Goal: Task Accomplishment & Management: Manage account settings

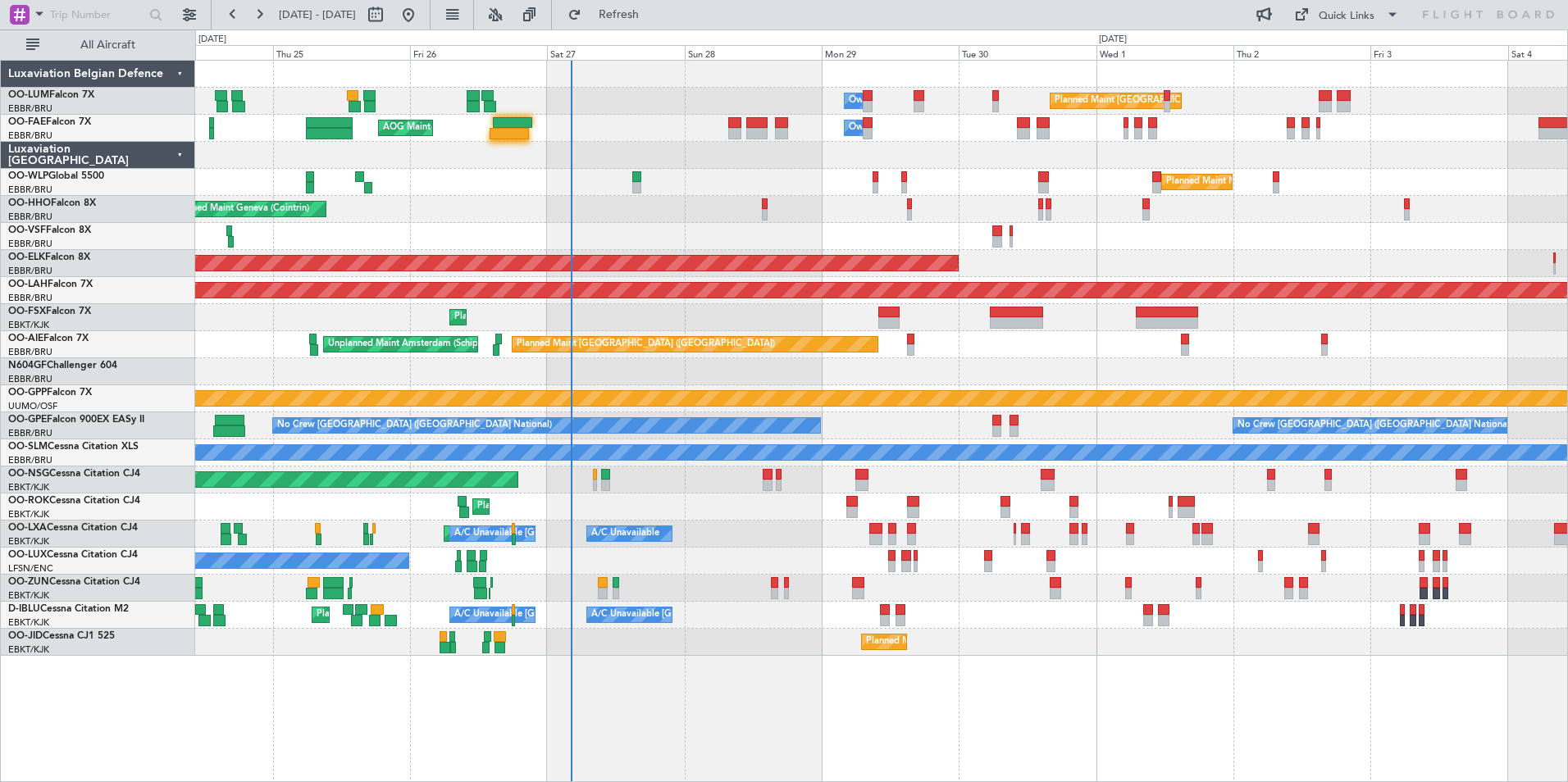
click at [712, 596] on div "Planned Maint Kortrijk-Wevelgem Owner" at bounding box center [881, 588] width 1372 height 27
click at [669, 538] on div "Planned Maint Kortrijk-[GEOGRAPHIC_DATA] A/C Unavailable [GEOGRAPHIC_DATA] ([GE…" at bounding box center [881, 533] width 1372 height 27
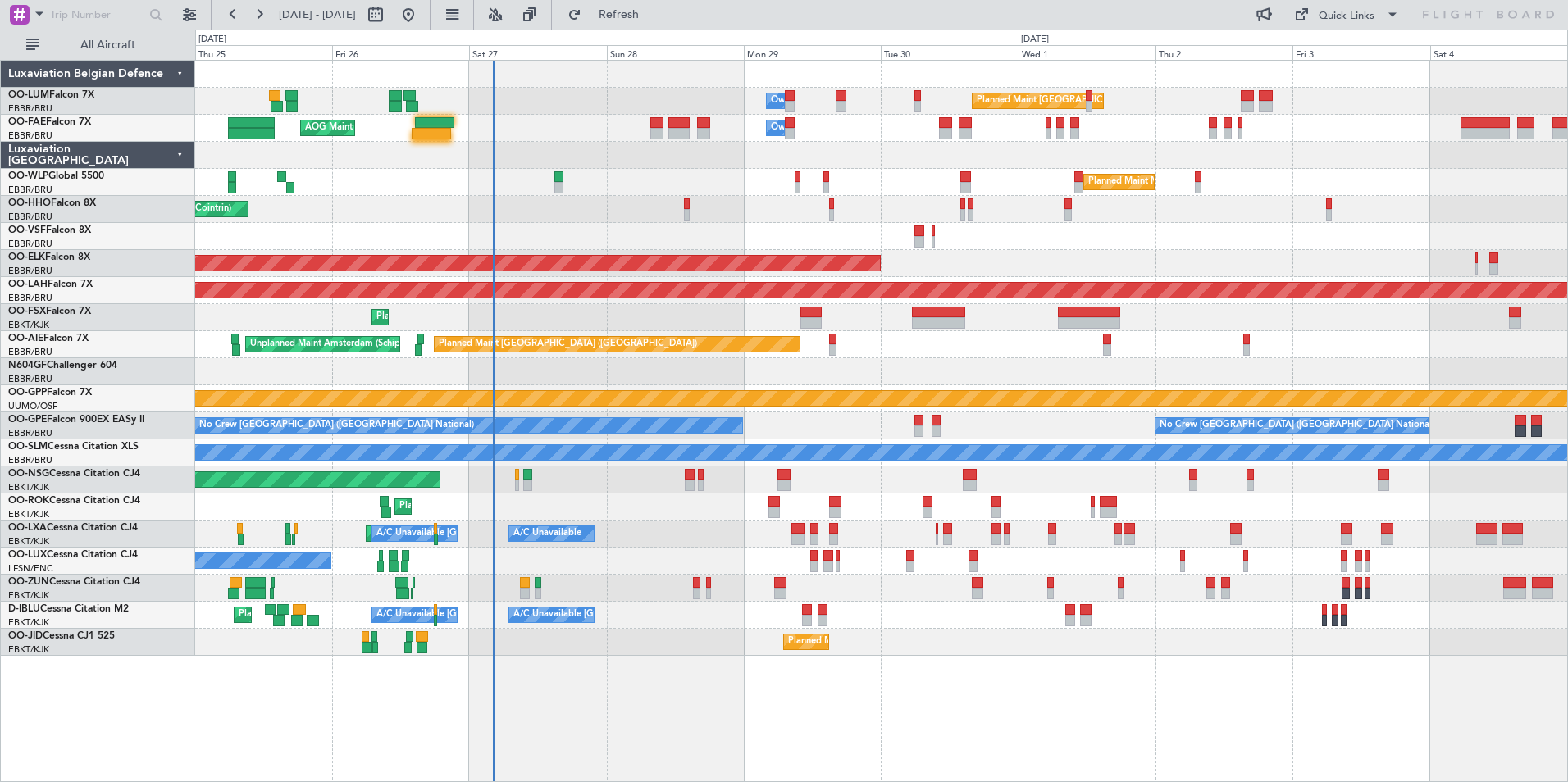
click at [655, 544] on div "Planned Maint Kortrijk-[GEOGRAPHIC_DATA] A/C Unavailable [GEOGRAPHIC_DATA] ([GE…" at bounding box center [881, 533] width 1372 height 27
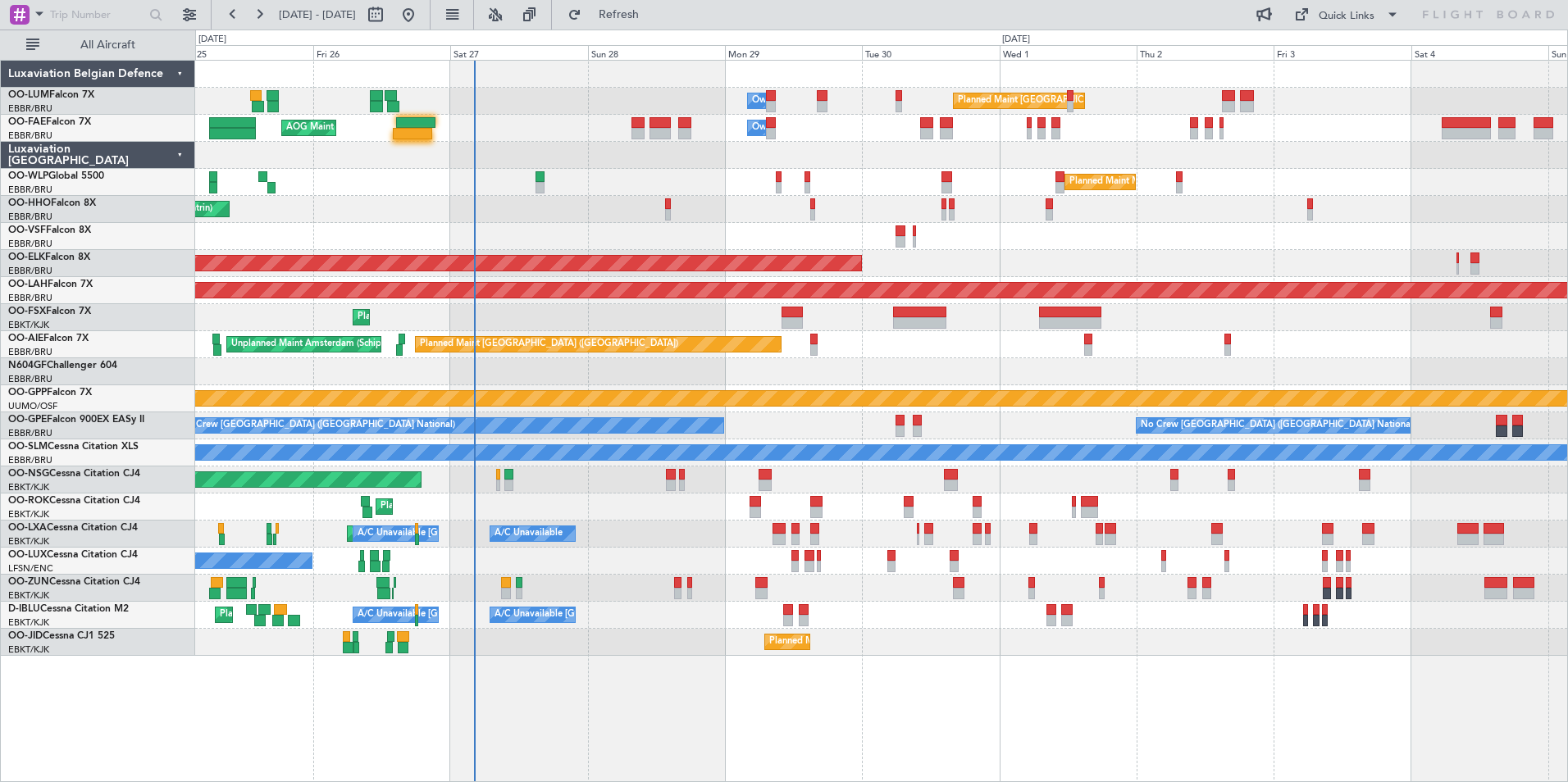
click at [422, 137] on div at bounding box center [411, 133] width 39 height 11
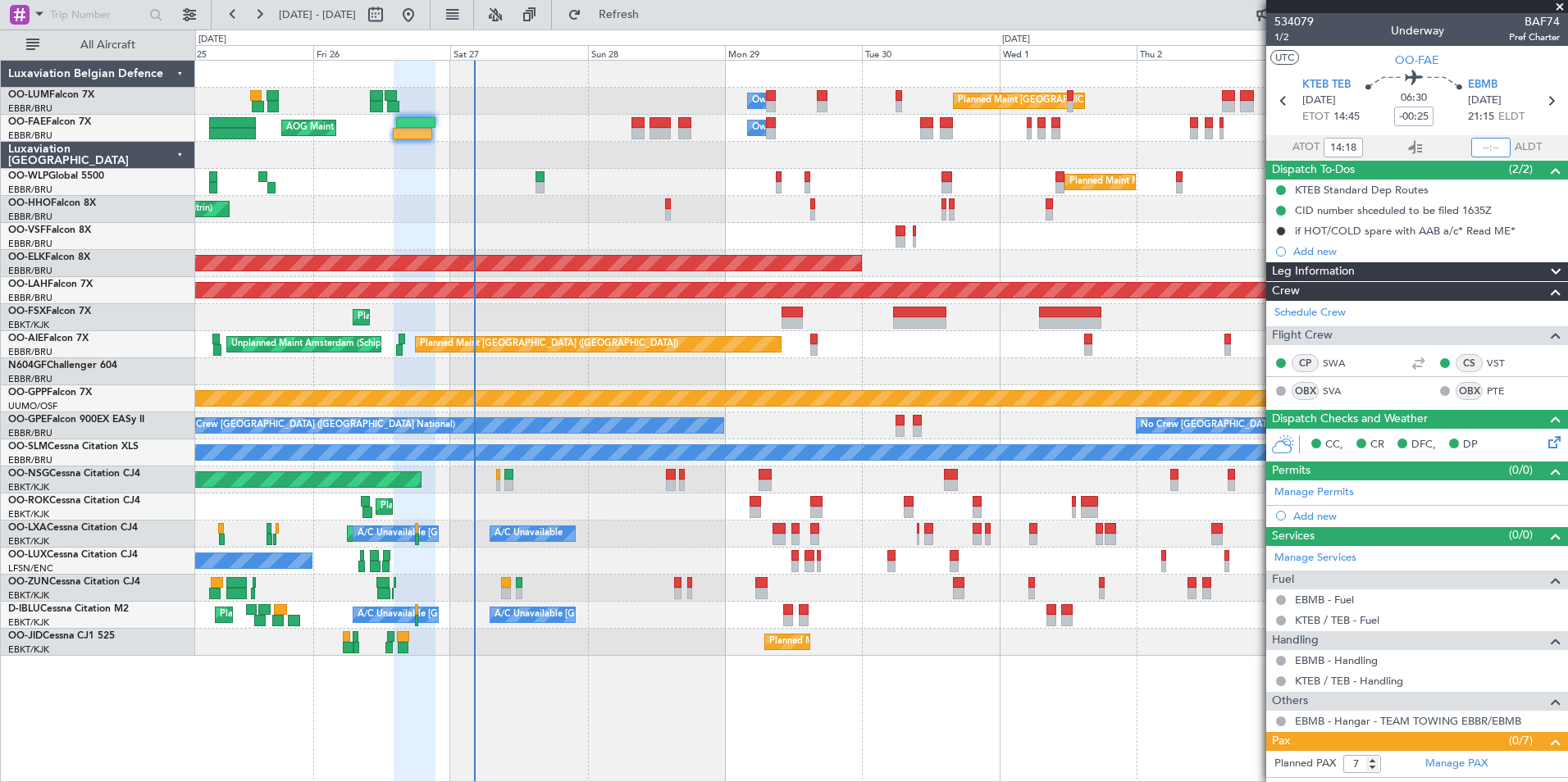
click at [1484, 138] on input "text" at bounding box center [1490, 148] width 39 height 20
click at [553, 566] on div "No Crew Nancy (Essey)" at bounding box center [881, 561] width 1372 height 27
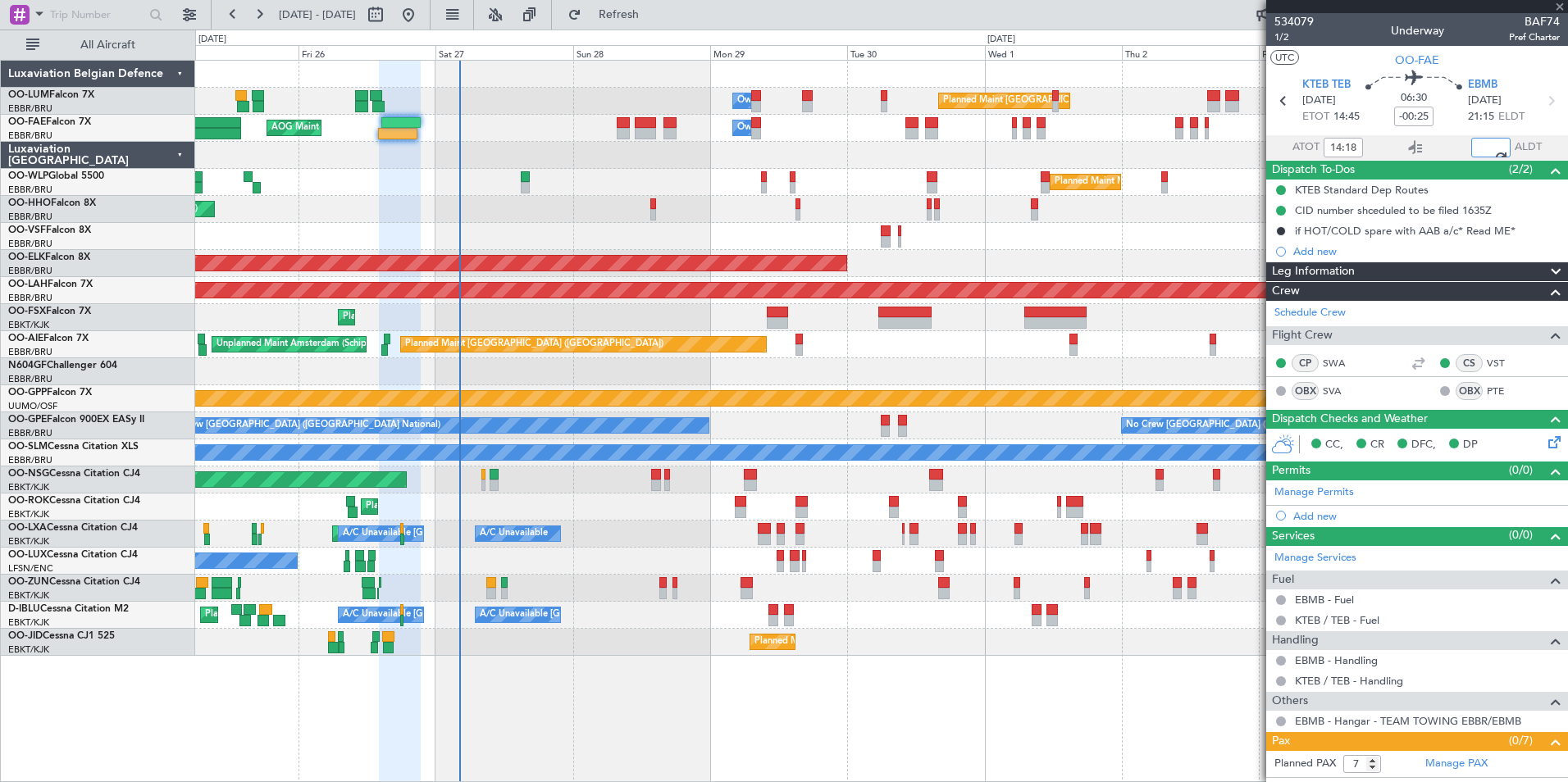
click at [534, 356] on div "Planned Maint [GEOGRAPHIC_DATA] ([GEOGRAPHIC_DATA]) Unplanned Maint Amsterdam (…" at bounding box center [881, 345] width 1372 height 27
type input "20:41"
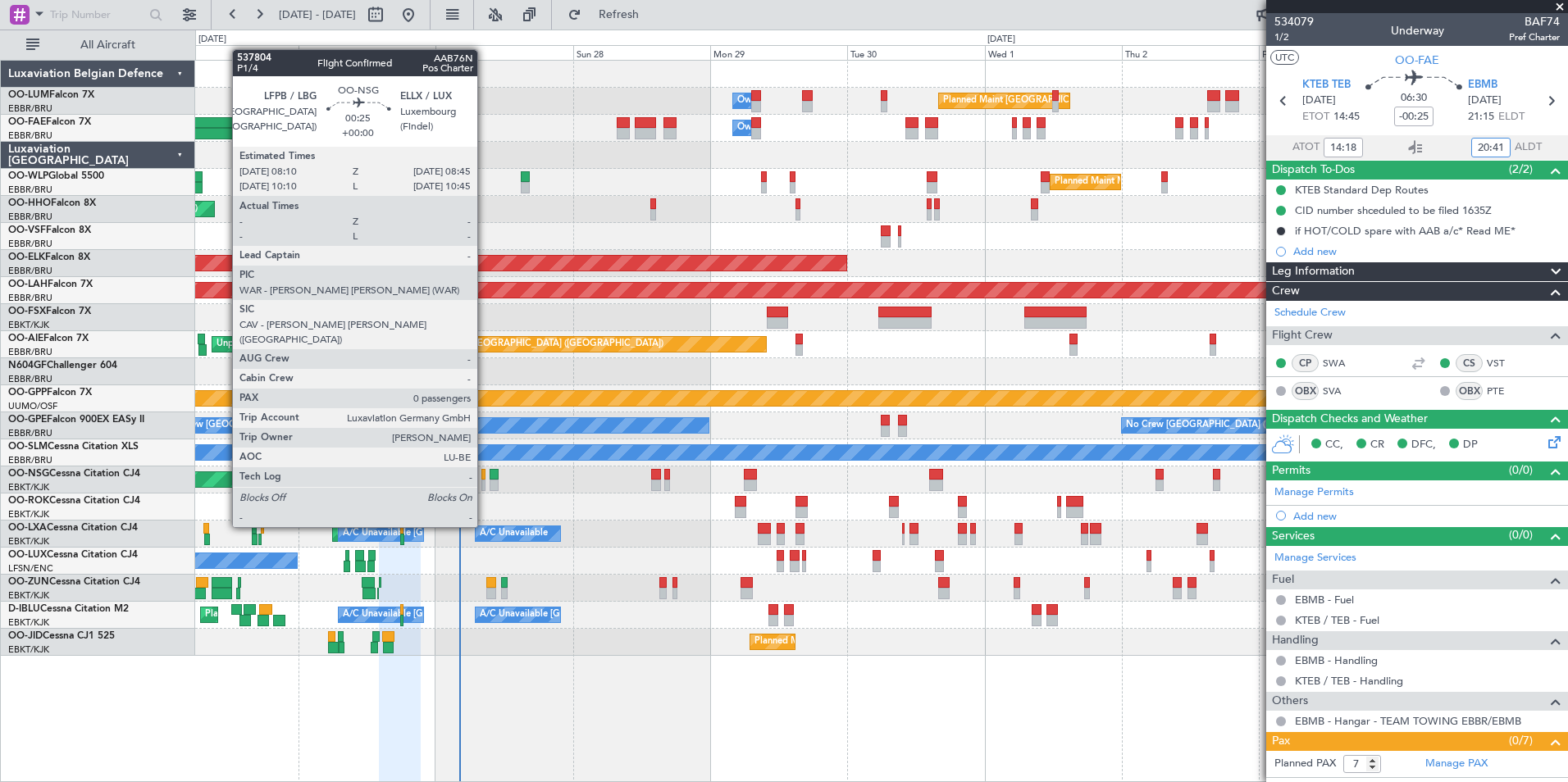
click at [484, 481] on div at bounding box center [483, 484] width 4 height 11
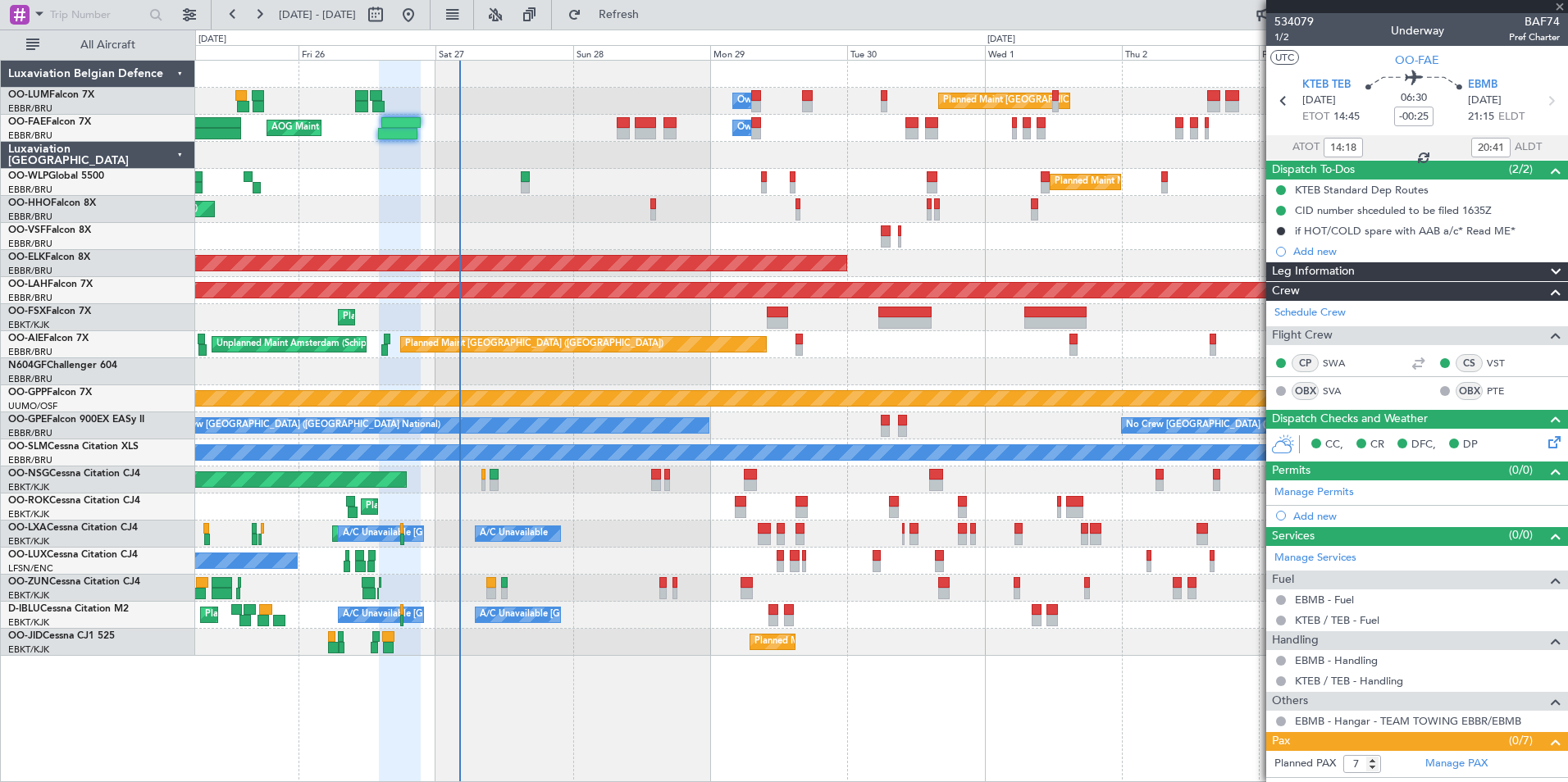
type input "0"
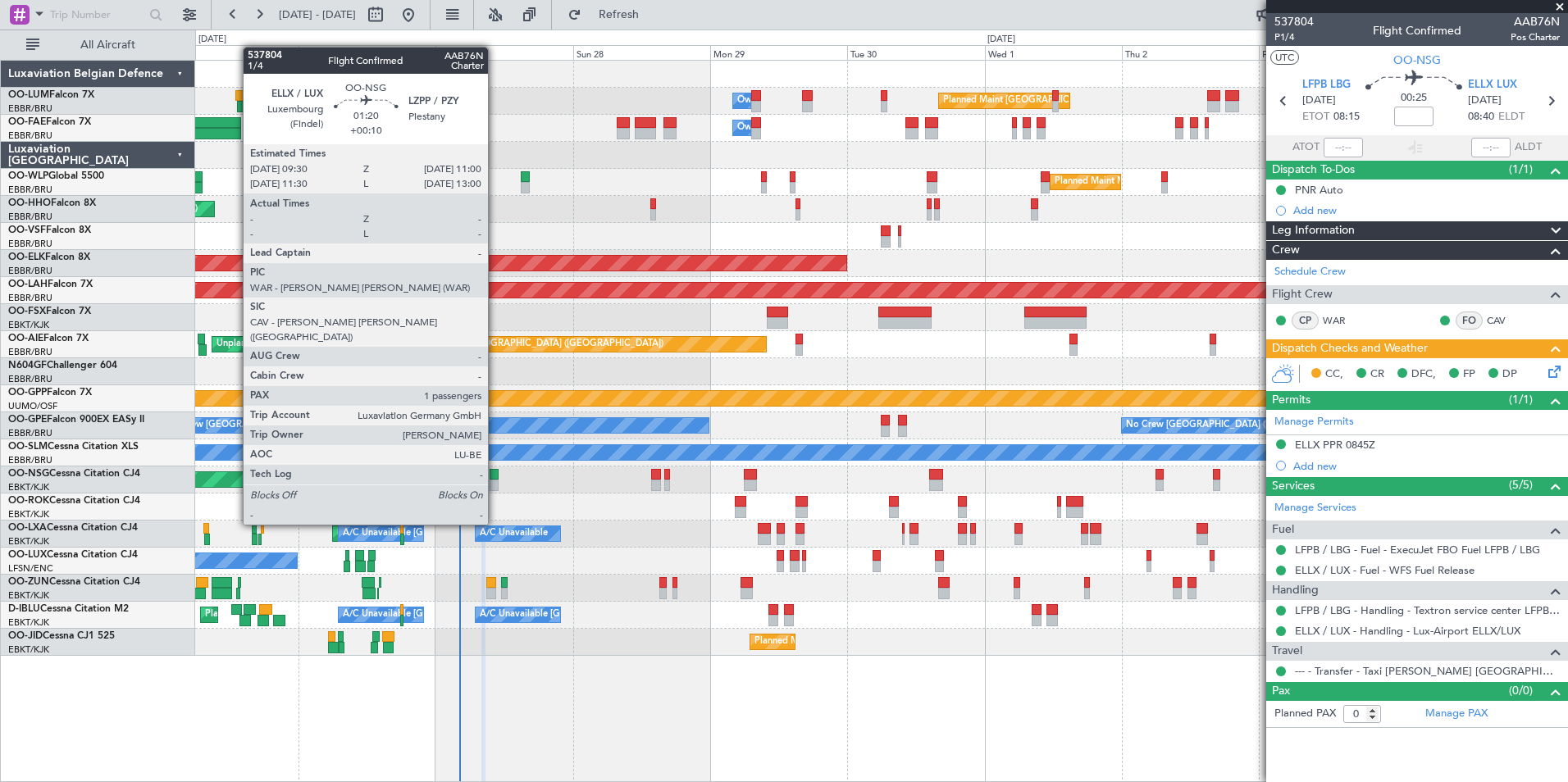
click at [495, 479] on div at bounding box center [493, 474] width 9 height 11
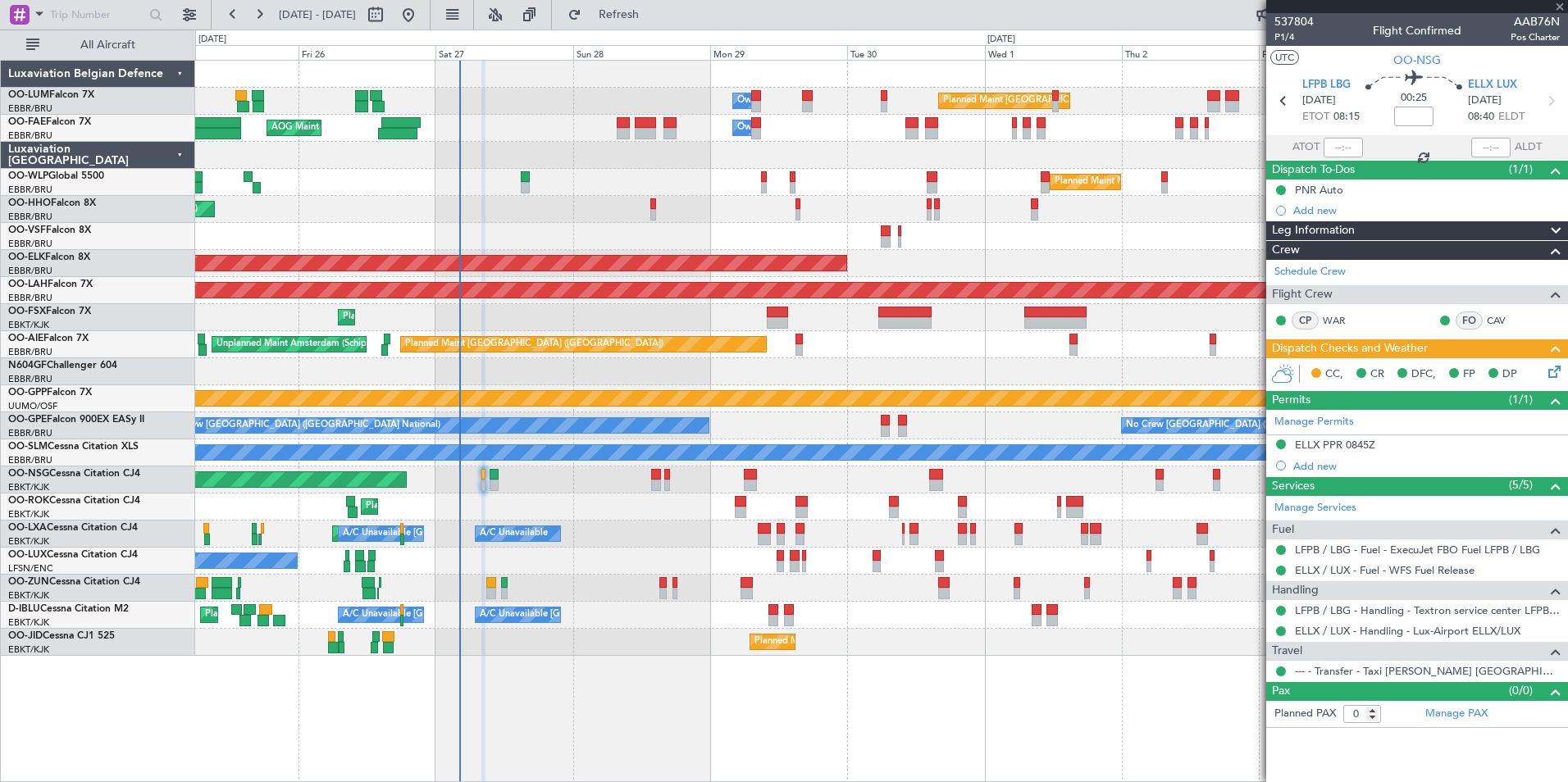
type input "+00:10"
type input "1"
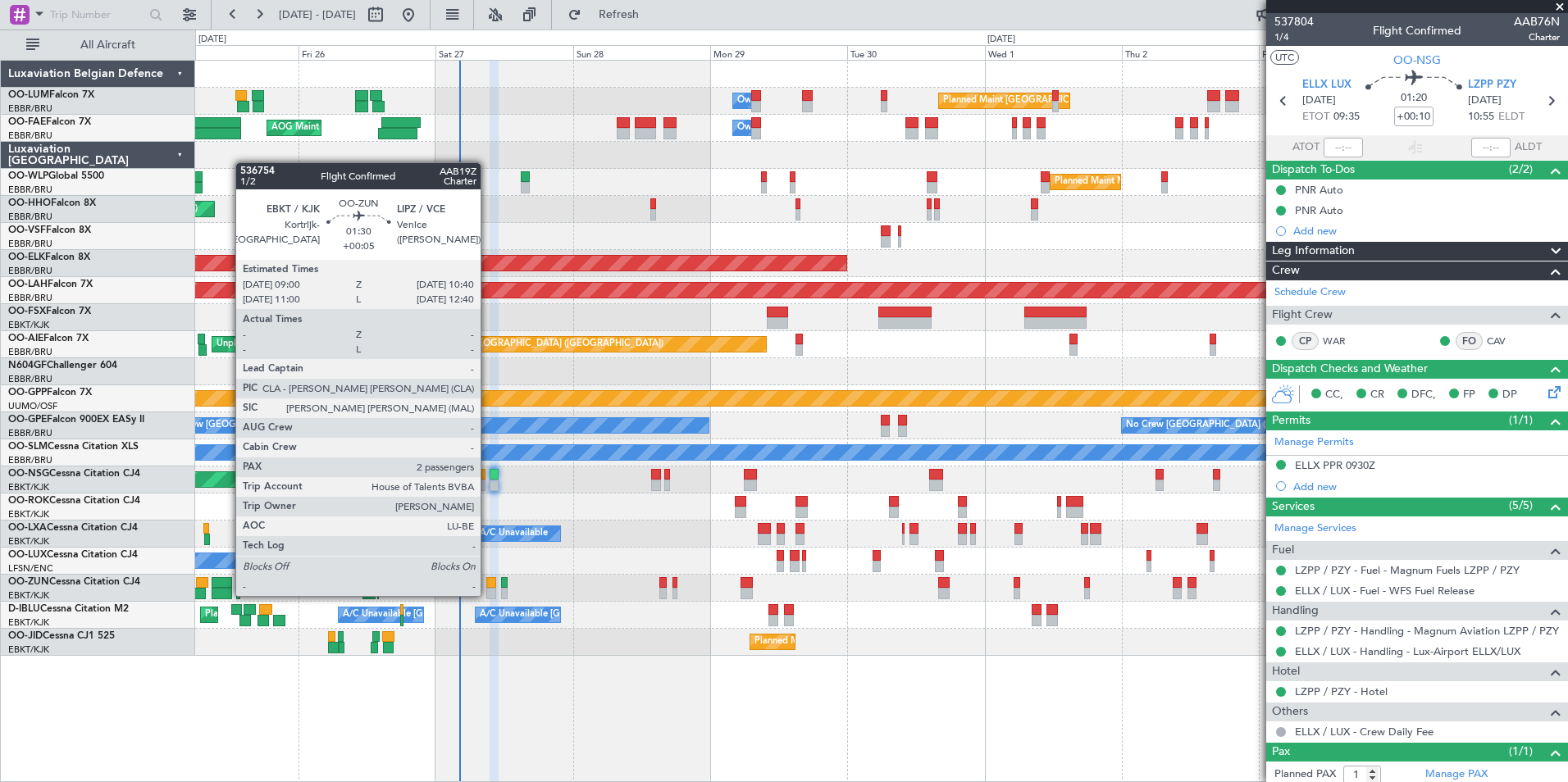
click at [488, 594] on div at bounding box center [491, 593] width 10 height 11
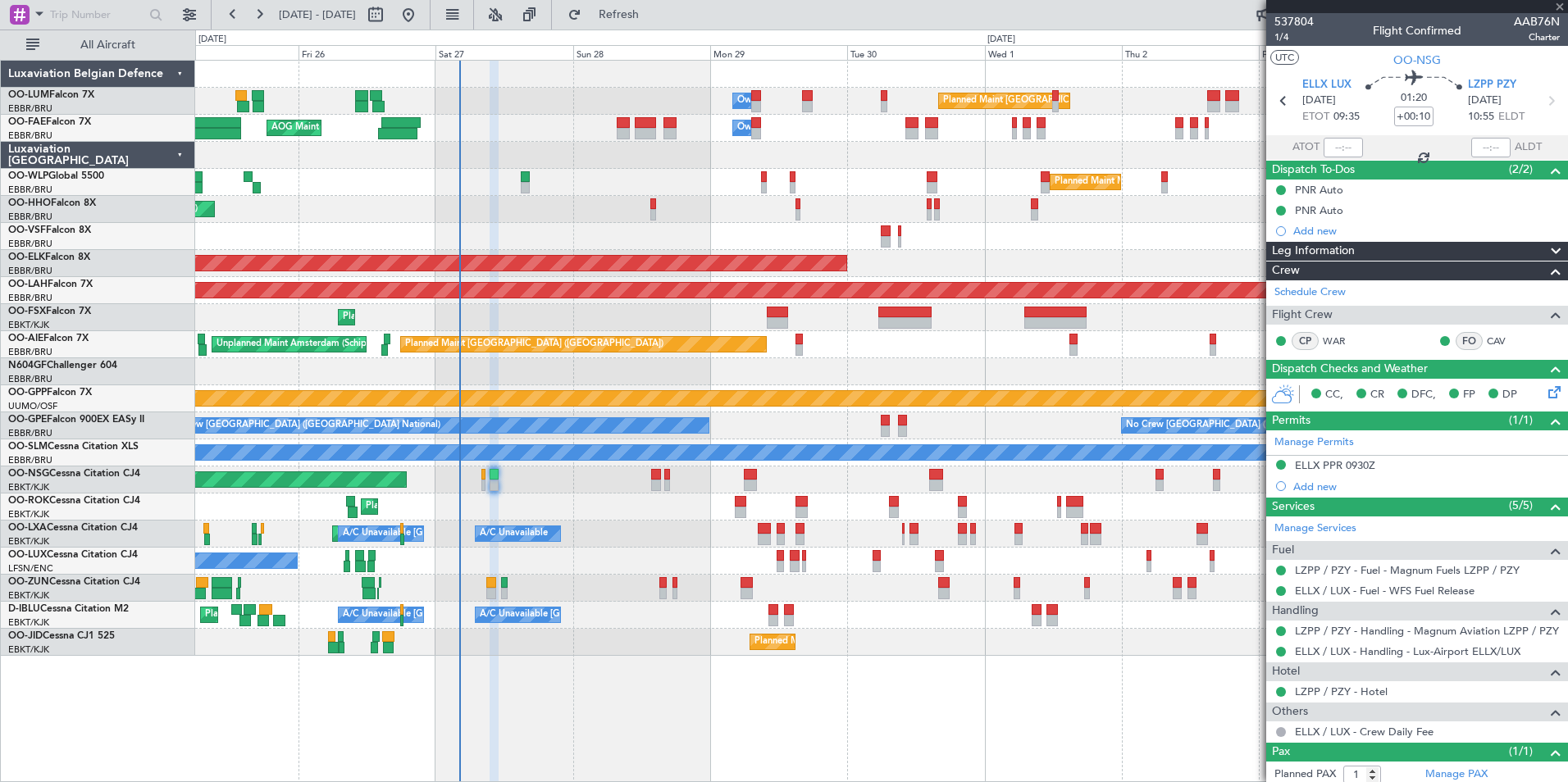
type input "+00:05"
type input "2"
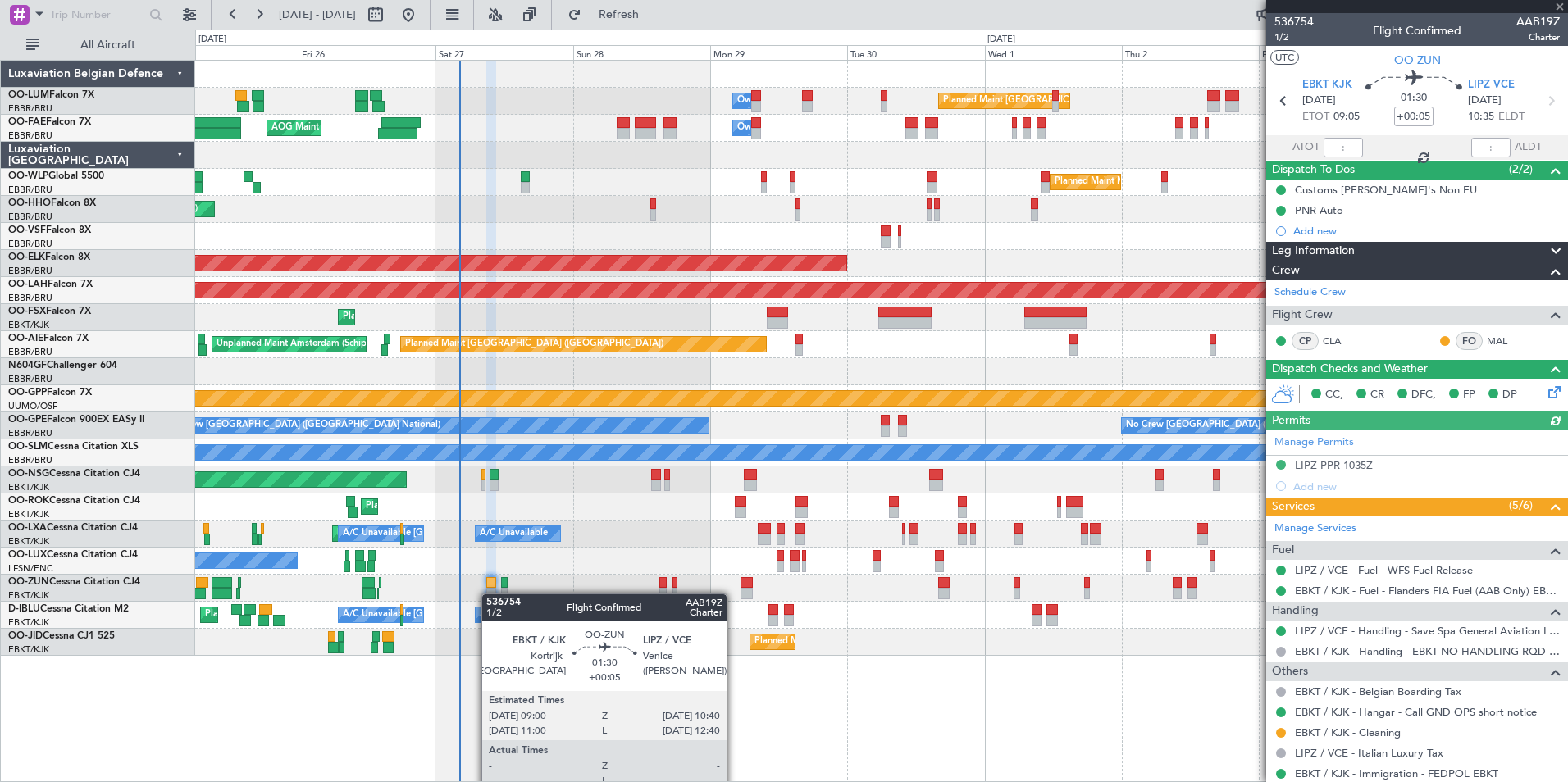
click at [457, 687] on div "Owner Melsbroek Air Base Planned Maint [GEOGRAPHIC_DATA] ([GEOGRAPHIC_DATA]) AO…" at bounding box center [881, 420] width 1373 height 722
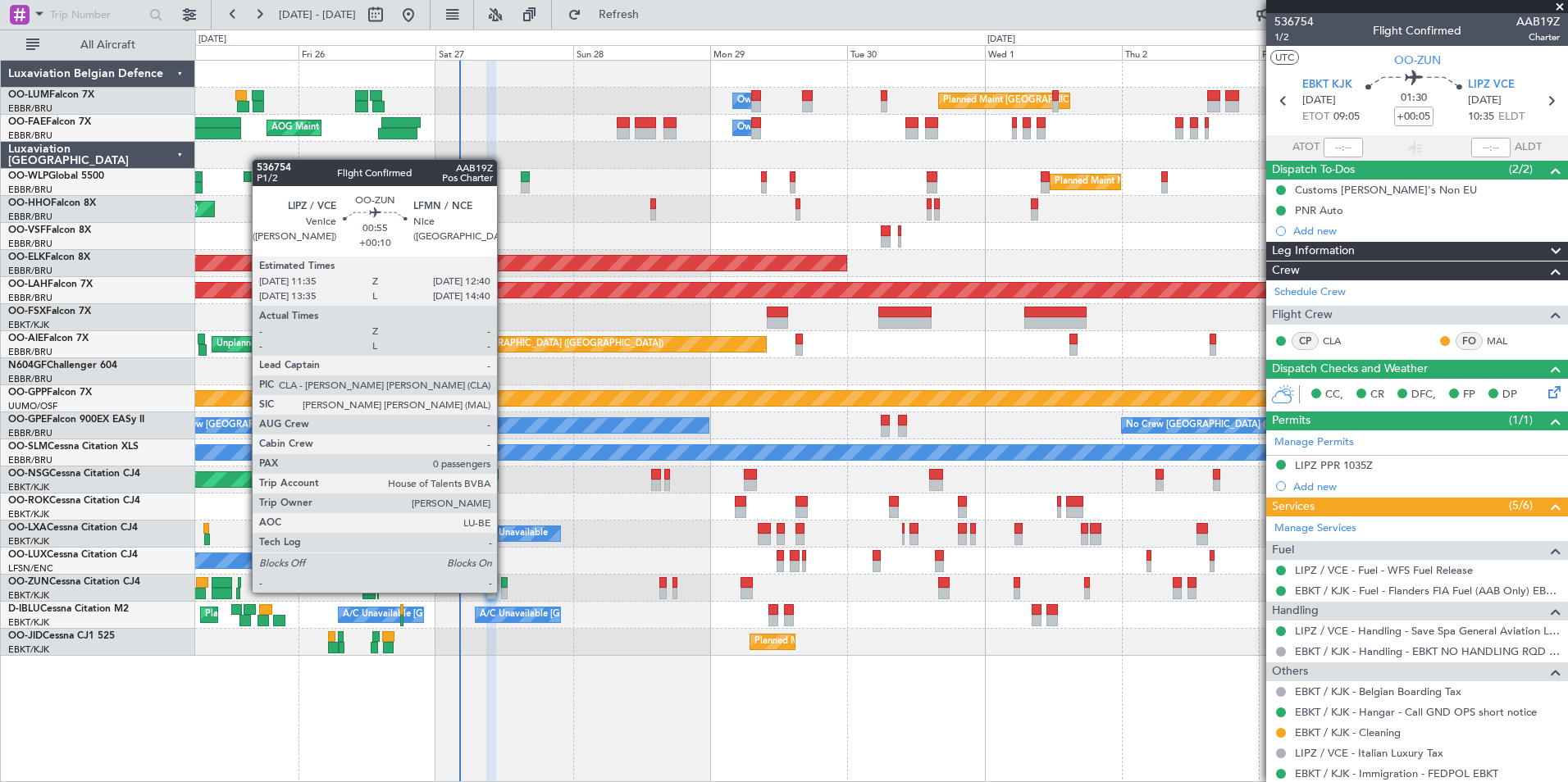
click at [506, 591] on div at bounding box center [504, 593] width 7 height 11
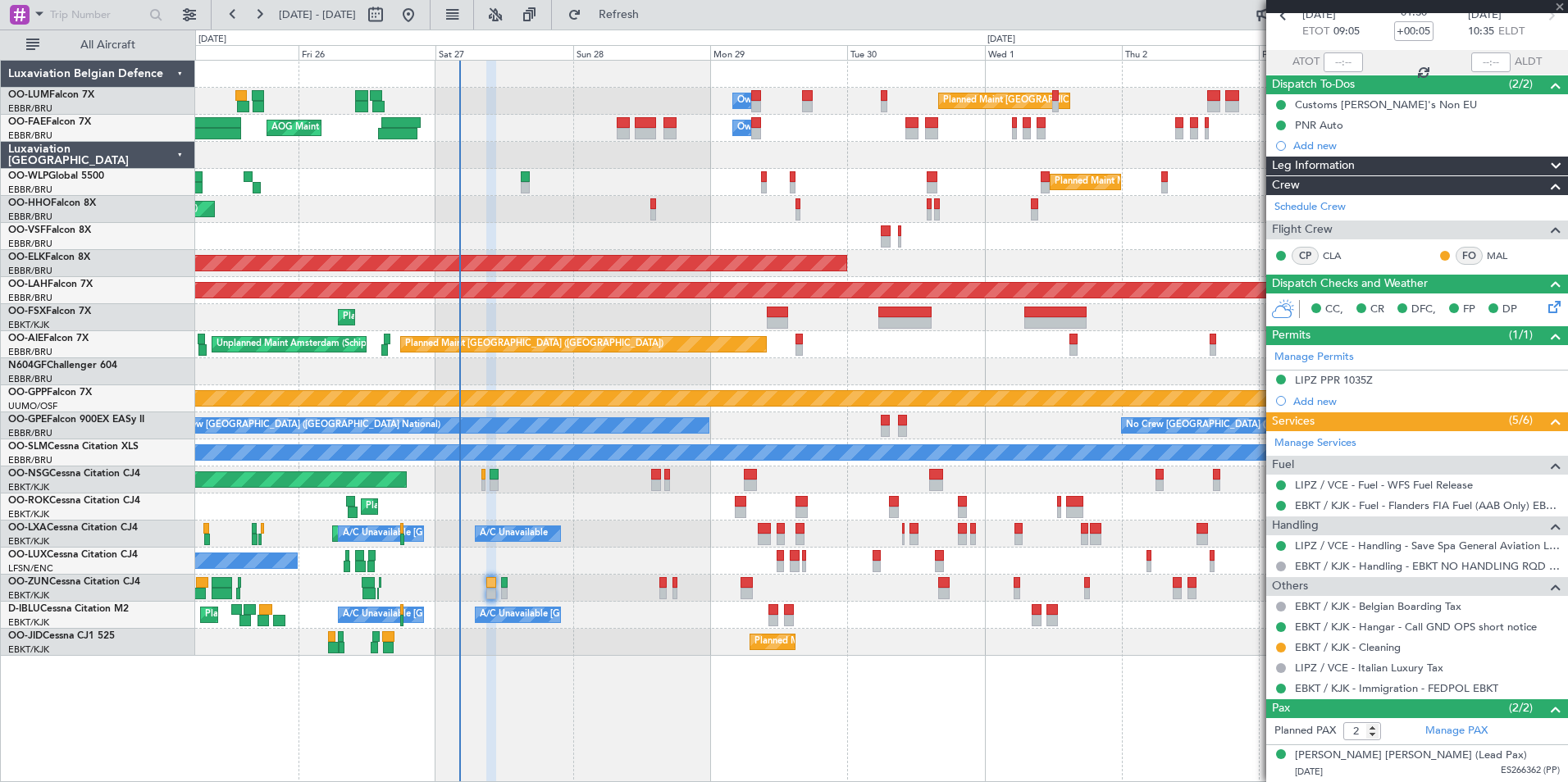
scroll to position [122, 0]
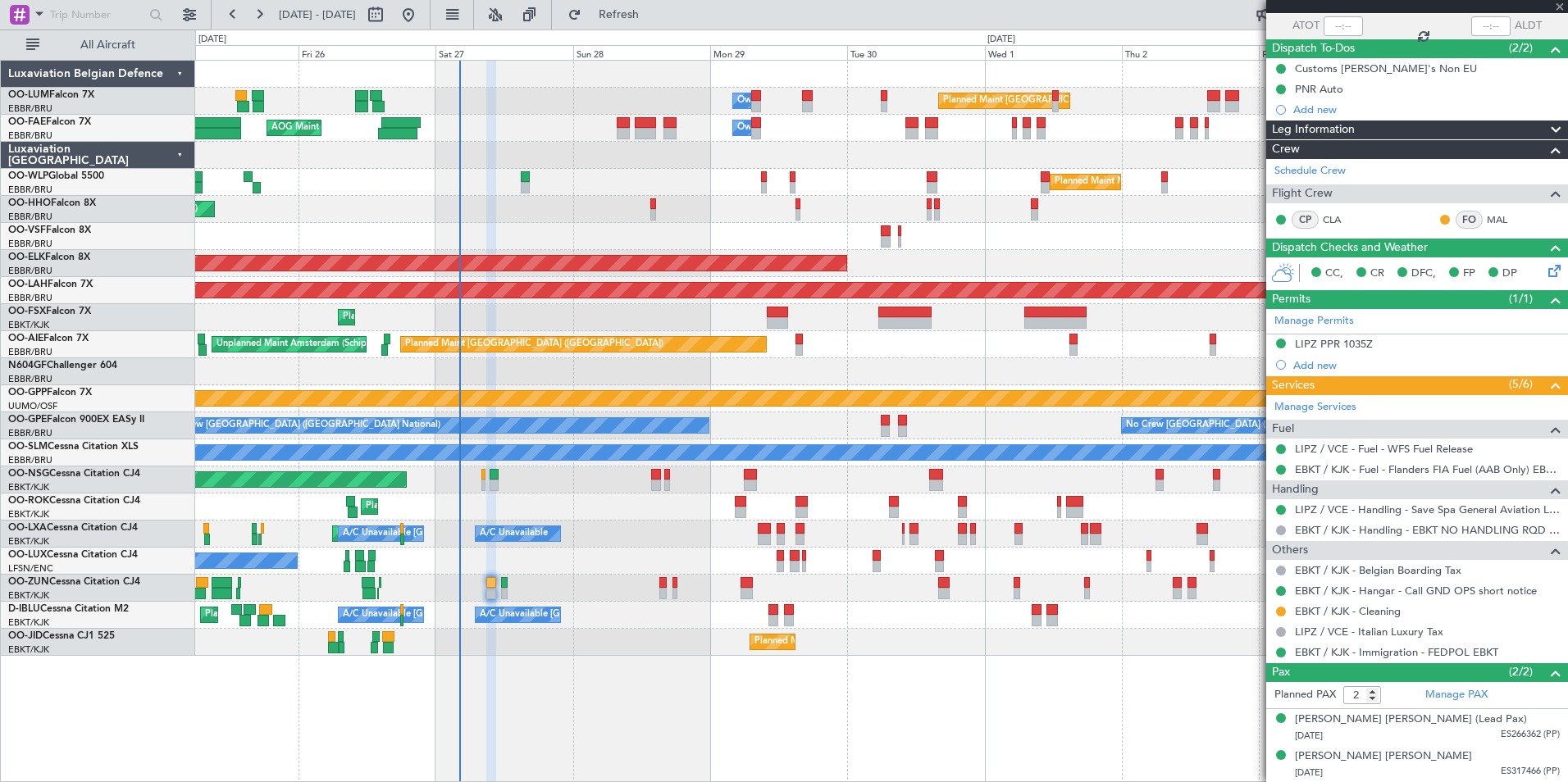
type input "+00:10"
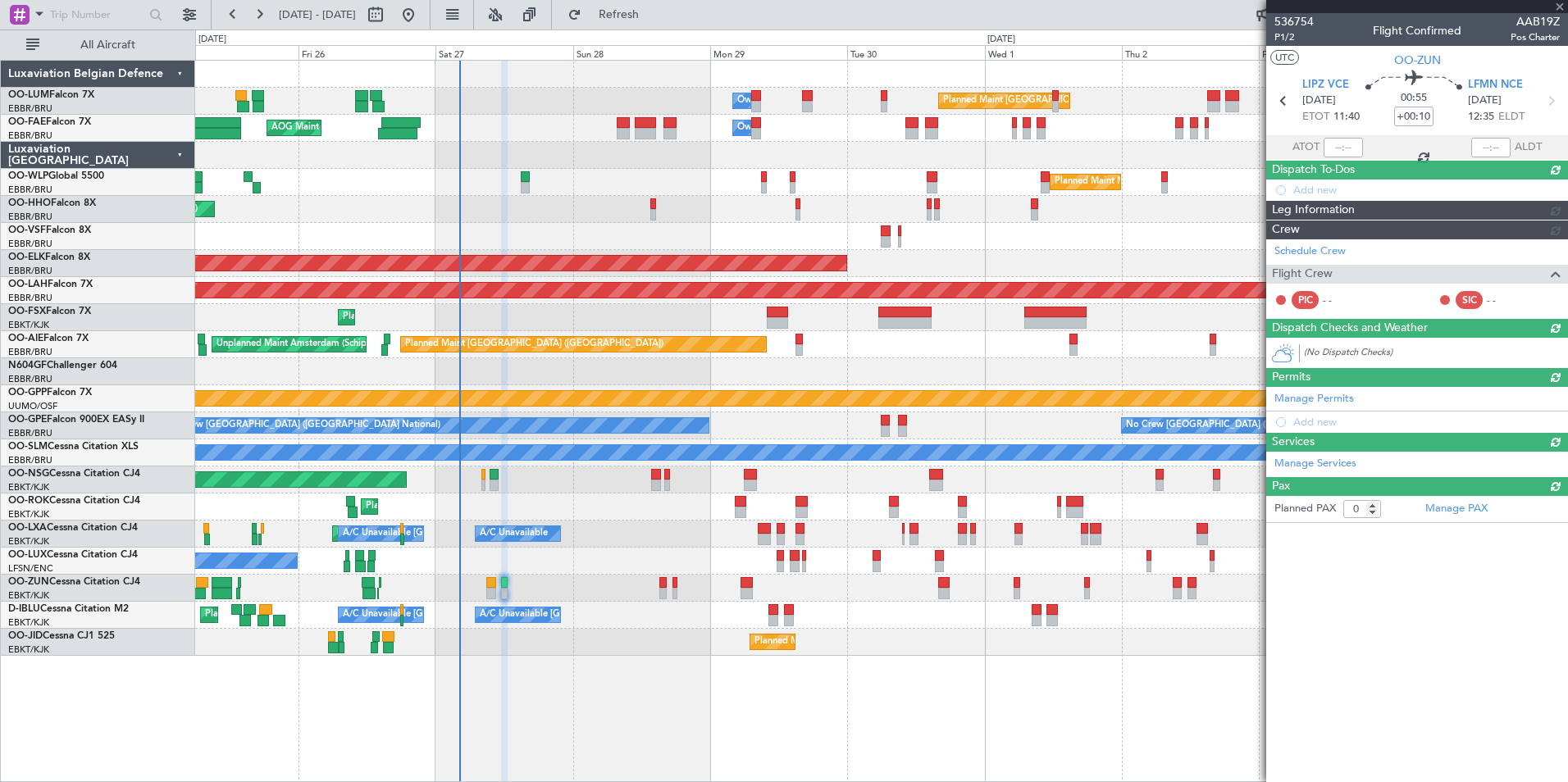
scroll to position [0, 0]
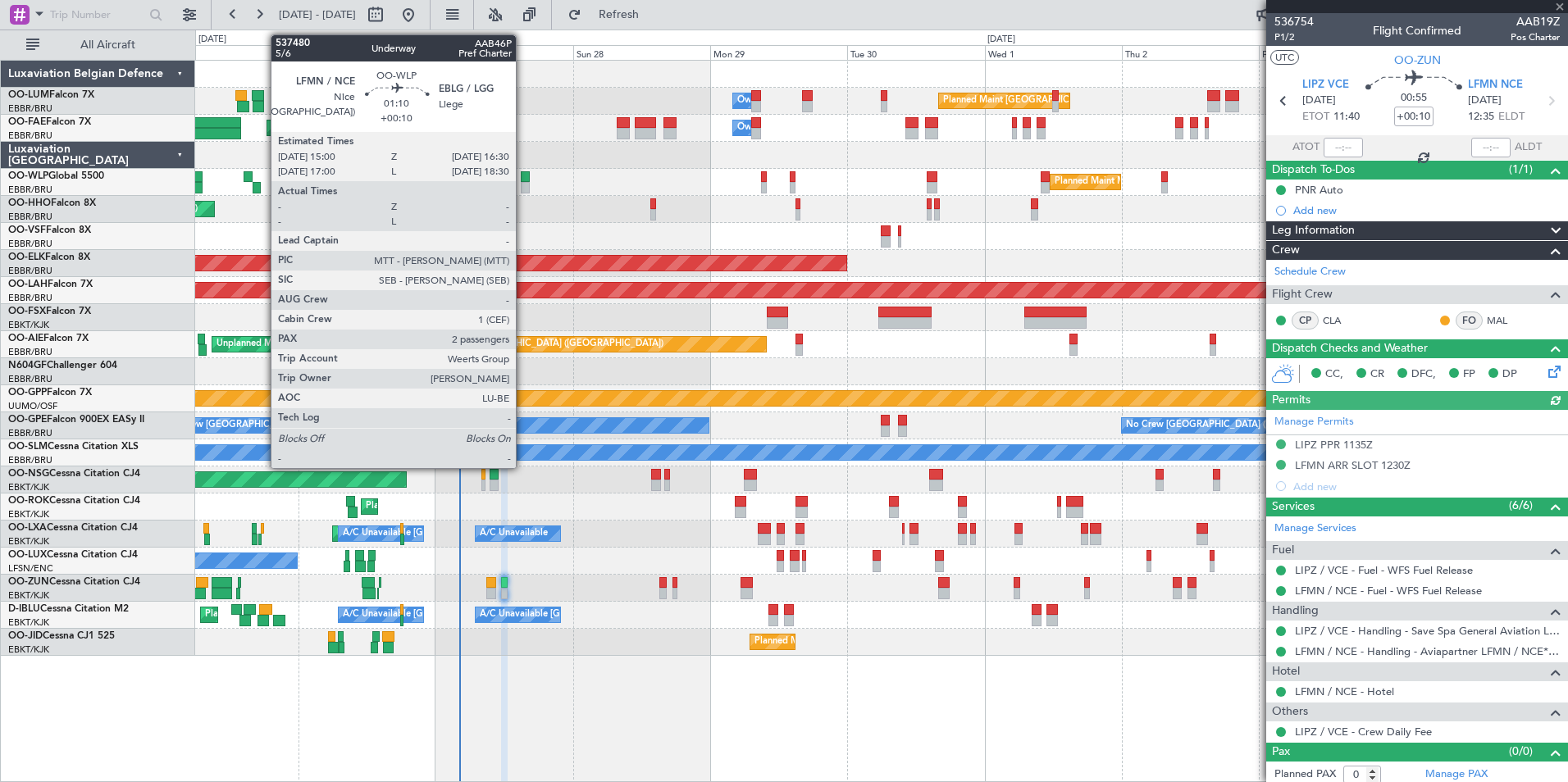
click at [523, 186] on div at bounding box center [524, 187] width 9 height 11
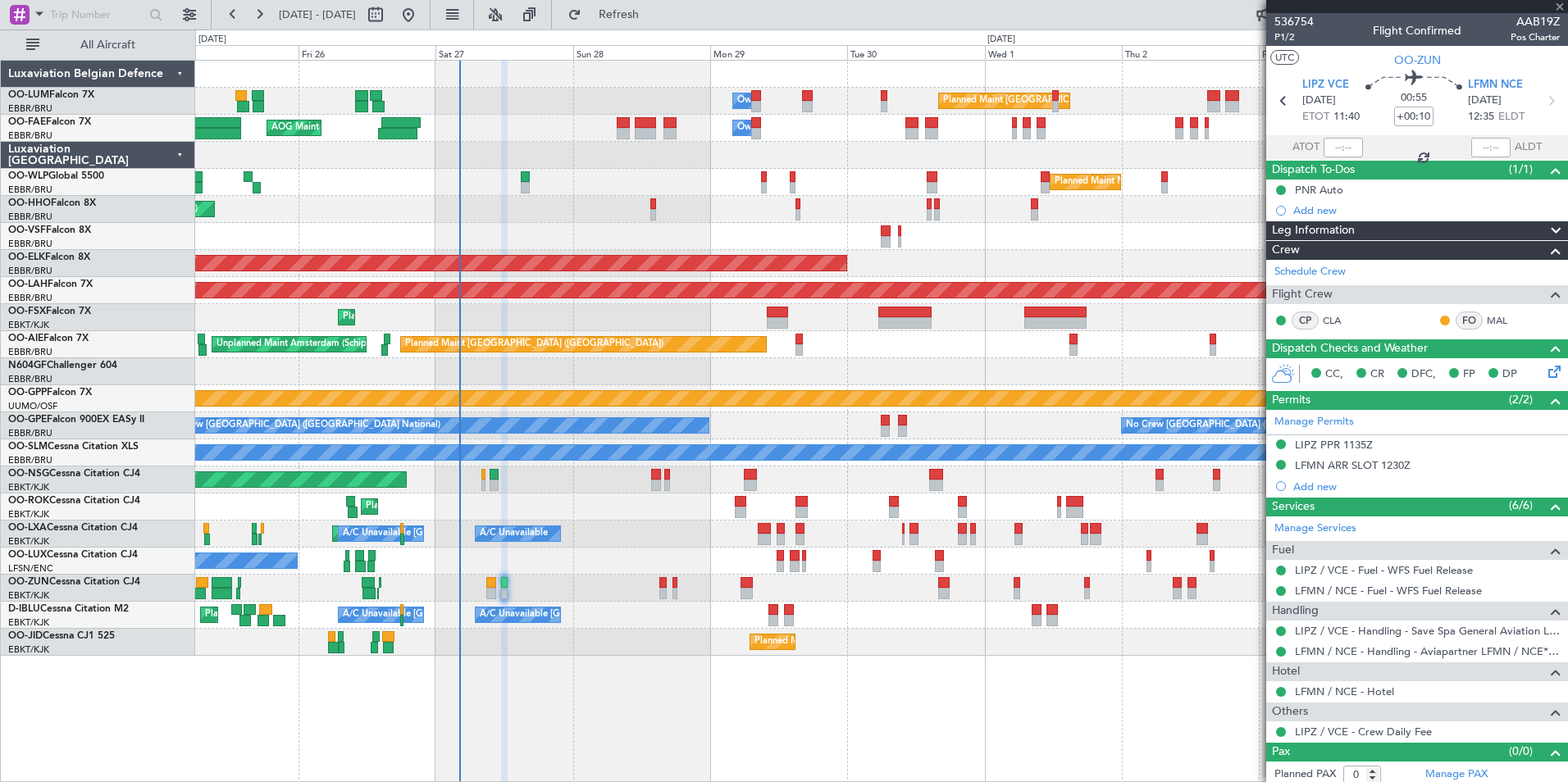
type input "2"
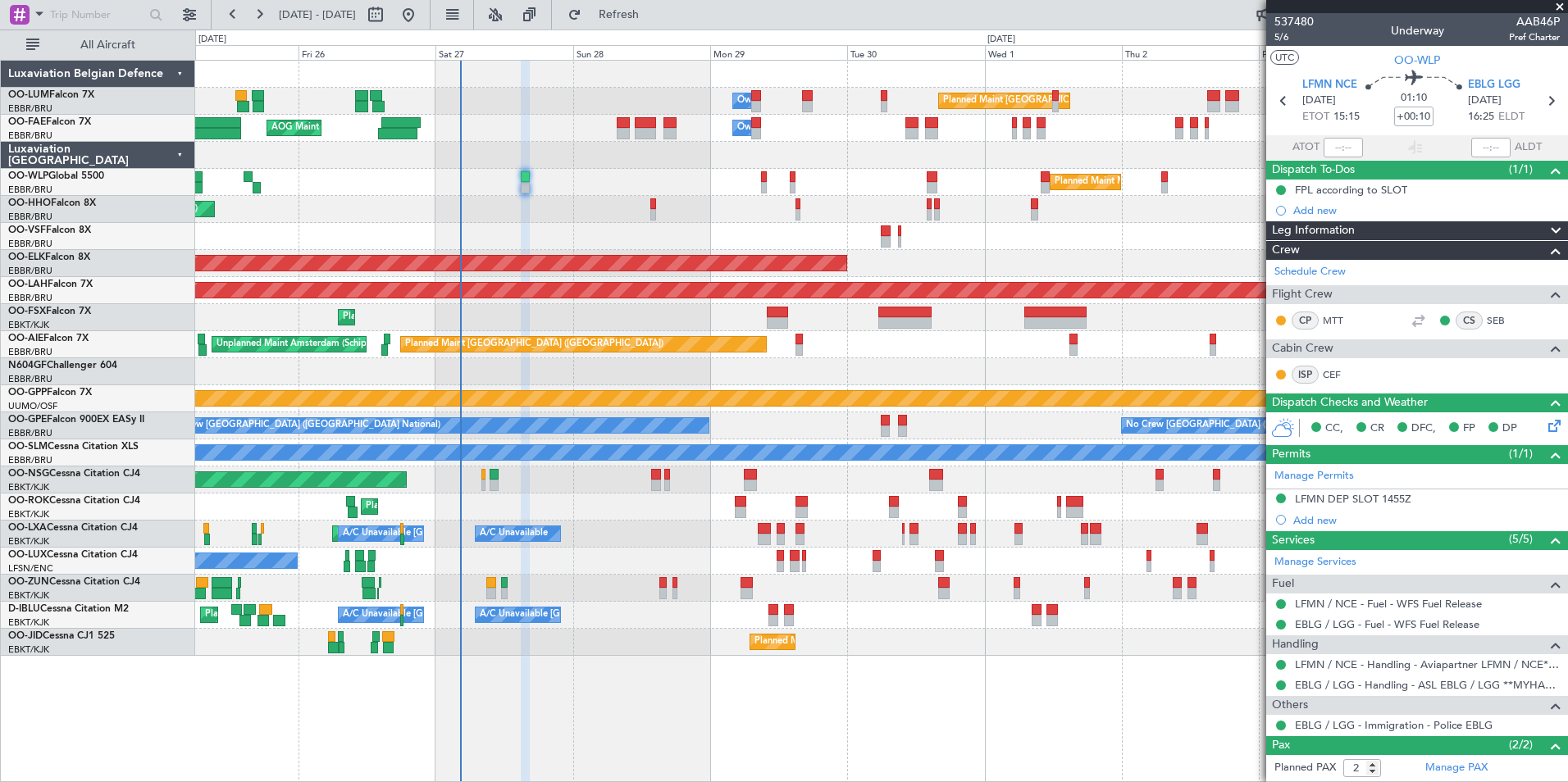
click at [559, 635] on div "Owner Melsbroek Air Base Planned Maint [GEOGRAPHIC_DATA] ([GEOGRAPHIC_DATA]) AO…" at bounding box center [881, 359] width 1372 height 595
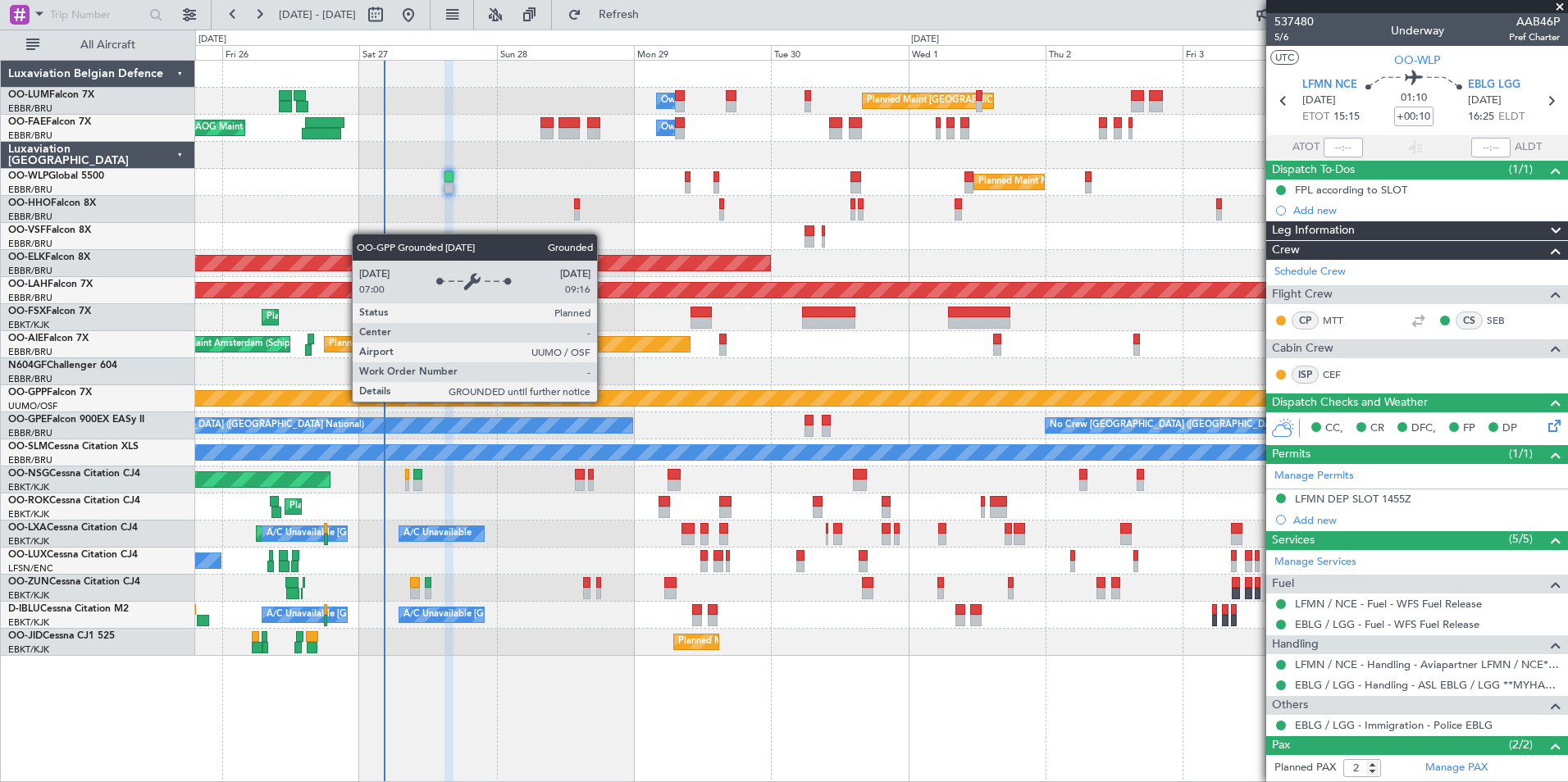
click at [511, 420] on div "Planned Maint Brussels (Brussels National) Owner Melsbroek Air Base Owner Melsb…" at bounding box center [881, 359] width 1372 height 595
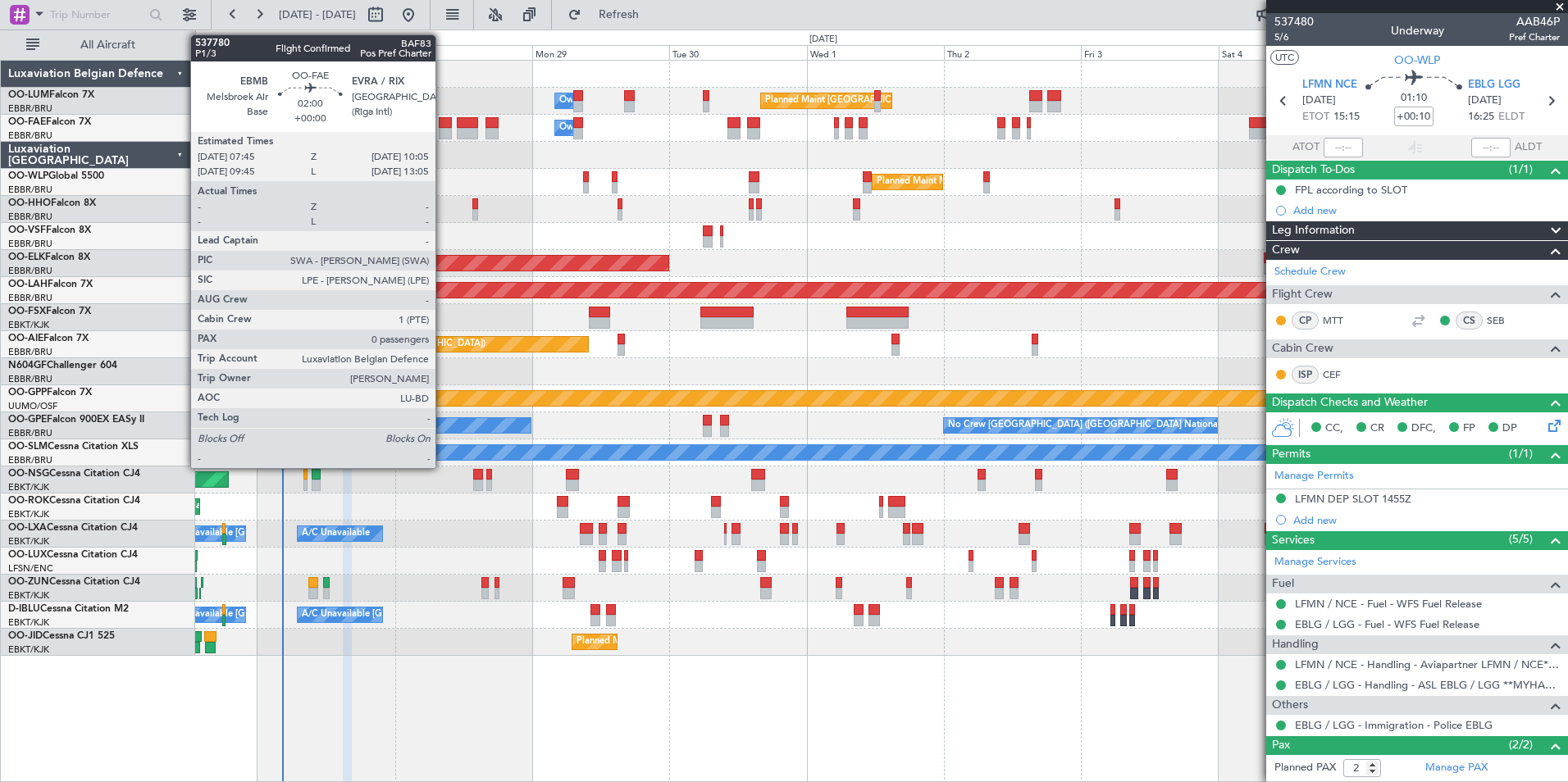
click at [442, 135] on div at bounding box center [445, 133] width 14 height 11
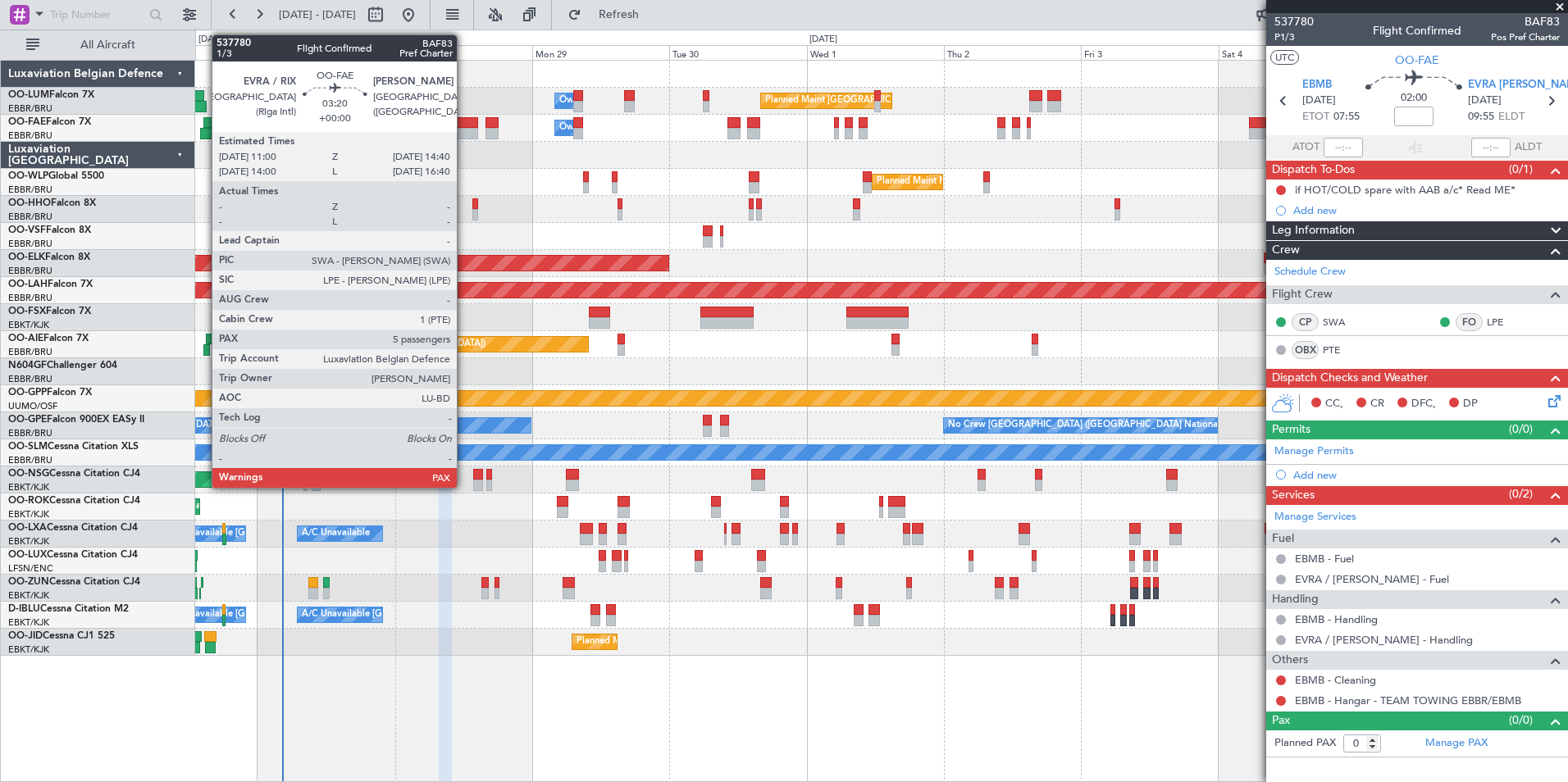
click at [464, 133] on div at bounding box center [466, 133] width 21 height 11
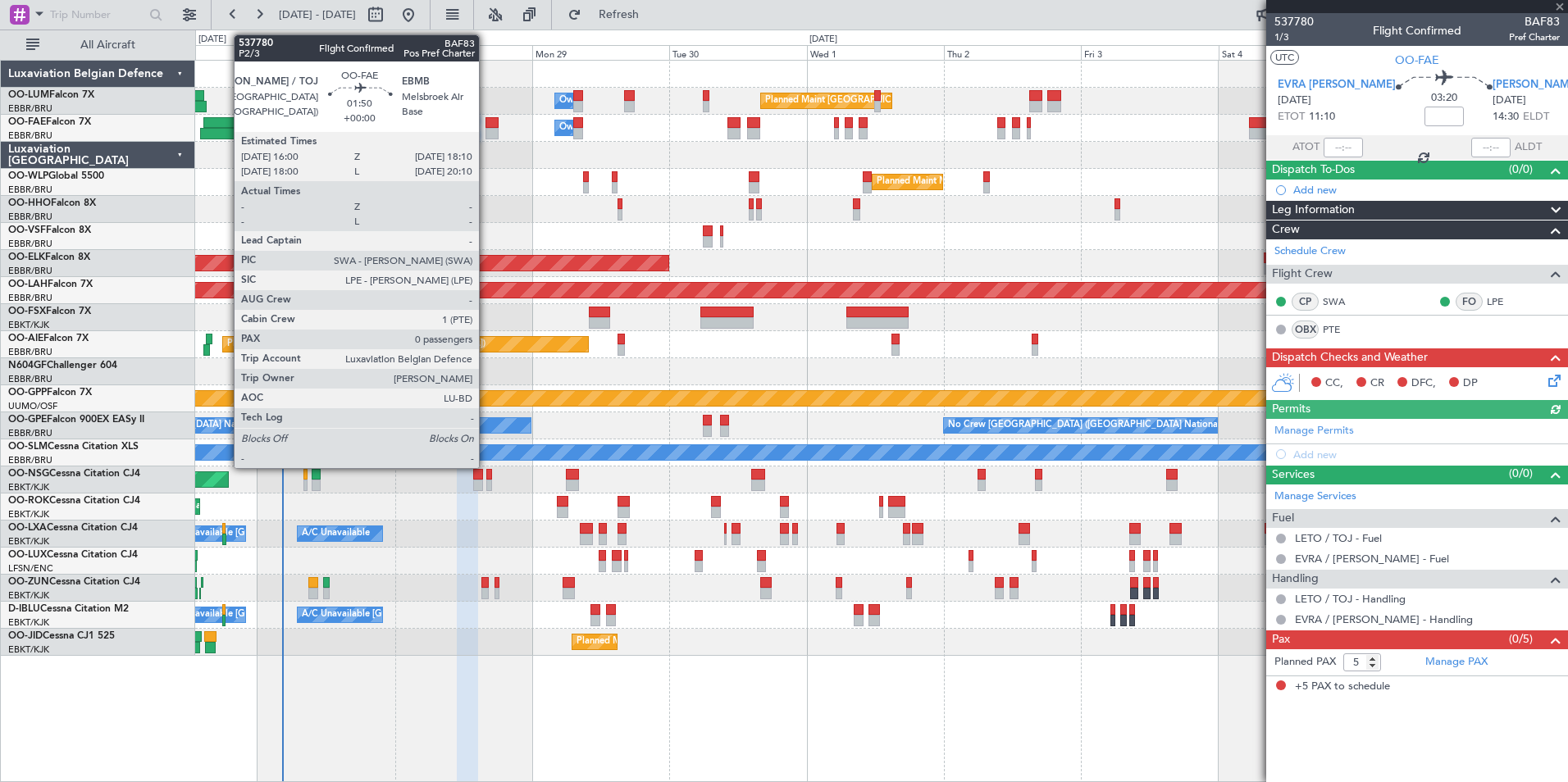
click at [486, 130] on div at bounding box center [491, 133] width 13 height 11
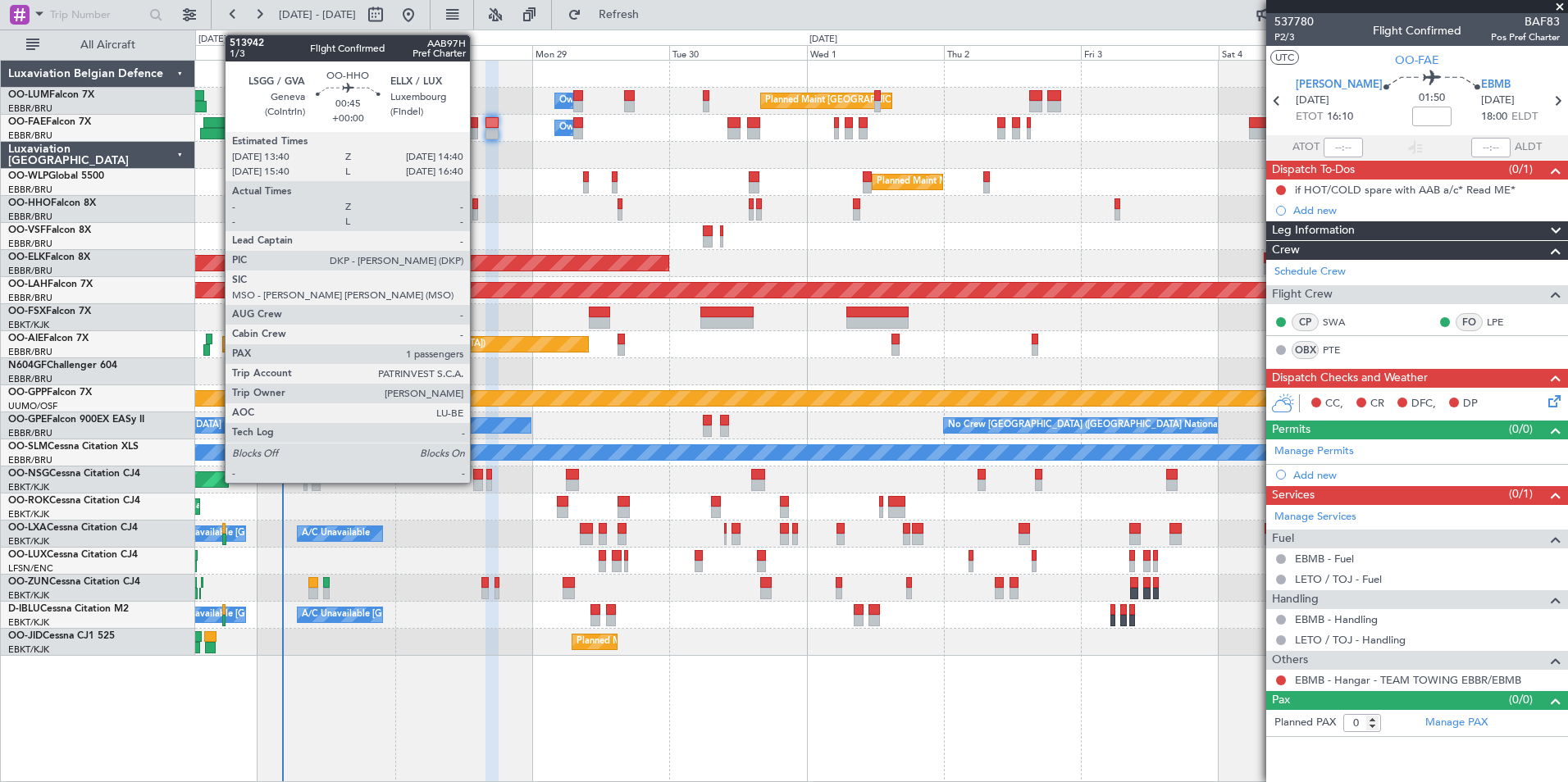
click at [477, 209] on div at bounding box center [475, 214] width 6 height 11
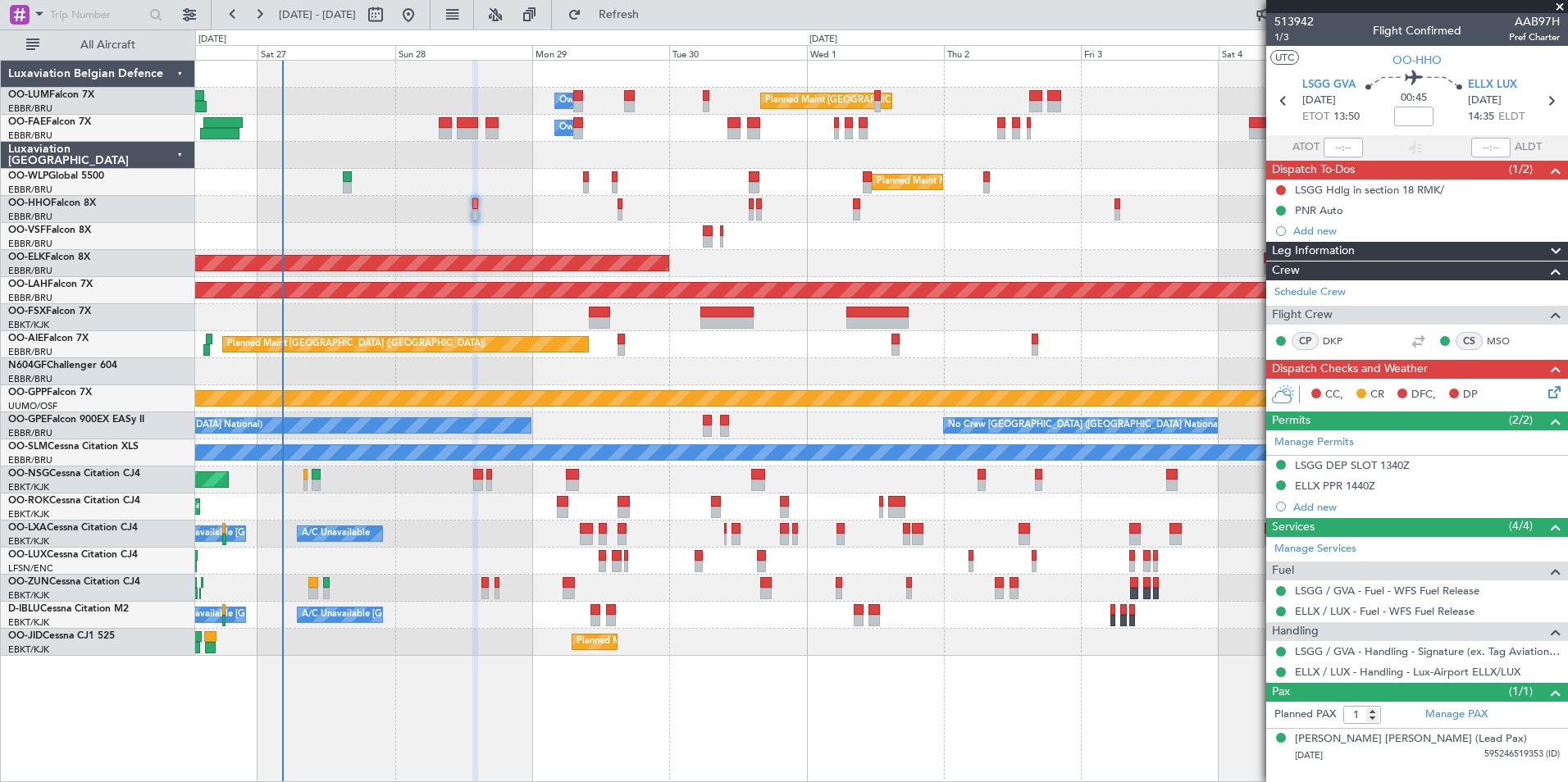
click at [463, 479] on div "Planned Maint [GEOGRAPHIC_DATA] ([GEOGRAPHIC_DATA])" at bounding box center [881, 479] width 1372 height 27
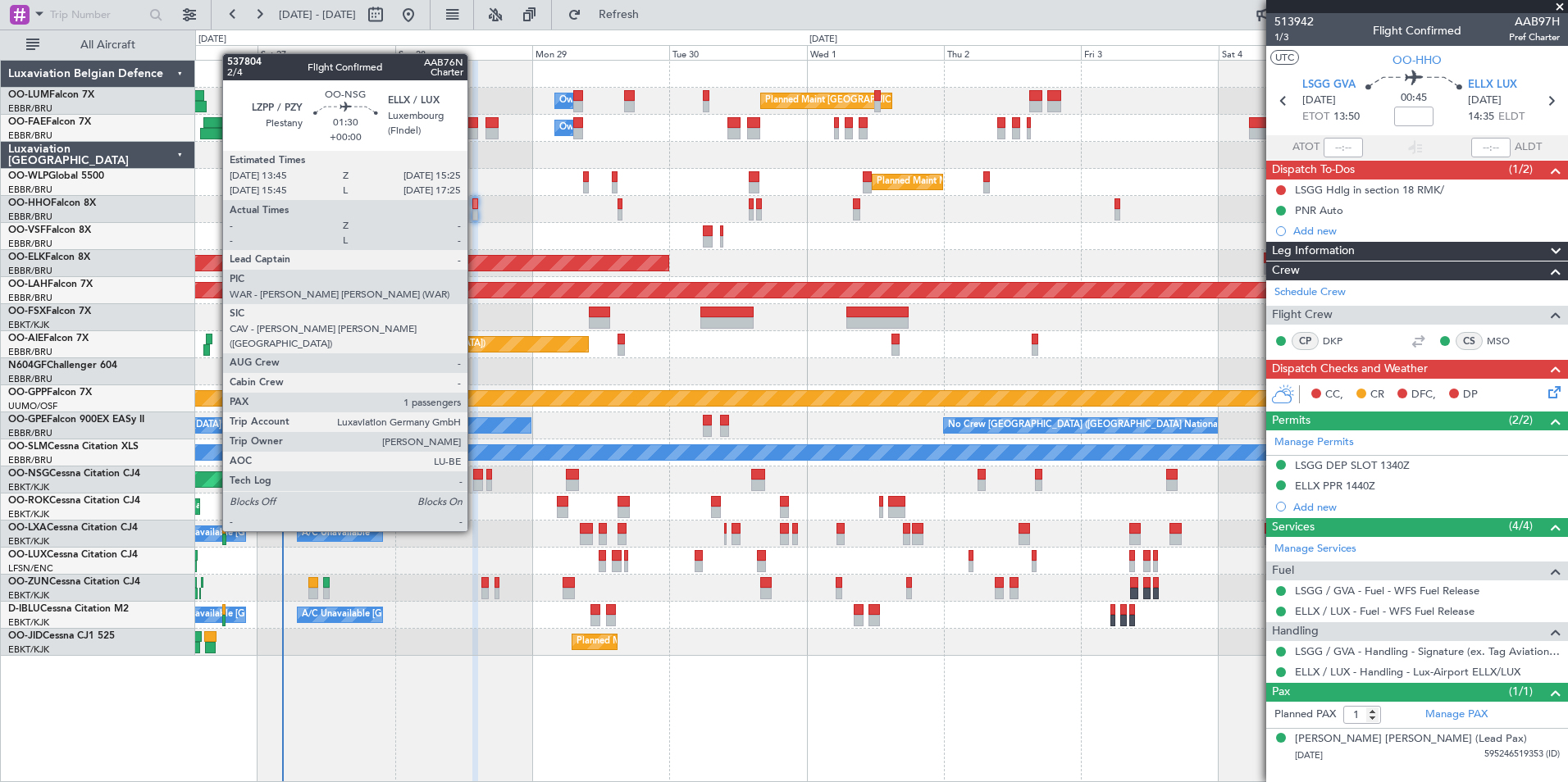
click at [474, 485] on div at bounding box center [478, 484] width 10 height 11
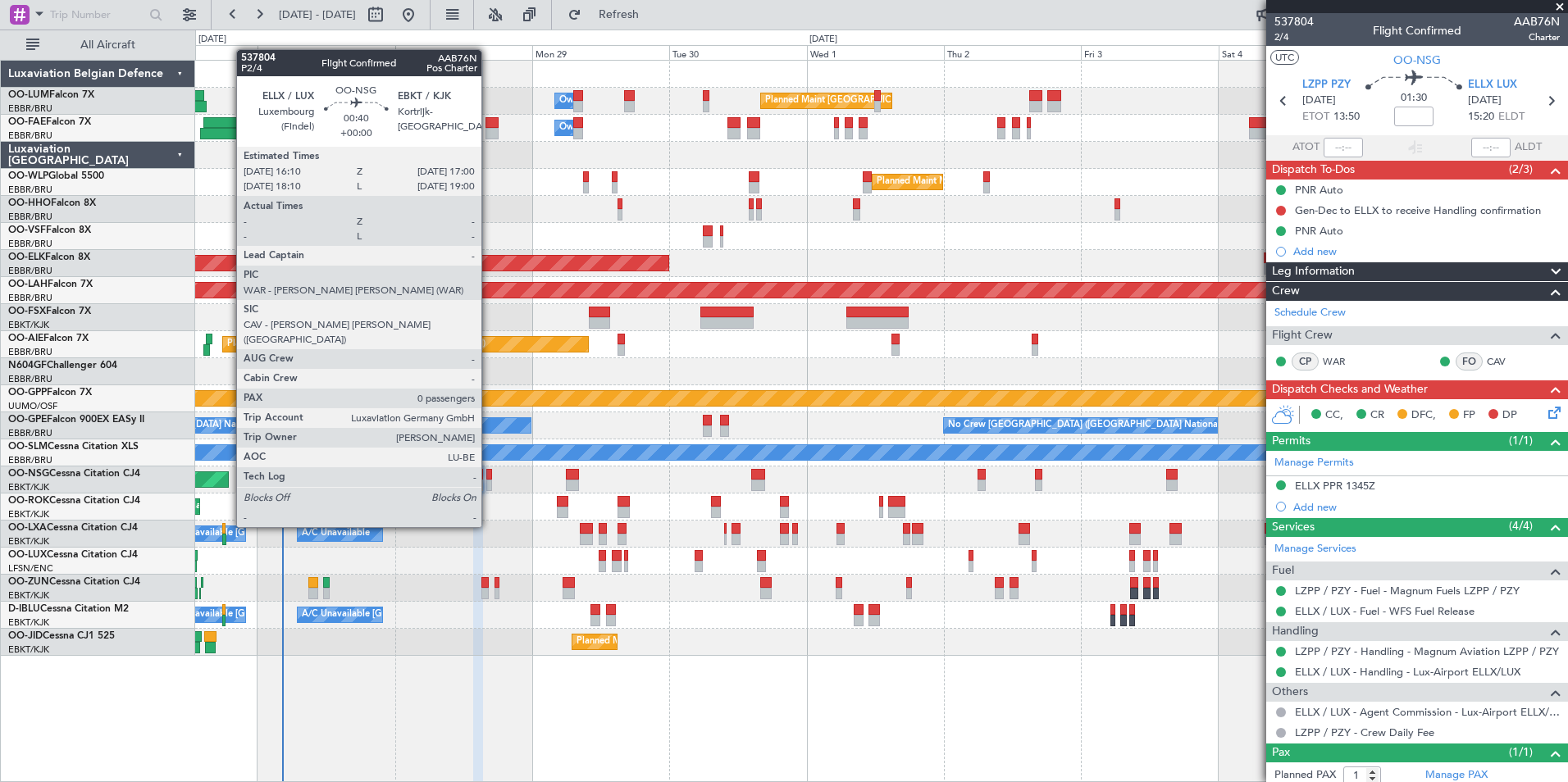
click at [488, 481] on div at bounding box center [488, 484] width 5 height 11
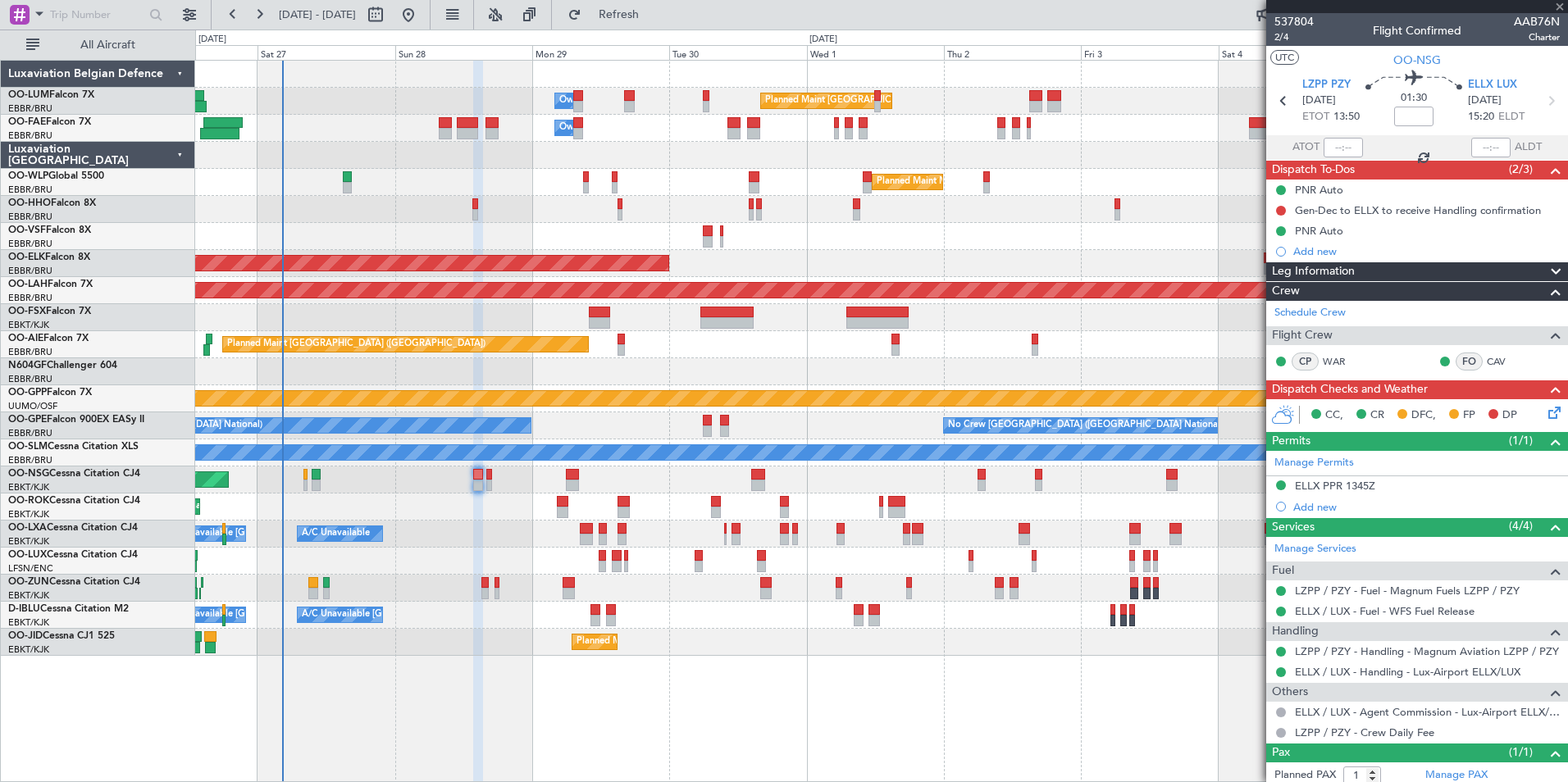
type input "0"
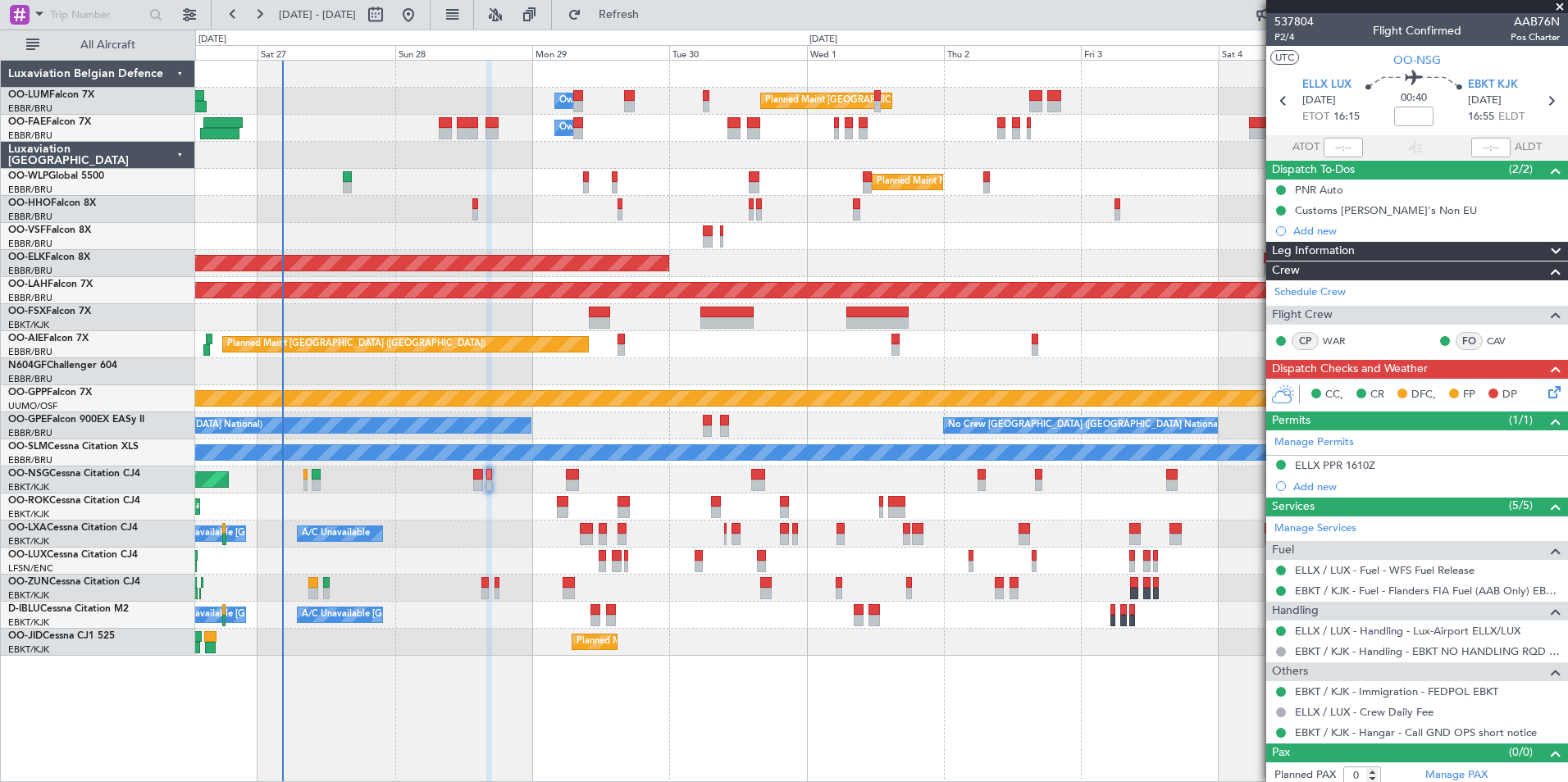
click at [480, 587] on div at bounding box center [881, 588] width 1372 height 27
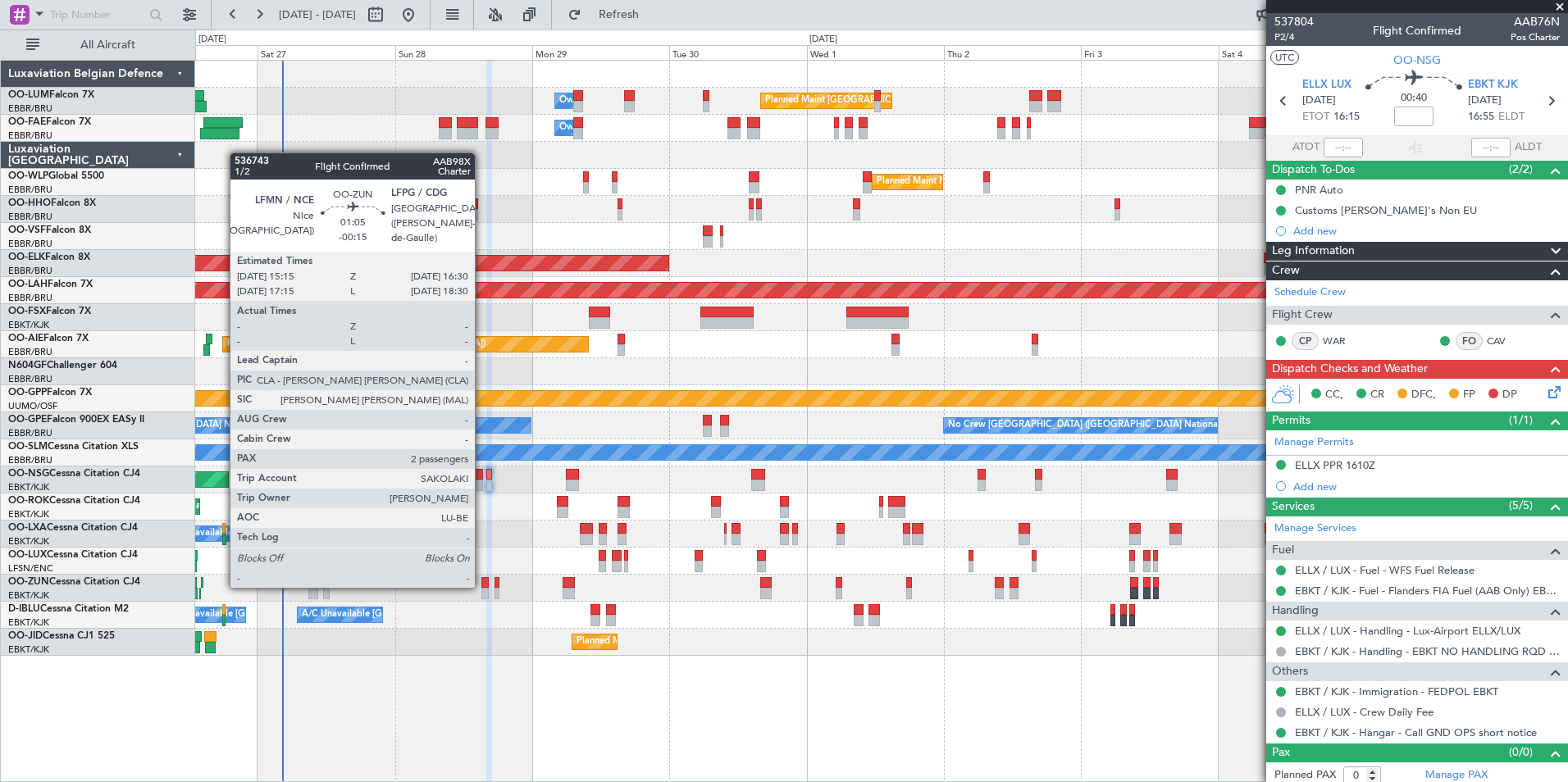
click at [482, 585] on div at bounding box center [484, 582] width 7 height 11
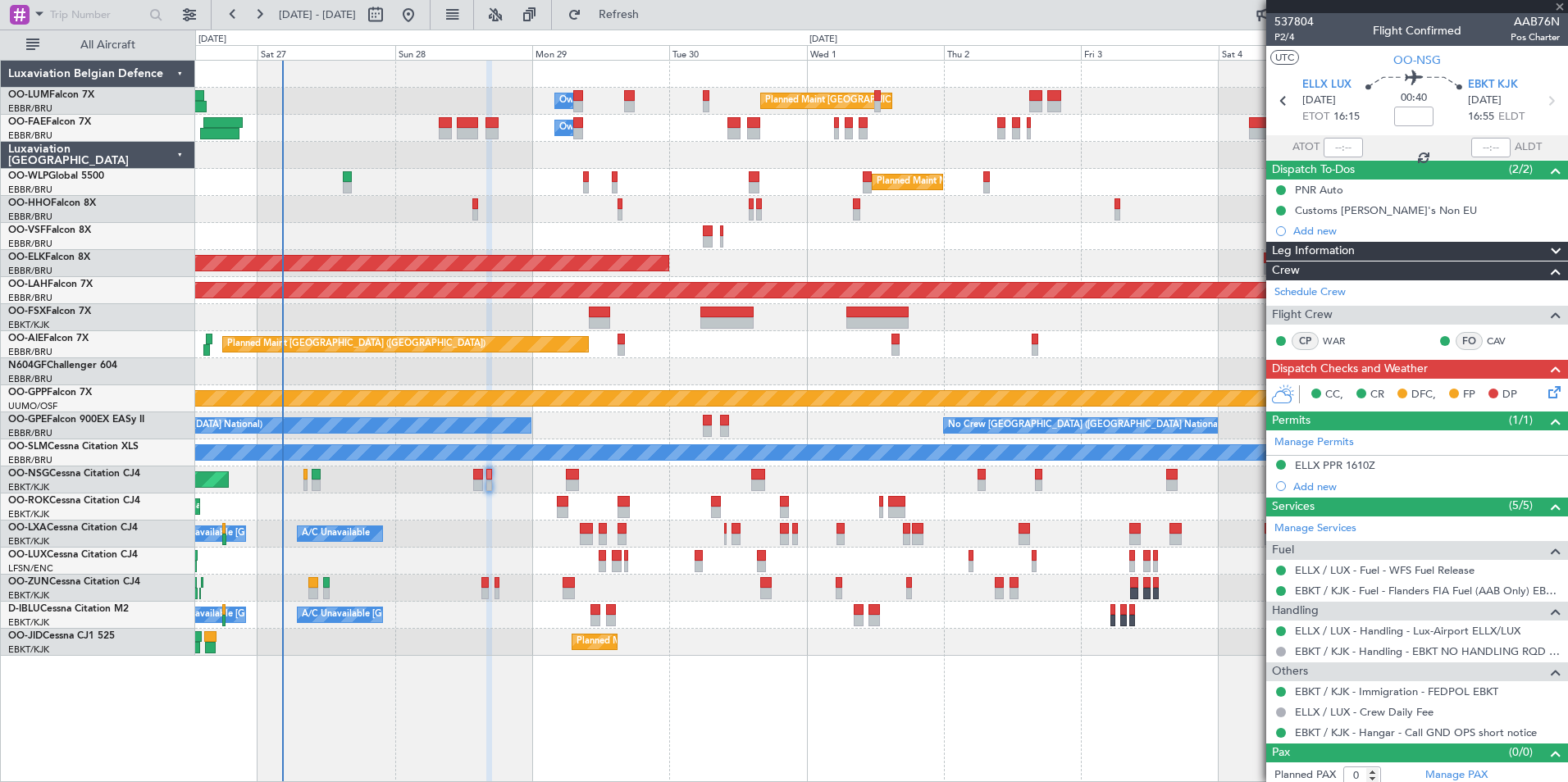
type input "-00:15"
type input "2"
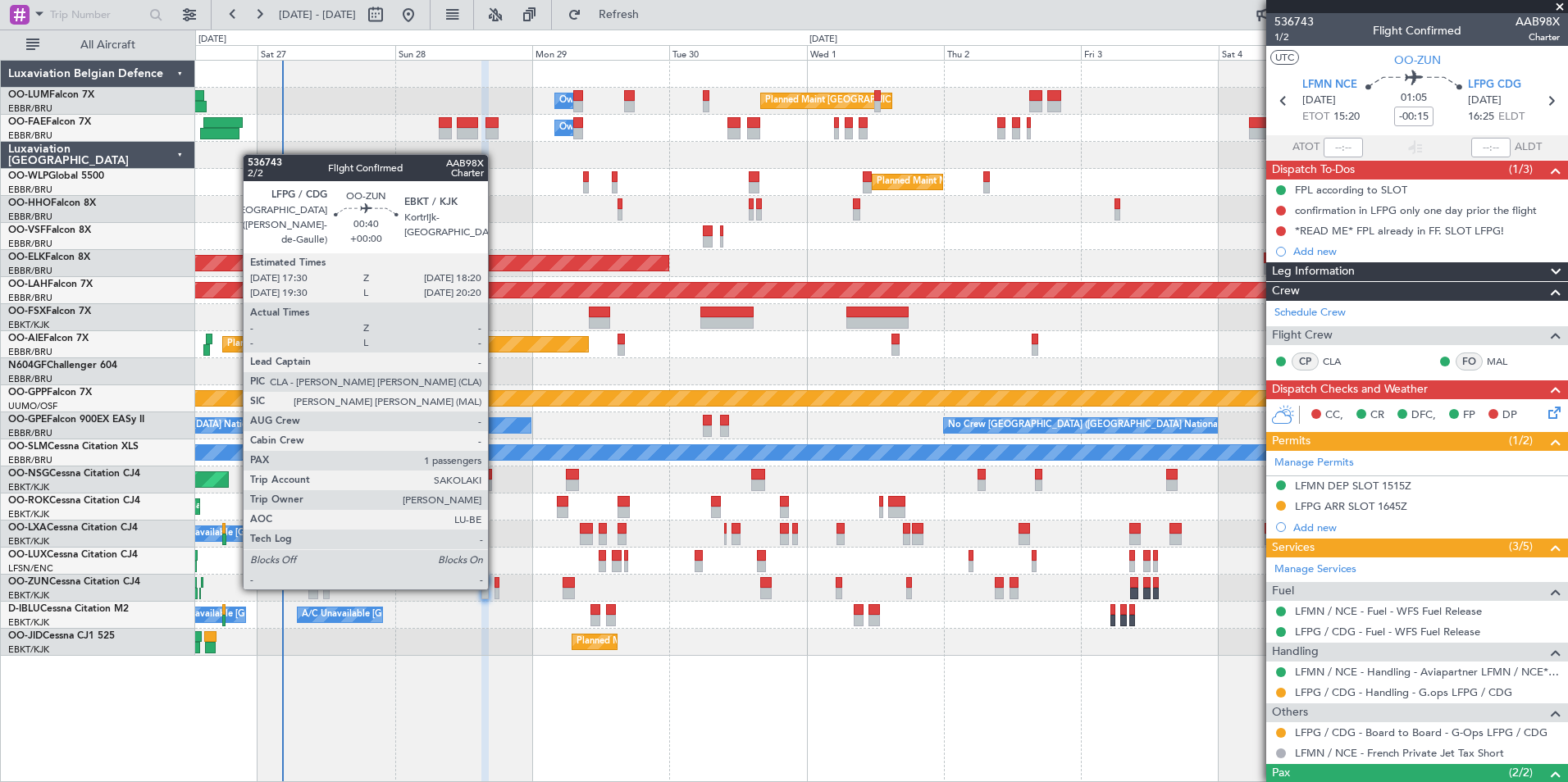
click at [495, 586] on div at bounding box center [496, 582] width 5 height 11
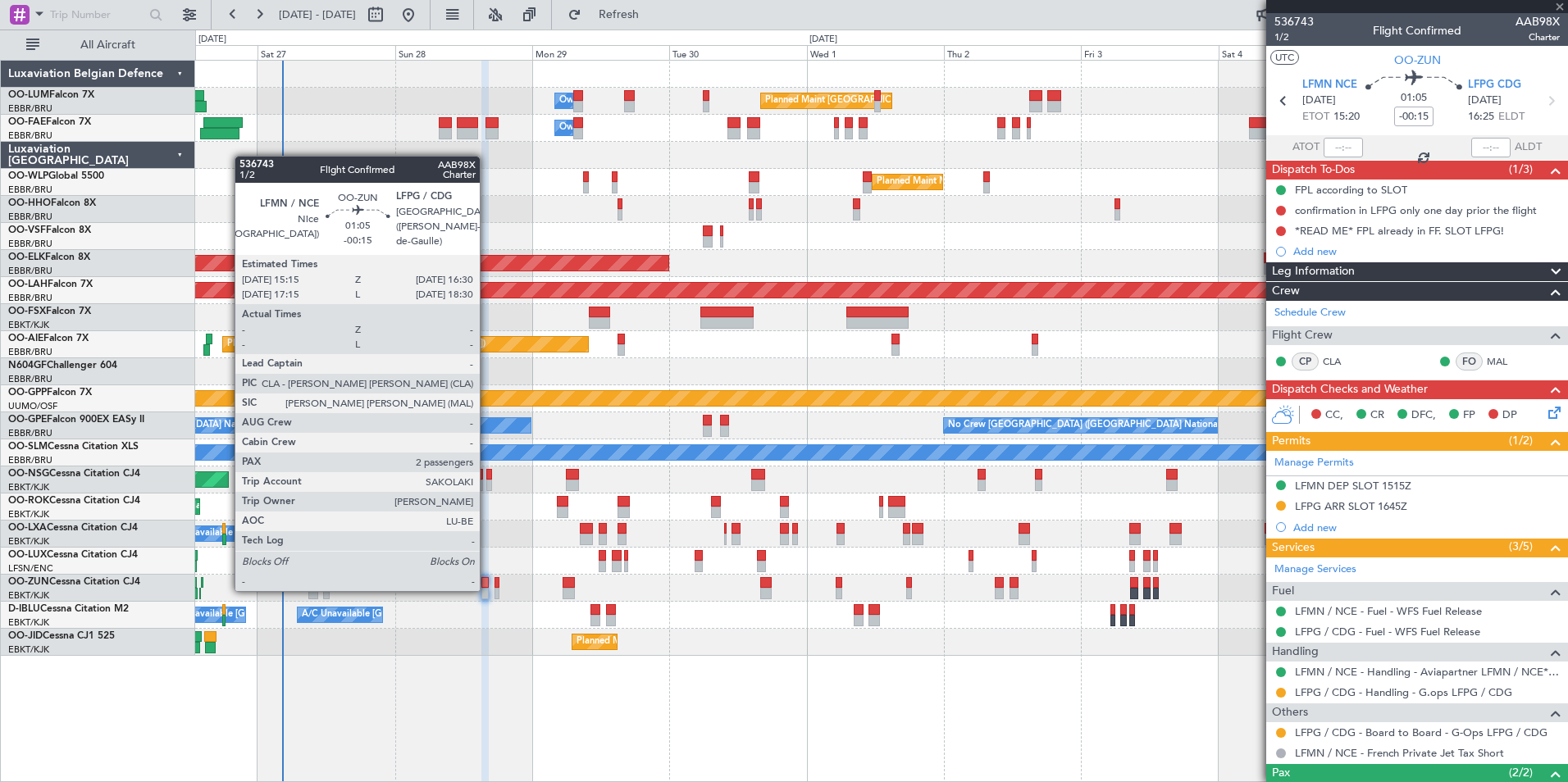
type input "1"
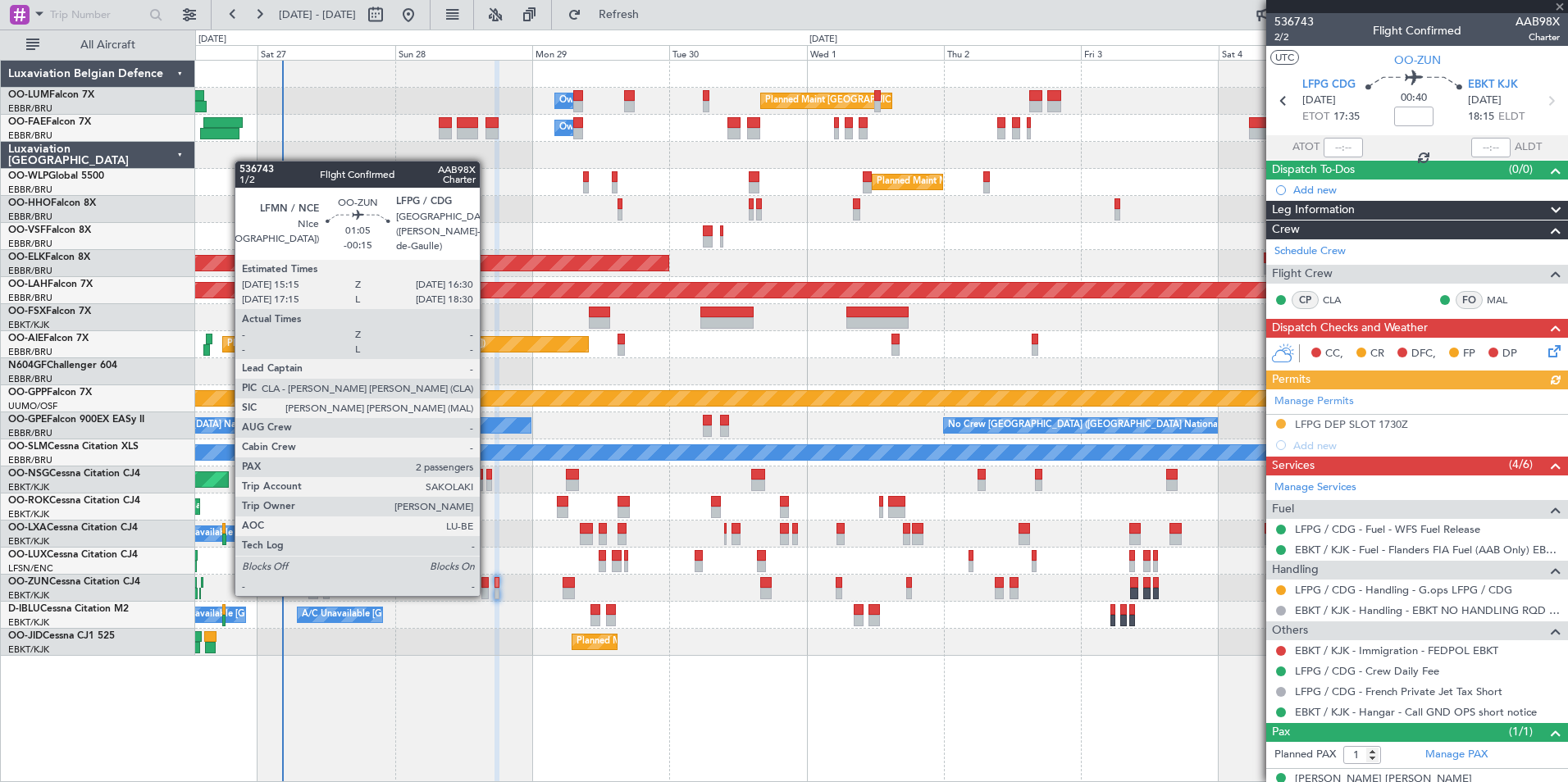
click at [487, 593] on div at bounding box center [484, 593] width 7 height 11
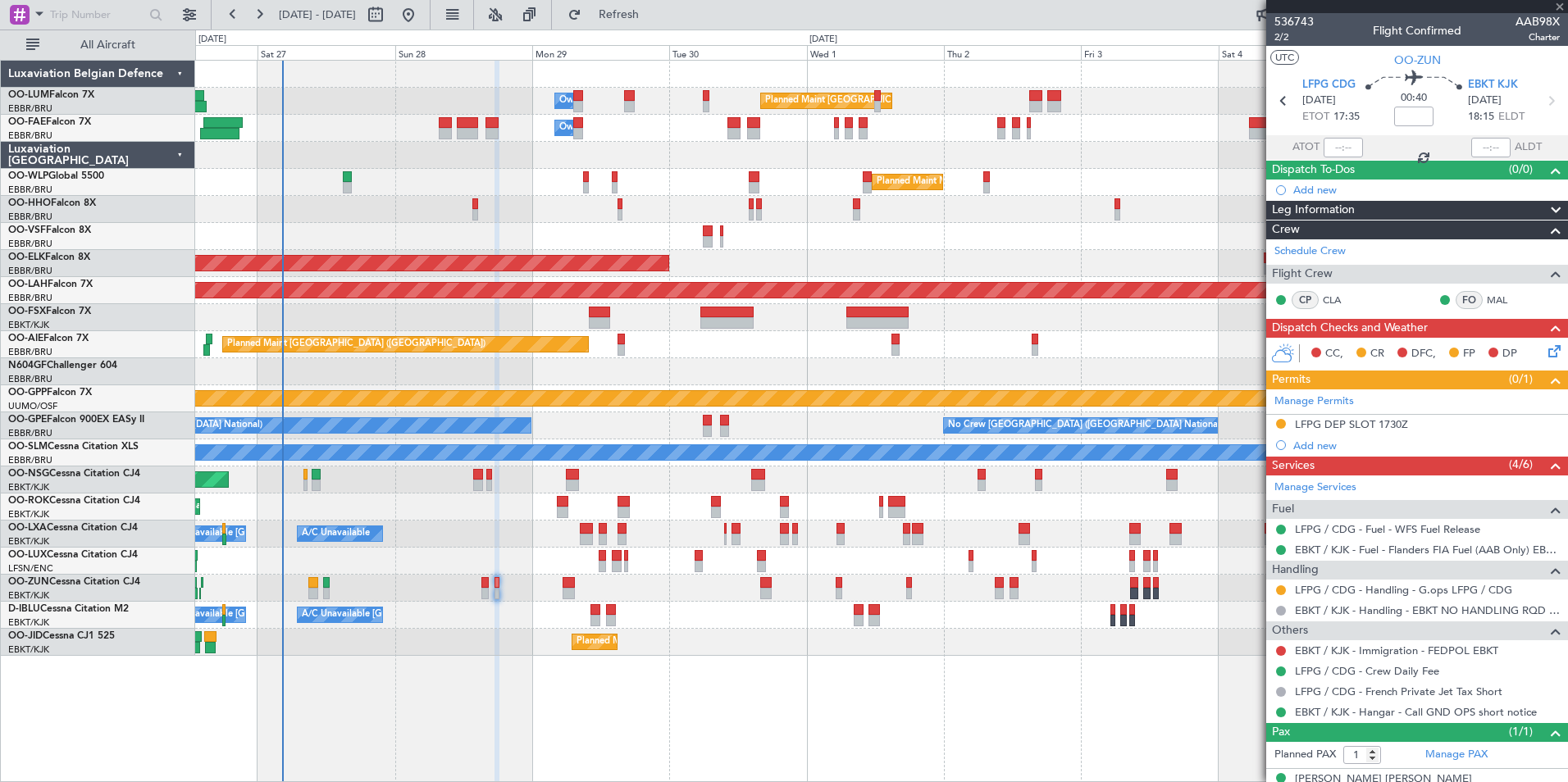
type input "-00:15"
type input "2"
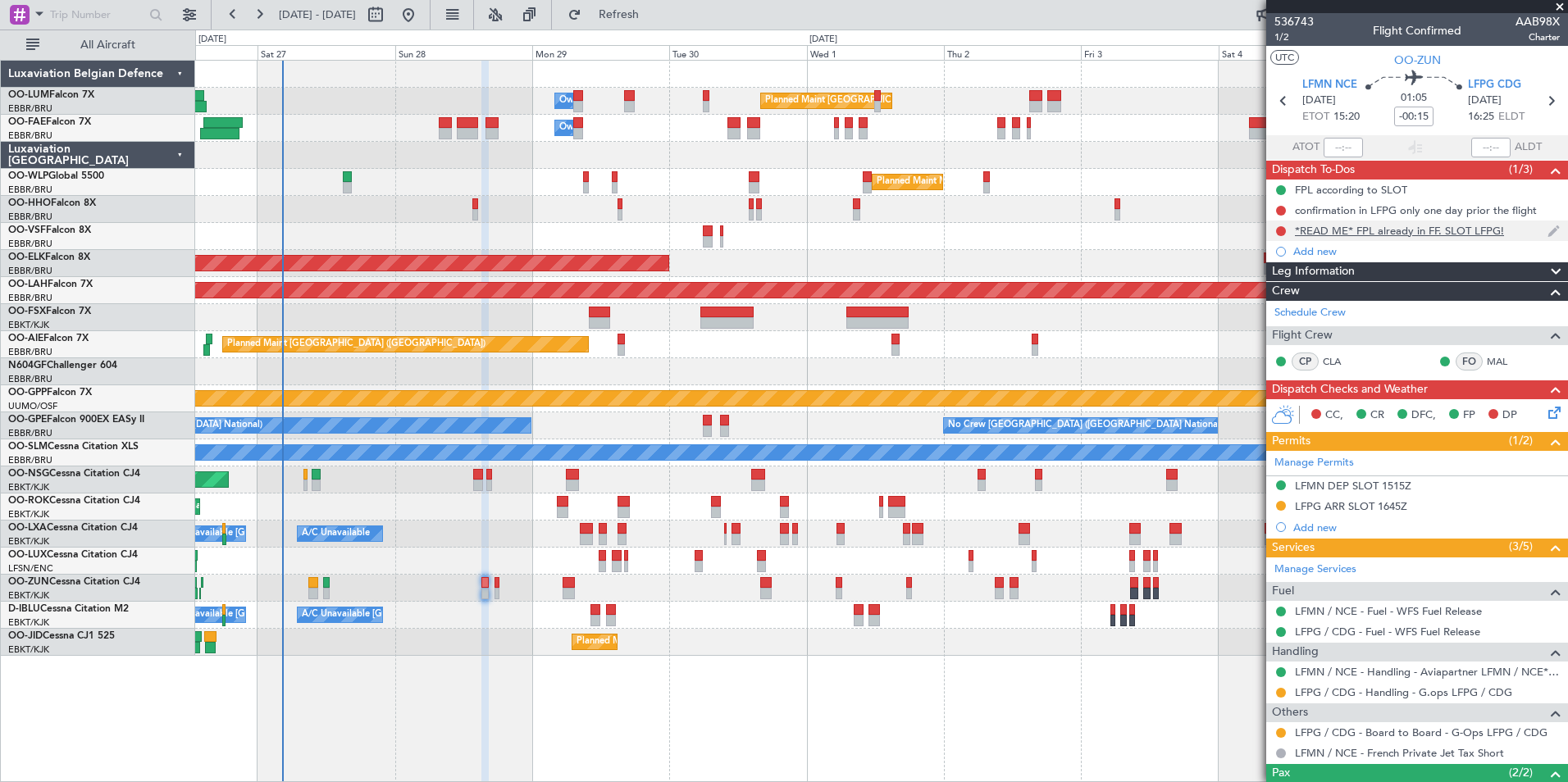
click at [1408, 230] on div "*READ ME* FPL already in FF. SLOT LFPG!" at bounding box center [1399, 231] width 209 height 14
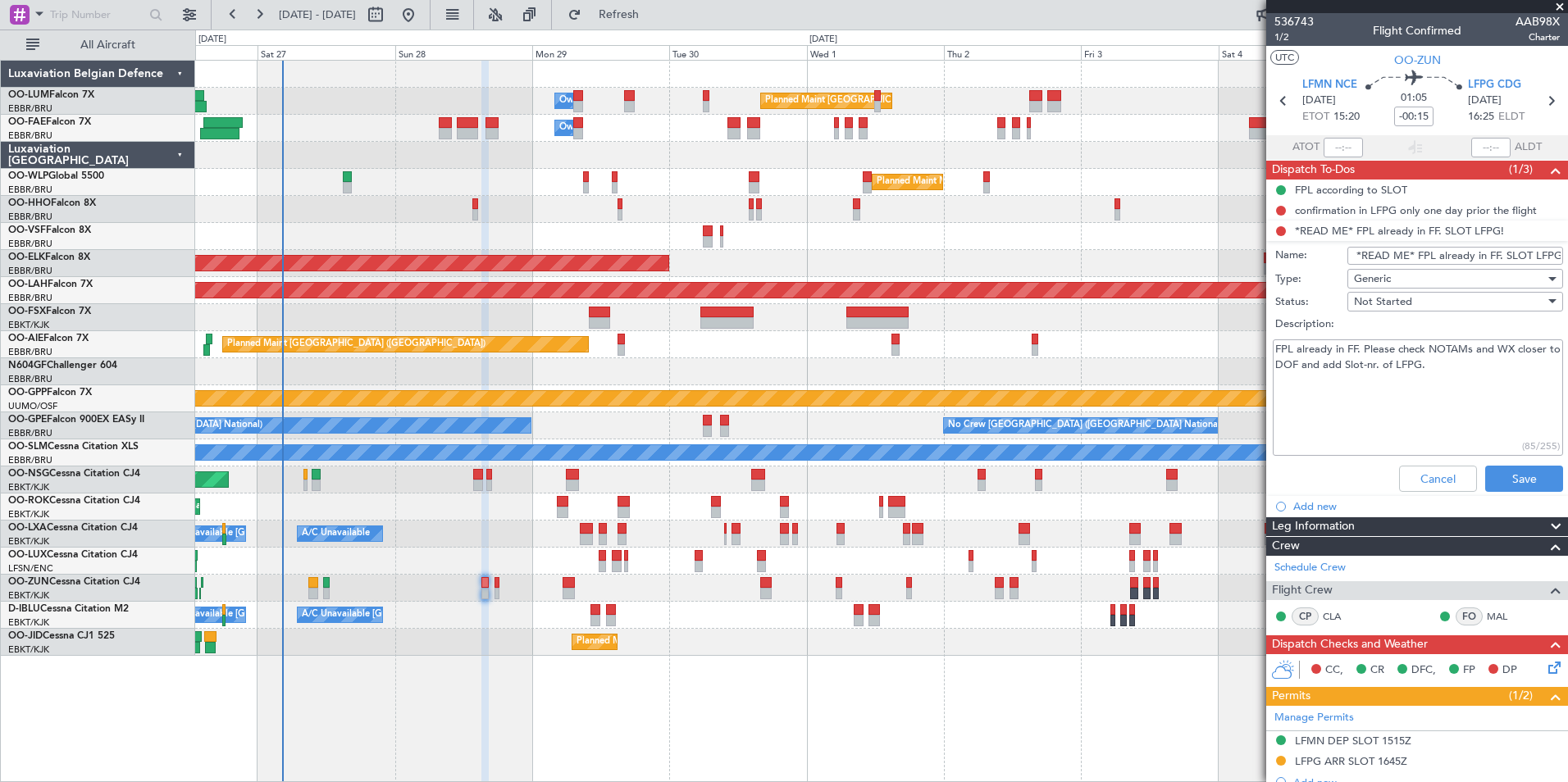
drag, startPoint x: 1285, startPoint y: 349, endPoint x: 1443, endPoint y: 372, distance: 159.7
click at [1452, 352] on textarea "FPL already in FF. Please check NOTAMs and WX closer to DOF and add Slot-nr. of…" at bounding box center [1418, 397] width 291 height 117
click at [1426, 393] on textarea "FPL already in FF. Please check NOTAMs and WX closer to DOF and add Slot-nr. of…" at bounding box center [1418, 397] width 291 height 117
drag, startPoint x: 1359, startPoint y: 353, endPoint x: 1455, endPoint y: 371, distance: 97.7
click at [1455, 358] on textarea "FPL already in FF. Please check NOTAMs and WX closer to DOF and add Slot-nr. of…" at bounding box center [1418, 397] width 291 height 117
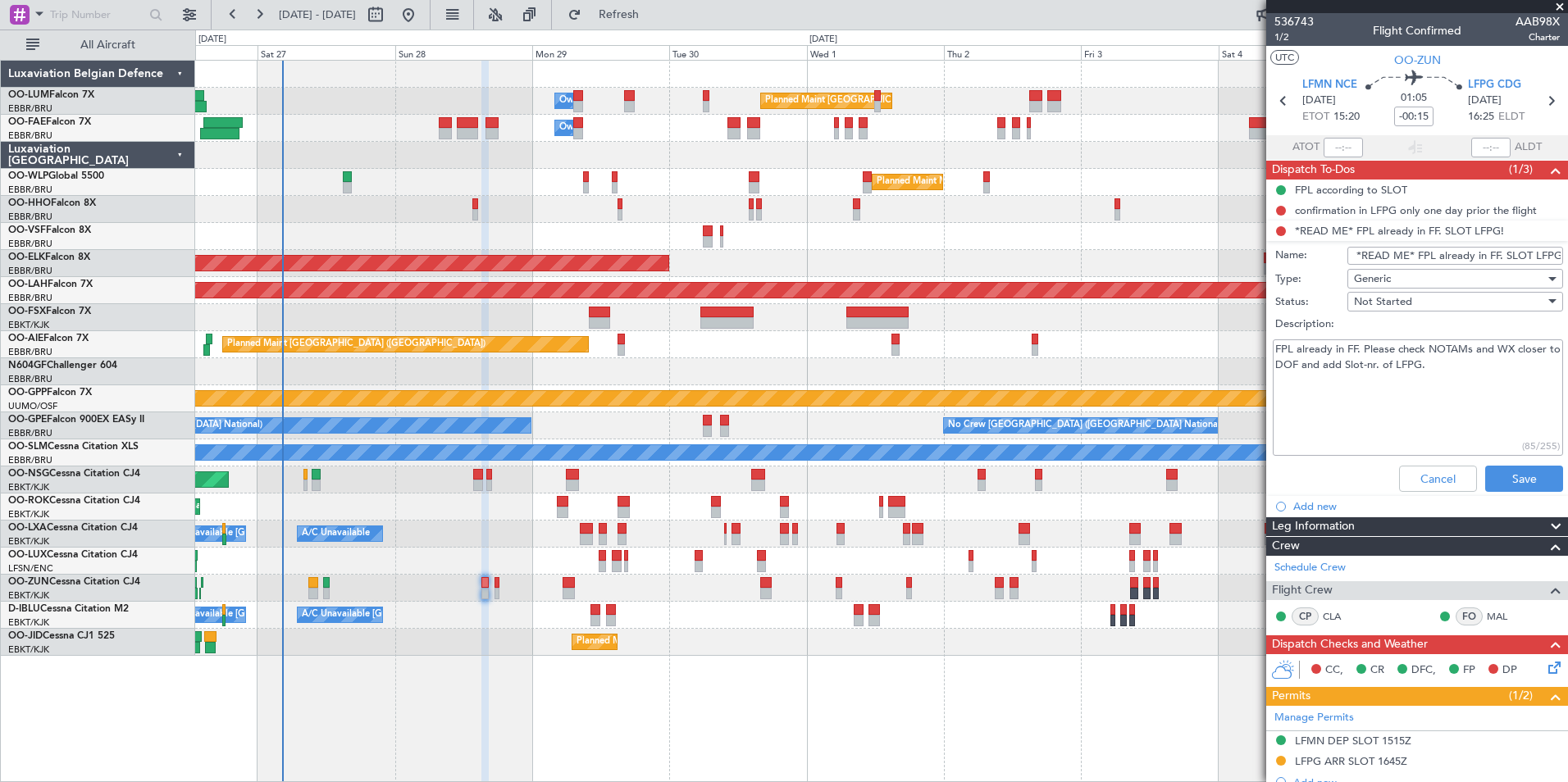
click at [1450, 385] on textarea "FPL already in FF. Please check NOTAMs and WX closer to DOF and add Slot-nr. of…" at bounding box center [1418, 397] width 291 height 117
click at [1446, 370] on textarea "FPL already in FF. Please check NOTAMs and WX closer to DOF and add Slot-nr. of…" at bounding box center [1418, 397] width 291 height 117
drag, startPoint x: 1463, startPoint y: 367, endPoint x: 1296, endPoint y: 371, distance: 167.0
click at [1258, 358] on fb-app "26 Sep 2025 - 06 Oct 2025 Refresh Quick Links All Aircraft Planned Maint Brusse…" at bounding box center [784, 396] width 1568 height 770
click at [1420, 392] on textarea "FPL already in FF. Please check NOTAMs and WX closer to DOF and add Slot-nr. of…" at bounding box center [1418, 397] width 291 height 117
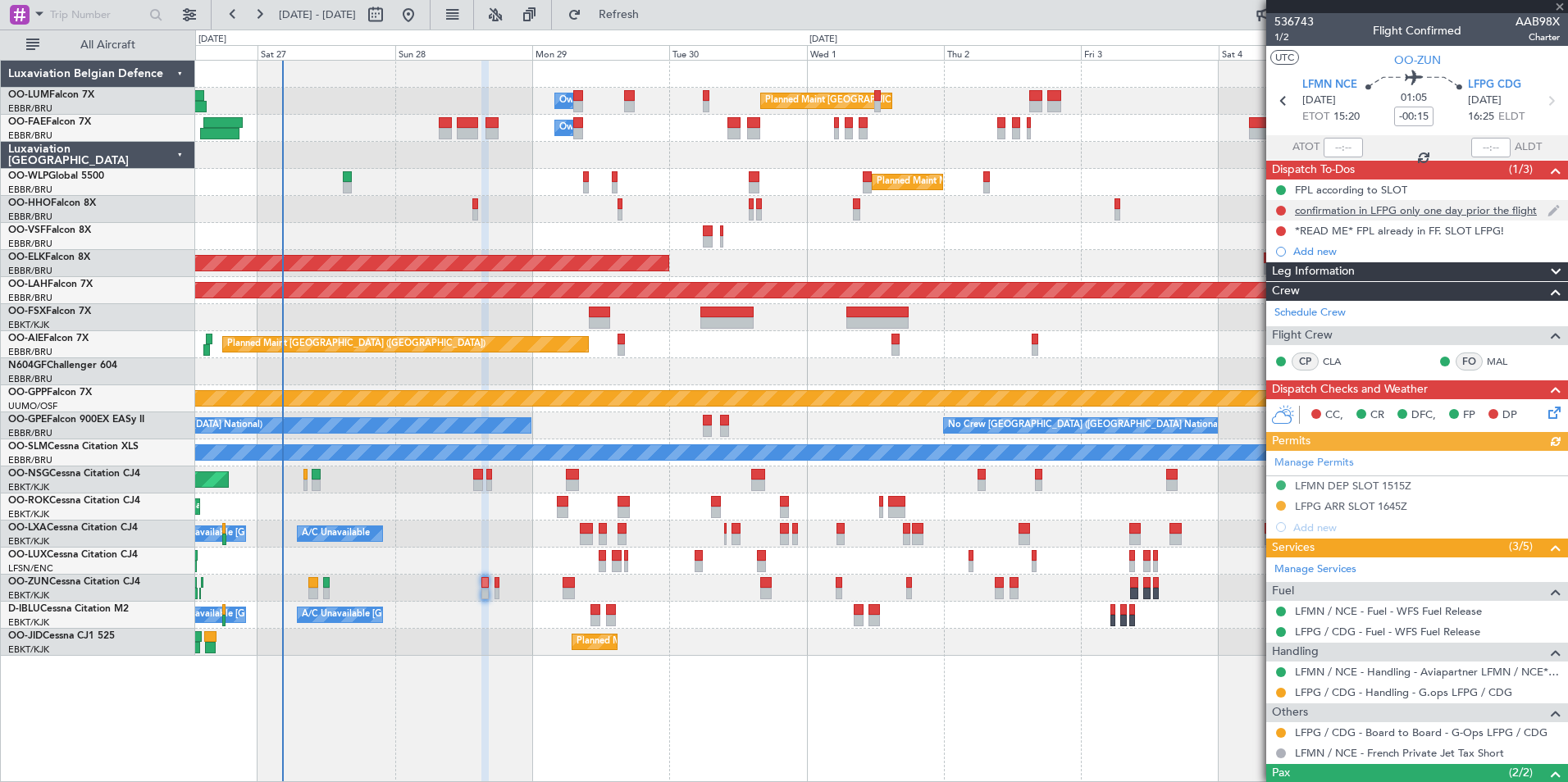
click at [1348, 206] on div "confirmation in LFPG only one day prior the flight" at bounding box center [1416, 211] width 242 height 14
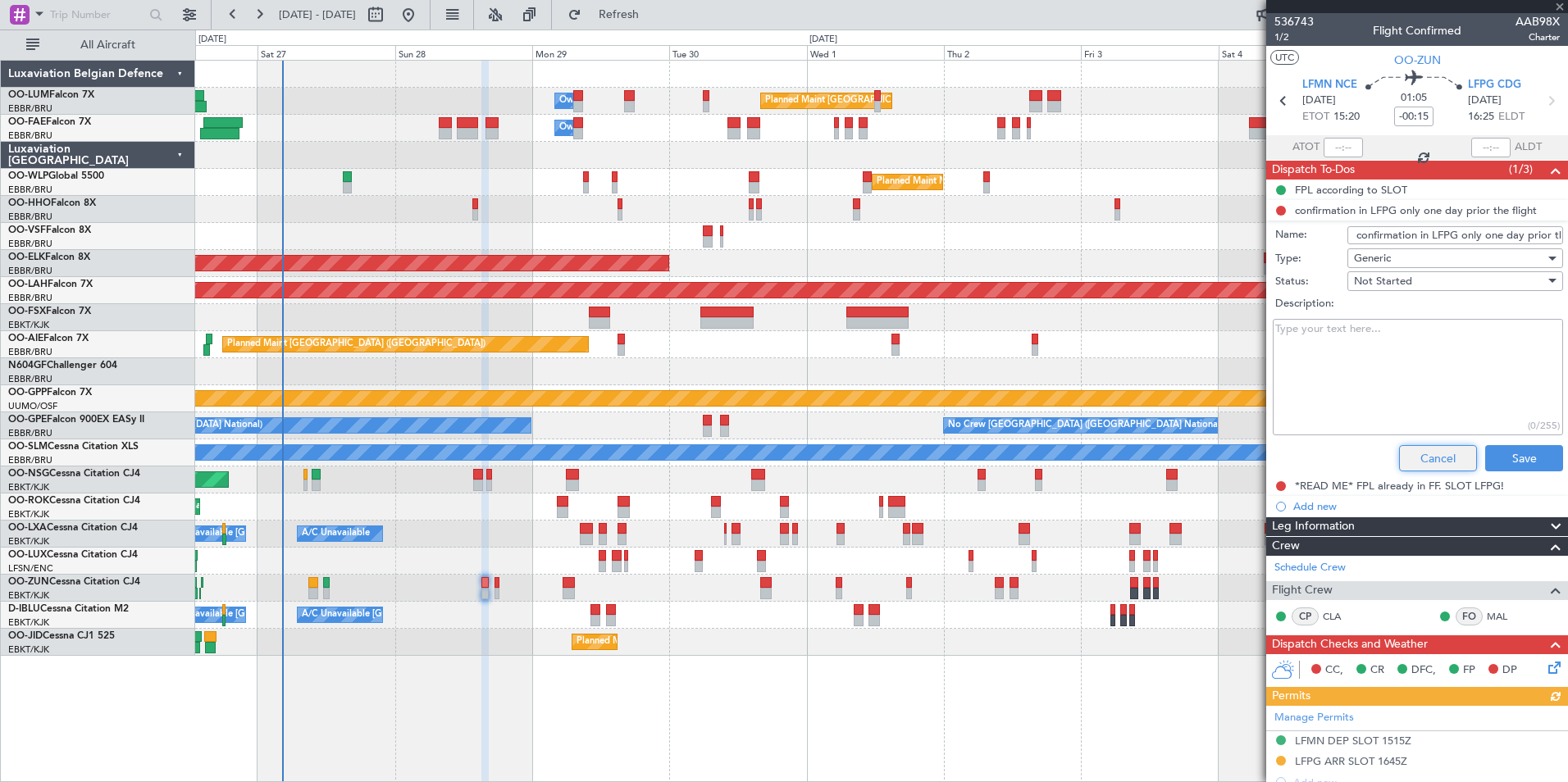
click at [1428, 456] on button "Cancel" at bounding box center [1438, 458] width 78 height 26
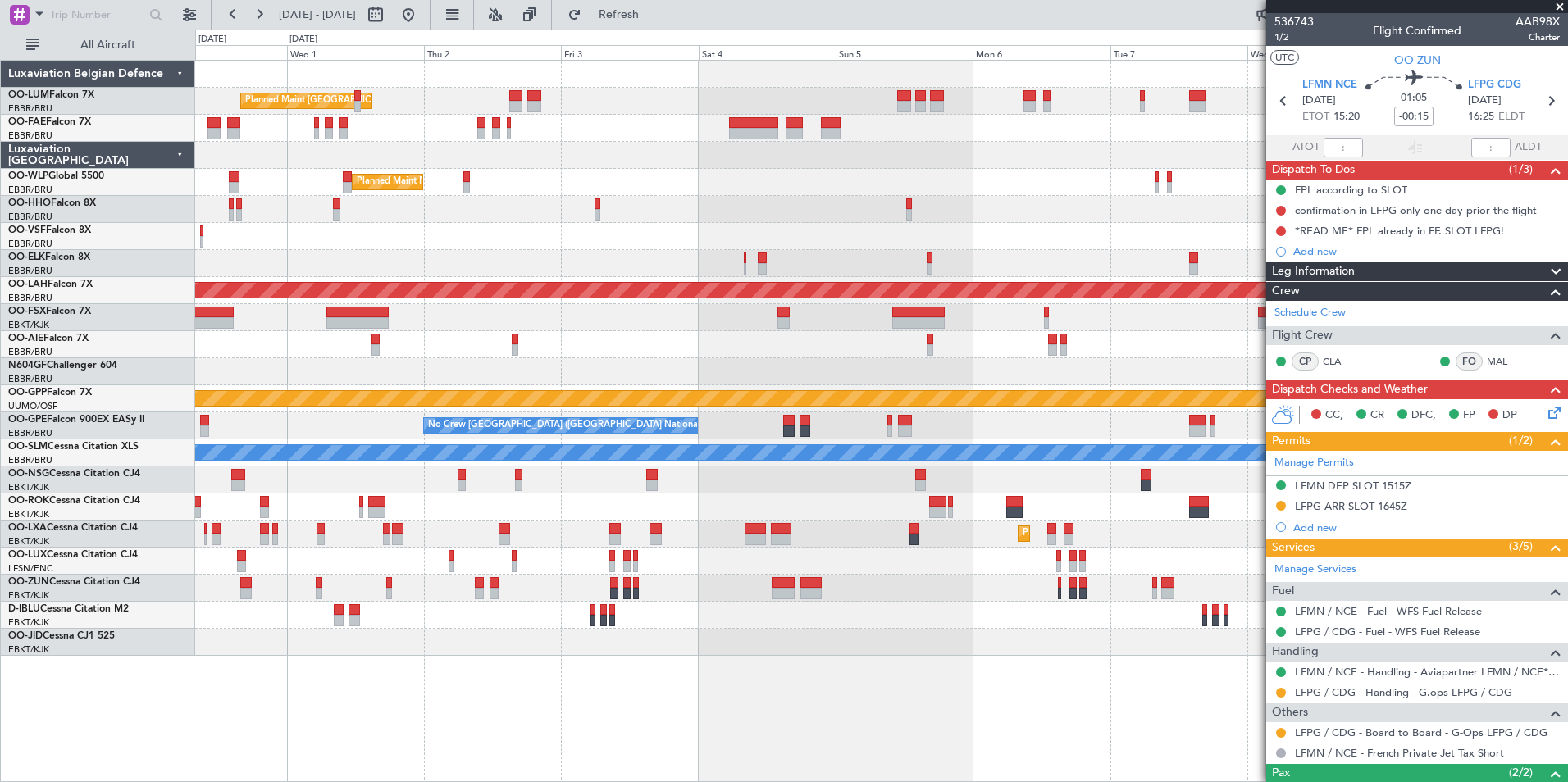
click at [351, 329] on div "Planned Maint Brussels (Brussels National) Owner Melsbroek Air Base Owner Melsb…" at bounding box center [881, 359] width 1372 height 595
click at [472, 232] on div "Planned Maint Brussels (Brussels National) Owner Melsbroek Air Base Owner Melsb…" at bounding box center [881, 359] width 1372 height 595
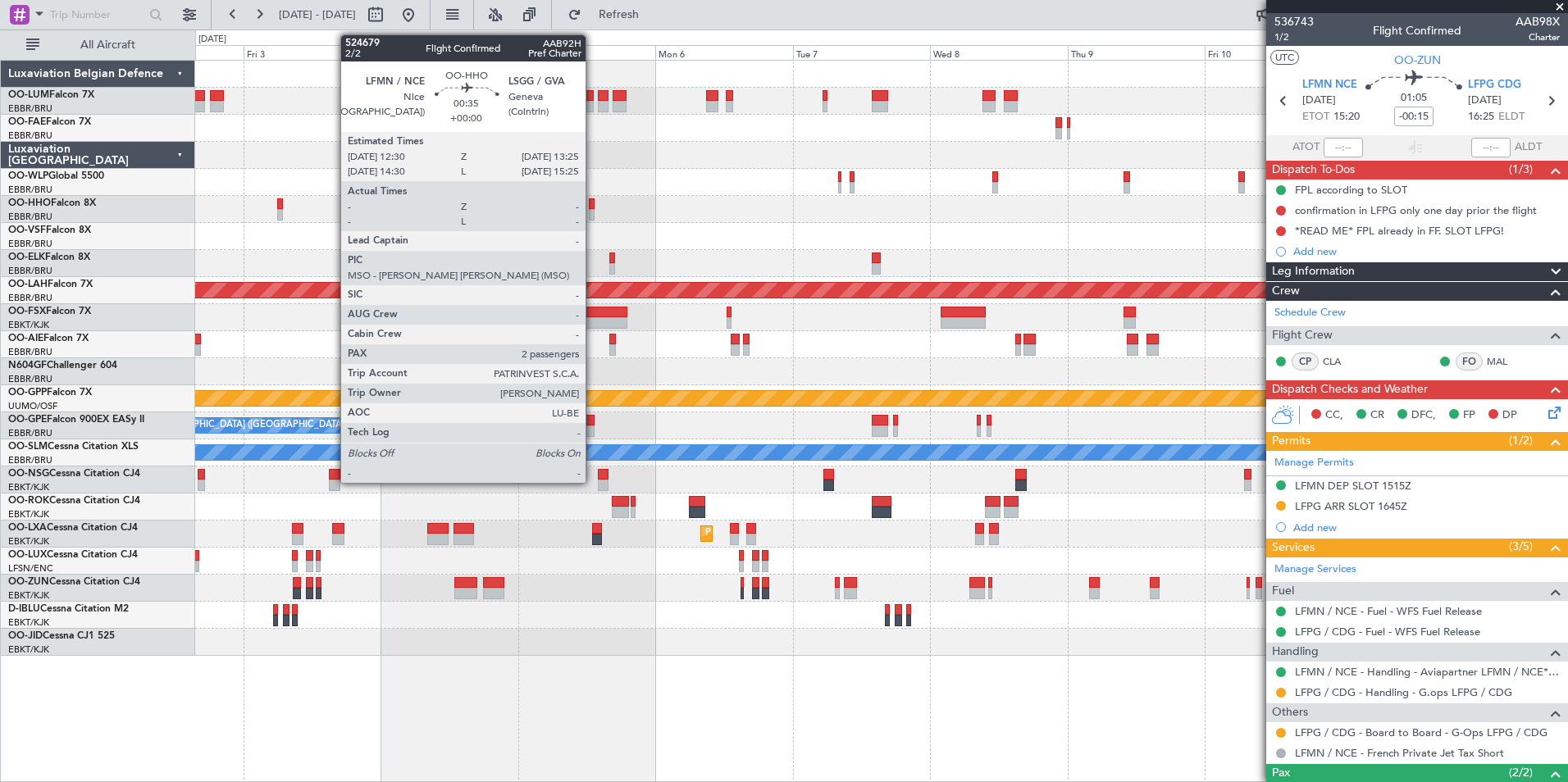
click at [593, 213] on div at bounding box center [592, 214] width 6 height 11
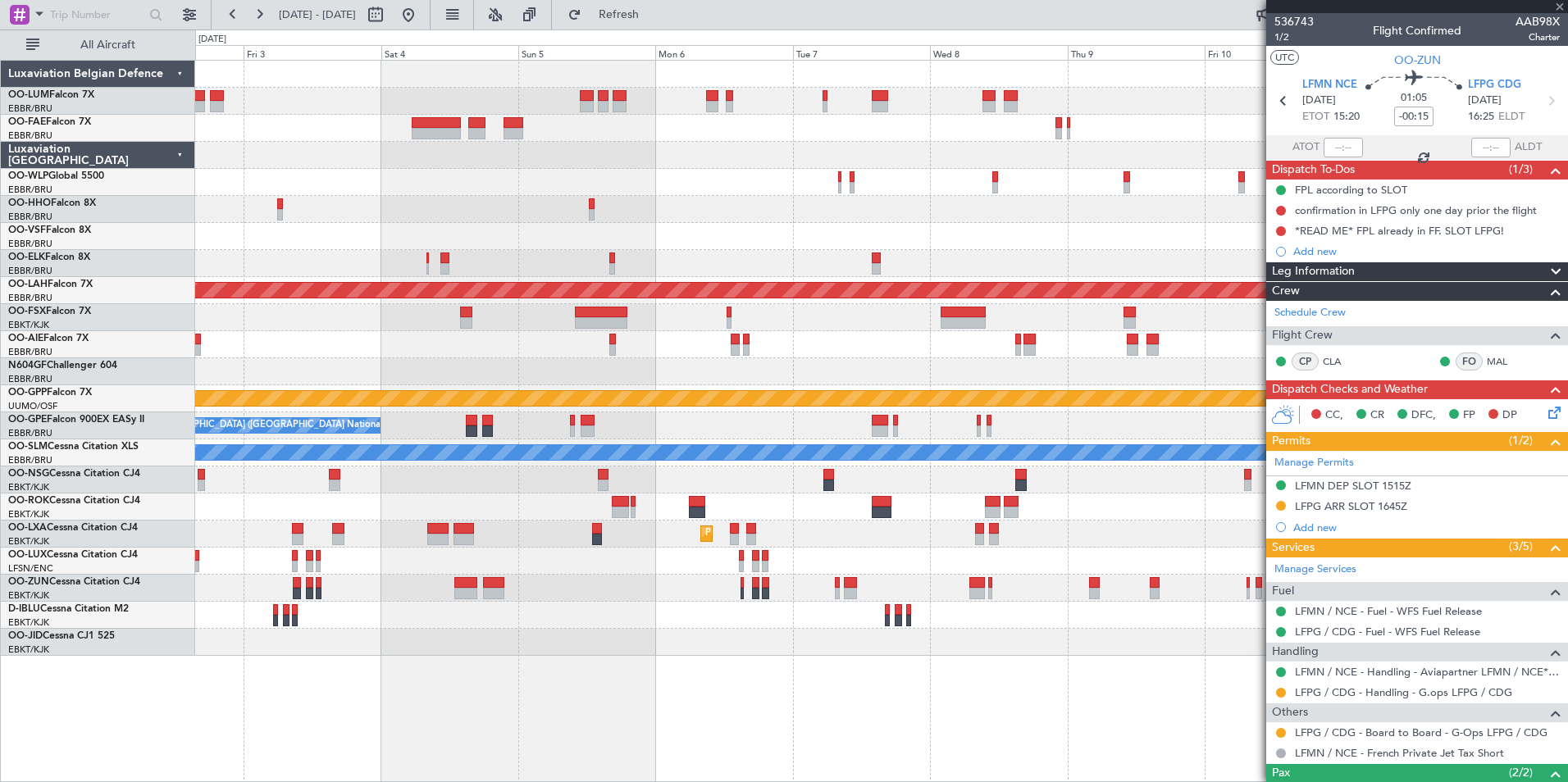
click at [481, 241] on div at bounding box center [881, 236] width 1372 height 27
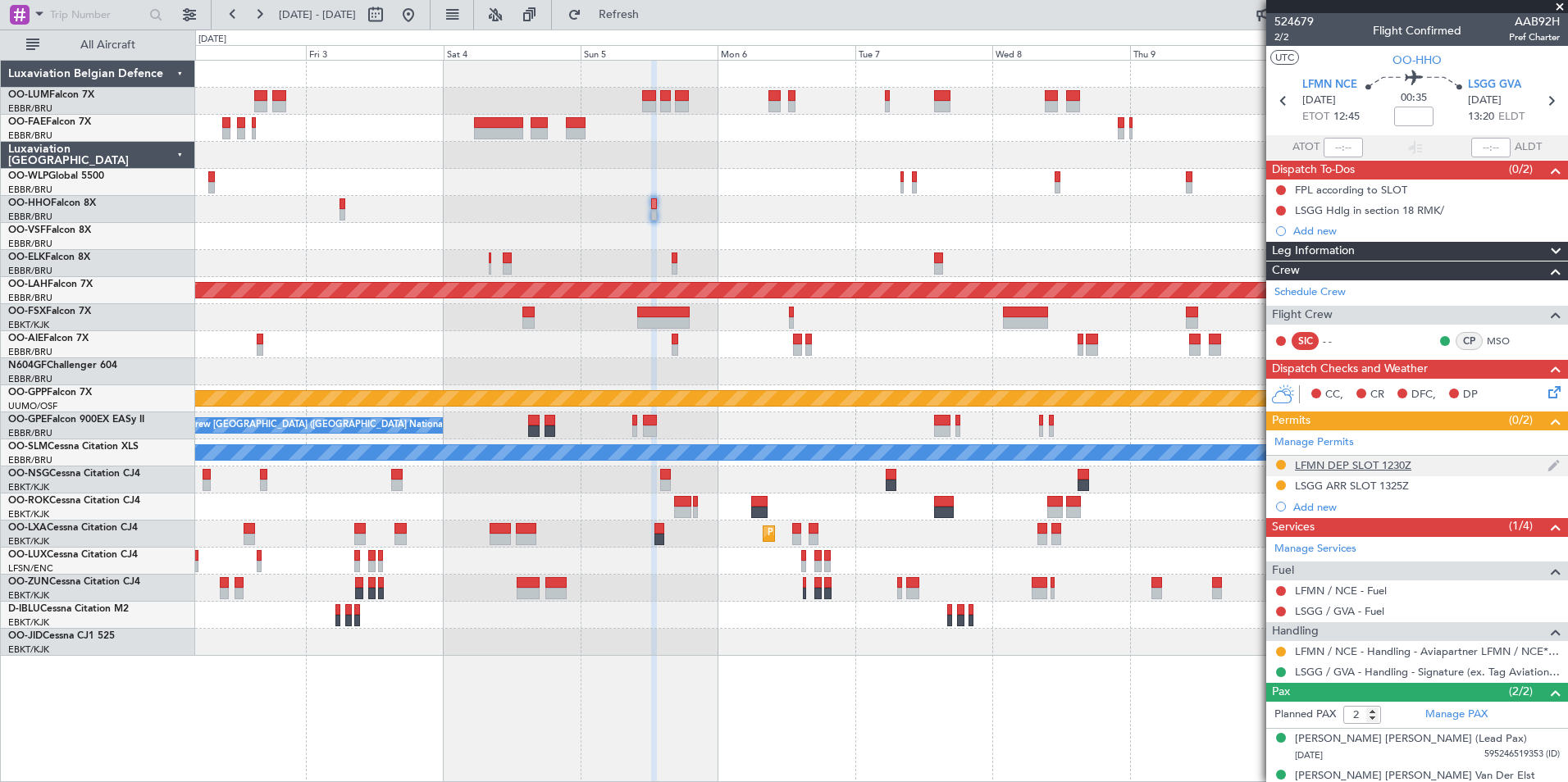
click at [1350, 465] on div "LFMN DEP SLOT 1230Z" at bounding box center [1353, 465] width 117 height 14
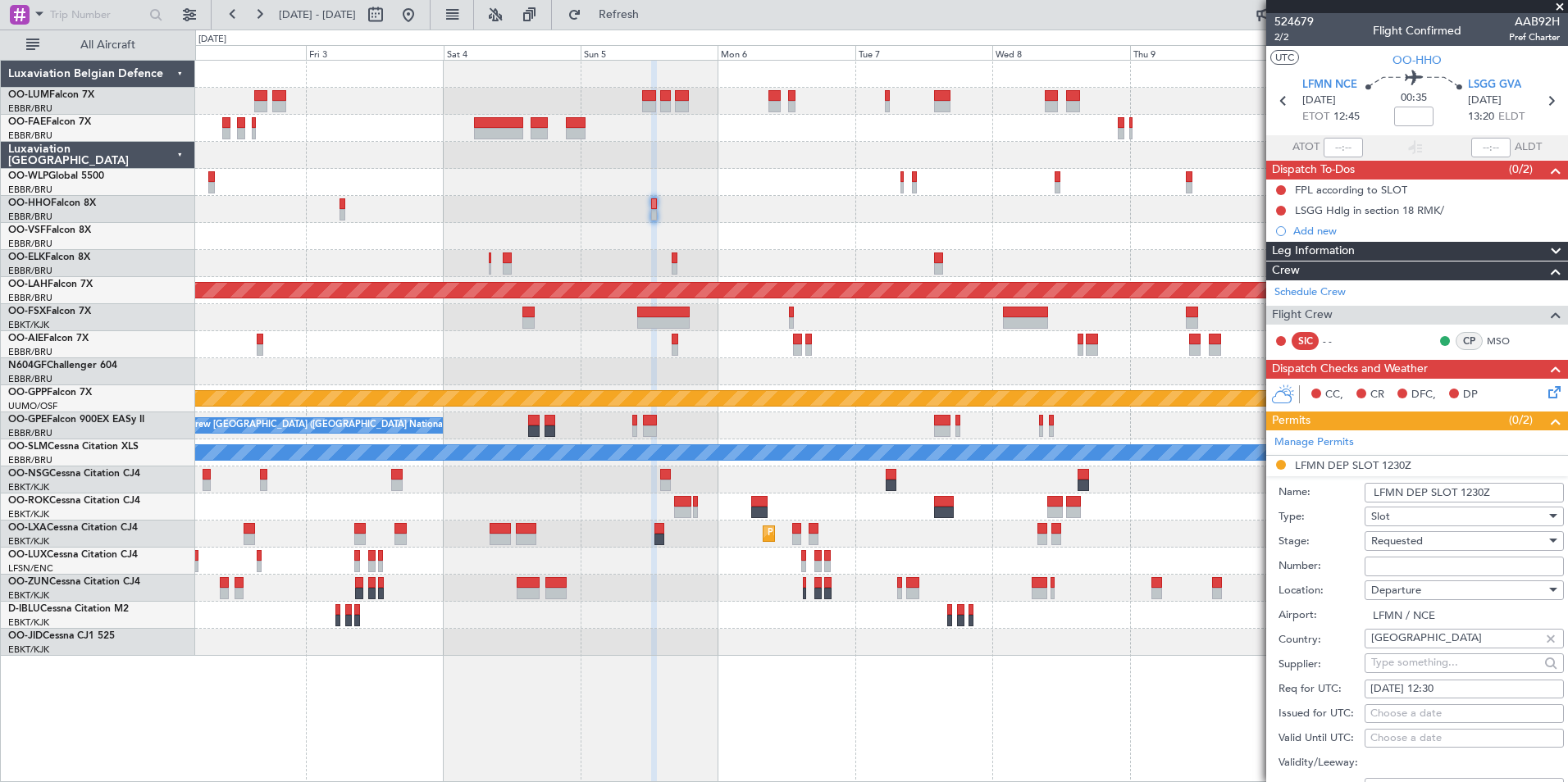
click at [1389, 566] on input "Number:" at bounding box center [1464, 567] width 200 height 20
paste input "LFMND000054750"
type input "LFMND000054750"
click at [1392, 529] on div "Requested" at bounding box center [1458, 541] width 175 height 25
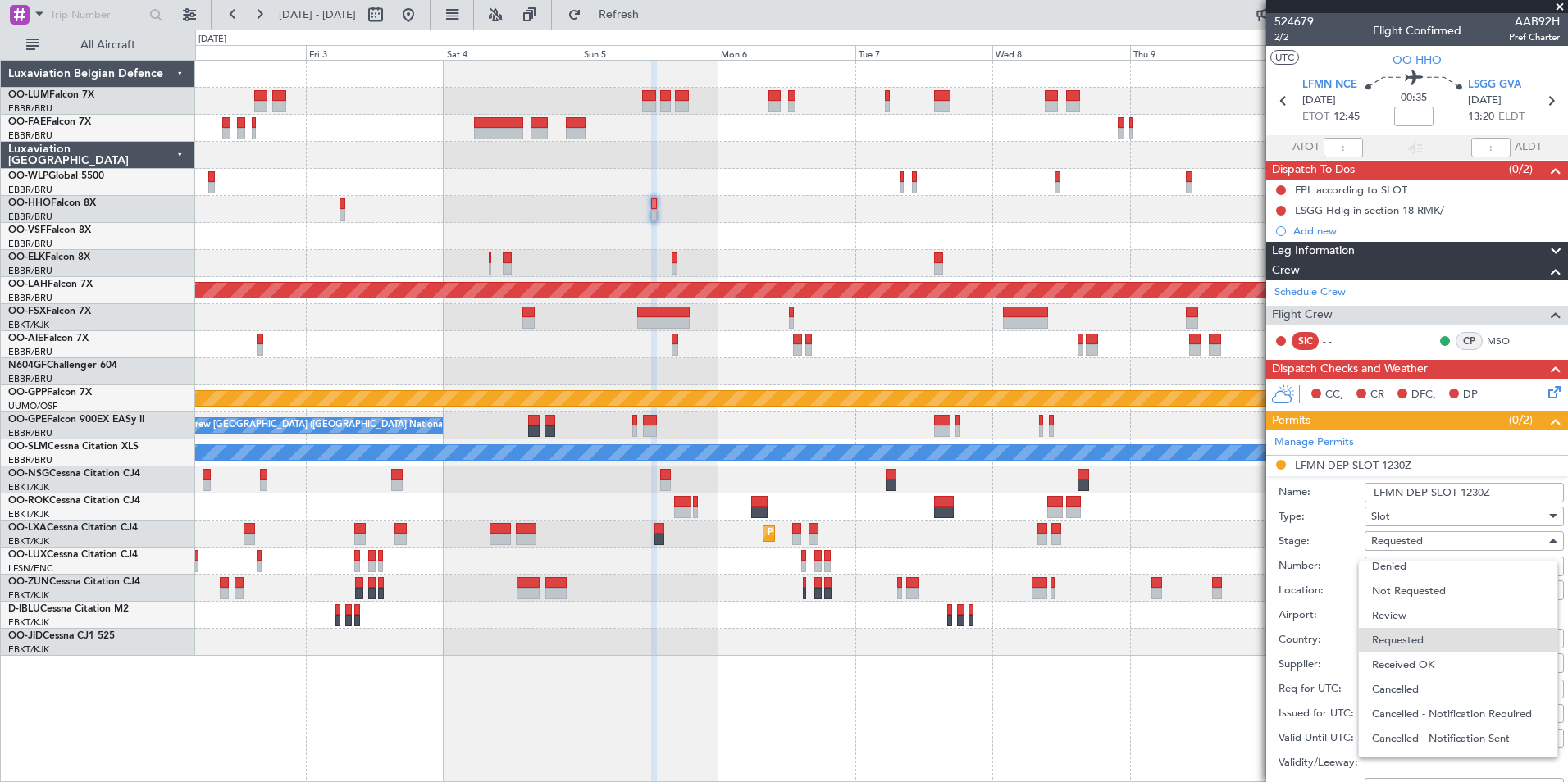
click at [1346, 548] on div at bounding box center [784, 391] width 1568 height 782
click at [1396, 543] on span "Requested" at bounding box center [1397, 541] width 52 height 15
click at [1415, 667] on span "Received OK" at bounding box center [1458, 665] width 172 height 25
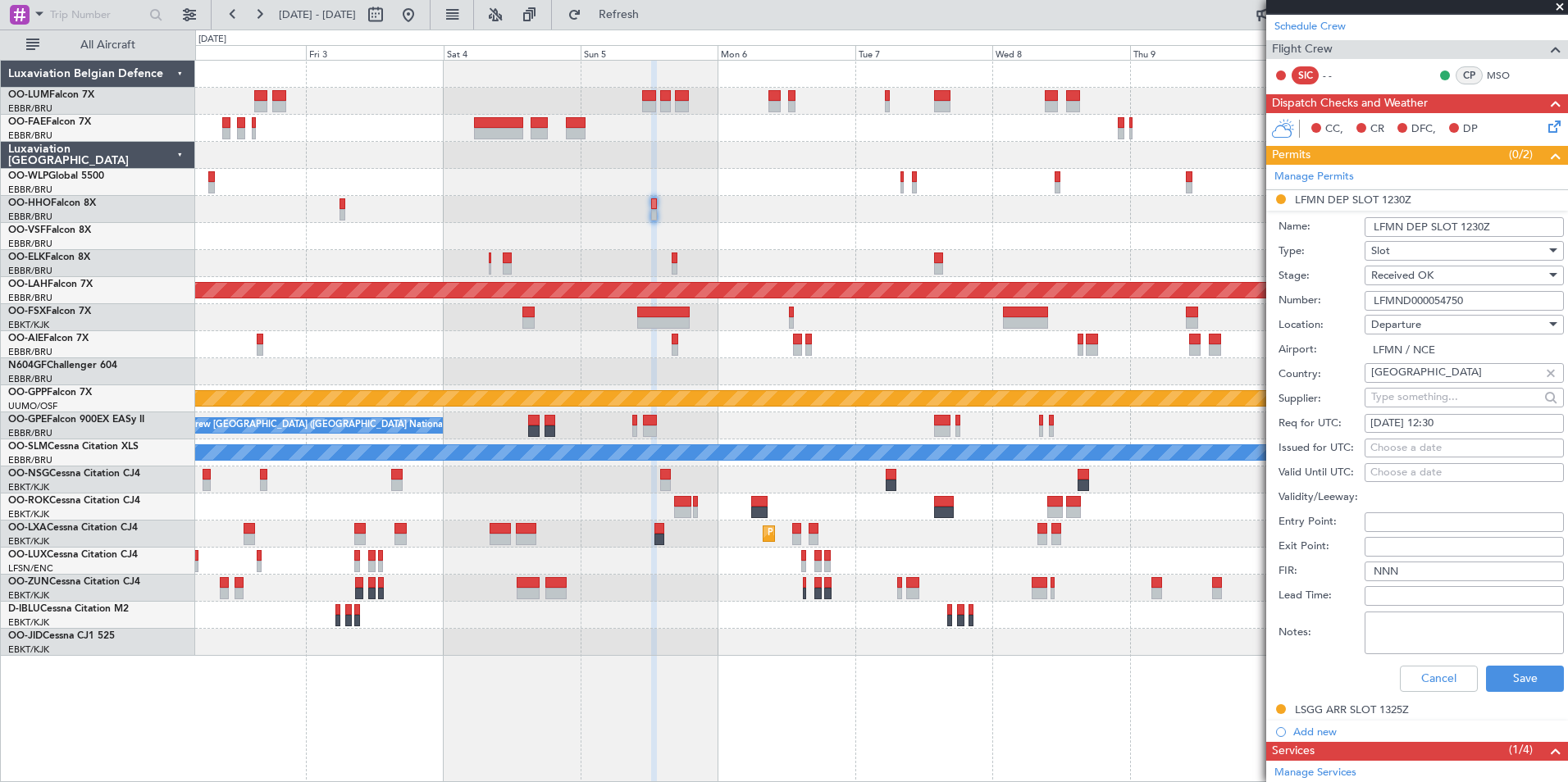
scroll to position [328, 0]
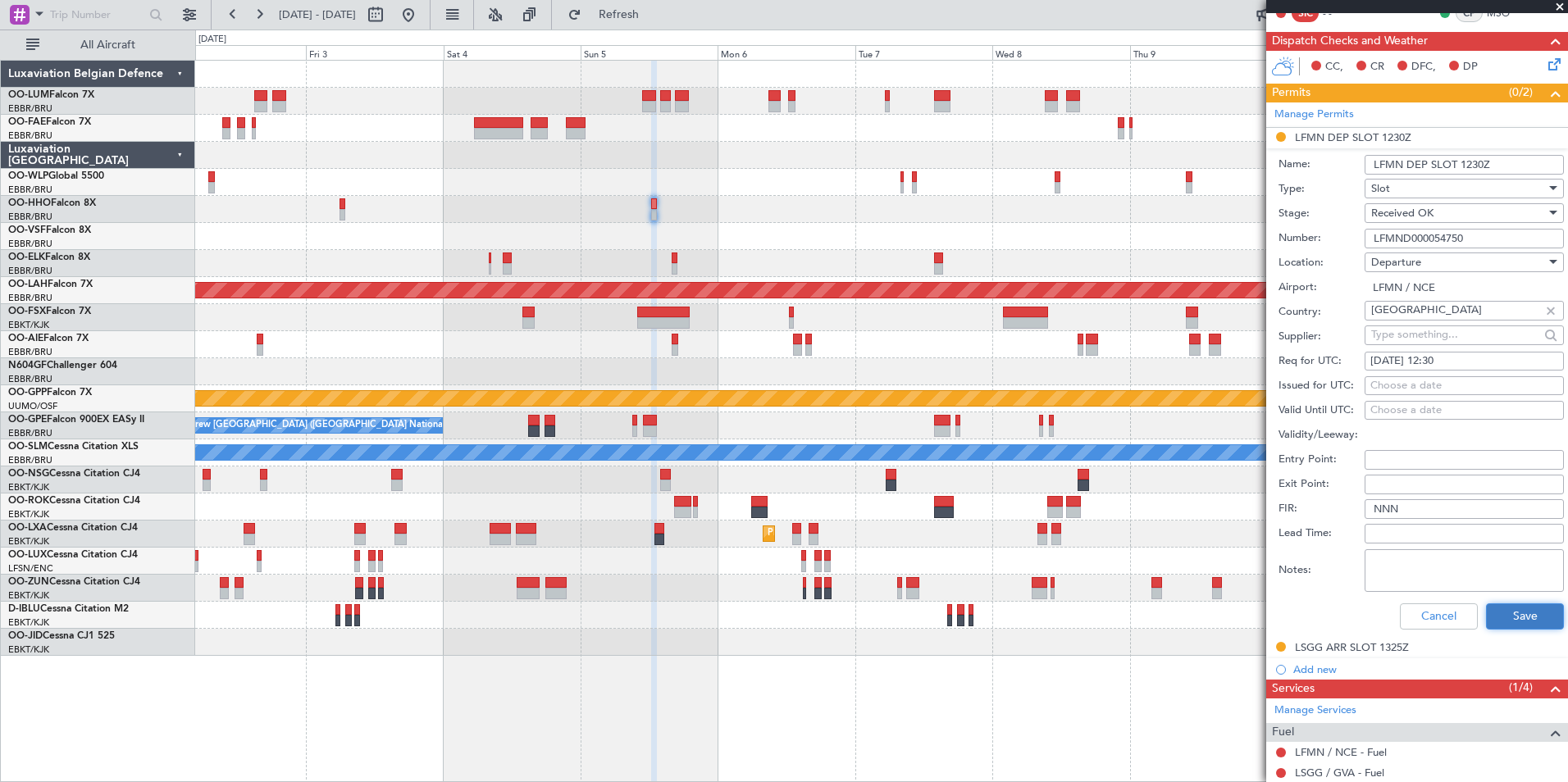
click at [1512, 621] on button "Save" at bounding box center [1525, 616] width 78 height 26
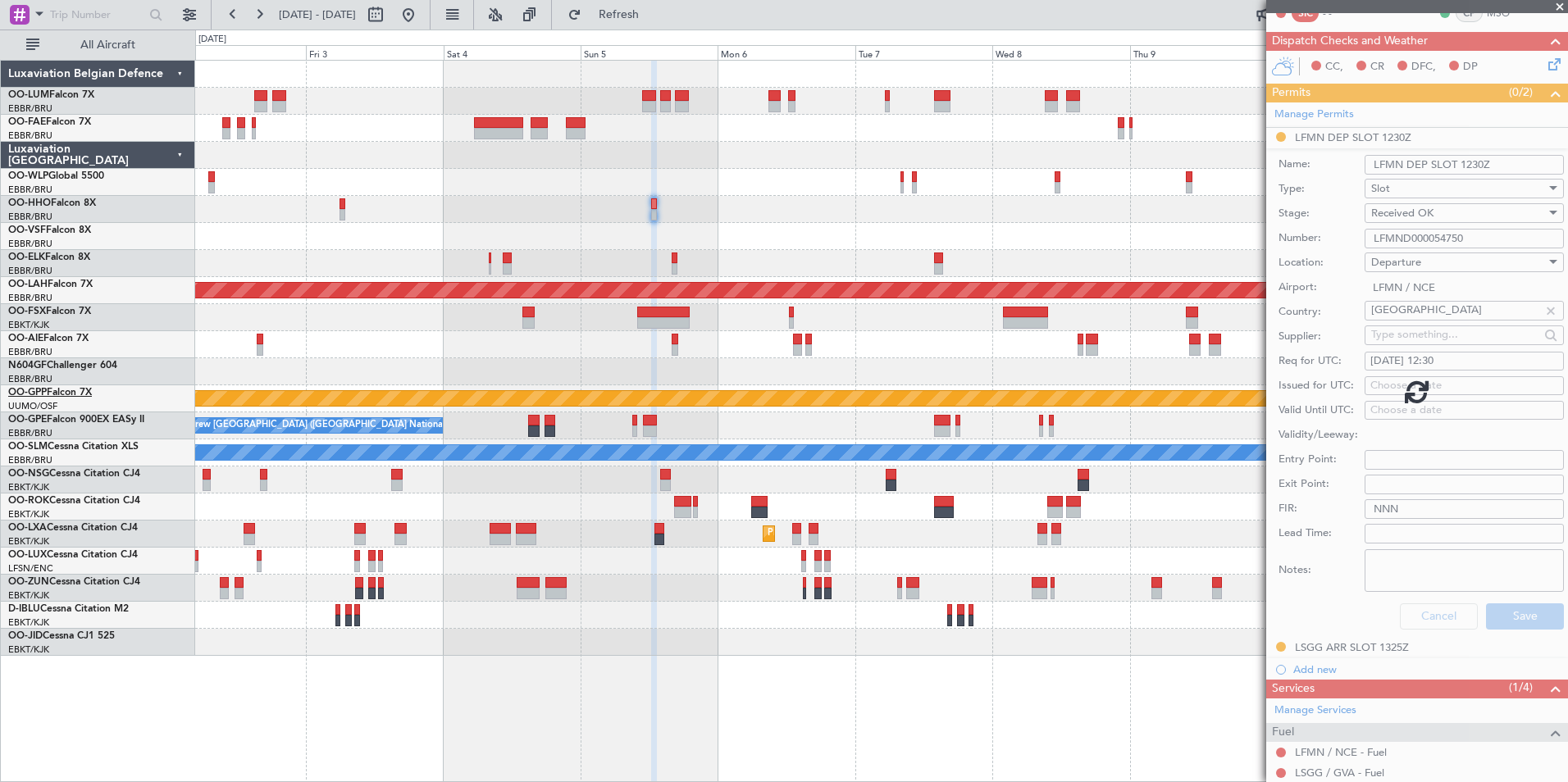
scroll to position [20, 0]
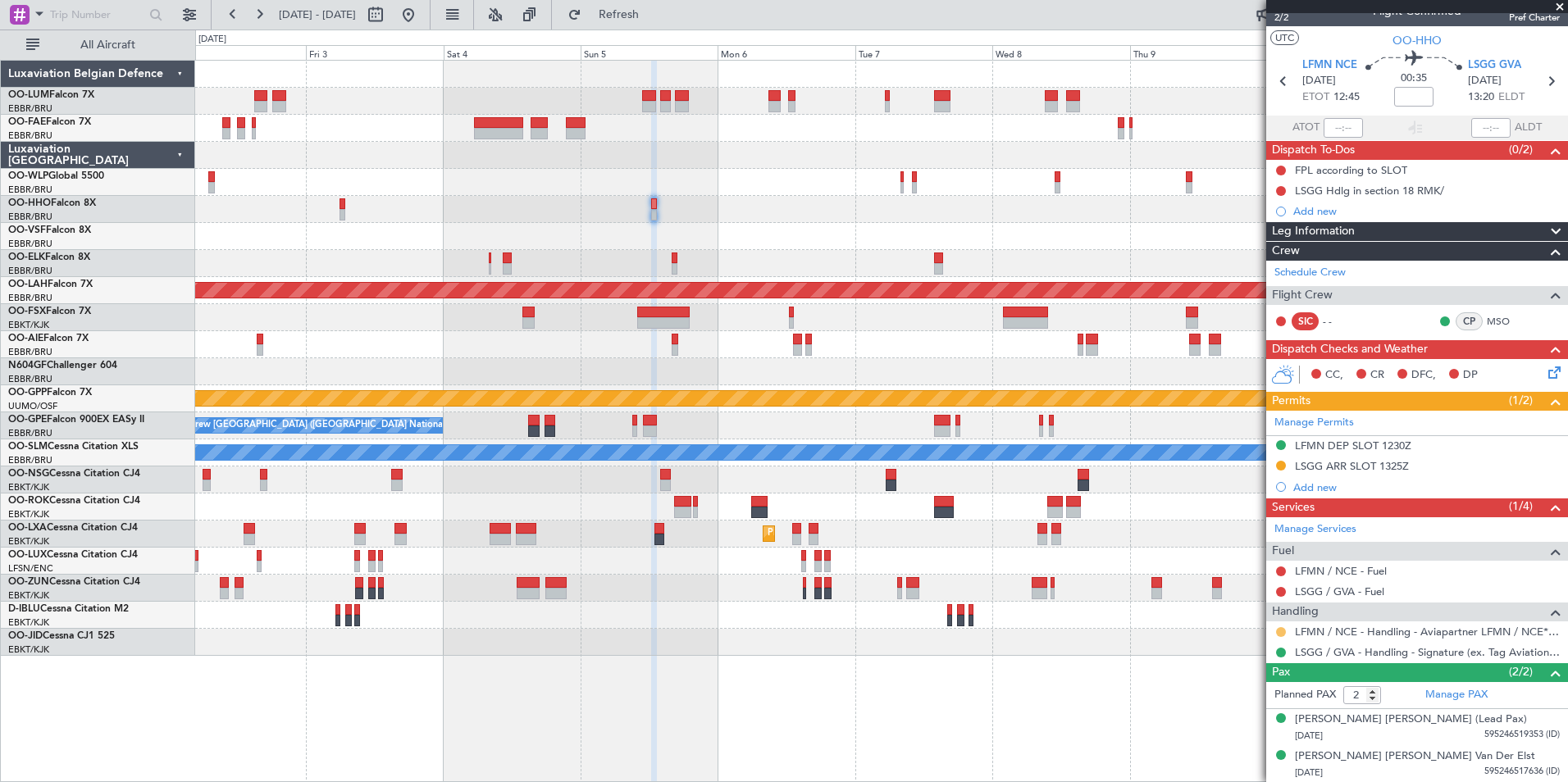
click at [1285, 631] on button at bounding box center [1281, 632] width 10 height 10
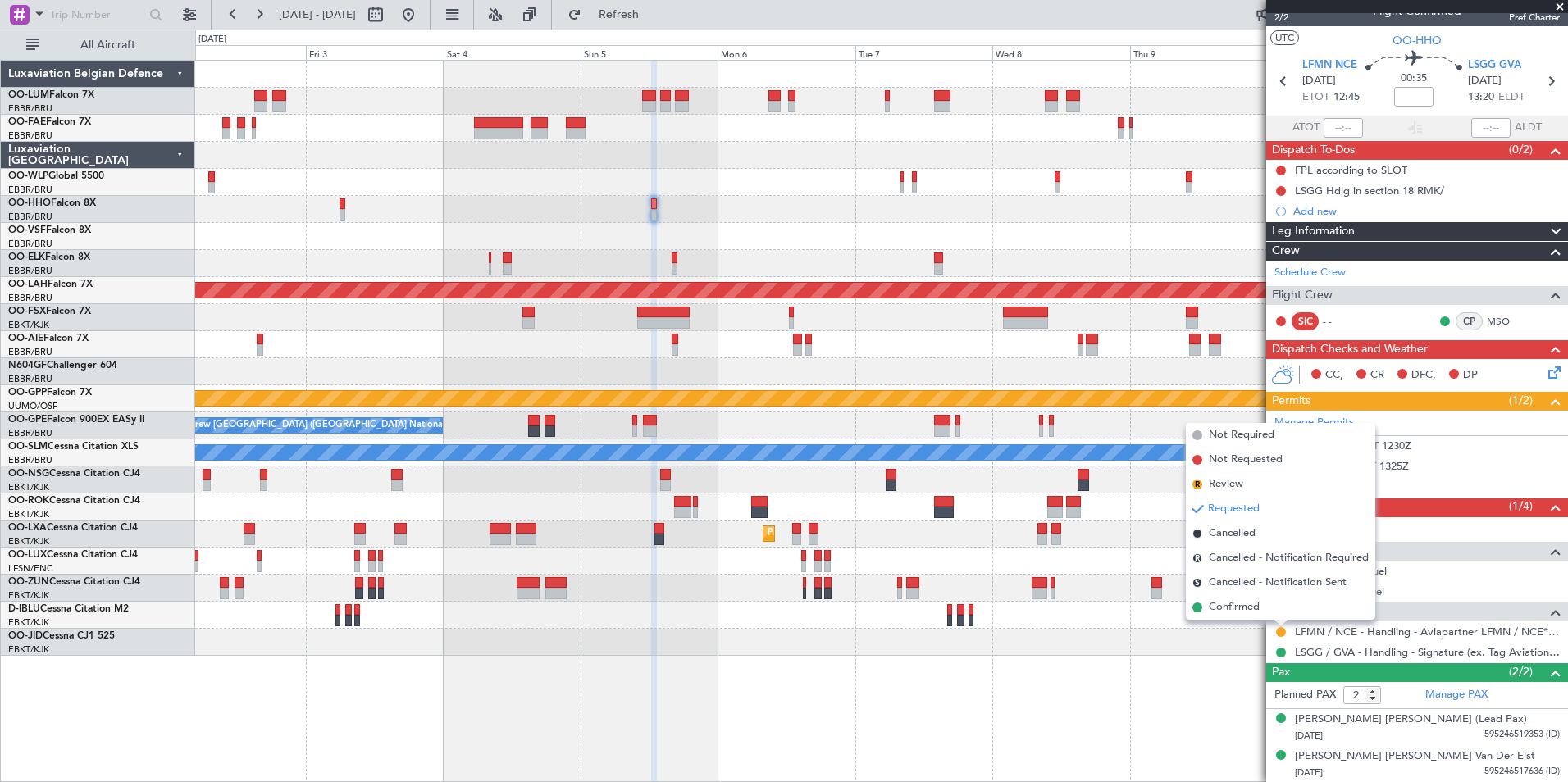
drag, startPoint x: 1237, startPoint y: 608, endPoint x: 260, endPoint y: 529, distance: 980.2
click at [1231, 608] on span "Confirmed" at bounding box center [1233, 607] width 51 height 16
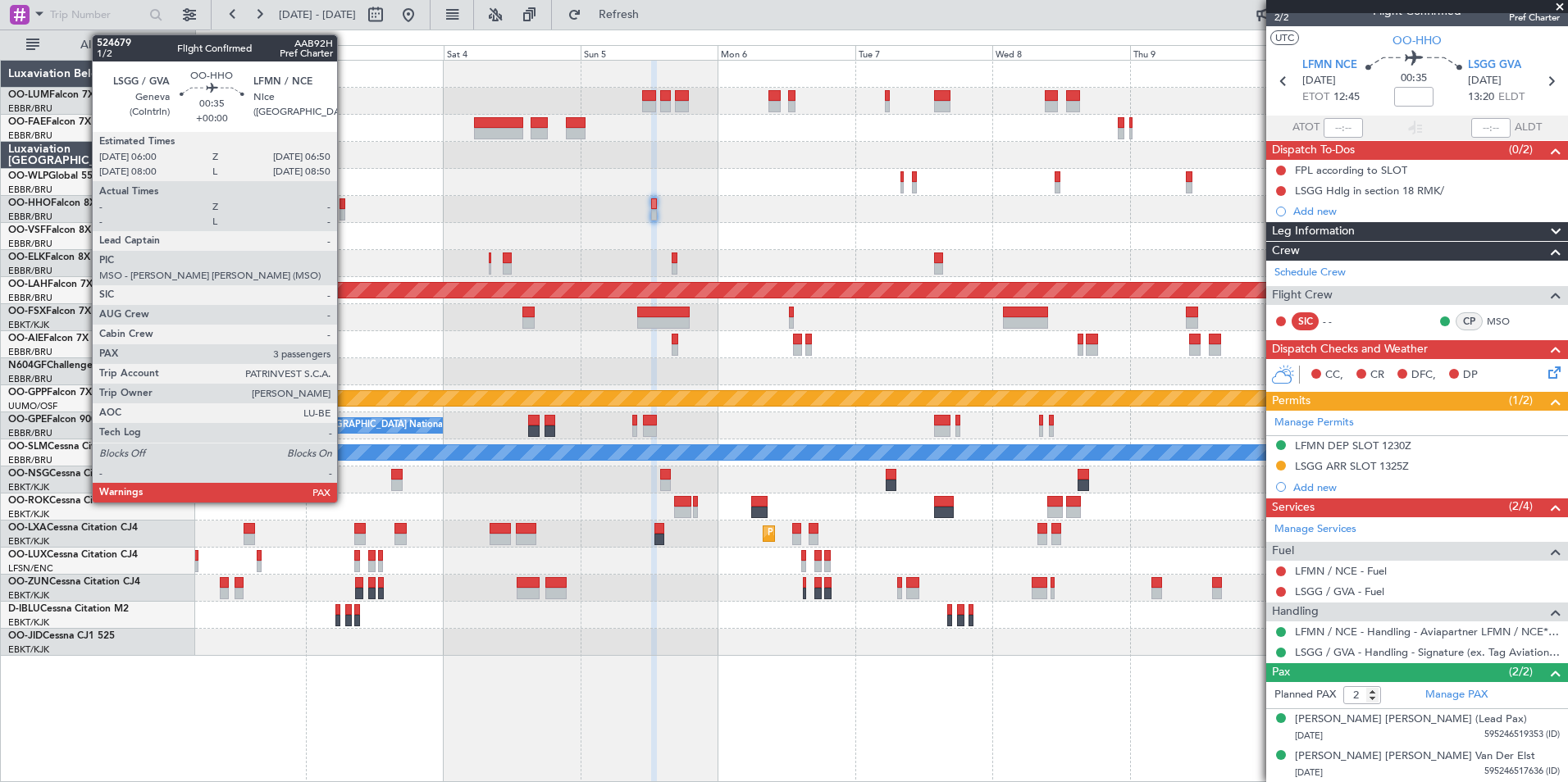
click at [345, 210] on div at bounding box center [342, 214] width 5 height 11
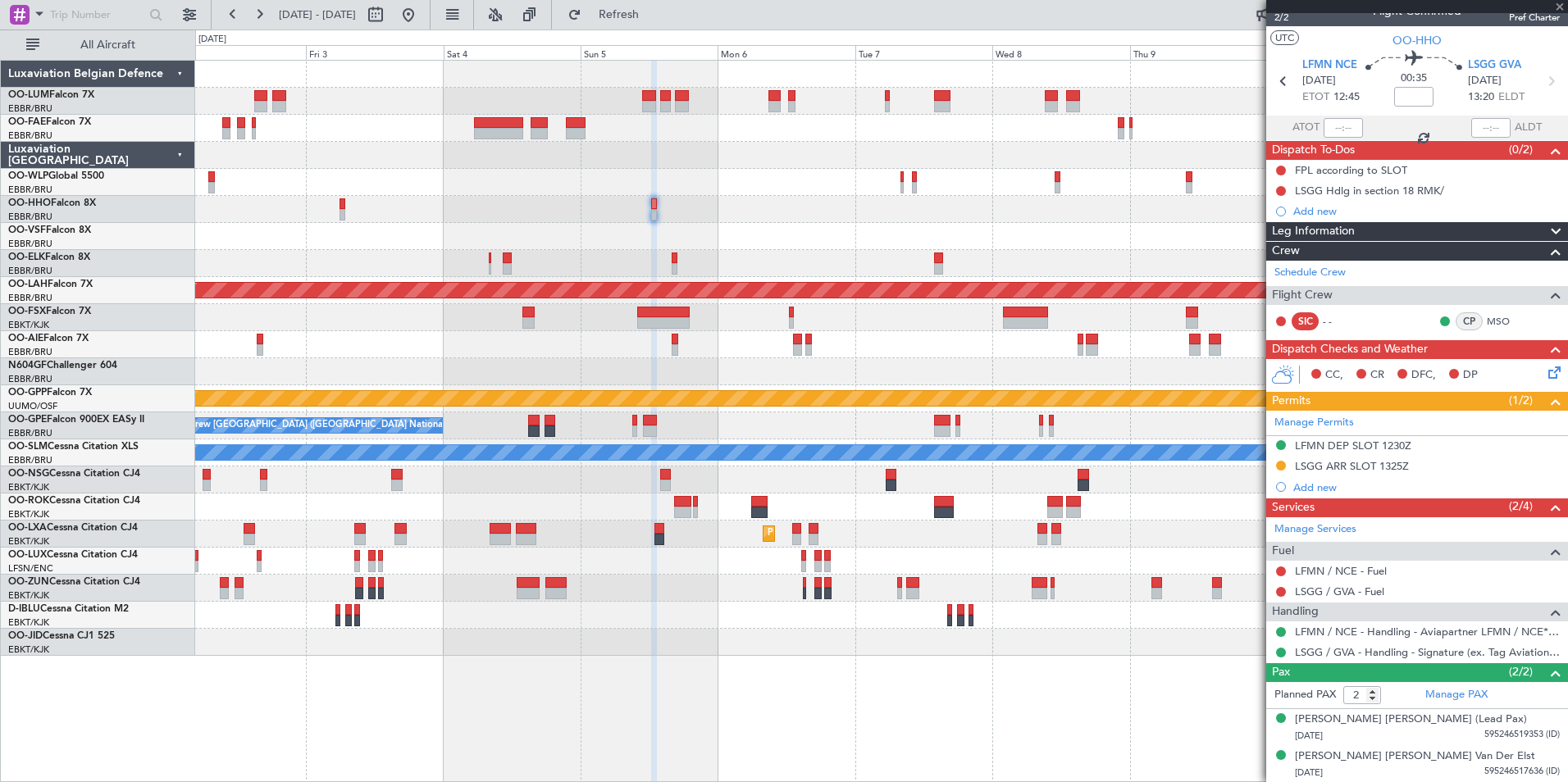
type input "3"
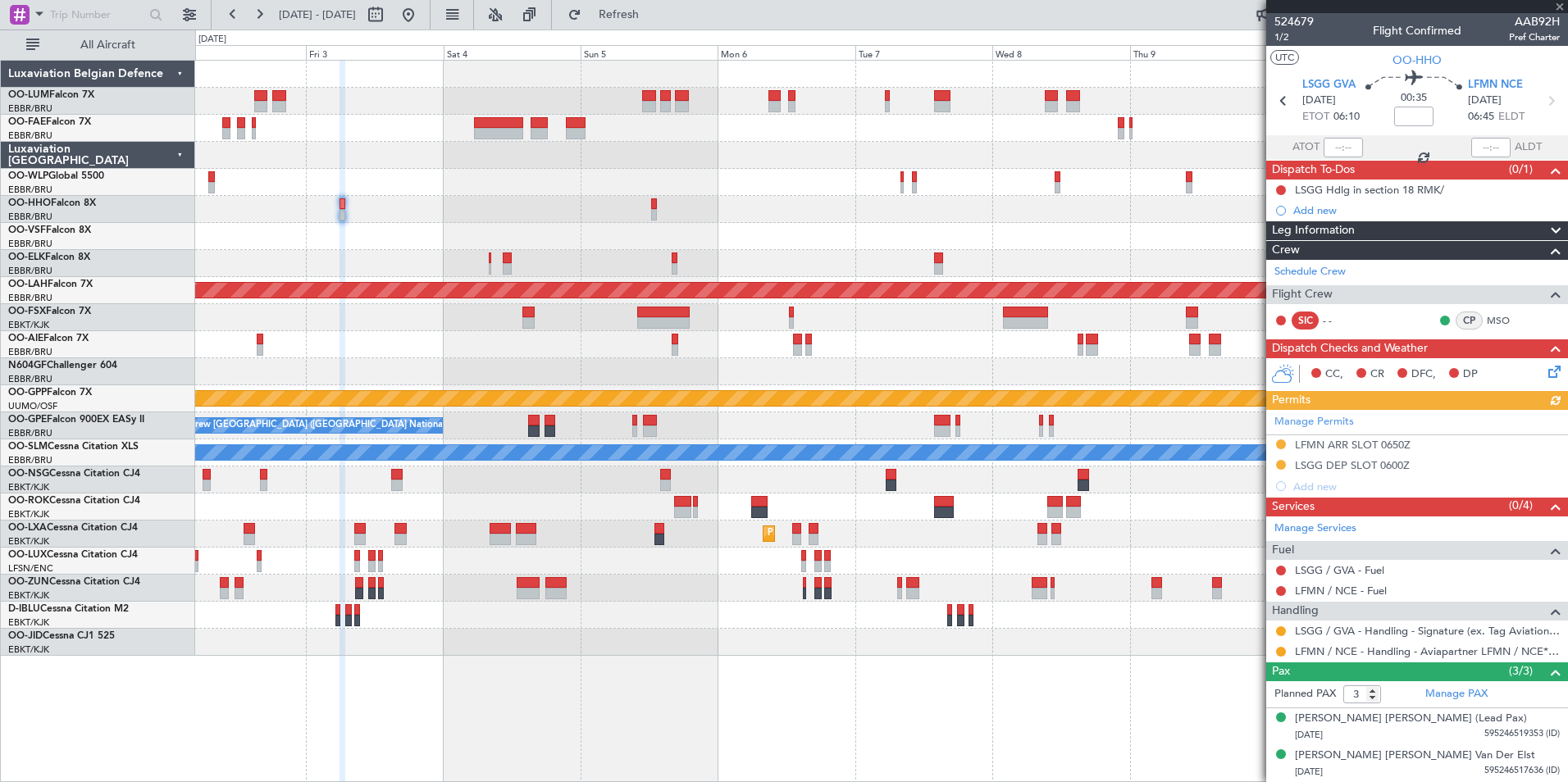
click at [1318, 438] on div "Manage Permits LFMN ARR SLOT 0650Z LSGG DEP SLOT 0600Z Add new" at bounding box center [1417, 453] width 302 height 87
click at [1345, 445] on div "Manage Permits LFMN ARR SLOT 0650Z LSGG DEP SLOT 0600Z Add new" at bounding box center [1417, 453] width 302 height 87
click at [1338, 447] on div "Manage Permits LFMN ARR SLOT 0650Z LSGG DEP SLOT 0600Z Add new" at bounding box center [1417, 453] width 302 height 87
click at [1337, 447] on div "LFMN ARR SLOT 0650Z" at bounding box center [1353, 445] width 116 height 14
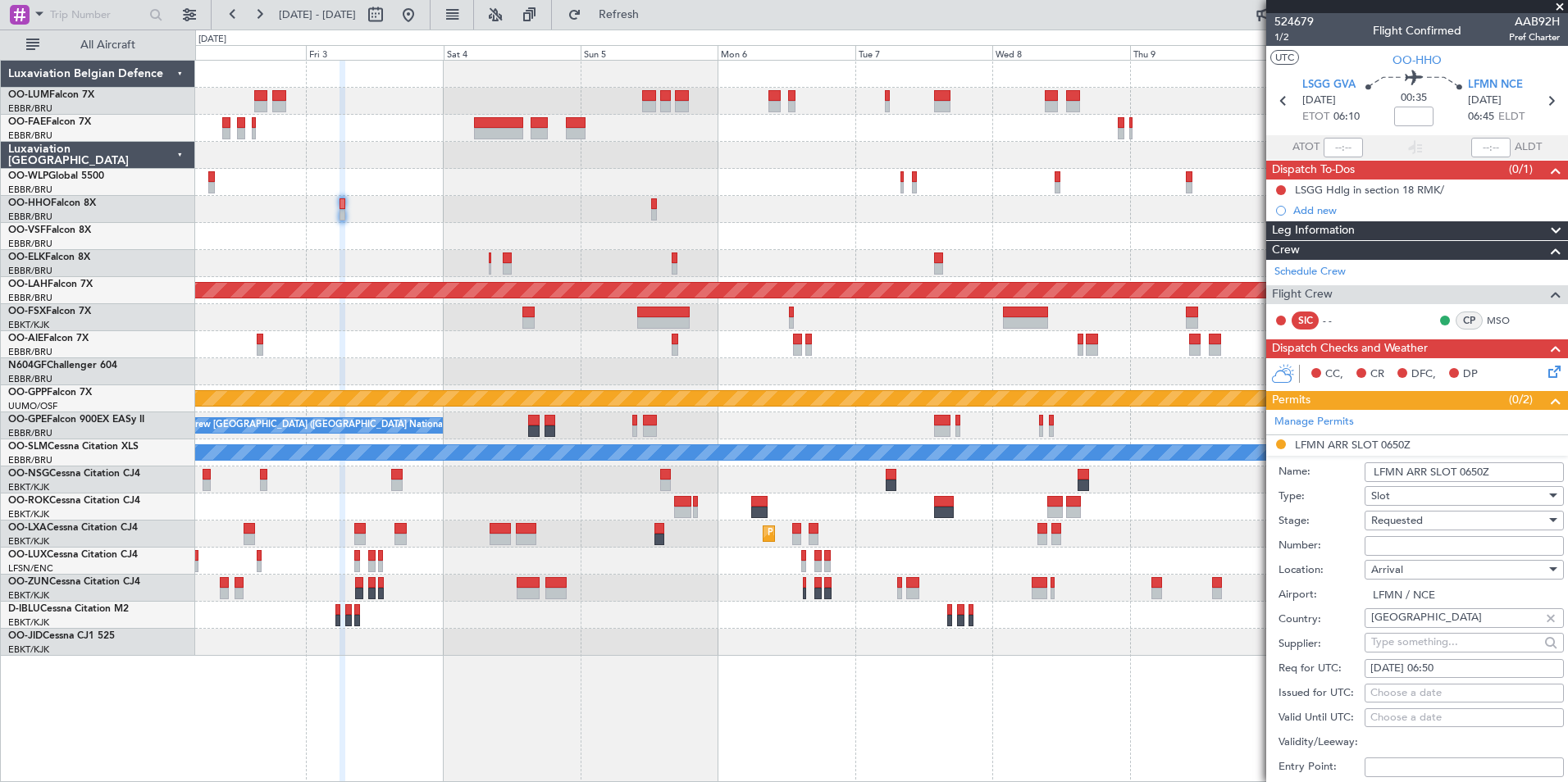
drag, startPoint x: 1337, startPoint y: 447, endPoint x: 1394, endPoint y: 540, distance: 109.1
click at [1394, 540] on input "Number:" at bounding box center [1464, 546] width 200 height 20
paste input "LFMNA000054749"
type input "LFMNA000054749"
click at [1411, 520] on span "Requested" at bounding box center [1397, 520] width 52 height 15
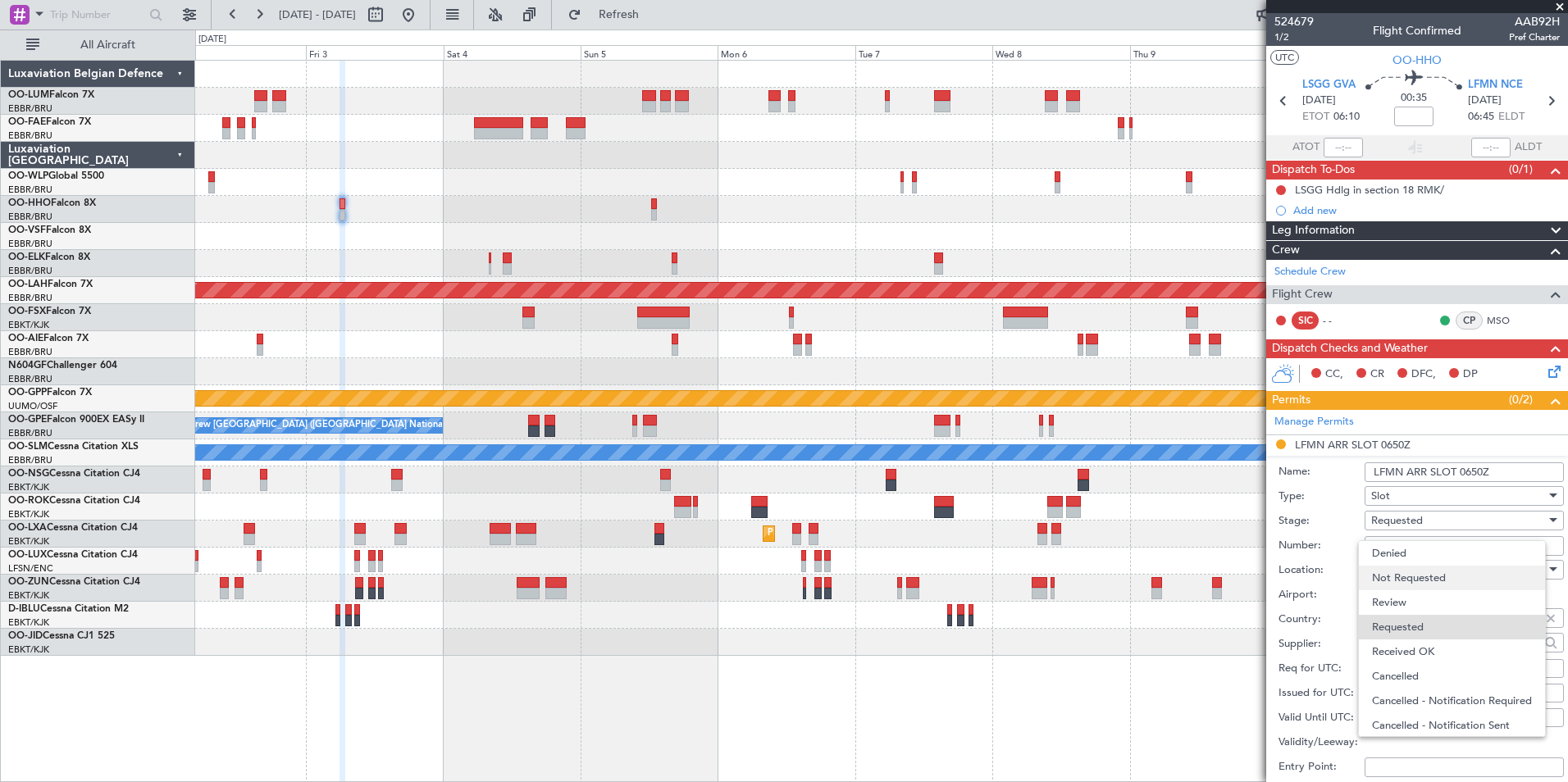
scroll to position [7, 0]
drag, startPoint x: 1396, startPoint y: 637, endPoint x: 1404, endPoint y: 607, distance: 31.0
click at [1395, 638] on span "Received OK" at bounding box center [1458, 644] width 172 height 25
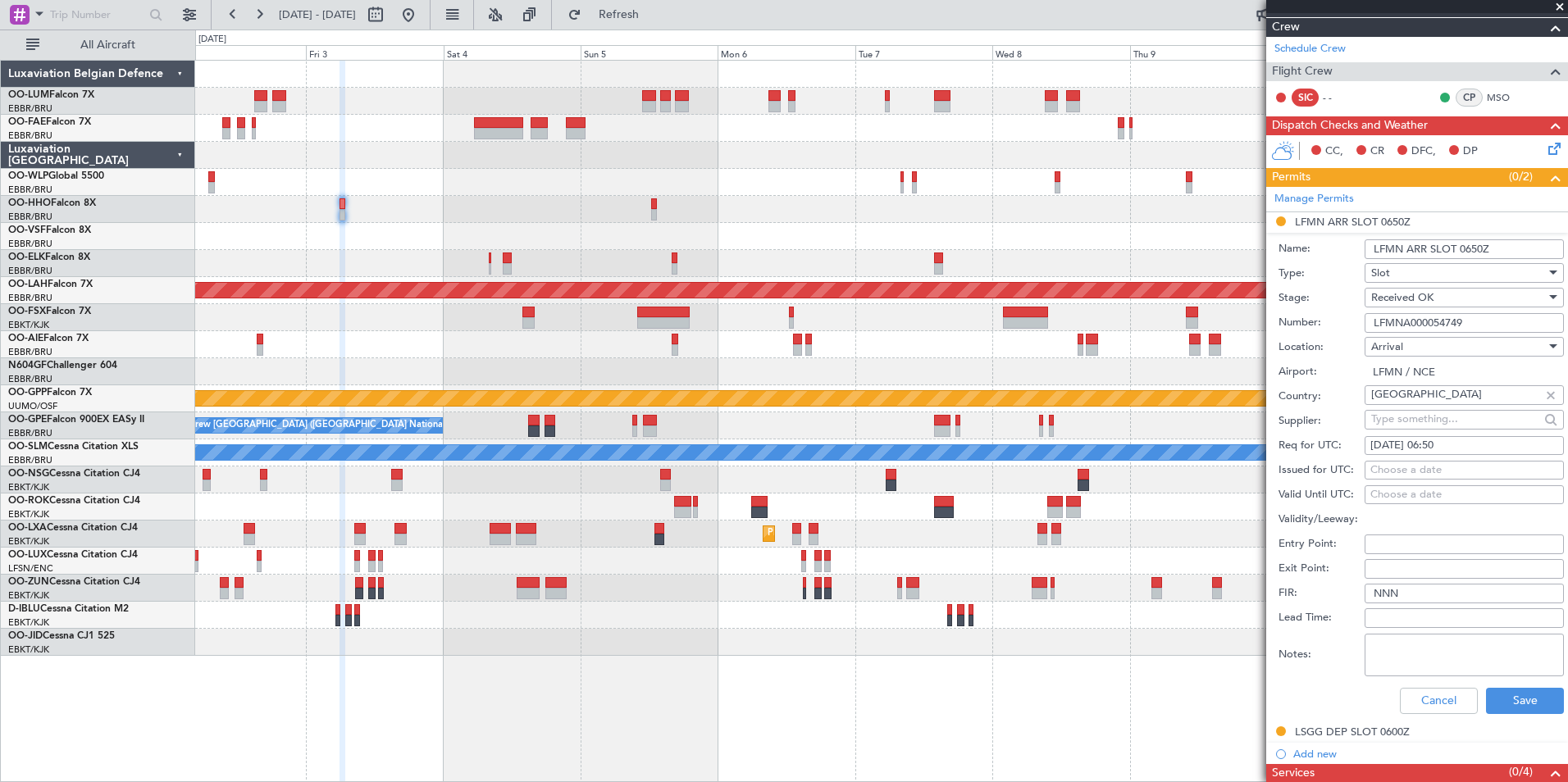
scroll to position [328, 0]
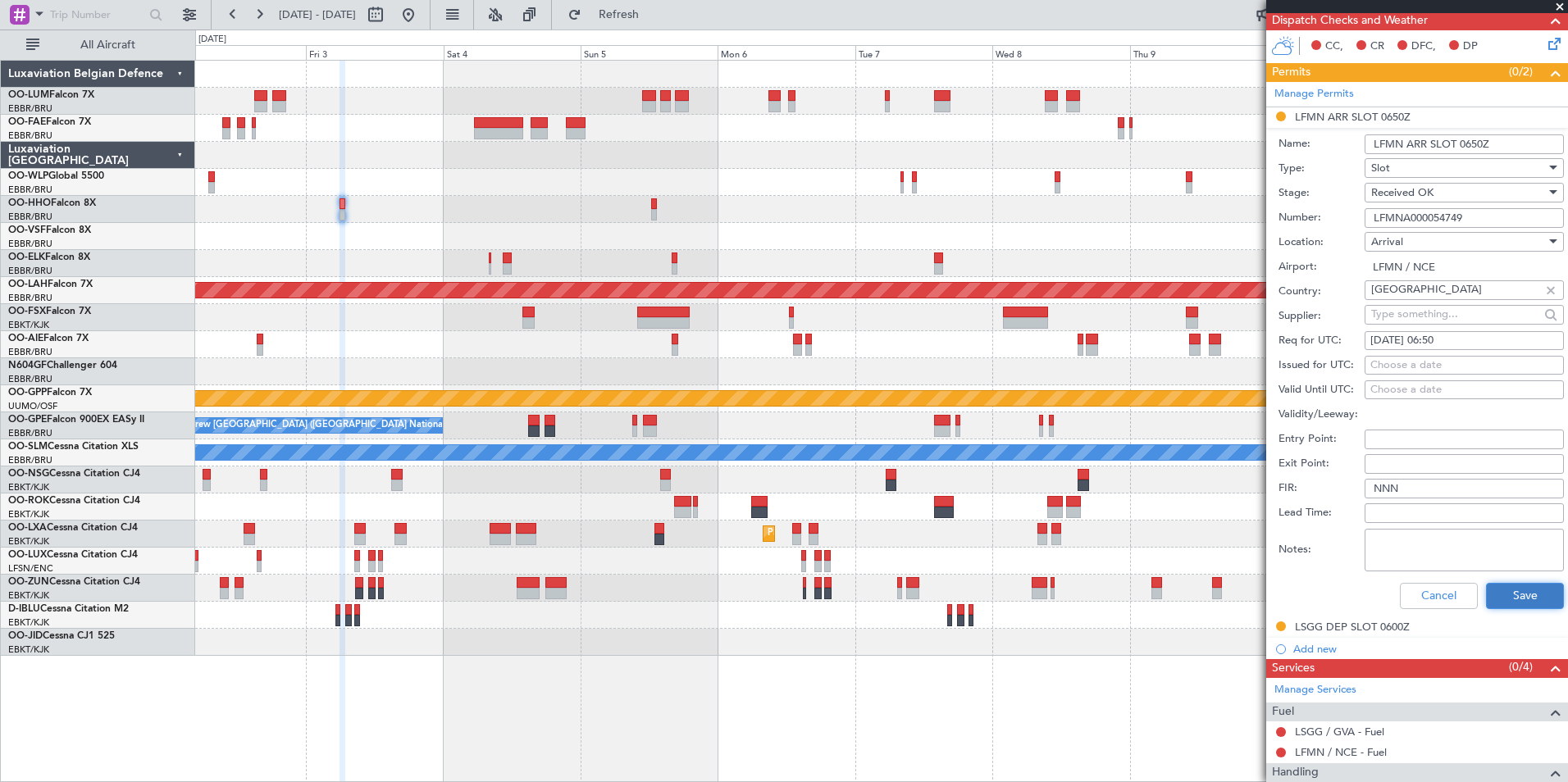
click at [1505, 599] on button "Save" at bounding box center [1525, 596] width 78 height 26
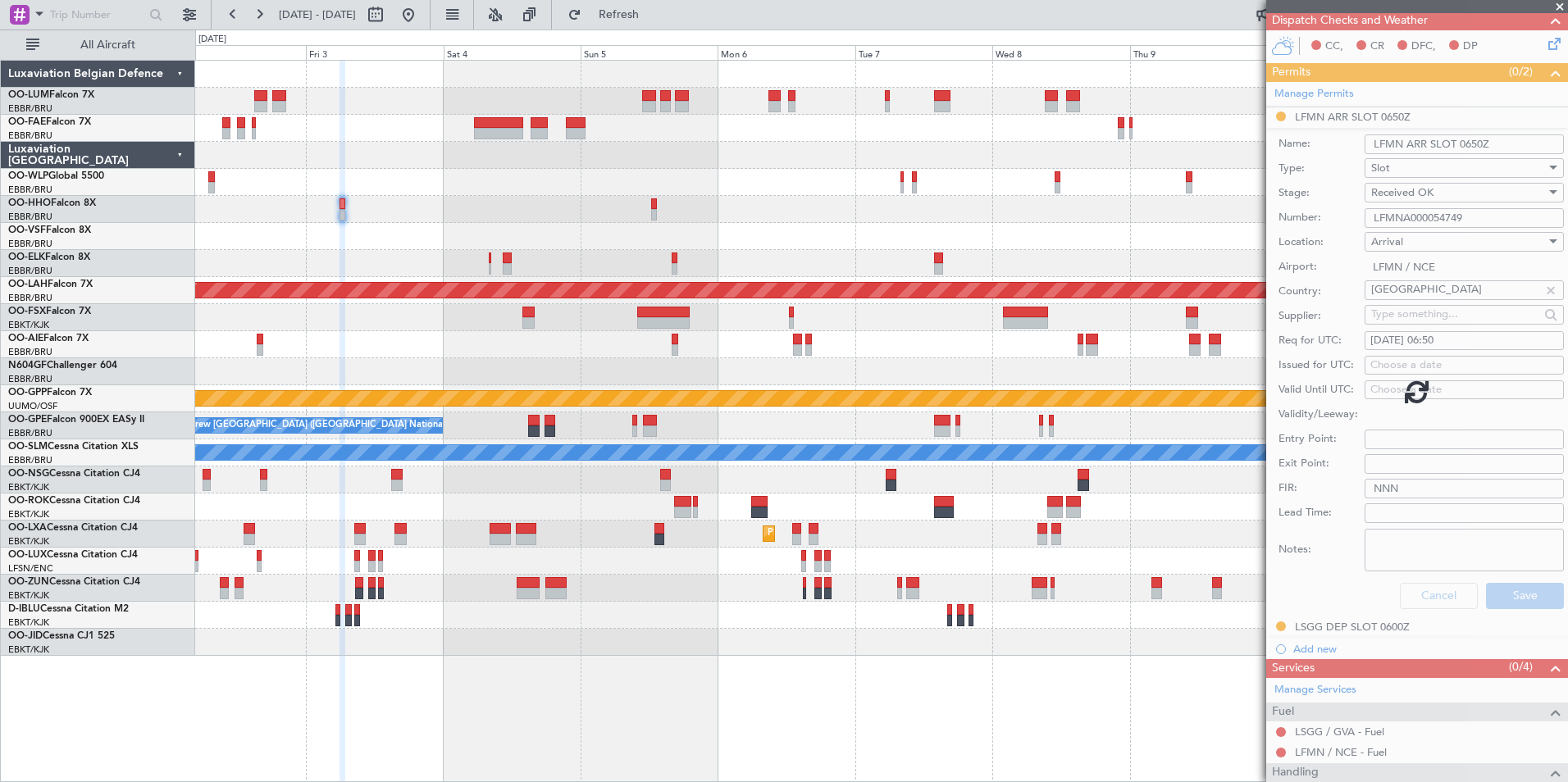
scroll to position [36, 0]
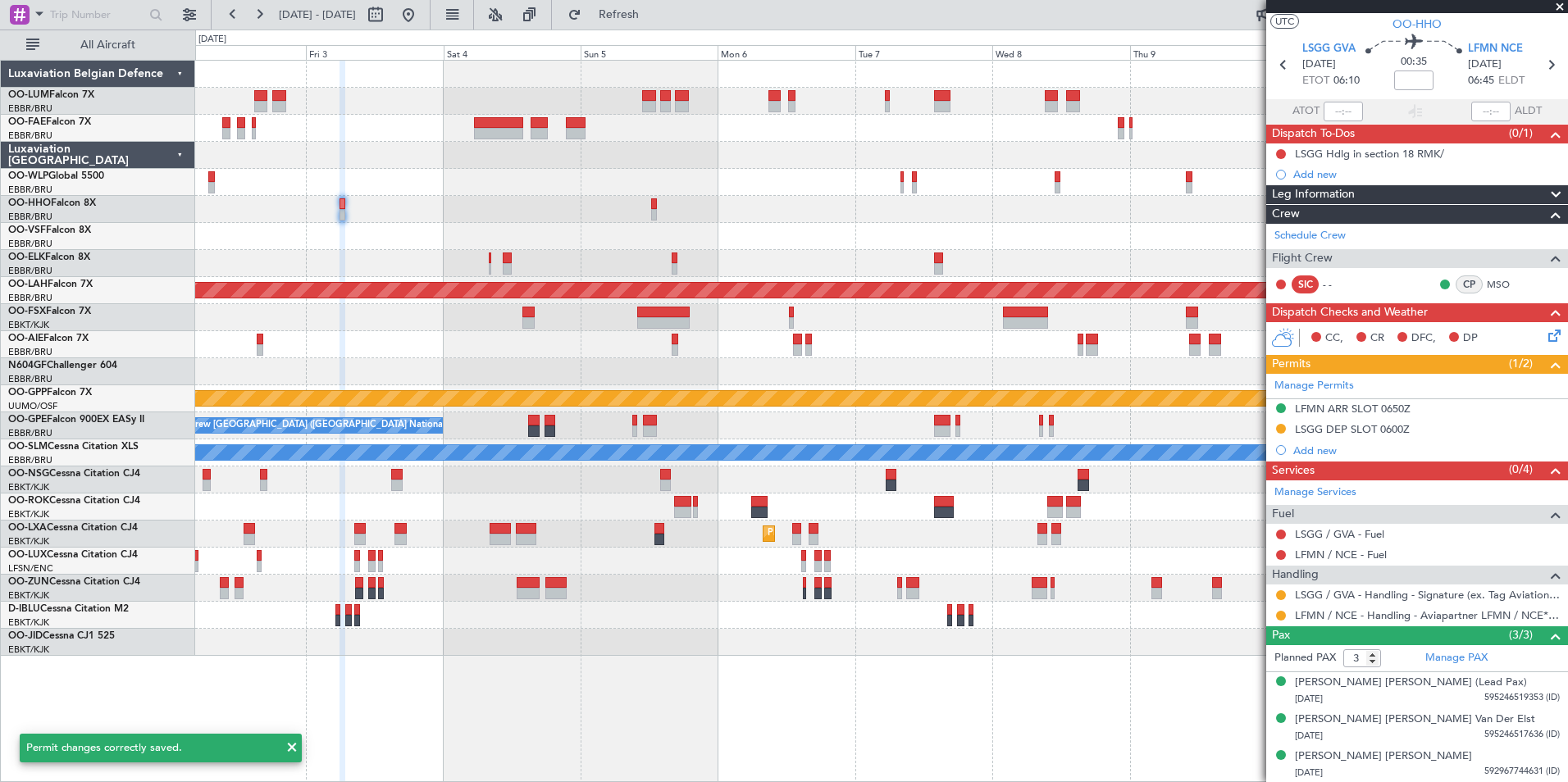
click at [1277, 624] on mat-tooltip-component "Requested" at bounding box center [1281, 642] width 74 height 44
click at [1279, 616] on button at bounding box center [1281, 616] width 10 height 10
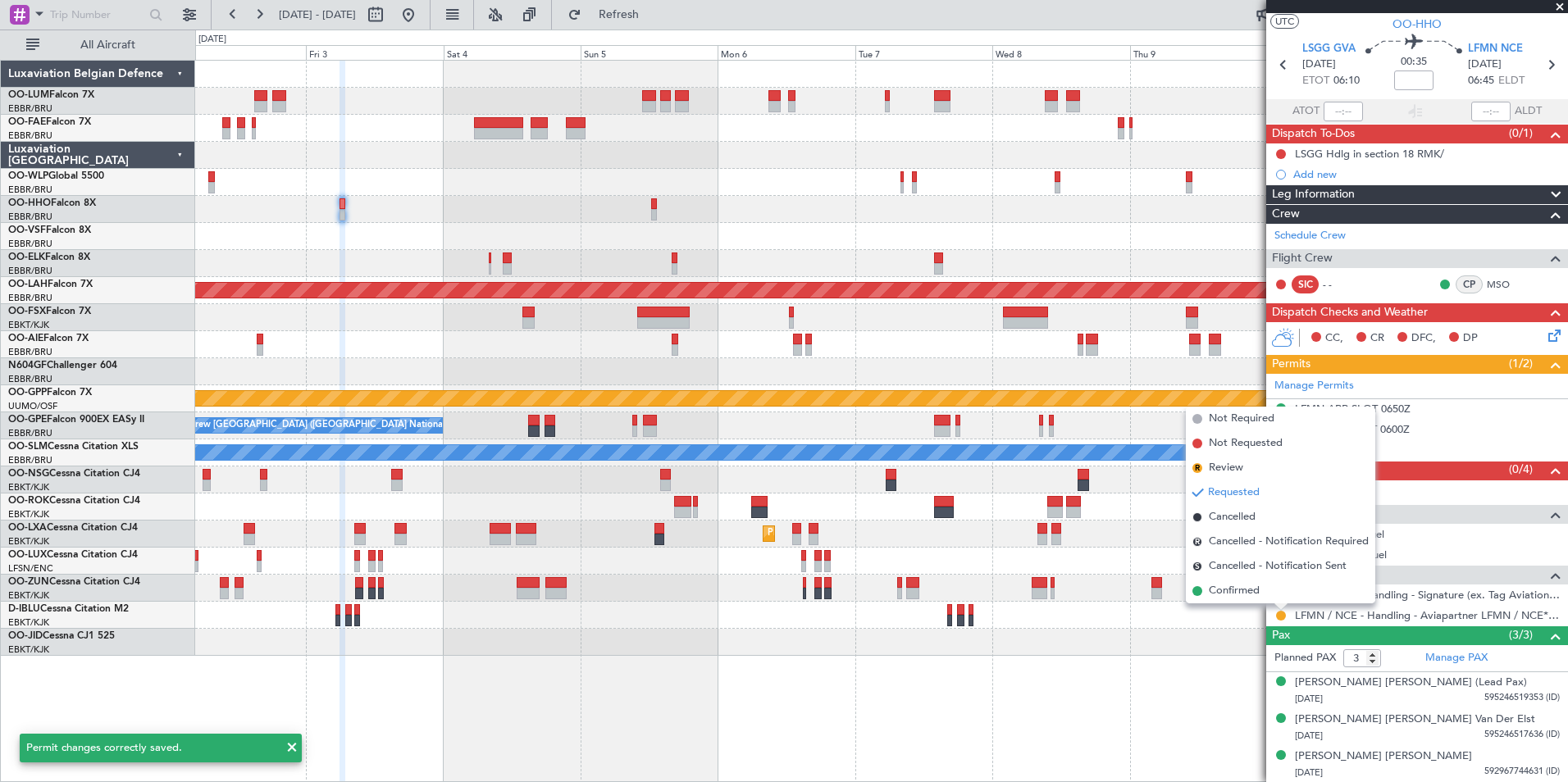
drag, startPoint x: 1226, startPoint y: 593, endPoint x: 1001, endPoint y: 559, distance: 227.6
click at [1224, 592] on span "Confirmed" at bounding box center [1233, 591] width 51 height 16
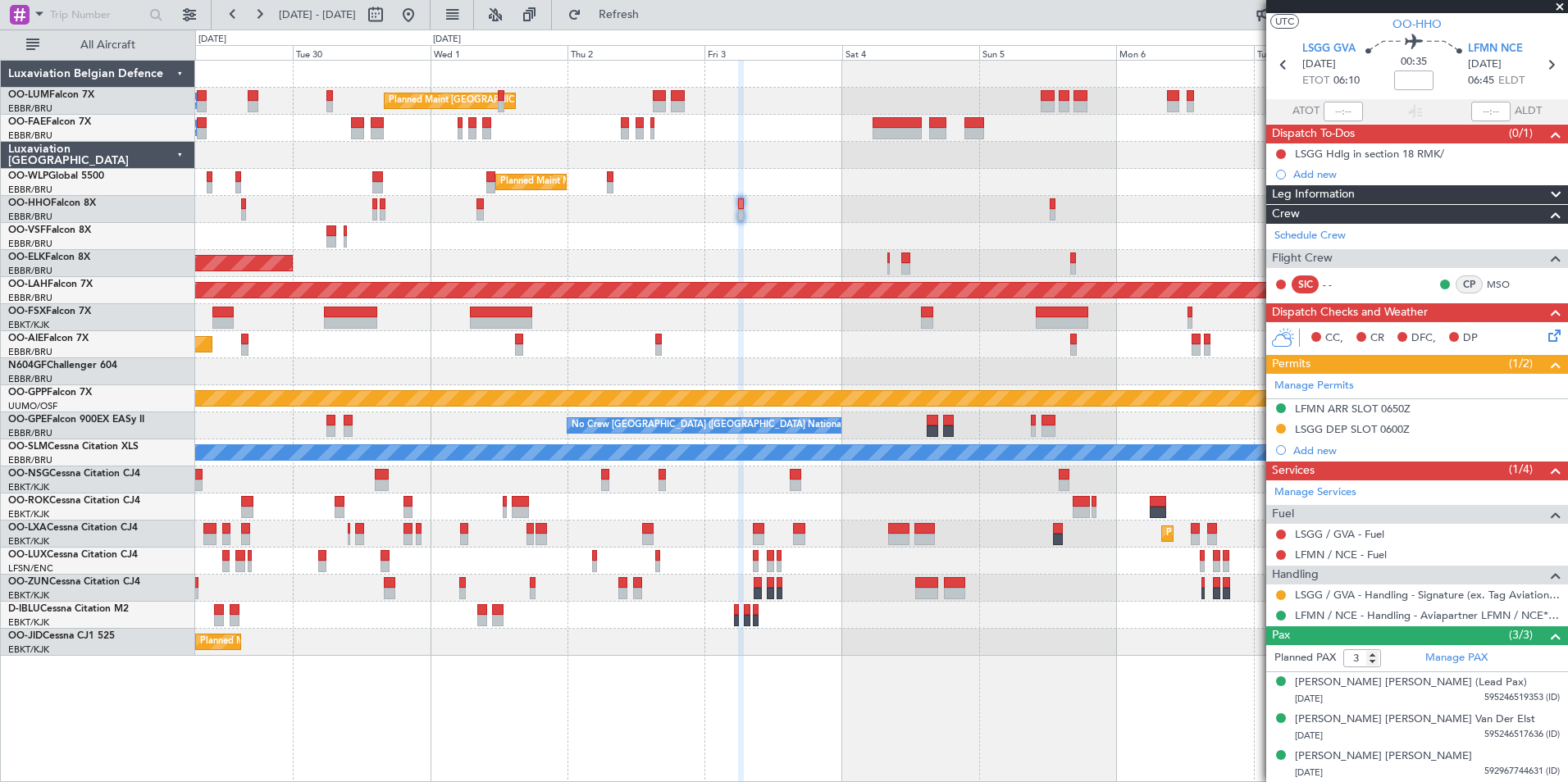
click at [836, 512] on div "Planned Maint Brussels (Brussels National) Owner Melsbroek Air Base Owner Melsb…" at bounding box center [881, 359] width 1372 height 595
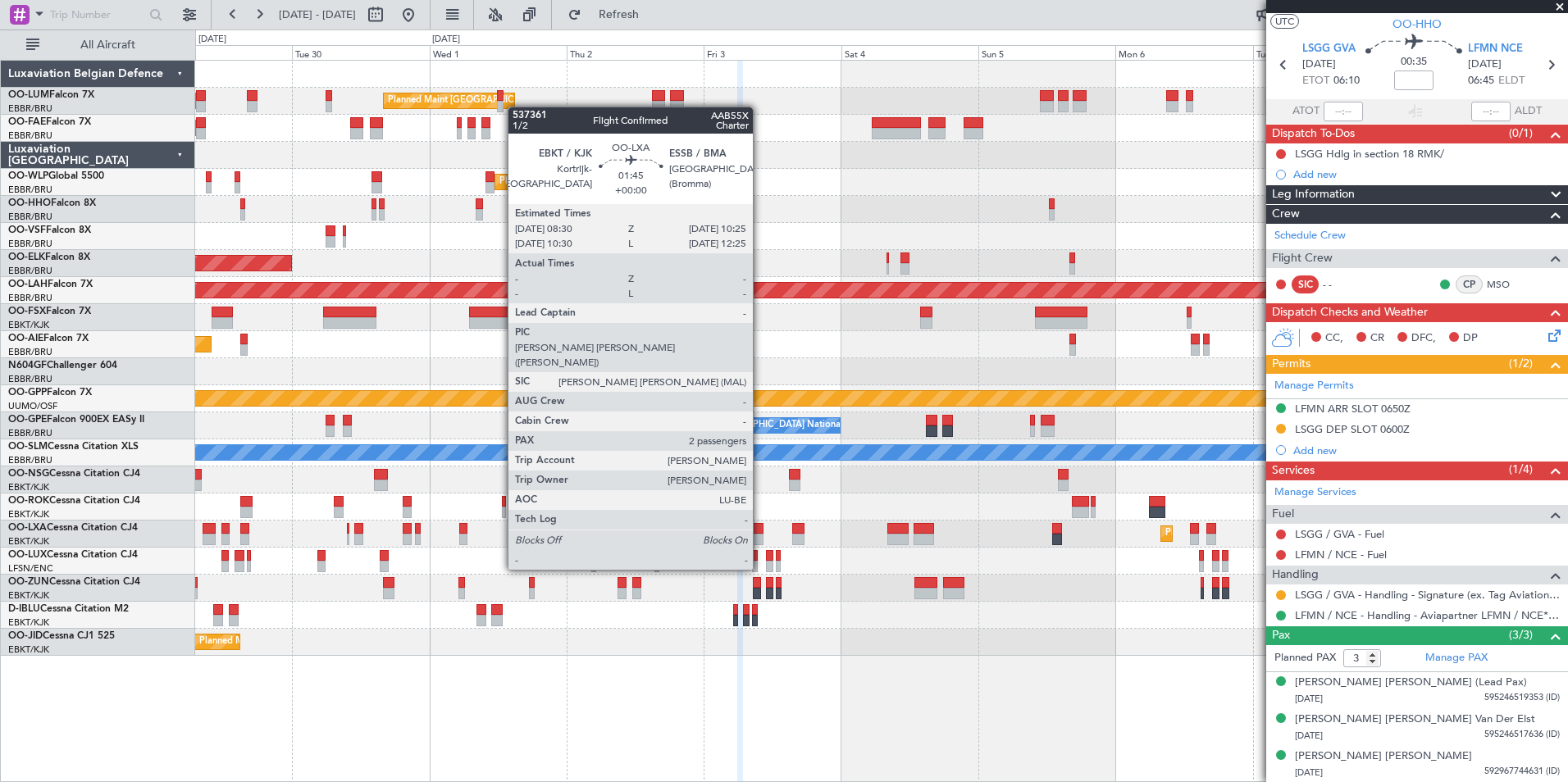
click at [803, 545] on div "Planned Maint Kortrijk-Wevelgem A/C Unavailable A/C Unavailable Brussels (Bruss…" at bounding box center [881, 533] width 1372 height 27
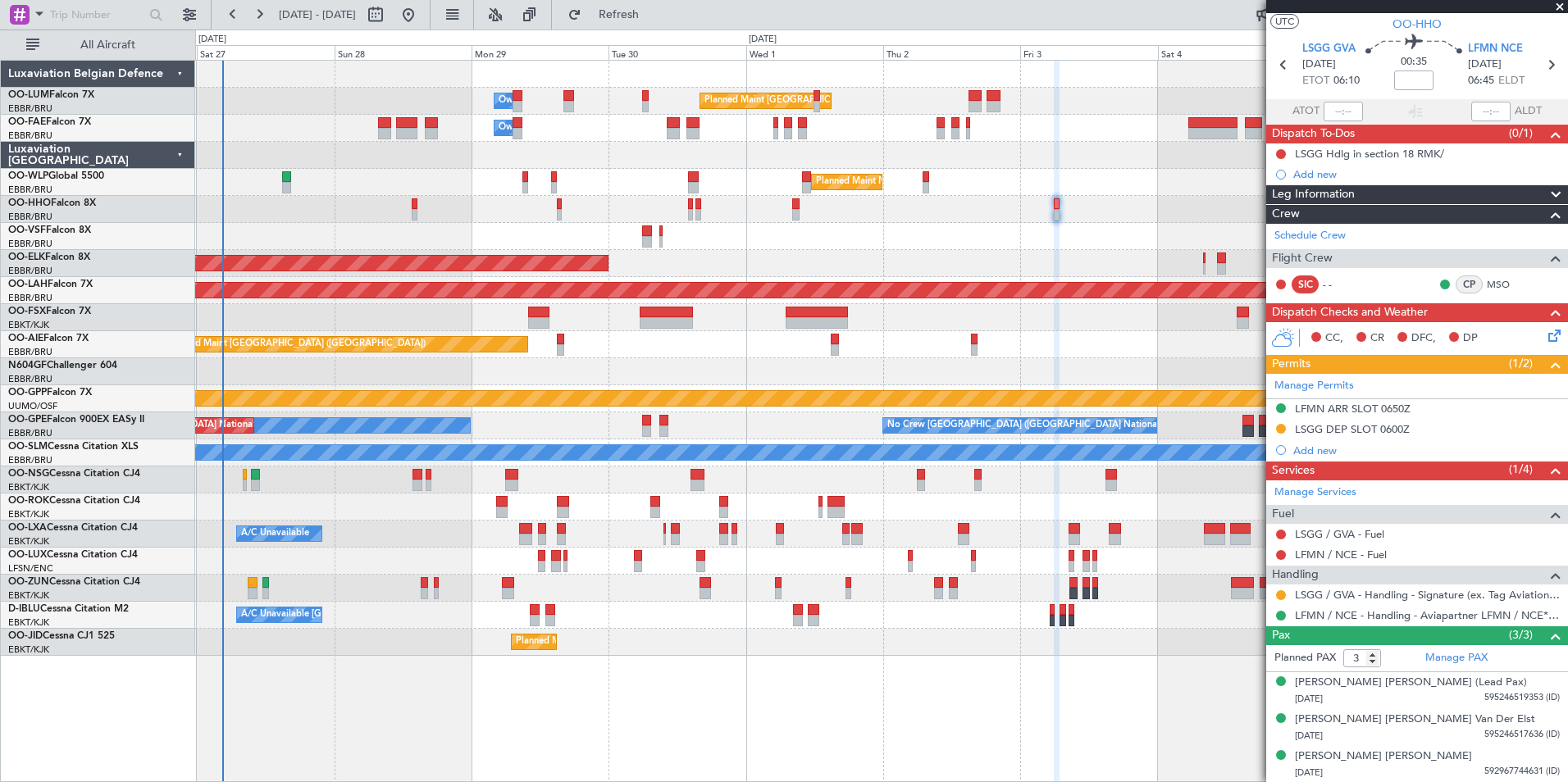
click at [667, 532] on div "Planned Maint Kortrijk-Wevelgem A/C Unavailable A/C Unavailable Brussels (Bruss…" at bounding box center [881, 533] width 1372 height 27
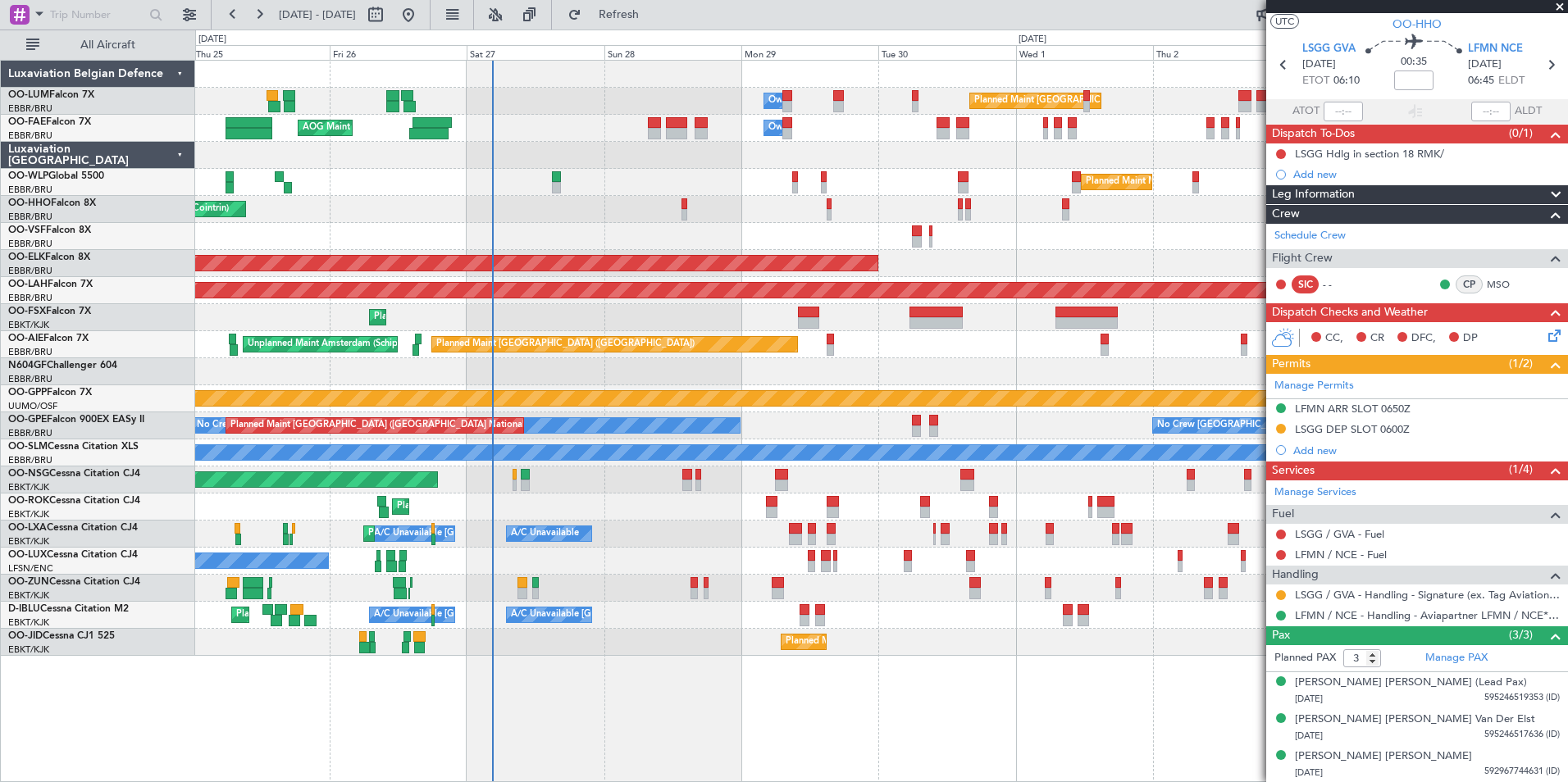
click at [610, 510] on div "Planned Maint Kortrijk-[GEOGRAPHIC_DATA]" at bounding box center [881, 506] width 1372 height 27
click at [570, 510] on div "Planned Maint Kortrijk-[GEOGRAPHIC_DATA]" at bounding box center [881, 506] width 1372 height 27
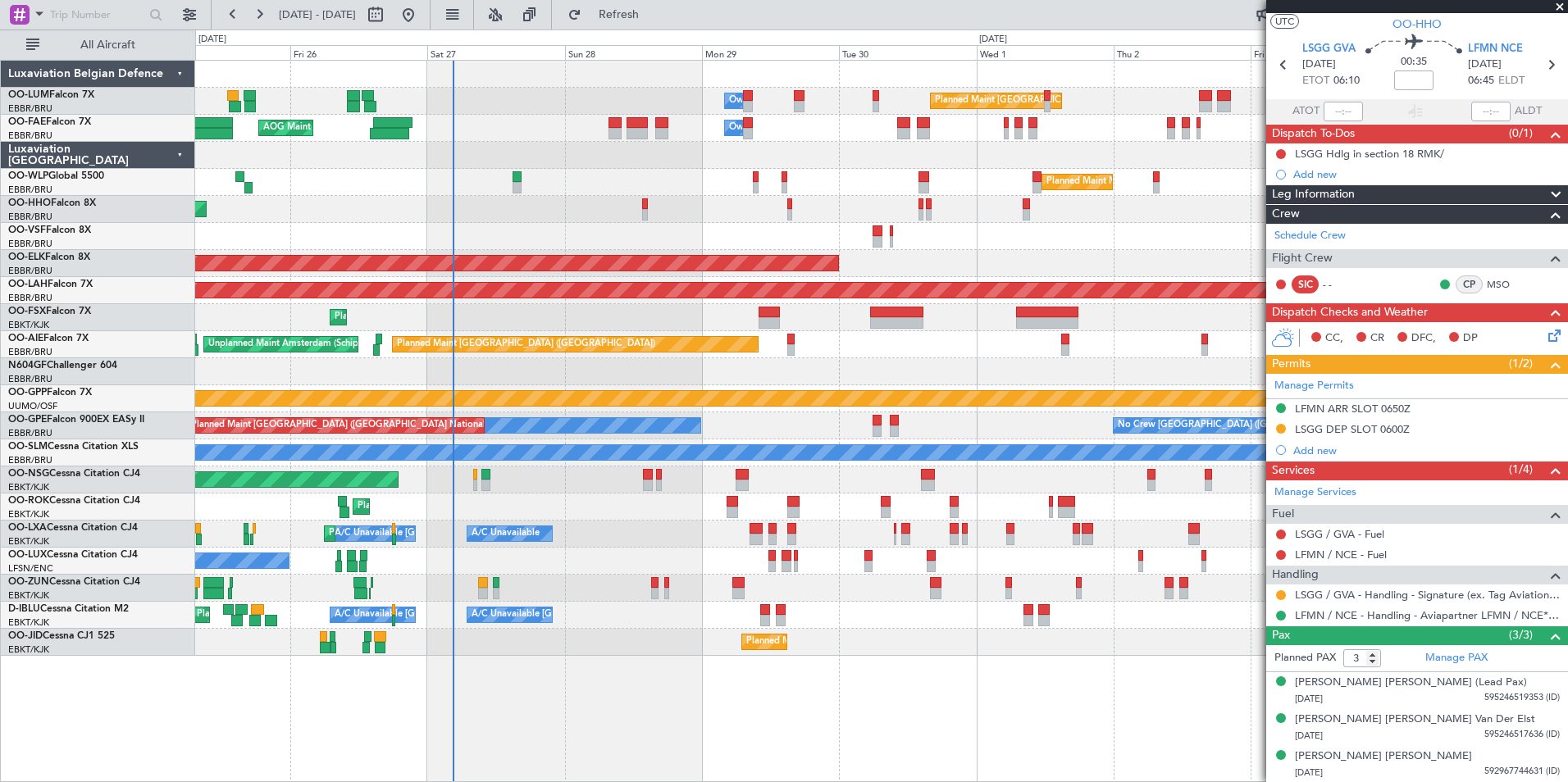
click at [622, 126] on div "Owner Melsbroek Air Base AOG Maint New York (Teterboro)" at bounding box center [881, 128] width 1372 height 27
click at [621, 126] on div at bounding box center [615, 122] width 14 height 11
type input "0"
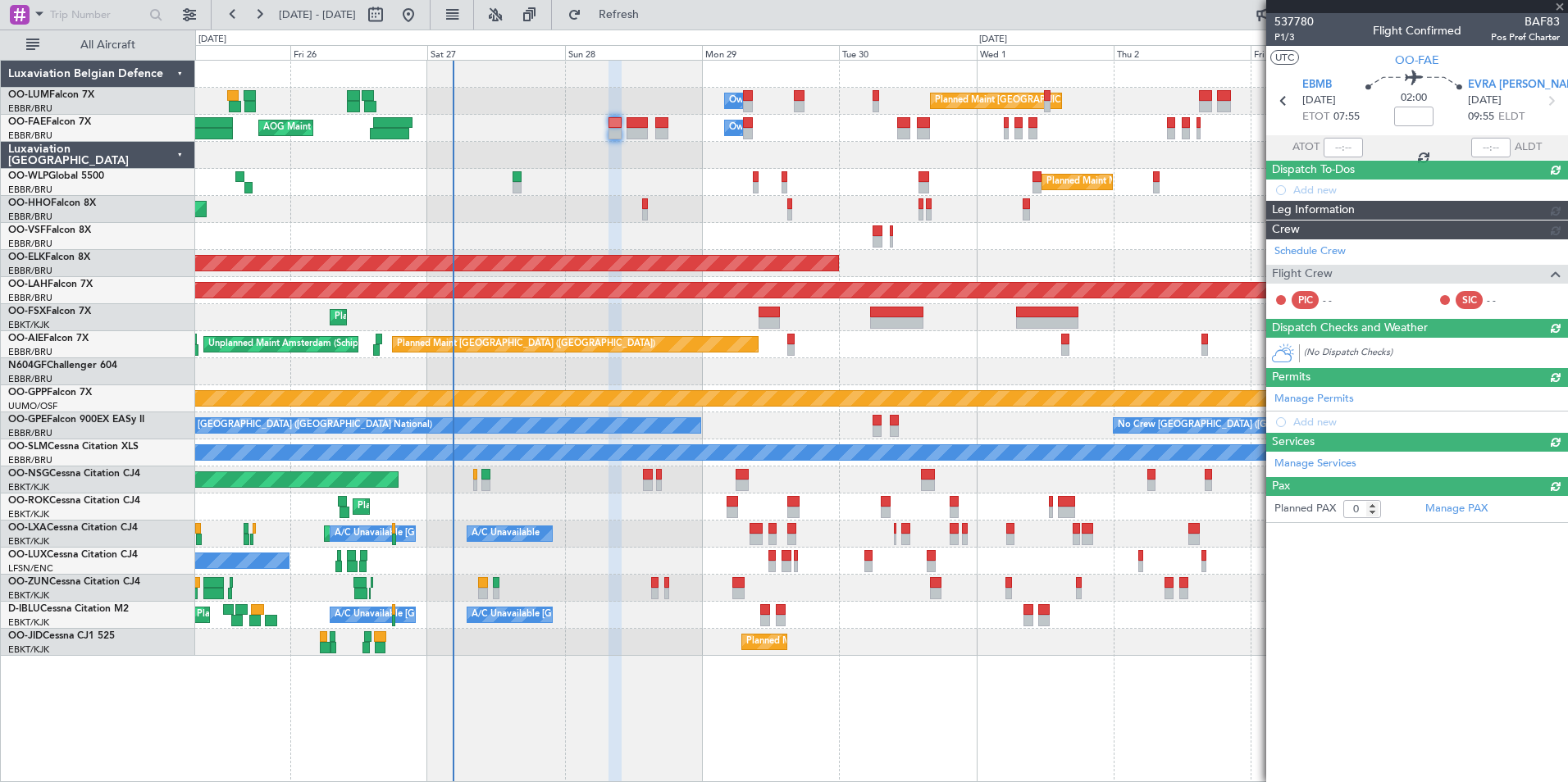
scroll to position [0, 0]
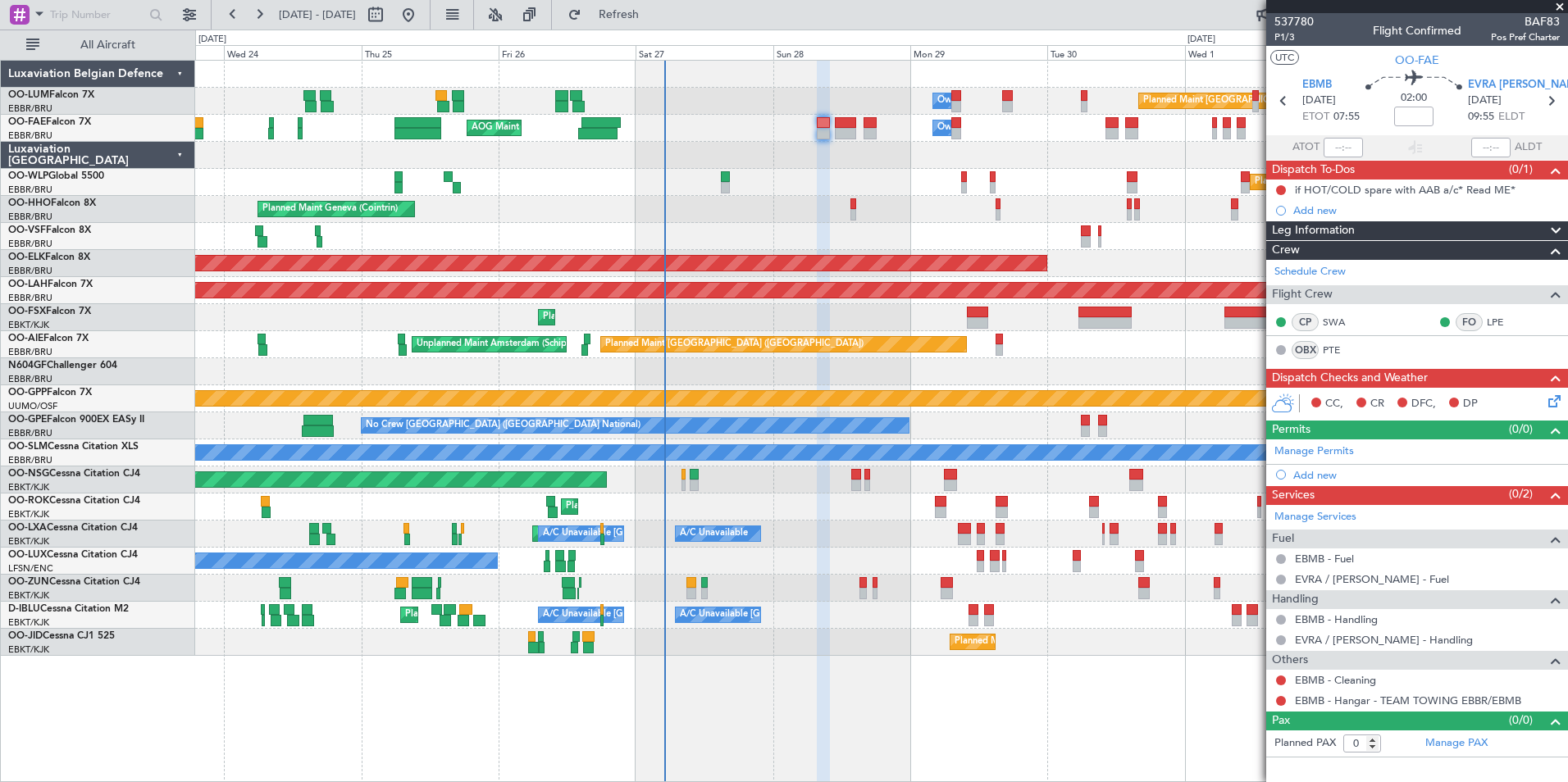
click at [825, 199] on div "Planned Maint Geneva (Cointrin)" at bounding box center [881, 209] width 1372 height 27
click at [57, 9] on input "text" at bounding box center [97, 14] width 94 height 25
click at [23, 12] on div at bounding box center [20, 15] width 20 height 20
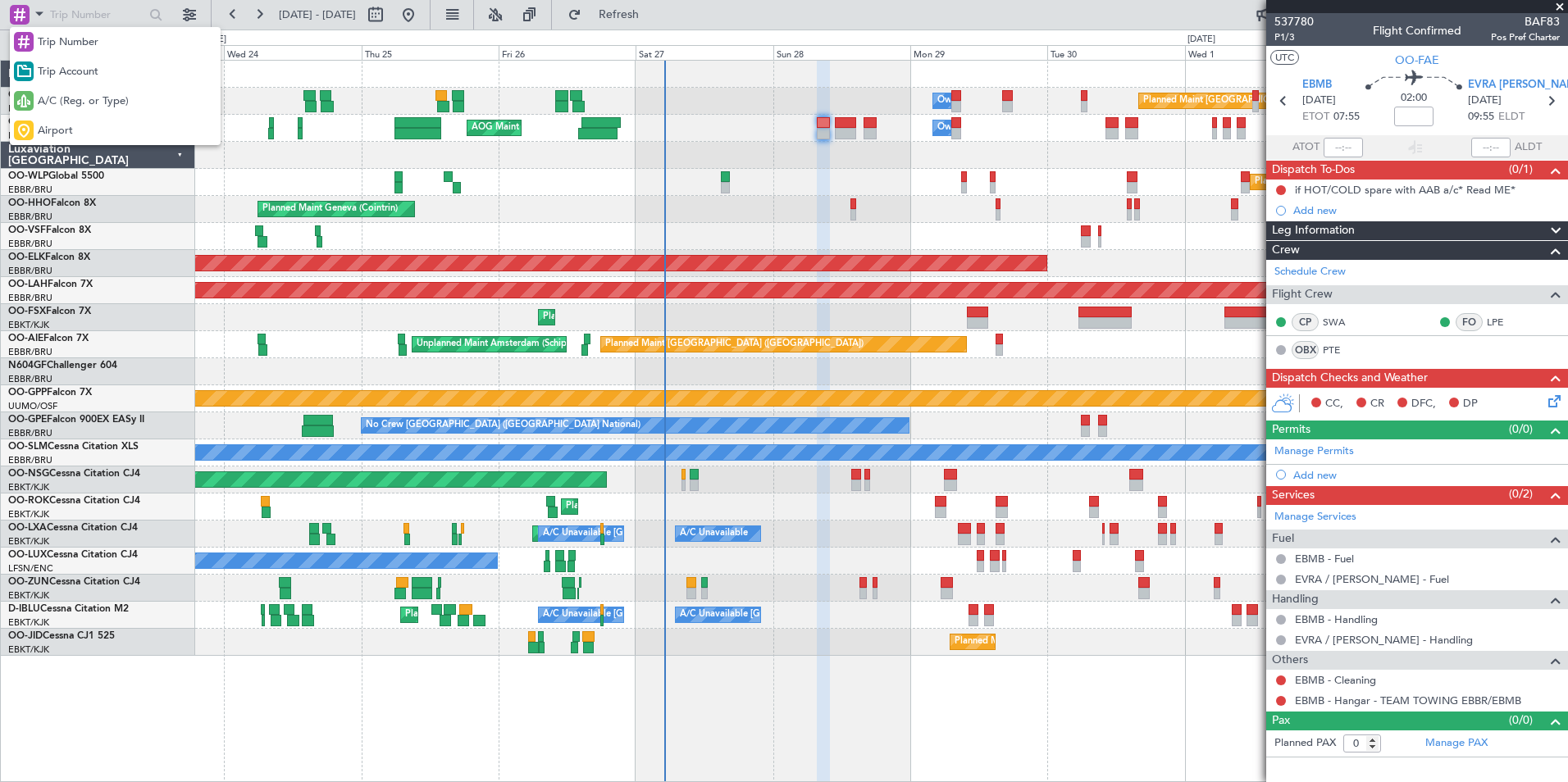
drag, startPoint x: 63, startPoint y: 134, endPoint x: 83, endPoint y: 35, distance: 101.0
click at [63, 131] on span "Airport" at bounding box center [55, 131] width 35 height 16
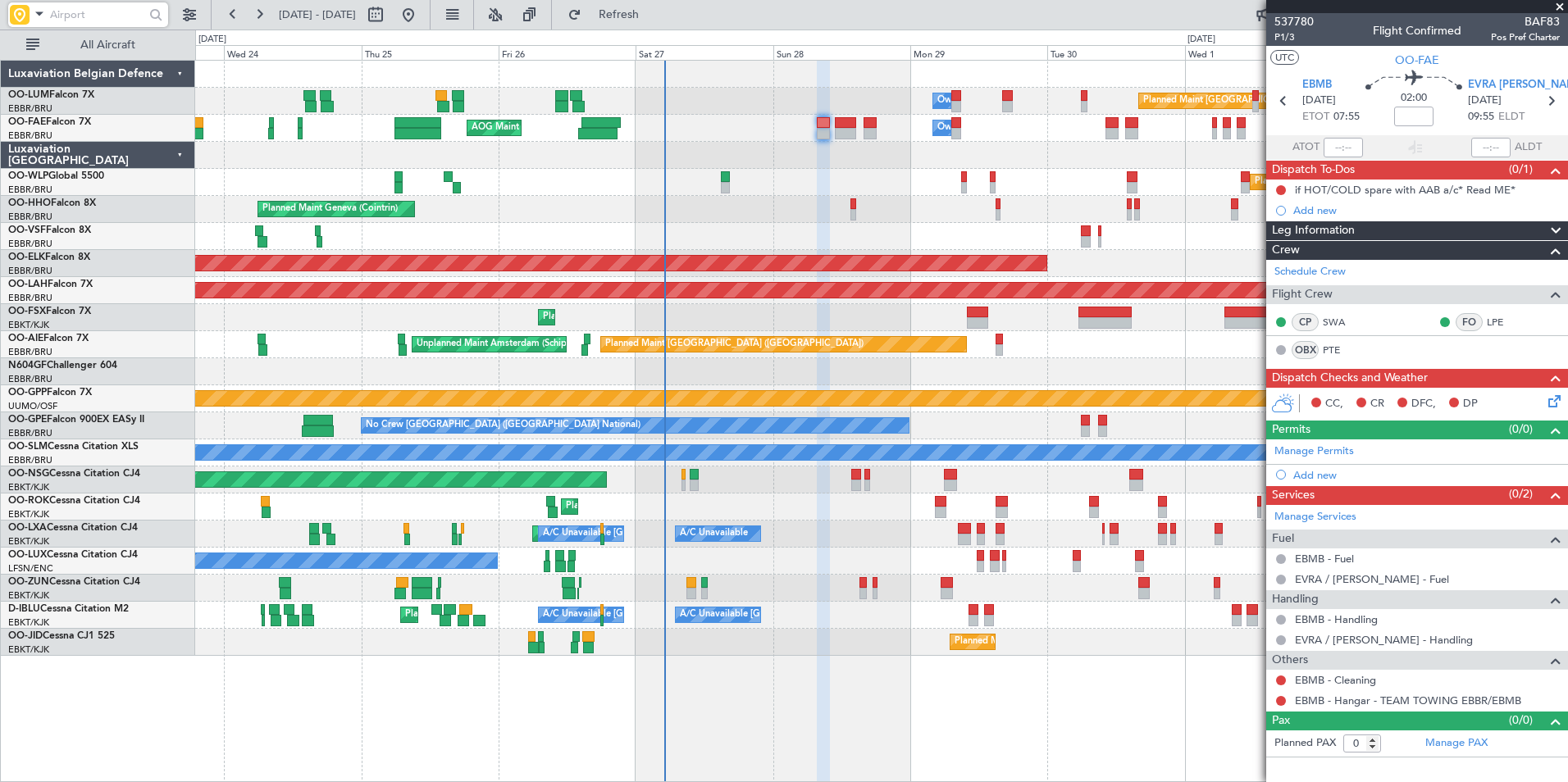
click at [76, 12] on input "text" at bounding box center [97, 14] width 94 height 25
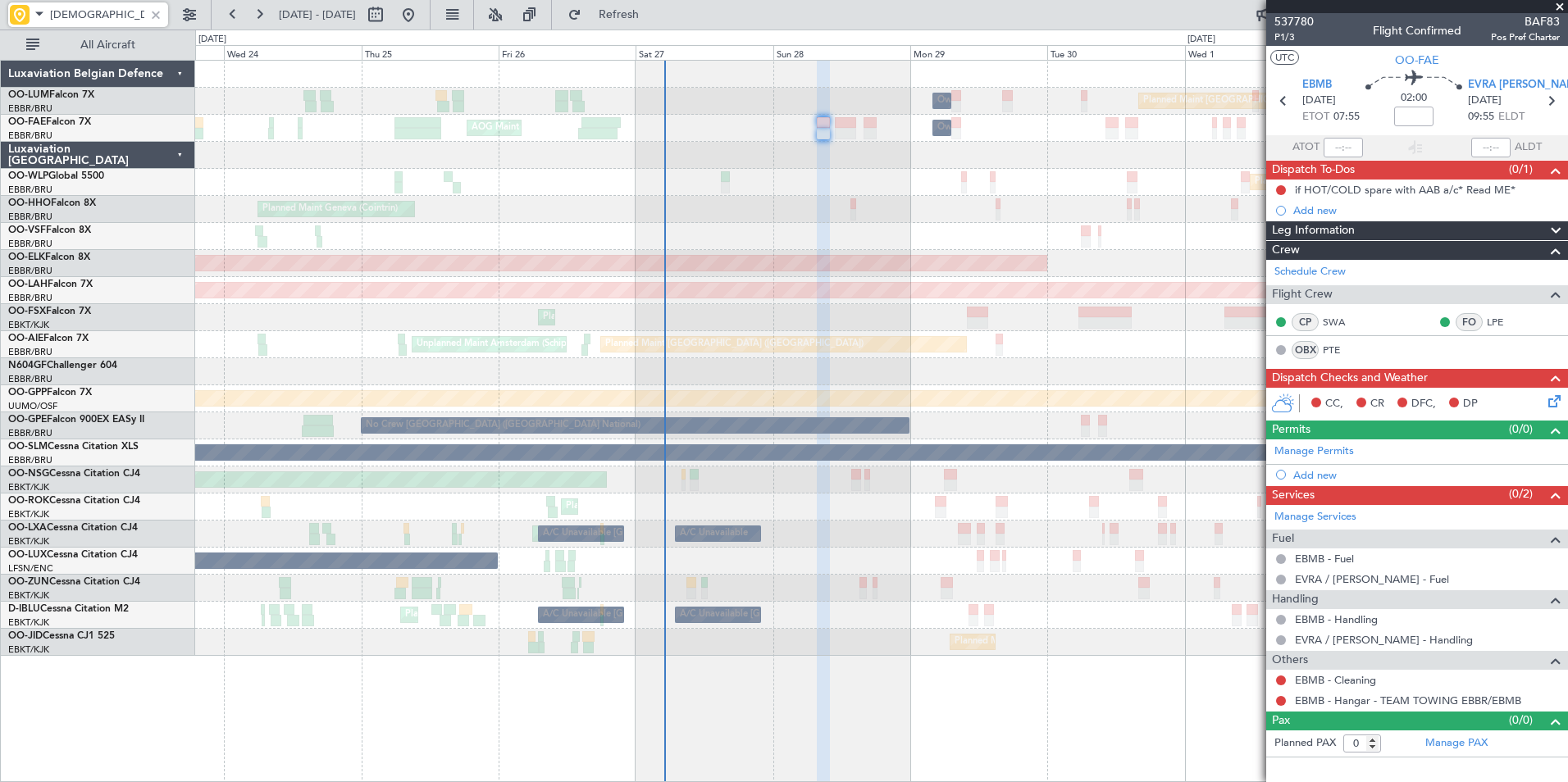
drag, startPoint x: 79, startPoint y: 13, endPoint x: 16, endPoint y: 20, distance: 63.4
click at [16, 20] on div "EBRA" at bounding box center [88, 14] width 160 height 25
type input "EVRA"
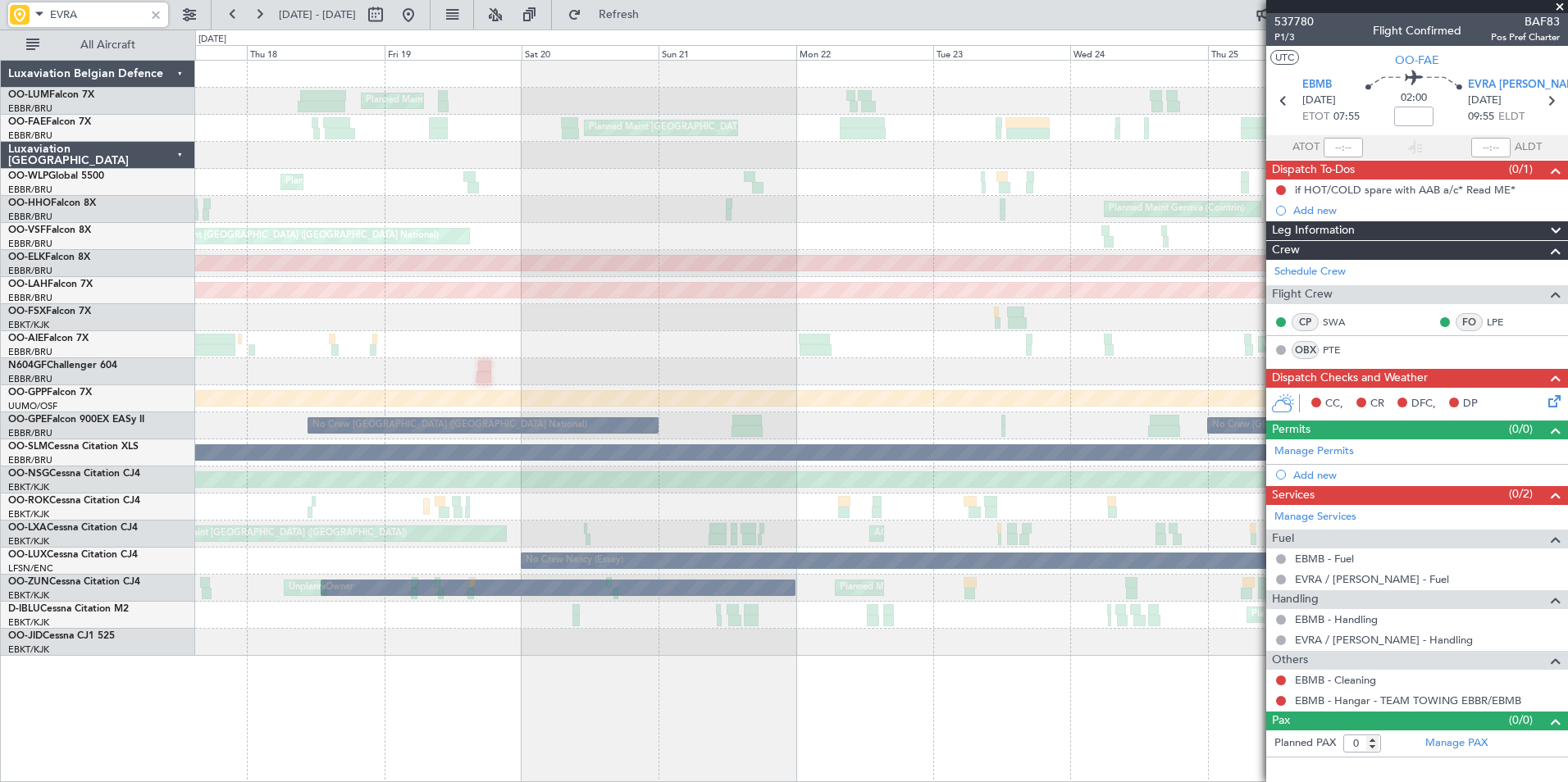
click at [1322, 159] on fb-app "EVRA 23 Sep 2025 - 03 Oct 2025 Refresh Quick Links All Aircraft Planned Maint B…" at bounding box center [784, 396] width 1568 height 770
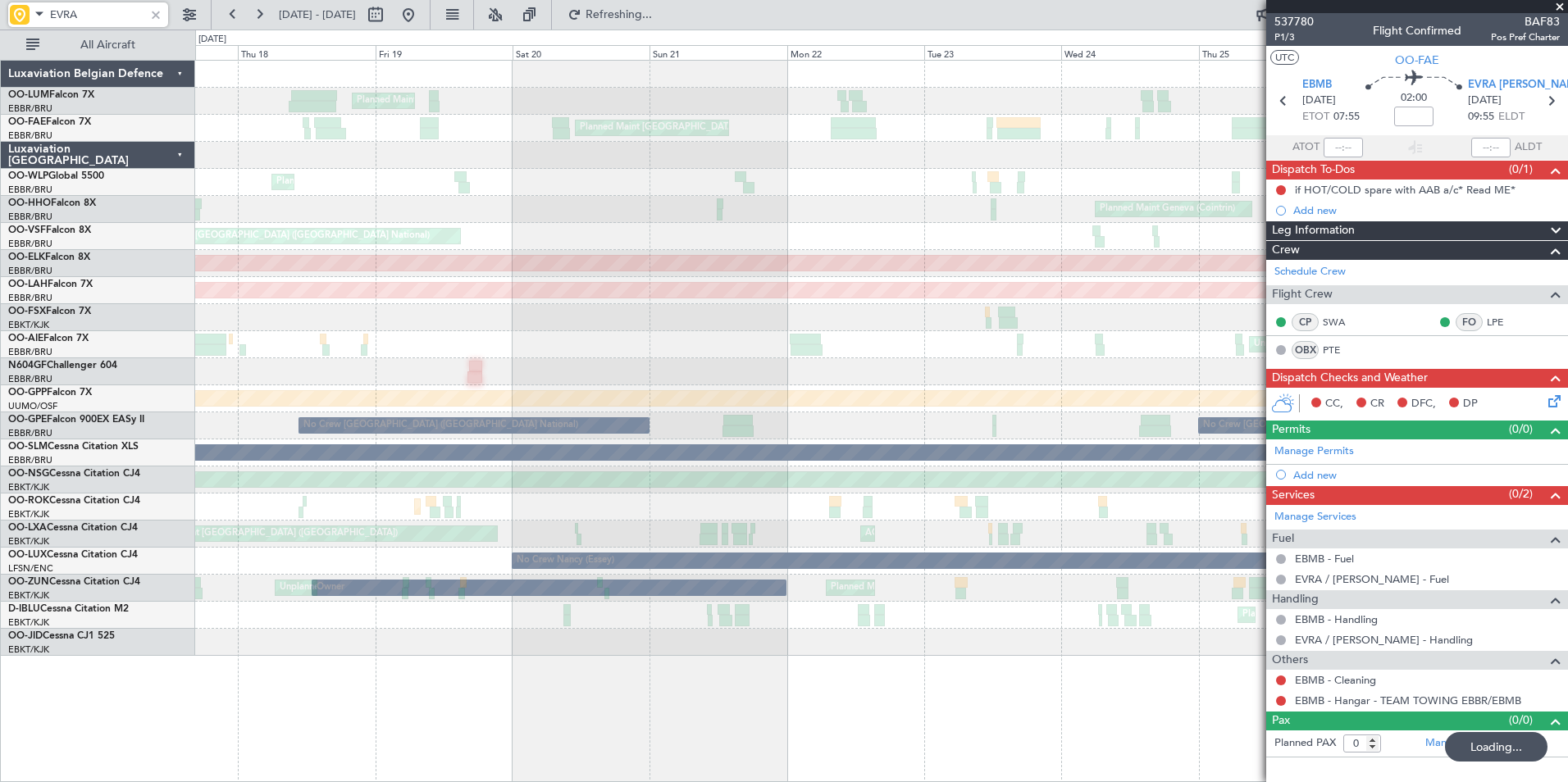
click at [954, 196] on div "Planned Maint Geneva (Cointrin)" at bounding box center [881, 209] width 1372 height 27
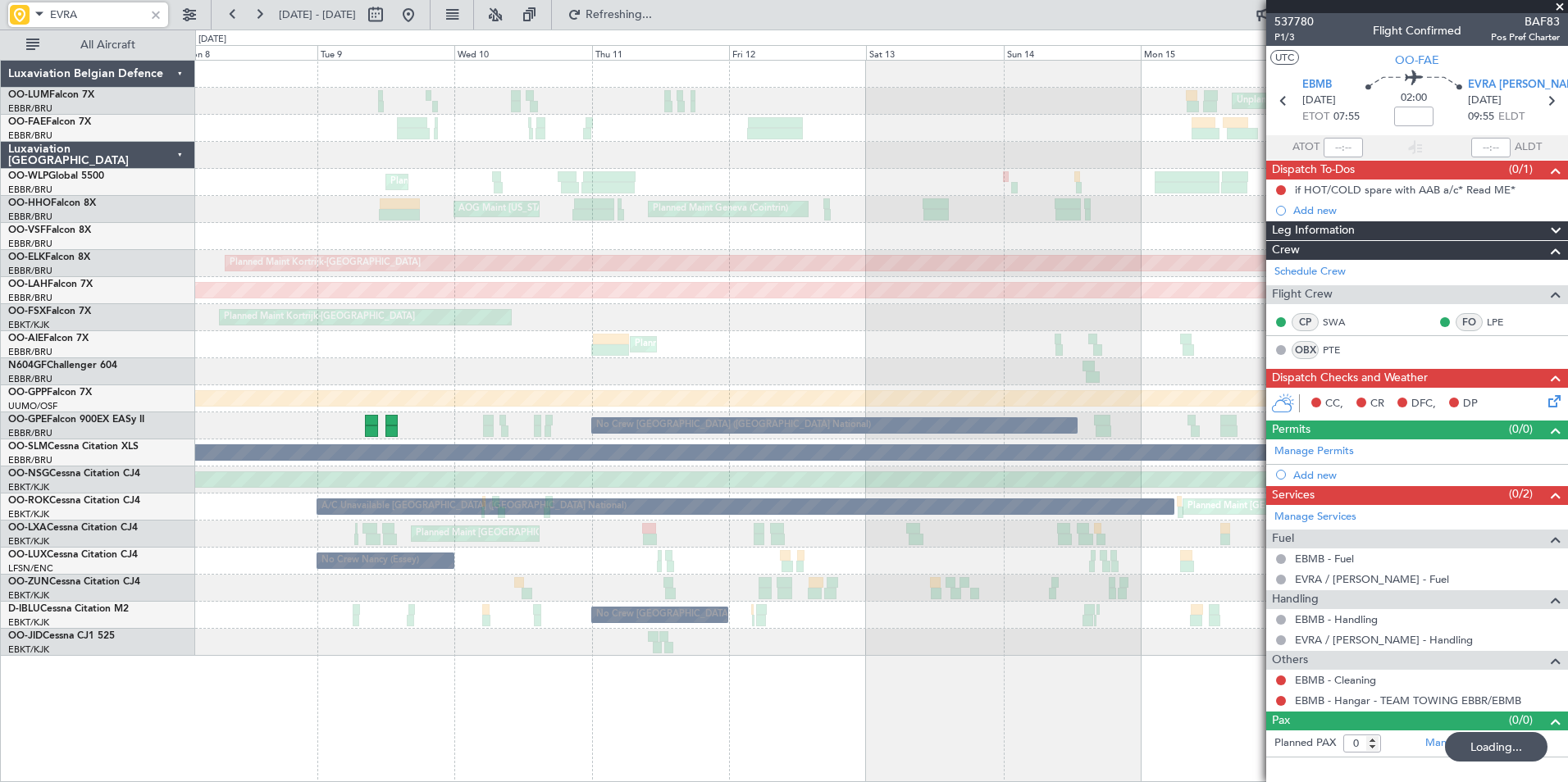
click at [975, 188] on div "Planned Maint Liege Planned Maint Liege" at bounding box center [881, 182] width 1372 height 27
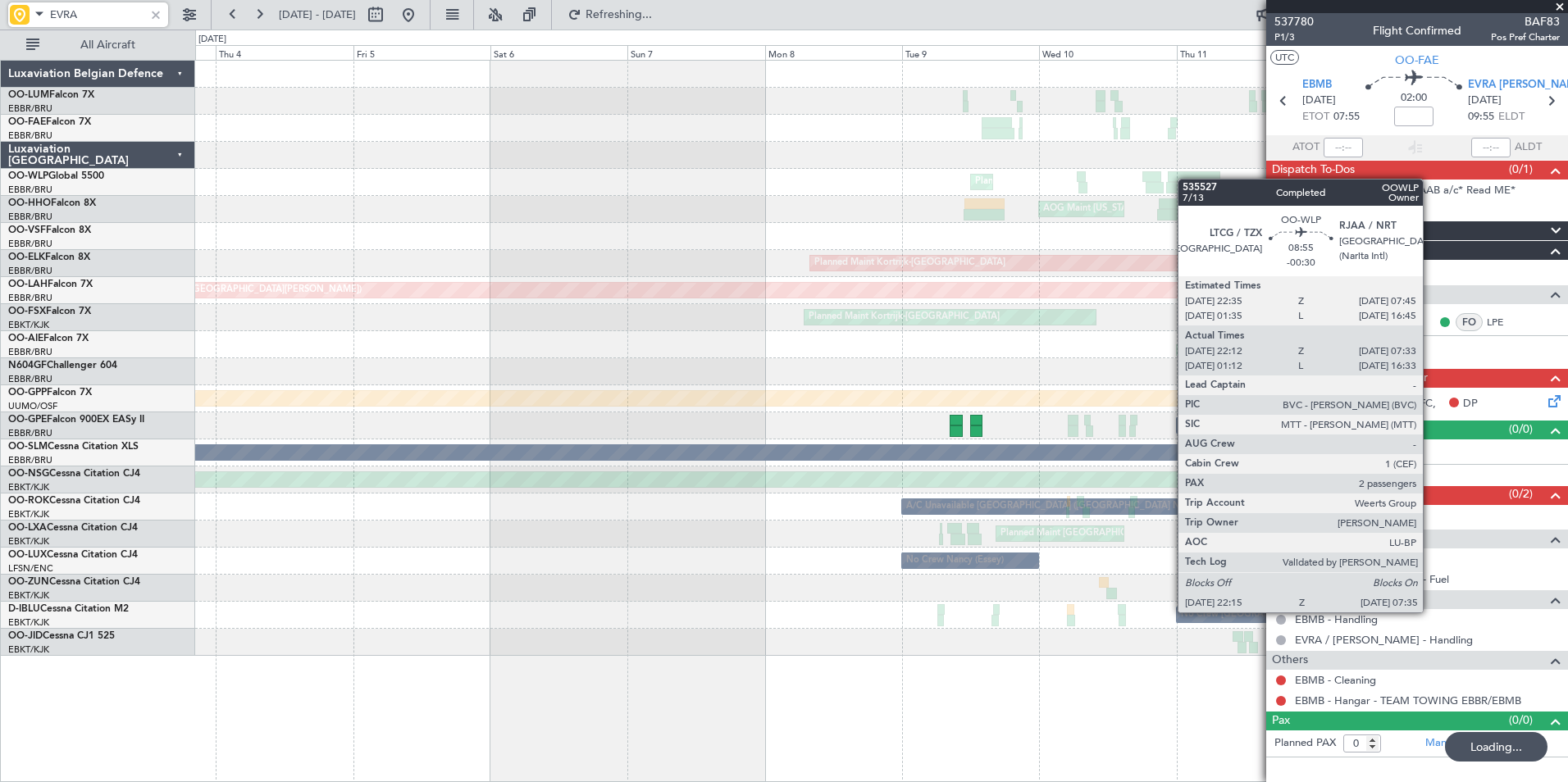
click at [1182, 180] on div at bounding box center [1193, 177] width 53 height 11
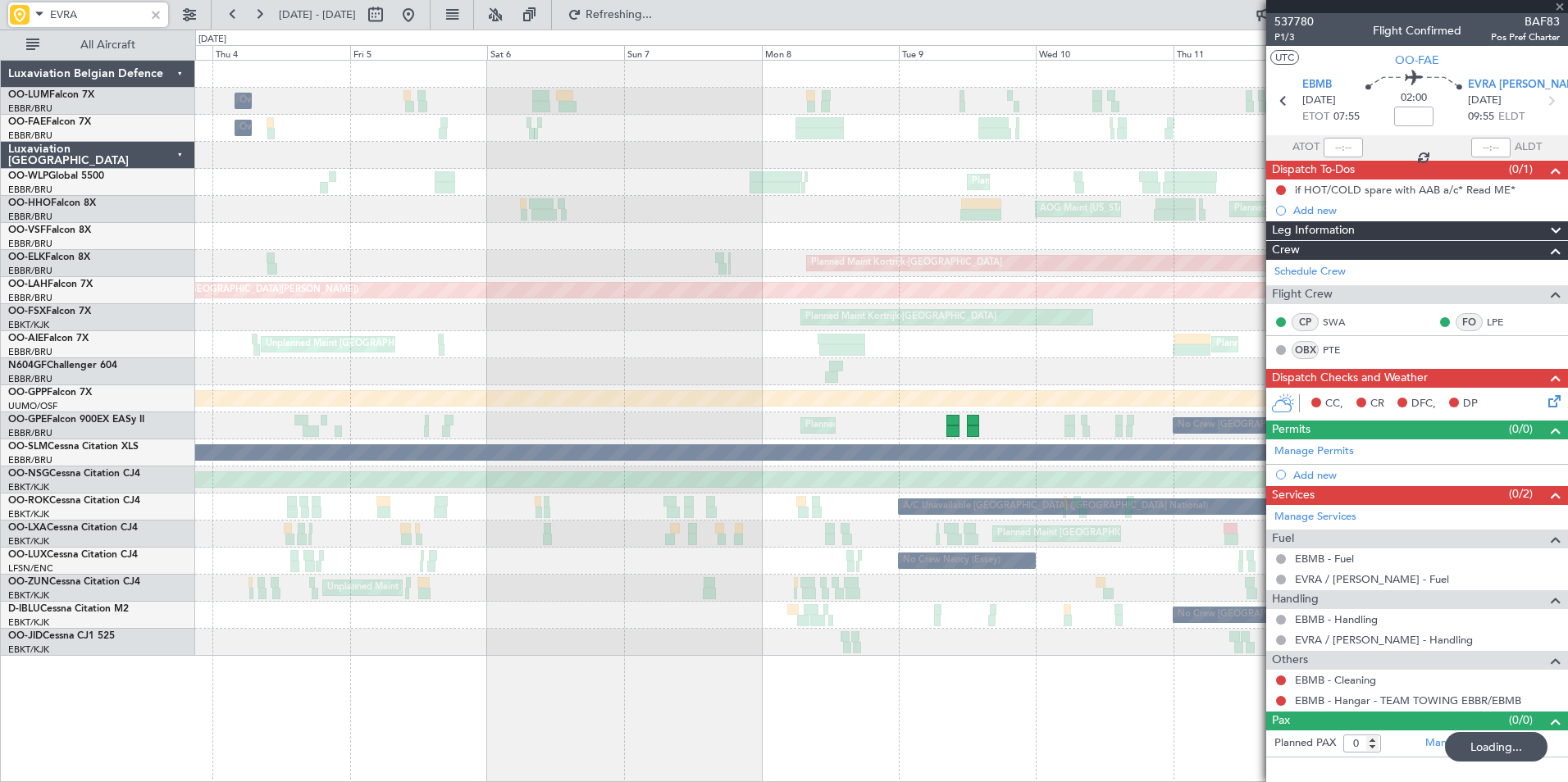
type input "-00:30"
type input "22:22"
type input "07:28"
type input "2"
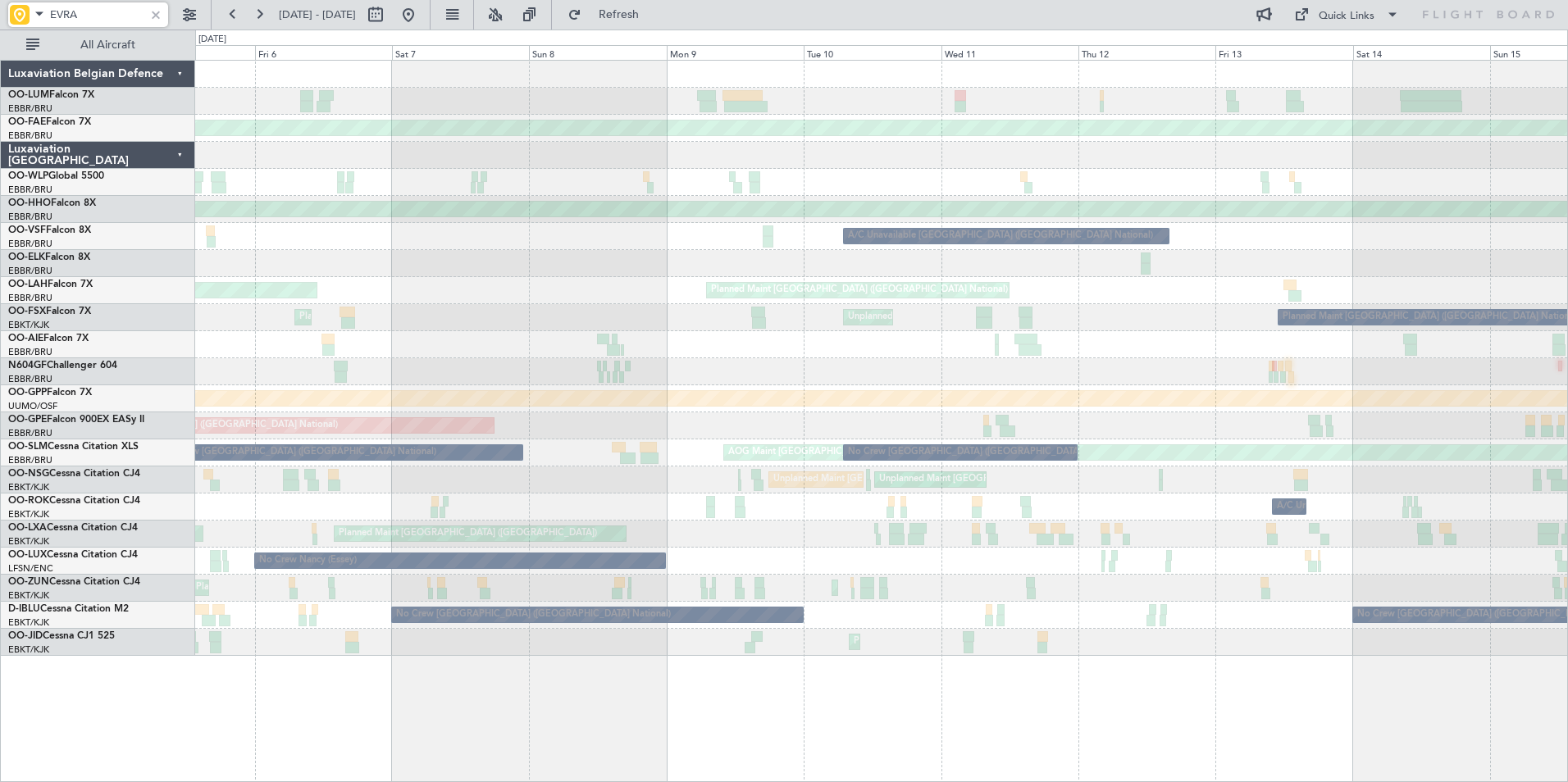
click at [1222, 318] on div "Planned Maint Kortrijk-[GEOGRAPHIC_DATA] Planned Maint Geneva ([GEOGRAPHIC_DATA…" at bounding box center [881, 359] width 1372 height 595
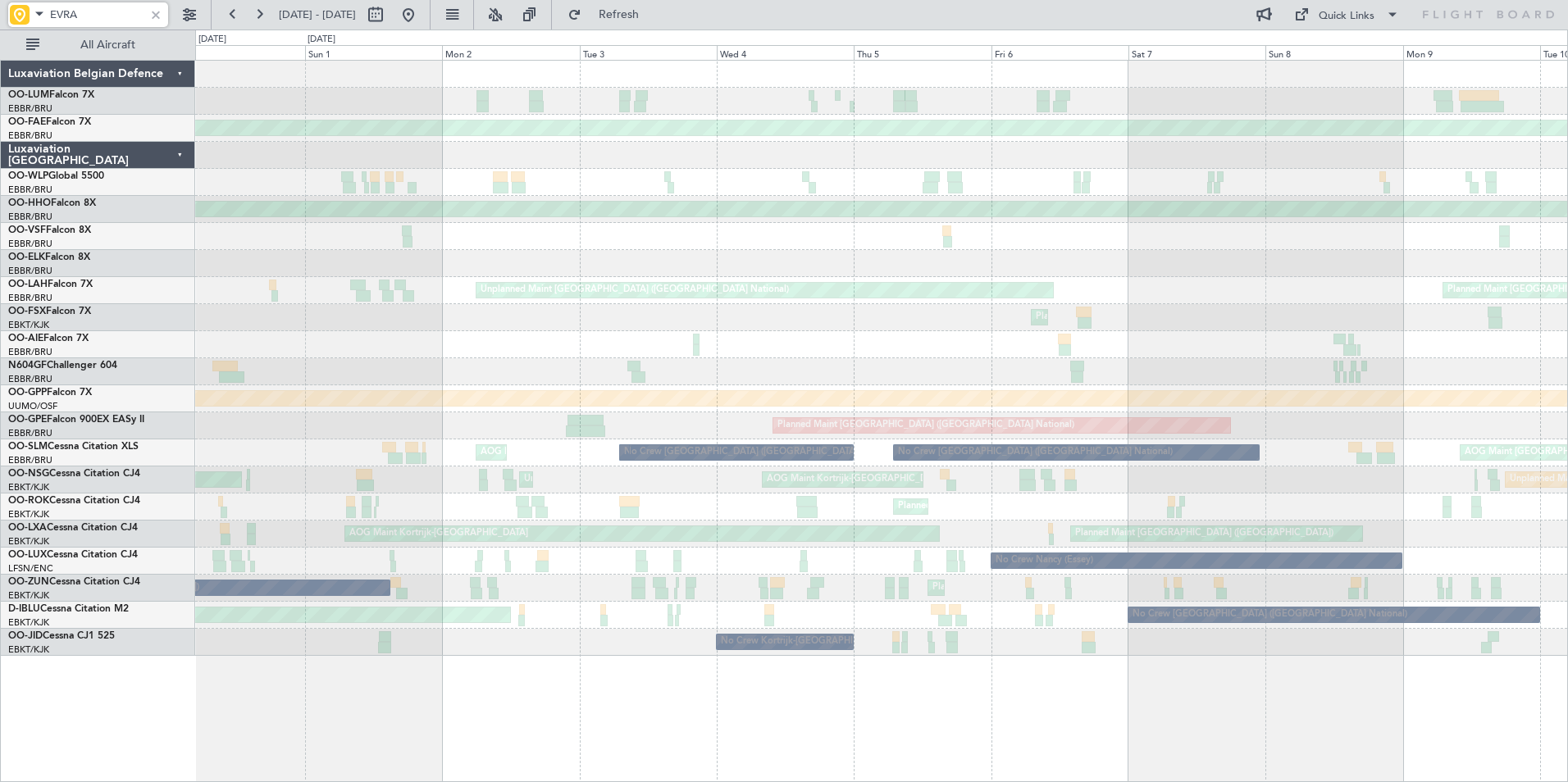
click at [1264, 328] on div "Planned Maint Kortrijk-[GEOGRAPHIC_DATA] Unplanned Maint [GEOGRAPHIC_DATA]-[GEO…" at bounding box center [881, 318] width 1372 height 27
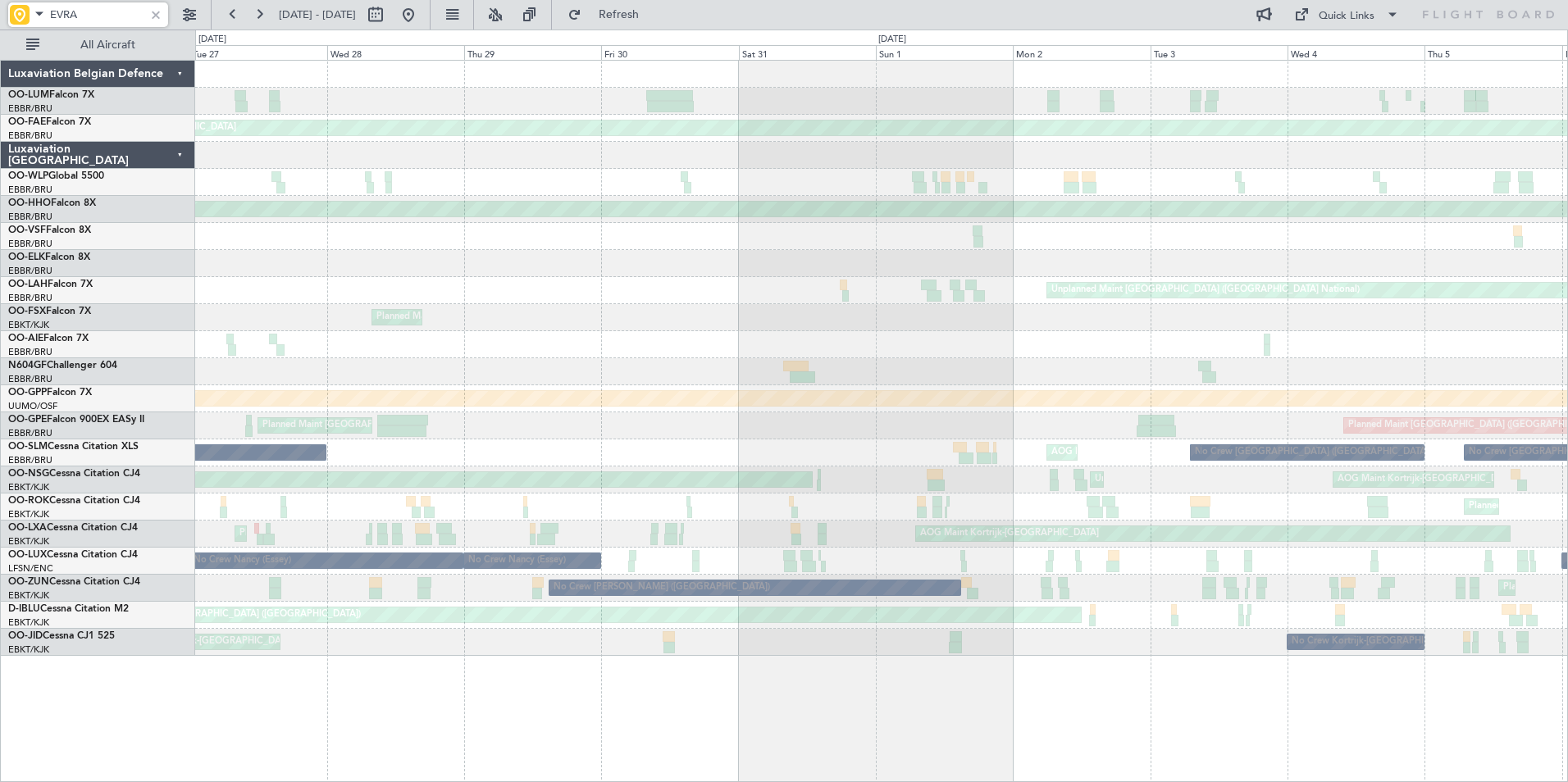
click at [1240, 330] on div "Planned Maint Kortrijk-[GEOGRAPHIC_DATA] Planned Maint [GEOGRAPHIC_DATA]-[GEOGR…" at bounding box center [881, 318] width 1372 height 27
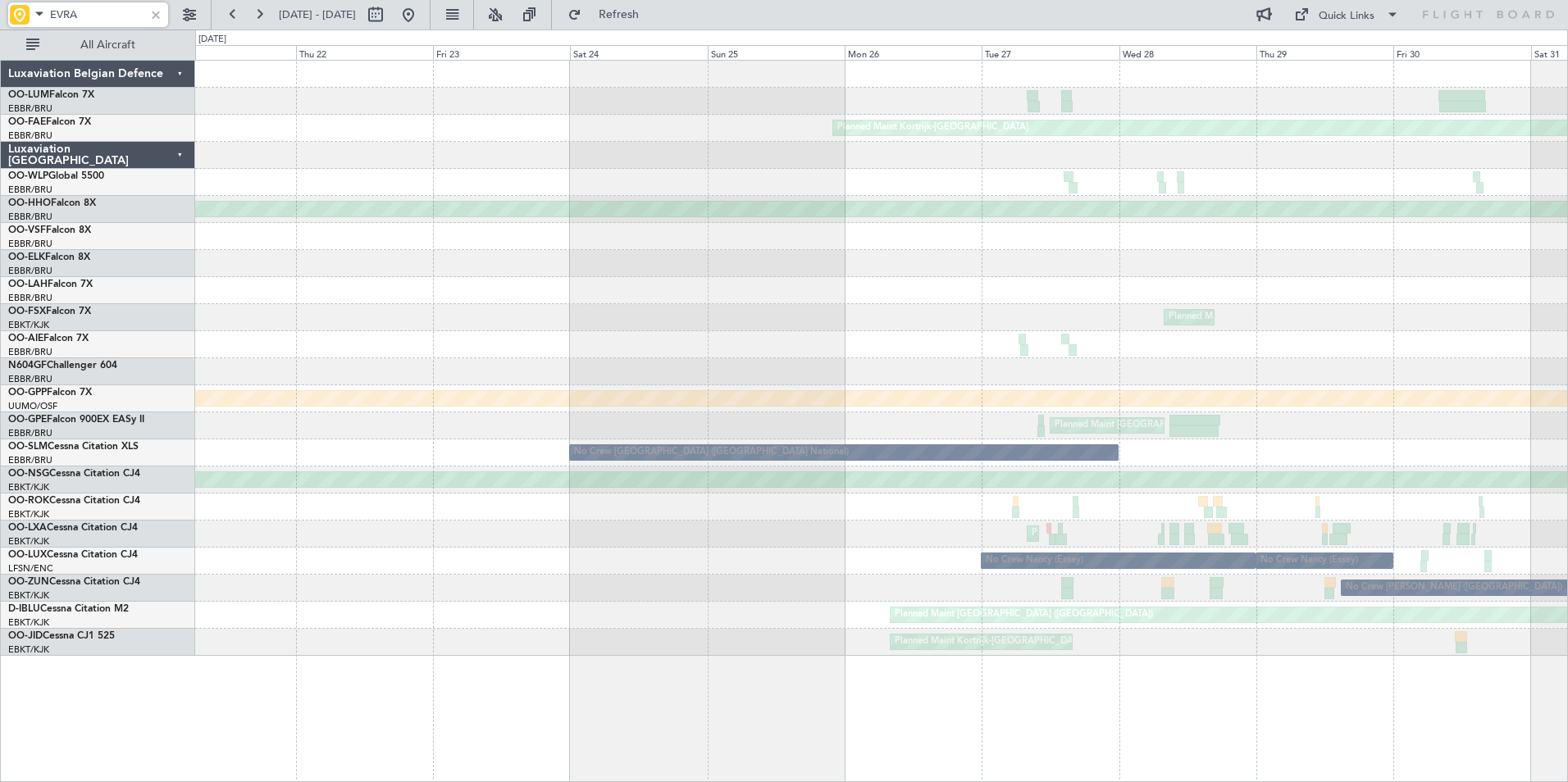
click at [947, 379] on div "Planned Maint Kortrijk-[GEOGRAPHIC_DATA] Planned Maint Geneva ([GEOGRAPHIC_DATA…" at bounding box center [881, 359] width 1372 height 595
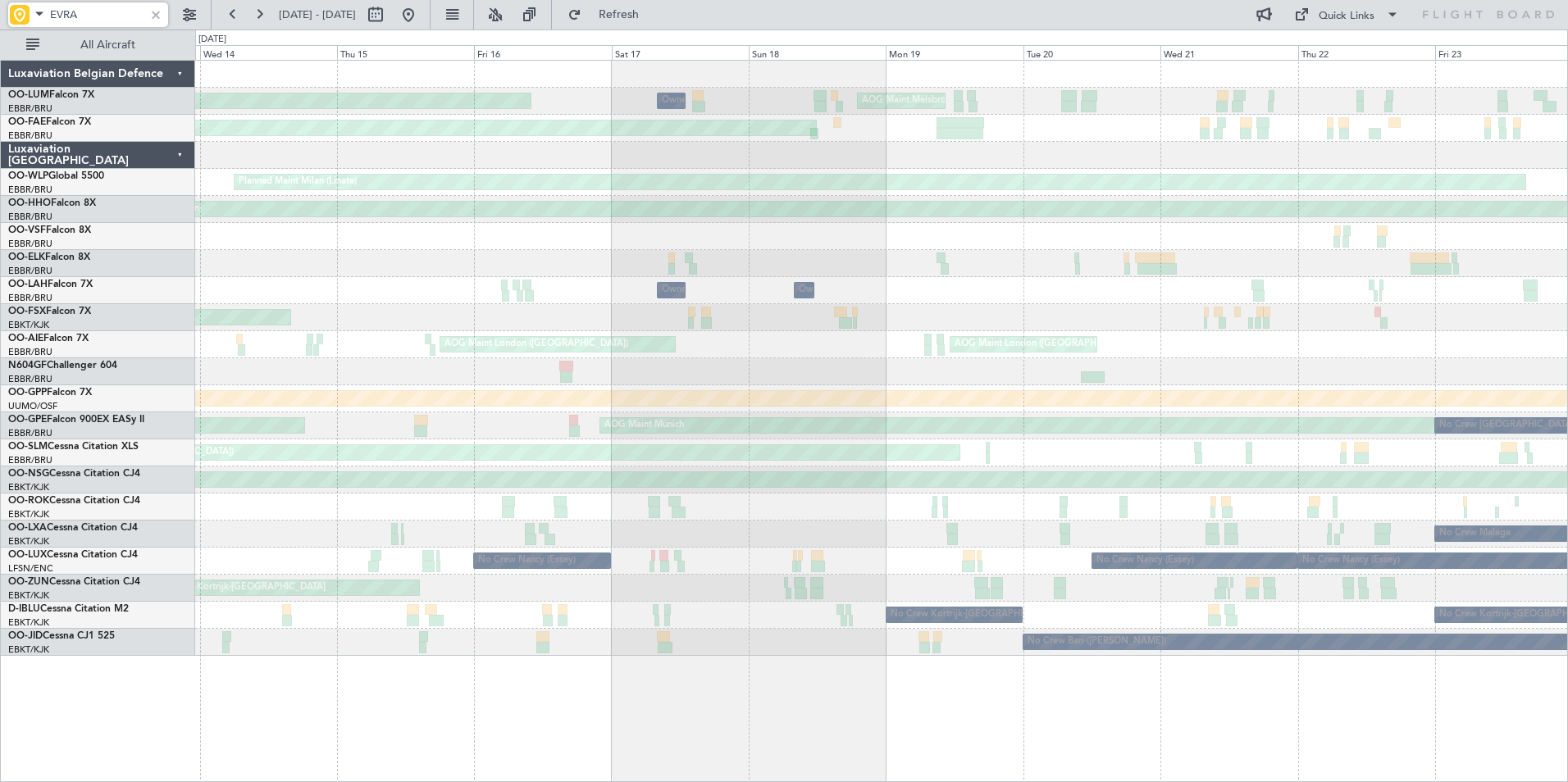
click at [1488, 377] on div at bounding box center [881, 372] width 1372 height 27
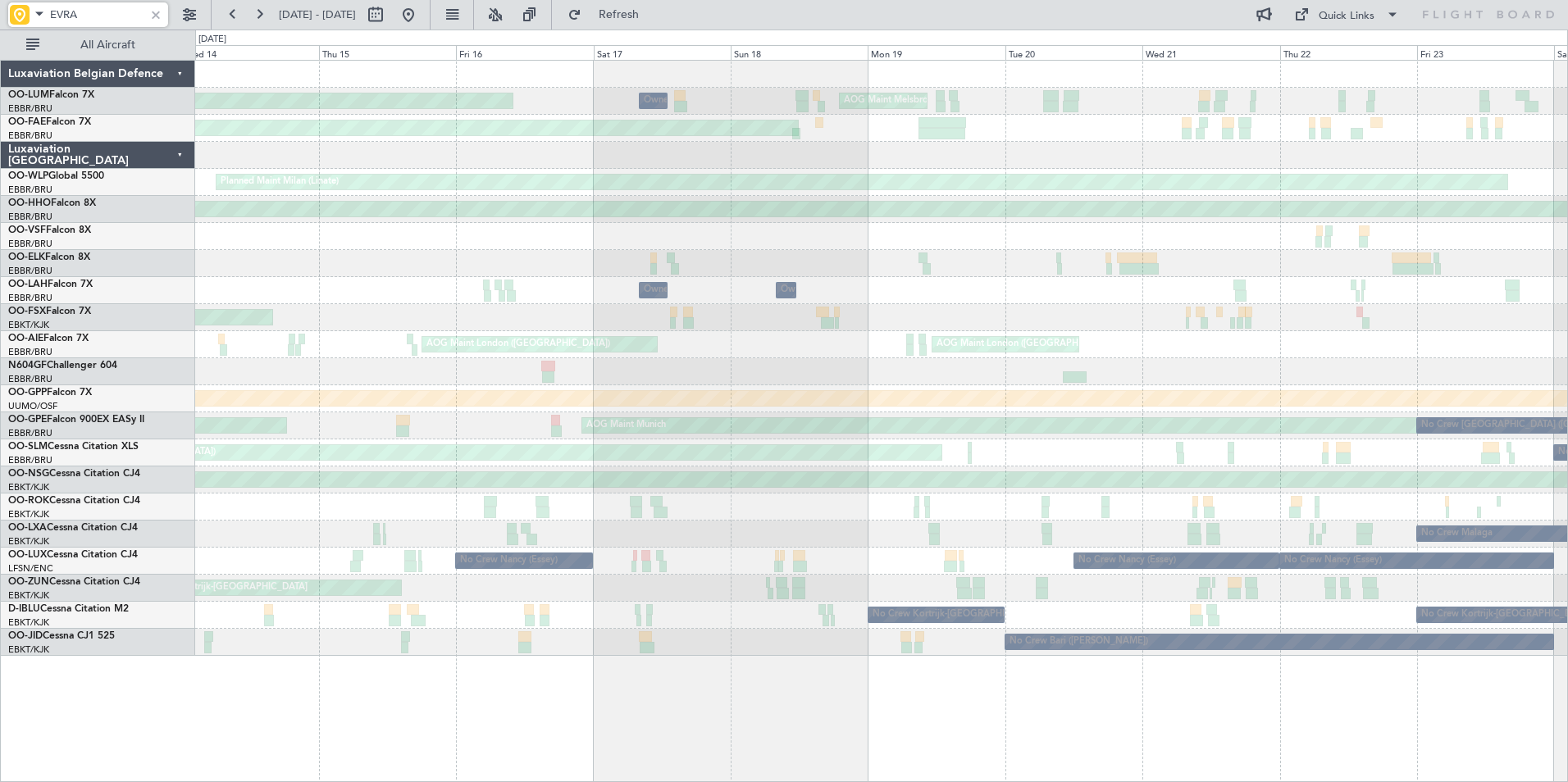
click at [1466, 367] on div "AOG Maint Melsbroek Air Base Owner [GEOGRAPHIC_DATA] Planned Maint [GEOGRAPHIC_…" at bounding box center [881, 359] width 1372 height 595
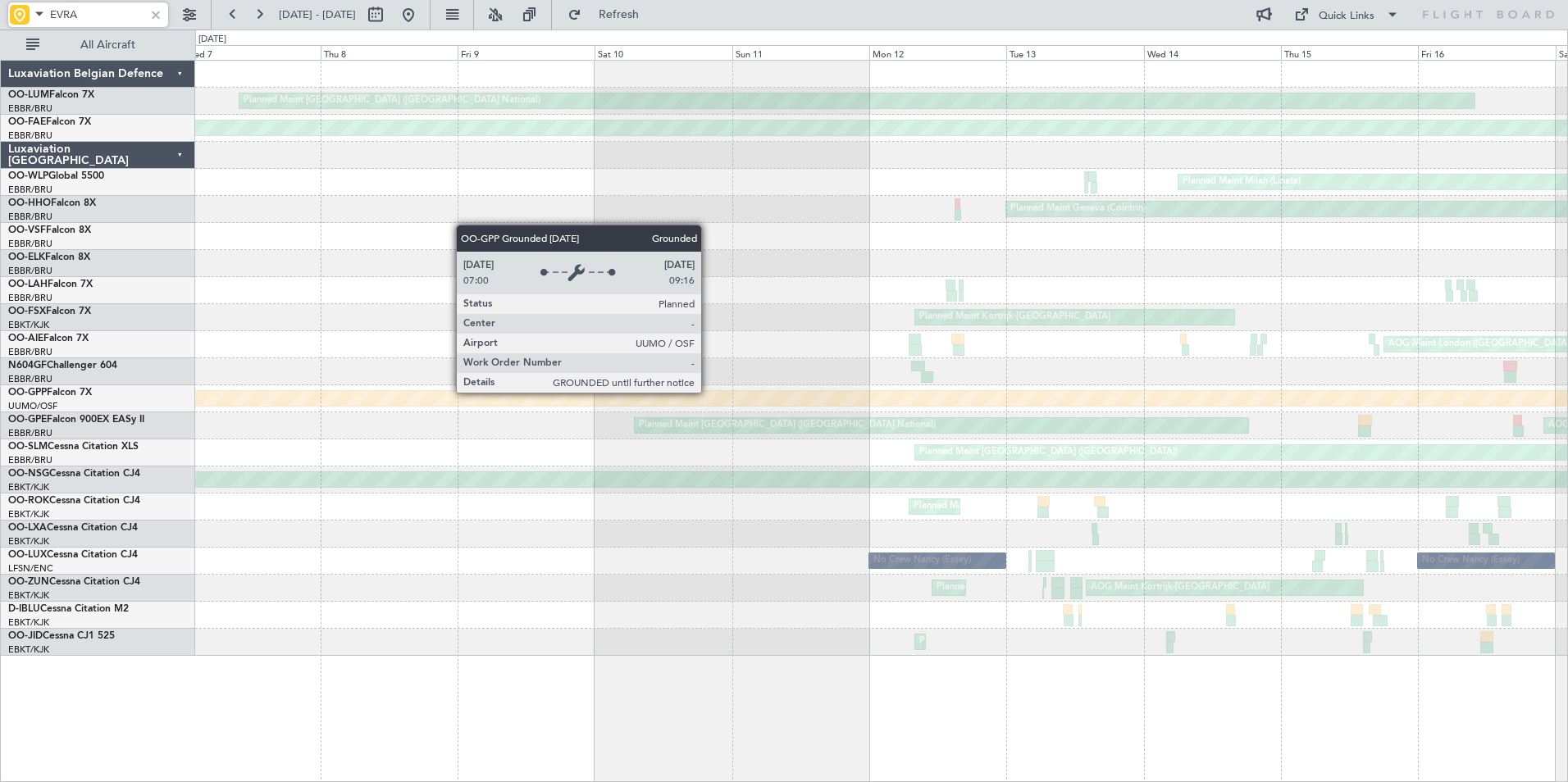
click at [1567, 351] on html "EVRA [DATE] - [DATE] Refresh Quick Links All Aircraft Planned Maint [GEOGRAPHIC…" at bounding box center [784, 391] width 1568 height 782
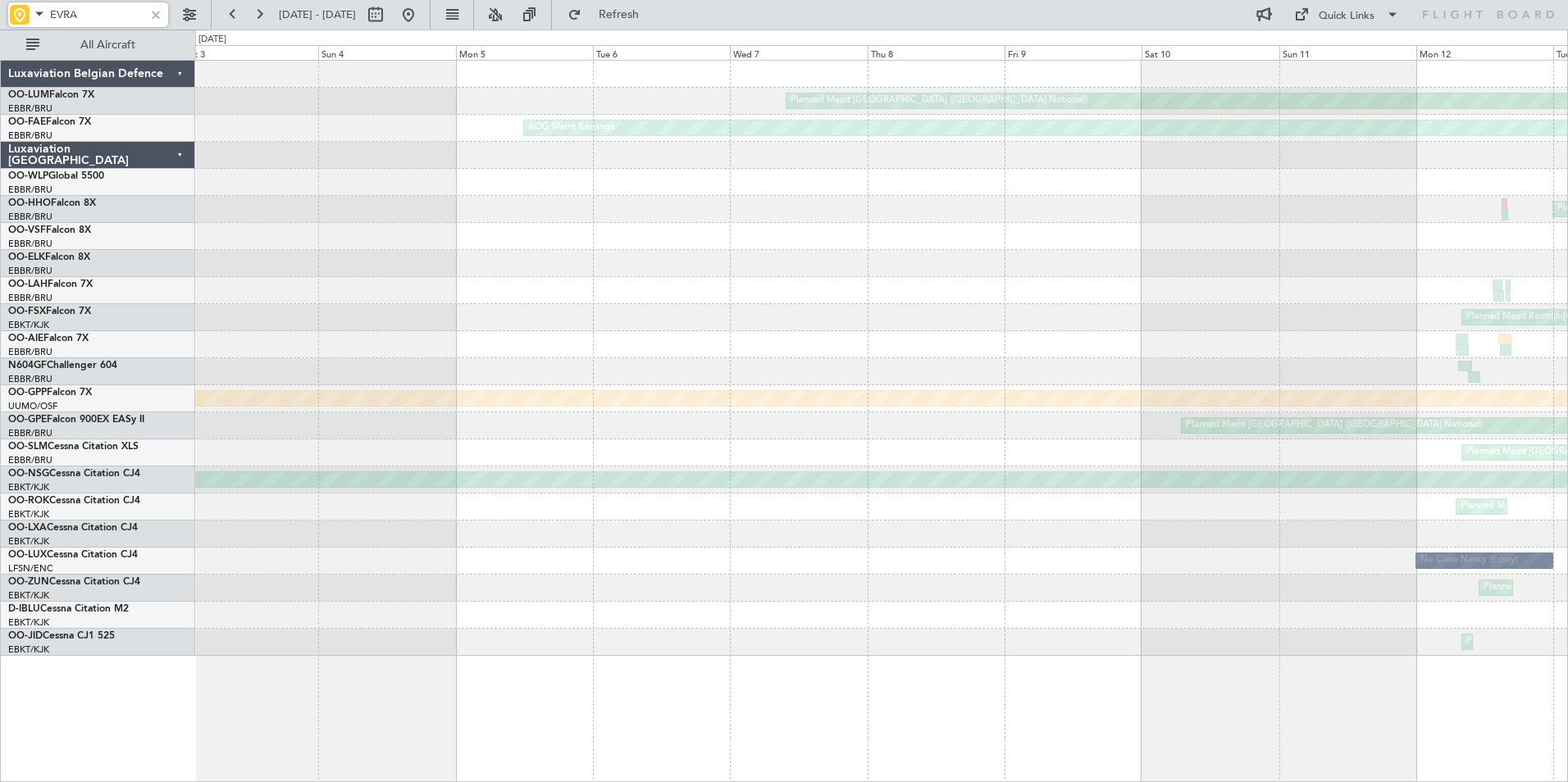
click at [1502, 337] on div at bounding box center [881, 345] width 1372 height 27
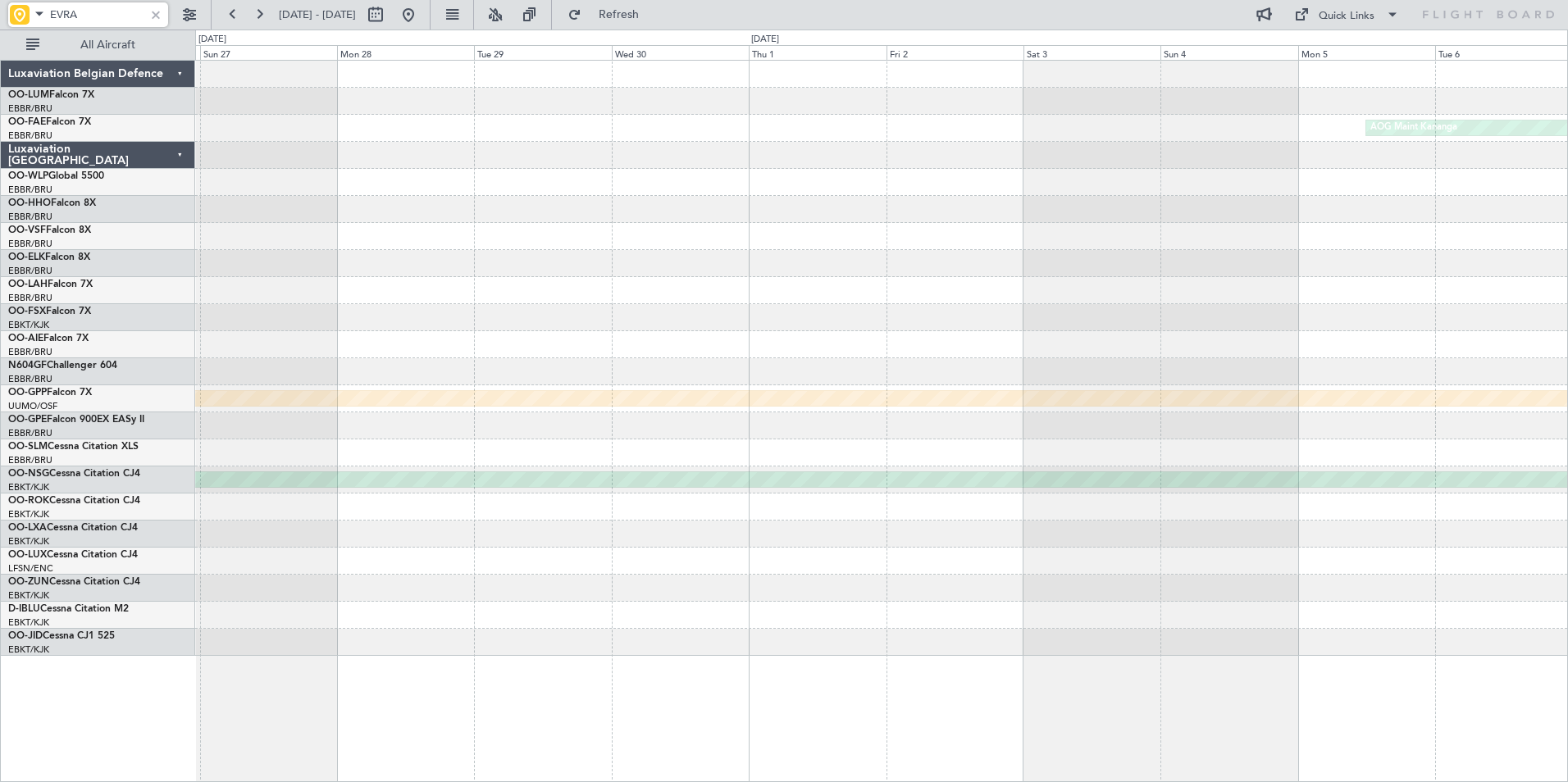
click at [1329, 371] on div at bounding box center [881, 372] width 1372 height 27
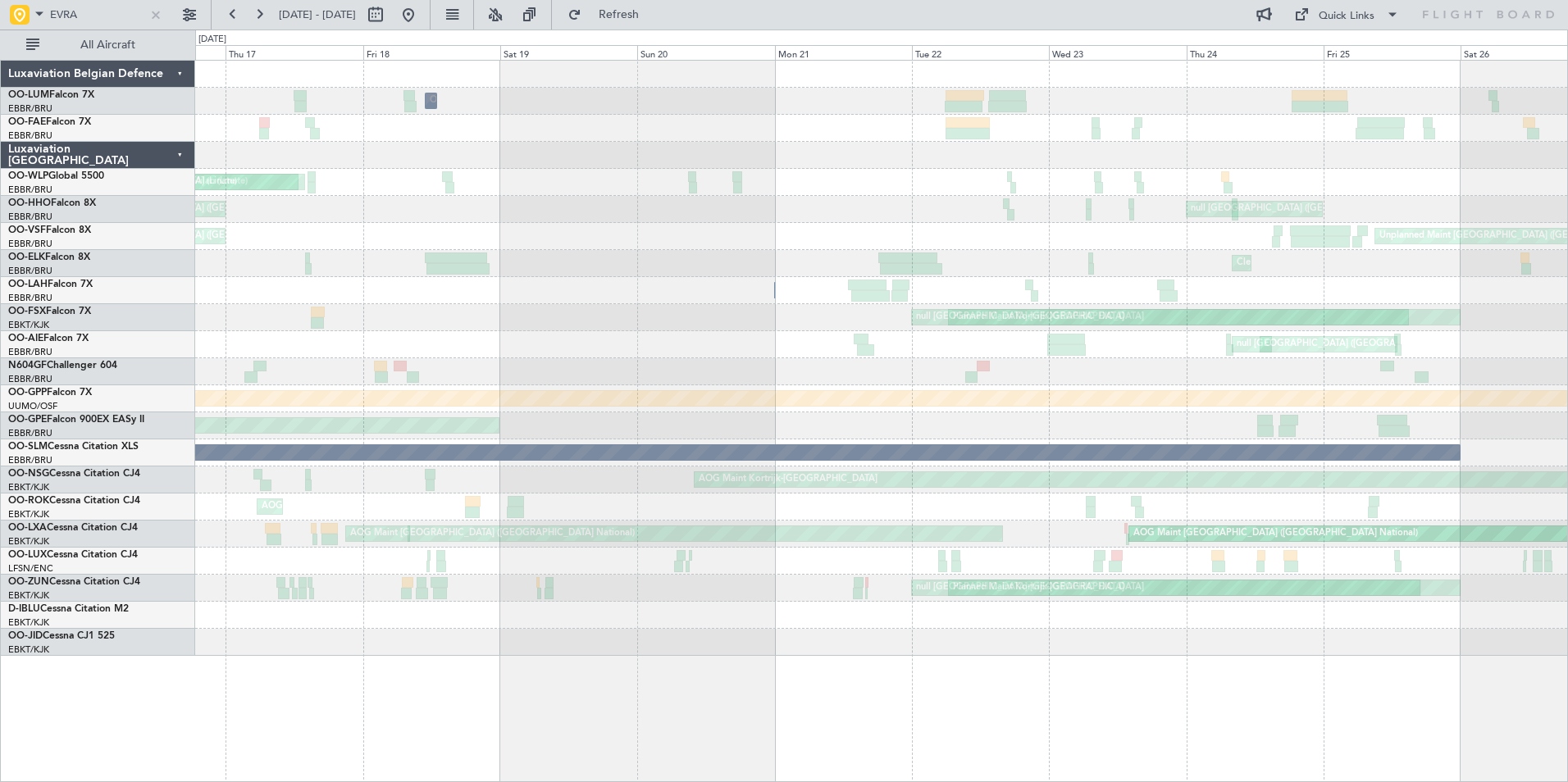
drag, startPoint x: 462, startPoint y: 13, endPoint x: 445, endPoint y: 20, distance: 18.4
click at [421, 11] on button at bounding box center [408, 15] width 26 height 26
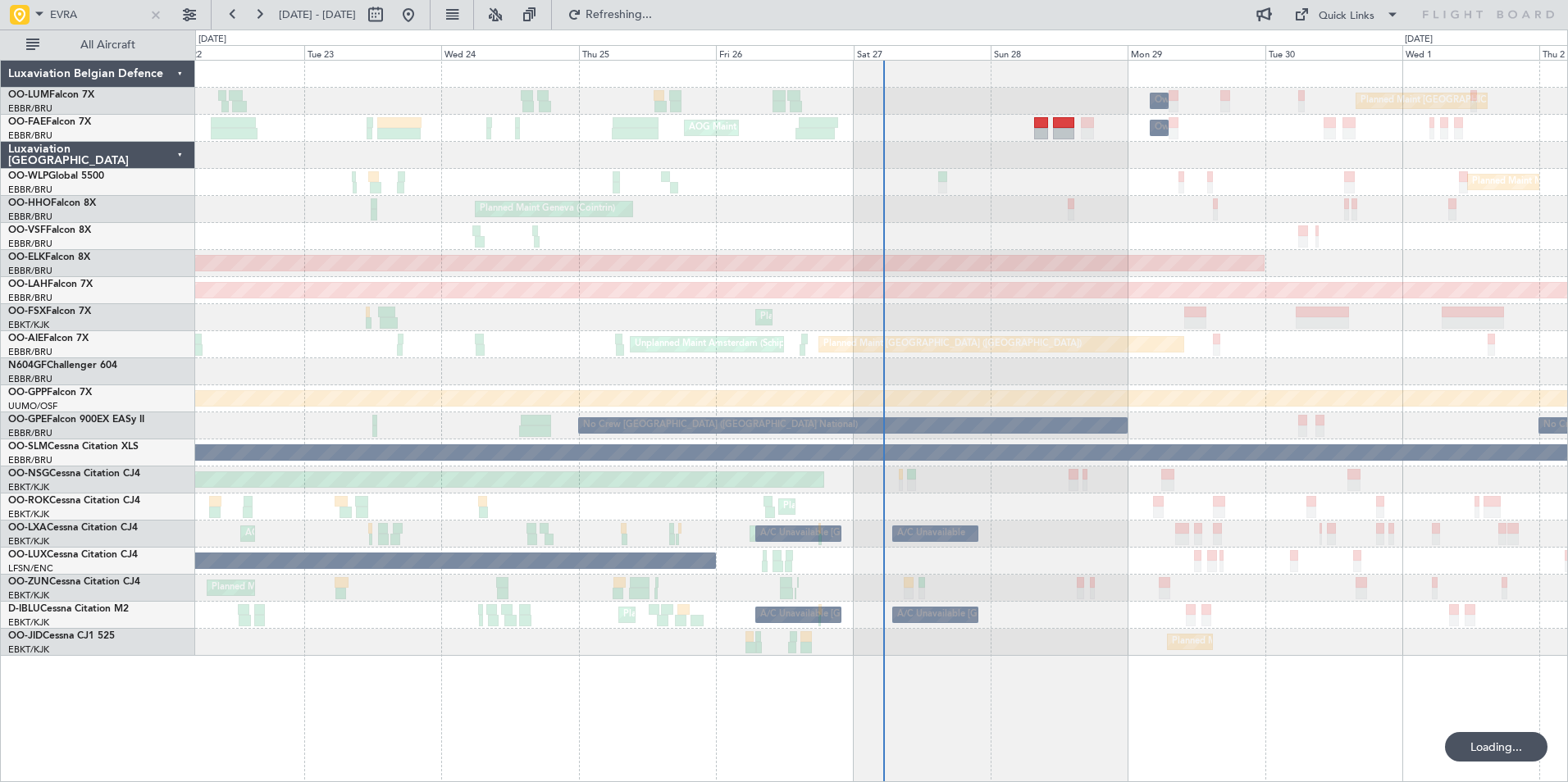
click at [955, 395] on div "Grounded [PERSON_NAME]" at bounding box center [881, 398] width 1372 height 27
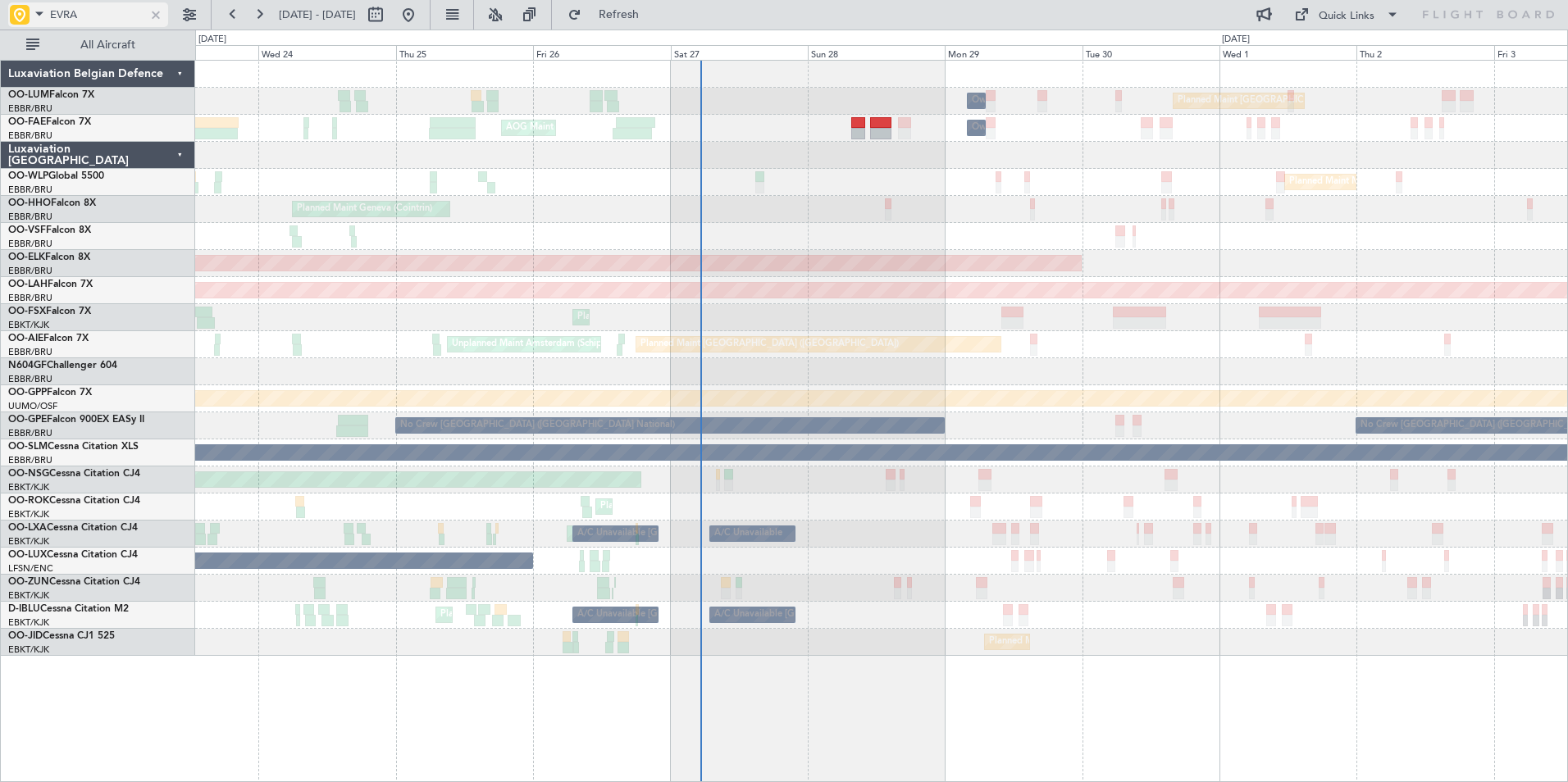
drag, startPoint x: 156, startPoint y: 18, endPoint x: 170, endPoint y: 1, distance: 22.0
click at [156, 17] on div at bounding box center [156, 15] width 18 height 18
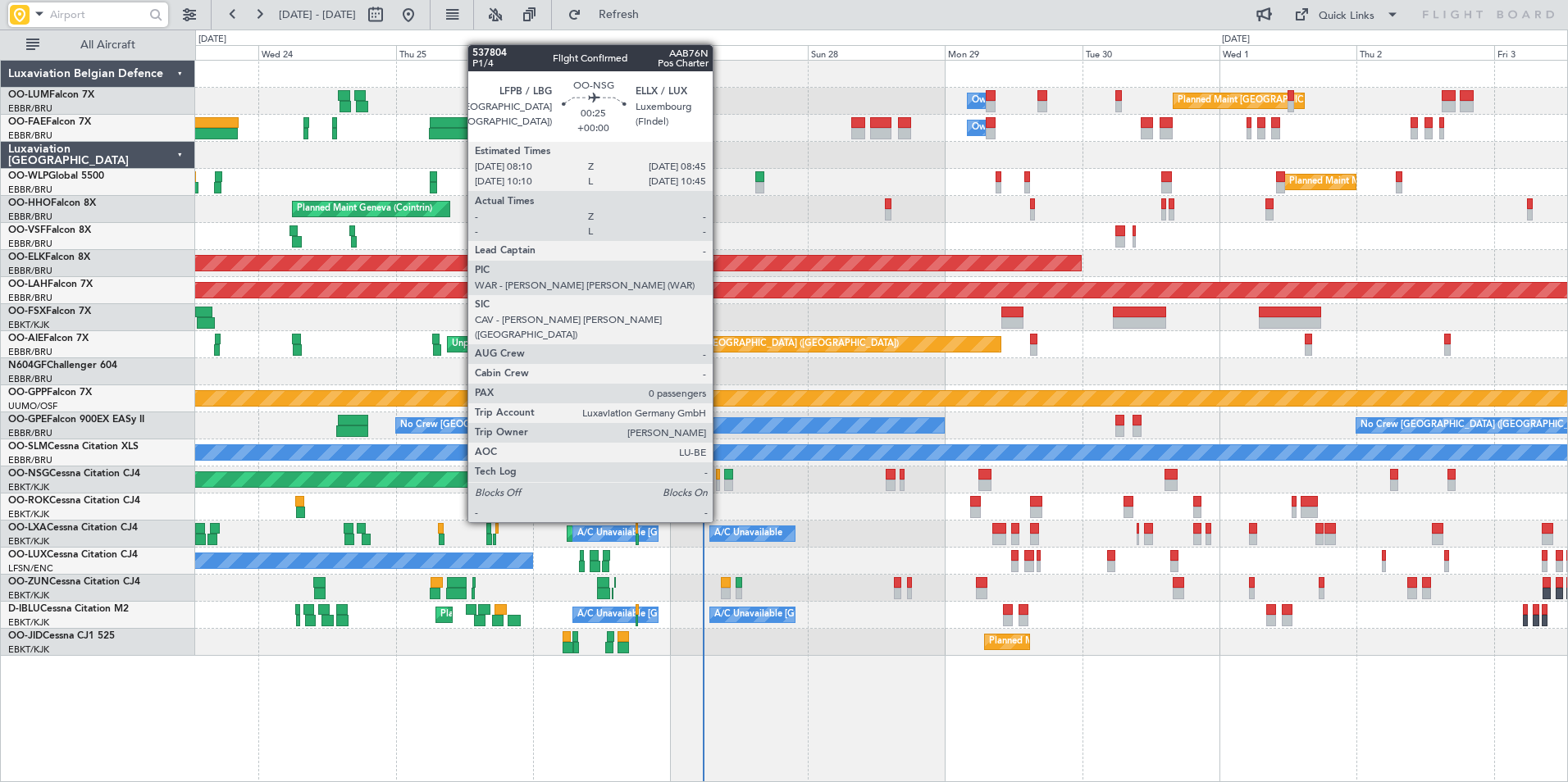
click at [720, 476] on div at bounding box center [718, 474] width 4 height 11
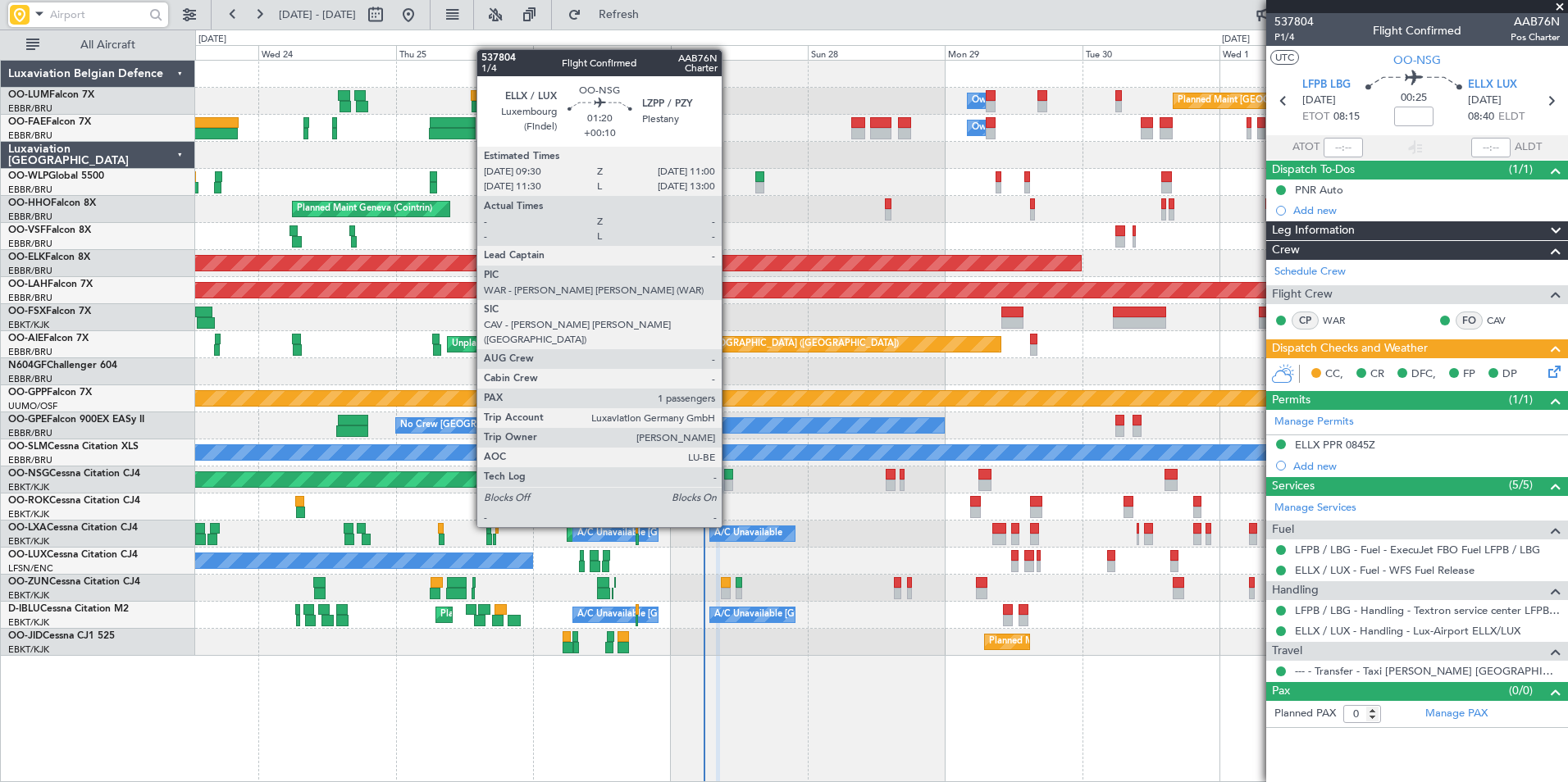
click at [729, 481] on div at bounding box center [728, 484] width 9 height 11
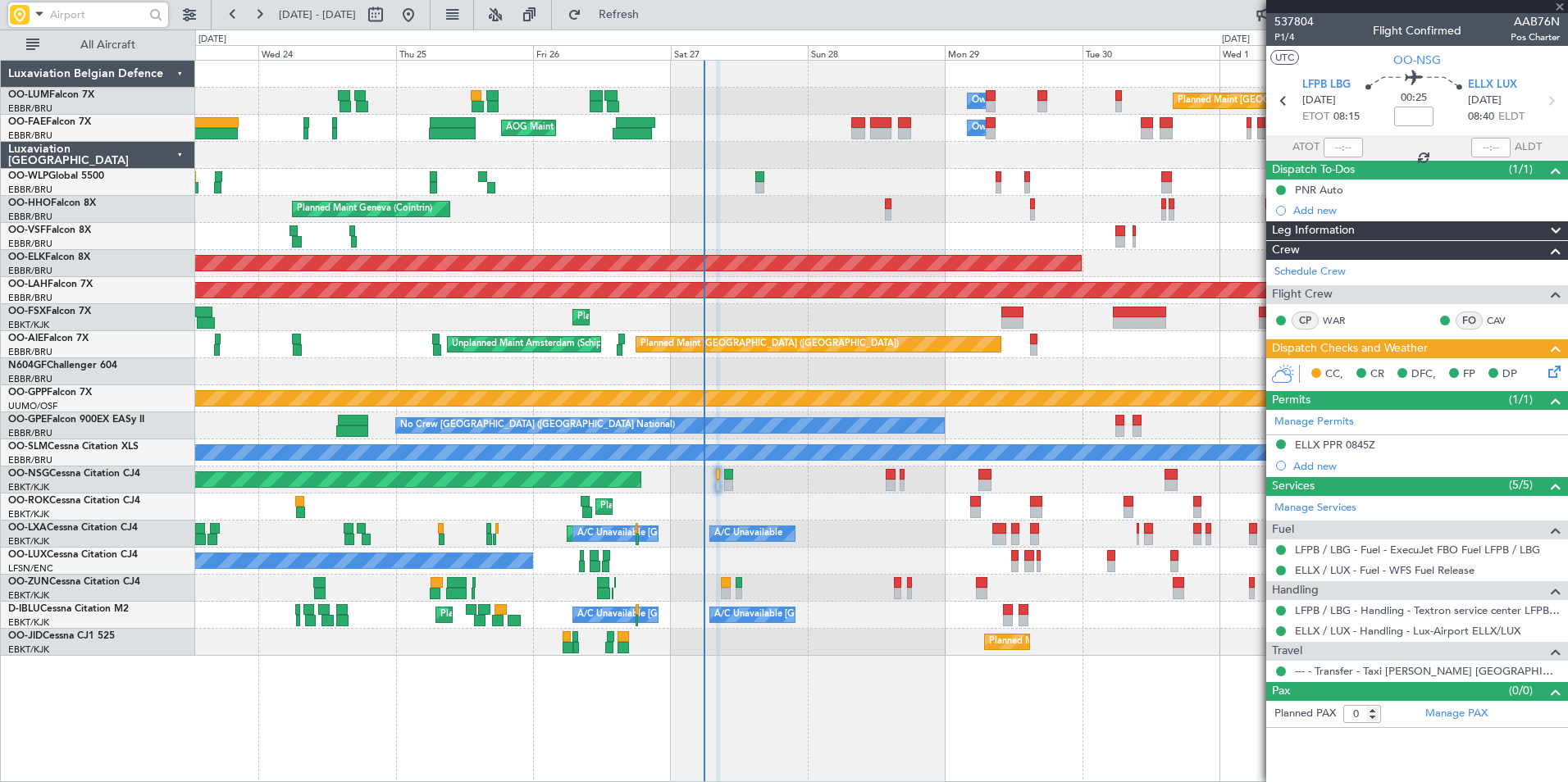
type input "+00:10"
type input "1"
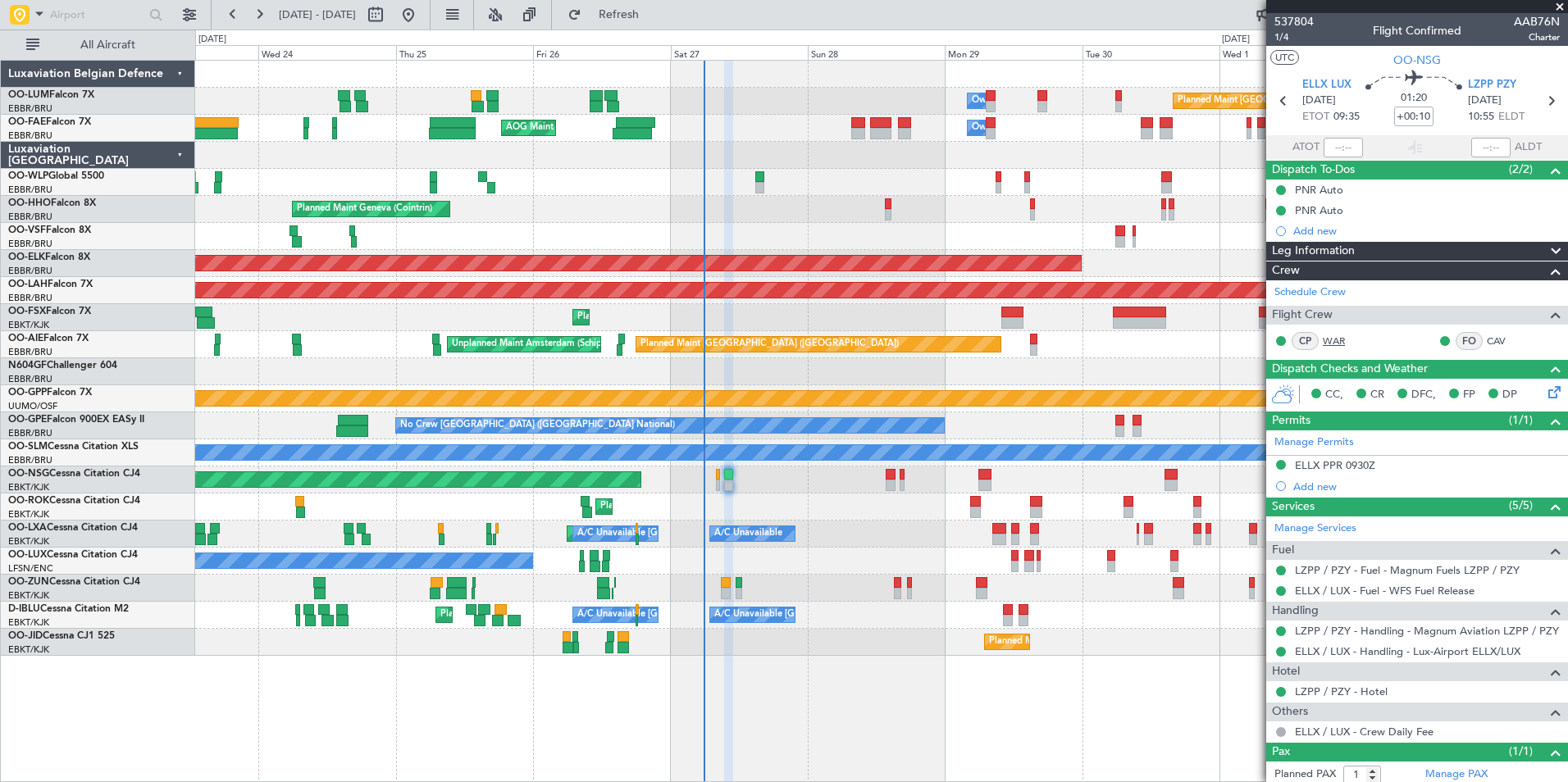
click at [1328, 339] on link "WAR" at bounding box center [1341, 341] width 37 height 15
click at [1337, 343] on link "WAR" at bounding box center [1341, 341] width 37 height 15
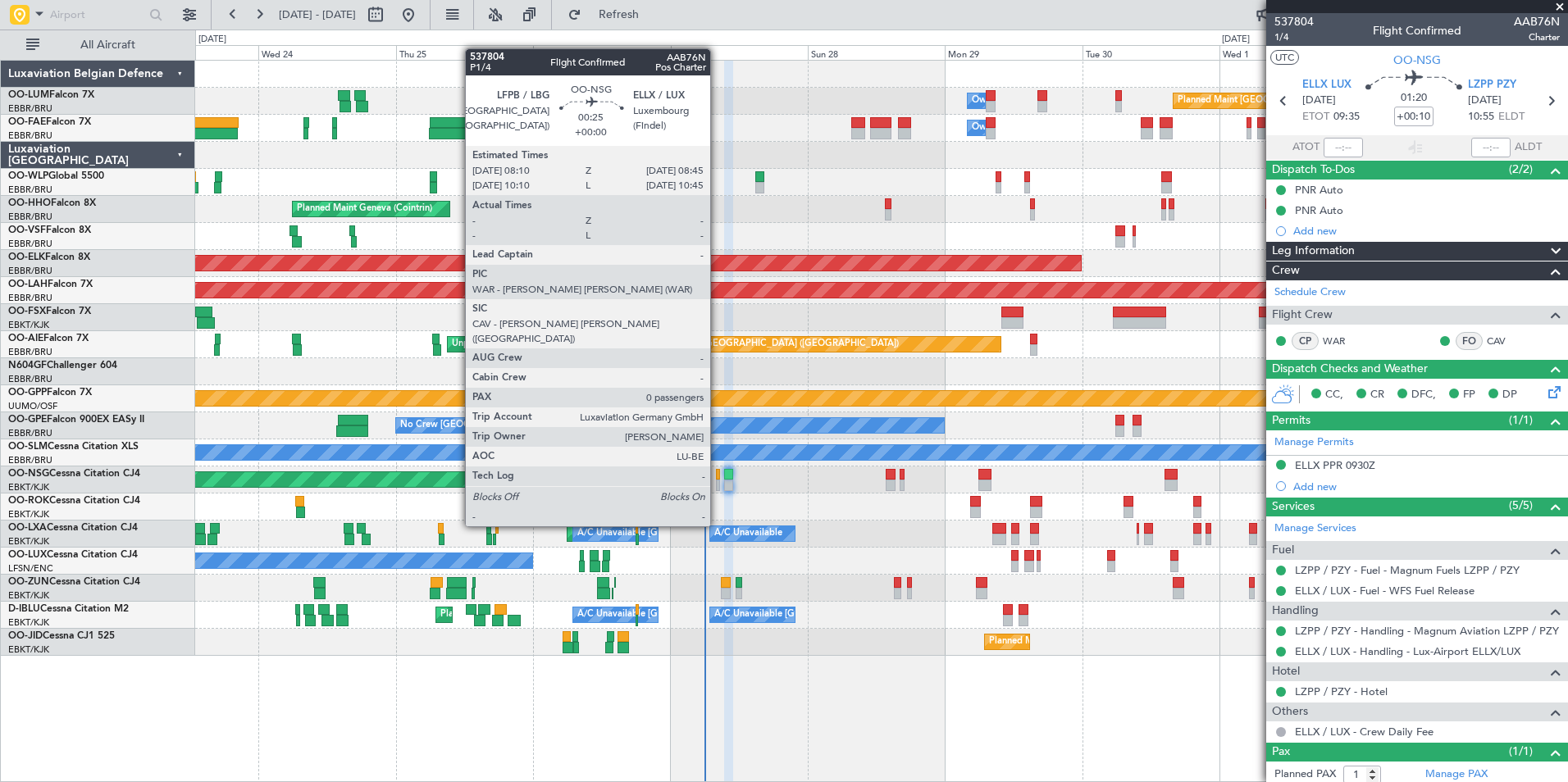
click at [718, 480] on div at bounding box center [718, 484] width 4 height 11
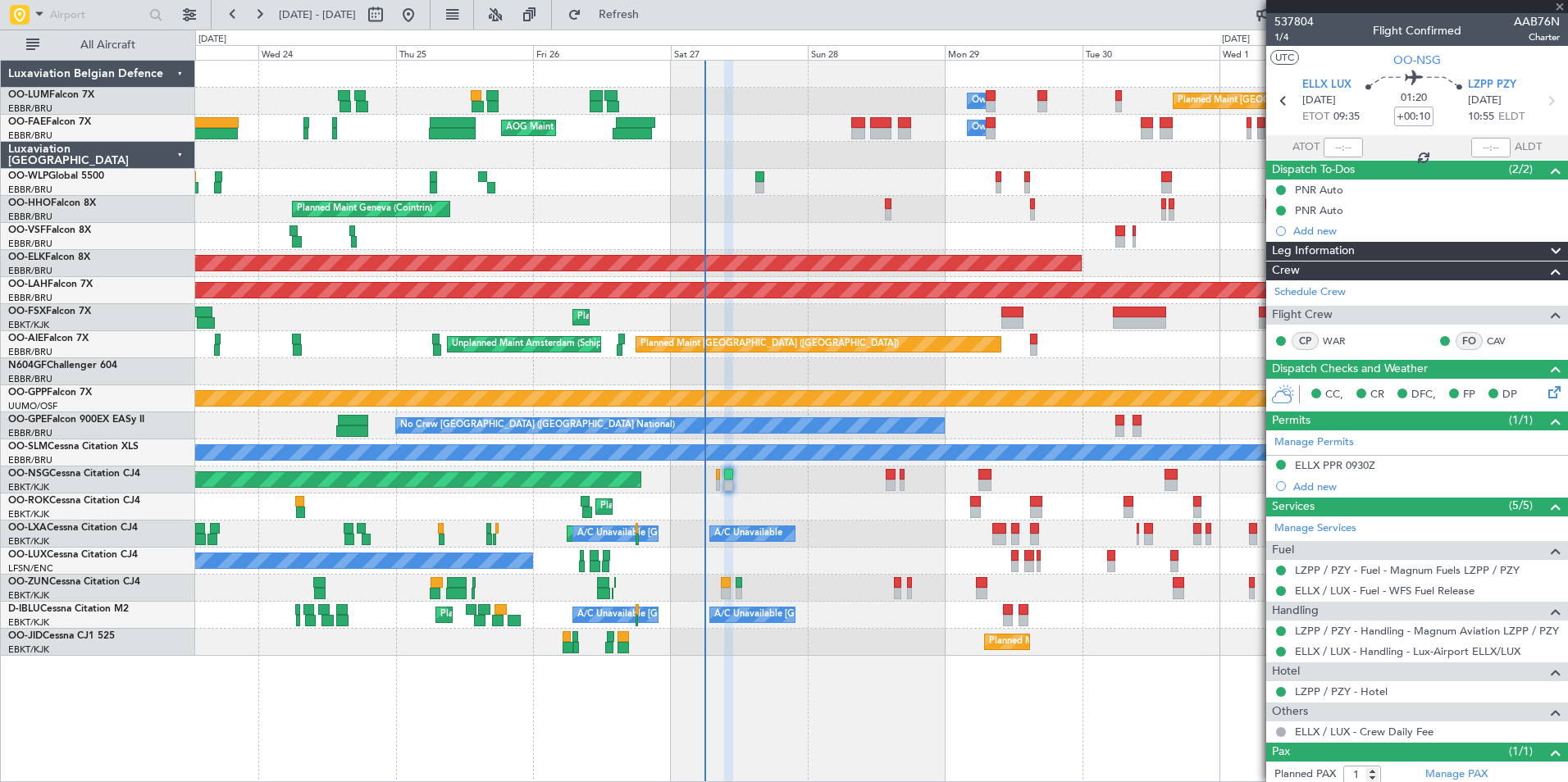
type input "0"
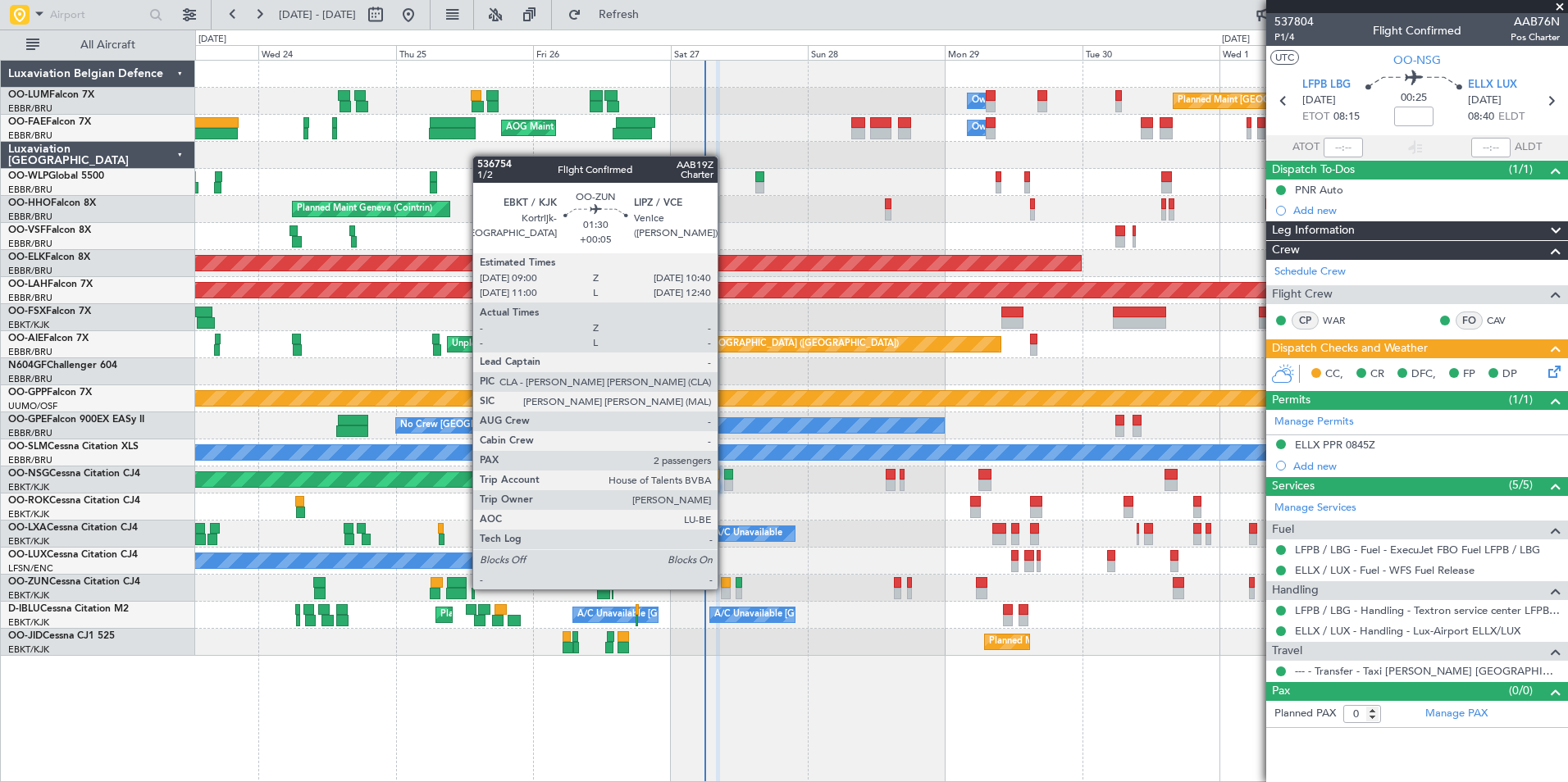
click at [725, 588] on div at bounding box center [726, 593] width 10 height 11
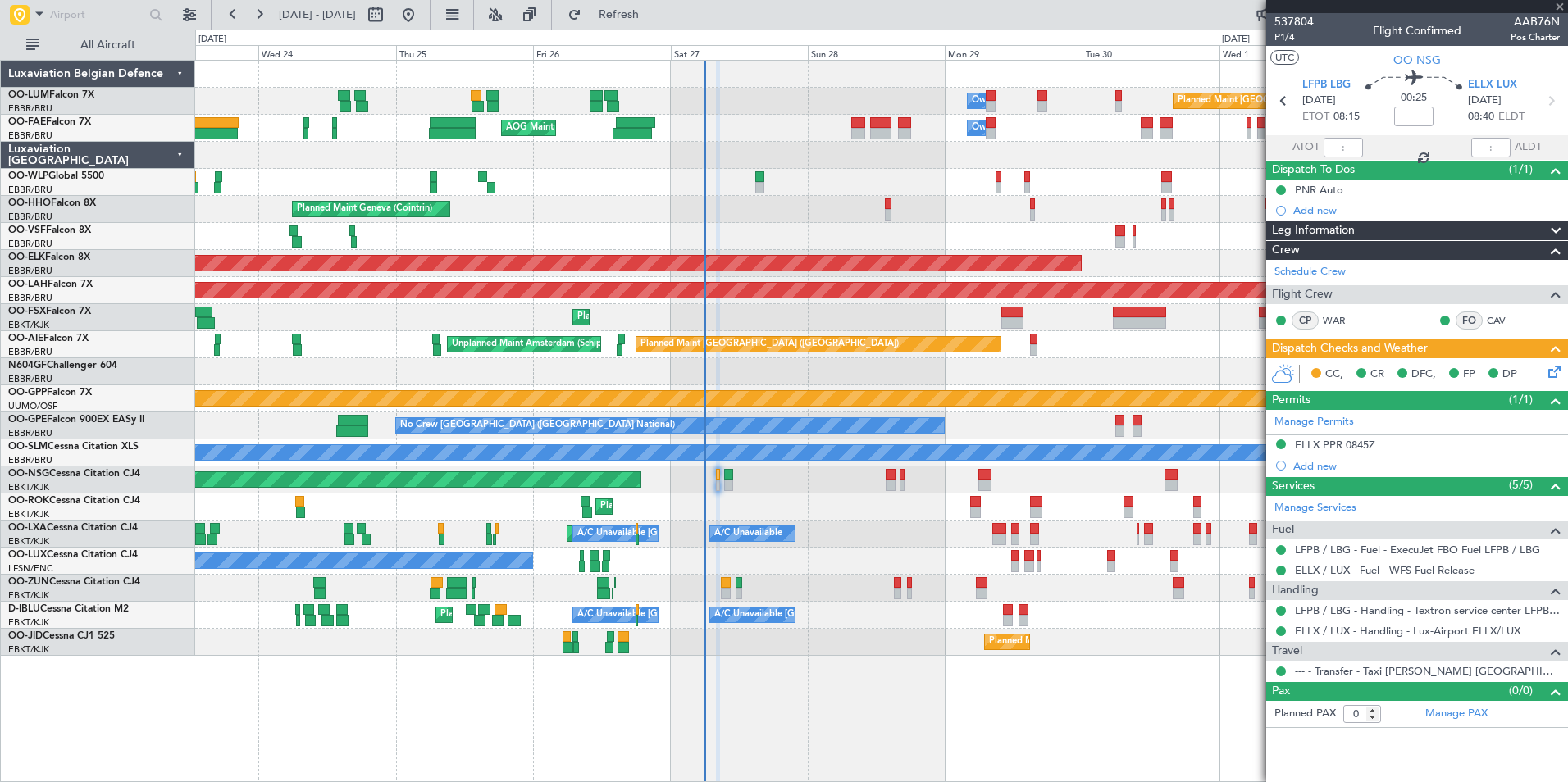
type input "+00:05"
type input "2"
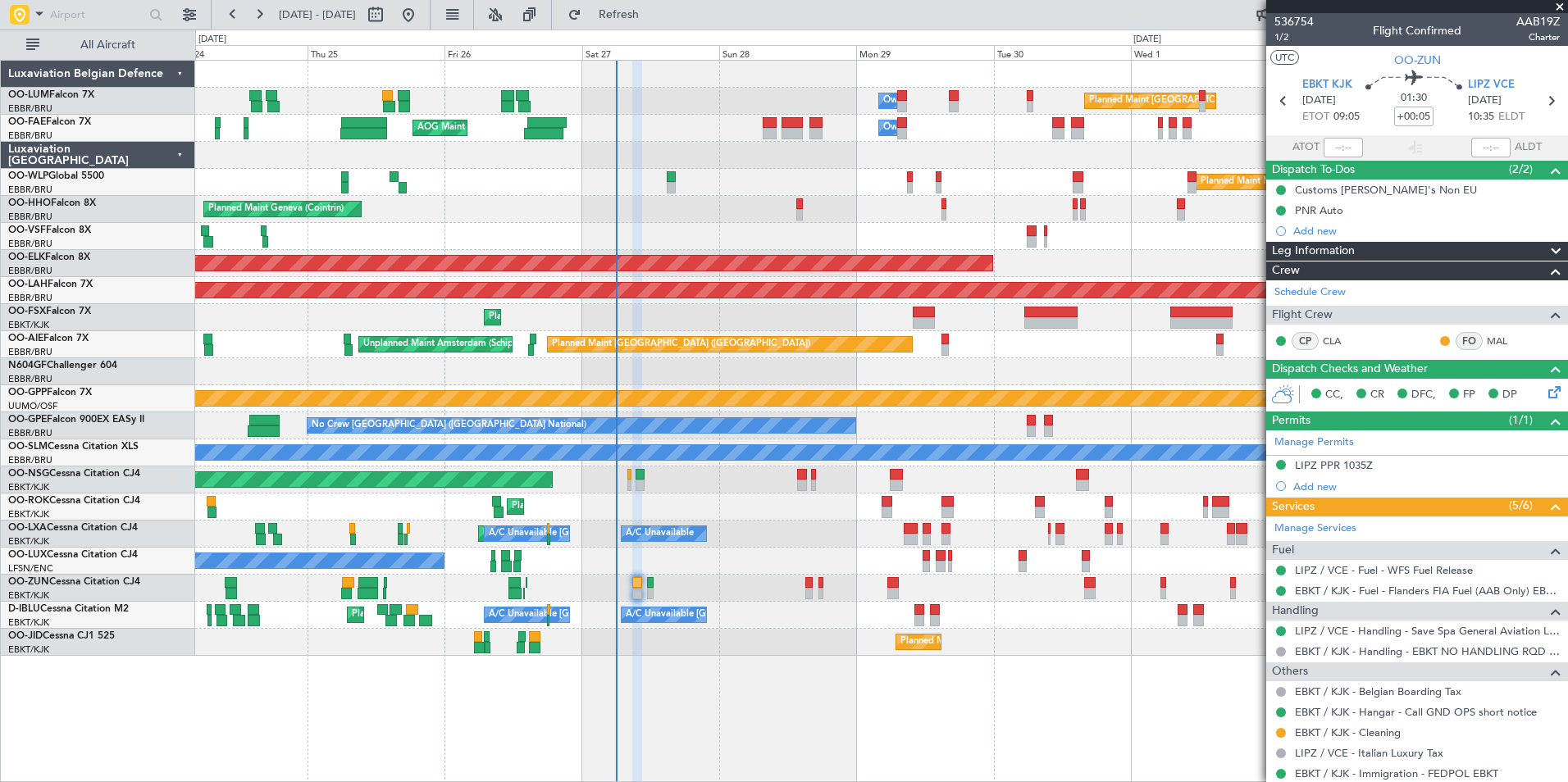
click at [800, 580] on div "Planned Maint Kortrijk-Wevelgem Owner" at bounding box center [881, 588] width 1372 height 27
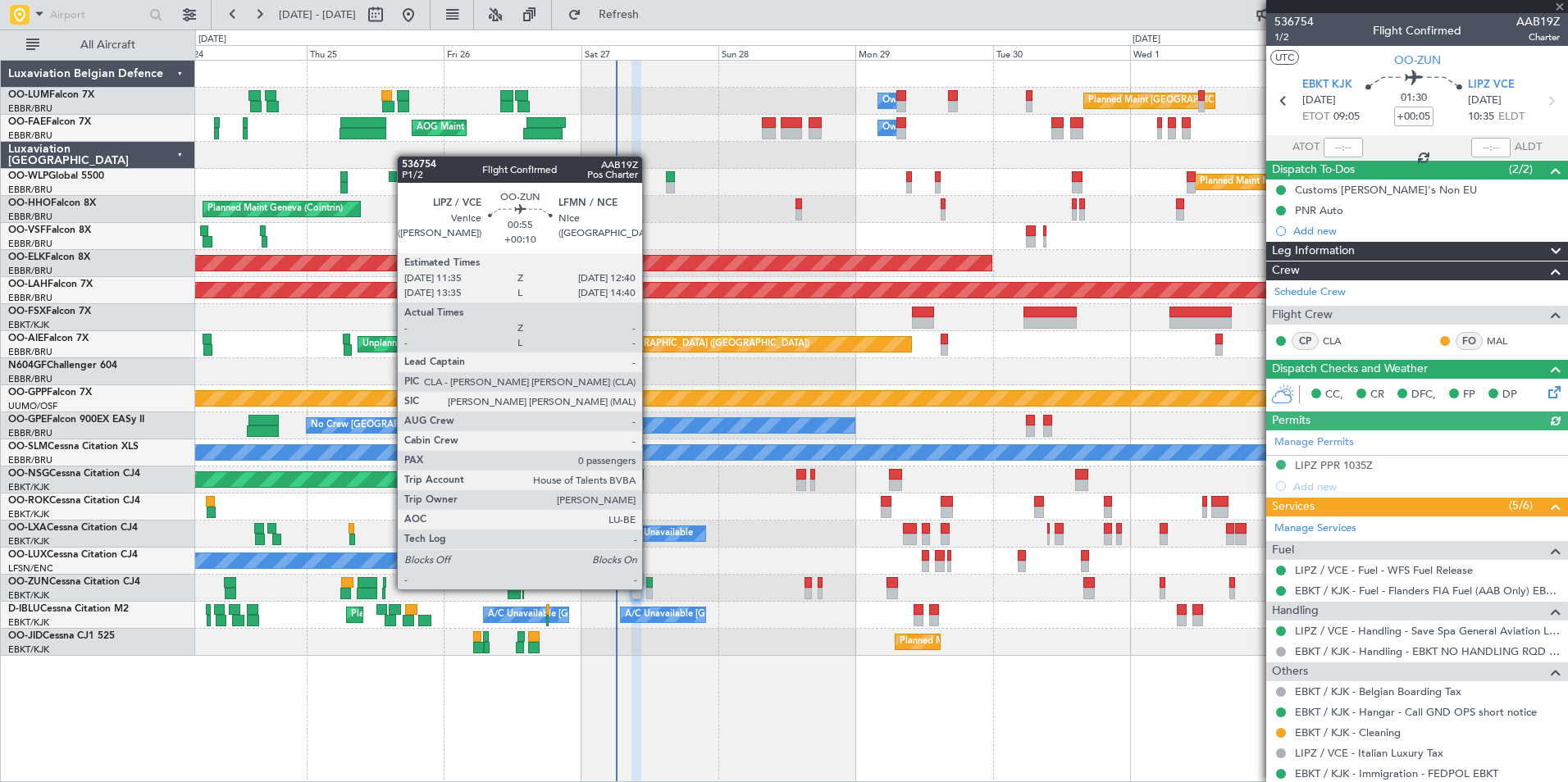
click at [649, 588] on div at bounding box center [649, 593] width 7 height 11
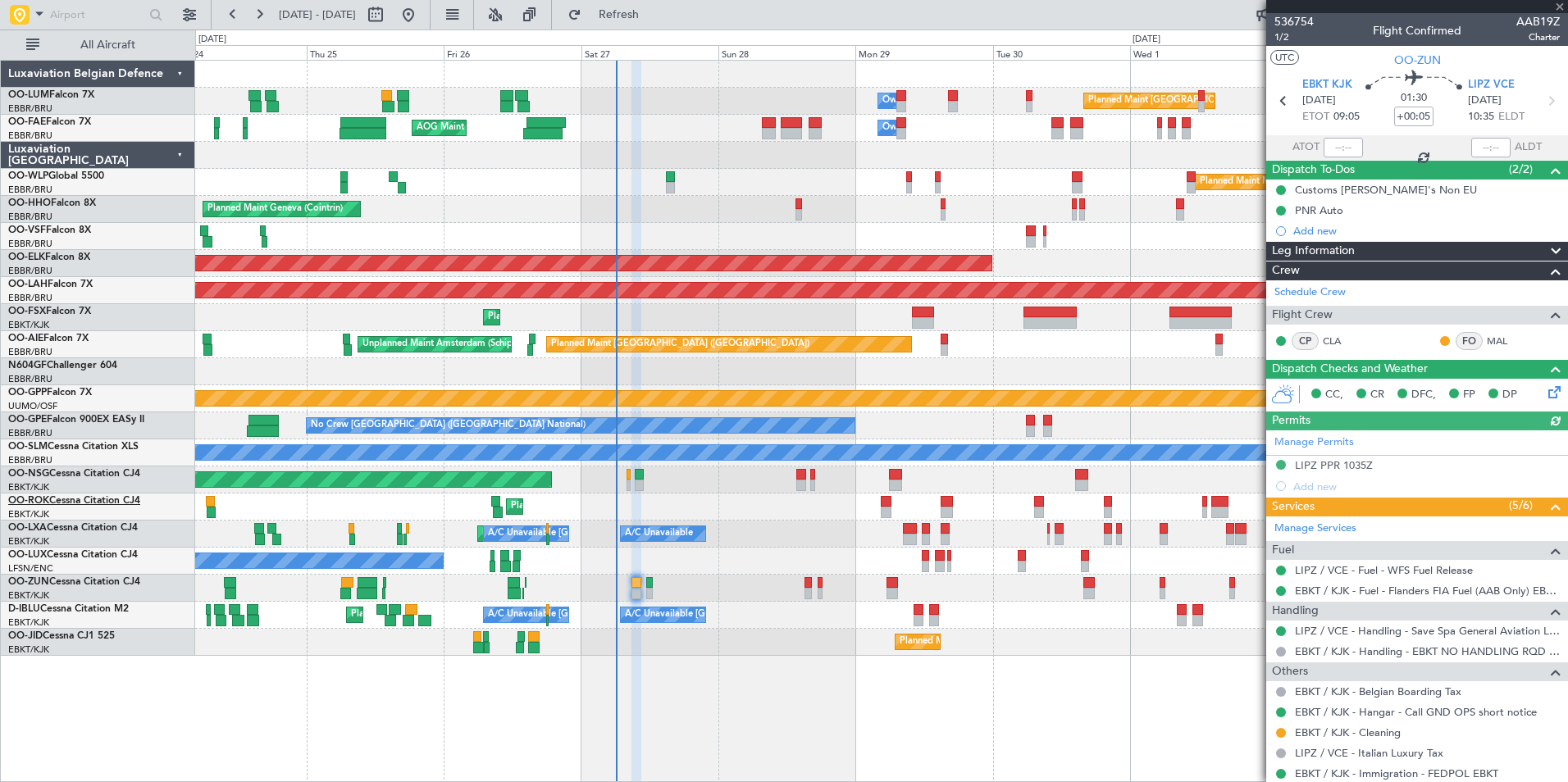
type input "+00:10"
type input "0"
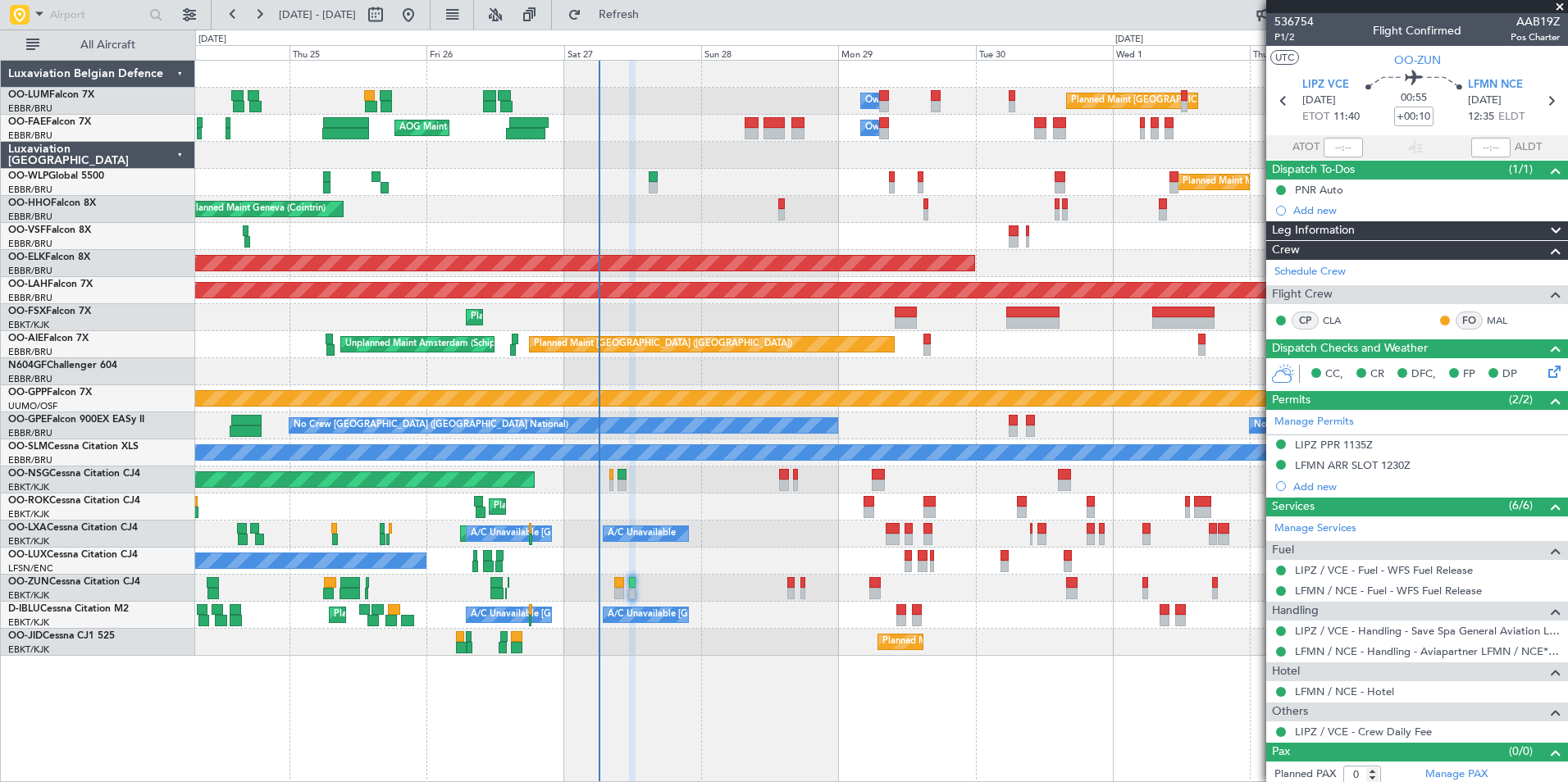
click at [684, 520] on div "Owner Melsbroek Air Base Planned Maint Brussels (Brussels National) AOG Maint N…" at bounding box center [881, 359] width 1372 height 595
click at [630, 516] on div "Planned Maint Kortrijk-[GEOGRAPHIC_DATA]" at bounding box center [881, 506] width 1372 height 27
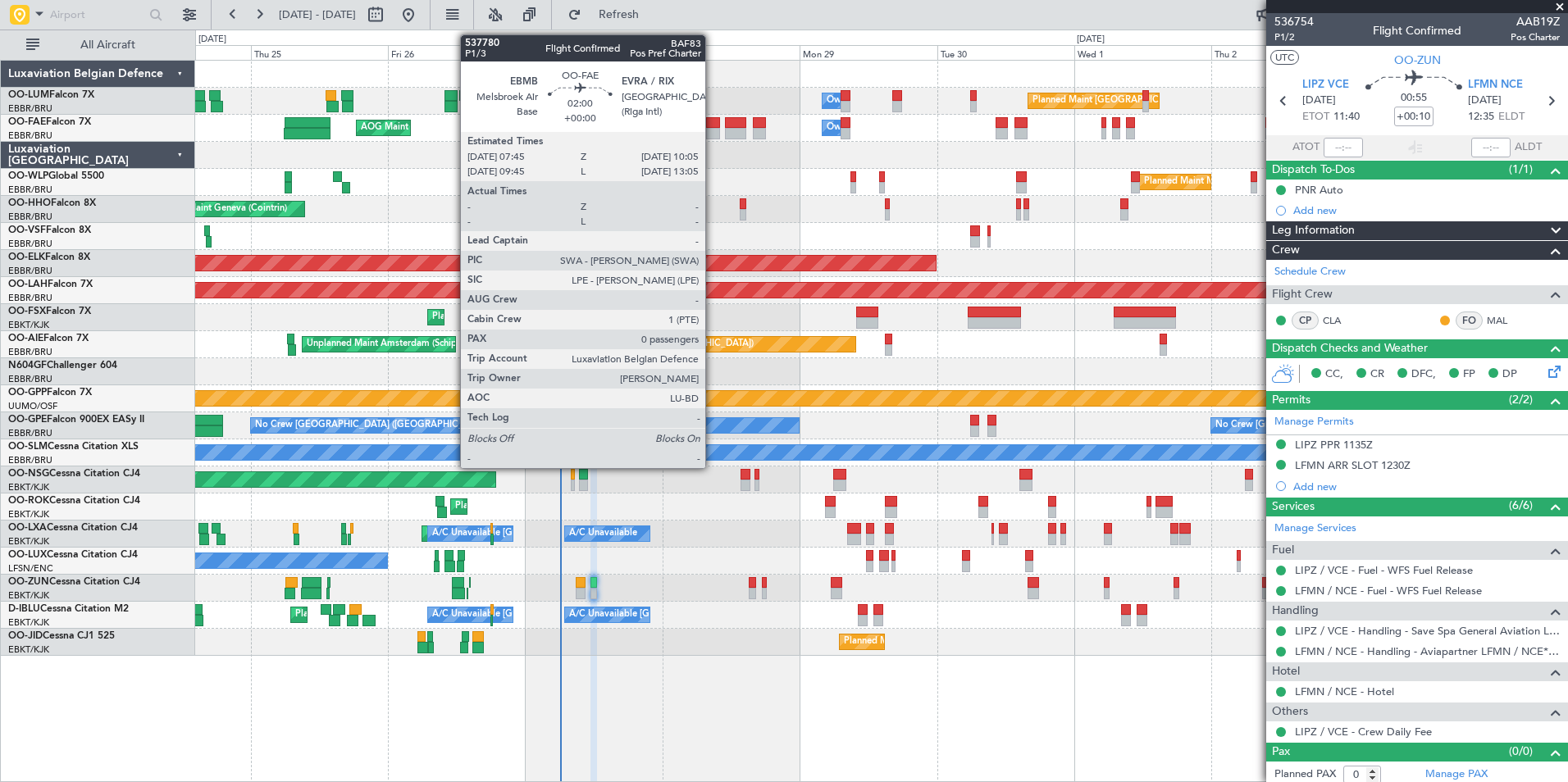
click at [713, 133] on div at bounding box center [713, 133] width 14 height 11
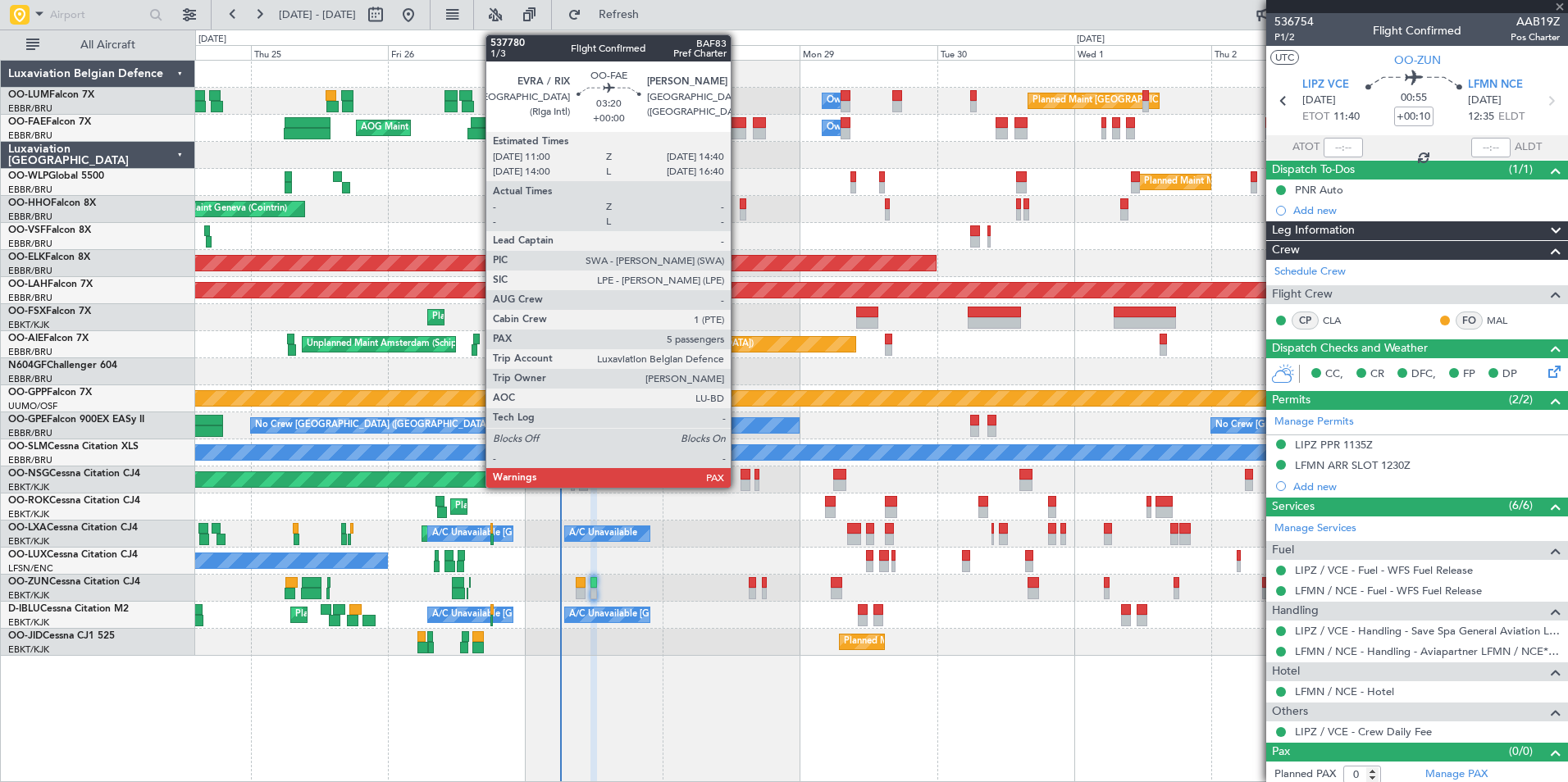
click at [738, 127] on div at bounding box center [735, 122] width 21 height 11
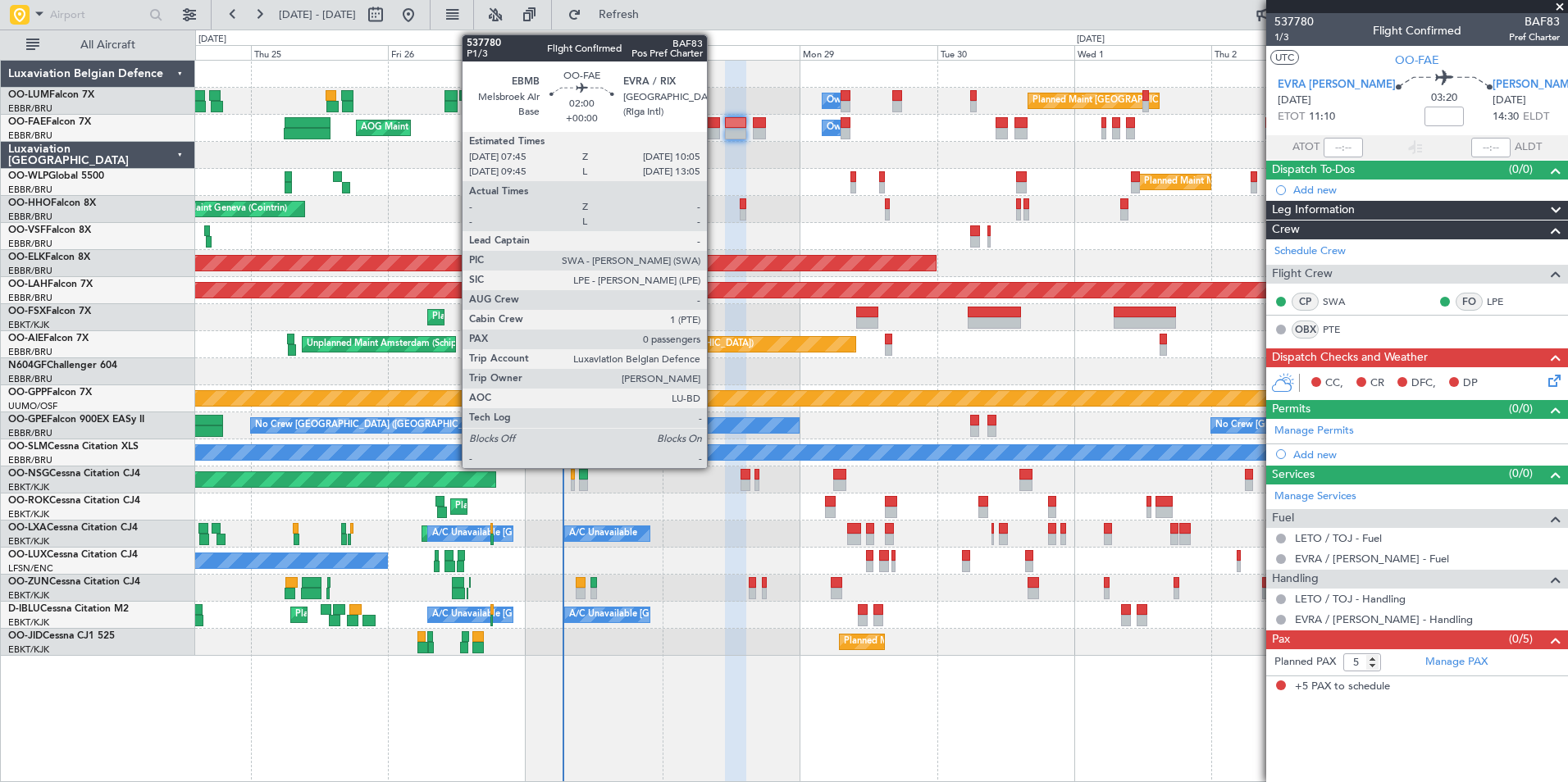
click at [714, 123] on div at bounding box center [713, 122] width 14 height 11
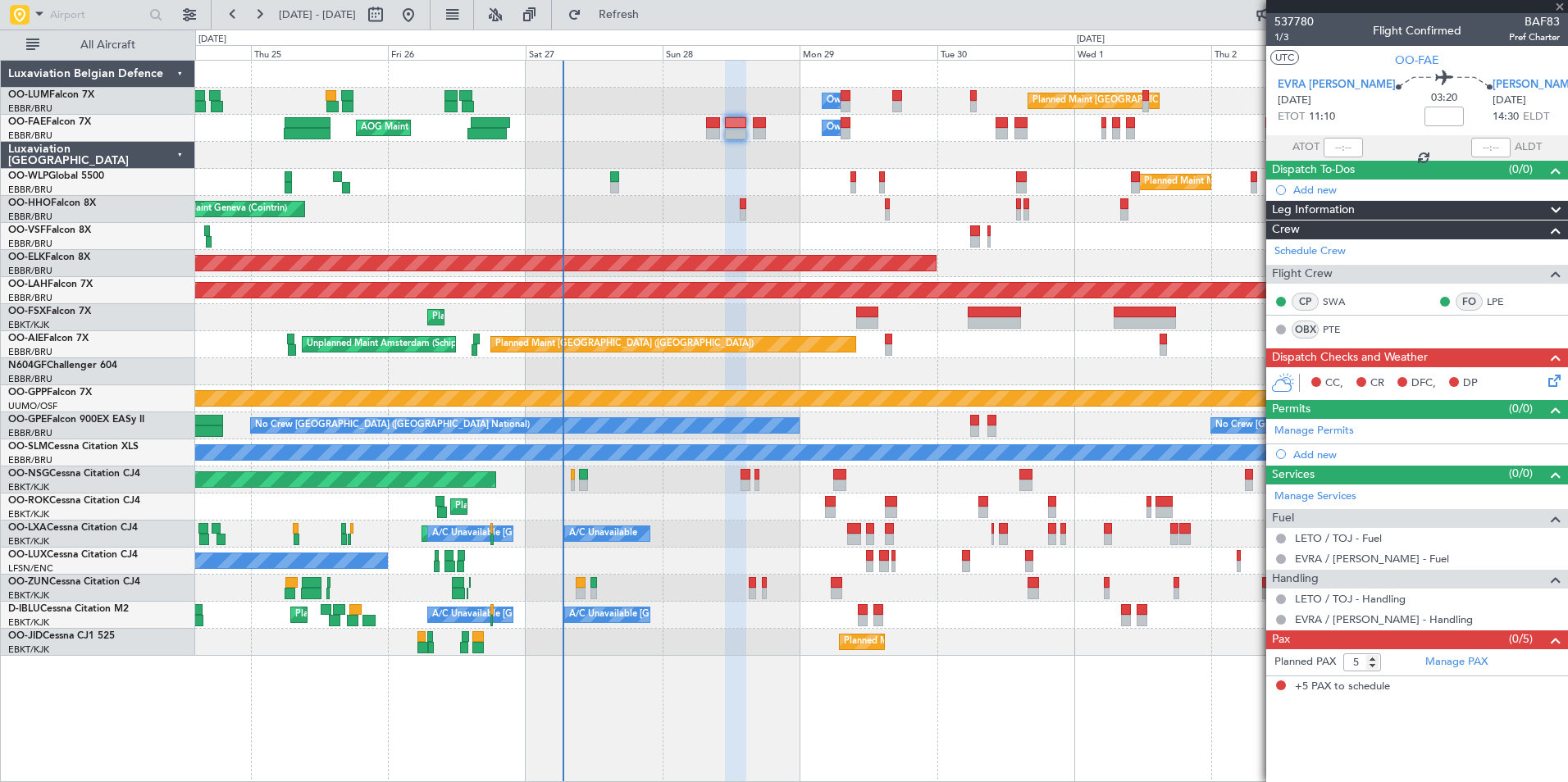
type input "0"
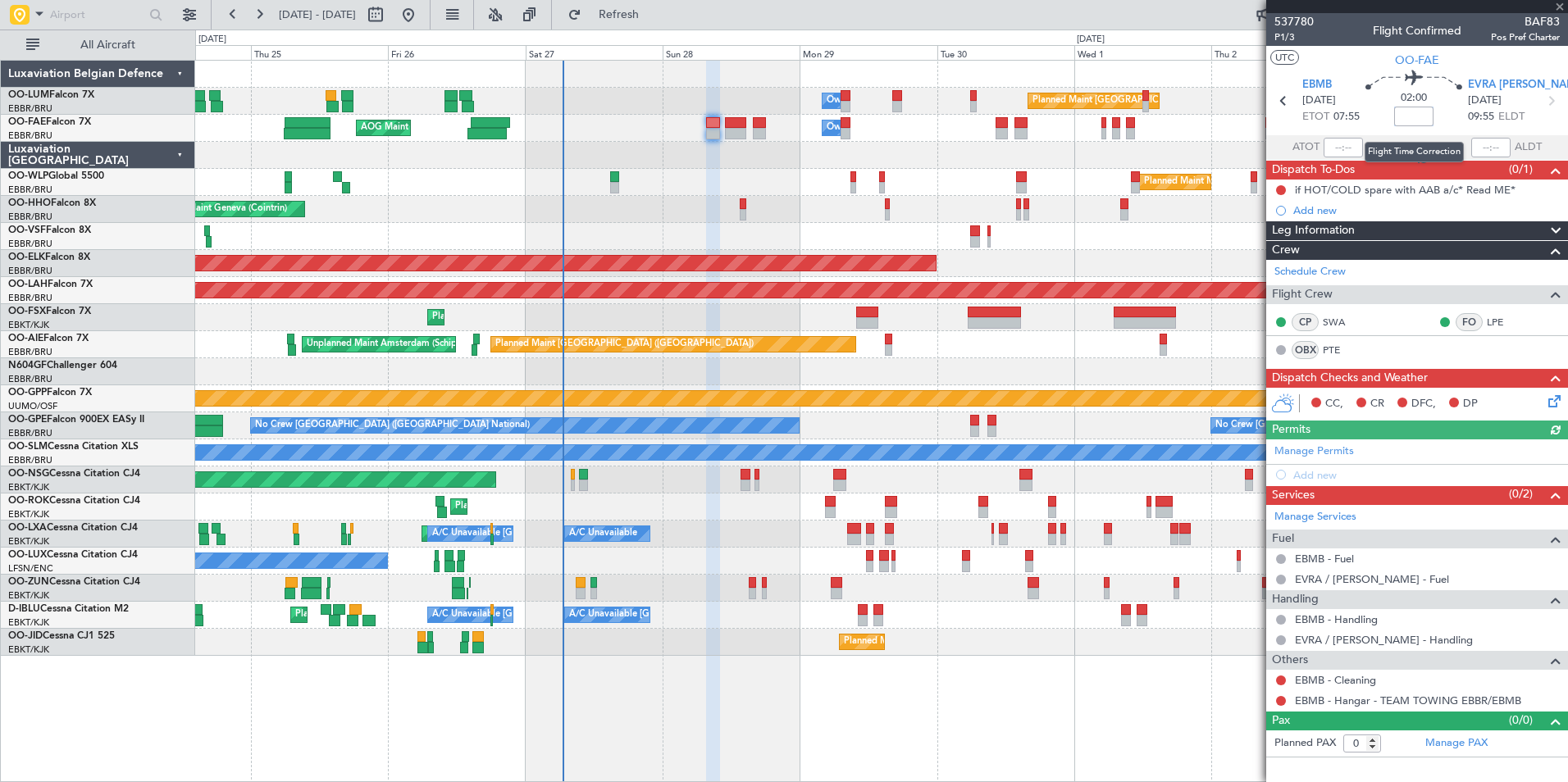
click at [1410, 117] on input at bounding box center [1413, 117] width 39 height 20
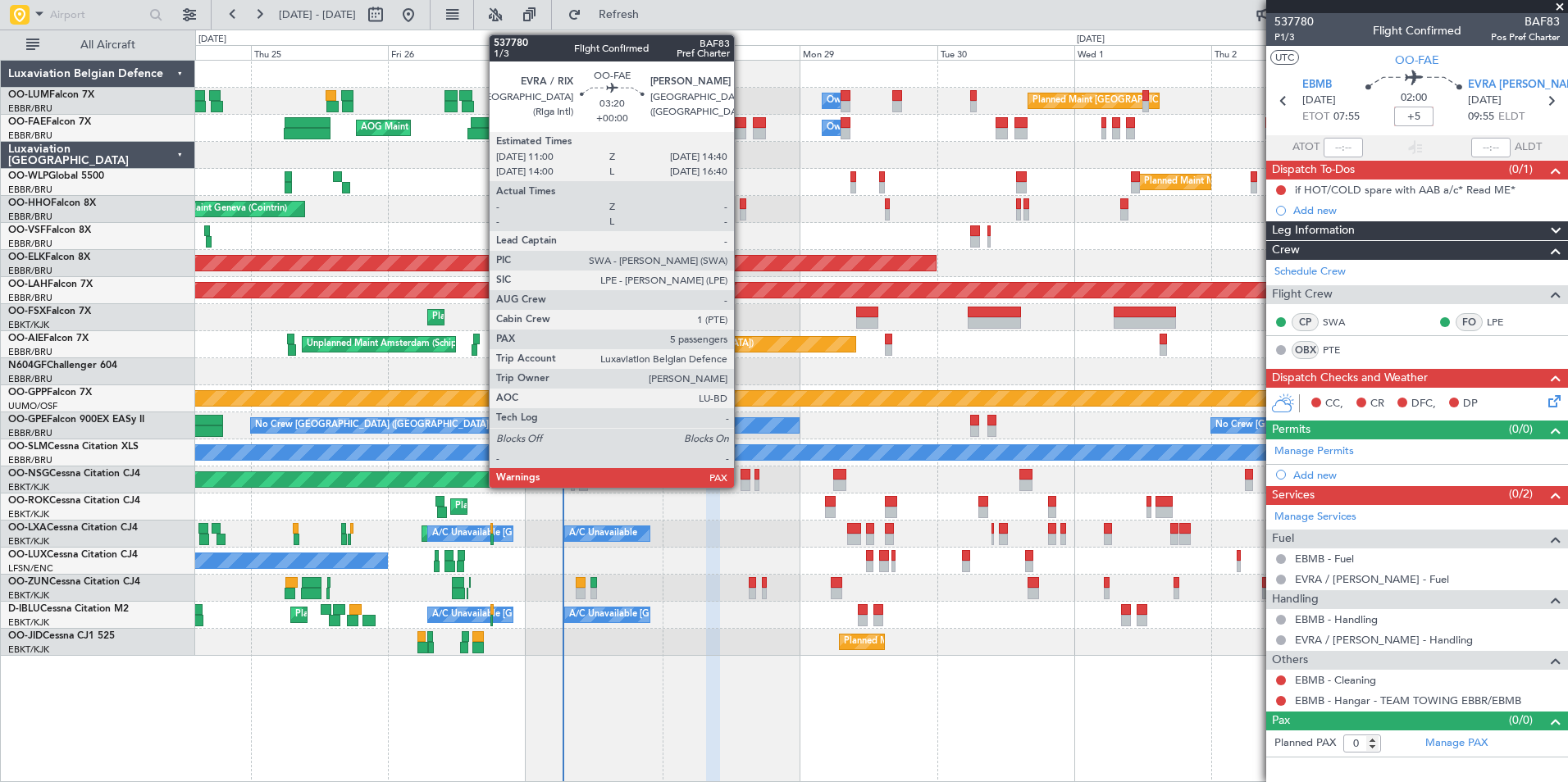
click at [739, 123] on div at bounding box center [735, 122] width 21 height 11
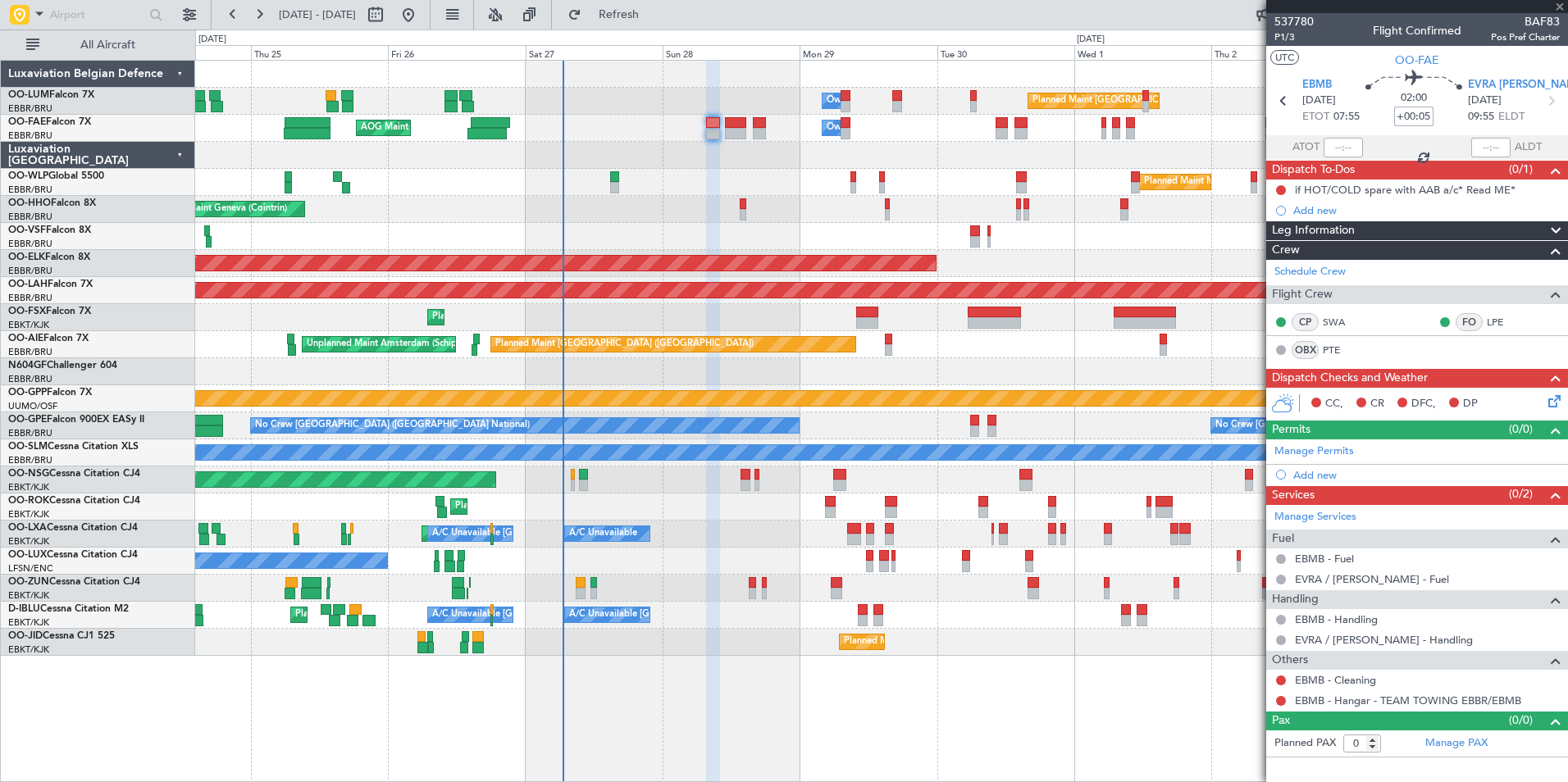
type input "+00:05"
type input "5"
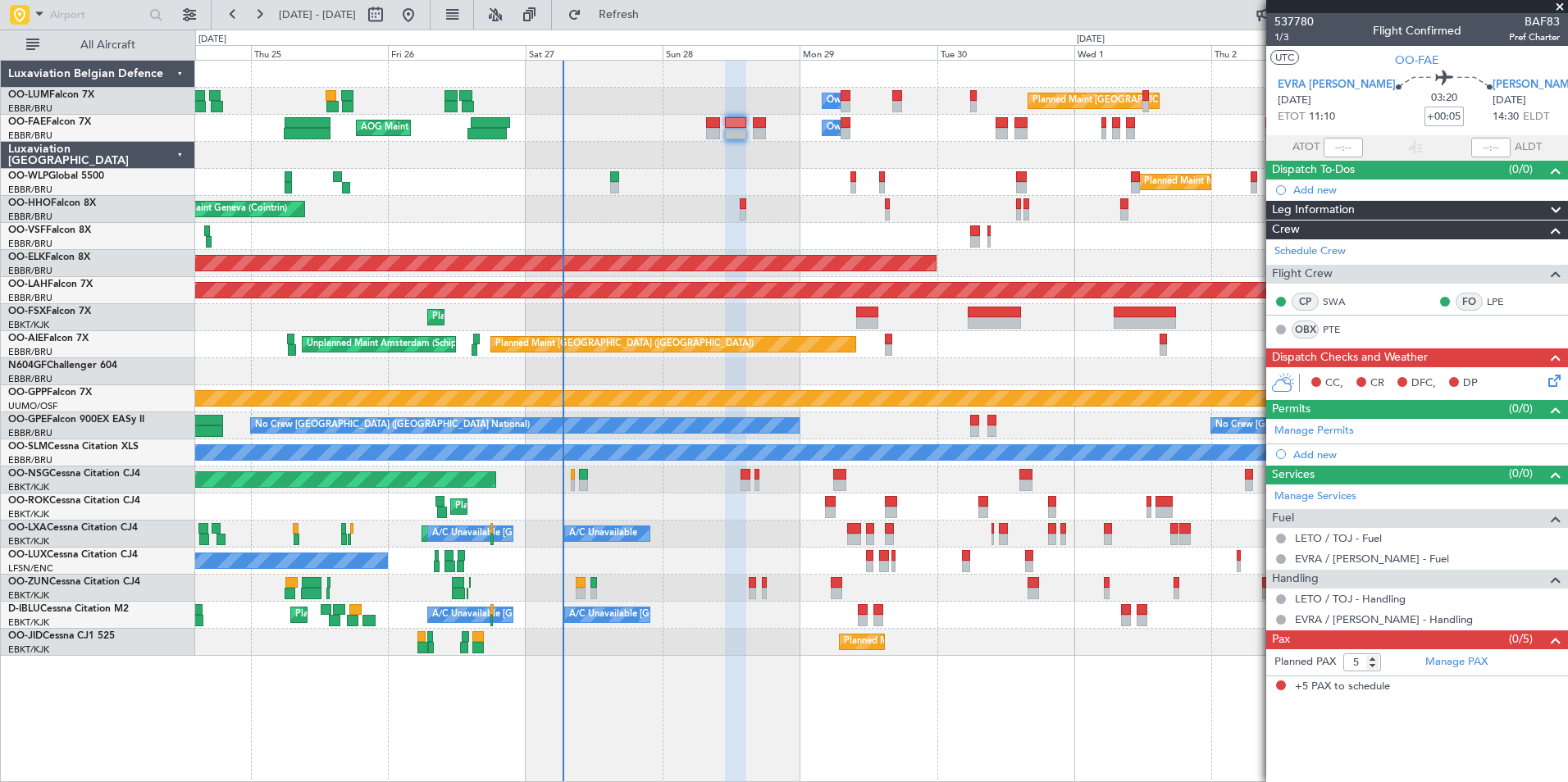
click at [1424, 120] on input "+00:05" at bounding box center [1443, 117] width 39 height 20
type input "+00:15"
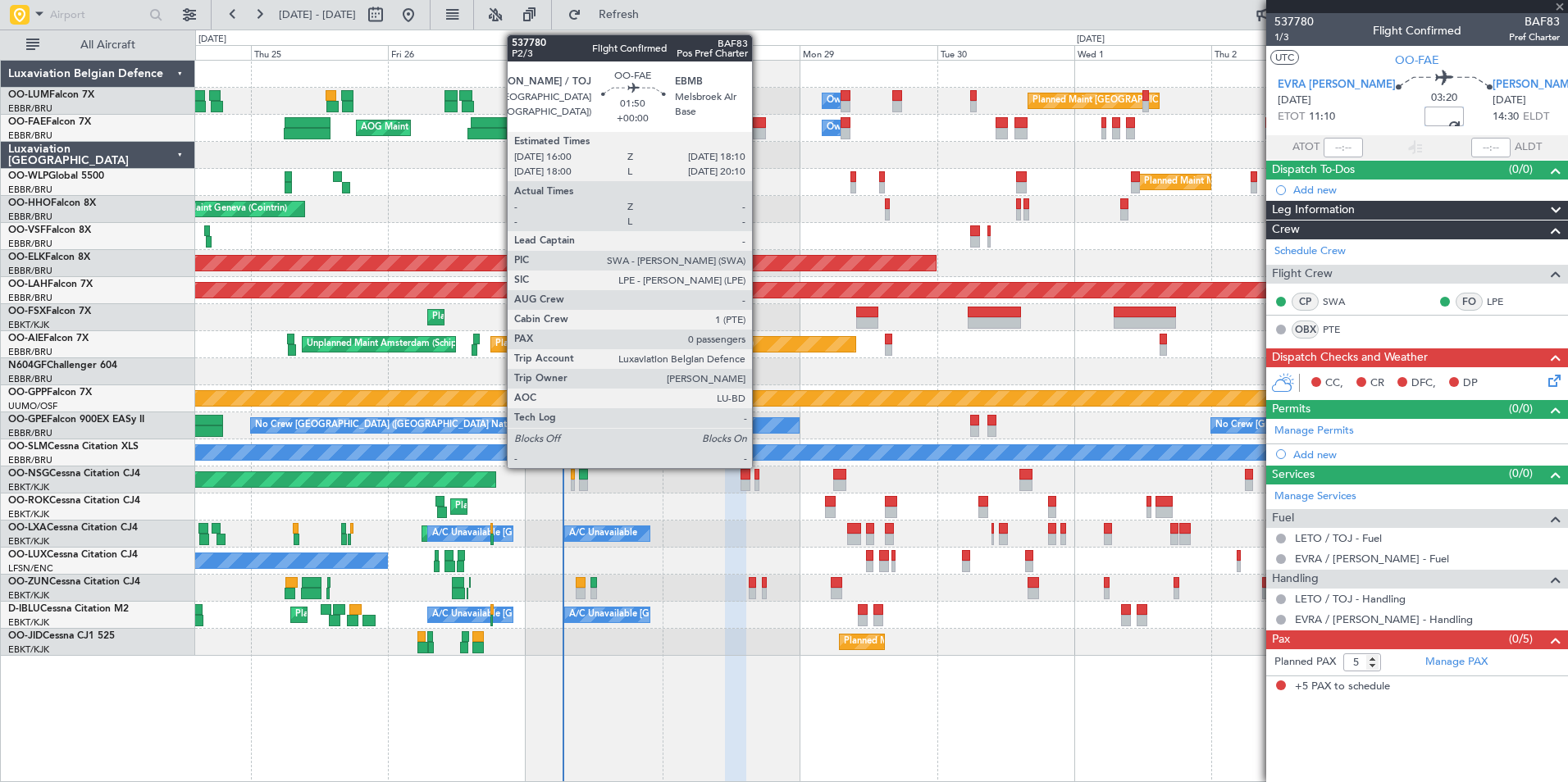
click at [759, 128] on div at bounding box center [759, 133] width 13 height 11
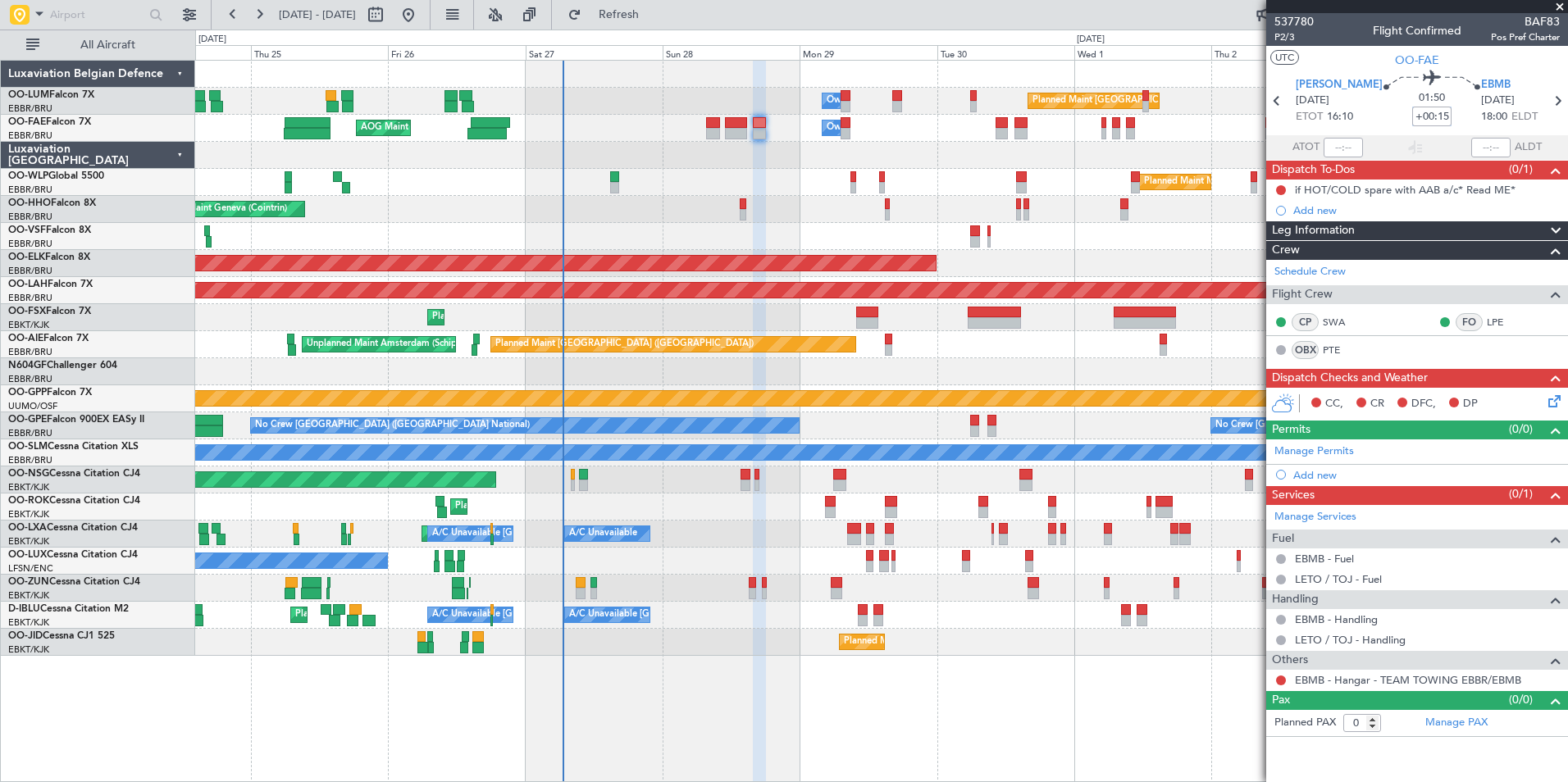
click at [746, 218] on div "Planned Maint Geneva (Cointrin)" at bounding box center [881, 209] width 1372 height 27
click at [845, 651] on div "Planned Maint Kortrijk-[GEOGRAPHIC_DATA]" at bounding box center [881, 642] width 1372 height 27
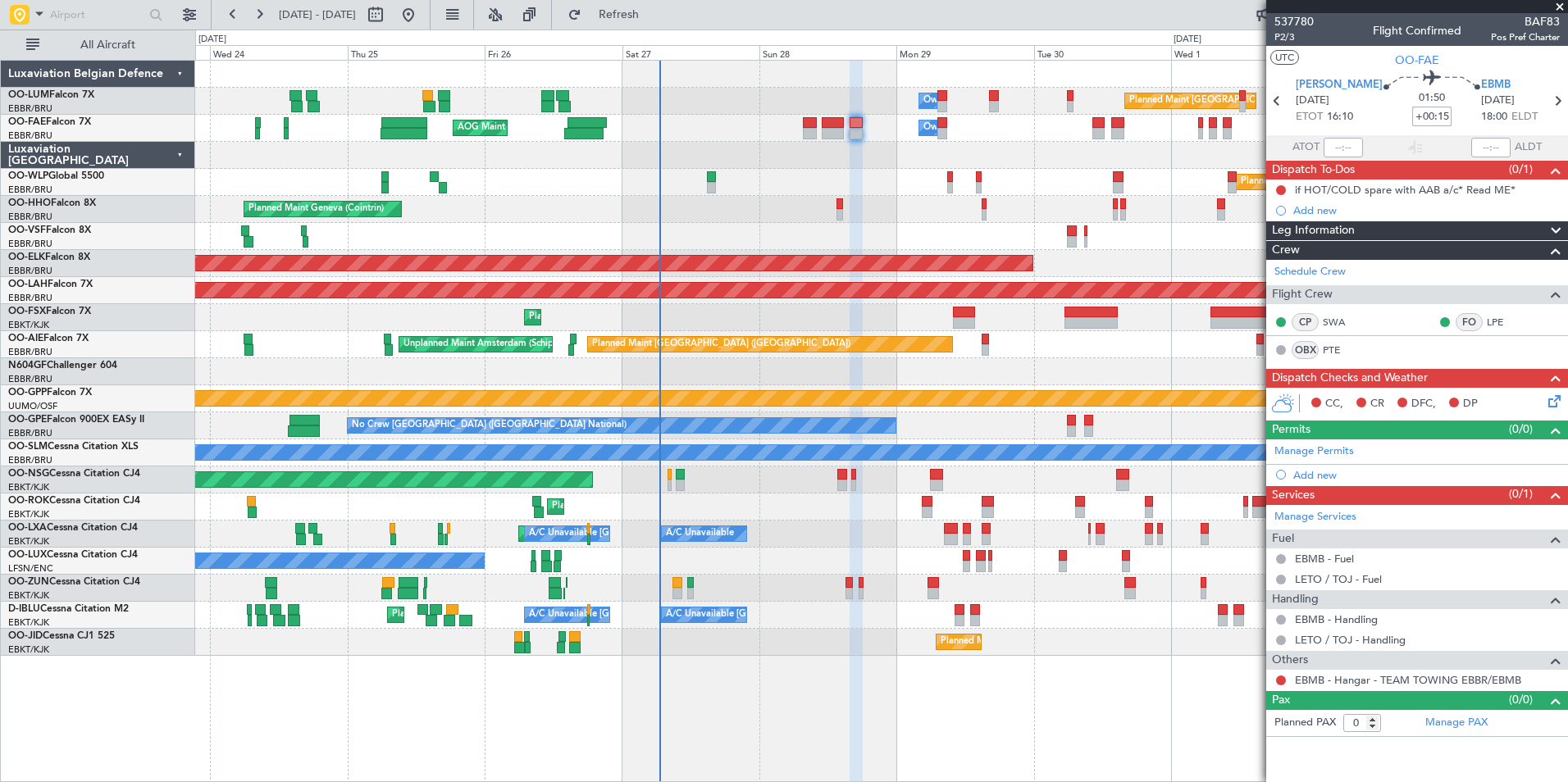
click at [864, 690] on div "Owner Melsbroek Air Base Planned Maint Brussels (Brussels National) AOG Maint N…" at bounding box center [881, 420] width 1373 height 722
click at [1283, 678] on button at bounding box center [1281, 681] width 10 height 10
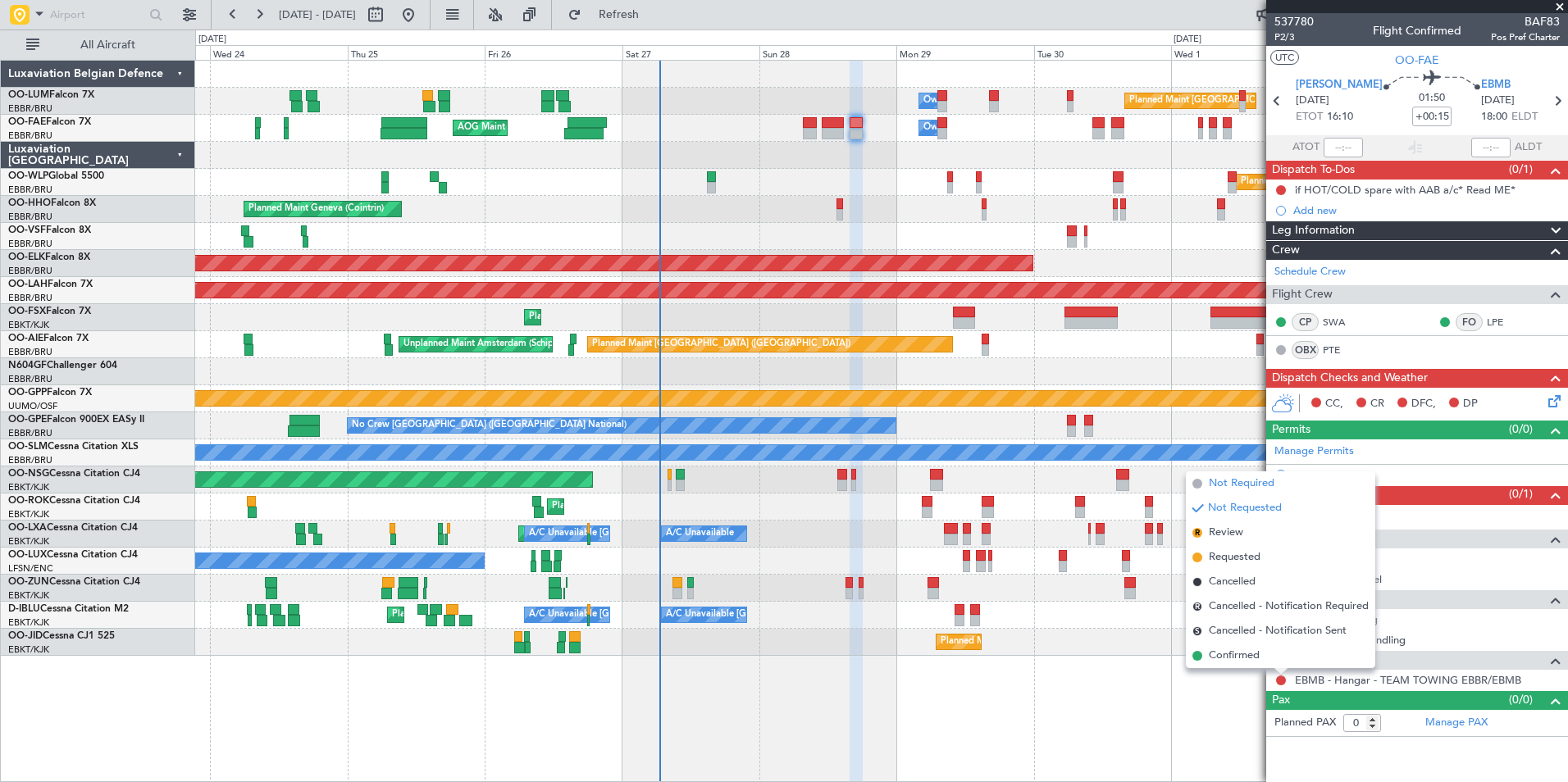
click at [1238, 487] on span "Not Required" at bounding box center [1241, 483] width 66 height 16
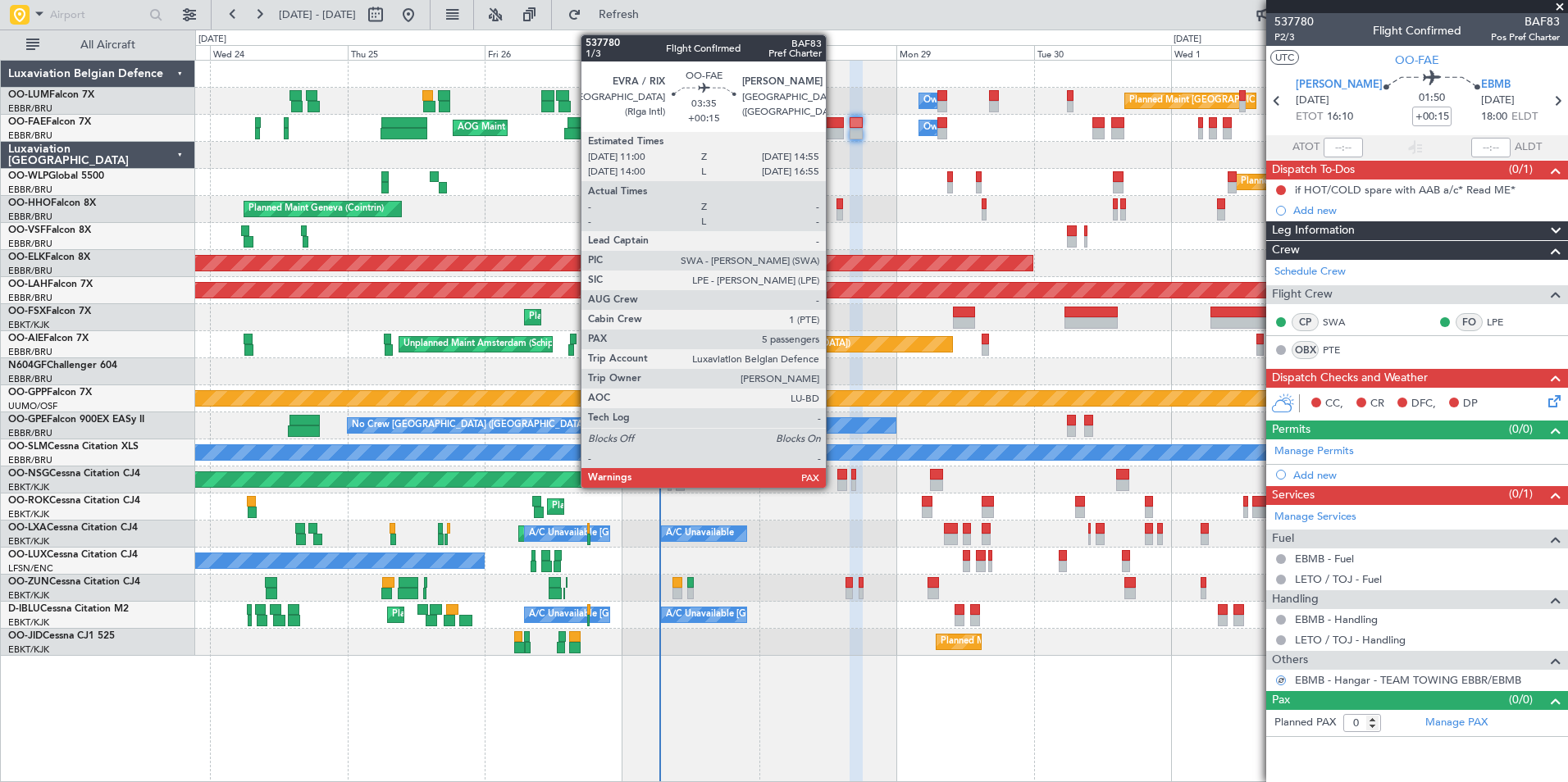
click at [833, 126] on div at bounding box center [833, 122] width 23 height 11
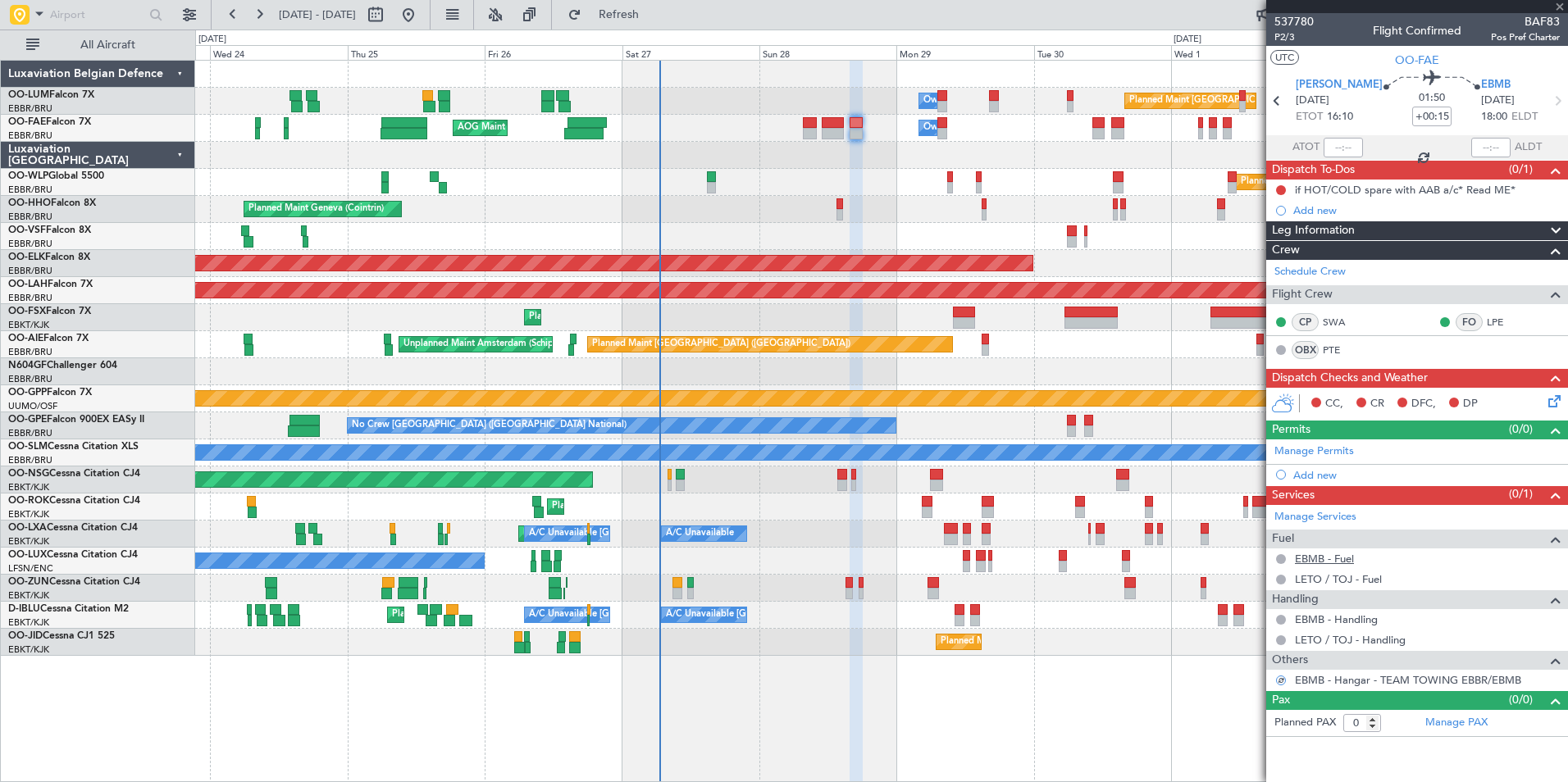
type input "5"
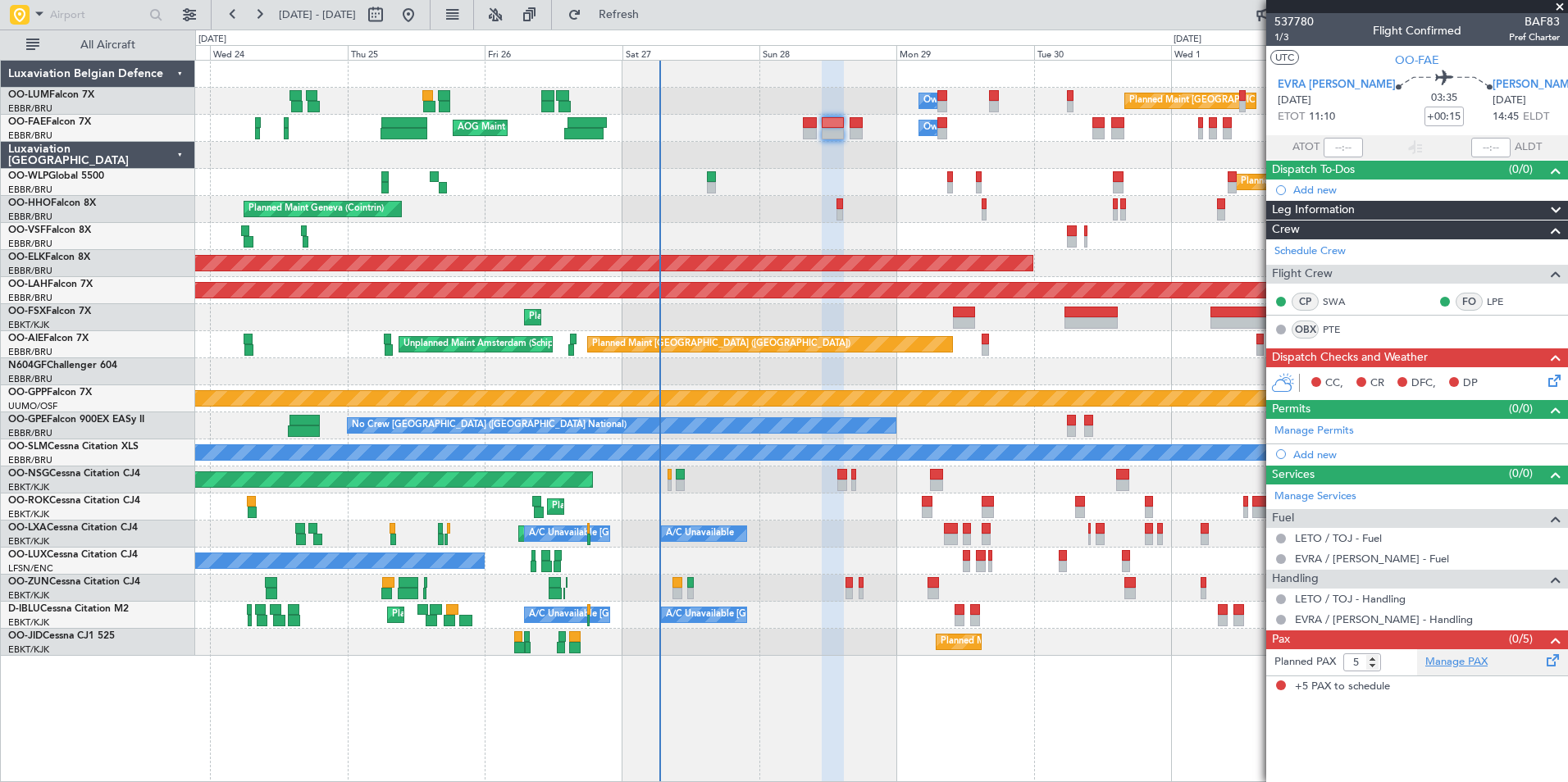
click at [1473, 662] on link "Manage PAX" at bounding box center [1456, 662] width 62 height 16
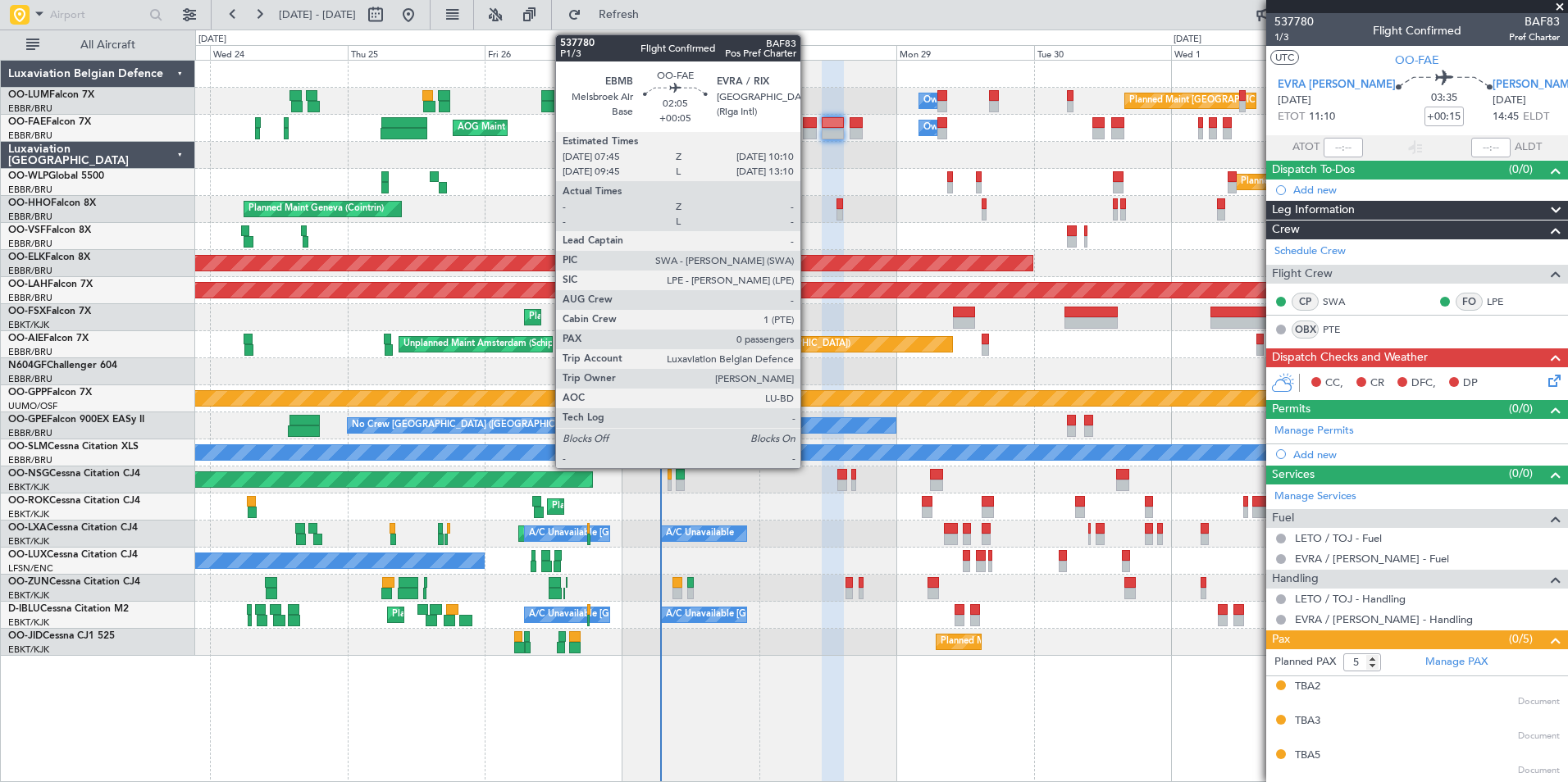
click at [805, 130] on div at bounding box center [810, 133] width 14 height 11
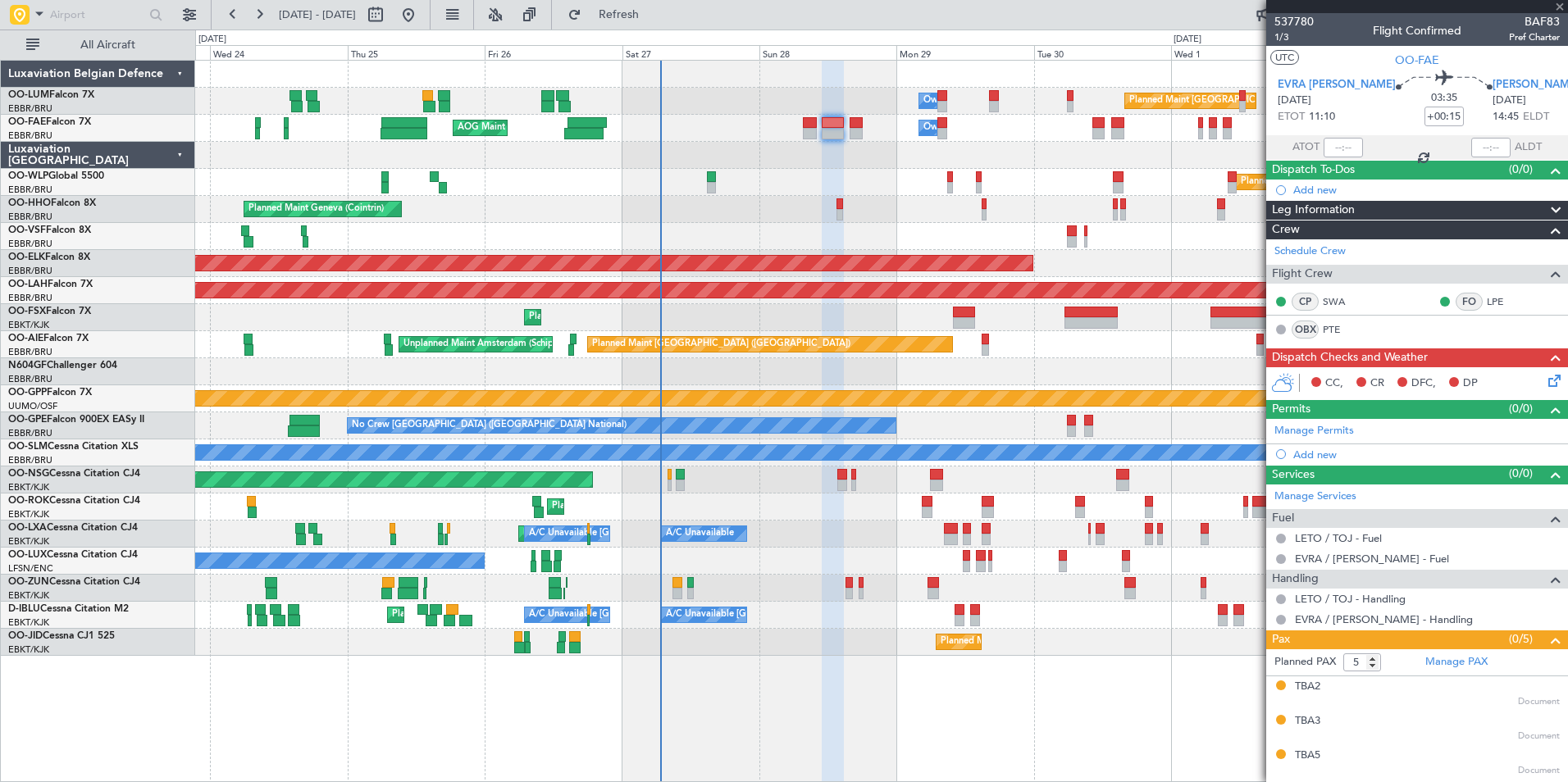
type input "+00:05"
type input "0"
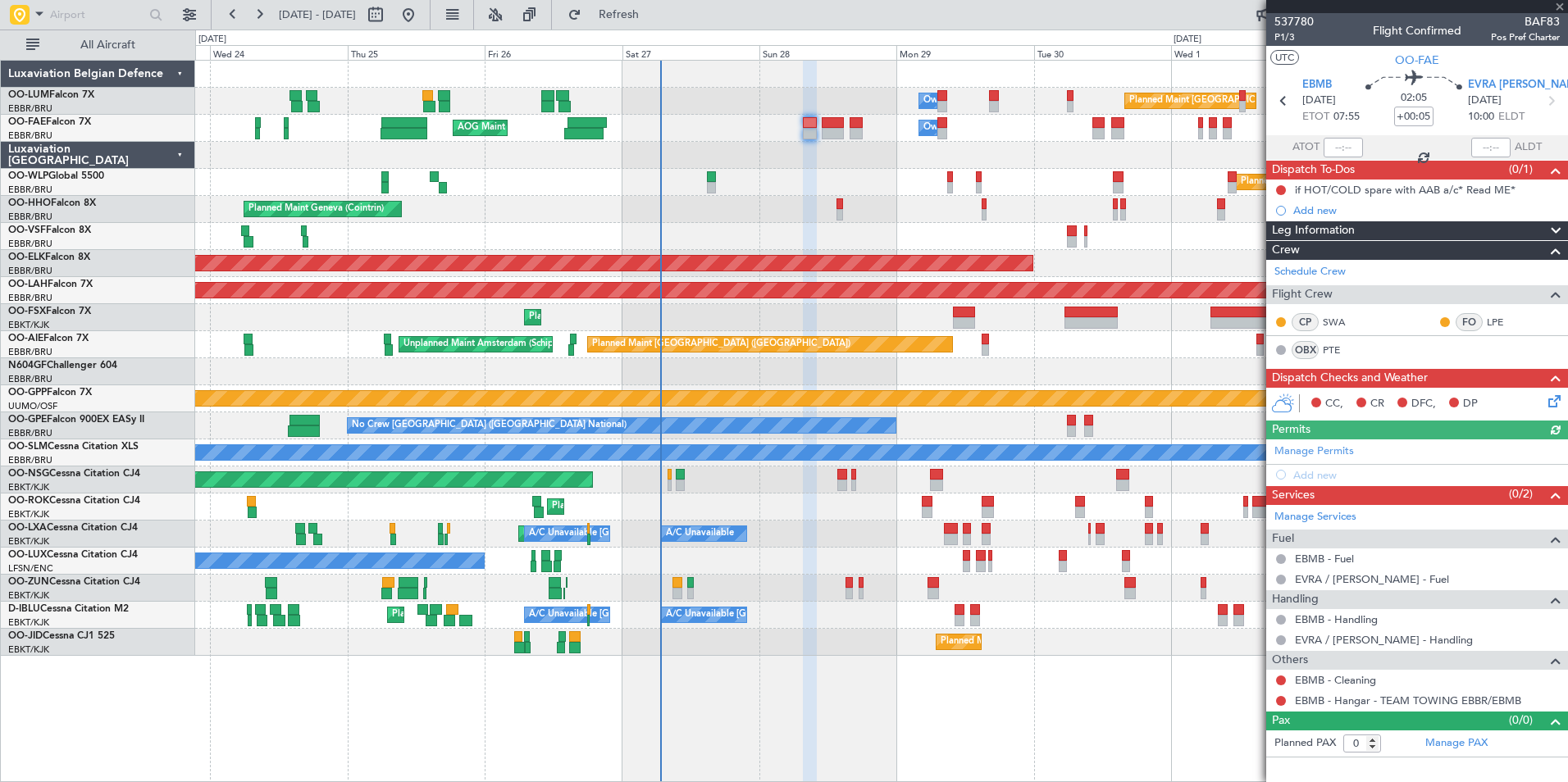
click at [1554, 396] on icon at bounding box center [1551, 398] width 13 height 13
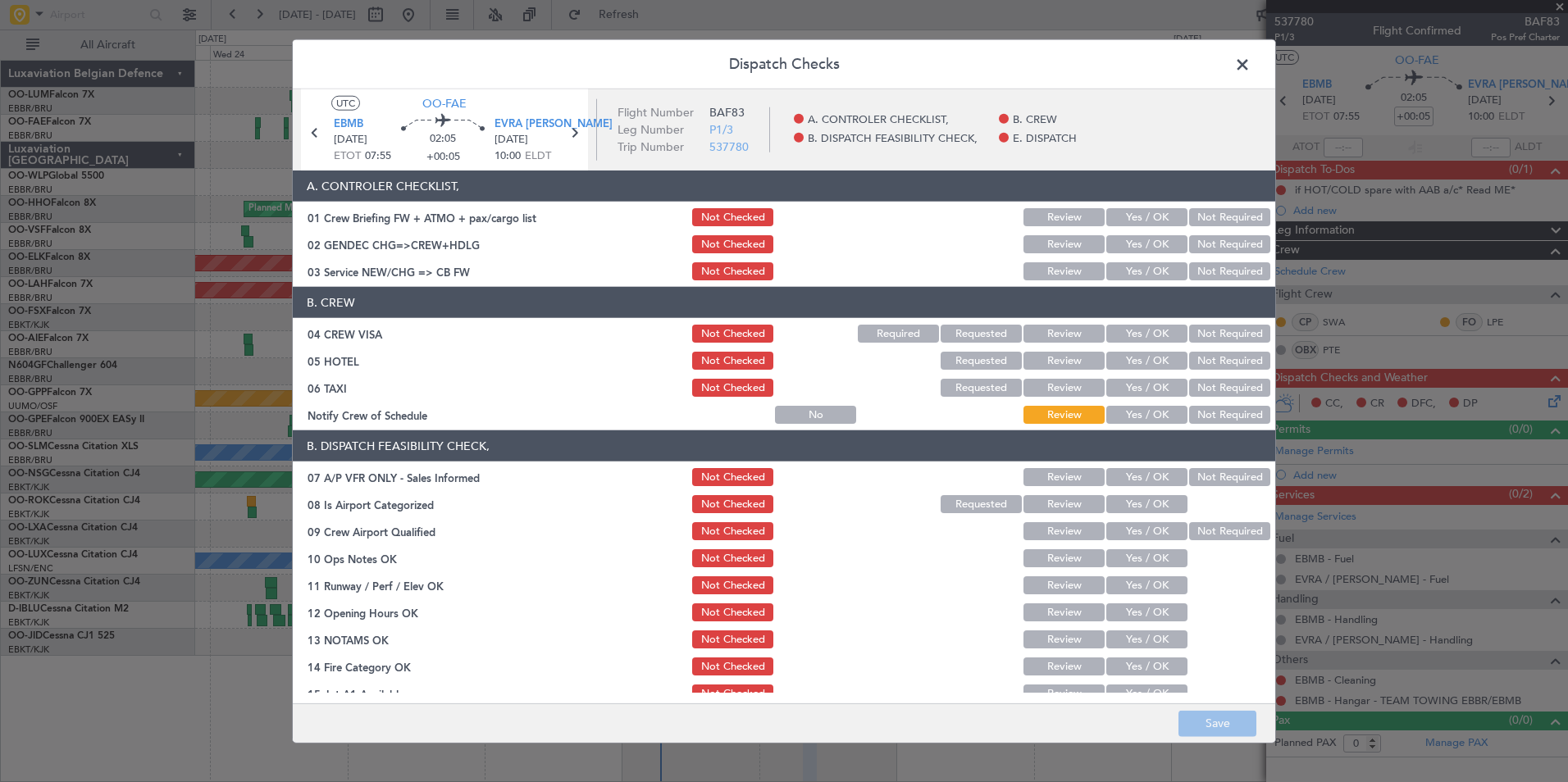
click at [1128, 270] on button "Yes / OK" at bounding box center [1147, 272] width 81 height 18
click at [1213, 246] on button "Not Required" at bounding box center [1229, 245] width 81 height 18
drag, startPoint x: 1204, startPoint y: 333, endPoint x: 1208, endPoint y: 353, distance: 20.4
click at [1204, 334] on button "Not Required" at bounding box center [1229, 334] width 81 height 18
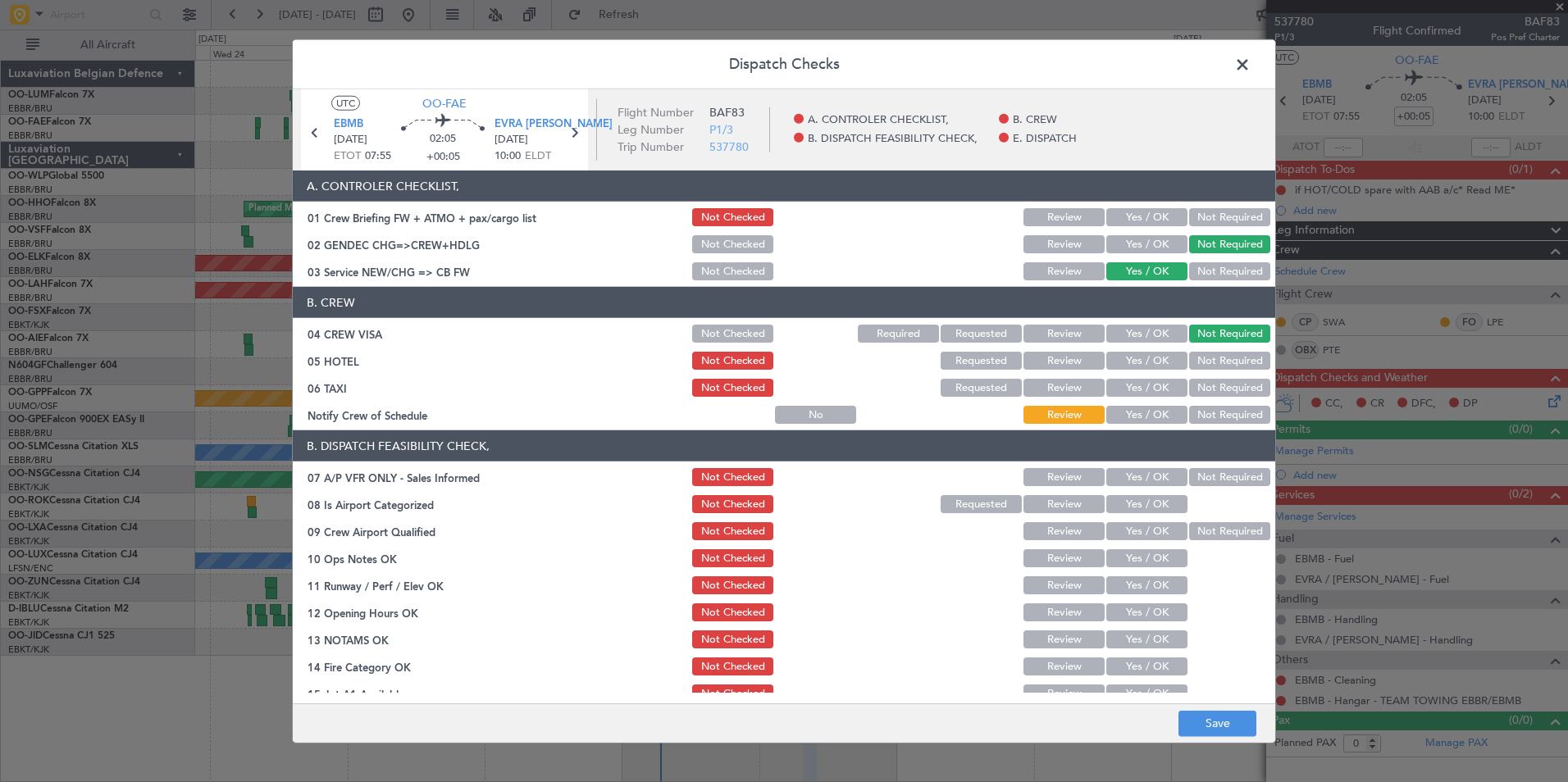
click at [1209, 370] on div "Not Required" at bounding box center [1227, 361] width 83 height 23
click at [1207, 363] on button "Not Required" at bounding box center [1229, 361] width 81 height 18
drag, startPoint x: 1208, startPoint y: 385, endPoint x: 1186, endPoint y: 401, distance: 27.2
click at [1209, 386] on button "Not Required" at bounding box center [1229, 388] width 81 height 18
drag, startPoint x: 1140, startPoint y: 417, endPoint x: 1176, endPoint y: 468, distance: 62.4
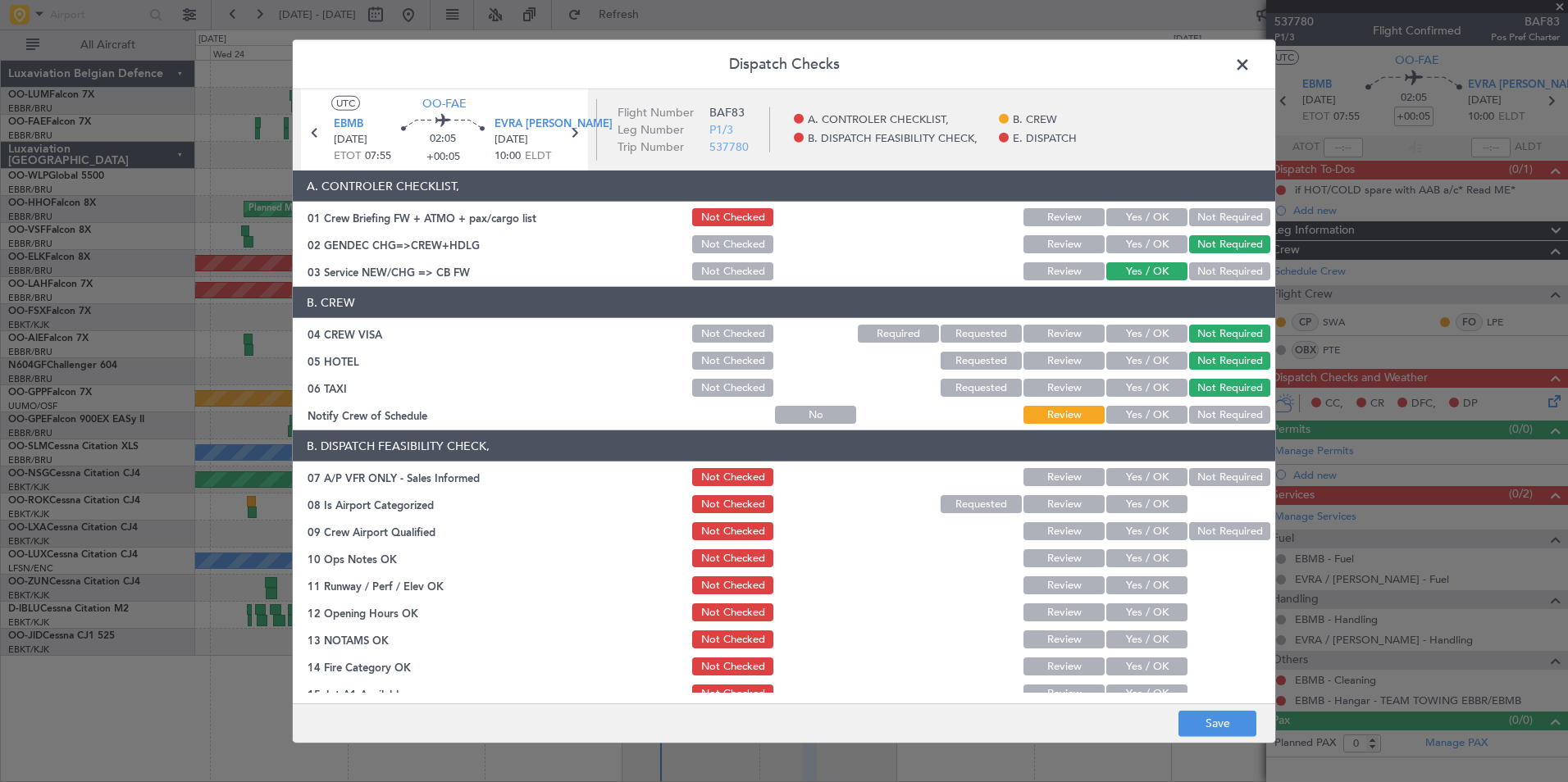
click at [1139, 417] on button "Yes / OK" at bounding box center [1147, 414] width 81 height 18
drag, startPoint x: 1231, startPoint y: 464, endPoint x: 1147, endPoint y: 496, distance: 89.9
click at [1229, 465] on section "B. DISPATCH FEASIBILITY CHECK, 07 A/P VFR ONLY - Sales Informed Not Checked Rev…" at bounding box center [784, 608] width 983 height 356
click at [1193, 484] on button "Not Required" at bounding box center [1229, 477] width 81 height 18
drag, startPoint x: 1139, startPoint y: 501, endPoint x: 1166, endPoint y: 537, distance: 45.0
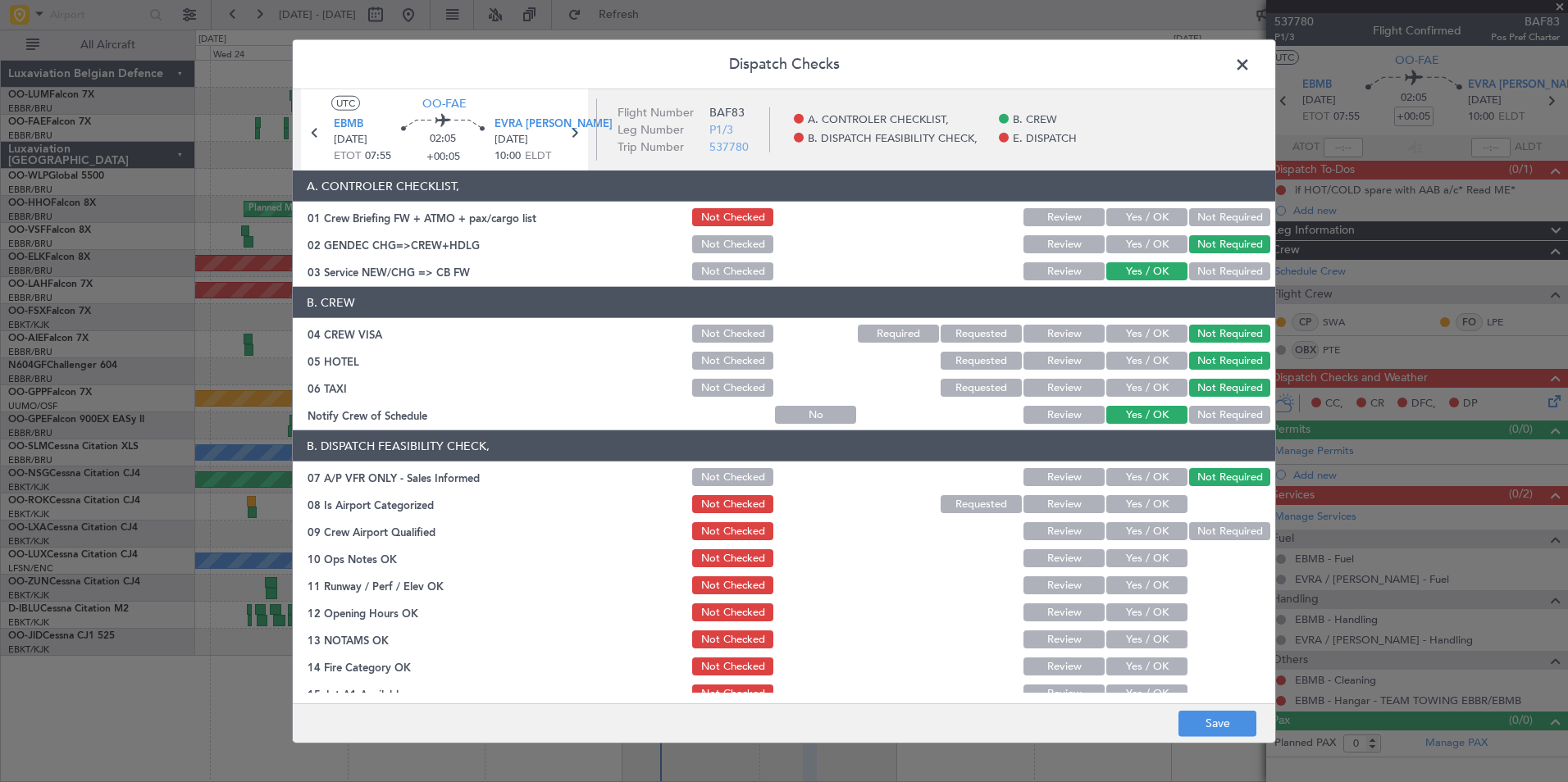
click at [1140, 505] on button "Yes / OK" at bounding box center [1147, 504] width 81 height 18
click at [1199, 538] on button "Not Required" at bounding box center [1229, 531] width 81 height 18
click at [1143, 556] on button "Yes / OK" at bounding box center [1147, 558] width 81 height 18
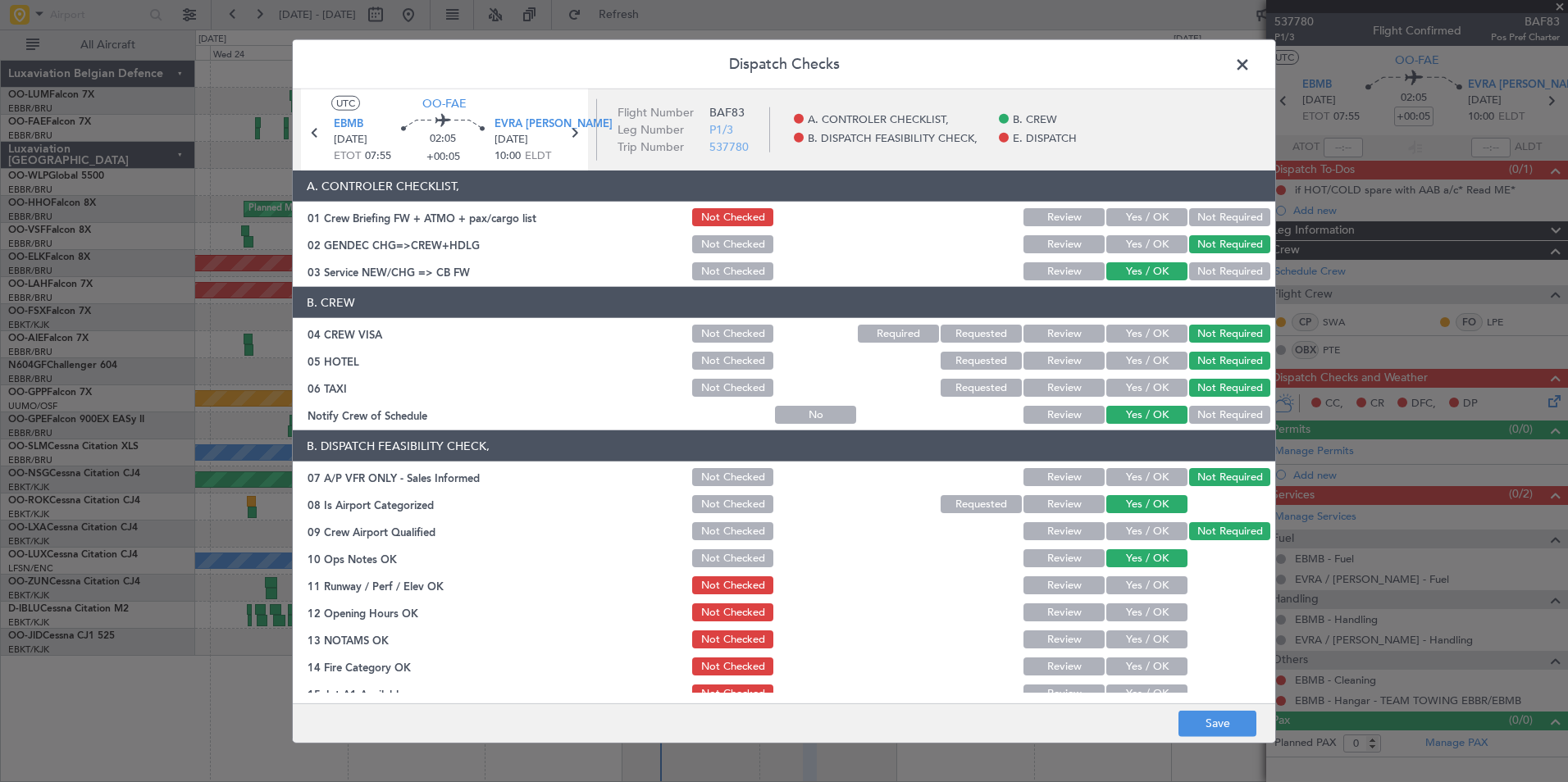
click at [1152, 586] on button "Yes / OK" at bounding box center [1147, 585] width 81 height 18
drag, startPoint x: 1145, startPoint y: 613, endPoint x: 1141, endPoint y: 635, distance: 22.4
click at [1145, 615] on button "Yes / OK" at bounding box center [1147, 612] width 81 height 18
click at [1139, 642] on button "Yes / OK" at bounding box center [1147, 640] width 81 height 18
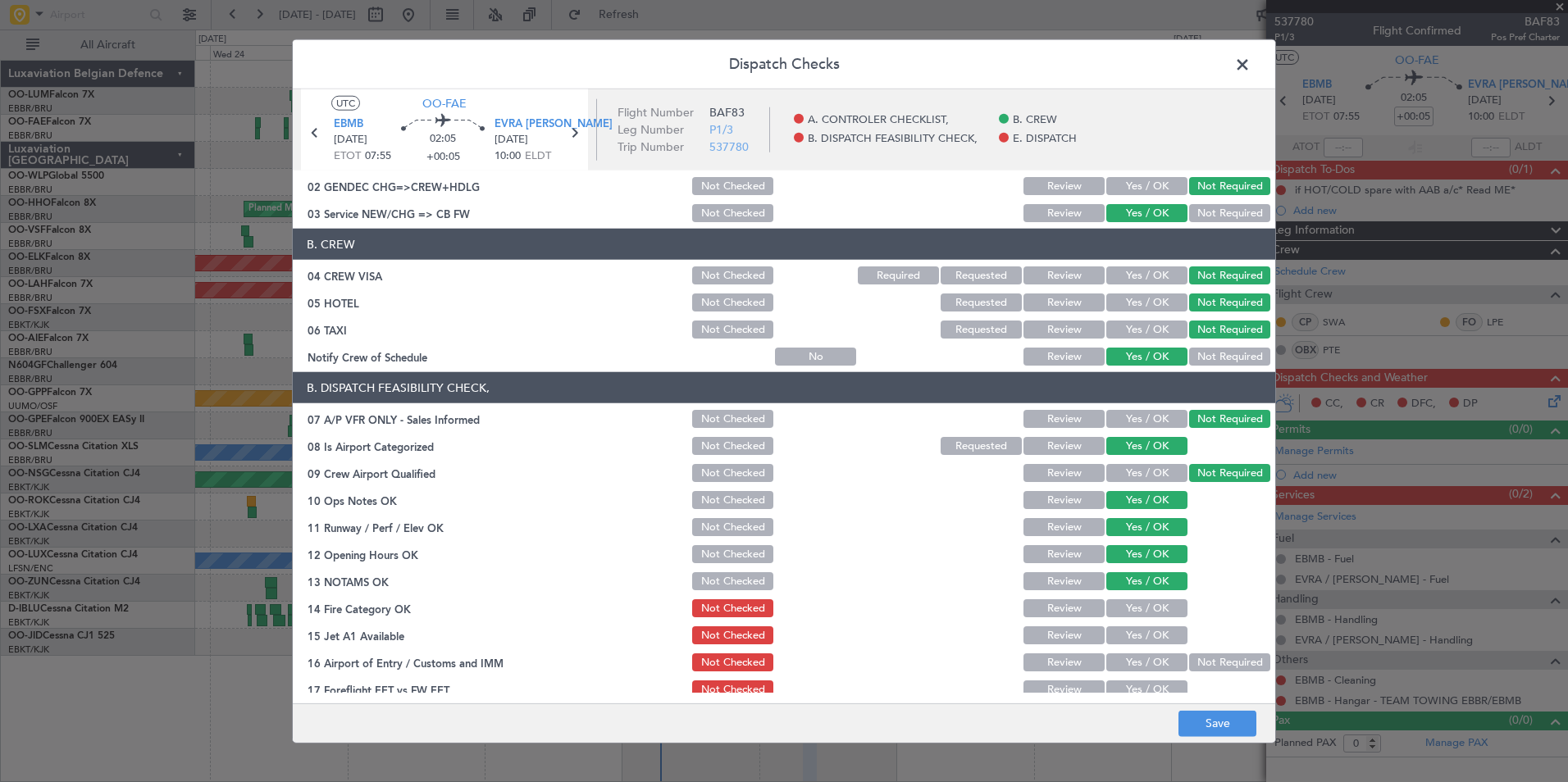
scroll to position [82, 0]
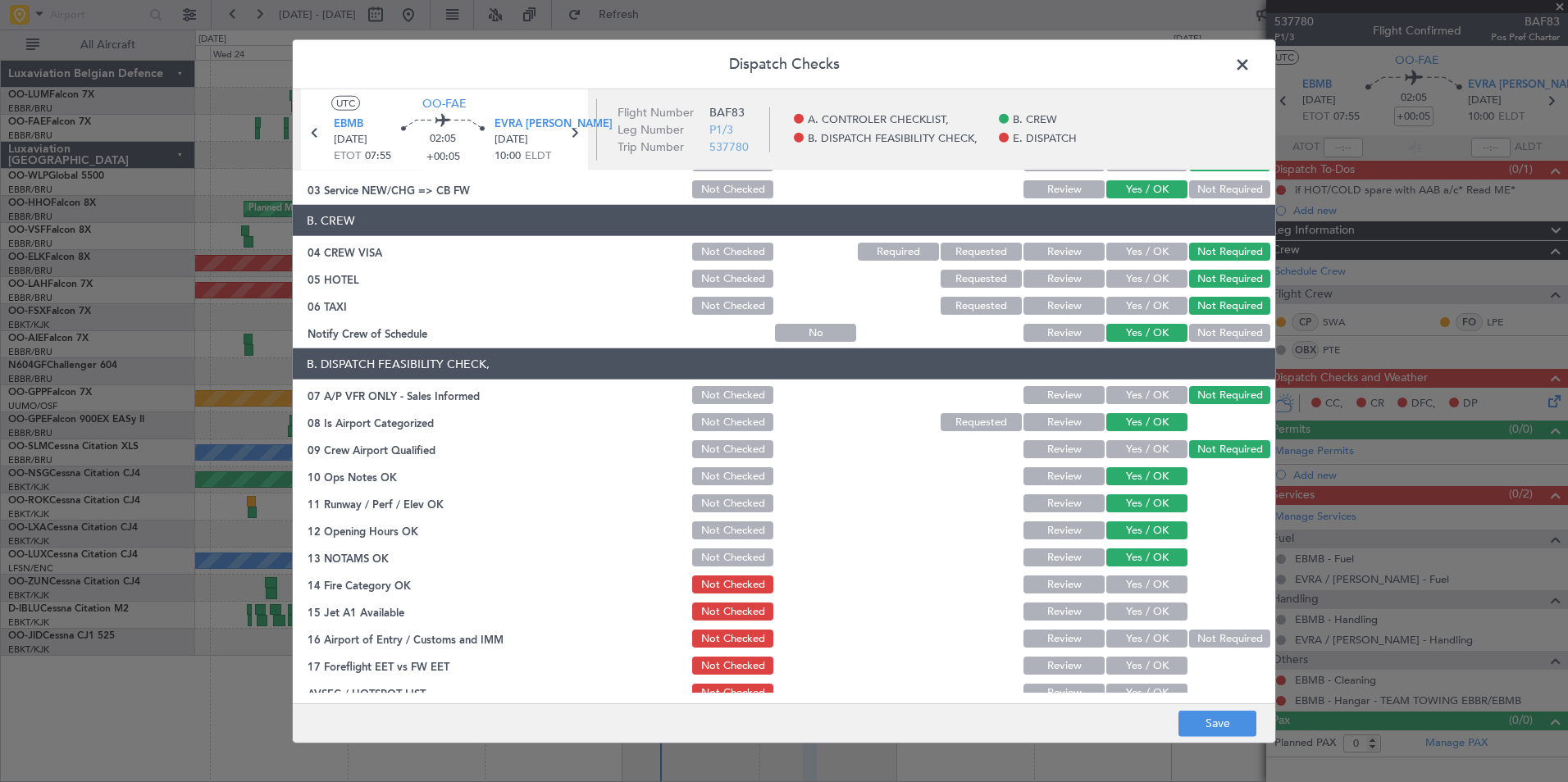
click at [1136, 584] on button "Yes / OK" at bounding box center [1147, 584] width 81 height 18
click at [1143, 624] on section "B. DISPATCH FEASIBILITY CHECK, 07 A/P VFR ONLY - Sales Informed Not Checked Rev…" at bounding box center [784, 526] width 983 height 356
drag, startPoint x: 1133, startPoint y: 649, endPoint x: 1138, endPoint y: 622, distance: 27.5
click at [1133, 647] on div "Yes / OK" at bounding box center [1145, 638] width 83 height 23
click at [1138, 622] on div "Yes / OK" at bounding box center [1145, 611] width 83 height 23
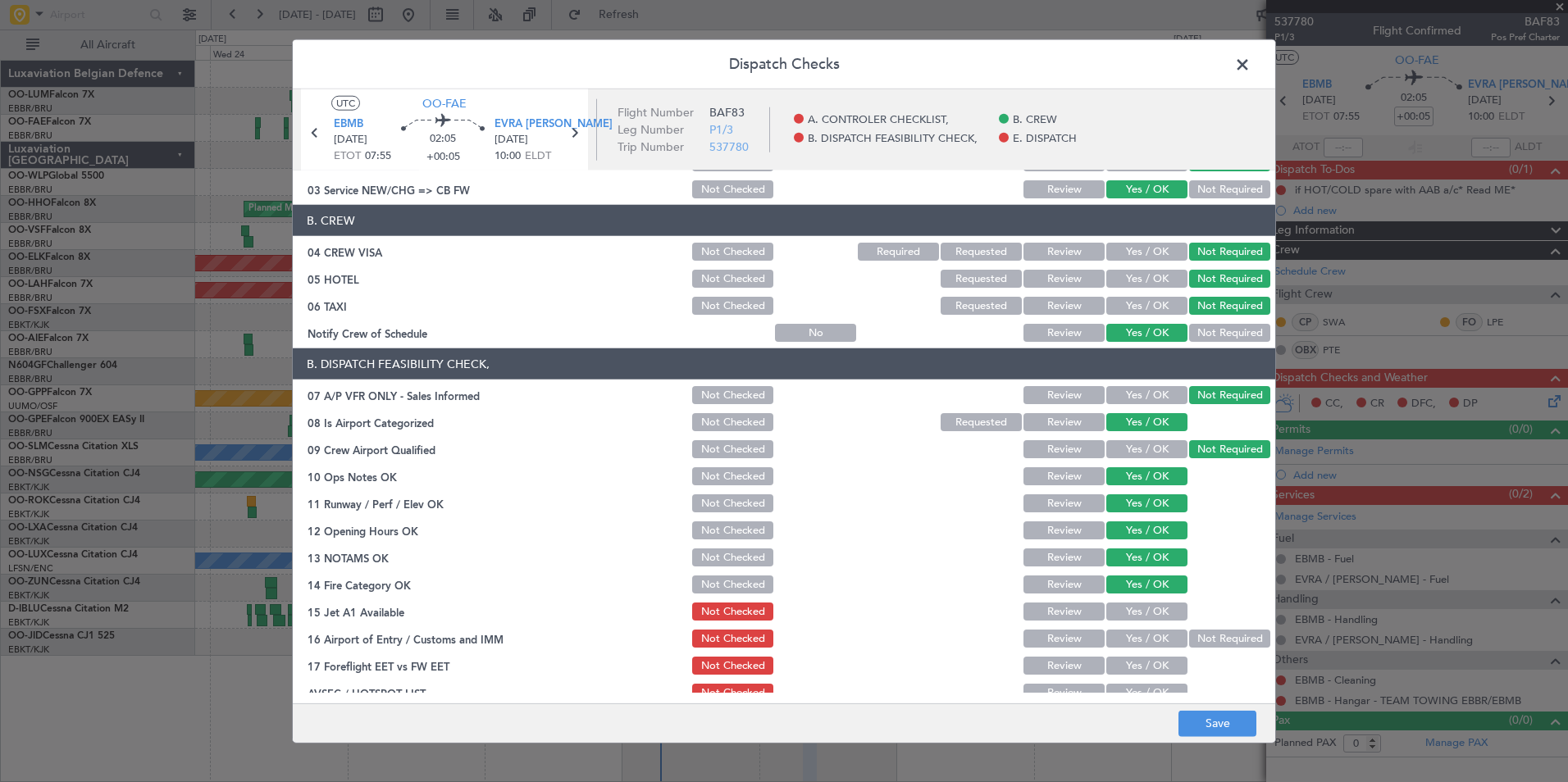
click at [1135, 633] on button "Yes / OK" at bounding box center [1147, 639] width 81 height 18
click at [1135, 620] on button "Yes / OK" at bounding box center [1147, 612] width 81 height 18
click at [1133, 667] on button "Yes / OK" at bounding box center [1147, 666] width 81 height 18
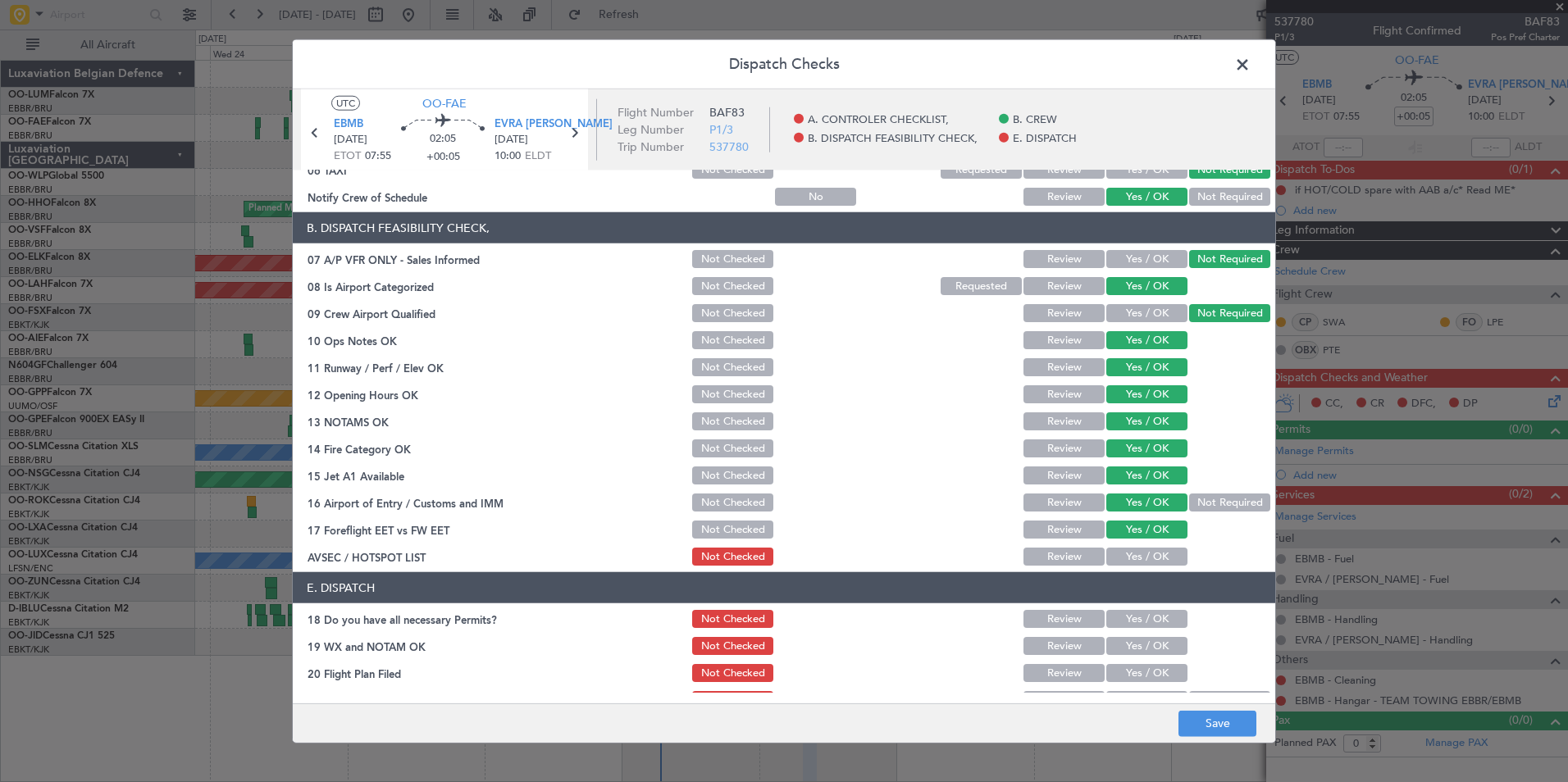
scroll to position [241, 0]
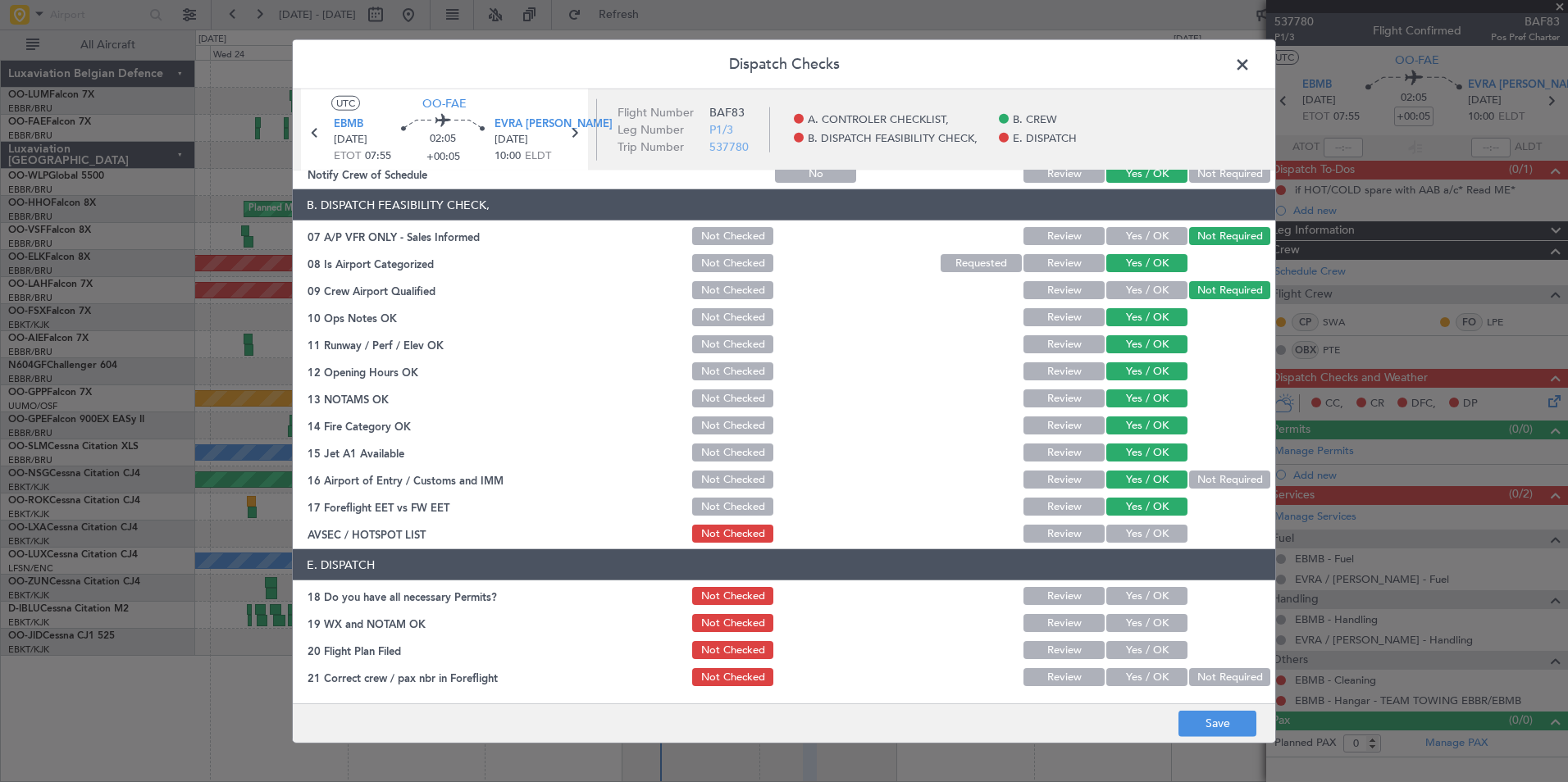
click at [1131, 537] on button "Yes / OK" at bounding box center [1147, 534] width 81 height 18
click at [1124, 603] on button "Yes / OK" at bounding box center [1147, 596] width 81 height 18
drag, startPoint x: 728, startPoint y: 601, endPoint x: 980, endPoint y: 671, distance: 261.5
click at [735, 601] on button "Not Checked" at bounding box center [732, 596] width 81 height 18
click at [1190, 721] on button "Save" at bounding box center [1217, 723] width 78 height 26
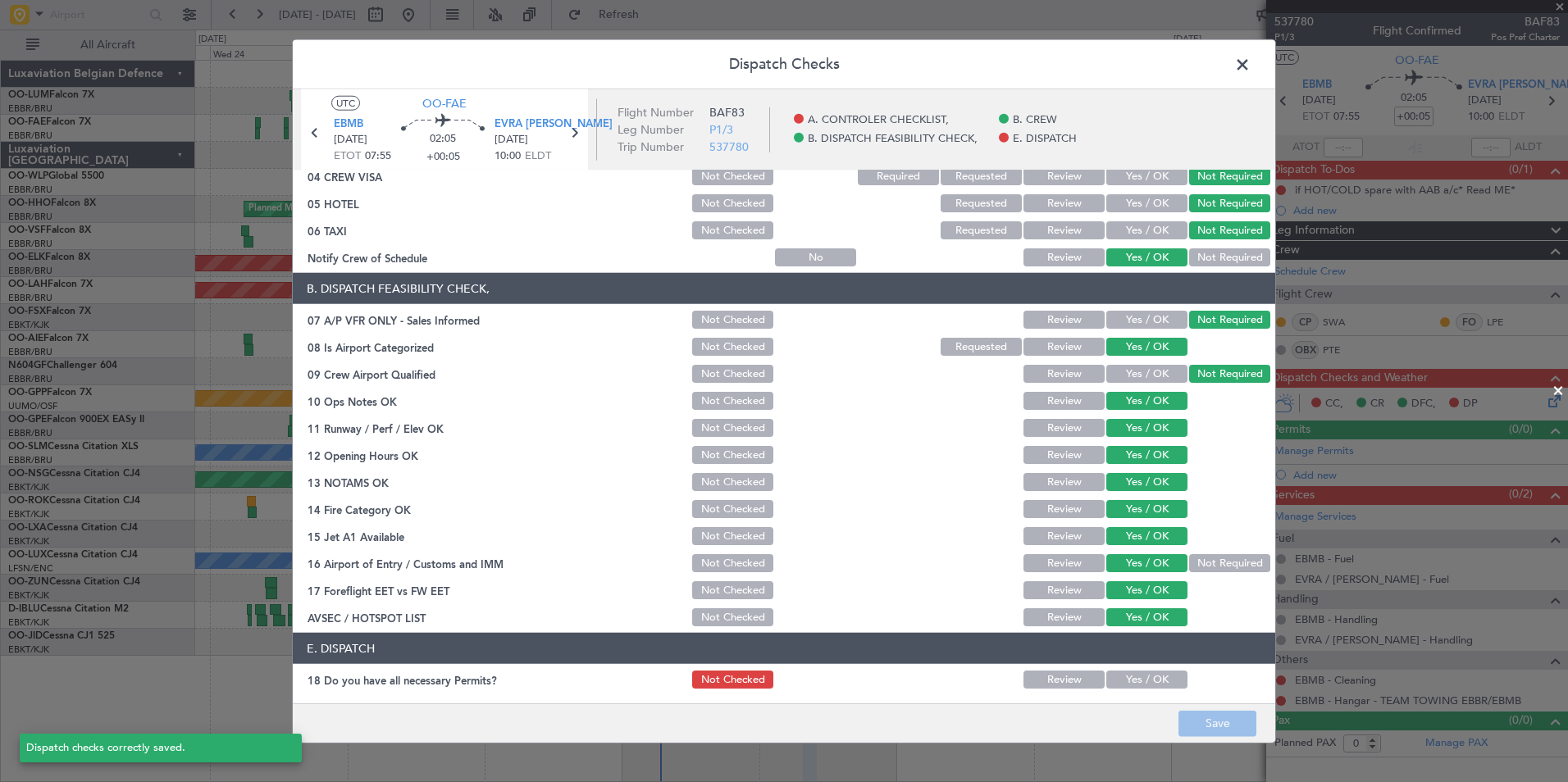
scroll to position [77, 0]
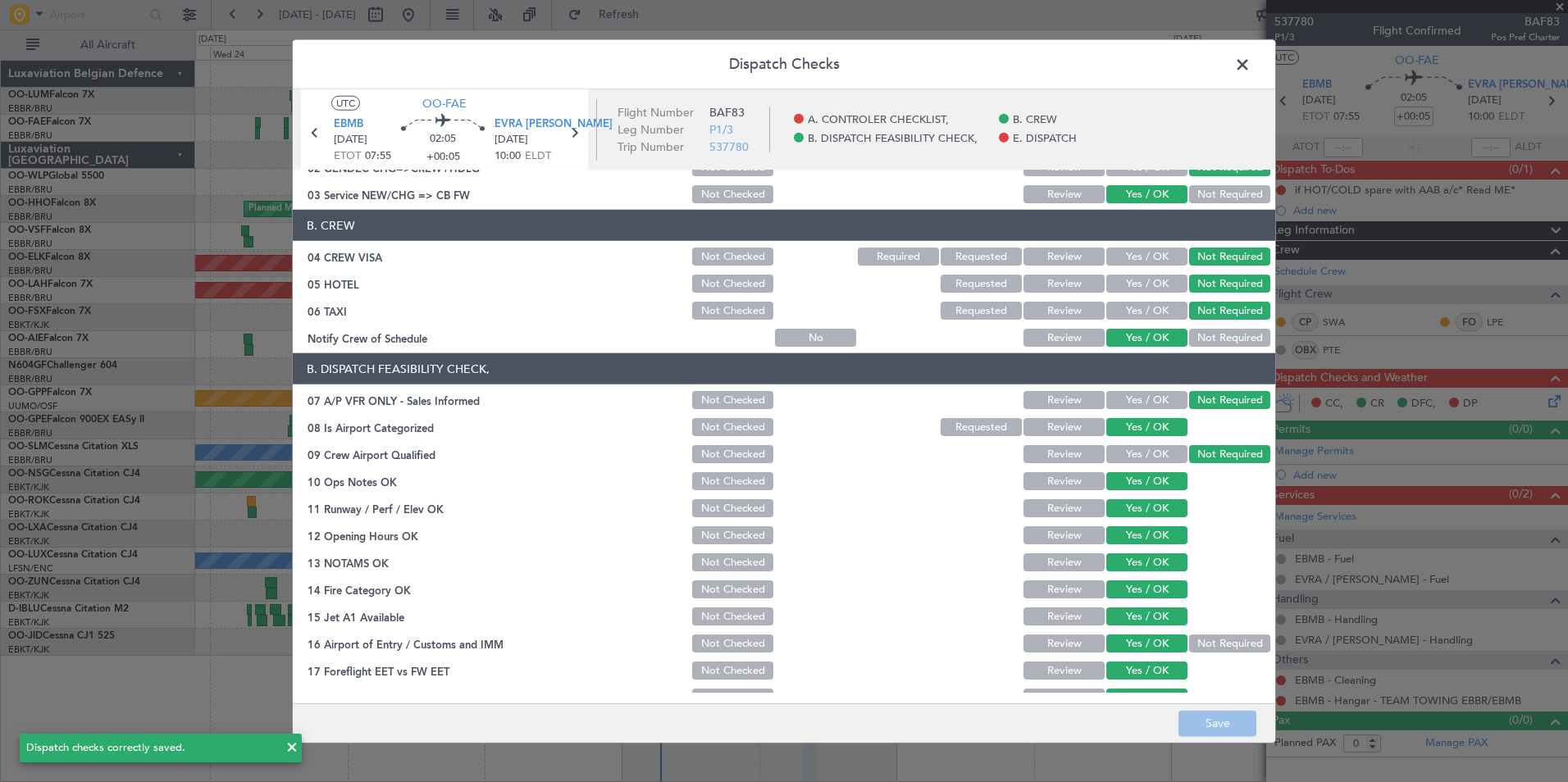
click at [1250, 71] on span at bounding box center [1250, 69] width 0 height 33
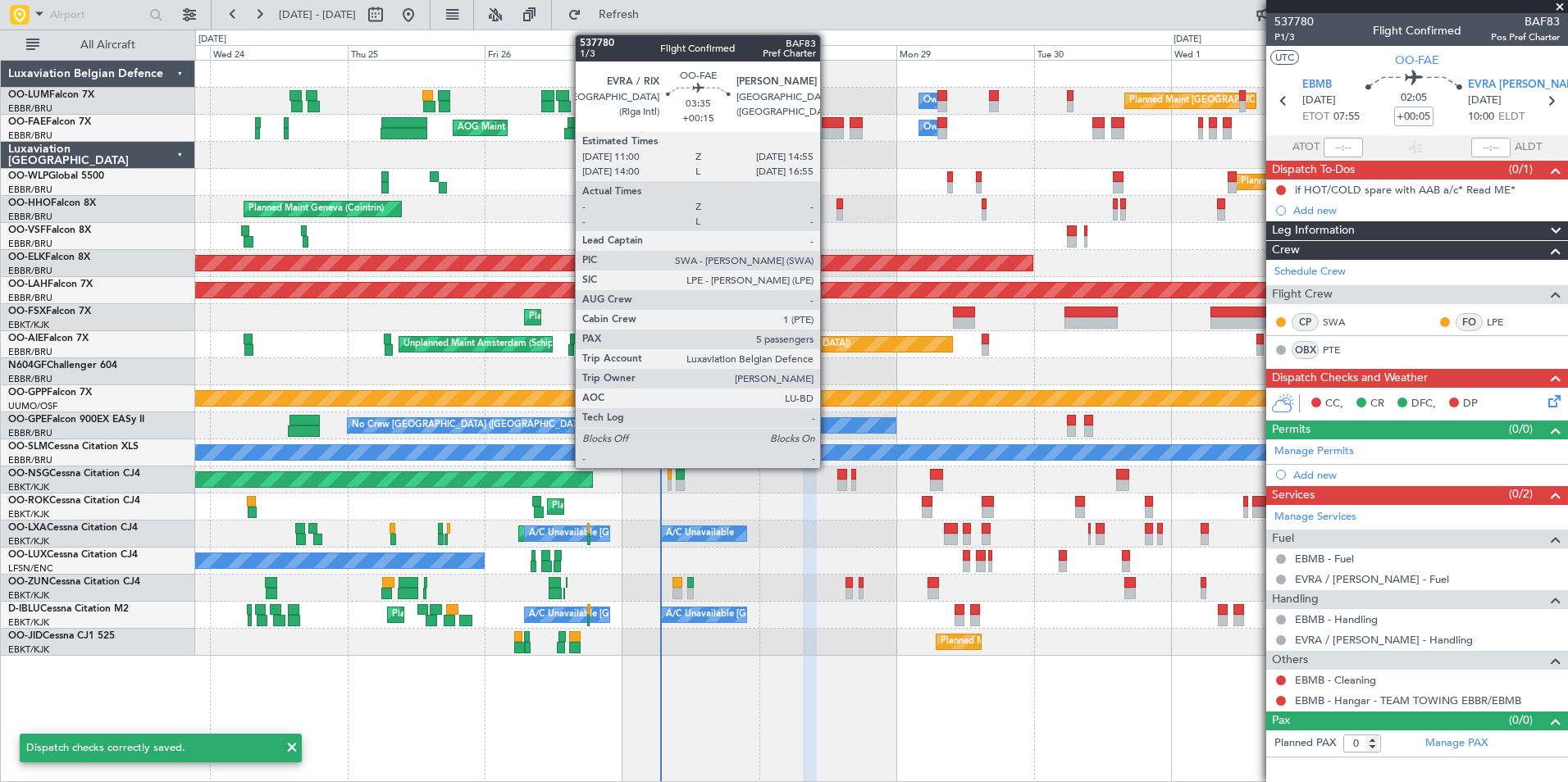
click at [828, 131] on div at bounding box center [833, 133] width 23 height 11
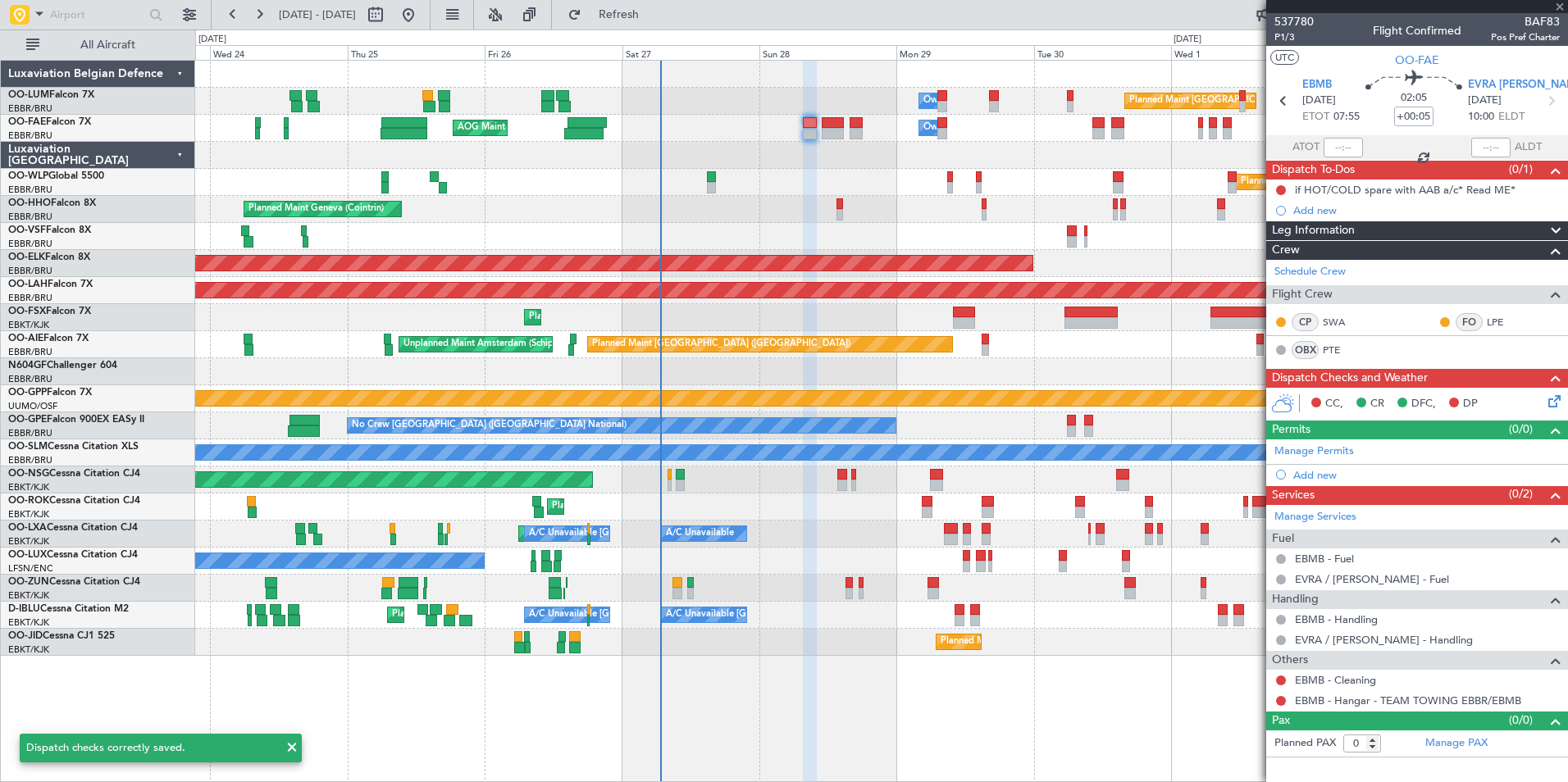
type input "+00:15"
type input "5"
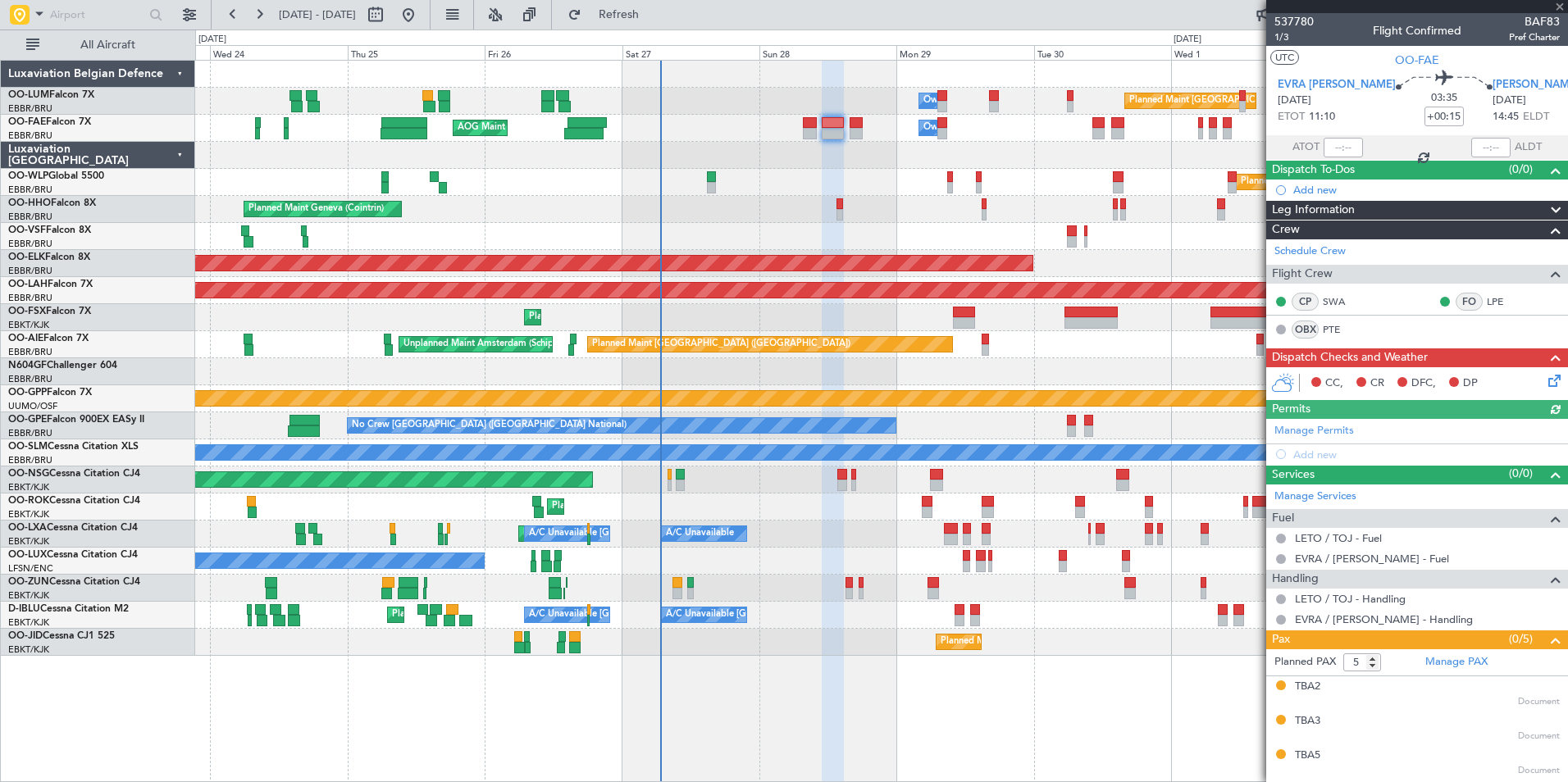
click at [1545, 377] on icon at bounding box center [1551, 378] width 13 height 13
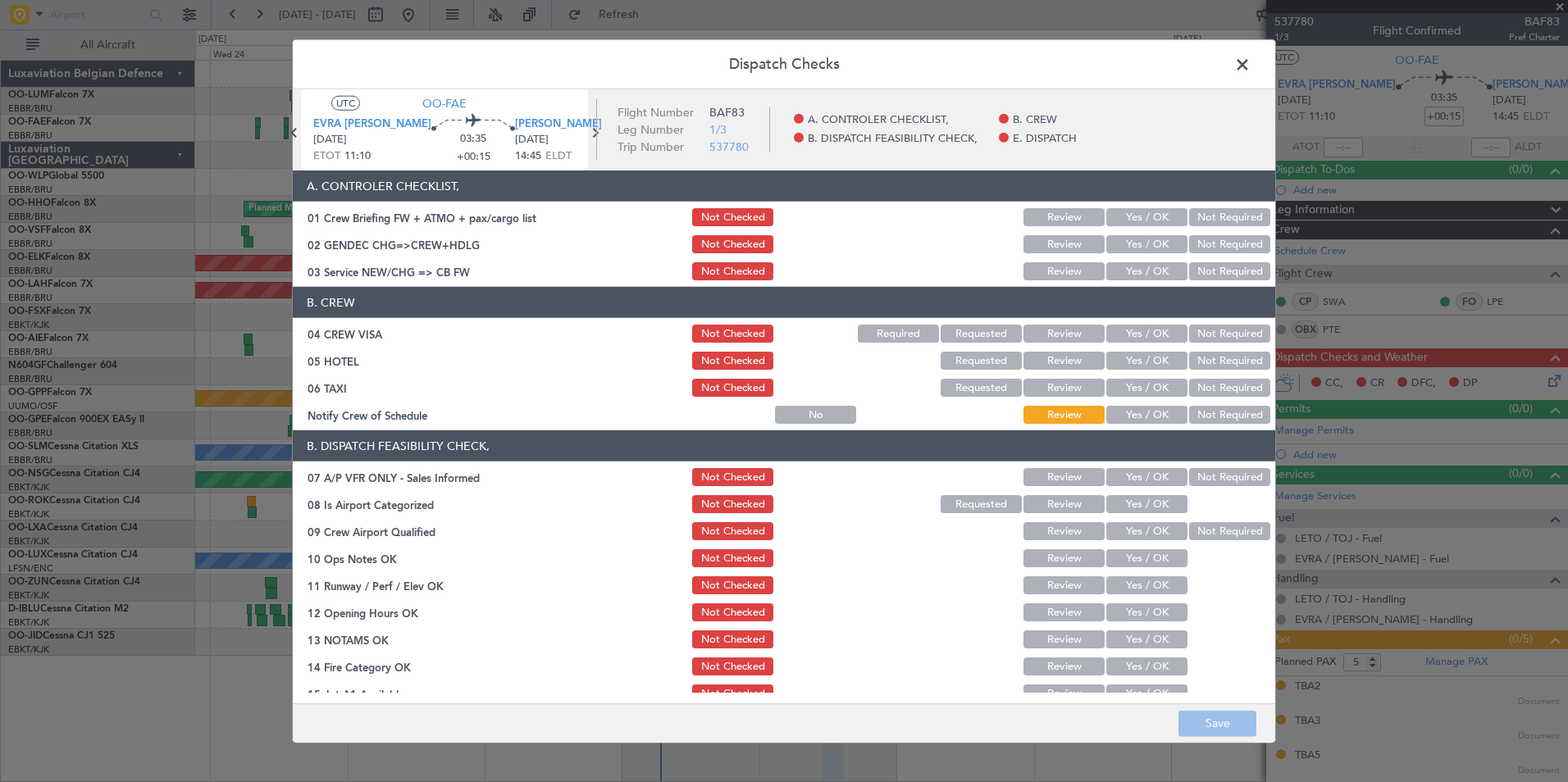
click at [1131, 283] on article "A. CONTROLER CHECKLIST, 01 Crew Briefing FW + ATMO + pax/cargo list Not Checked…" at bounding box center [784, 431] width 983 height 522
click at [1131, 279] on button "Yes / OK" at bounding box center [1147, 272] width 81 height 18
drag, startPoint x: 1231, startPoint y: 325, endPoint x: 1231, endPoint y: 339, distance: 14.0
click at [1231, 326] on button "Not Required" at bounding box center [1229, 334] width 81 height 18
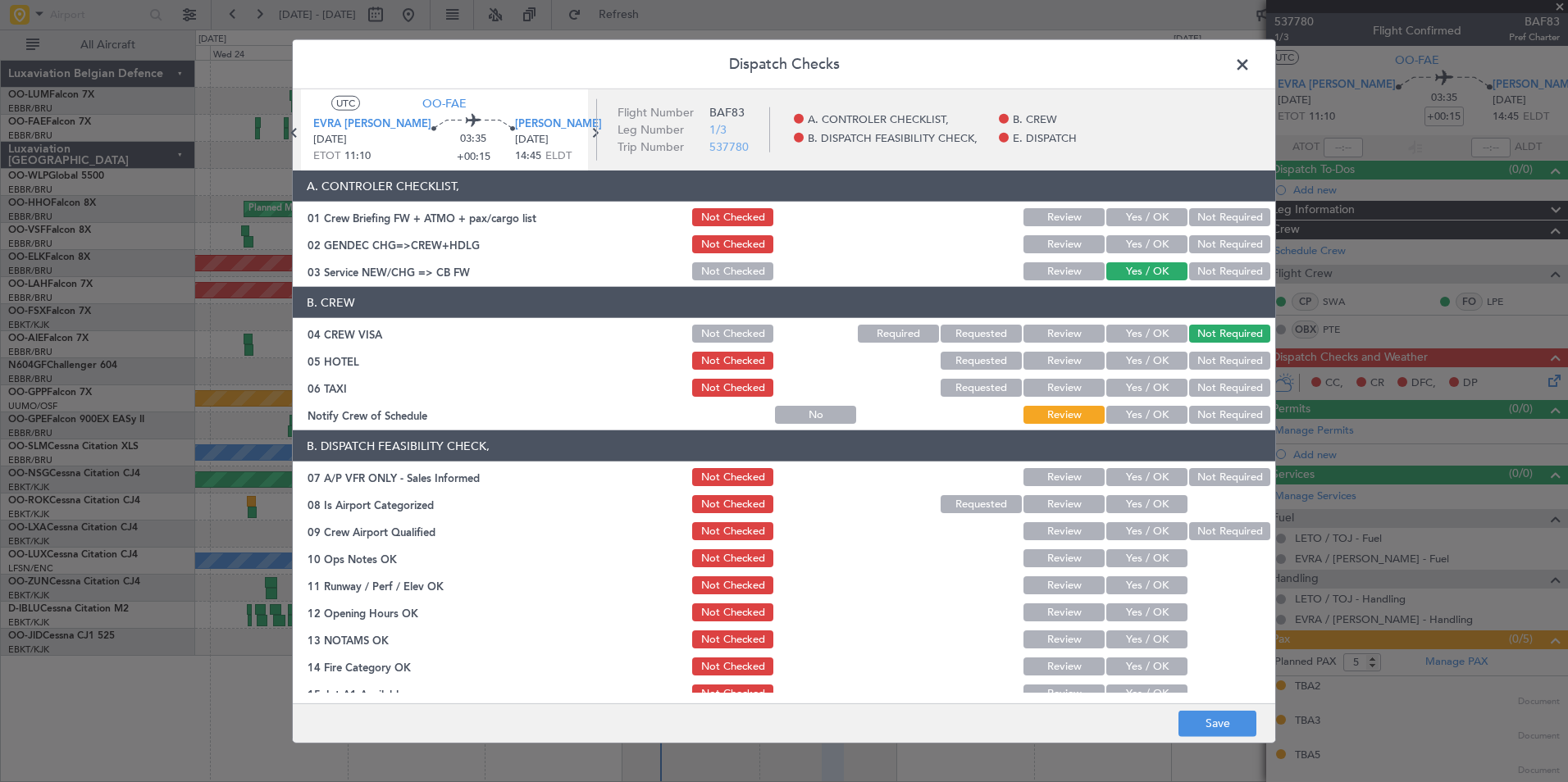
drag, startPoint x: 1225, startPoint y: 355, endPoint x: 1223, endPoint y: 367, distance: 12.2
click at [1224, 357] on button "Not Required" at bounding box center [1229, 361] width 81 height 18
click at [1217, 382] on button "Not Required" at bounding box center [1229, 388] width 81 height 18
drag, startPoint x: 1173, startPoint y: 409, endPoint x: 1174, endPoint y: 418, distance: 9.1
click at [1172, 409] on button "Yes / OK" at bounding box center [1147, 414] width 81 height 18
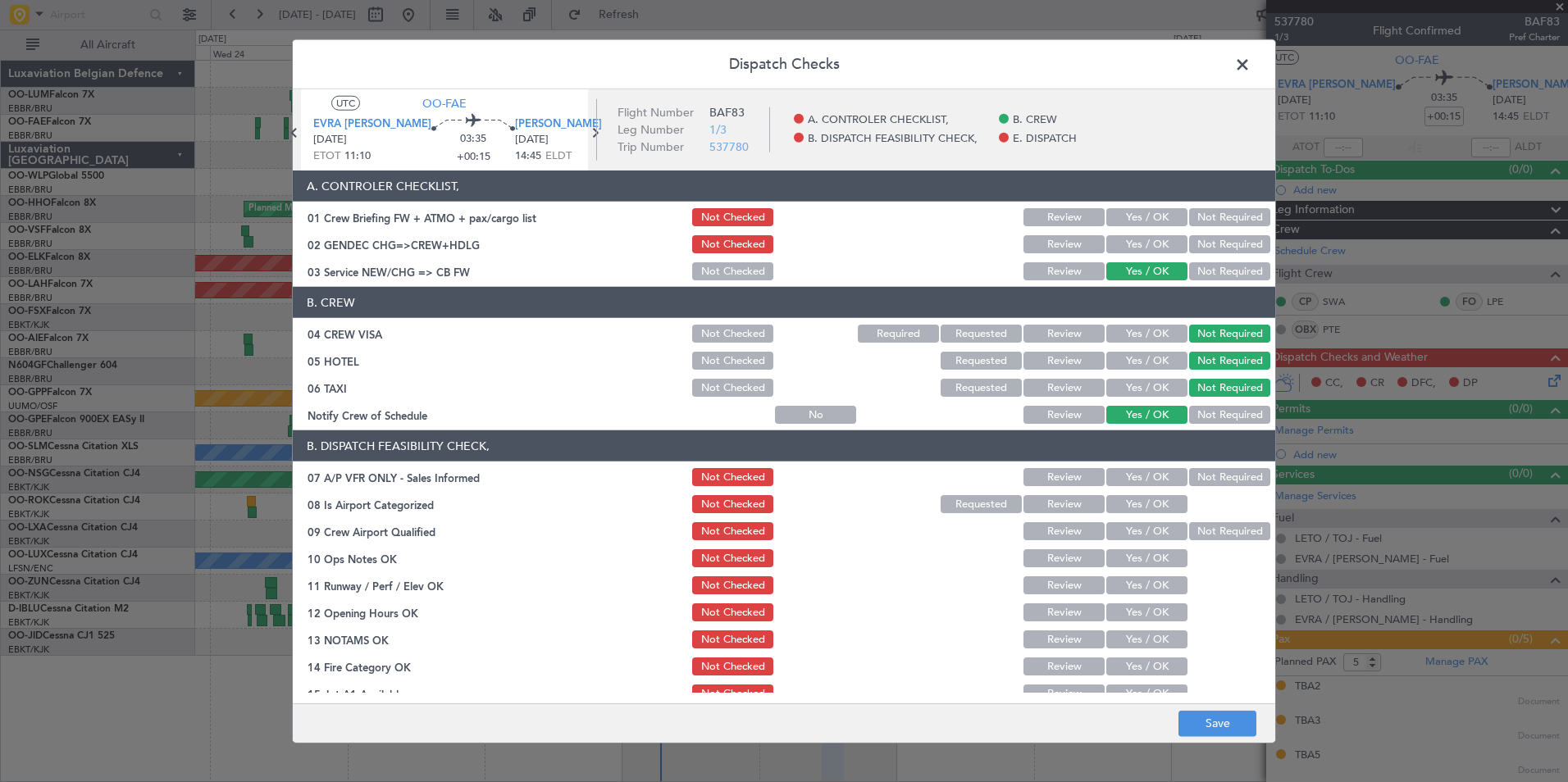
click at [1190, 467] on div "Not Required" at bounding box center [1227, 476] width 83 height 23
click at [1186, 488] on div "Not Required" at bounding box center [1227, 476] width 83 height 23
drag, startPoint x: 1143, startPoint y: 499, endPoint x: 1169, endPoint y: 499, distance: 26.0
click at [1145, 499] on button "Yes / OK" at bounding box center [1147, 504] width 81 height 18
click at [1213, 487] on div "Not Required" at bounding box center [1227, 476] width 83 height 23
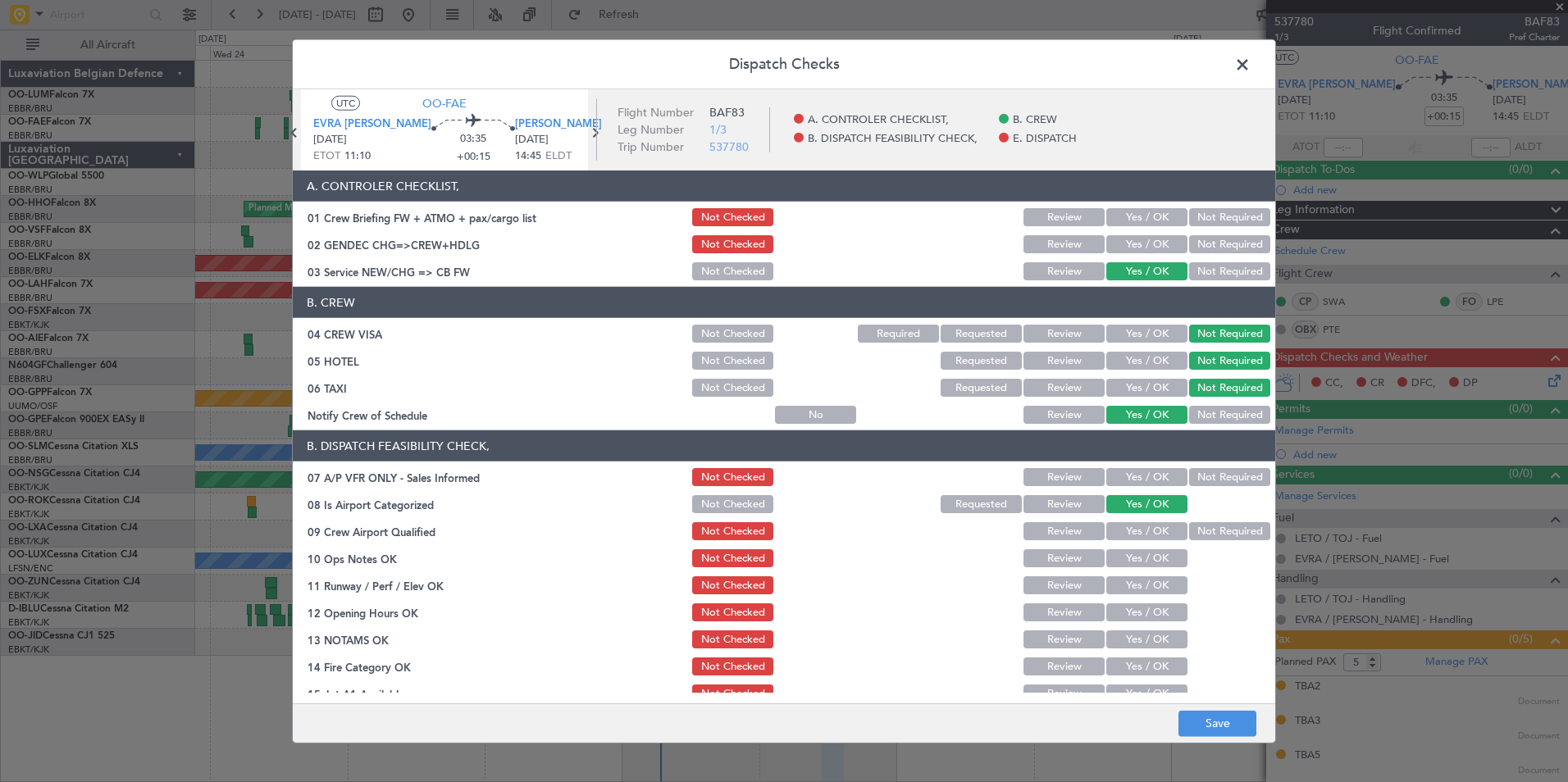
click at [1216, 473] on button "Not Required" at bounding box center [1229, 477] width 81 height 18
drag, startPoint x: 1220, startPoint y: 523, endPoint x: 1204, endPoint y: 530, distance: 17.5
click at [1220, 524] on button "Not Required" at bounding box center [1229, 531] width 81 height 18
drag, startPoint x: 1127, startPoint y: 558, endPoint x: 1127, endPoint y: 572, distance: 14.0
click at [1127, 561] on button "Yes / OK" at bounding box center [1147, 558] width 81 height 18
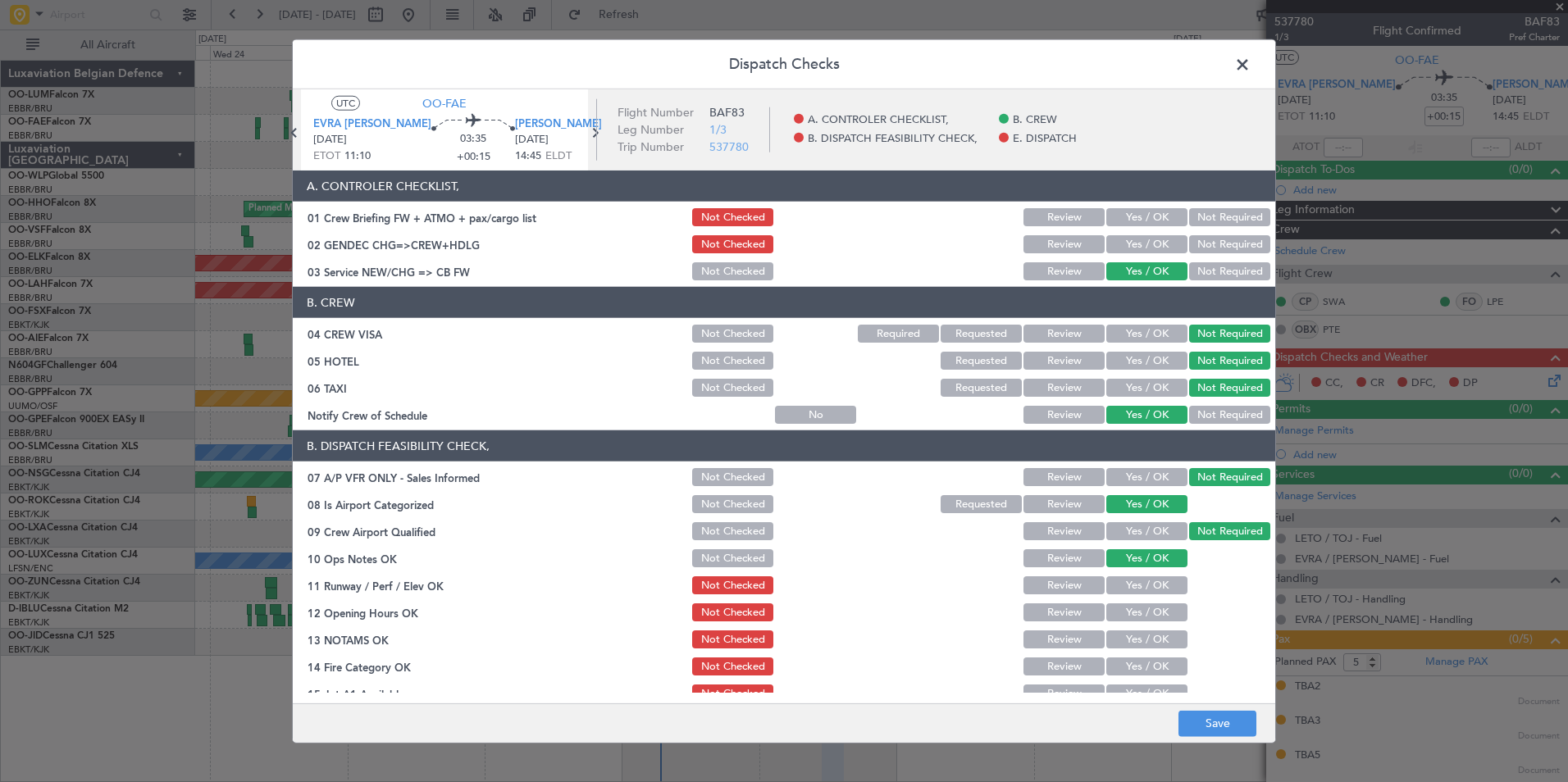
click at [1133, 589] on button "Yes / OK" at bounding box center [1147, 585] width 81 height 18
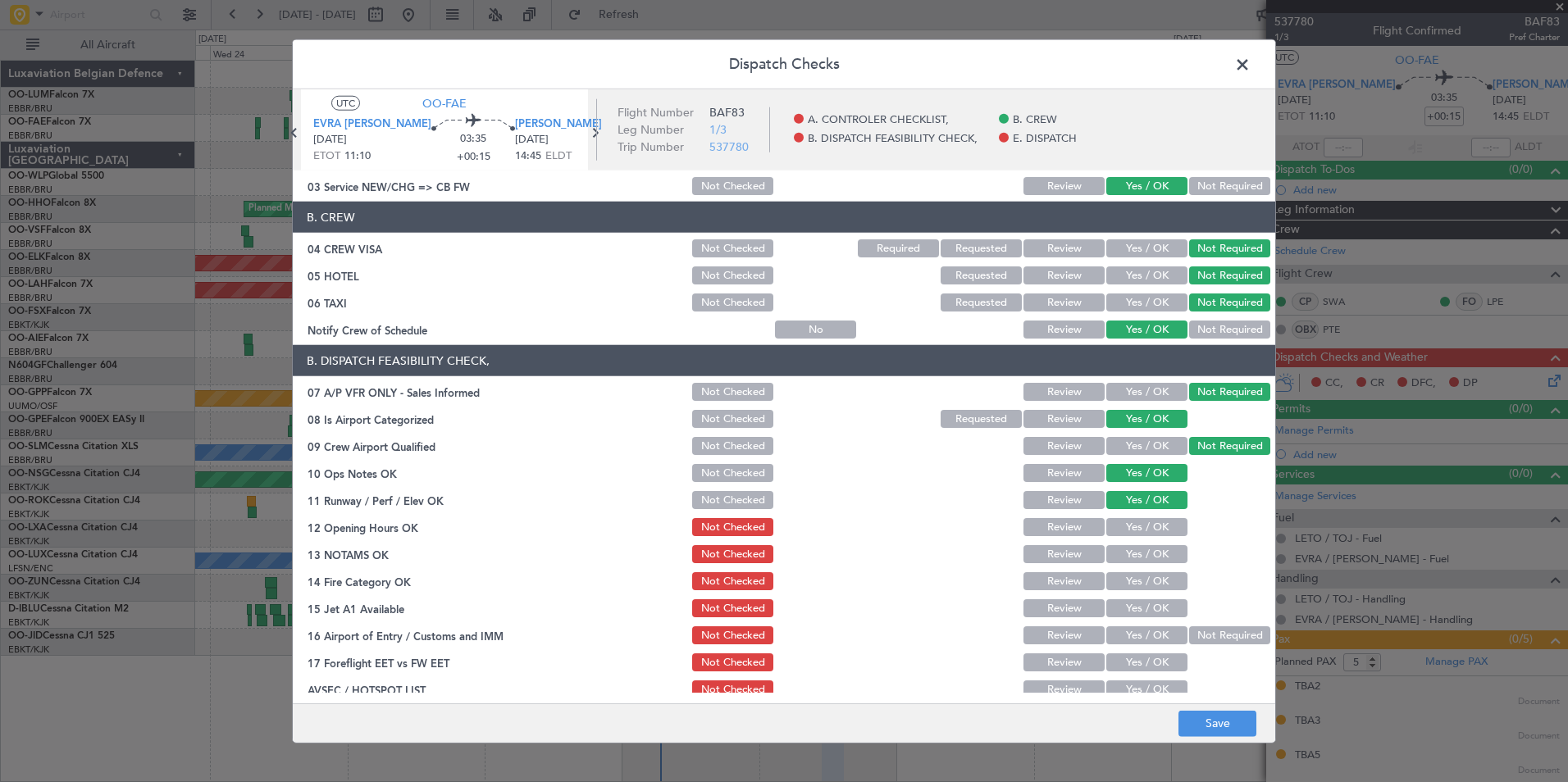
scroll to position [164, 0]
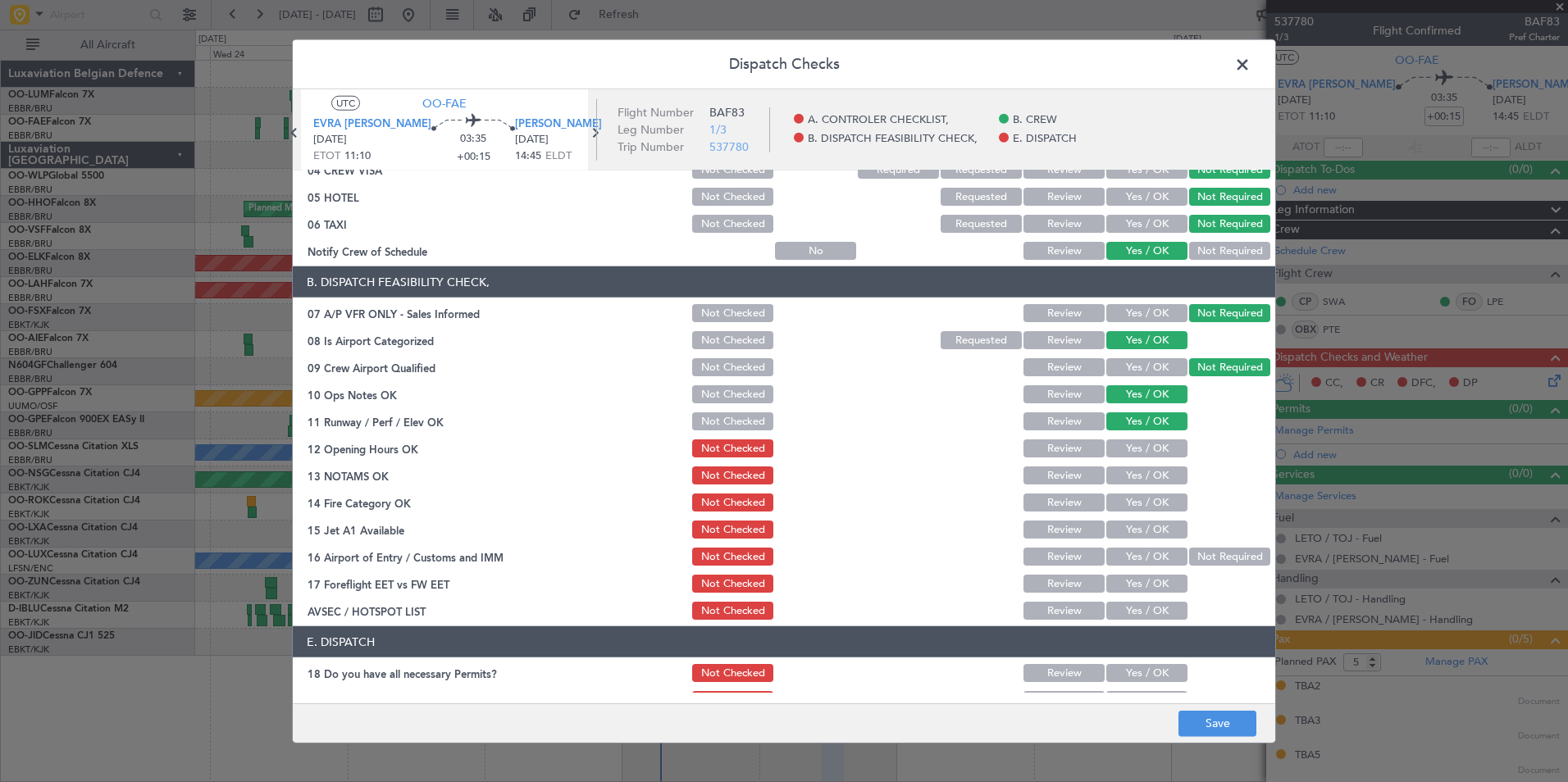
click at [1145, 442] on button "Yes / OK" at bounding box center [1147, 448] width 81 height 18
drag, startPoint x: 1141, startPoint y: 471, endPoint x: 1140, endPoint y: 501, distance: 30.0
click at [1141, 472] on button "Yes / OK" at bounding box center [1147, 475] width 81 height 18
click at [1140, 505] on button "Yes / OK" at bounding box center [1147, 502] width 81 height 18
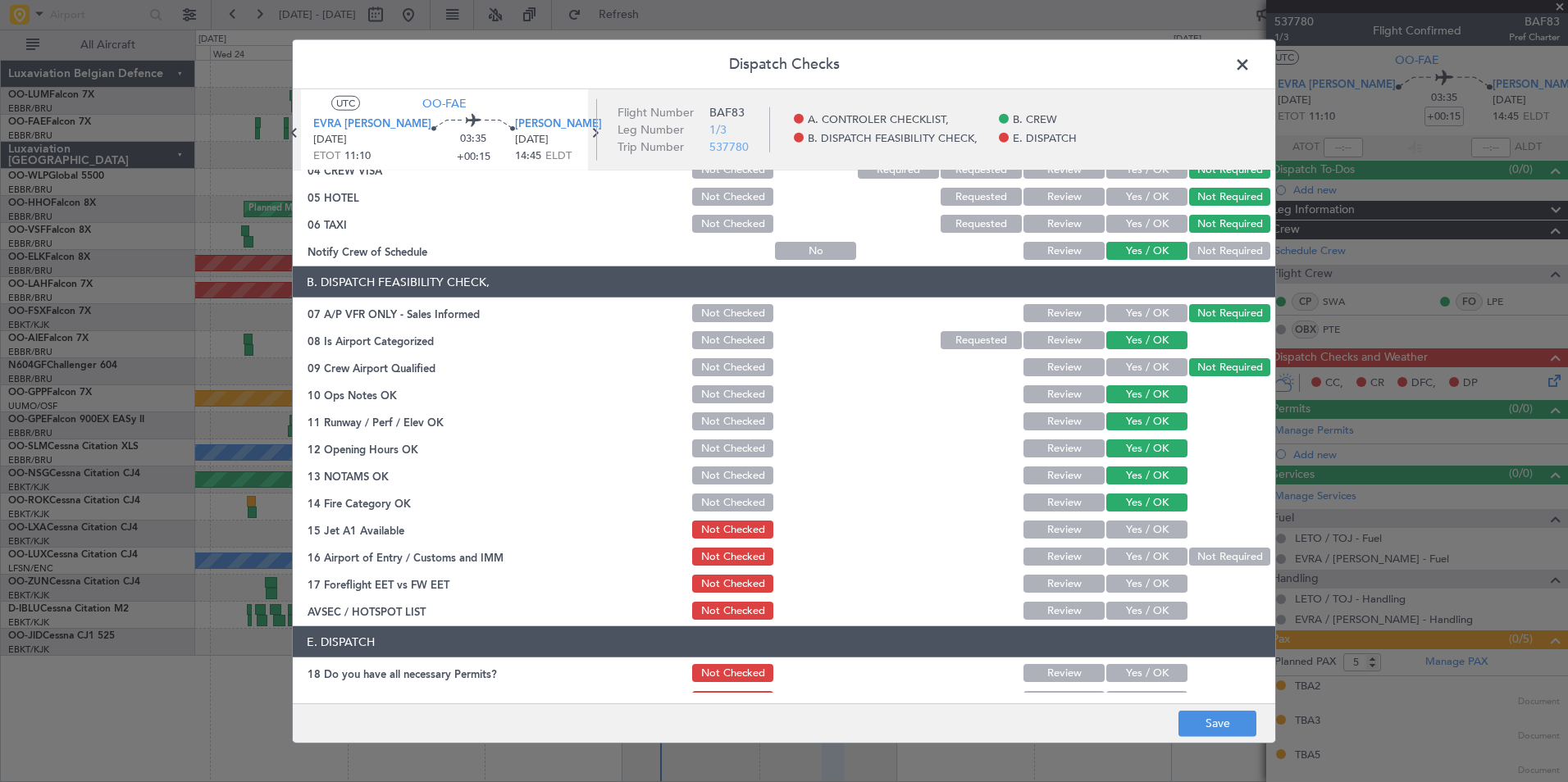
click at [1141, 529] on button "Yes / OK" at bounding box center [1147, 529] width 81 height 18
click at [1136, 552] on button "Yes / OK" at bounding box center [1147, 557] width 81 height 18
drag, startPoint x: 1131, startPoint y: 580, endPoint x: 1137, endPoint y: 594, distance: 15.2
click at [1131, 580] on button "Yes / OK" at bounding box center [1147, 584] width 81 height 18
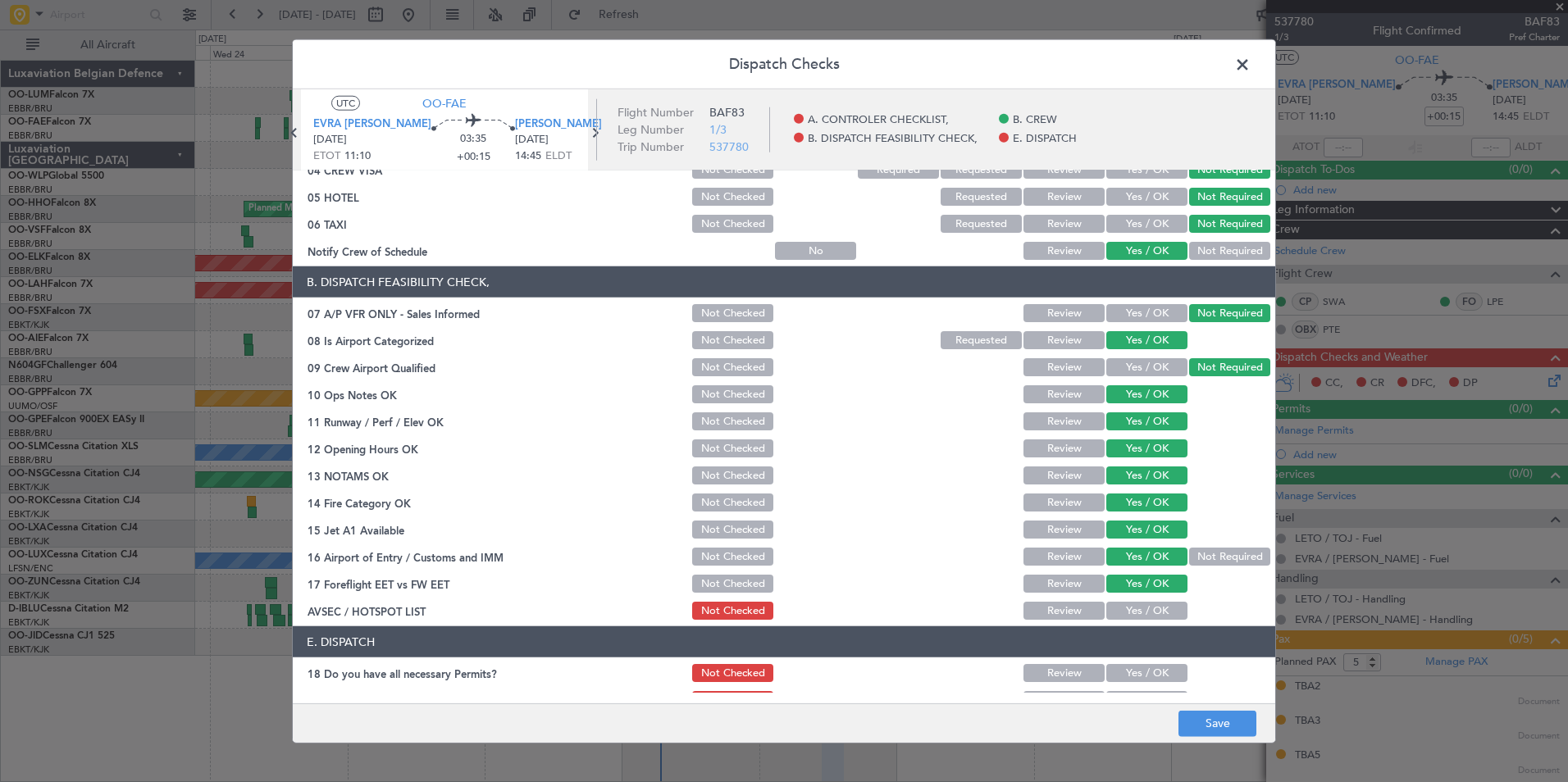
drag, startPoint x: 1142, startPoint y: 602, endPoint x: 1159, endPoint y: 615, distance: 21.4
click at [1142, 603] on section "B. DISPATCH FEASIBILITY CHECK, 07 A/P VFR ONLY - Sales Informed Not Checked Rev…" at bounding box center [784, 444] width 983 height 356
drag, startPoint x: 1145, startPoint y: 618, endPoint x: 1242, endPoint y: 704, distance: 129.6
click at [1149, 625] on article "A. CONTROLER CHECKLIST, 01 Crew Briefing FW + ATMO + pax/cargo list Not Checked…" at bounding box center [784, 431] width 983 height 522
click at [1236, 732] on button "Save" at bounding box center [1217, 723] width 78 height 26
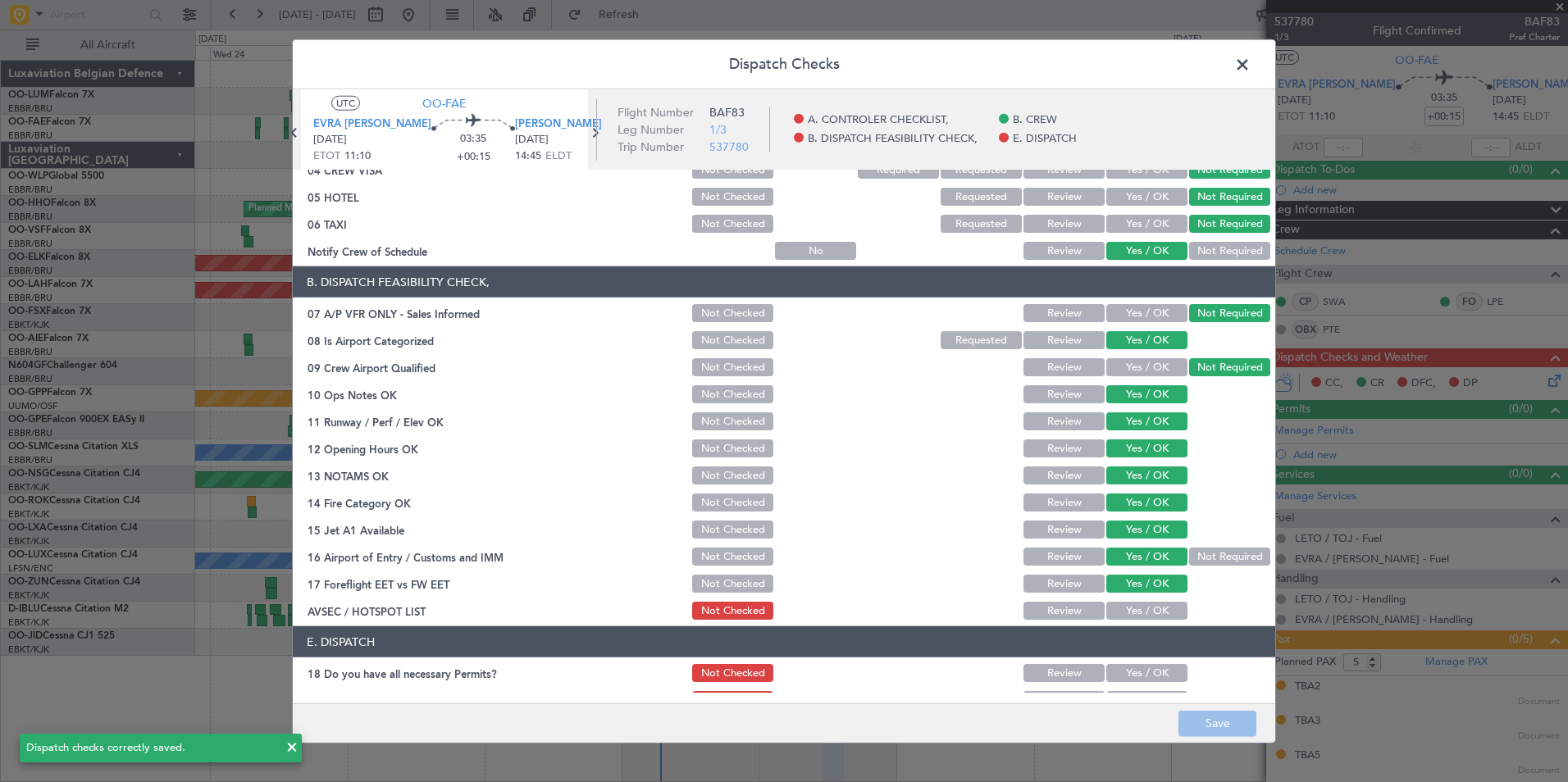
click at [1250, 55] on span at bounding box center [1250, 69] width 0 height 33
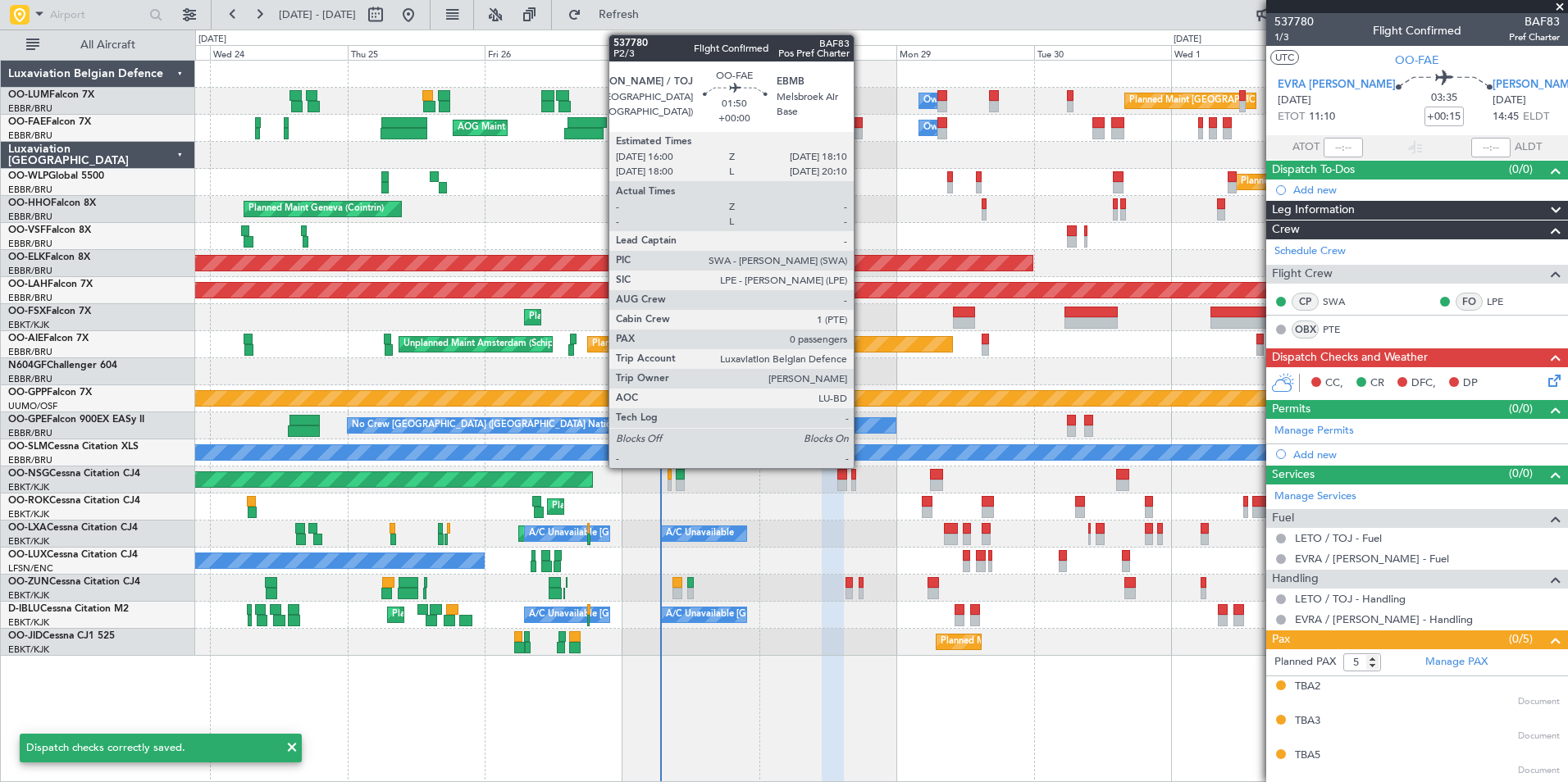
click at [861, 136] on div at bounding box center [856, 133] width 13 height 11
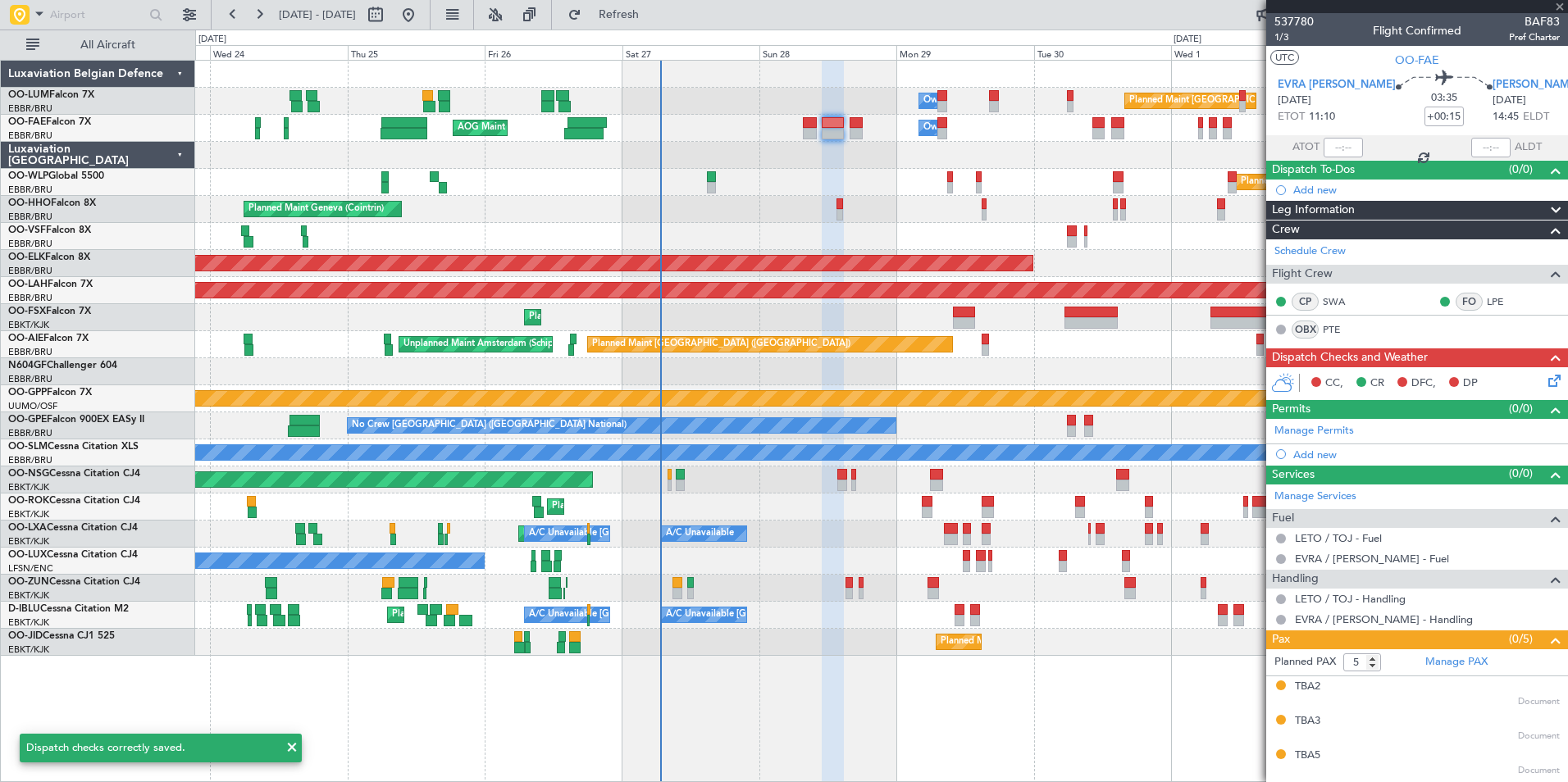
type input "0"
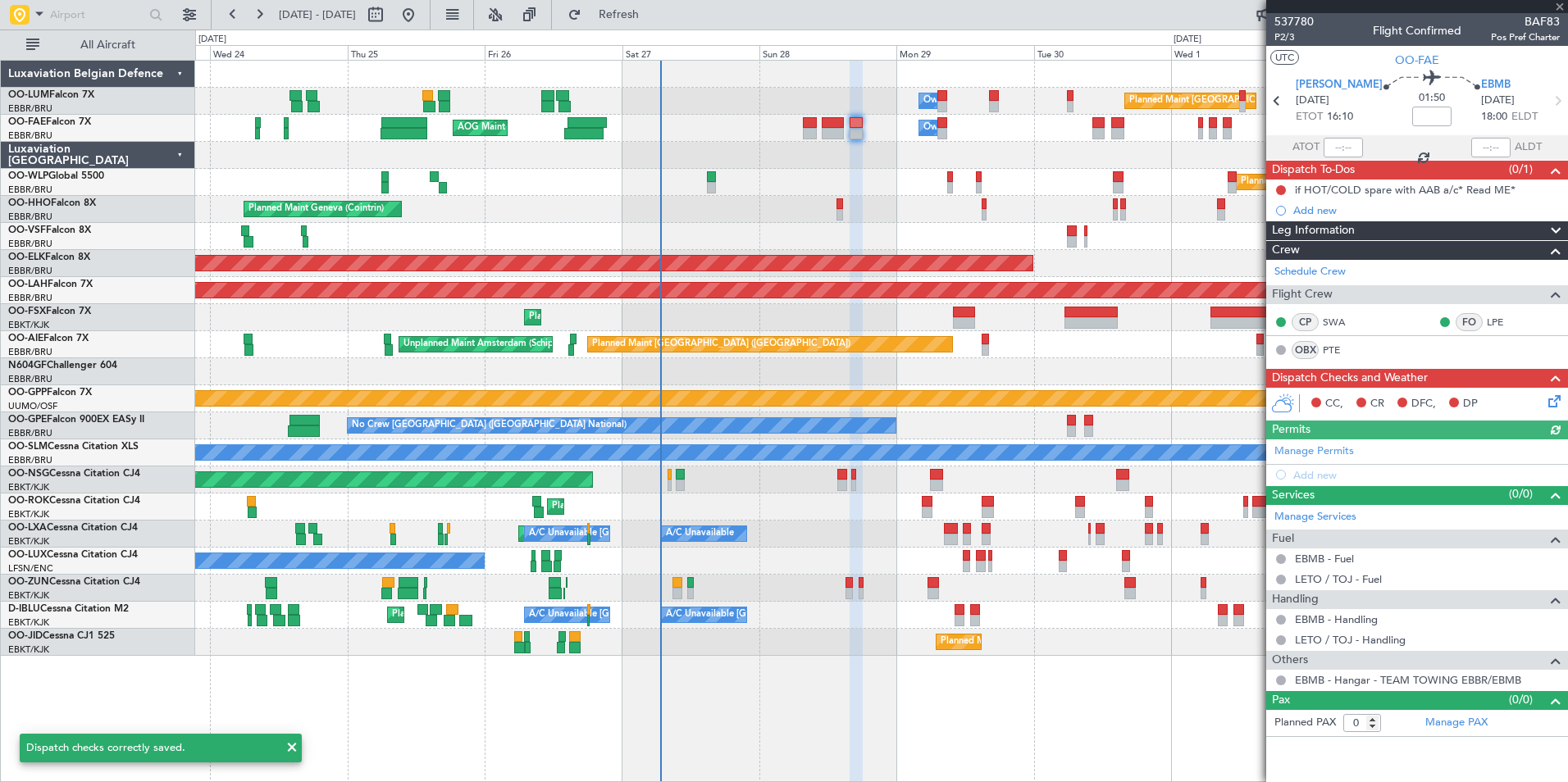
click at [1558, 404] on icon at bounding box center [1551, 398] width 13 height 13
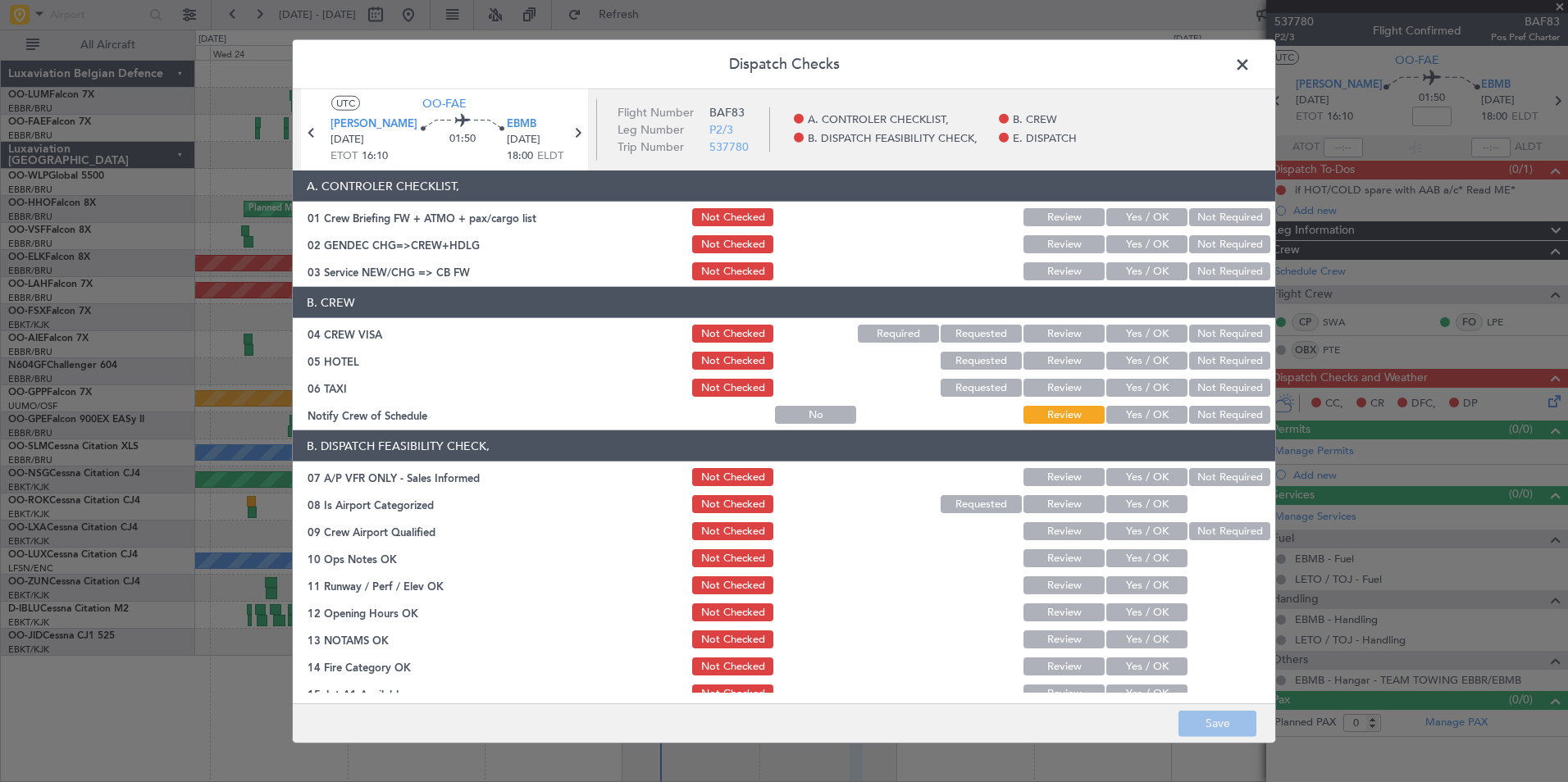
click at [1131, 269] on button "Yes / OK" at bounding box center [1147, 272] width 81 height 18
click at [1234, 333] on button "Not Required" at bounding box center [1229, 334] width 81 height 18
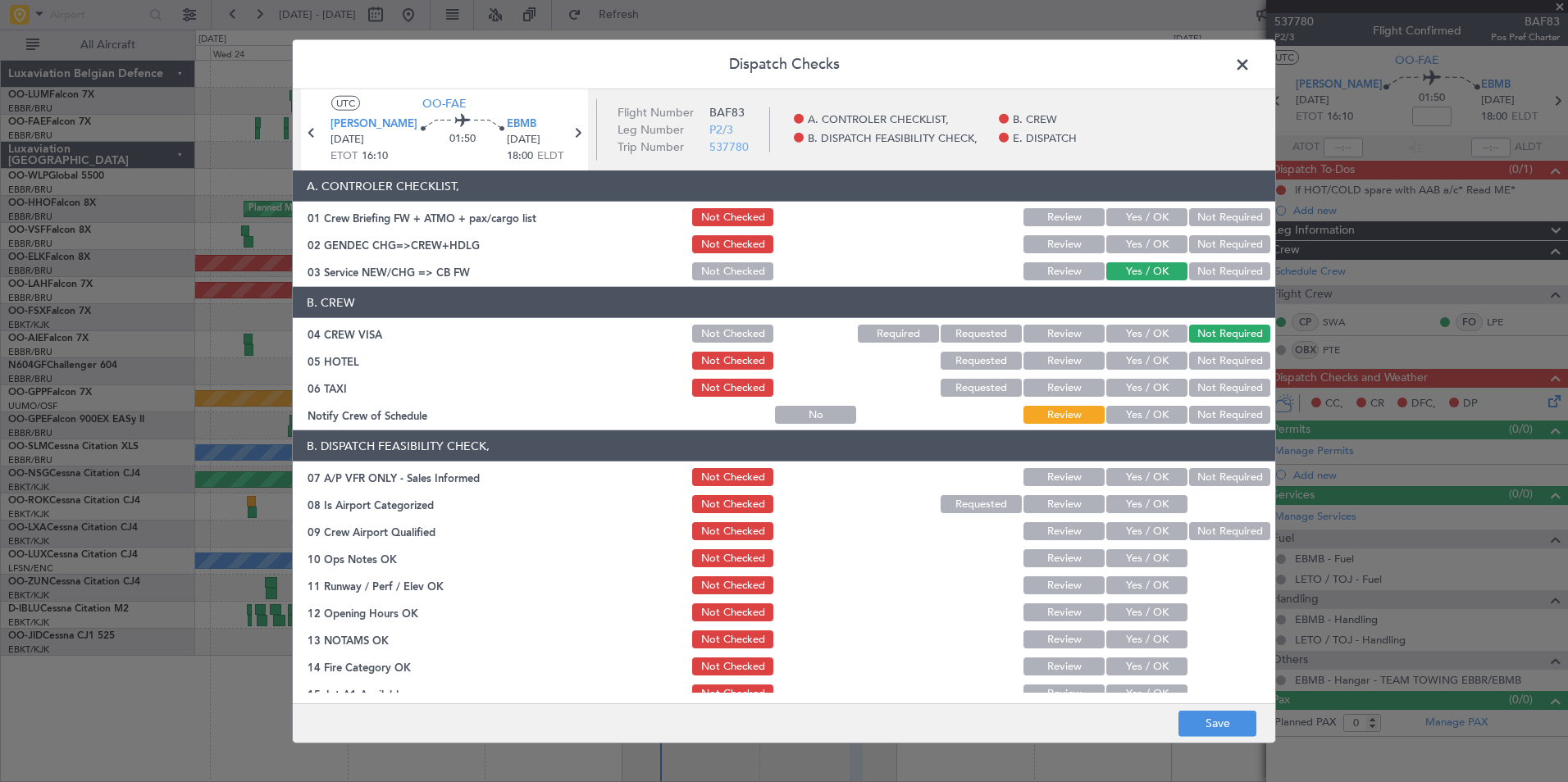
drag, startPoint x: 1226, startPoint y: 360, endPoint x: 1222, endPoint y: 387, distance: 27.3
click at [1226, 361] on button "Not Required" at bounding box center [1229, 361] width 81 height 18
click at [1214, 396] on button "Not Required" at bounding box center [1229, 388] width 81 height 18
click at [1213, 410] on button "Not Required" at bounding box center [1229, 414] width 81 height 18
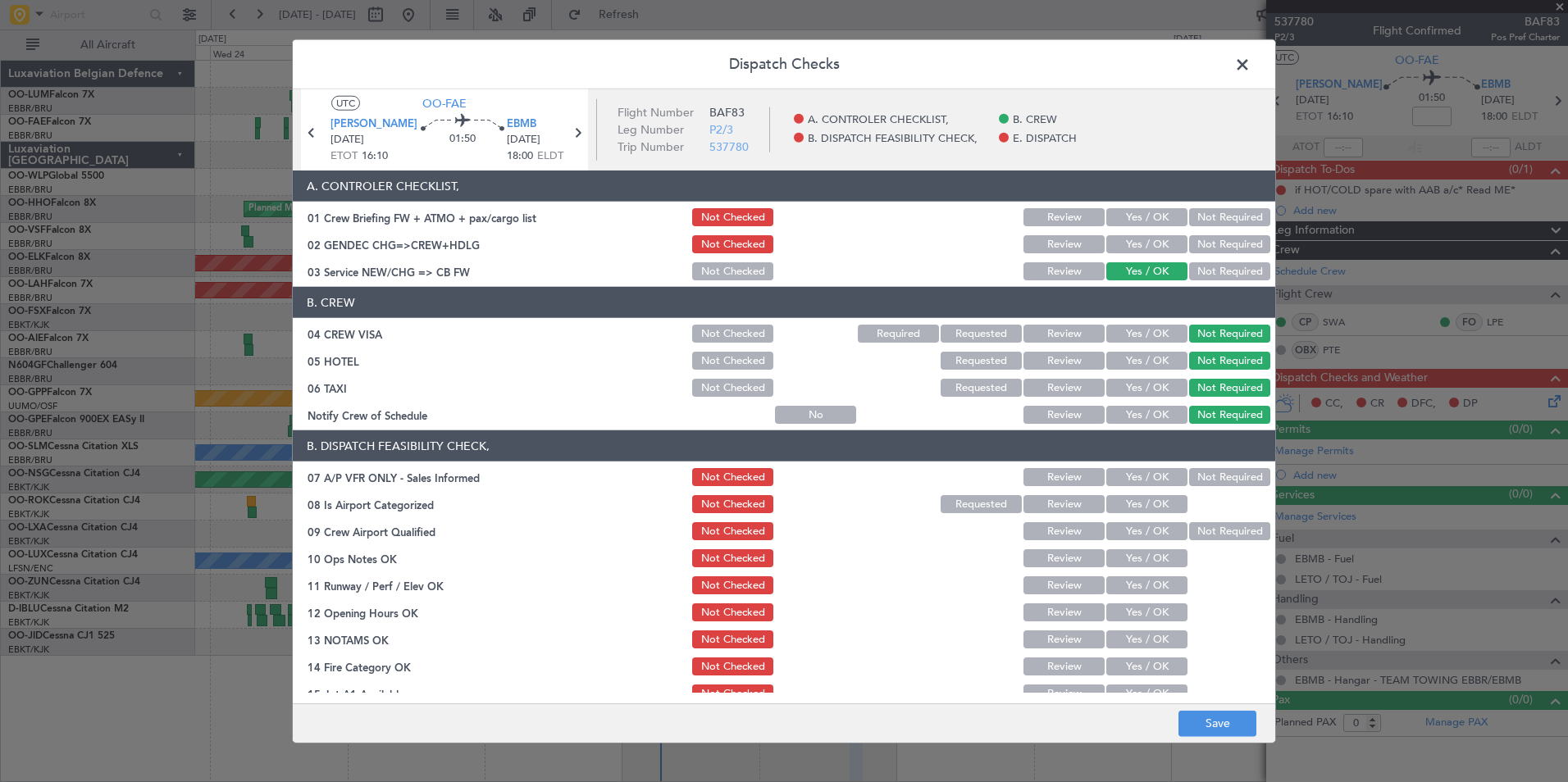
drag, startPoint x: 1157, startPoint y: 414, endPoint x: 1194, endPoint y: 439, distance: 44.7
click at [1156, 414] on button "Yes / OK" at bounding box center [1147, 414] width 81 height 18
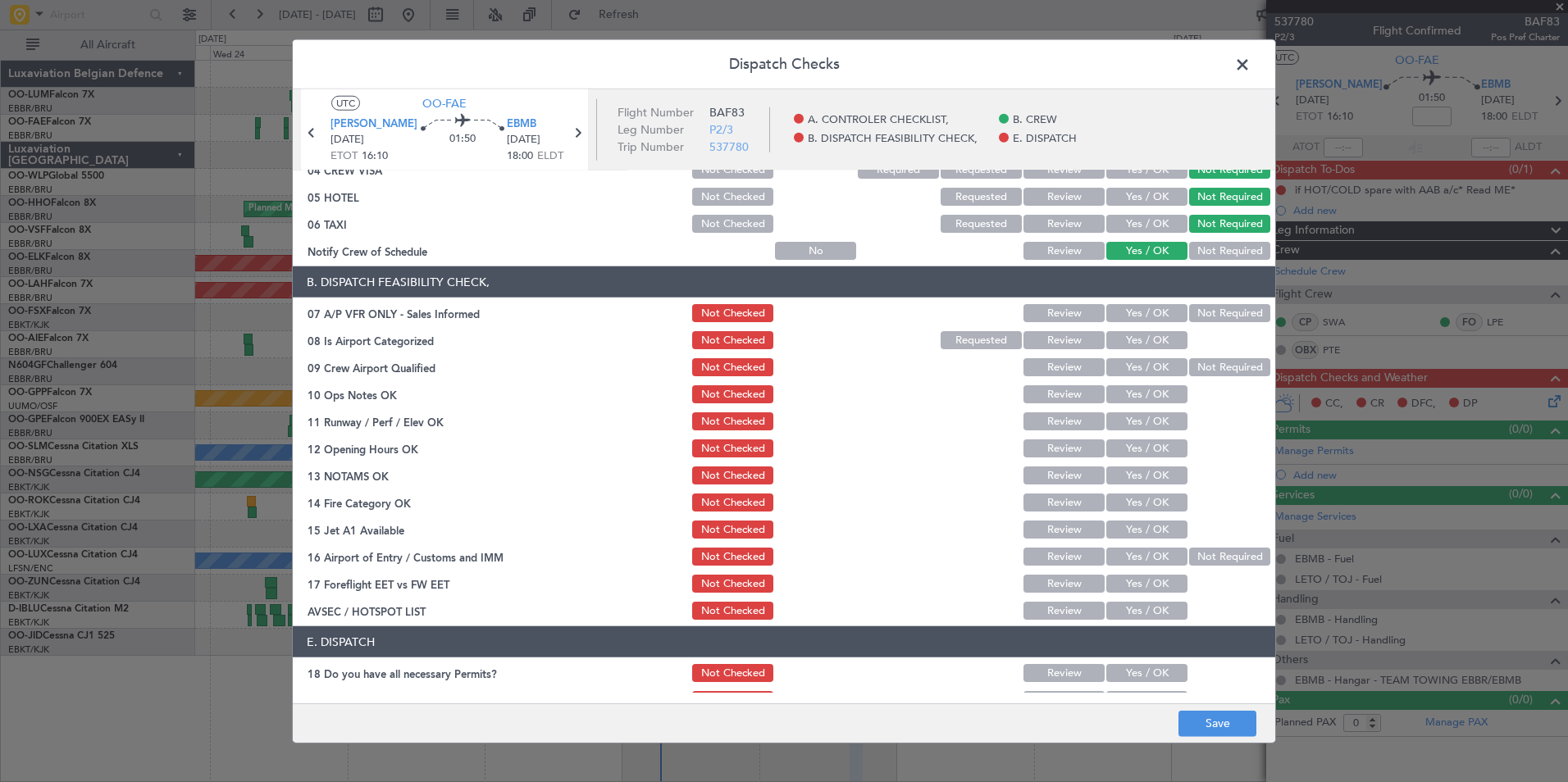
click at [1209, 315] on button "Not Required" at bounding box center [1229, 314] width 81 height 18
drag, startPoint x: 1140, startPoint y: 334, endPoint x: 1217, endPoint y: 361, distance: 81.6
click at [1140, 338] on button "Yes / OK" at bounding box center [1147, 341] width 81 height 18
click at [1208, 372] on button "Not Required" at bounding box center [1229, 368] width 81 height 18
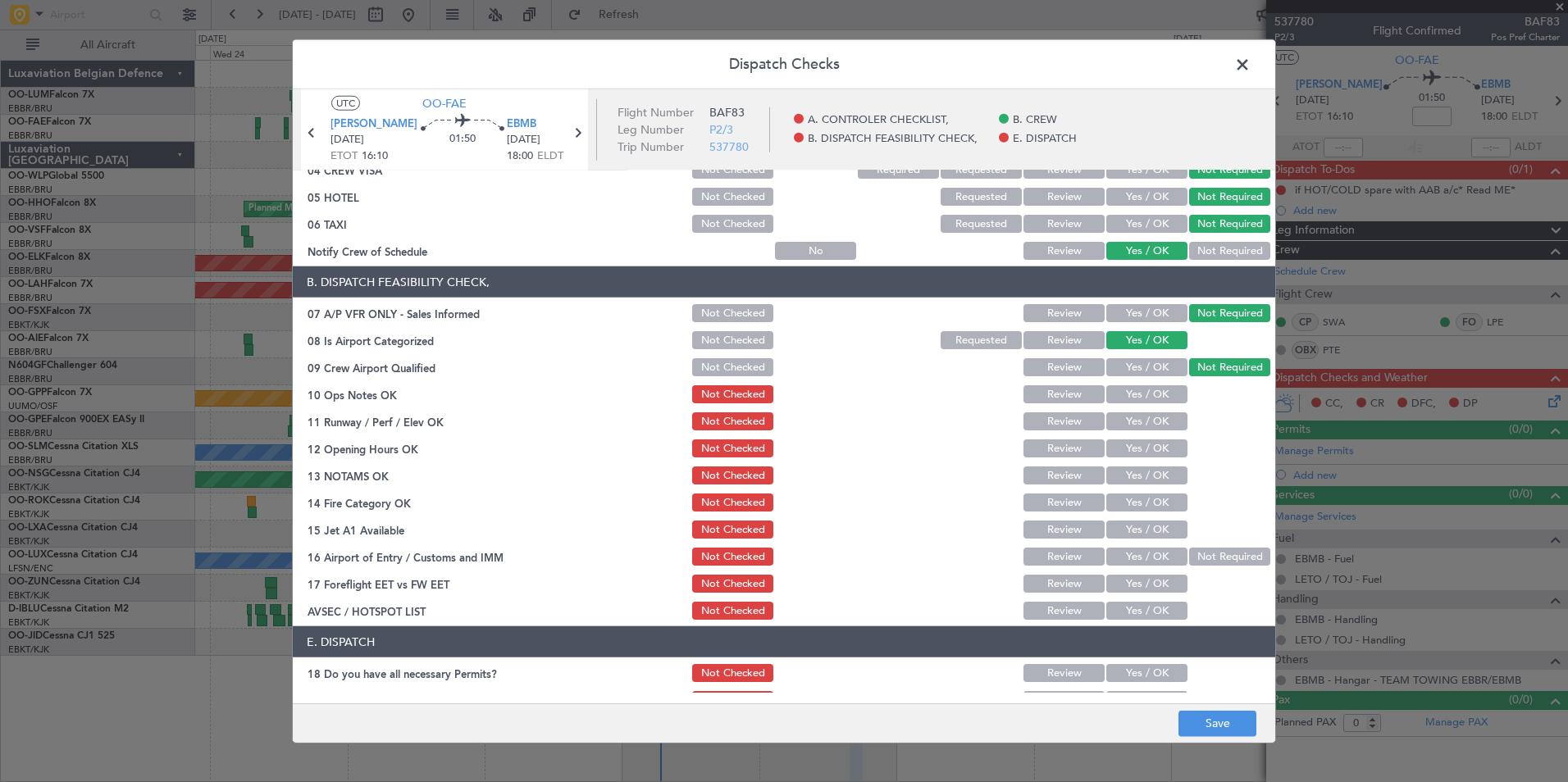
drag, startPoint x: 1137, startPoint y: 388, endPoint x: 1141, endPoint y: 401, distance: 13.6
click at [1137, 389] on button "Yes / OK" at bounding box center [1147, 394] width 81 height 18
drag, startPoint x: 1141, startPoint y: 423, endPoint x: 1144, endPoint y: 443, distance: 20.2
click at [1141, 424] on button "Yes / OK" at bounding box center [1147, 421] width 81 height 18
click at [1145, 447] on button "Yes / OK" at bounding box center [1147, 448] width 81 height 18
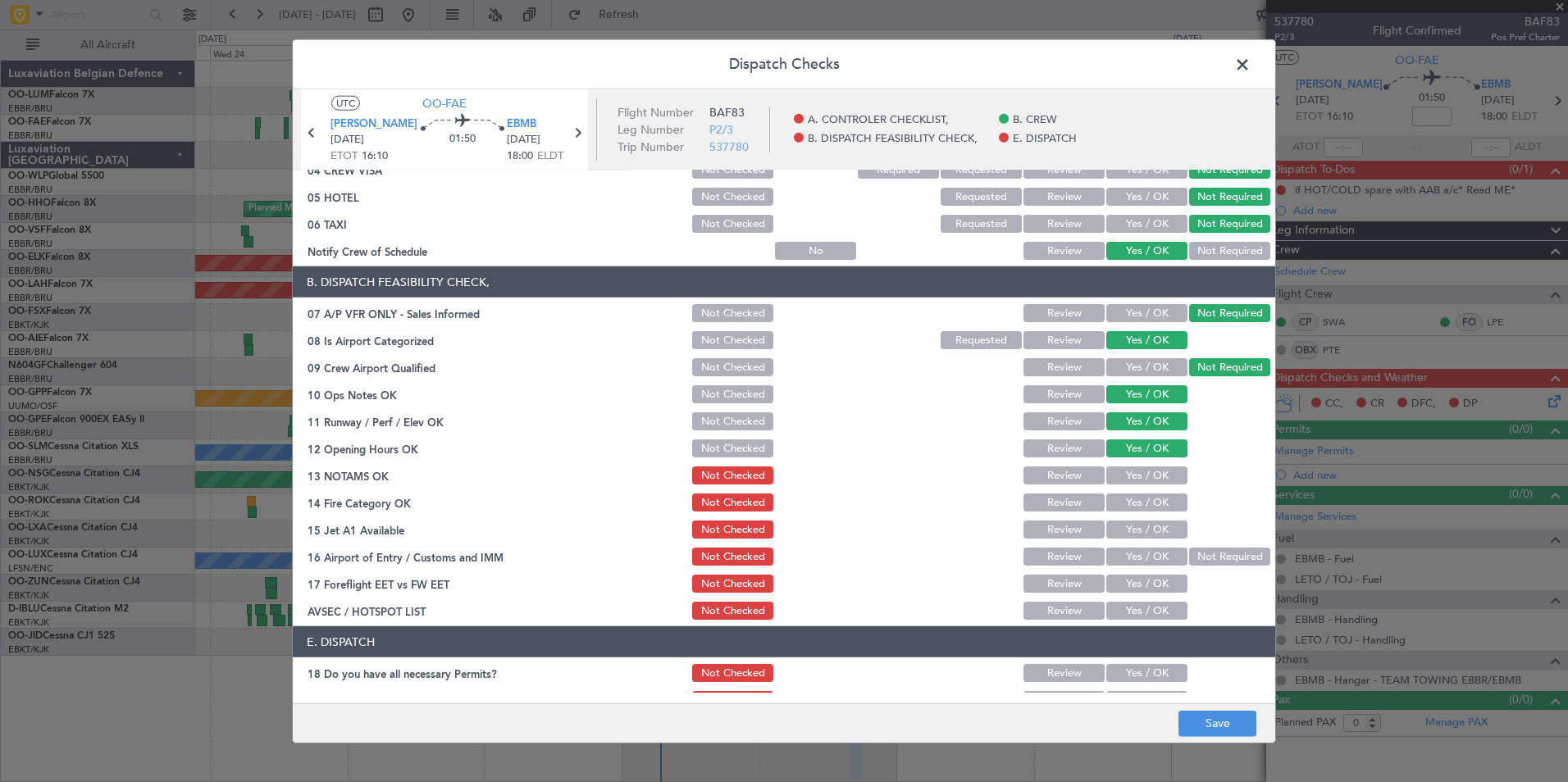
drag, startPoint x: 1133, startPoint y: 476, endPoint x: 1136, endPoint y: 502, distance: 26.2
click at [1133, 478] on button "Yes / OK" at bounding box center [1147, 475] width 81 height 18
drag, startPoint x: 1133, startPoint y: 506, endPoint x: 1133, endPoint y: 521, distance: 15.0
click at [1133, 507] on button "Yes / OK" at bounding box center [1147, 502] width 81 height 18
drag, startPoint x: 1128, startPoint y: 530, endPoint x: 1128, endPoint y: 542, distance: 12.0
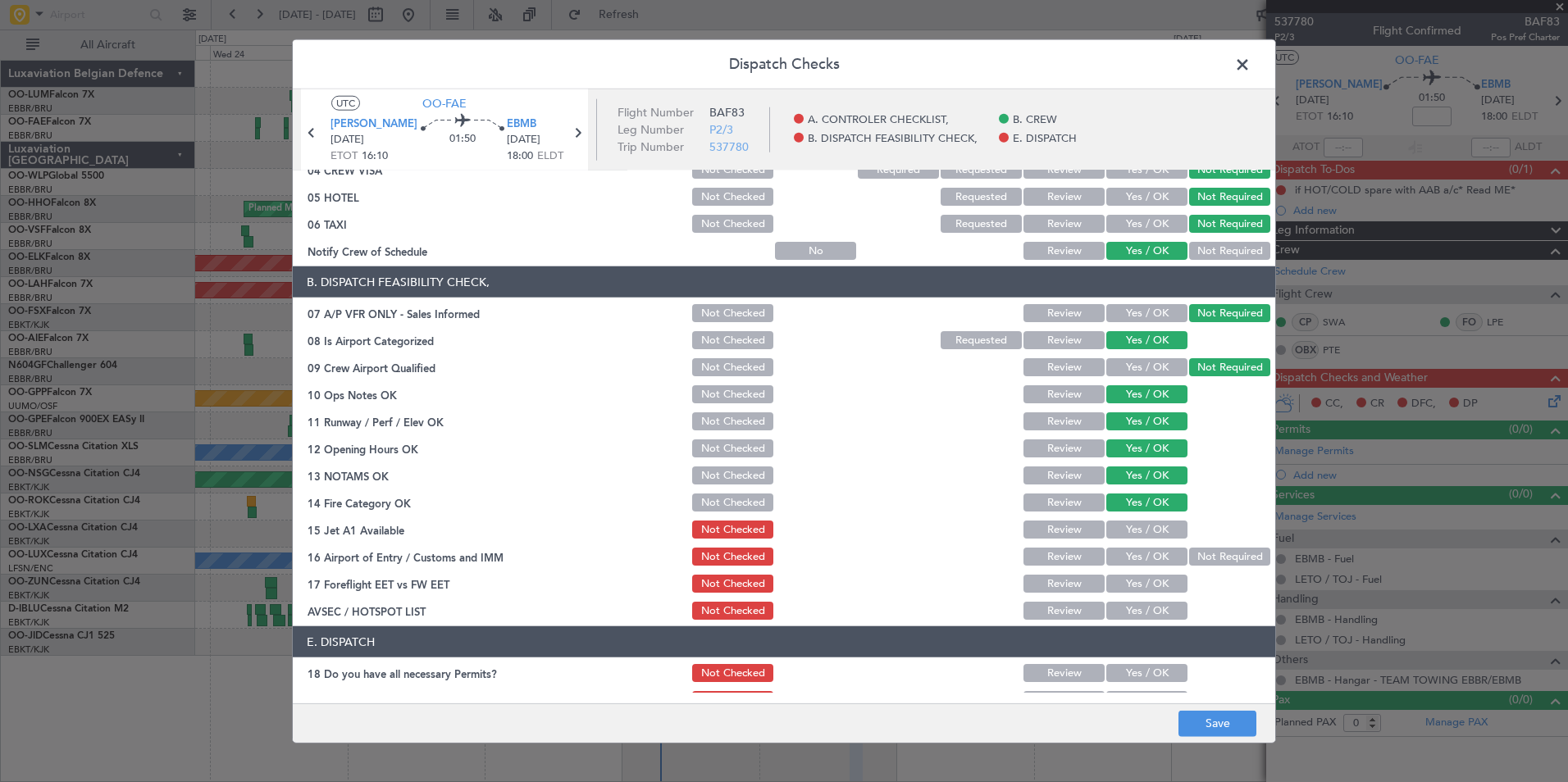
click at [1127, 531] on button "Yes / OK" at bounding box center [1147, 529] width 81 height 18
click at [1123, 563] on button "Yes / OK" at bounding box center [1147, 557] width 81 height 18
drag, startPoint x: 1127, startPoint y: 576, endPoint x: 1135, endPoint y: 597, distance: 22.5
click at [1127, 577] on button "Yes / OK" at bounding box center [1147, 584] width 81 height 18
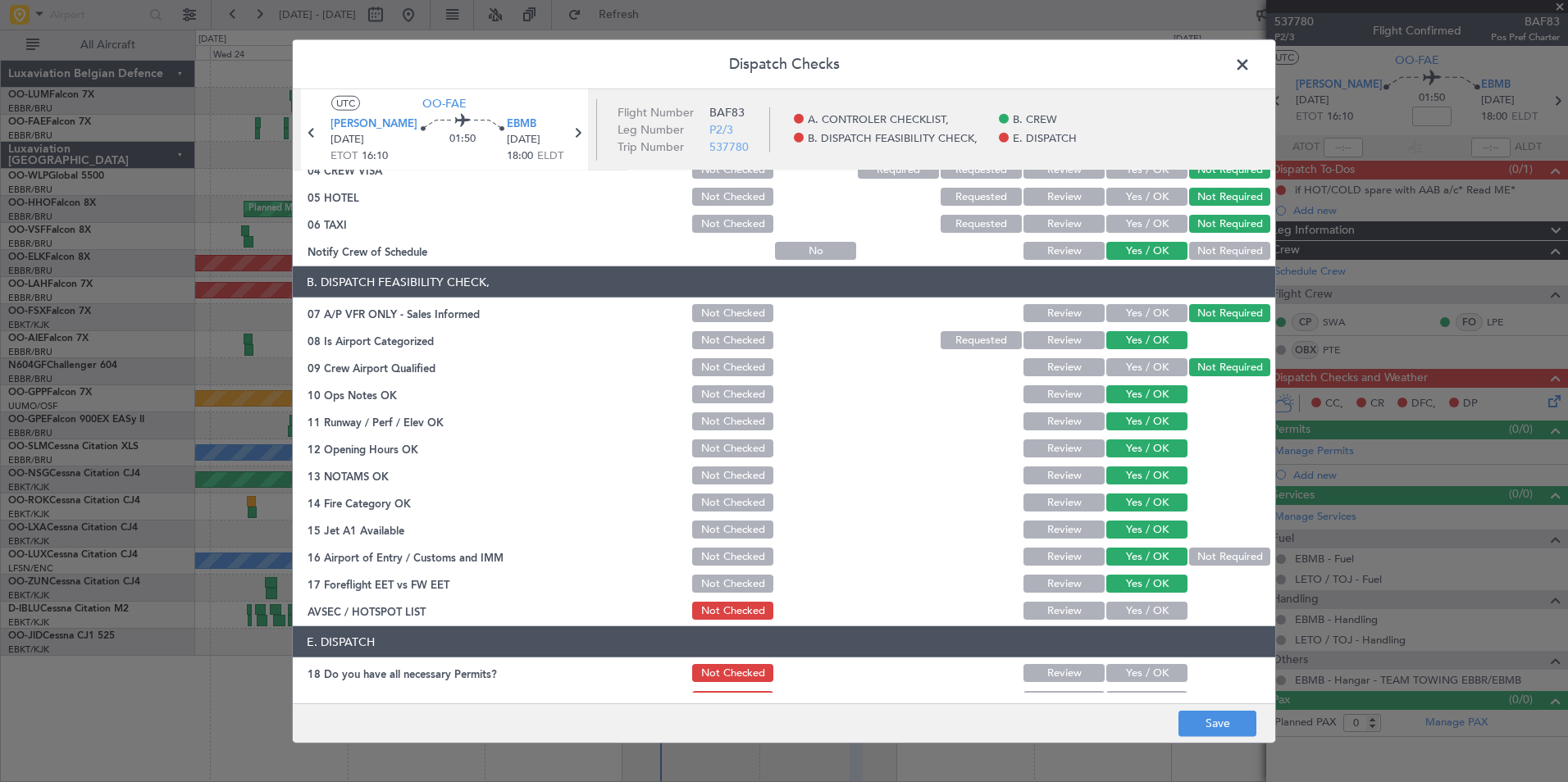
click at [1140, 612] on button "Yes / OK" at bounding box center [1147, 611] width 81 height 18
click at [1215, 703] on div "Dispatch Checks UTC OO-FAE LETO TOJ 28/09/2025 ETOT 16:10 01:50 EBMB 28/09/2025…" at bounding box center [783, 391] width 984 height 704
drag, startPoint x: 1215, startPoint y: 703, endPoint x: 1221, endPoint y: 720, distance: 18.0
click at [1221, 722] on button "Save" at bounding box center [1217, 723] width 78 height 26
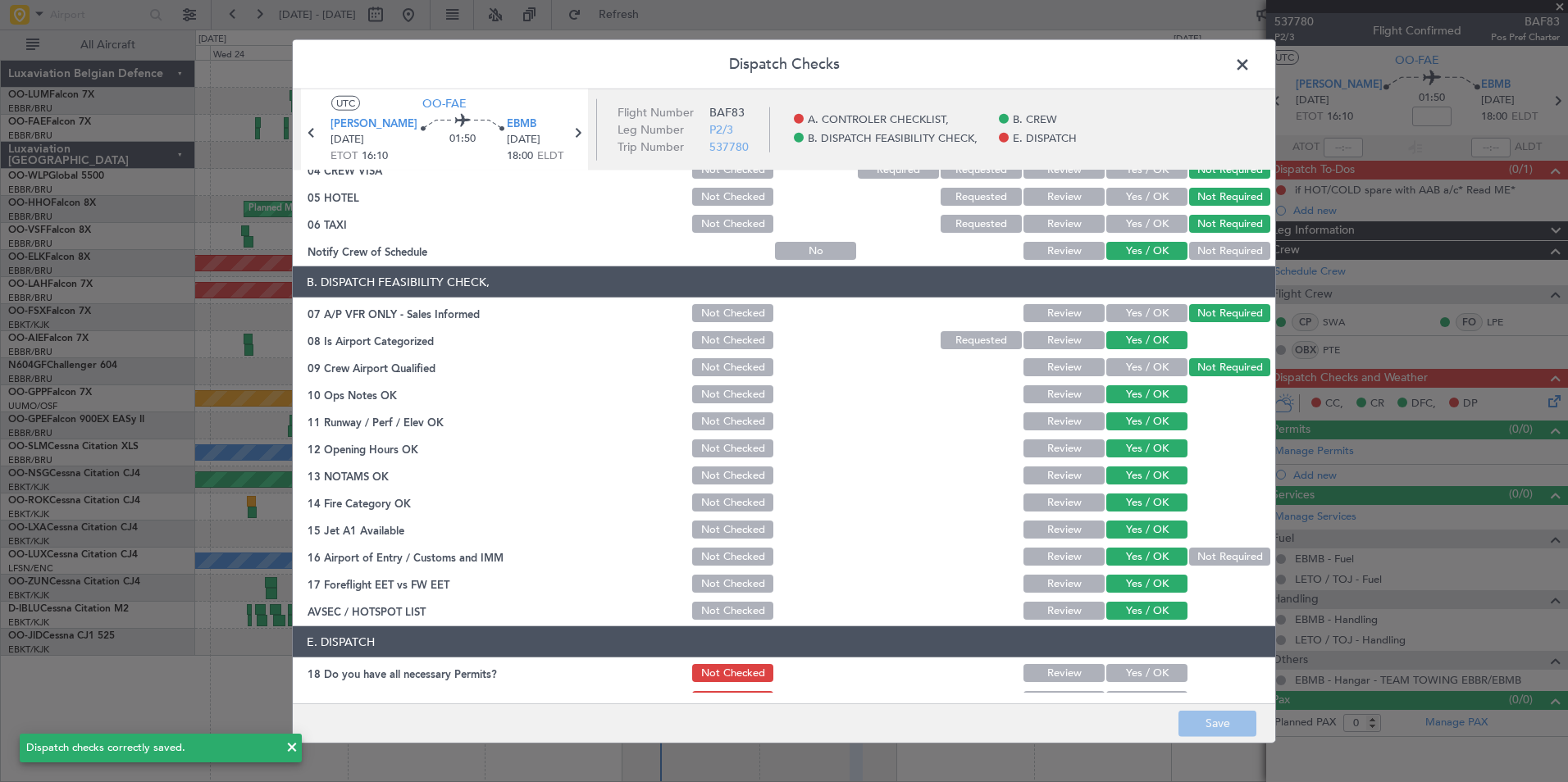
click at [1250, 57] on span at bounding box center [1250, 69] width 0 height 33
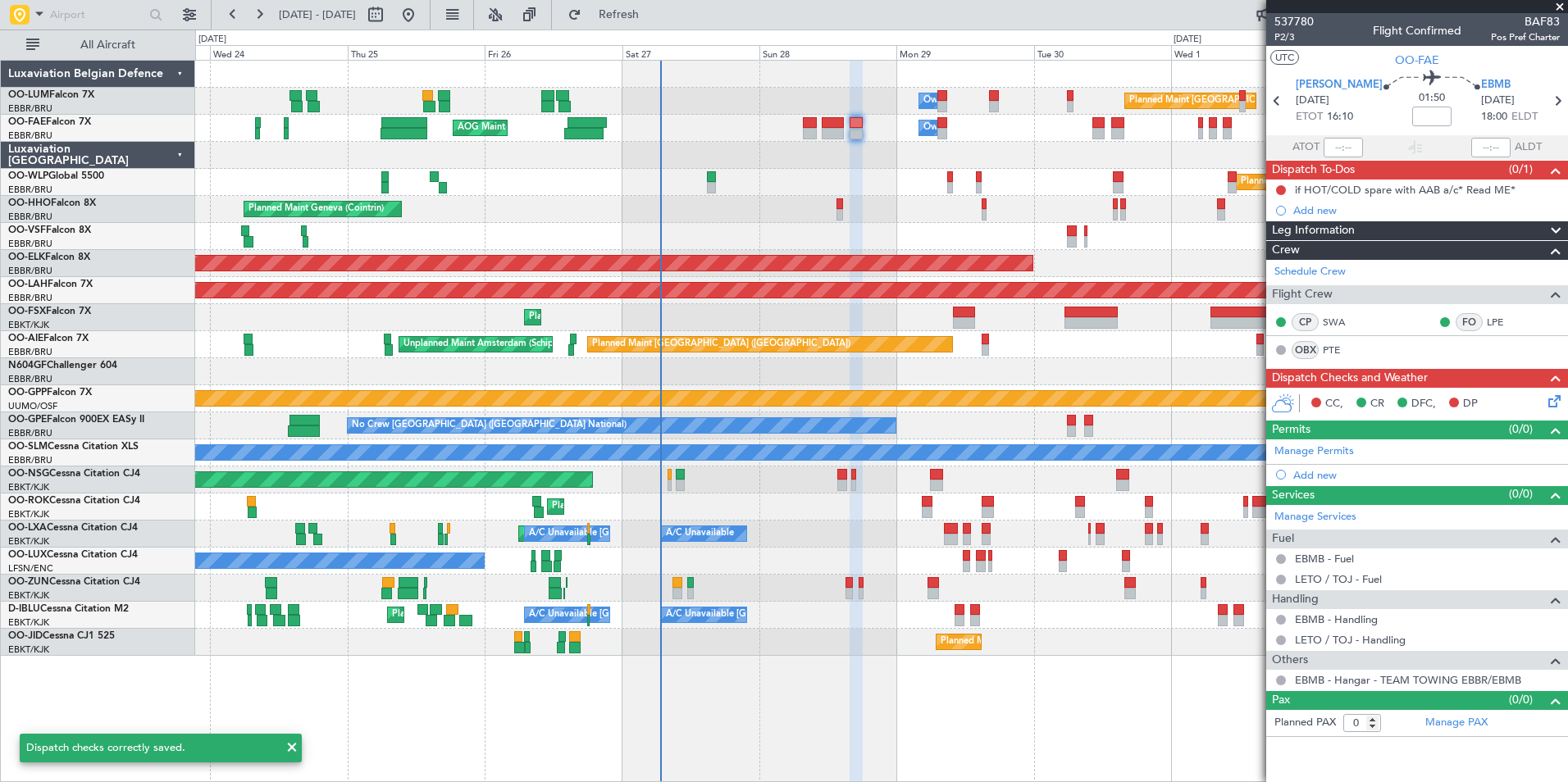
click at [1011, 223] on div "Planned Maint Geneva (Cointrin)" at bounding box center [881, 209] width 1372 height 27
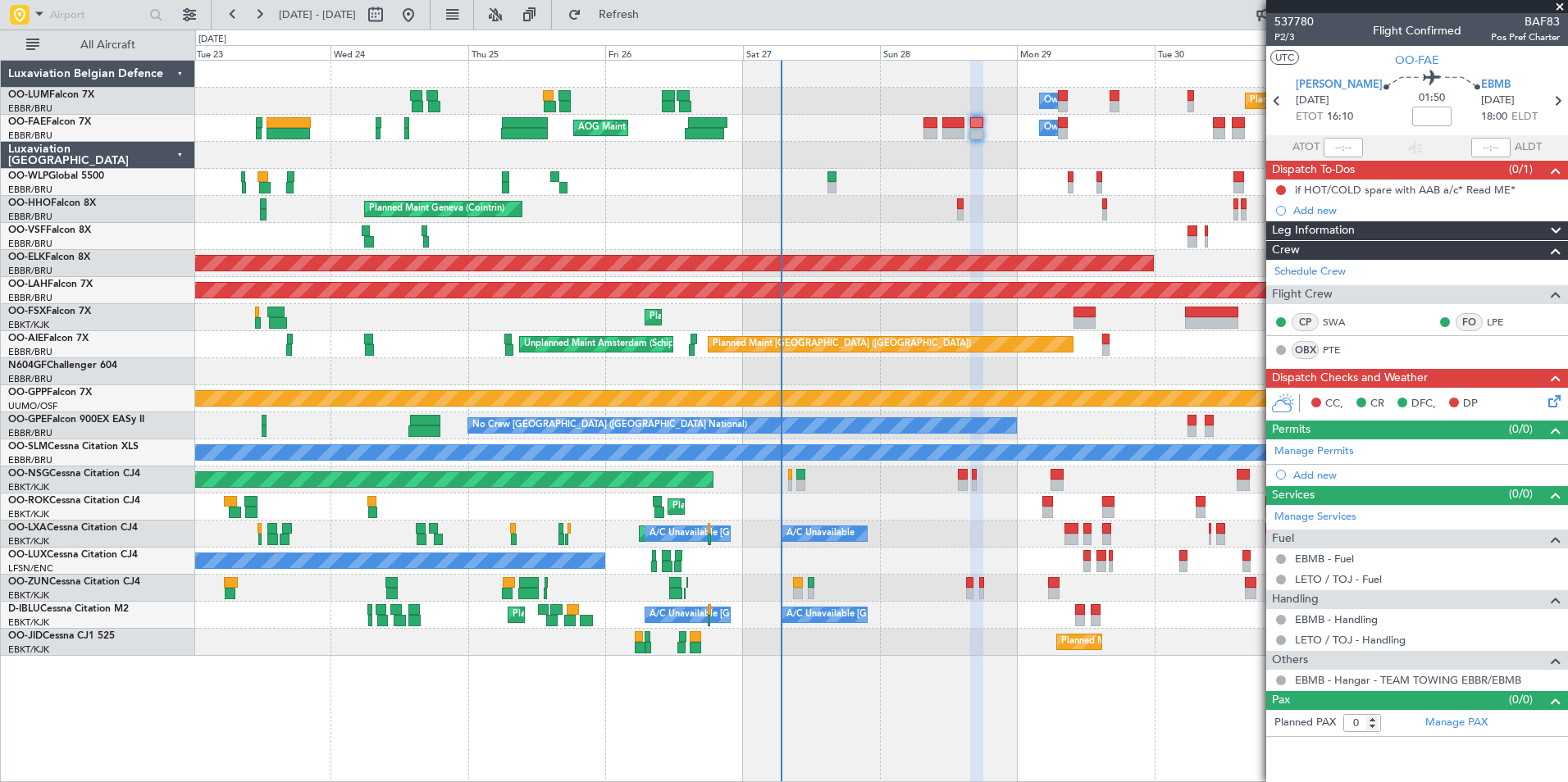
click at [941, 222] on div "Planned Maint Brussels (Brussels National) Owner Melsbroek Air Base Owner Melsb…" at bounding box center [881, 359] width 1372 height 595
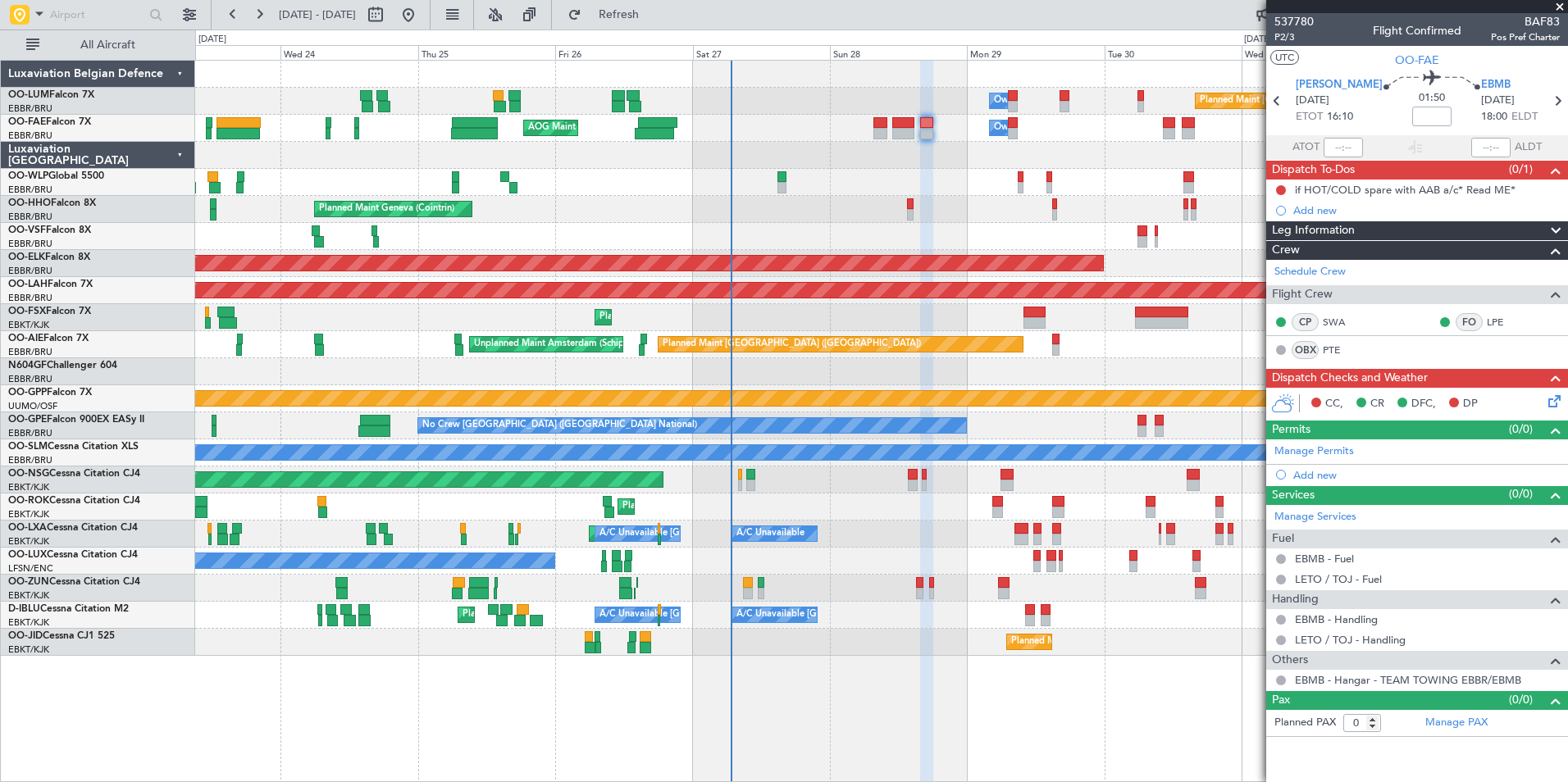
click at [930, 177] on div "Planned Maint Milan (Linate)" at bounding box center [881, 182] width 1372 height 27
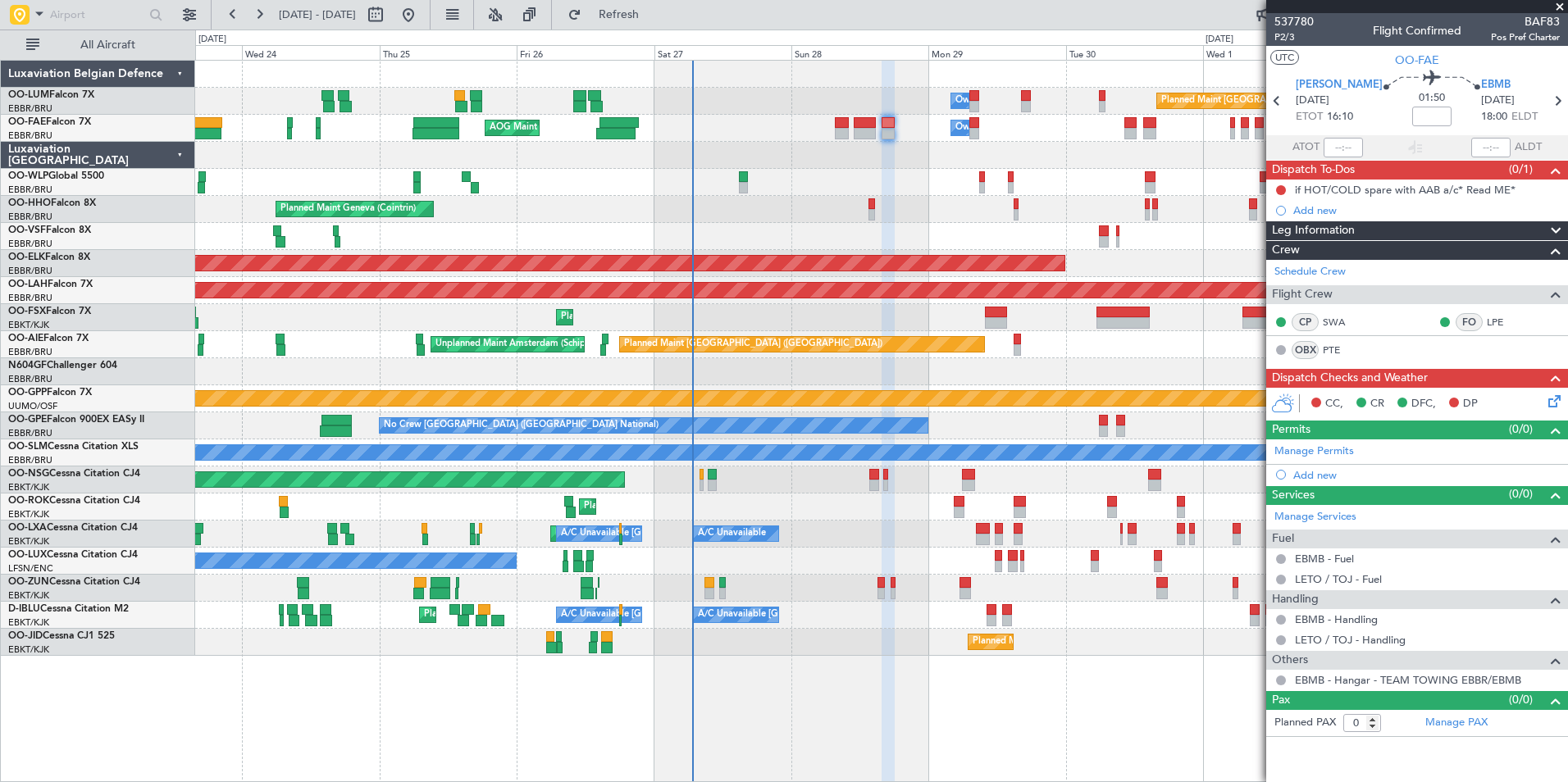
click at [889, 177] on div "Planned Maint Brussels (Brussels National) Owner Melsbroek Air Base Owner Melsb…" at bounding box center [881, 359] width 1372 height 595
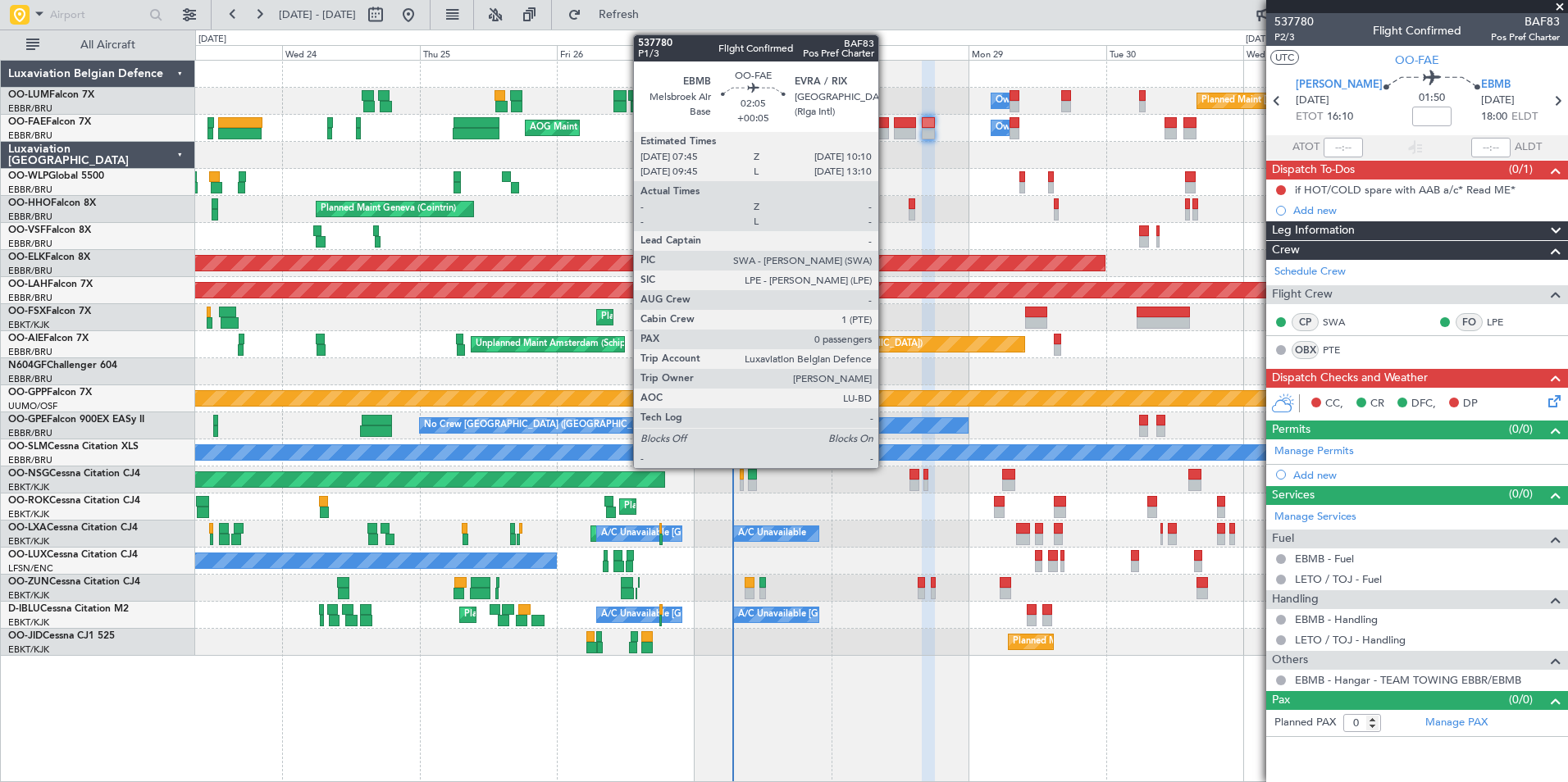
click at [886, 122] on div at bounding box center [882, 122] width 14 height 11
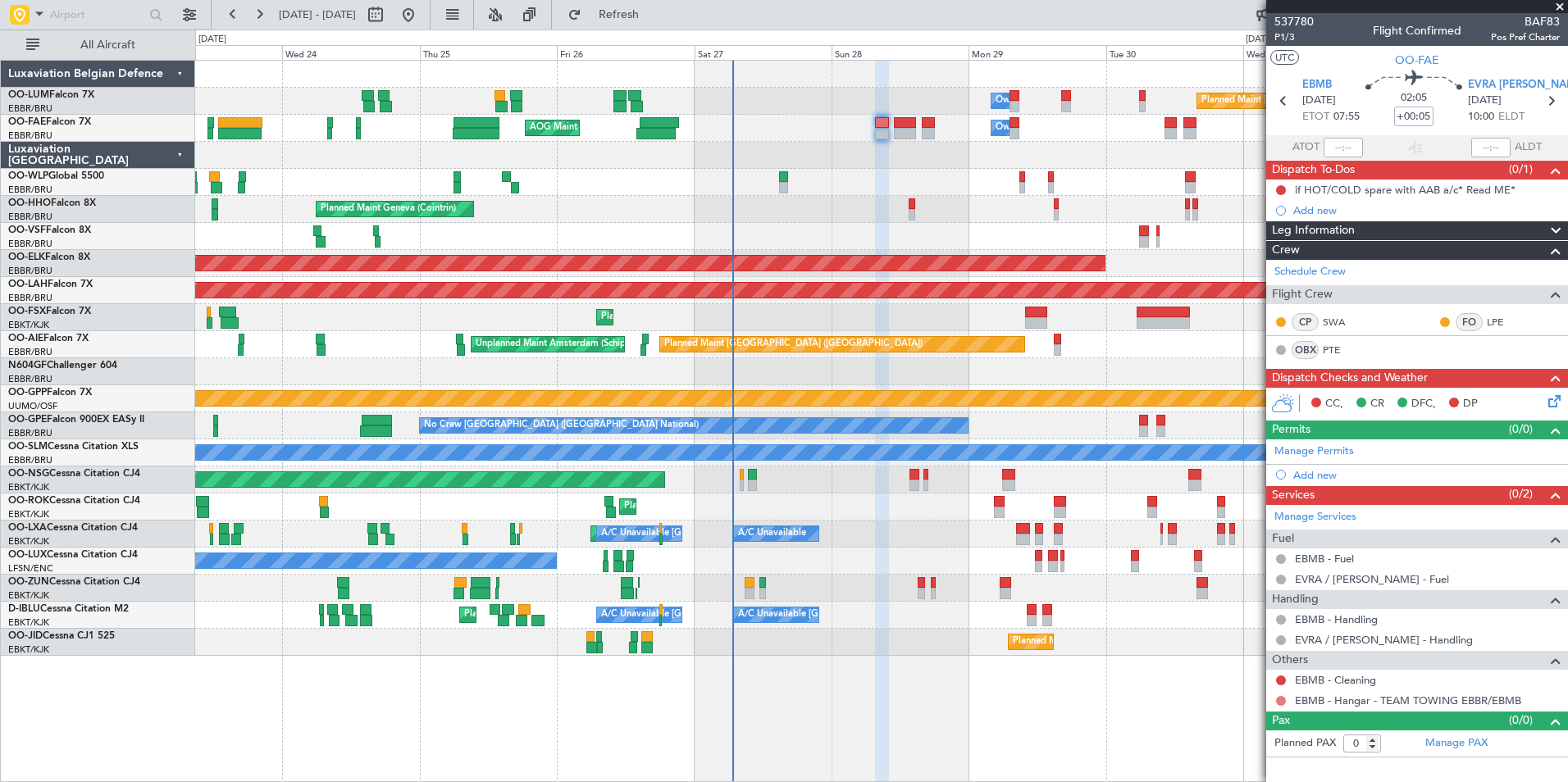
drag, startPoint x: 1276, startPoint y: 704, endPoint x: 1284, endPoint y: 697, distance: 10.6
click at [1277, 701] on div at bounding box center [1280, 701] width 13 height 13
click at [1285, 697] on button at bounding box center [1281, 701] width 10 height 10
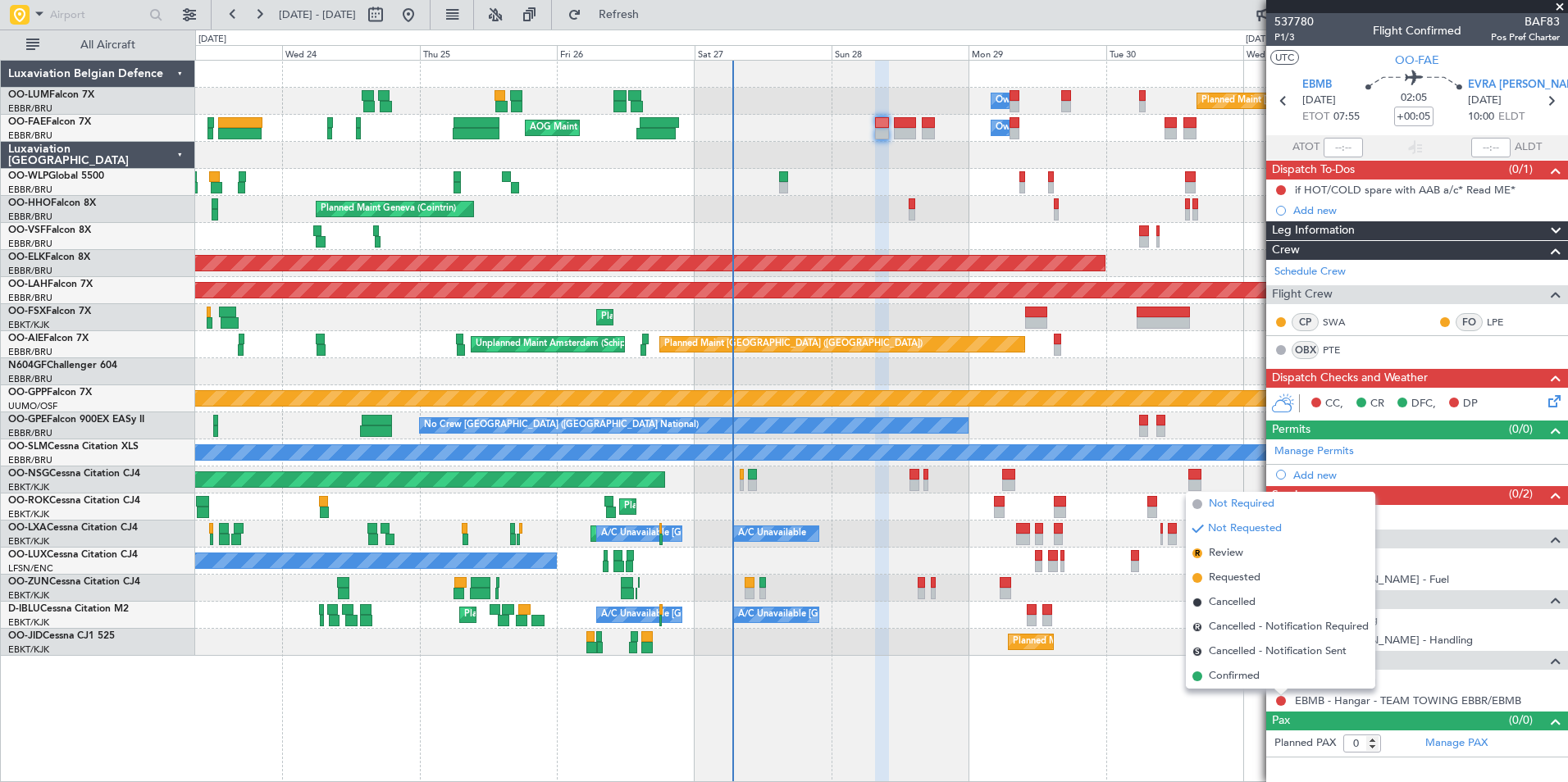
click at [1266, 510] on span "Not Required" at bounding box center [1241, 504] width 66 height 16
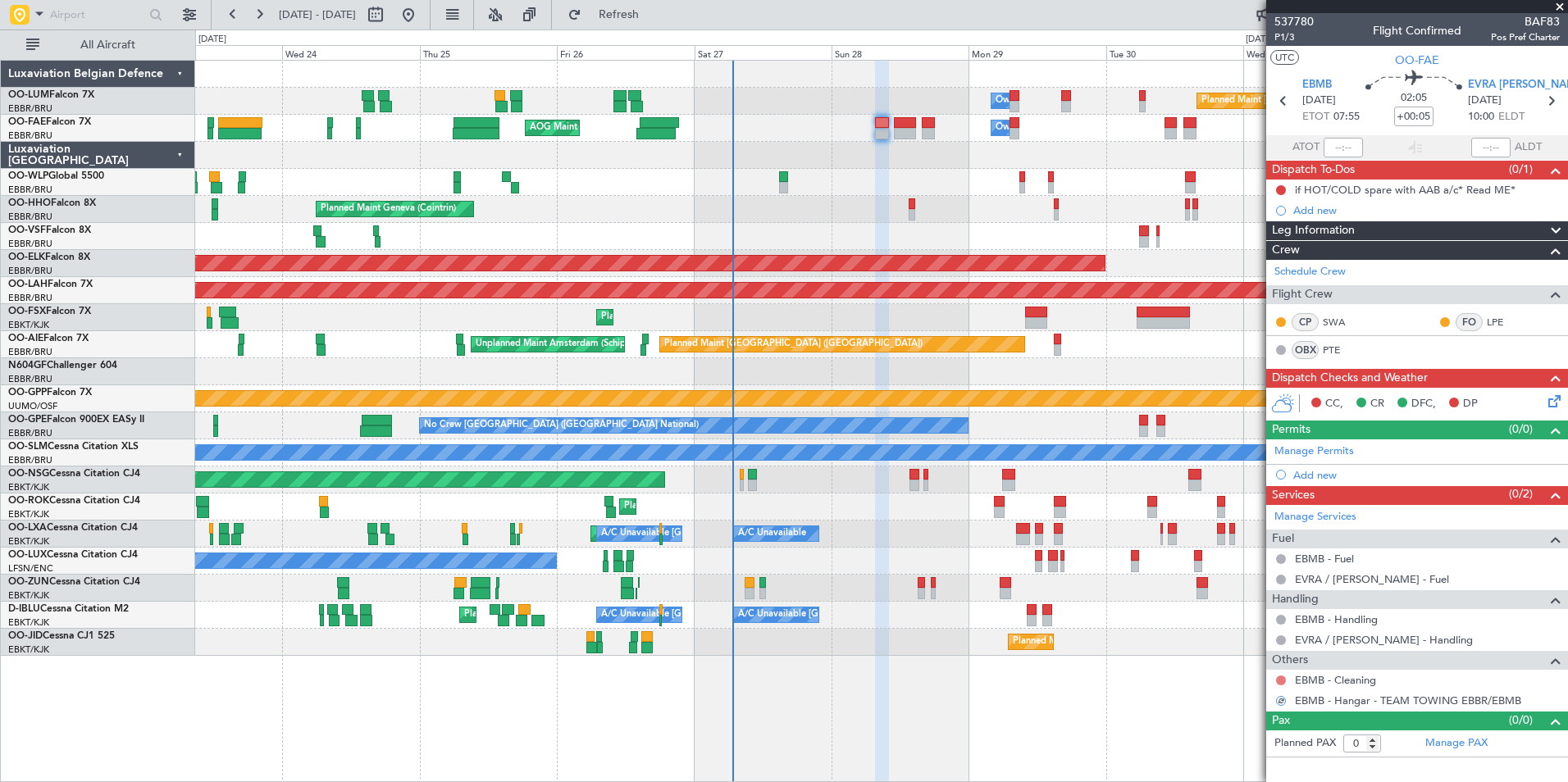
click at [1284, 683] on button at bounding box center [1281, 681] width 10 height 10
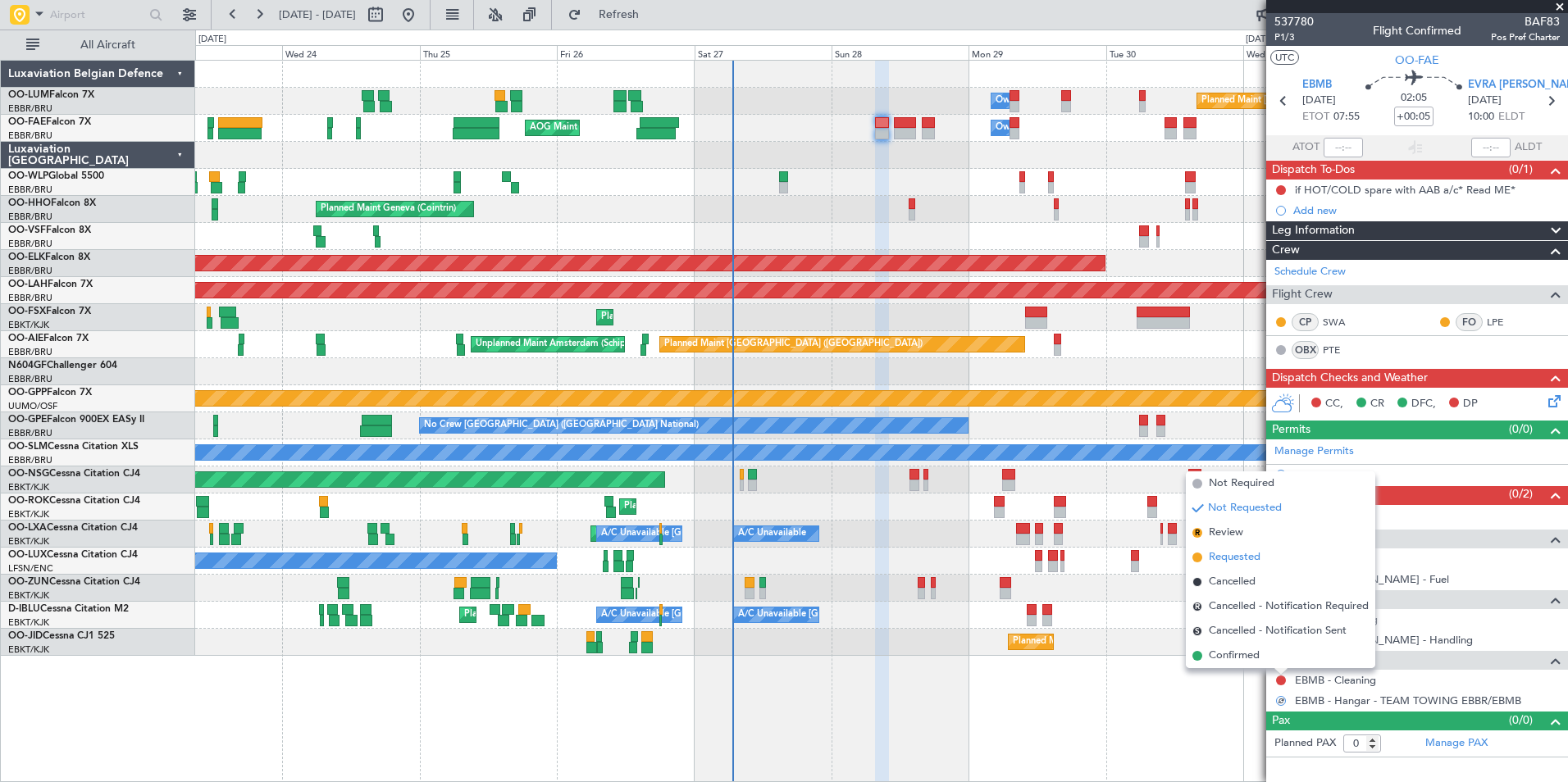
click at [1237, 562] on span "Requested" at bounding box center [1234, 557] width 52 height 16
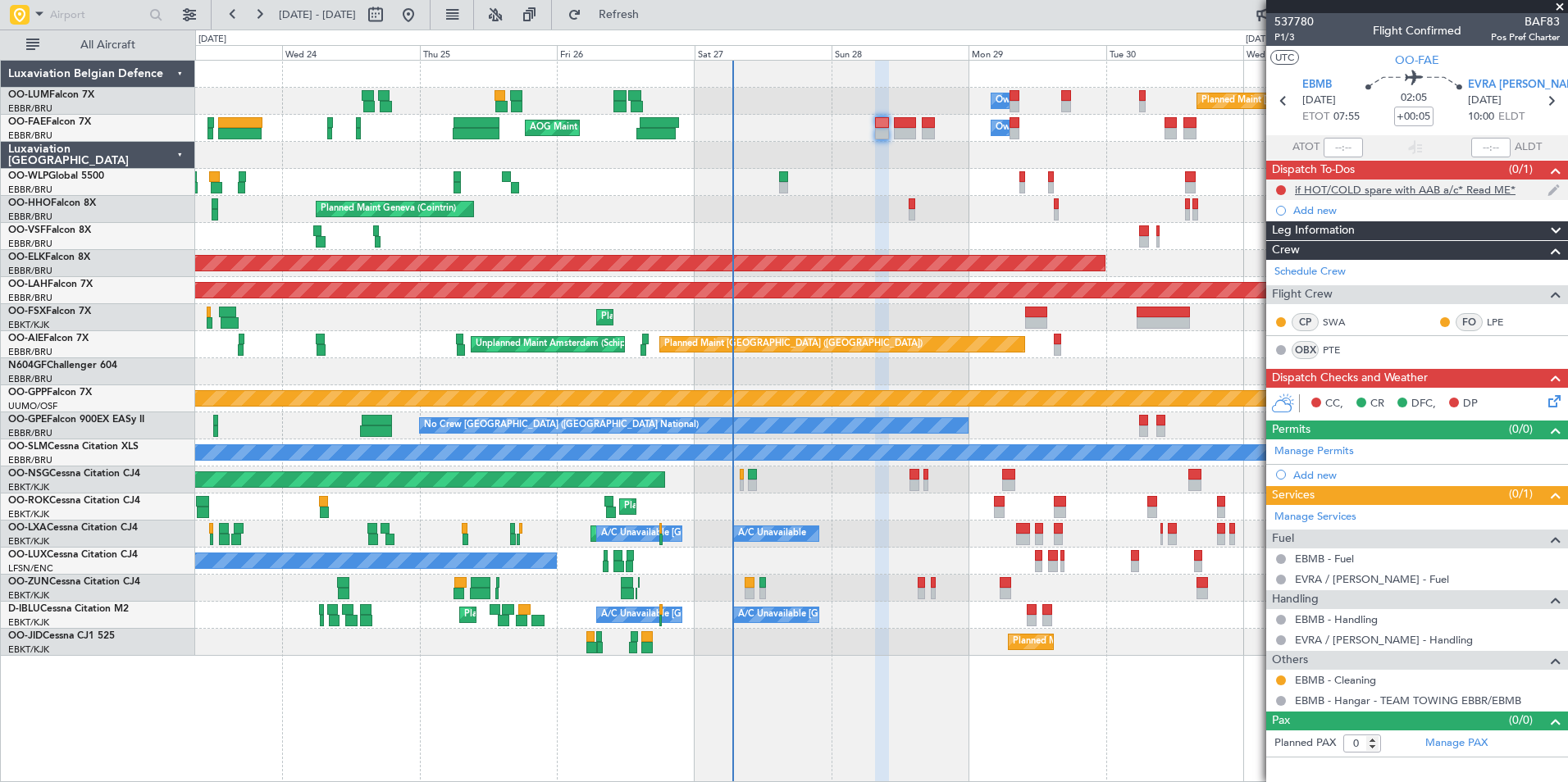
click at [1275, 186] on div at bounding box center [1280, 190] width 13 height 13
click at [1276, 191] on button at bounding box center [1281, 191] width 10 height 10
click at [1276, 262] on span "Completed" at bounding box center [1288, 263] width 54 height 16
click at [1277, 190] on button at bounding box center [1281, 191] width 10 height 10
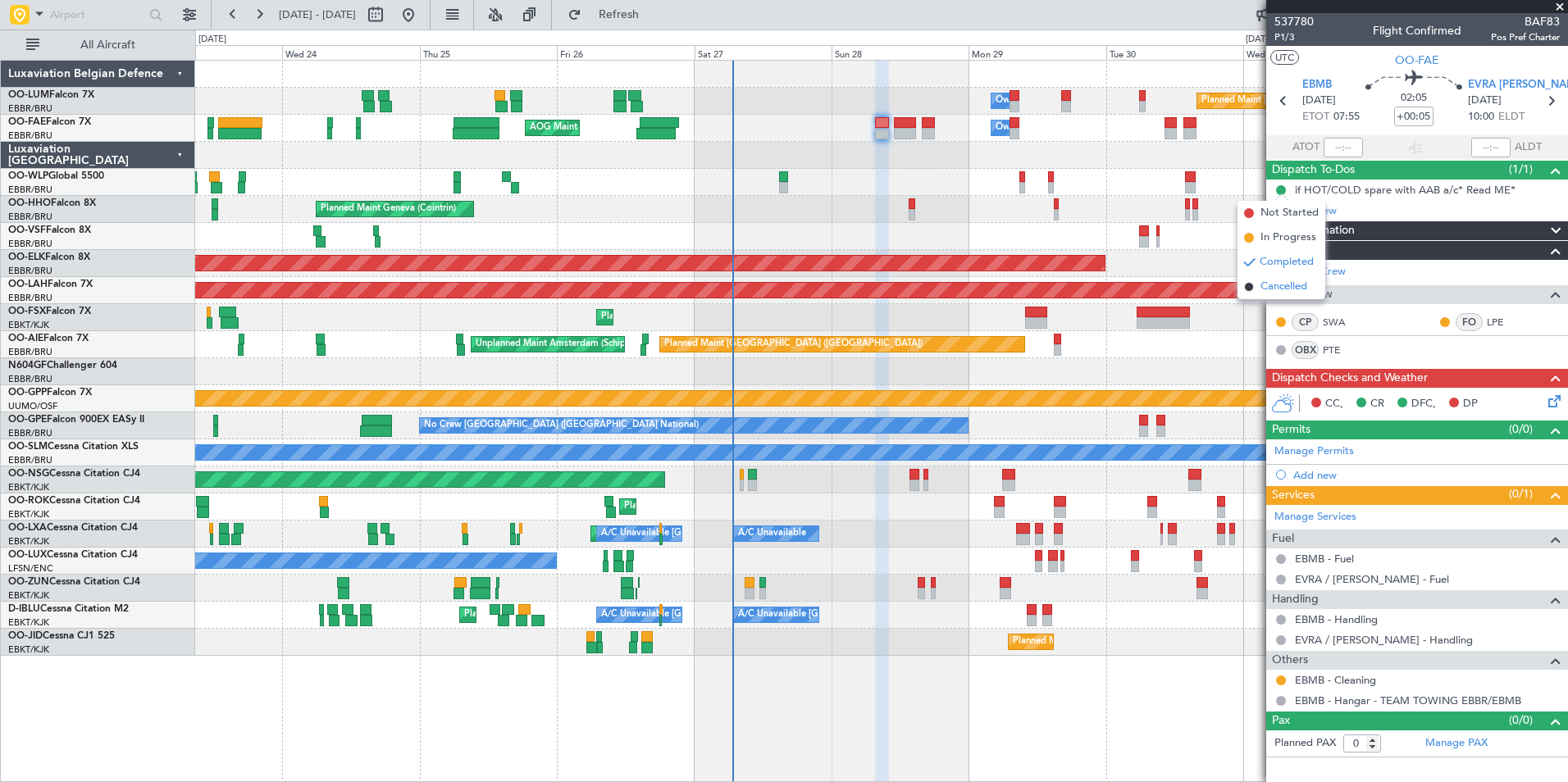
click at [1272, 292] on span "Cancelled" at bounding box center [1283, 287] width 47 height 16
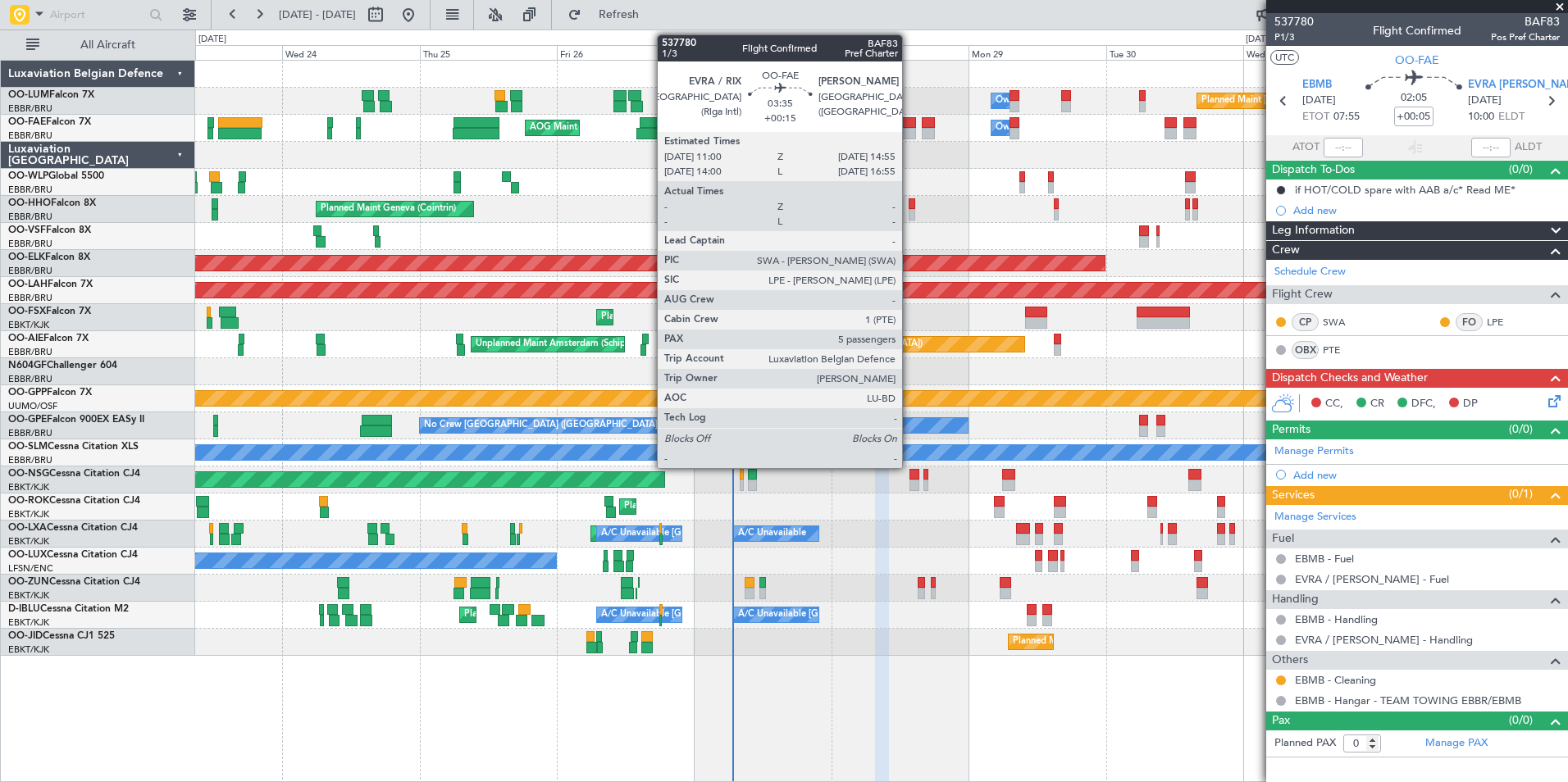
click at [910, 123] on div at bounding box center [905, 122] width 23 height 11
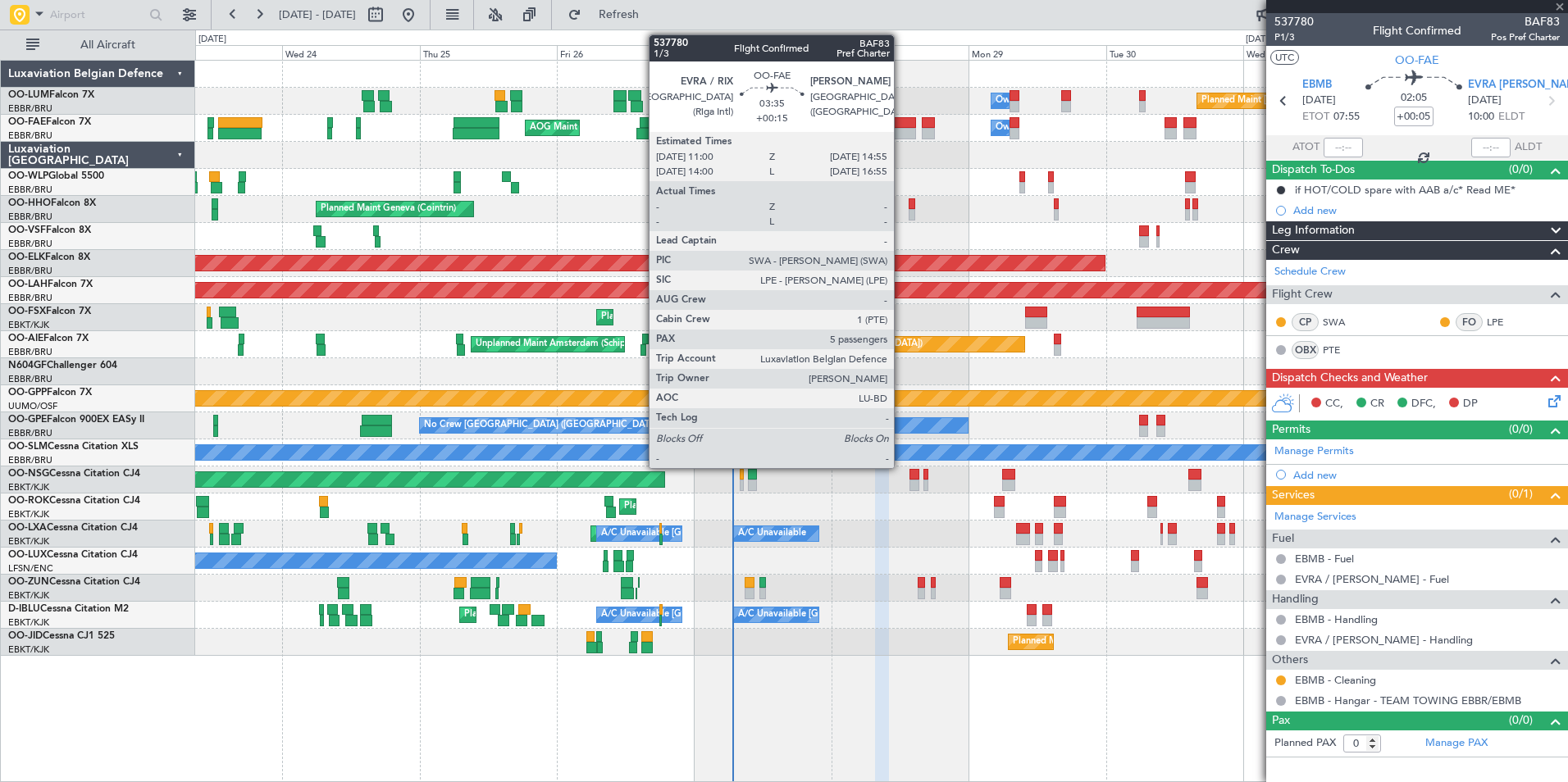
type input "+00:15"
type input "5"
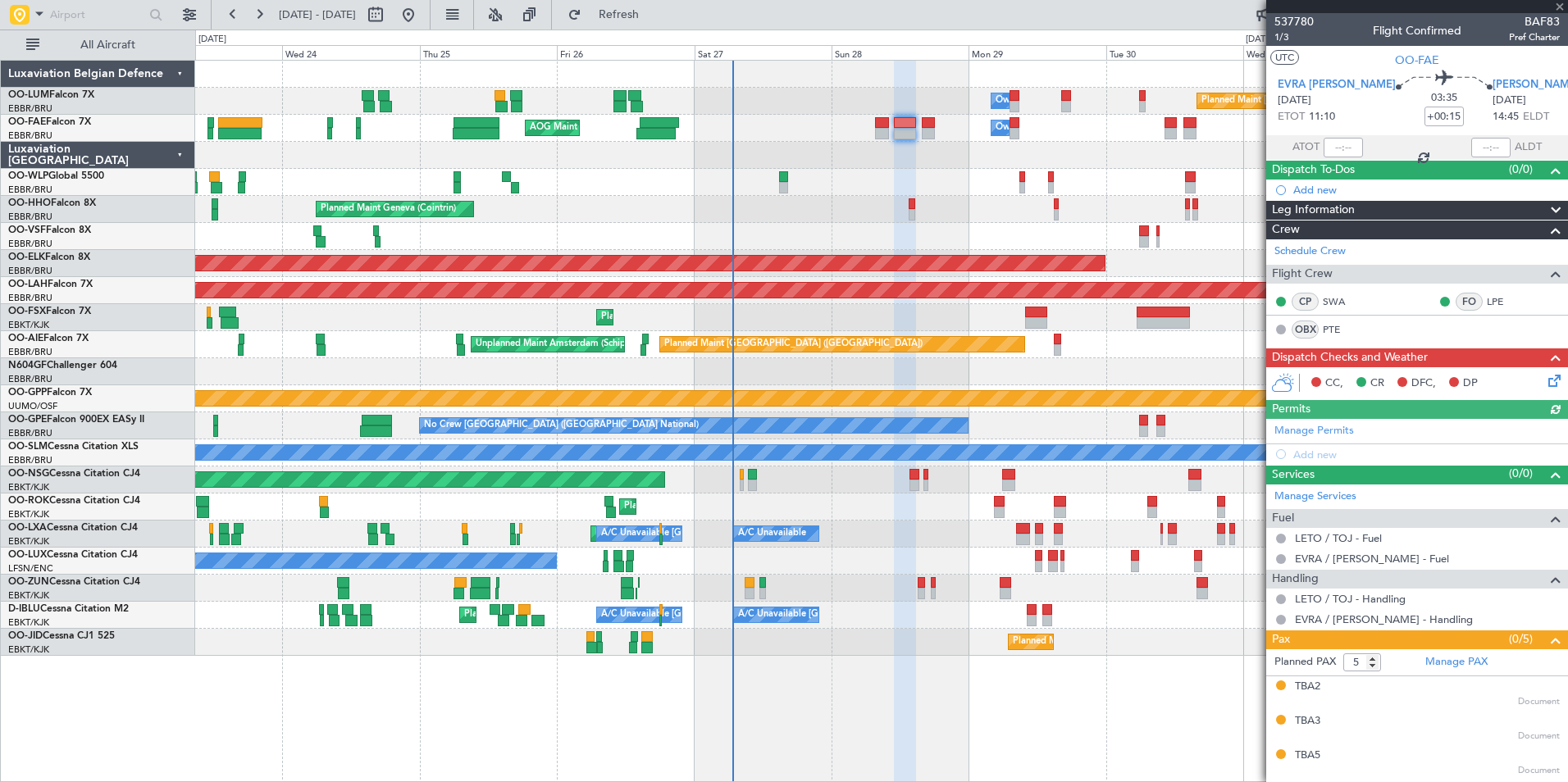
click at [920, 133] on div "Owner Melsbroek Air Base AOG Maint New York (Teterboro) Planned Maint Brussels …" at bounding box center [881, 128] width 1372 height 27
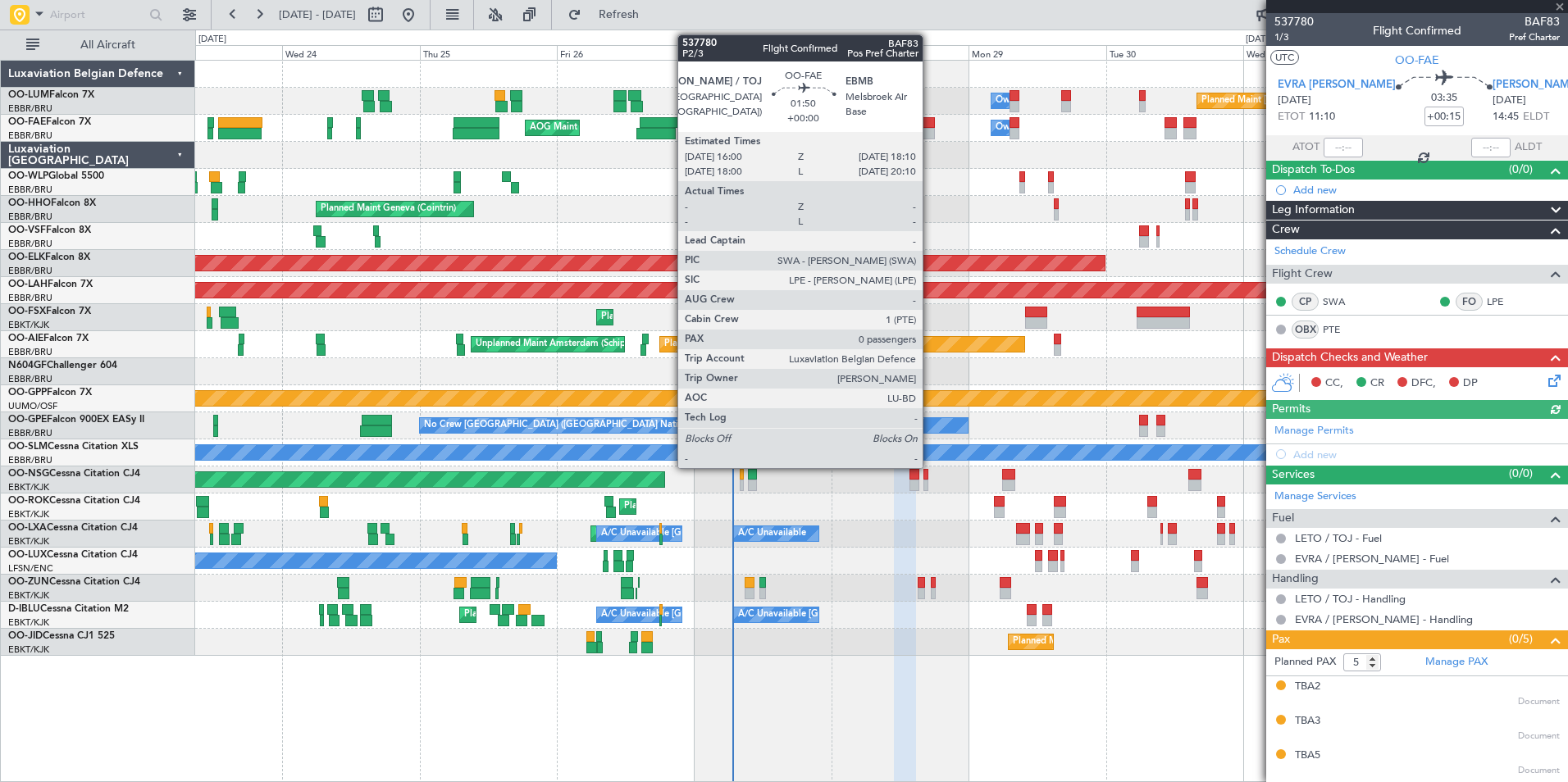
click at [931, 133] on div at bounding box center [928, 133] width 13 height 11
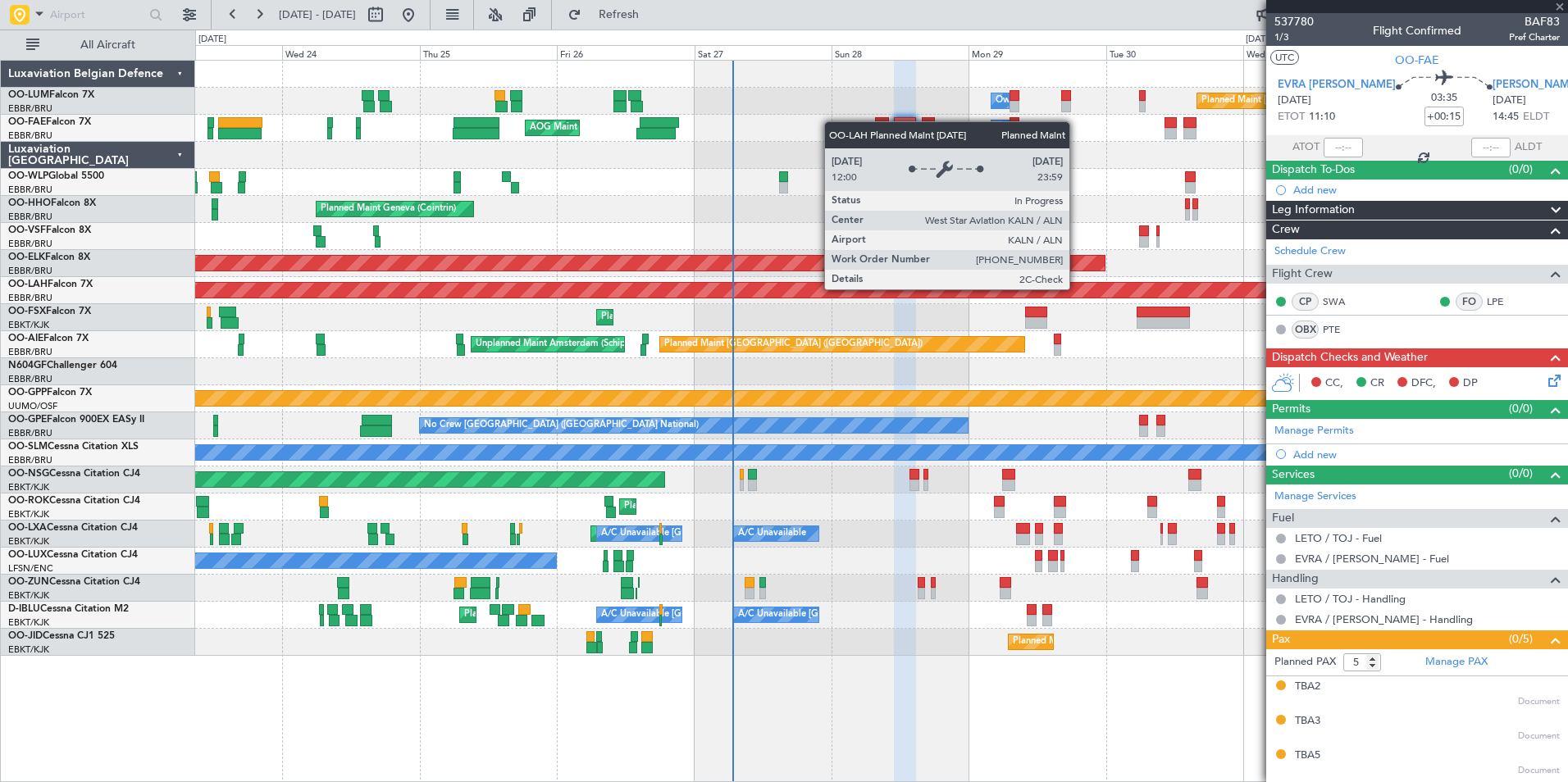
type input "0"
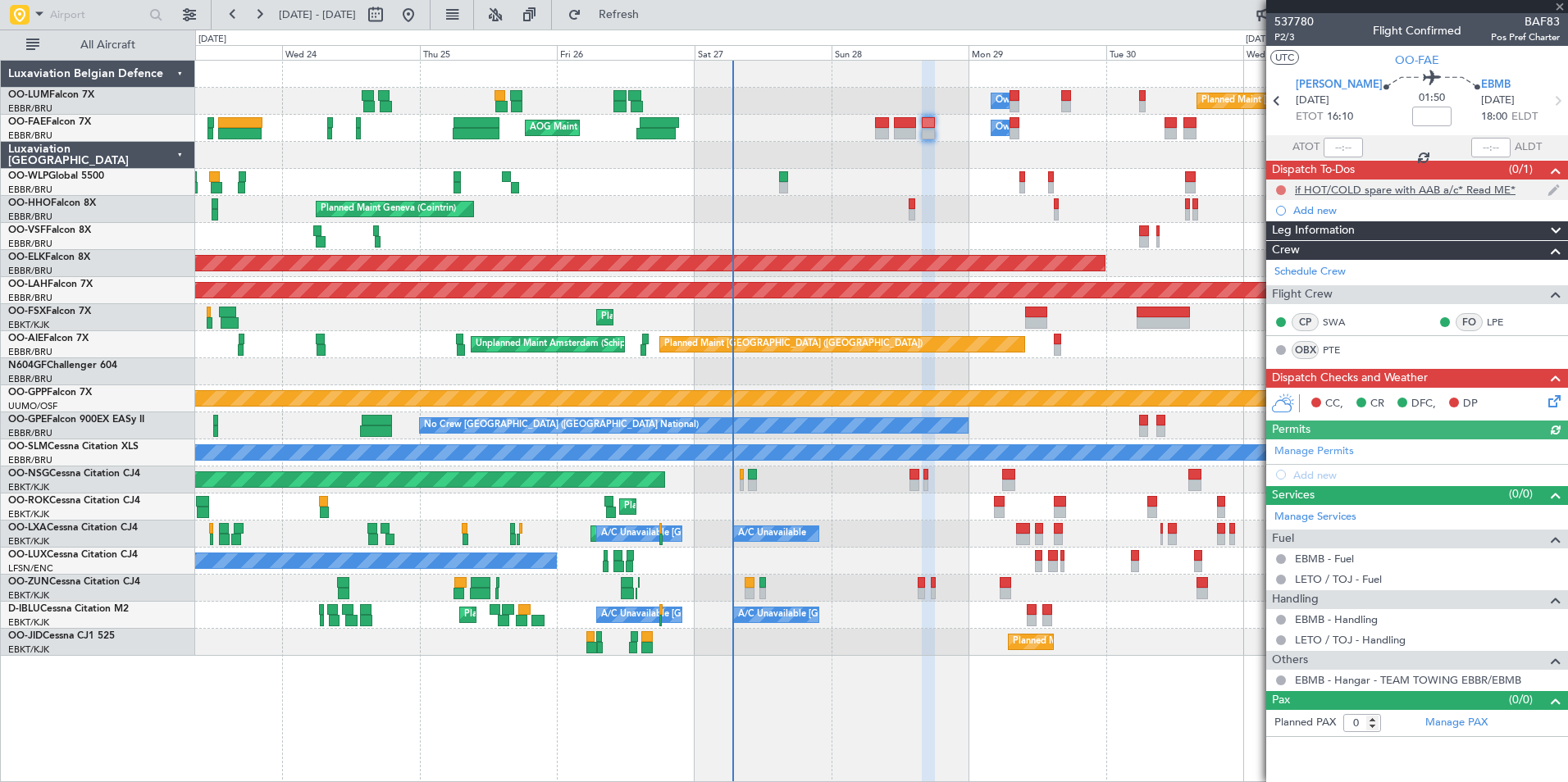
click at [1277, 186] on button at bounding box center [1281, 191] width 10 height 10
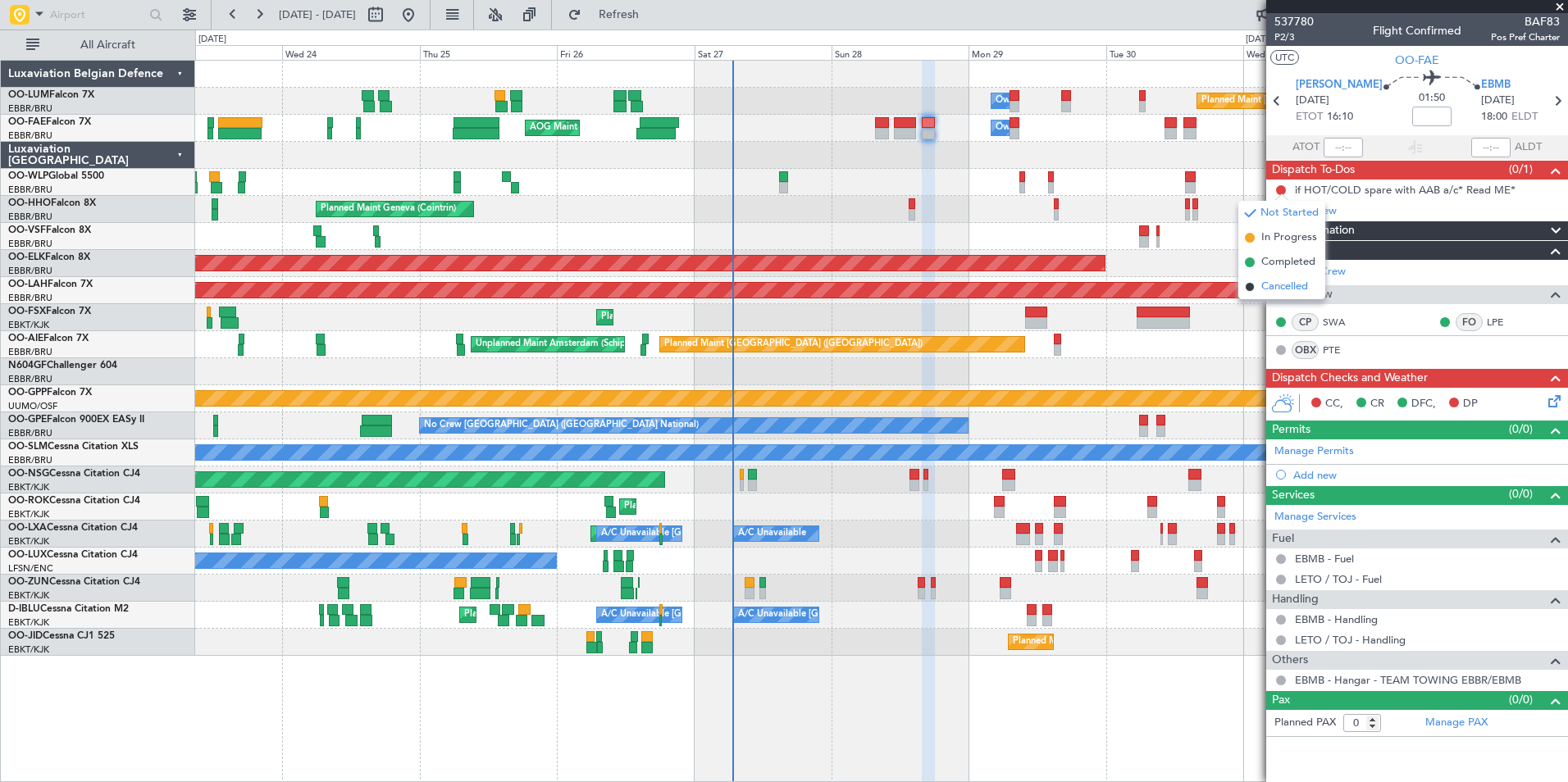
click at [1289, 282] on span "Cancelled" at bounding box center [1284, 287] width 47 height 16
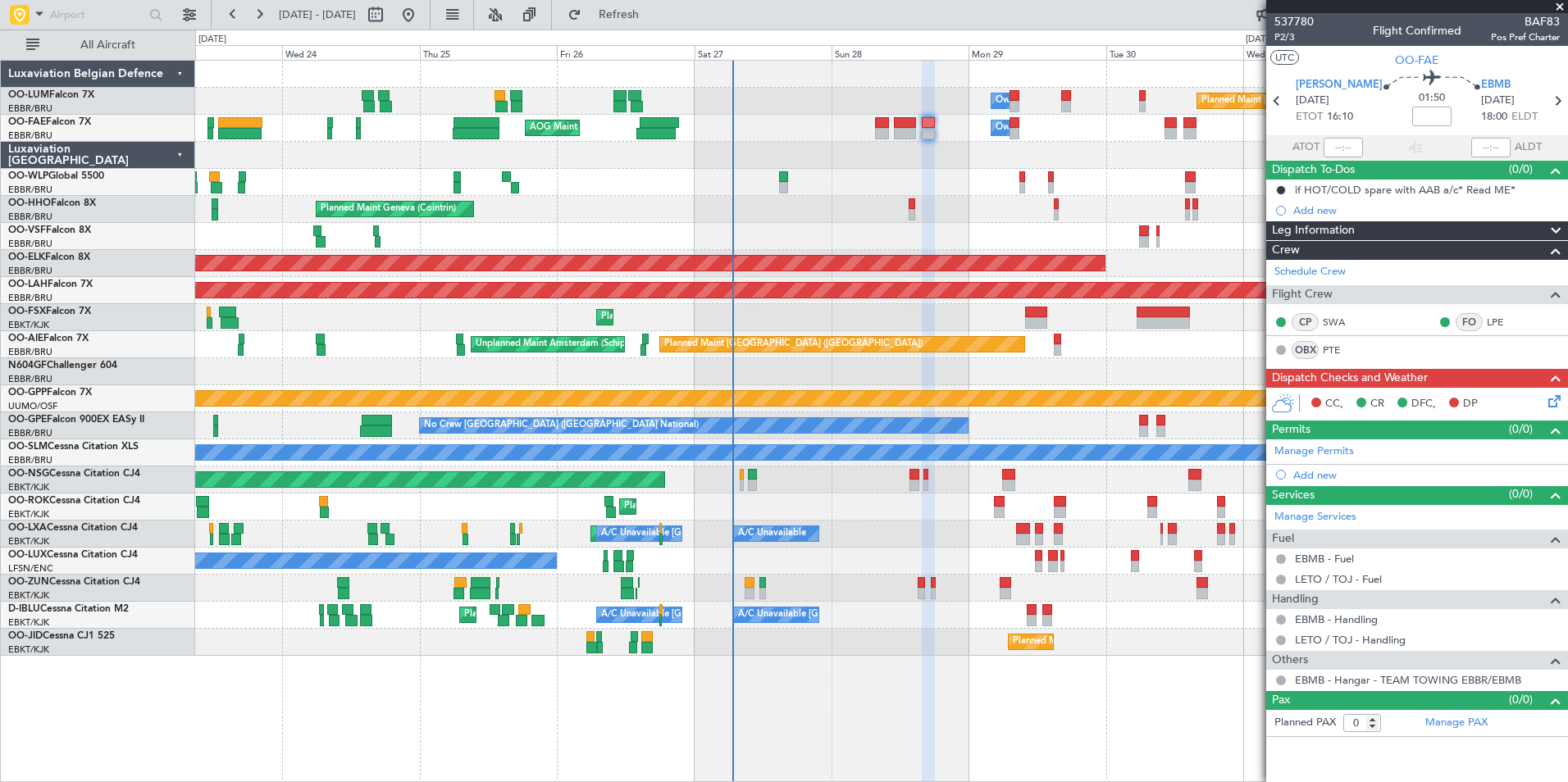
click at [877, 130] on div at bounding box center [882, 133] width 14 height 11
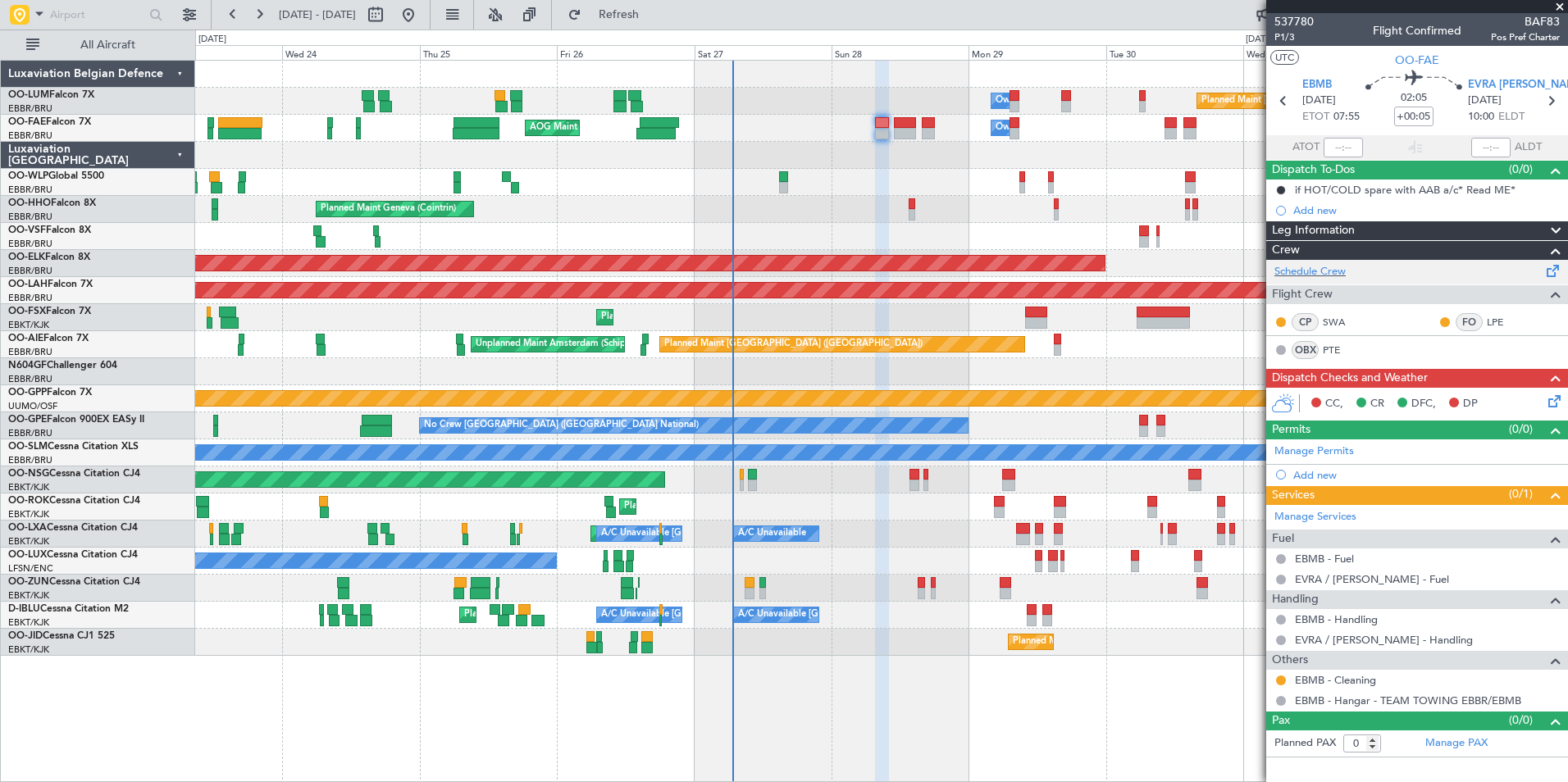
click at [1553, 269] on span at bounding box center [1554, 268] width 20 height 12
click at [1300, 42] on span "P1/3" at bounding box center [1293, 37] width 39 height 14
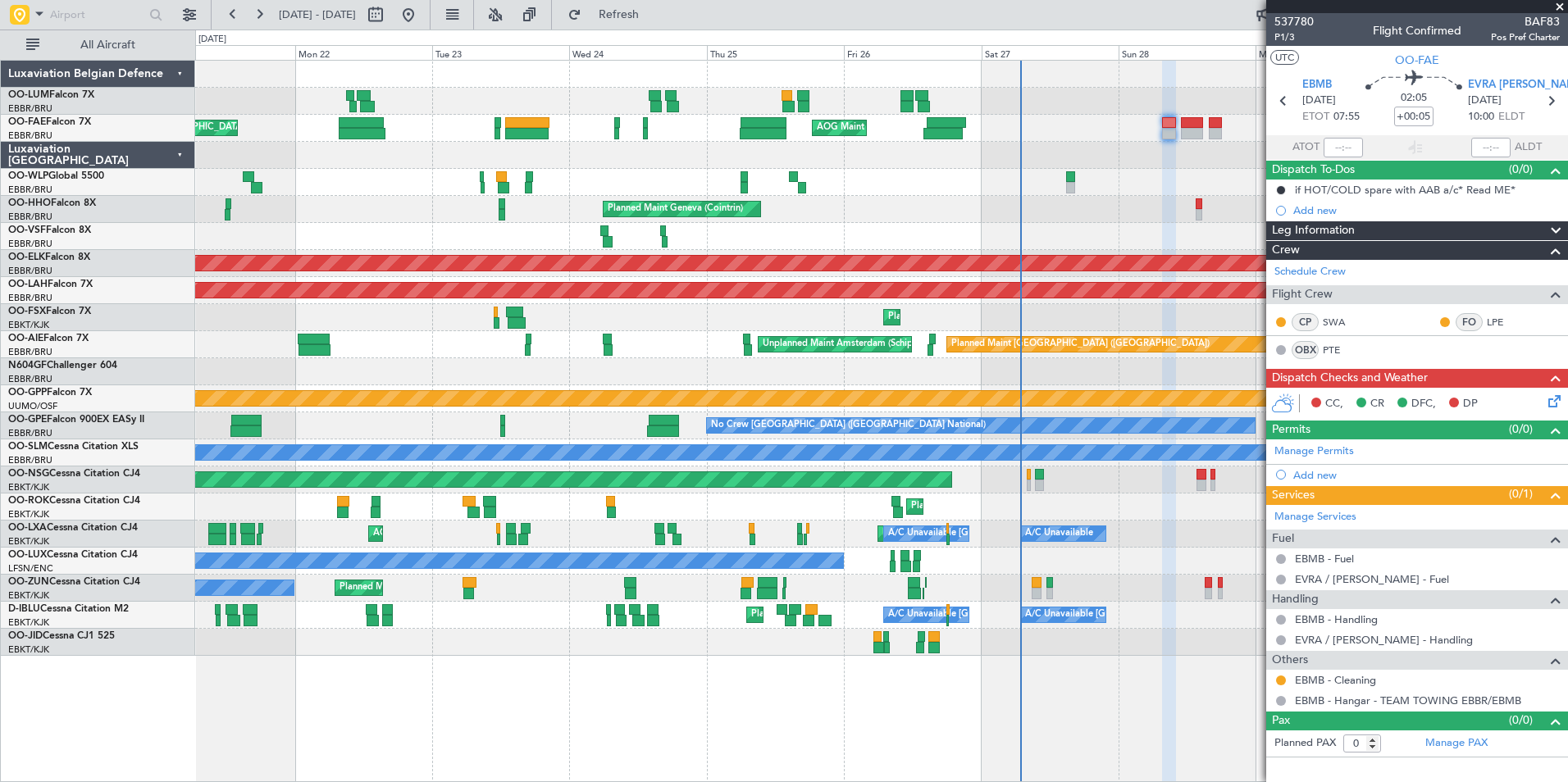
click at [774, 162] on div at bounding box center [881, 155] width 1372 height 27
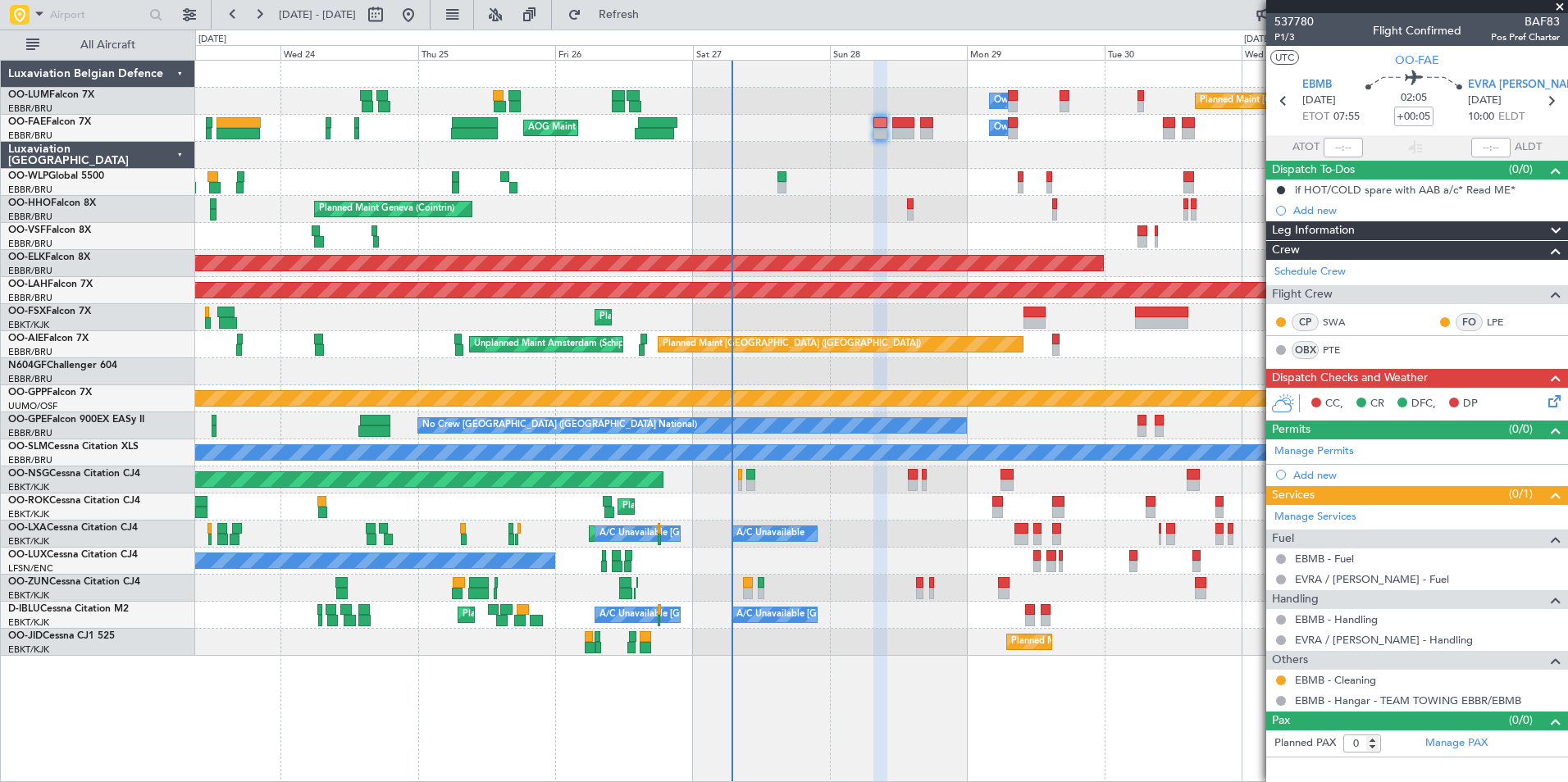
click at [566, 166] on div at bounding box center [881, 155] width 1372 height 27
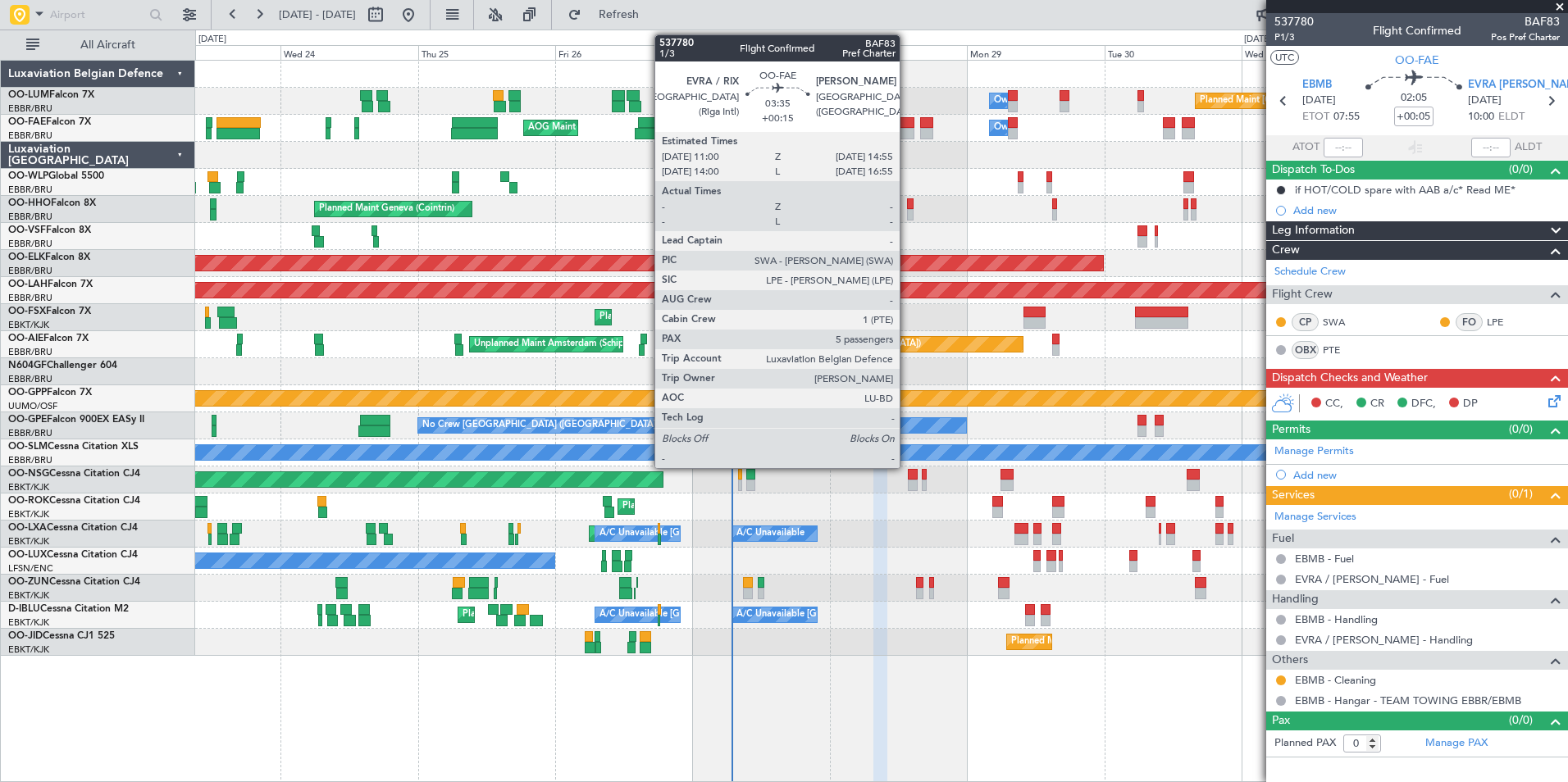
click at [907, 126] on div at bounding box center [903, 122] width 23 height 11
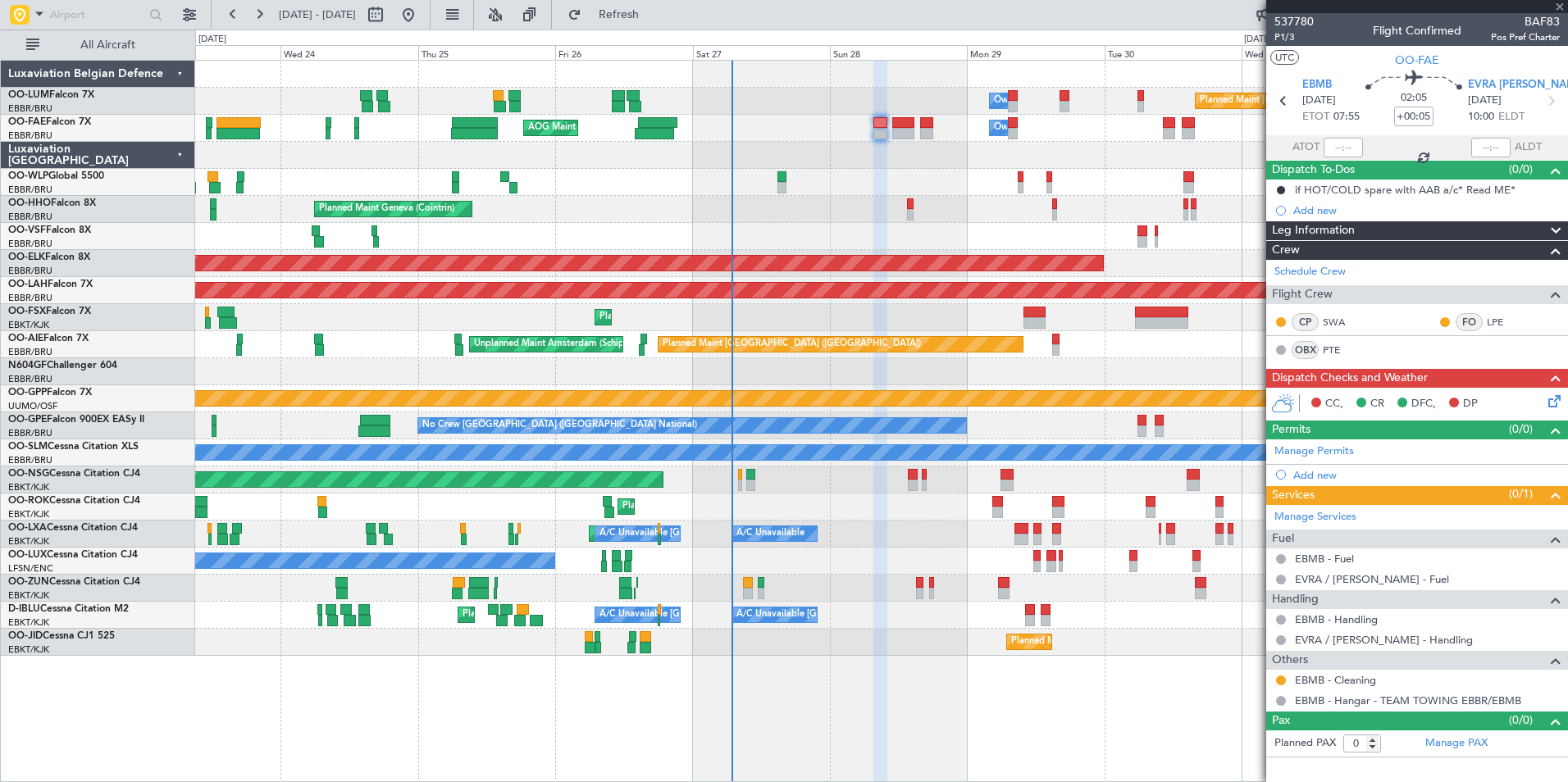
type input "+00:15"
type input "5"
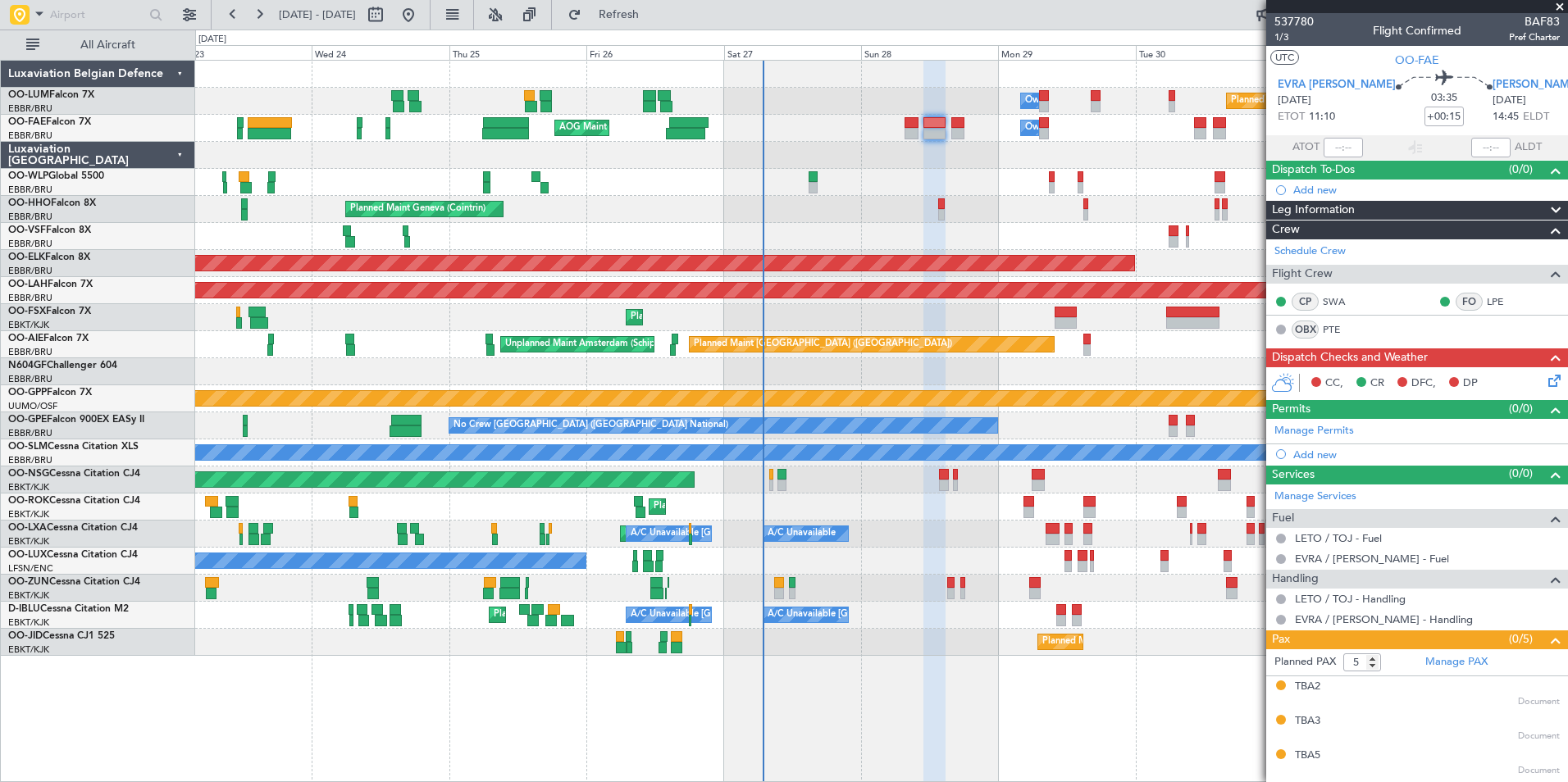
click at [661, 409] on div "Grounded [PERSON_NAME]" at bounding box center [881, 398] width 1372 height 27
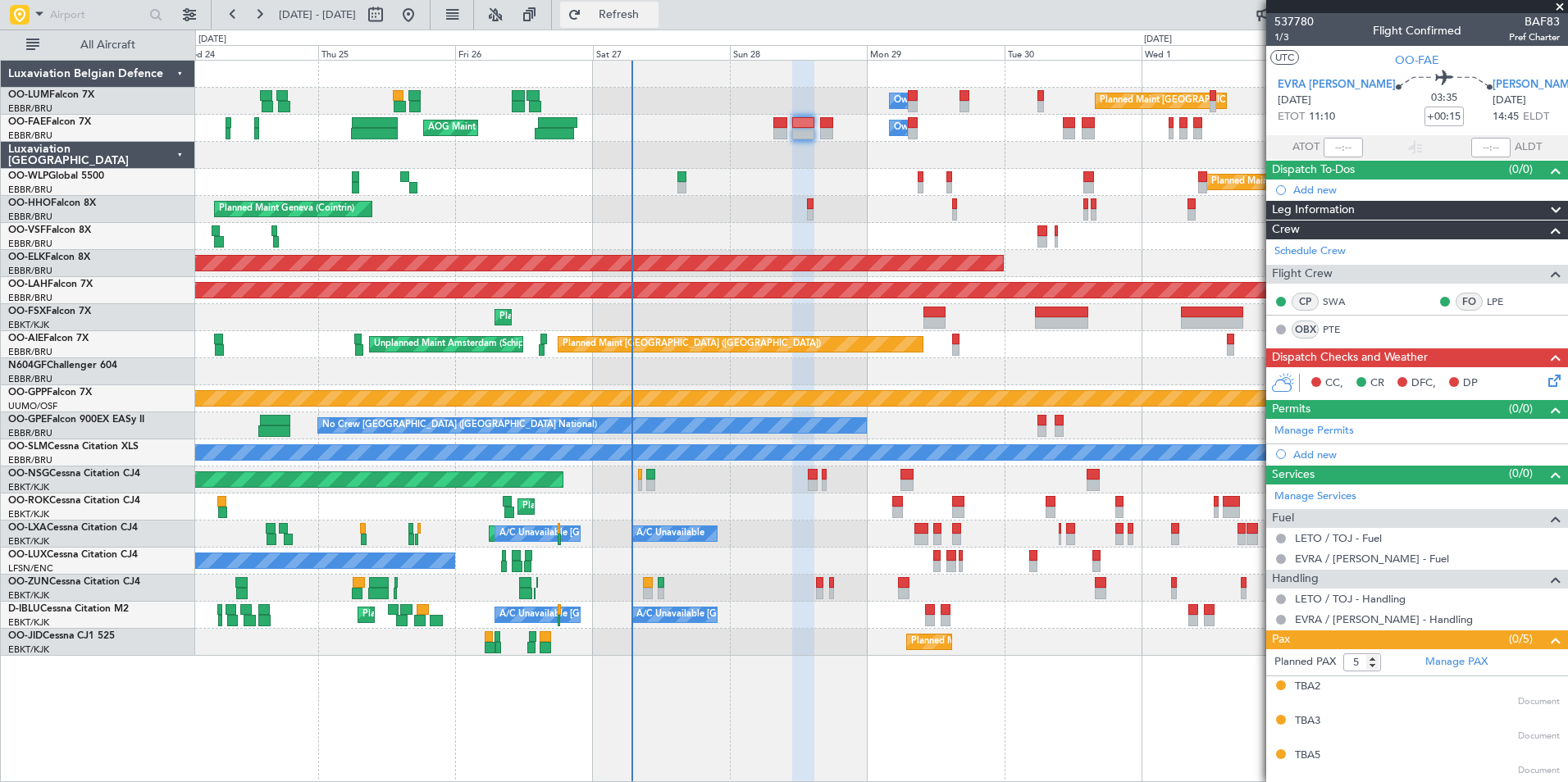
click at [654, 14] on span "Refresh" at bounding box center [619, 14] width 69 height 11
click at [819, 140] on div "AOG Maint New York (Teterboro) Owner Melsbroek Air Base" at bounding box center [881, 128] width 1372 height 27
click at [819, 135] on div "AOG Maint New York (Teterboro) Owner Melsbroek Air Base" at bounding box center [881, 128] width 1372 height 27
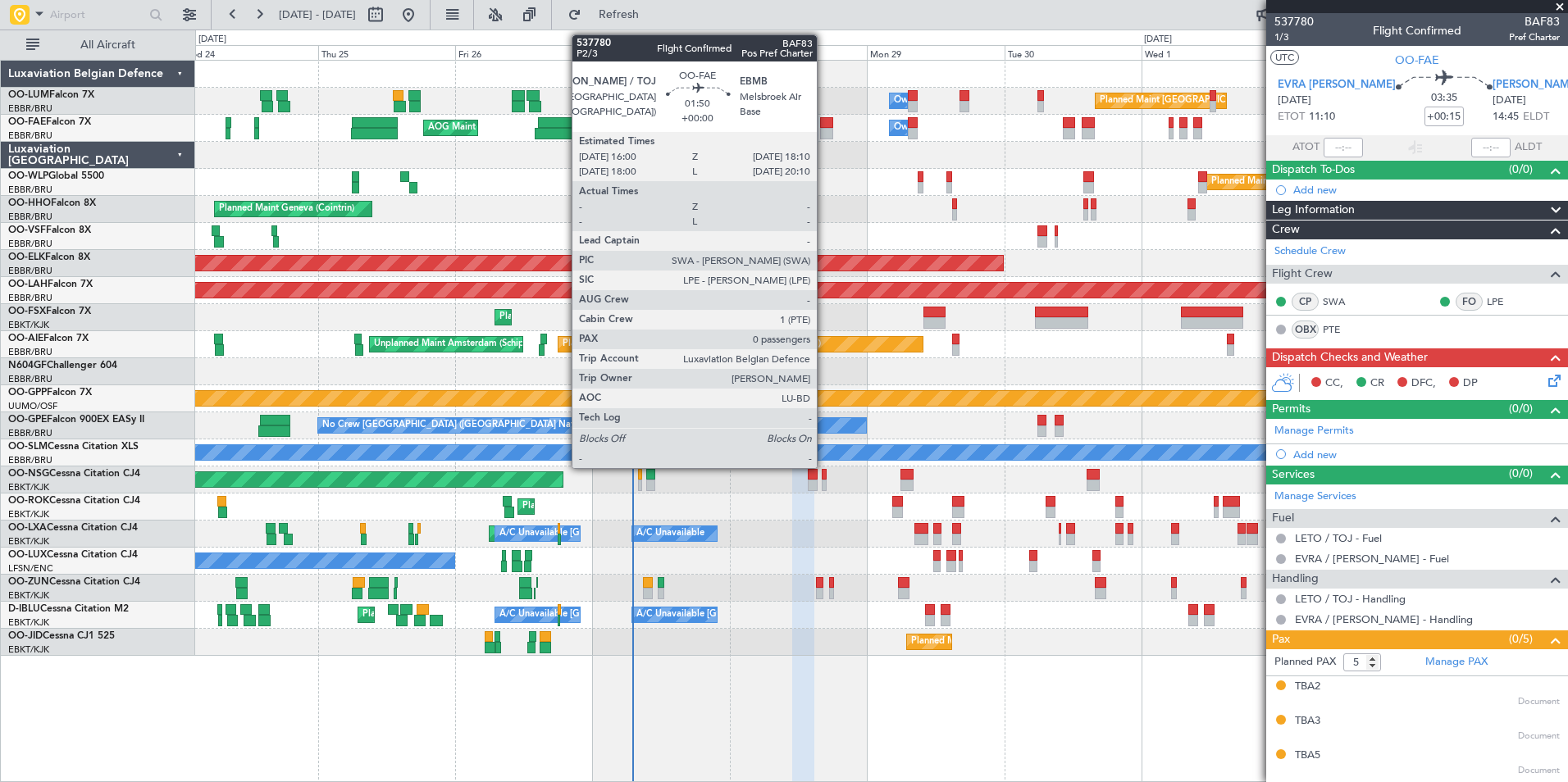
click at [824, 131] on div at bounding box center [826, 133] width 13 height 11
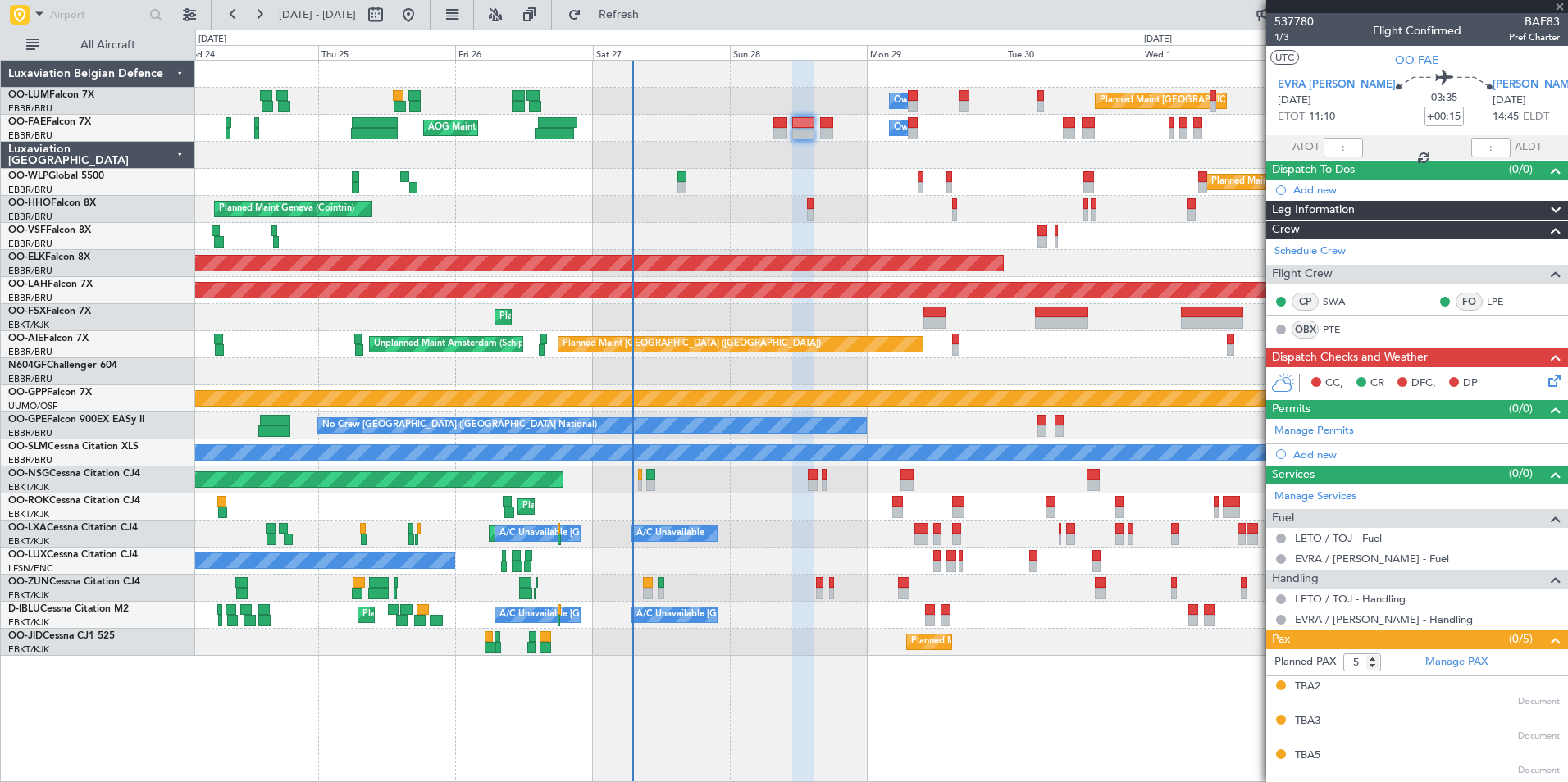
type input "0"
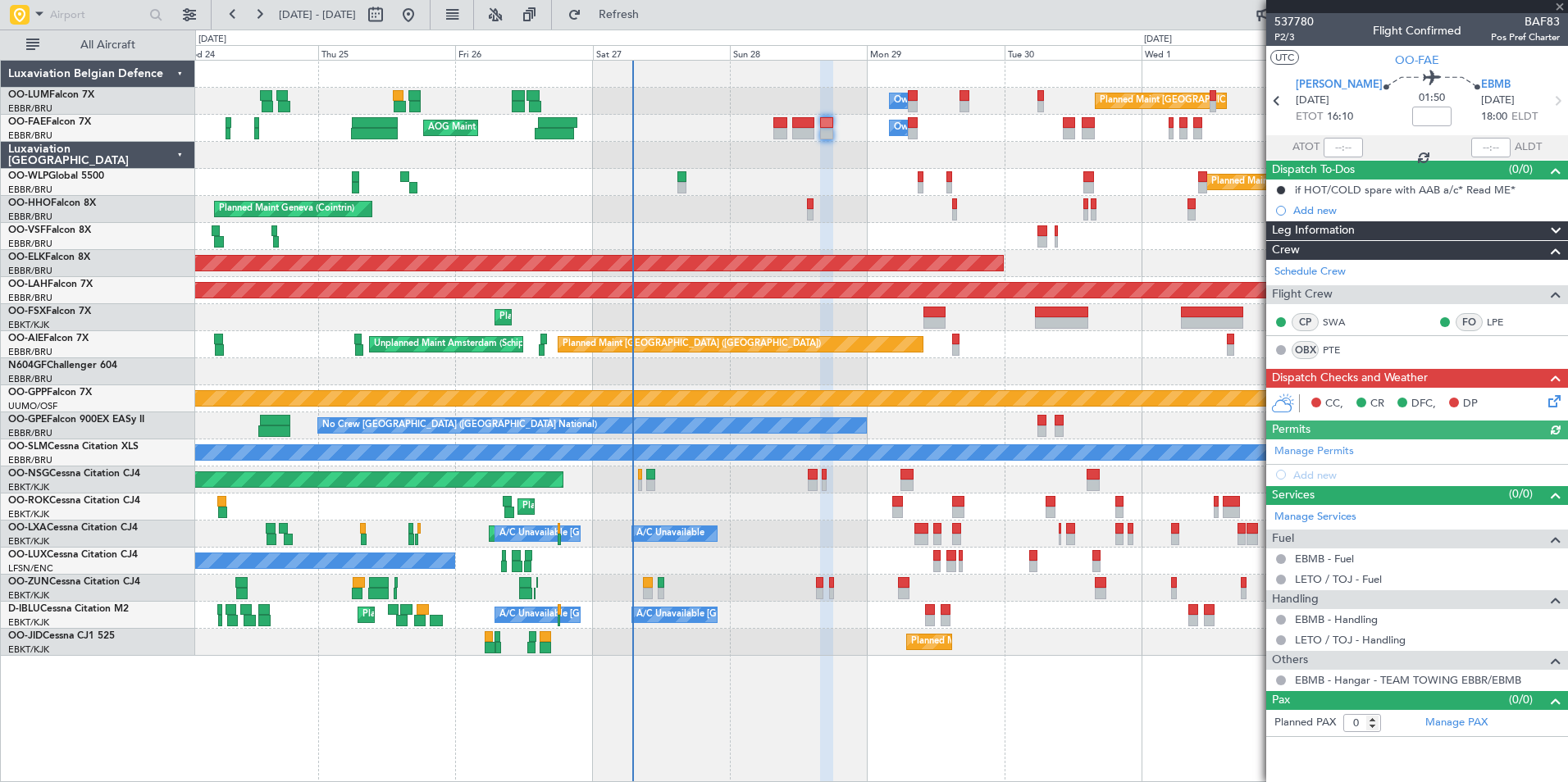
click at [1540, 400] on div "CC, CR DFC, DP" at bounding box center [1424, 404] width 241 height 25
click at [1558, 405] on icon at bounding box center [1551, 398] width 13 height 13
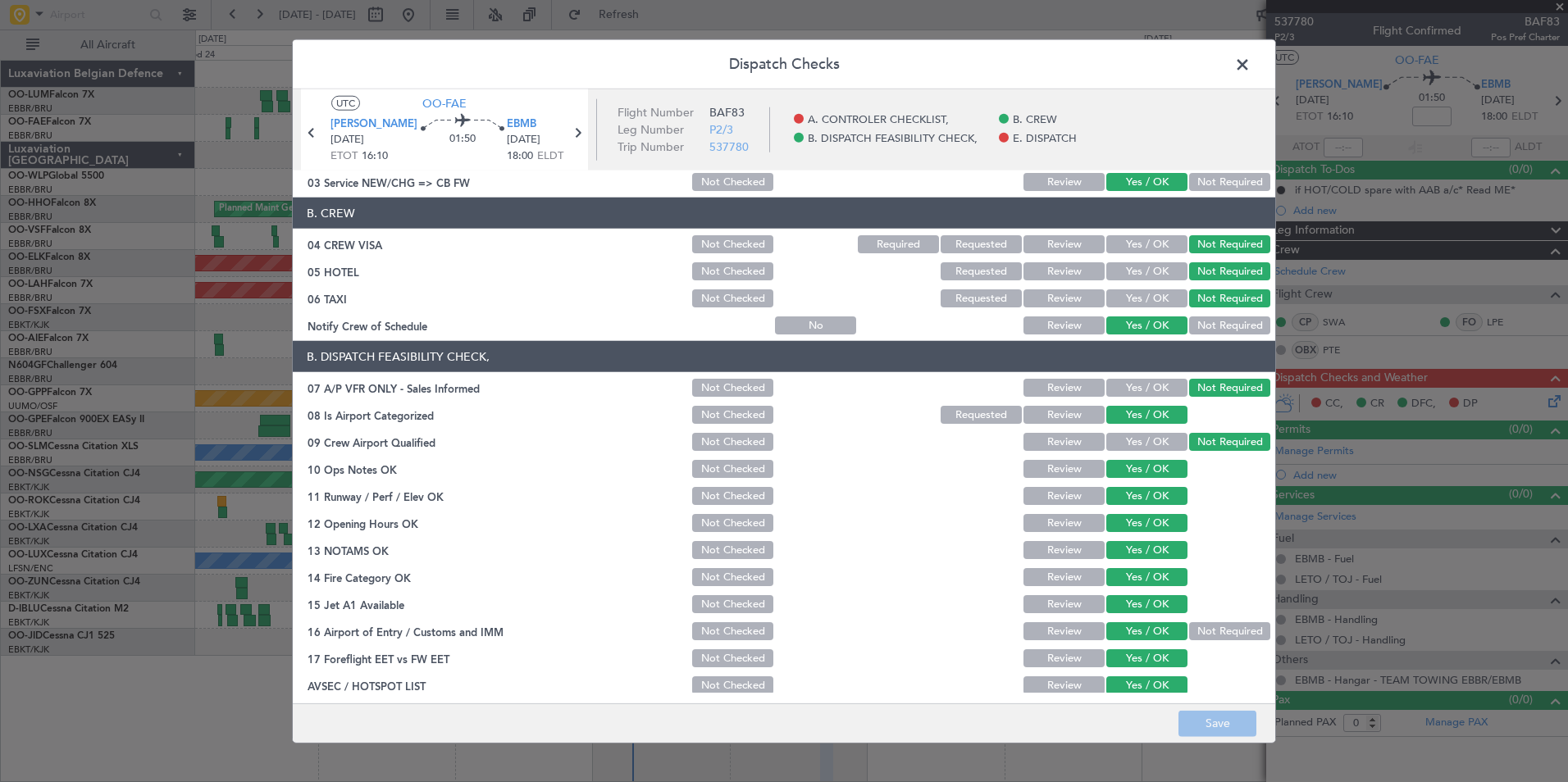
scroll to position [0, 0]
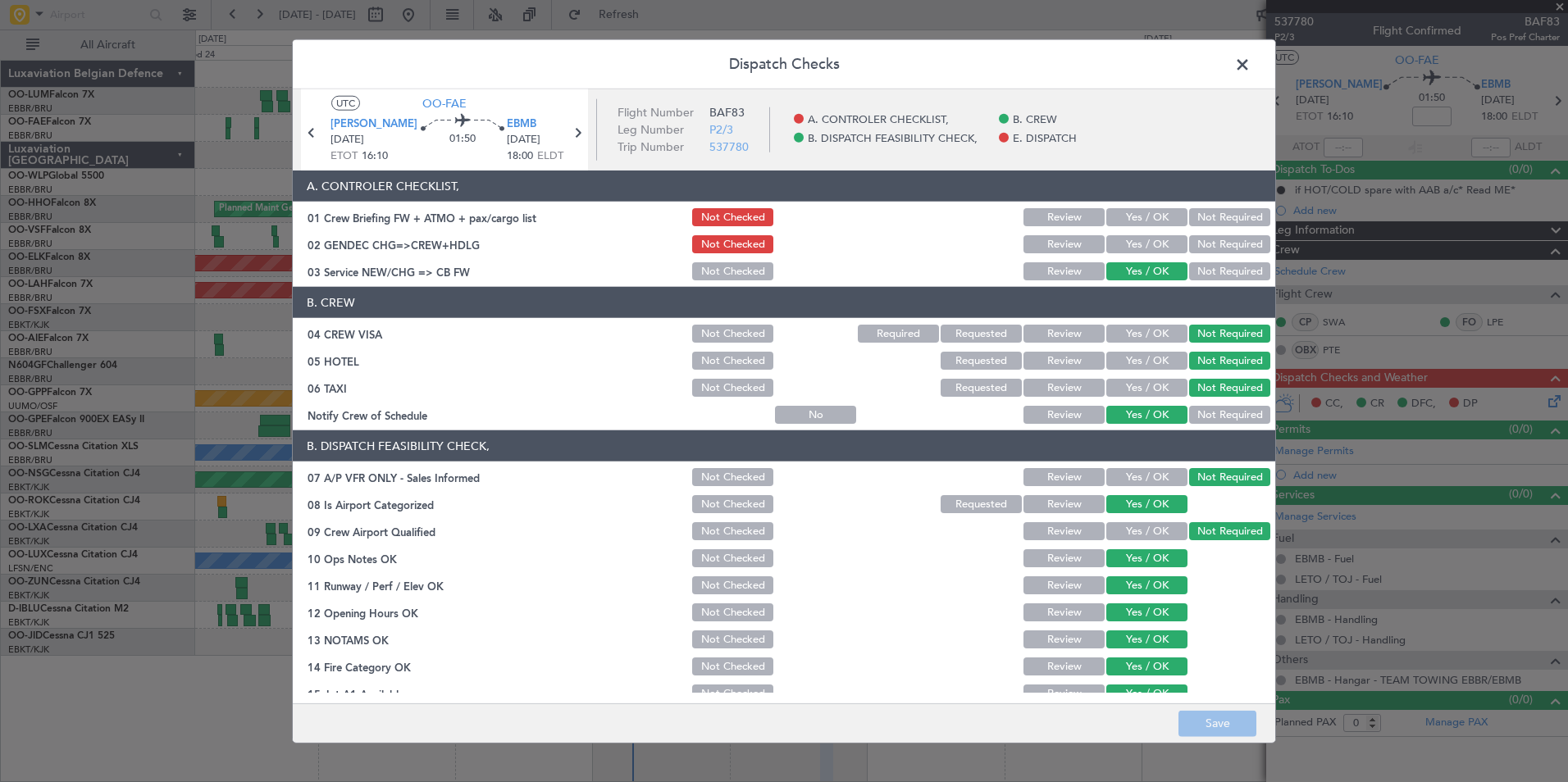
click at [1250, 67] on span at bounding box center [1250, 69] width 0 height 33
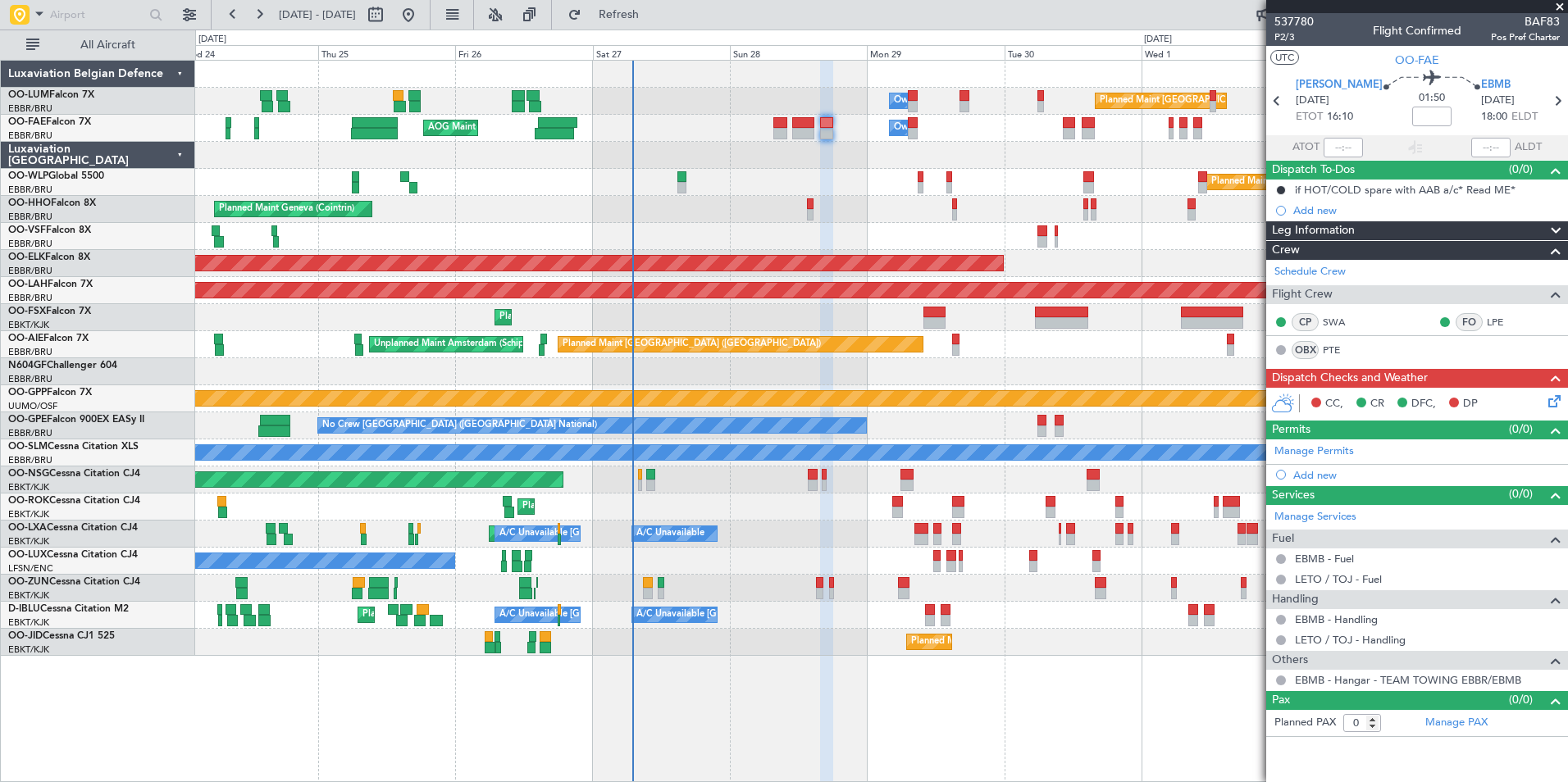
click at [880, 214] on div "Planned Maint Geneva (Cointrin)" at bounding box center [881, 209] width 1372 height 27
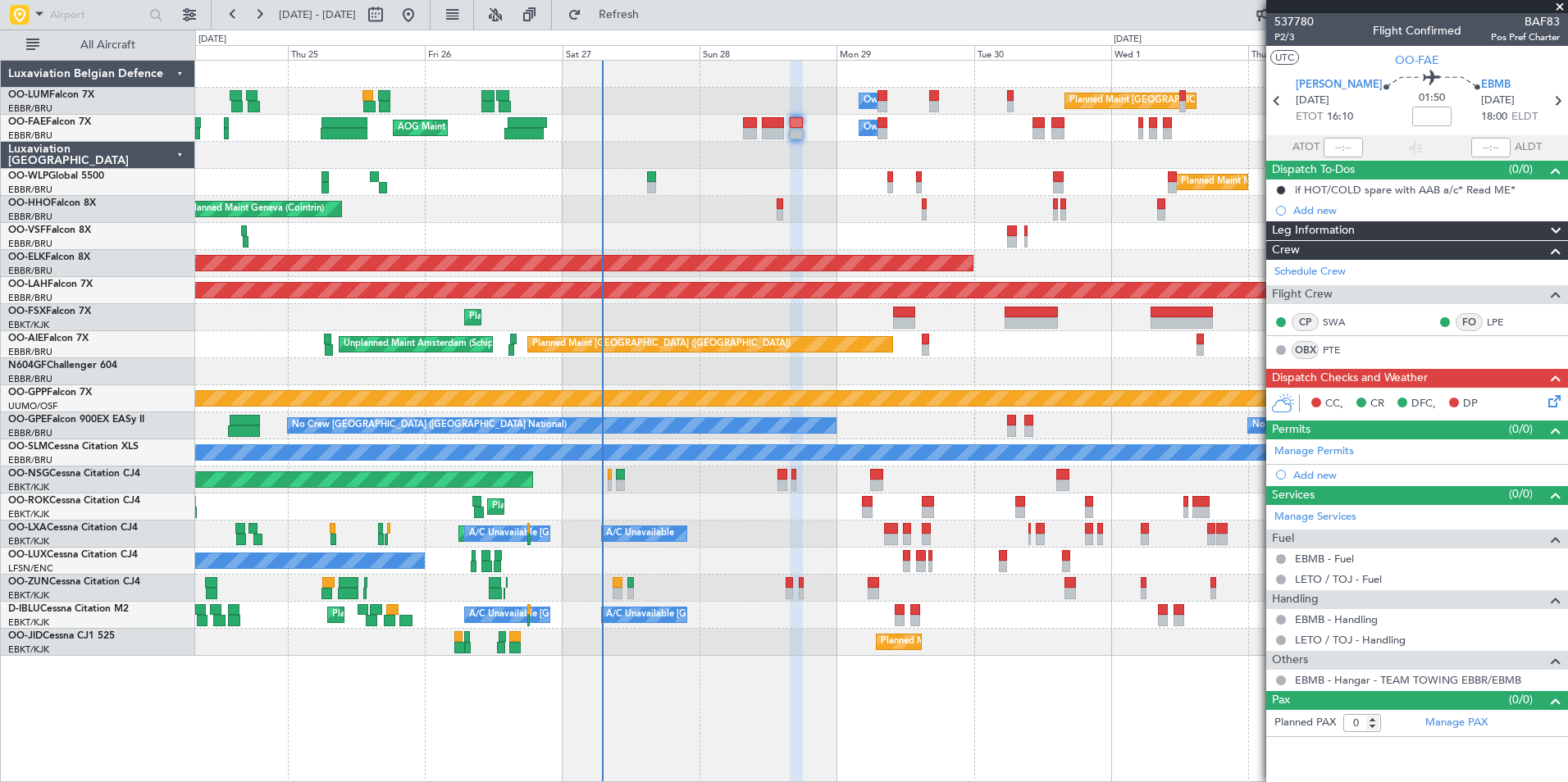
click at [1555, 401] on icon at bounding box center [1551, 398] width 13 height 13
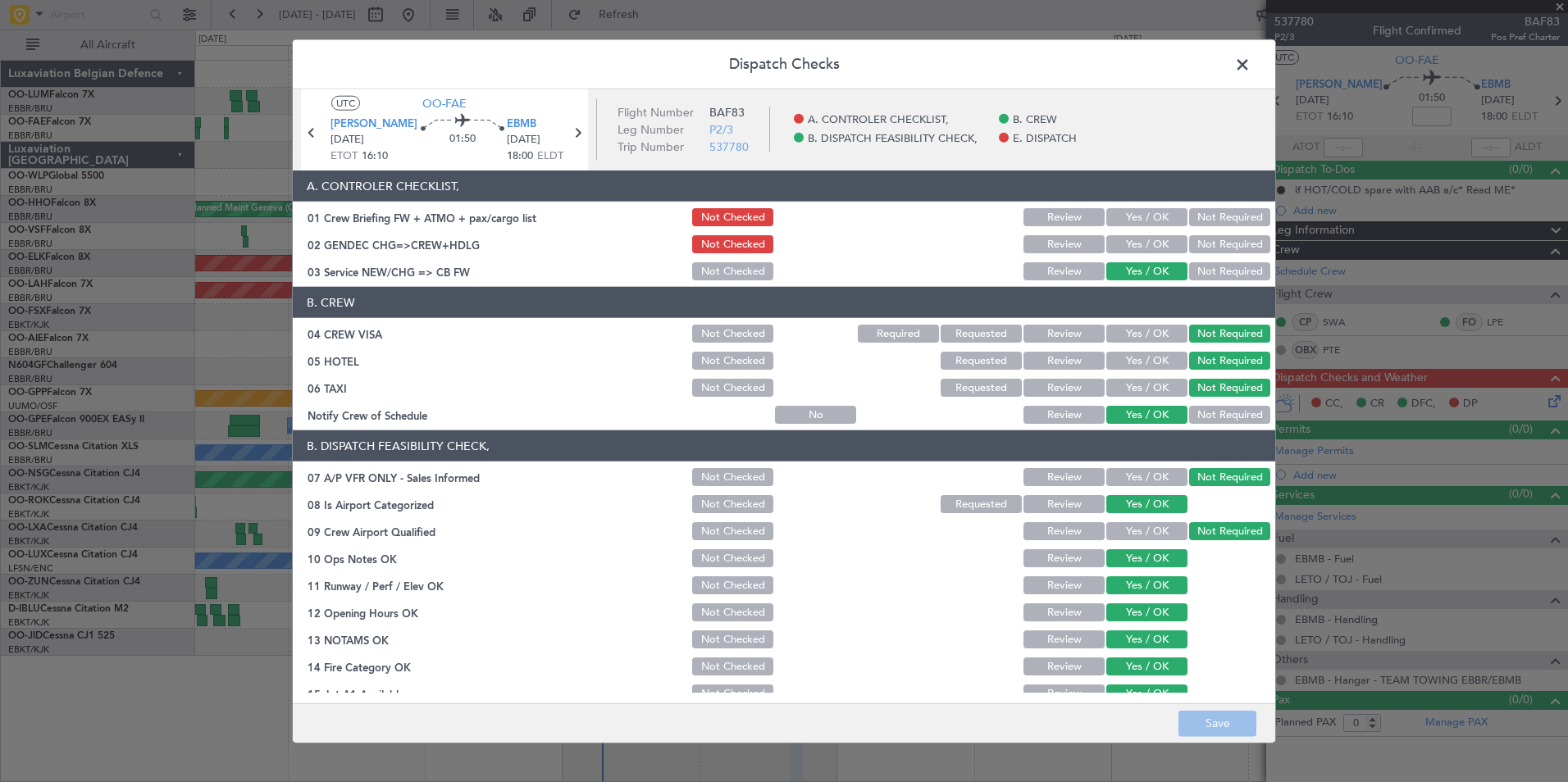
click at [1130, 218] on button "Yes / OK" at bounding box center [1147, 218] width 81 height 18
click at [1216, 238] on button "Not Required" at bounding box center [1229, 245] width 81 height 18
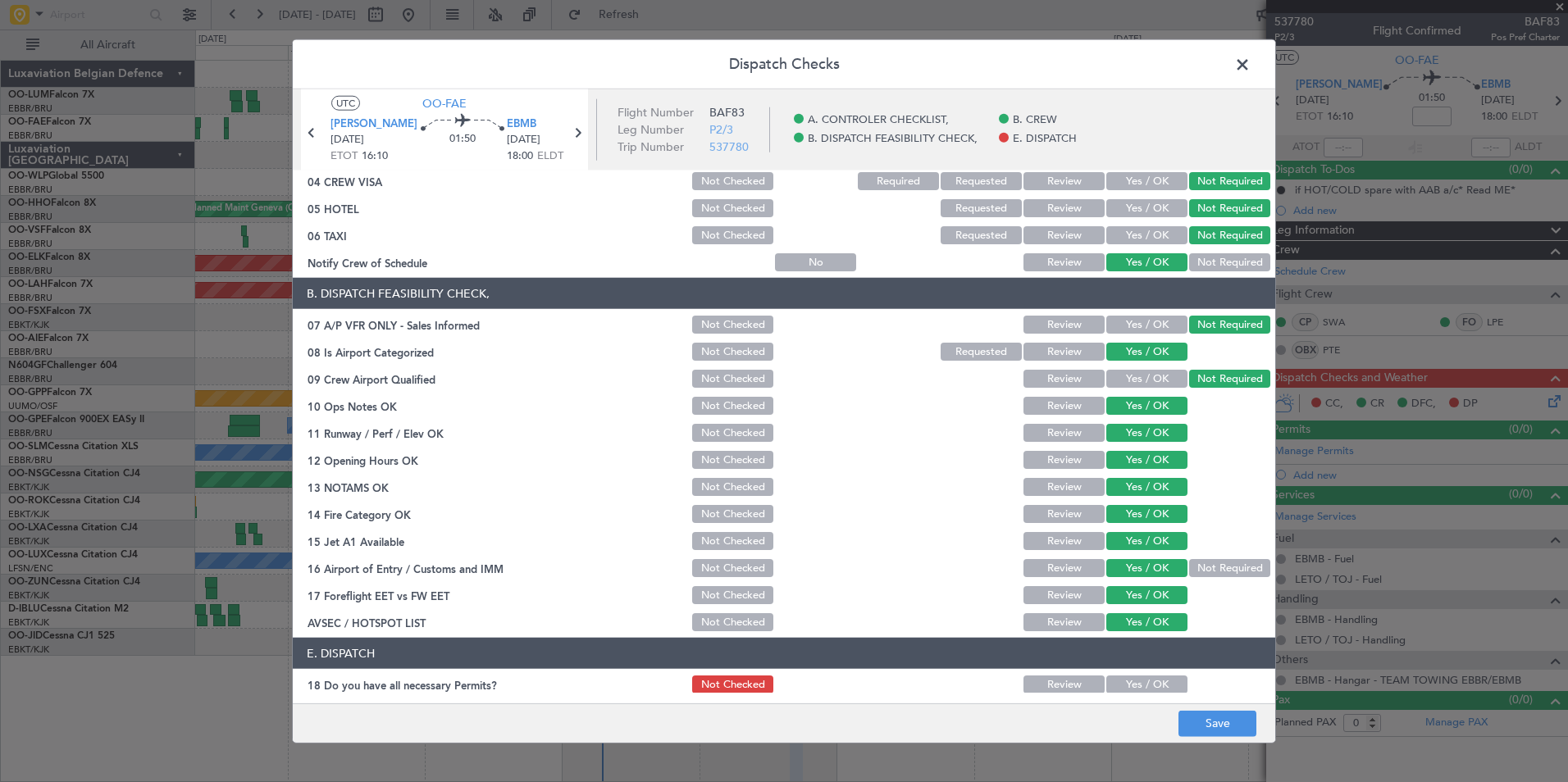
scroll to position [241, 0]
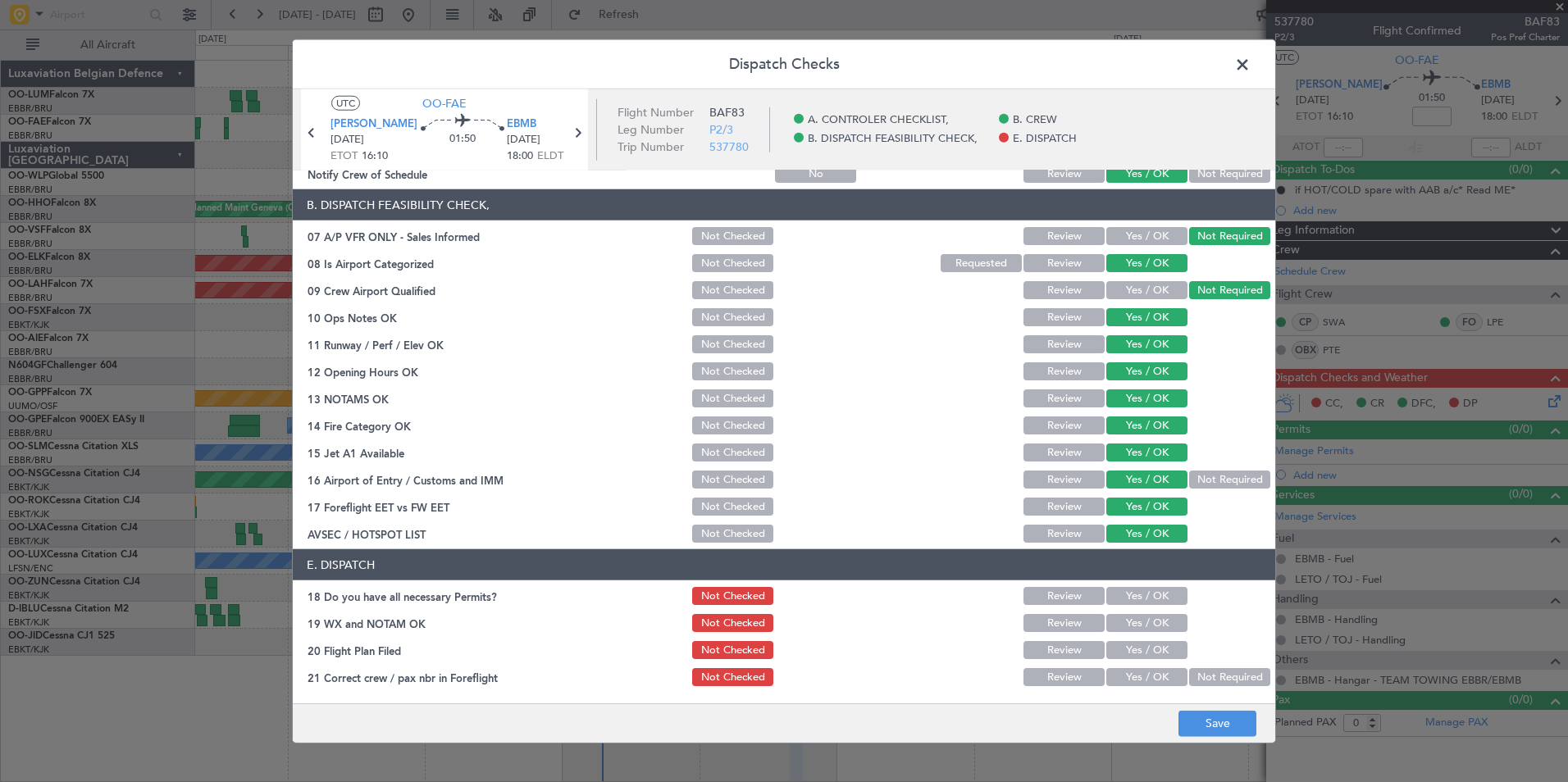
click at [1148, 595] on button "Yes / OK" at bounding box center [1147, 596] width 81 height 18
click at [1146, 621] on button "Yes / OK" at bounding box center [1147, 623] width 81 height 18
click at [1145, 657] on button "Yes / OK" at bounding box center [1147, 650] width 81 height 18
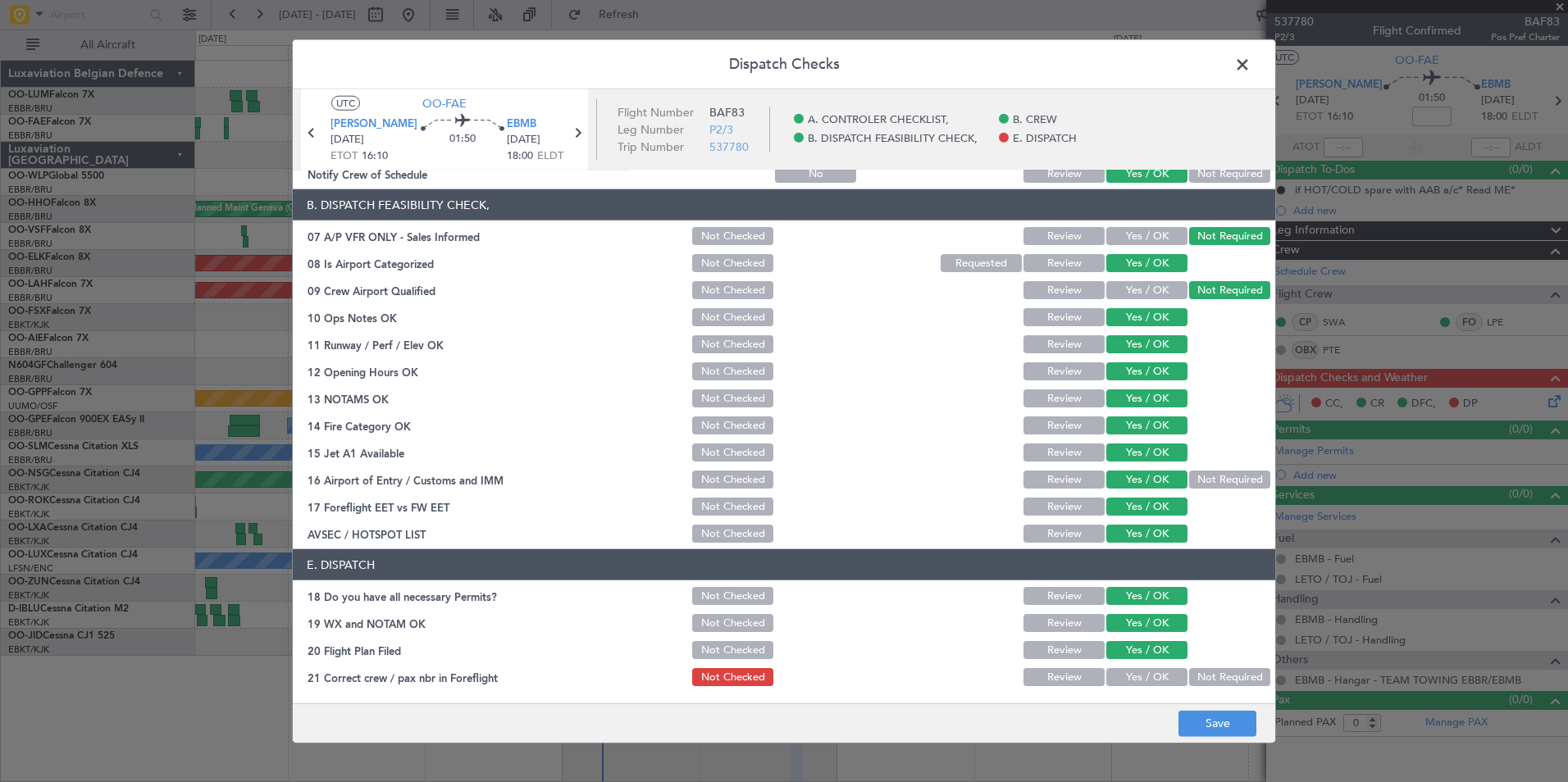
drag, startPoint x: 1148, startPoint y: 678, endPoint x: 1208, endPoint y: 700, distance: 63.9
click at [1149, 680] on button "Yes / OK" at bounding box center [1147, 677] width 81 height 18
click at [1210, 701] on main "UTC OO-FAE LETO TOJ 28/09/2025 ETOT 16:10 01:50 EBMB 28/09/2025 18:00 ELDT Flig…" at bounding box center [784, 400] width 983 height 621
drag, startPoint x: 1210, startPoint y: 718, endPoint x: 1201, endPoint y: 713, distance: 10.3
click at [1209, 718] on button "Save" at bounding box center [1217, 723] width 78 height 26
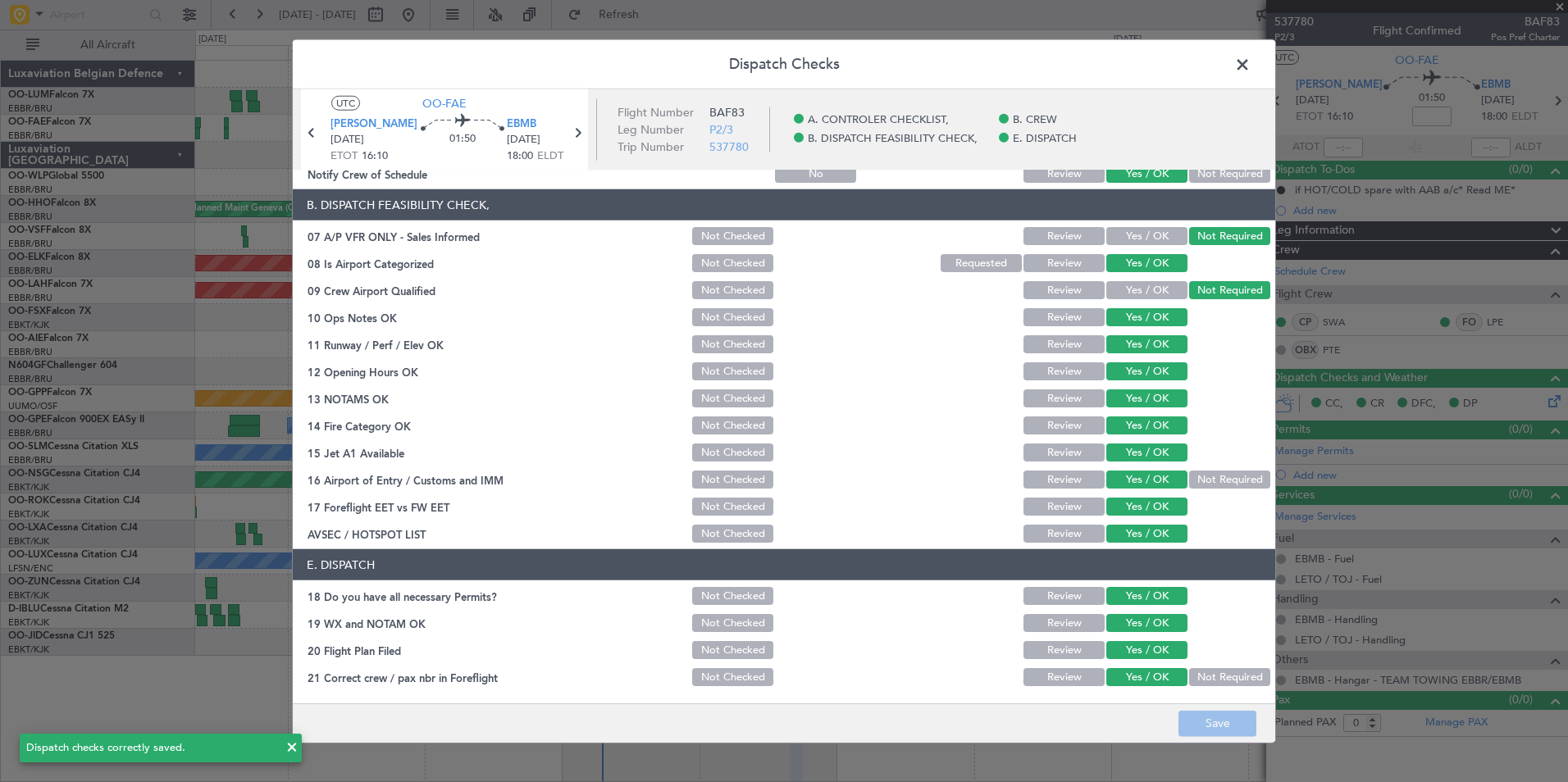
click at [1250, 66] on span at bounding box center [1250, 69] width 0 height 33
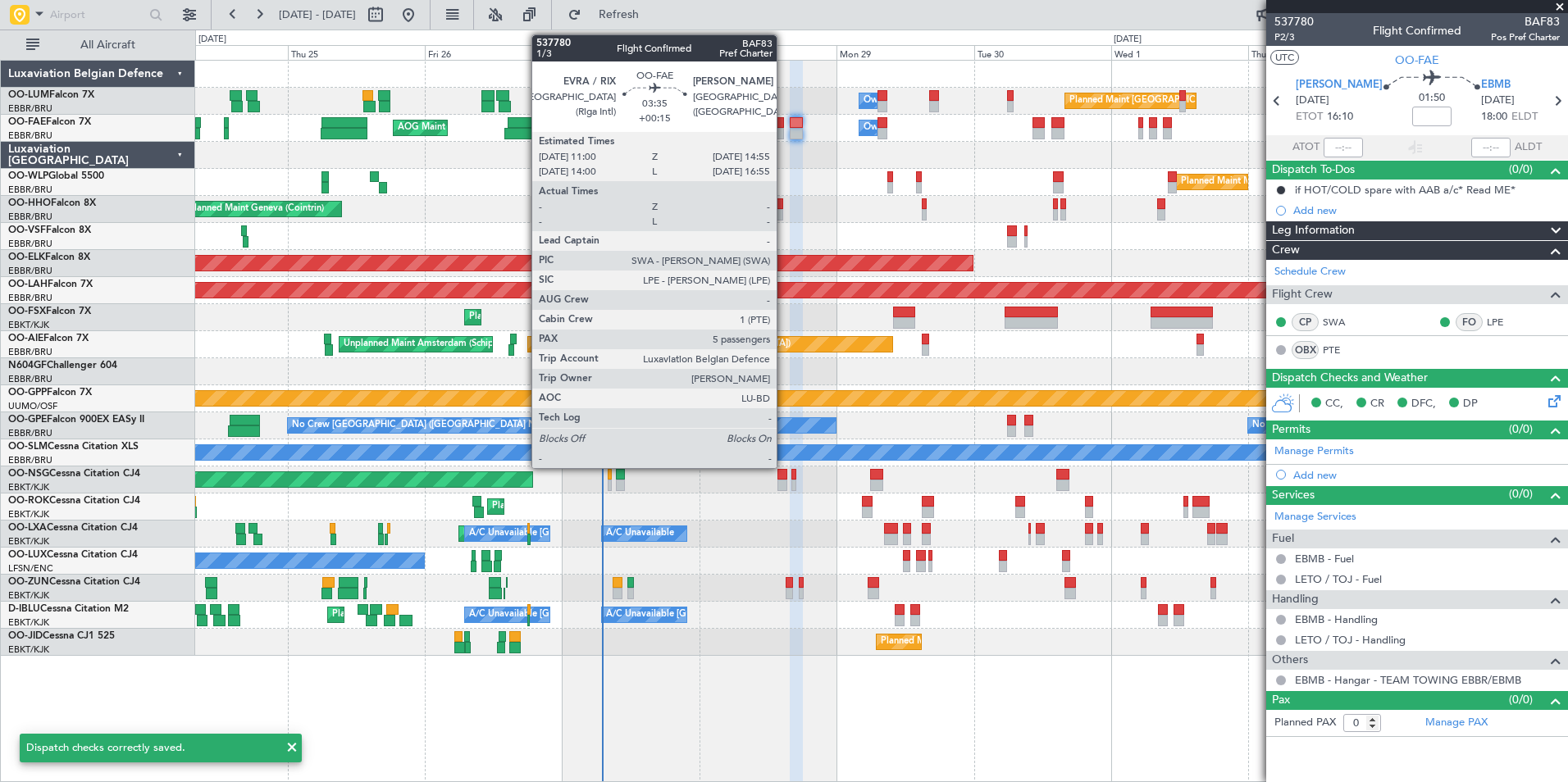
click at [784, 120] on div at bounding box center [773, 122] width 23 height 11
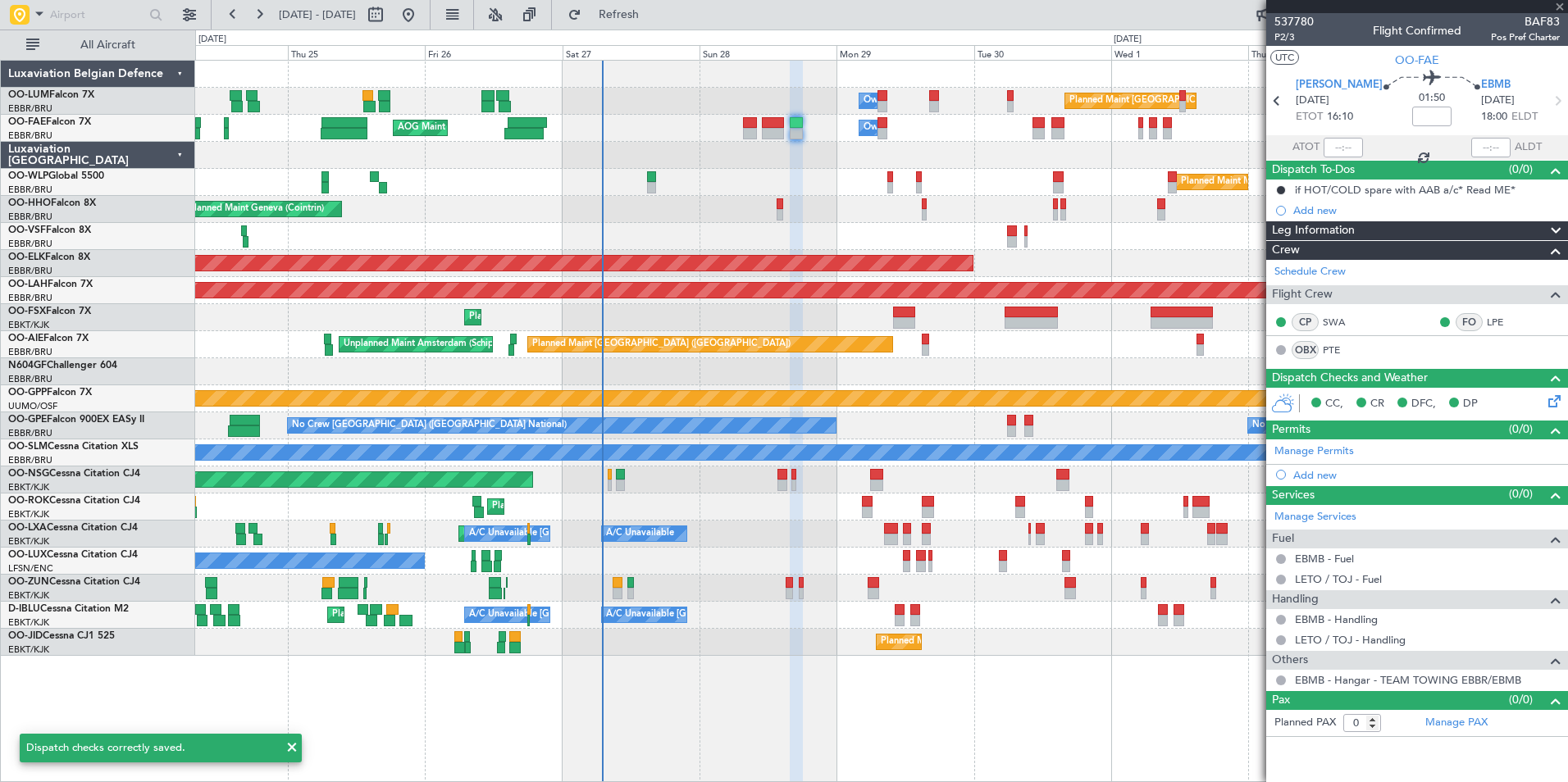
type input "+00:15"
type input "5"
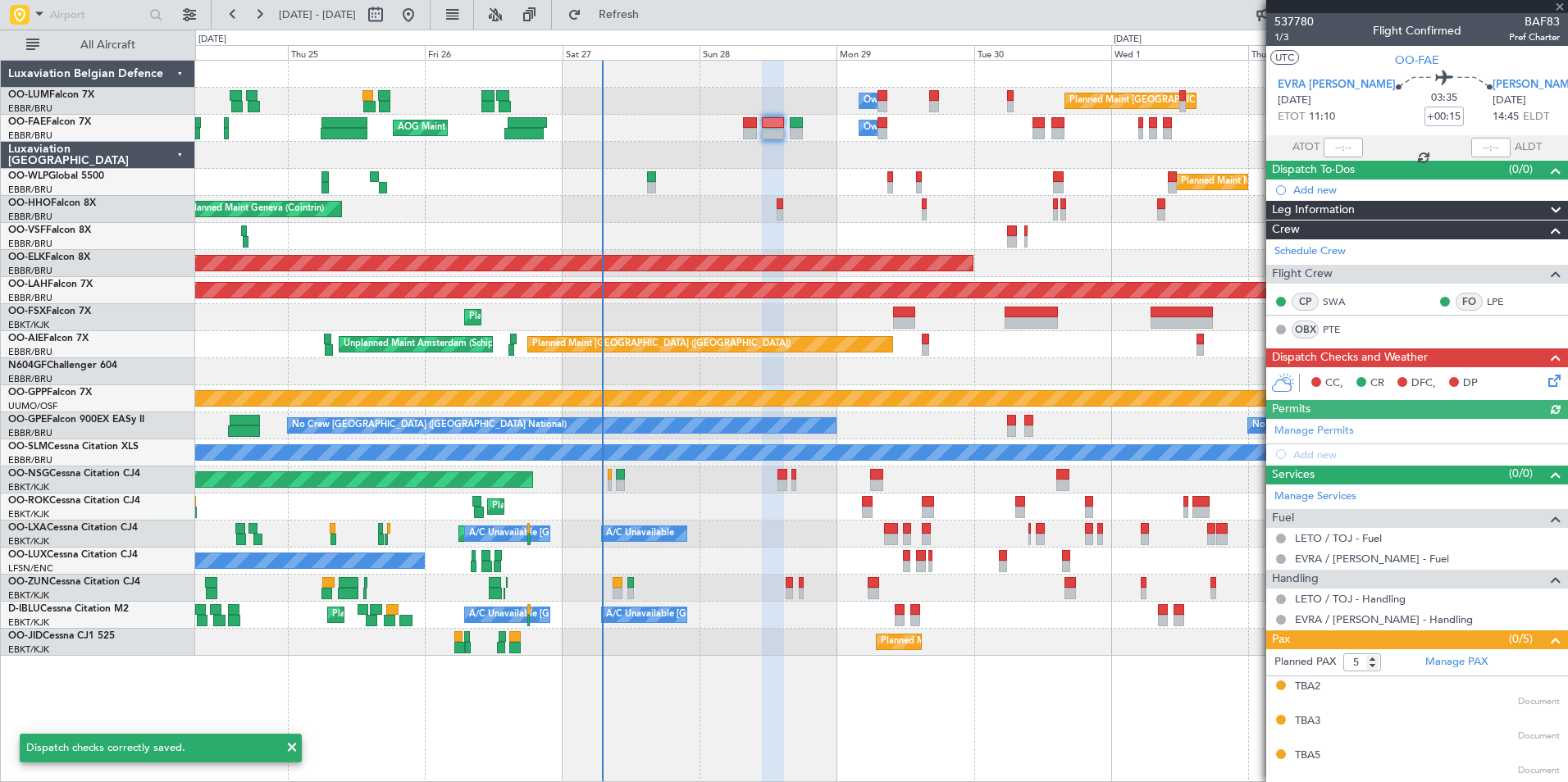
drag, startPoint x: 1548, startPoint y: 391, endPoint x: 1544, endPoint y: 376, distance: 15.5
click at [1548, 391] on div "CC, CR DFC, DP" at bounding box center [1417, 384] width 302 height 33
click at [1545, 376] on icon at bounding box center [1551, 378] width 13 height 13
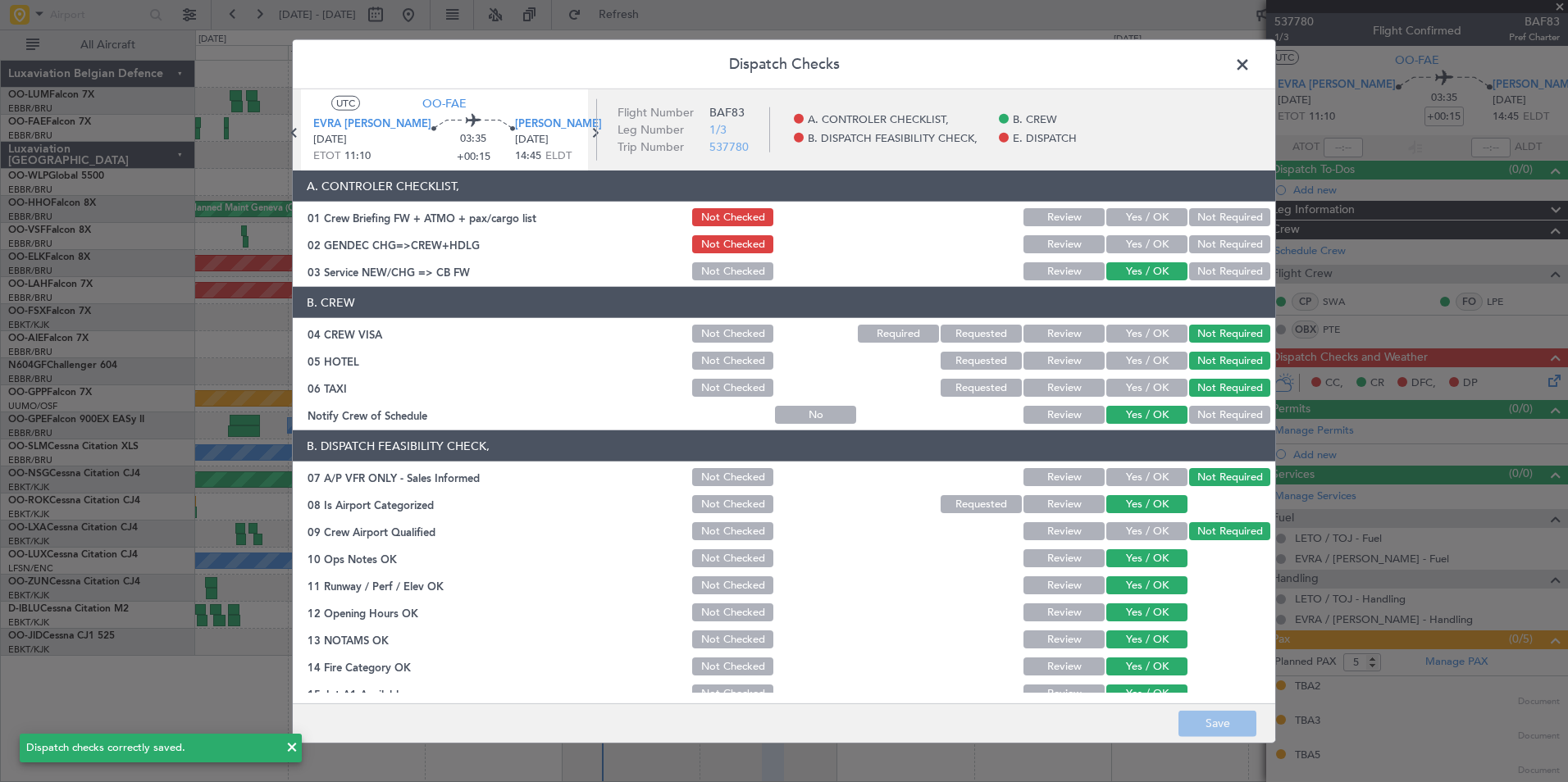
click at [1149, 219] on button "Yes / OK" at bounding box center [1147, 218] width 81 height 18
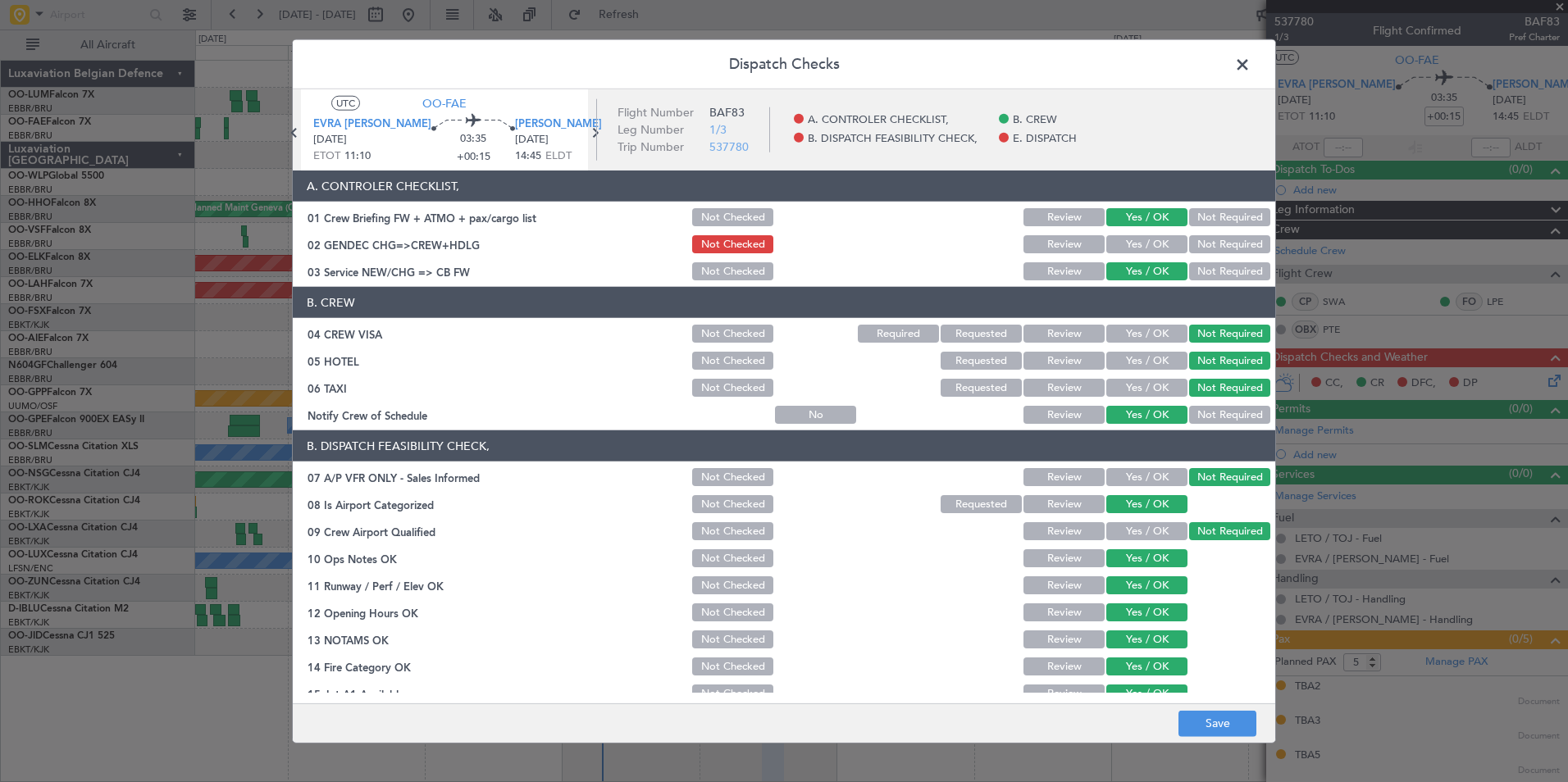
click at [1222, 256] on section "A. CONTROLER CHECKLIST, 01 Crew Briefing FW + ATMO + pax/cargo list Not Checked…" at bounding box center [784, 227] width 983 height 113
click at [1221, 238] on button "Not Required" at bounding box center [1229, 245] width 81 height 18
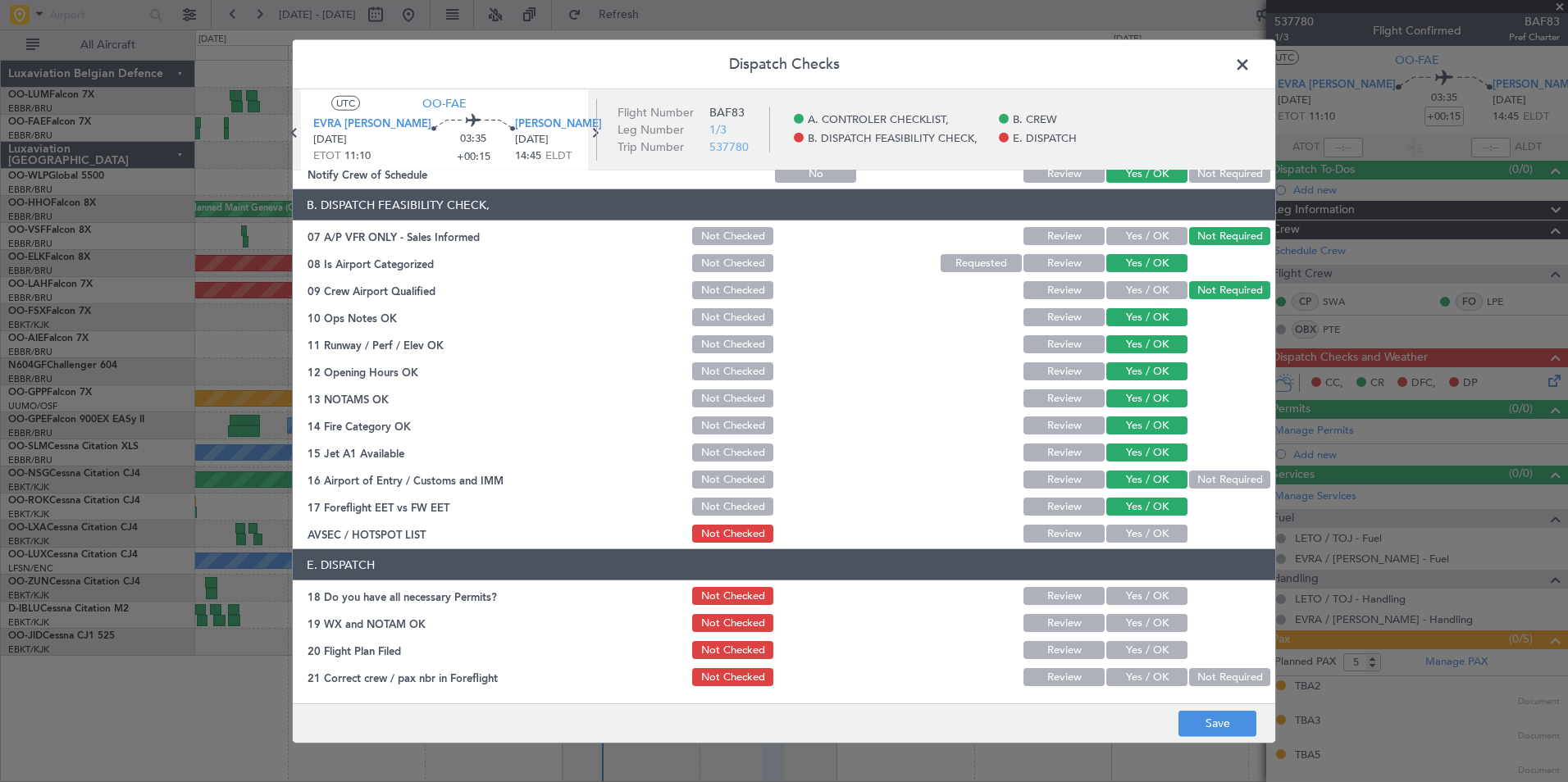
drag, startPoint x: 1140, startPoint y: 589, endPoint x: 1136, endPoint y: 616, distance: 27.3
click at [1140, 591] on button "Yes / OK" at bounding box center [1147, 596] width 81 height 18
click at [1134, 619] on button "Yes / OK" at bounding box center [1147, 623] width 81 height 18
click at [1140, 653] on button "Yes / OK" at bounding box center [1147, 650] width 81 height 18
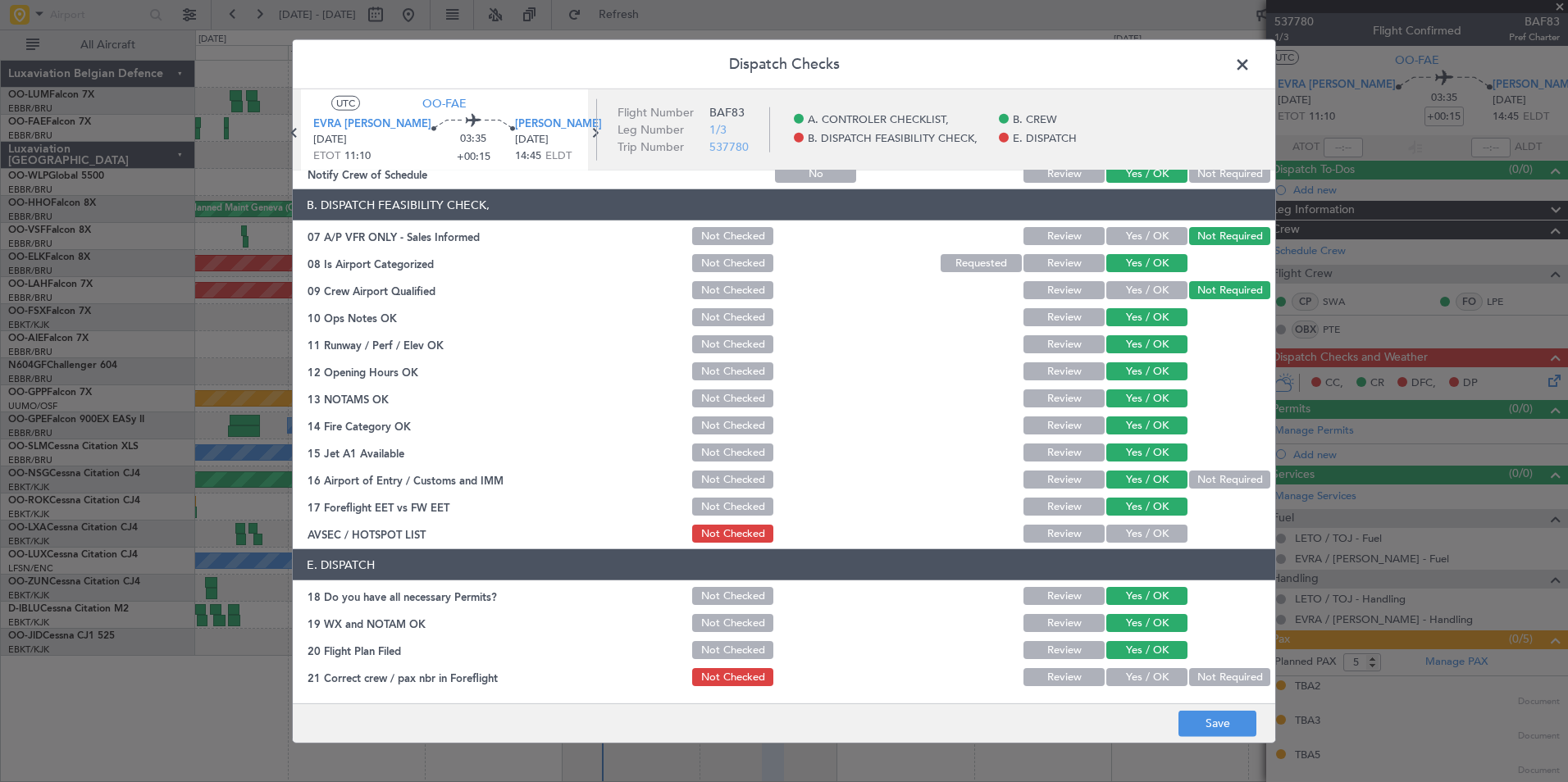
click at [1140, 677] on button "Yes / OK" at bounding box center [1147, 677] width 81 height 18
click at [1159, 546] on article "A. CONTROLER CHECKLIST, 01 Crew Briefing FW + ATMO + pax/cargo list Not Checked…" at bounding box center [784, 431] width 983 height 522
click at [1150, 537] on button "Yes / OK" at bounding box center [1147, 534] width 81 height 18
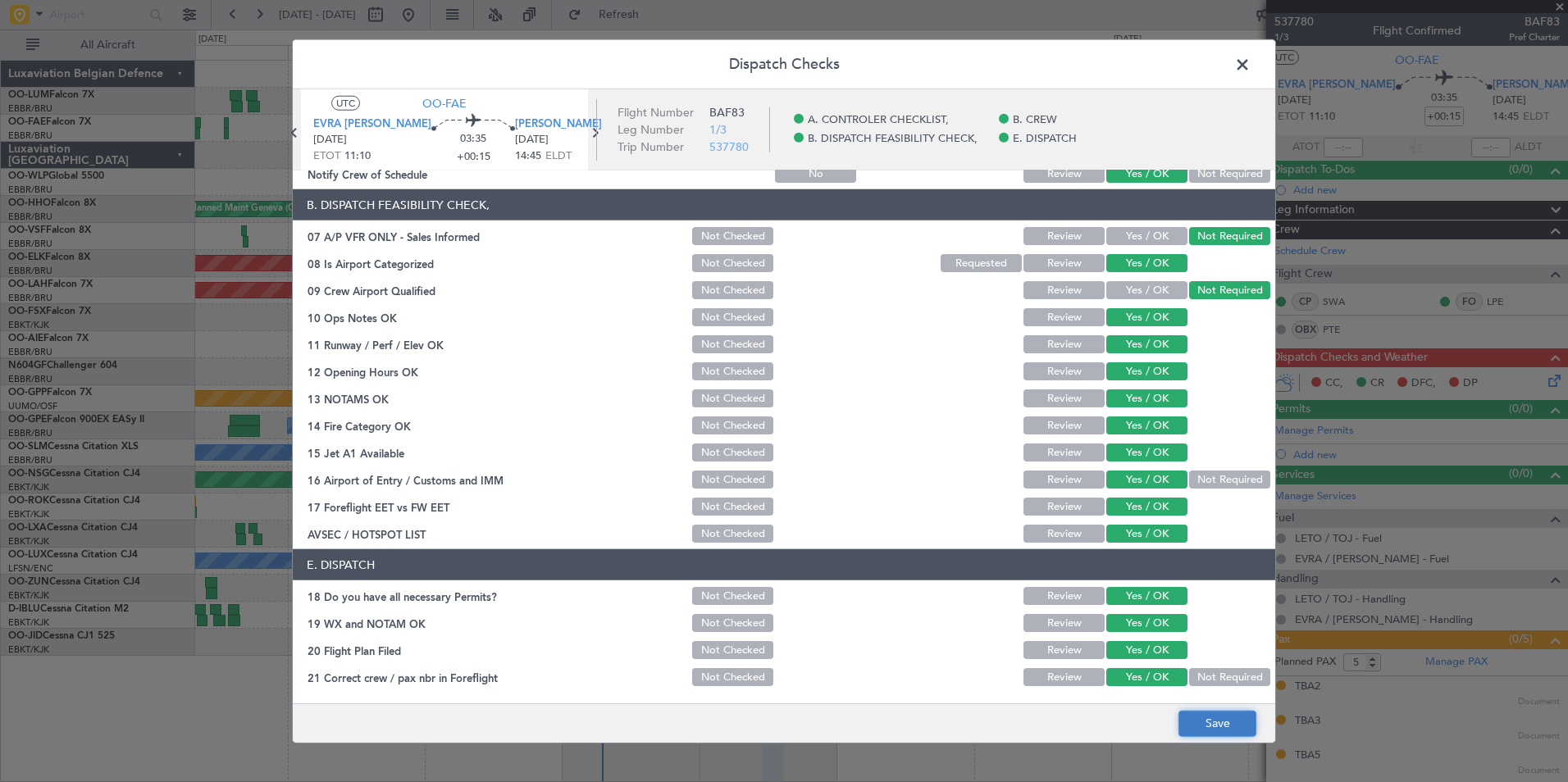
click at [1222, 729] on button "Save" at bounding box center [1217, 723] width 78 height 26
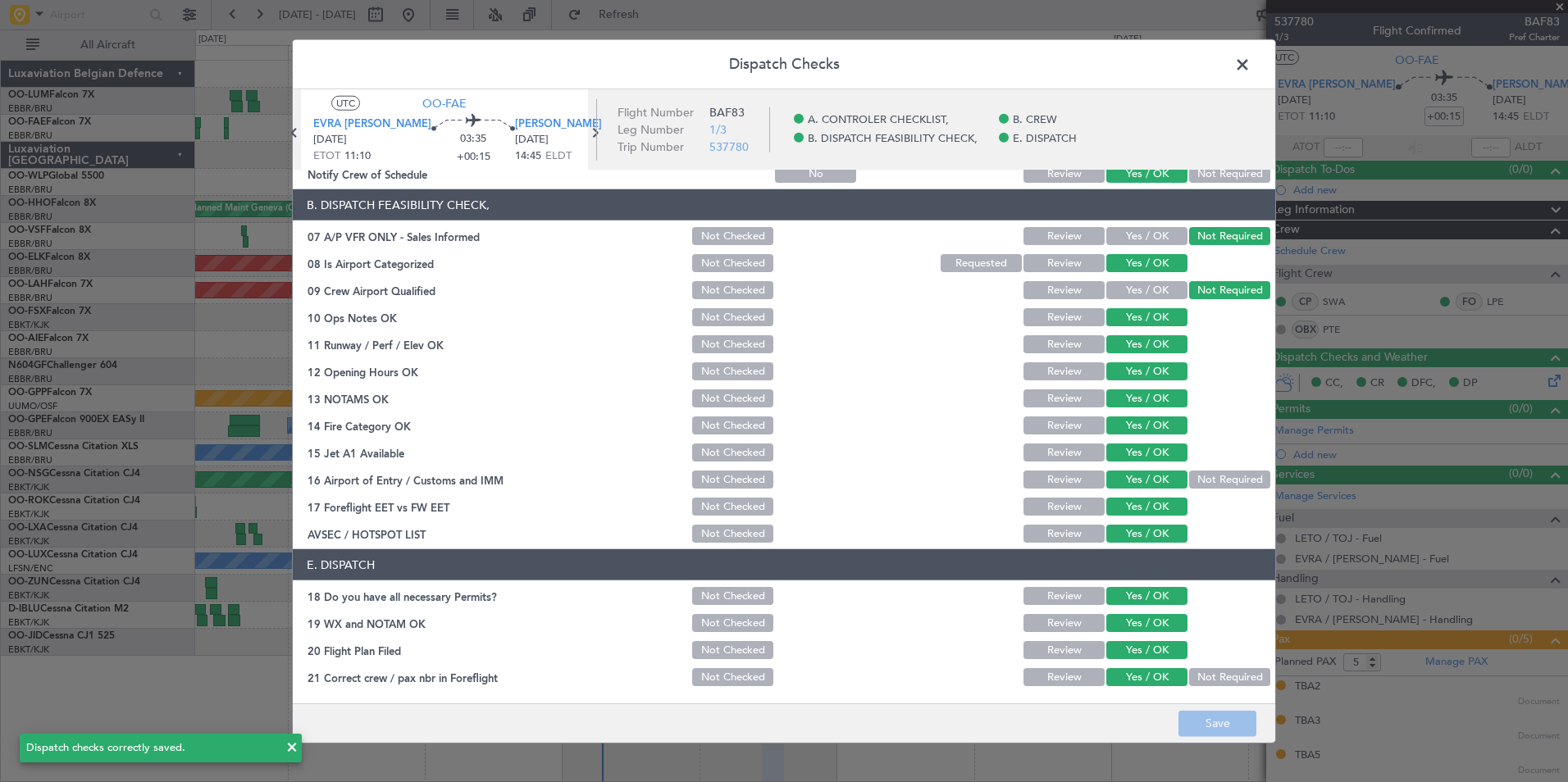
drag, startPoint x: 1240, startPoint y: 60, endPoint x: 1016, endPoint y: 94, distance: 226.6
click at [1250, 60] on span at bounding box center [1250, 69] width 0 height 33
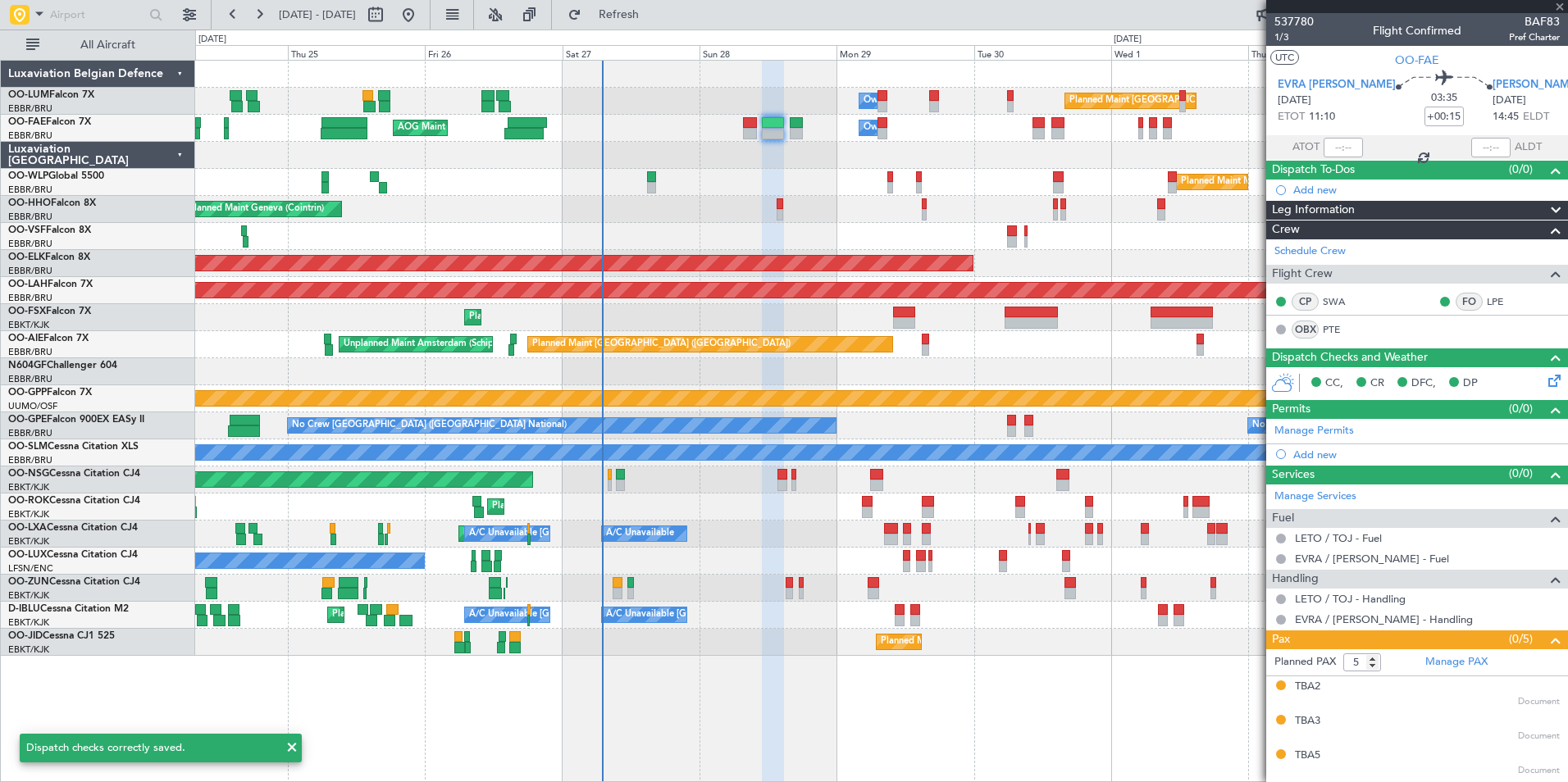
type input "+00:05"
type input "0"
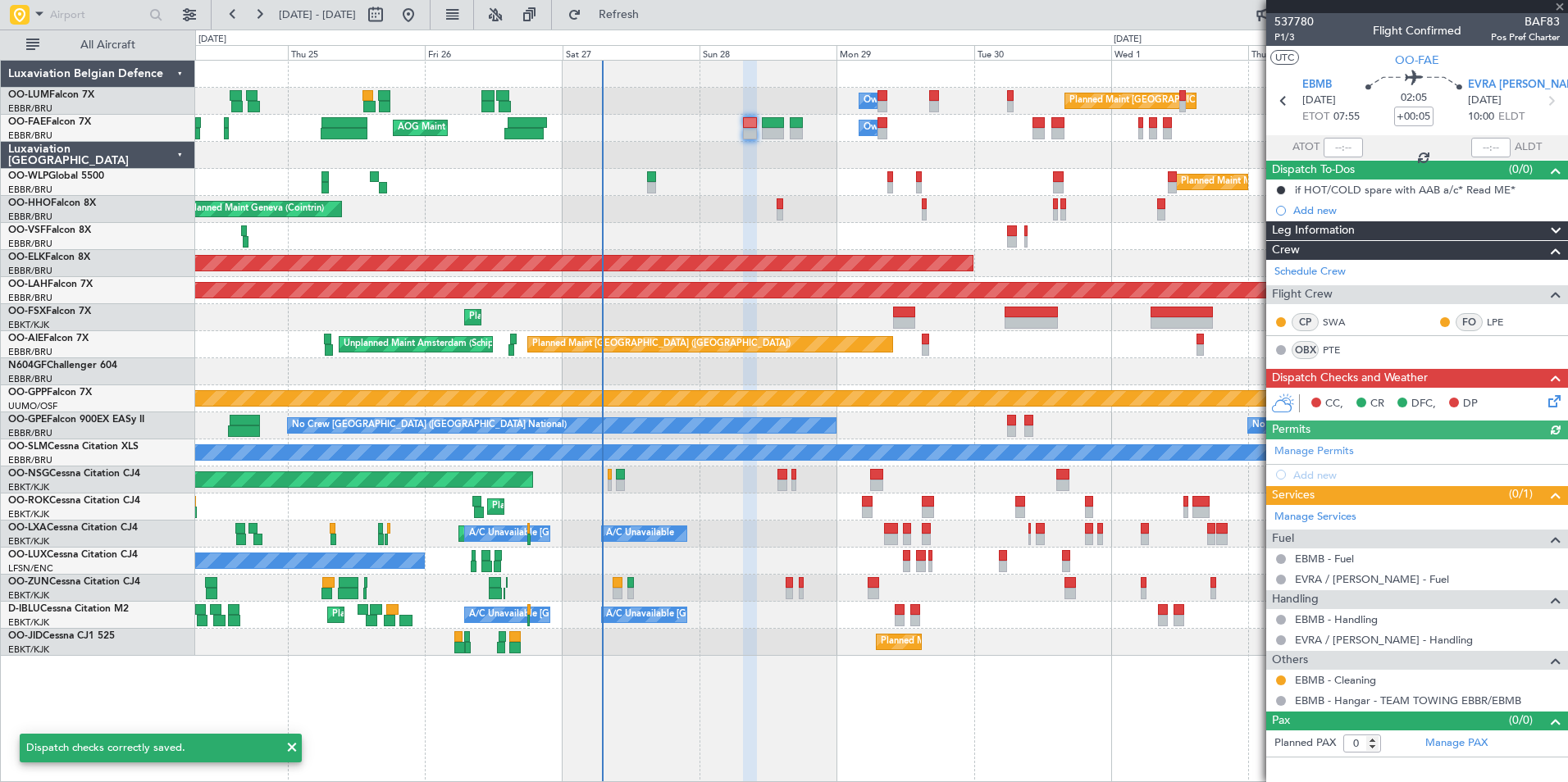
click at [1558, 394] on icon at bounding box center [1551, 398] width 13 height 13
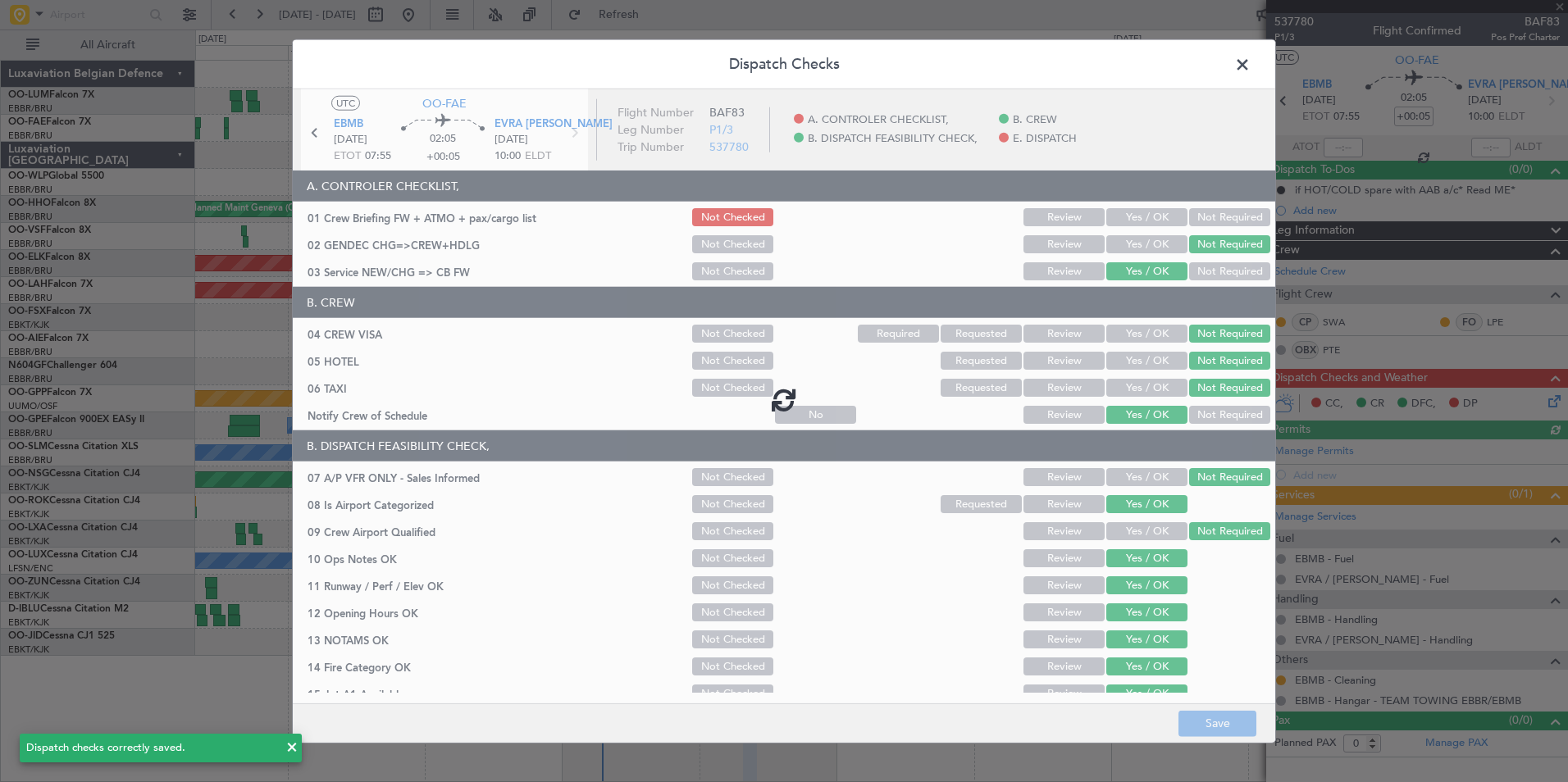
click at [1139, 213] on div at bounding box center [784, 400] width 983 height 621
click at [1130, 217] on div at bounding box center [784, 400] width 983 height 621
click at [1127, 217] on button "Yes / OK" at bounding box center [1147, 218] width 81 height 18
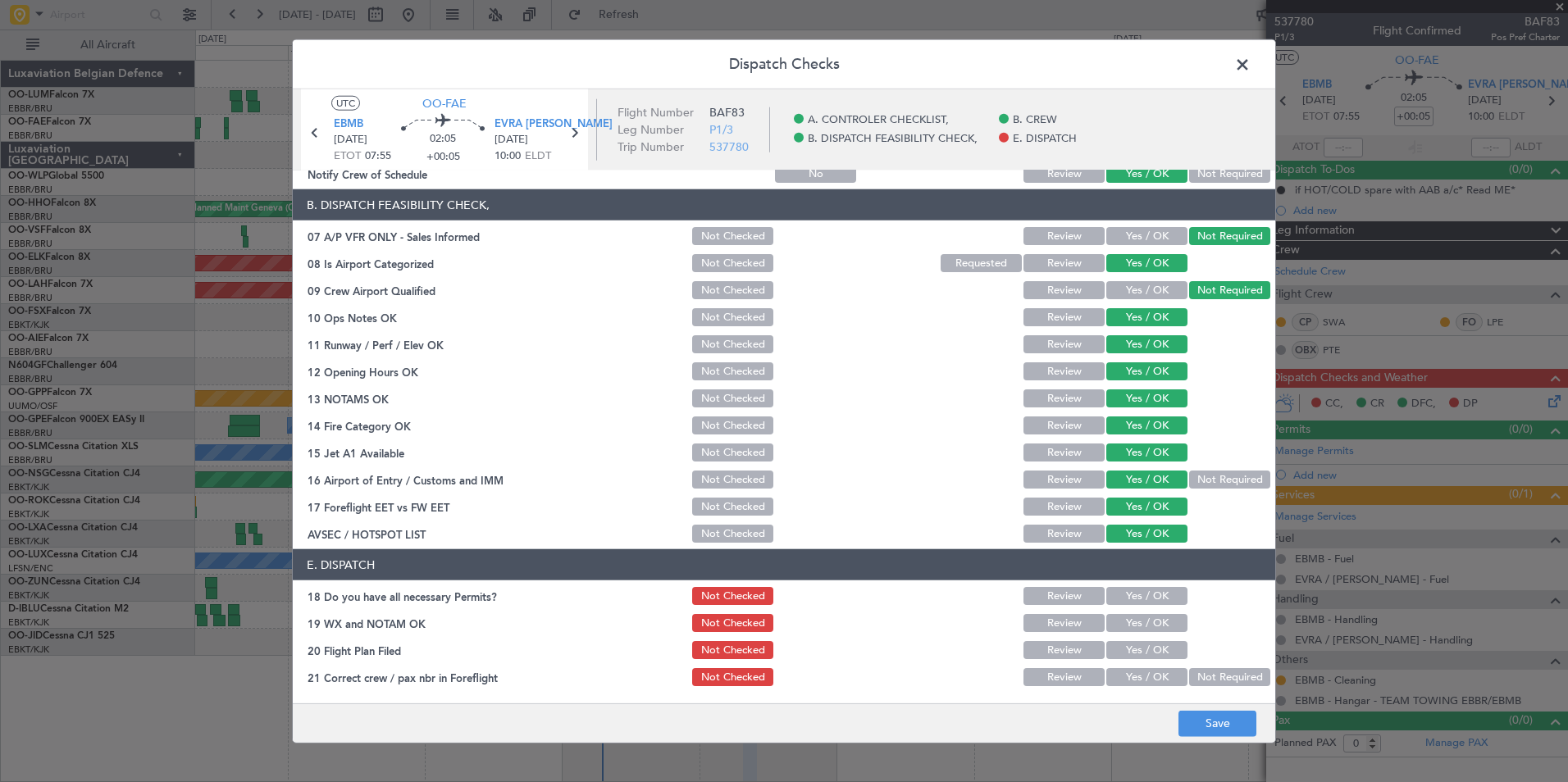
click at [1131, 603] on button "Yes / OK" at bounding box center [1147, 596] width 81 height 18
click at [1127, 631] on button "Yes / OK" at bounding box center [1147, 623] width 81 height 18
click at [1130, 667] on div "Yes / OK" at bounding box center [1145, 677] width 83 height 23
click at [1131, 667] on div "Yes / OK" at bounding box center [1145, 677] width 83 height 23
click at [1133, 652] on button "Yes / OK" at bounding box center [1147, 650] width 81 height 18
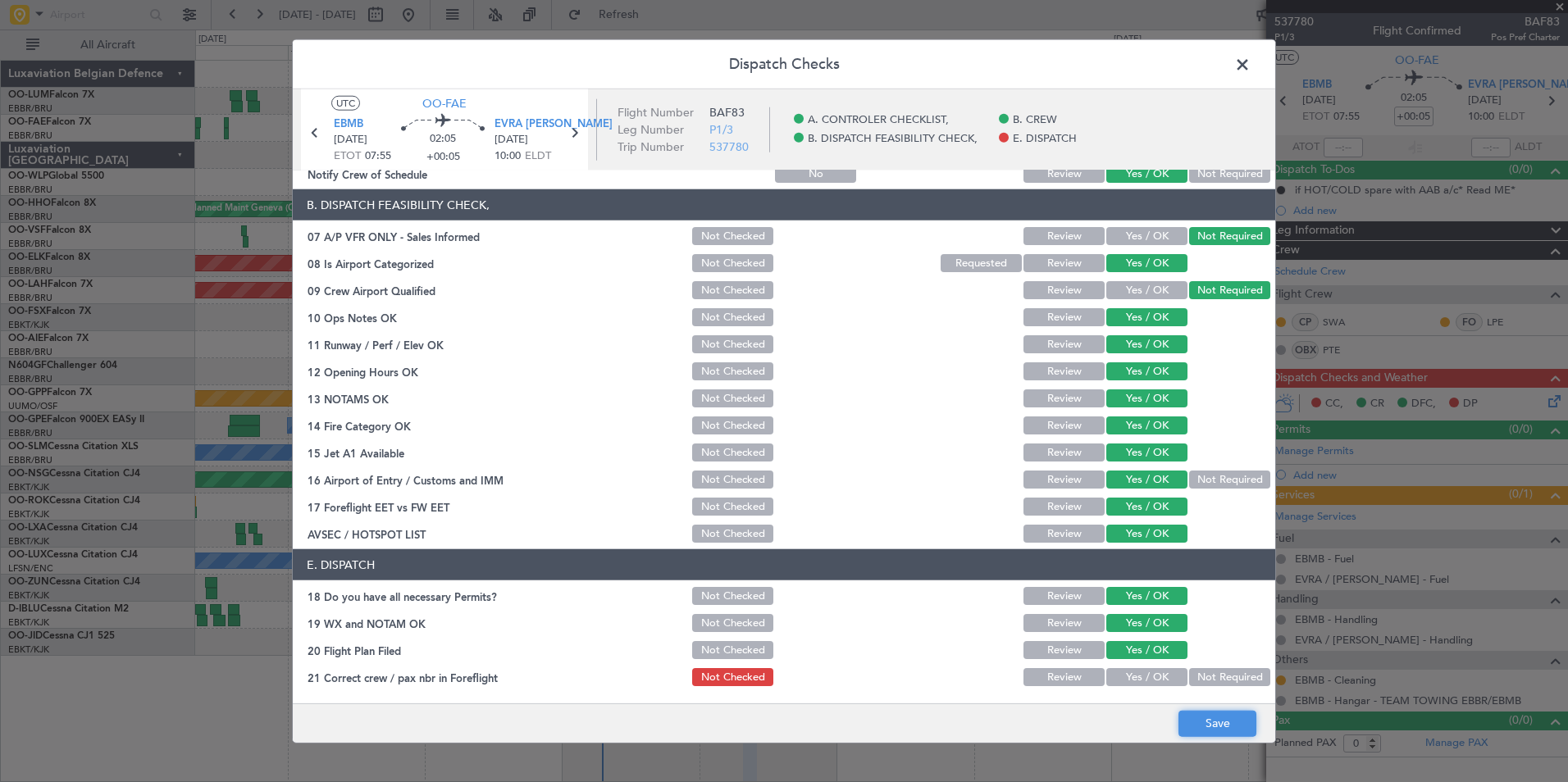
click at [1190, 728] on button "Save" at bounding box center [1217, 723] width 78 height 26
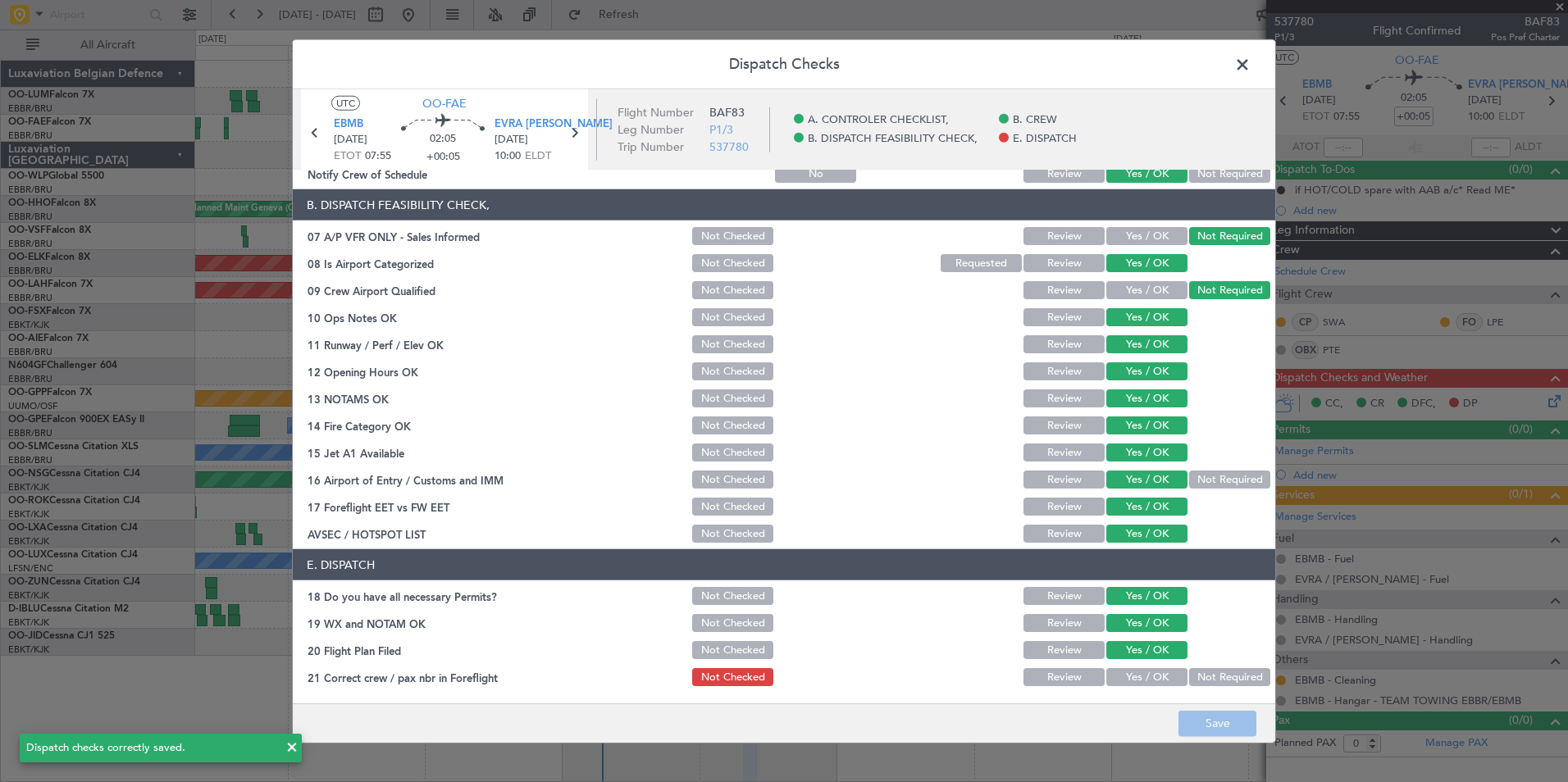
click at [1133, 679] on button "Yes / OK" at bounding box center [1147, 677] width 81 height 18
click at [1206, 723] on button "Save" at bounding box center [1217, 723] width 78 height 26
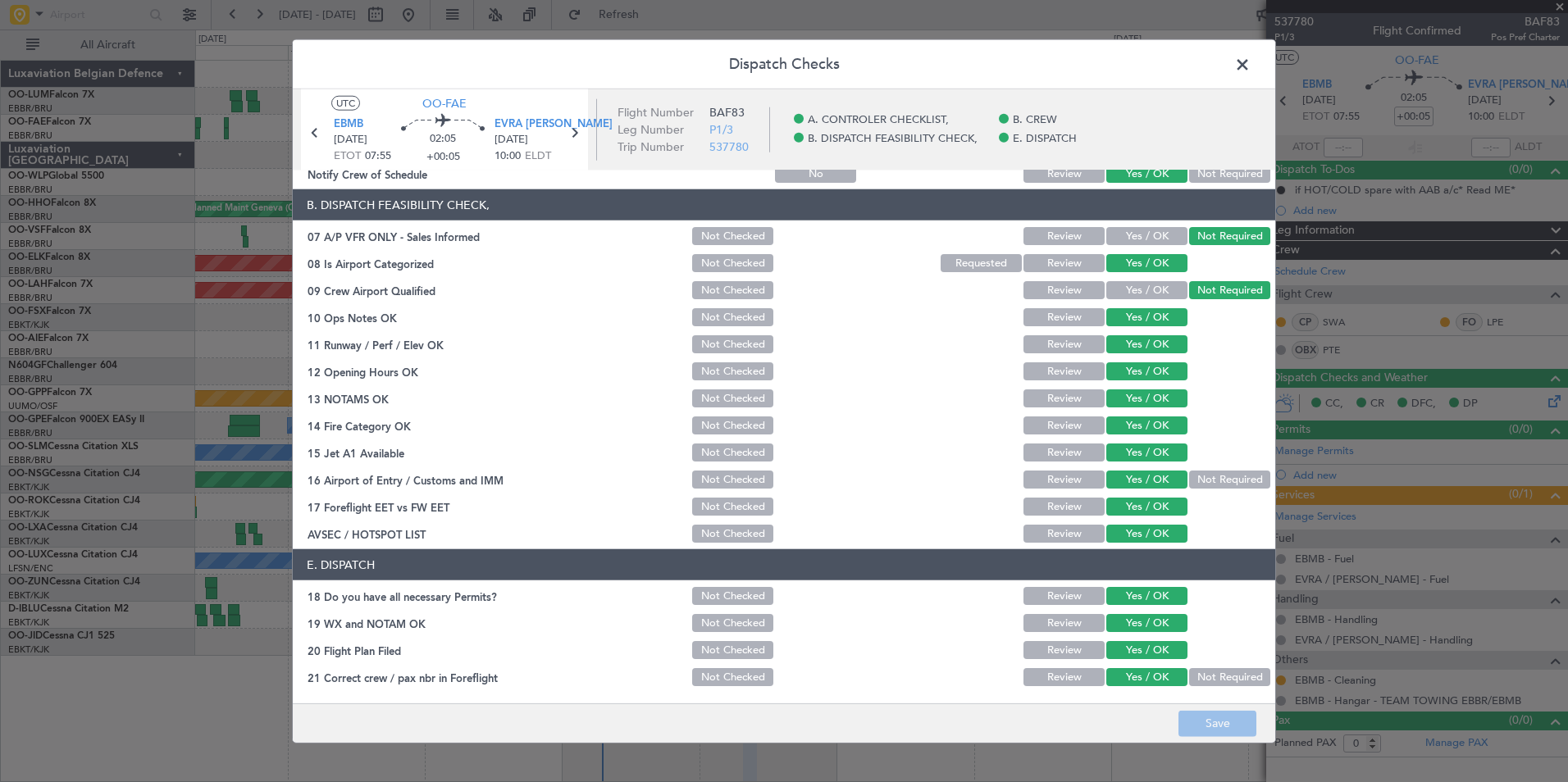
click at [1250, 62] on span at bounding box center [1250, 69] width 0 height 33
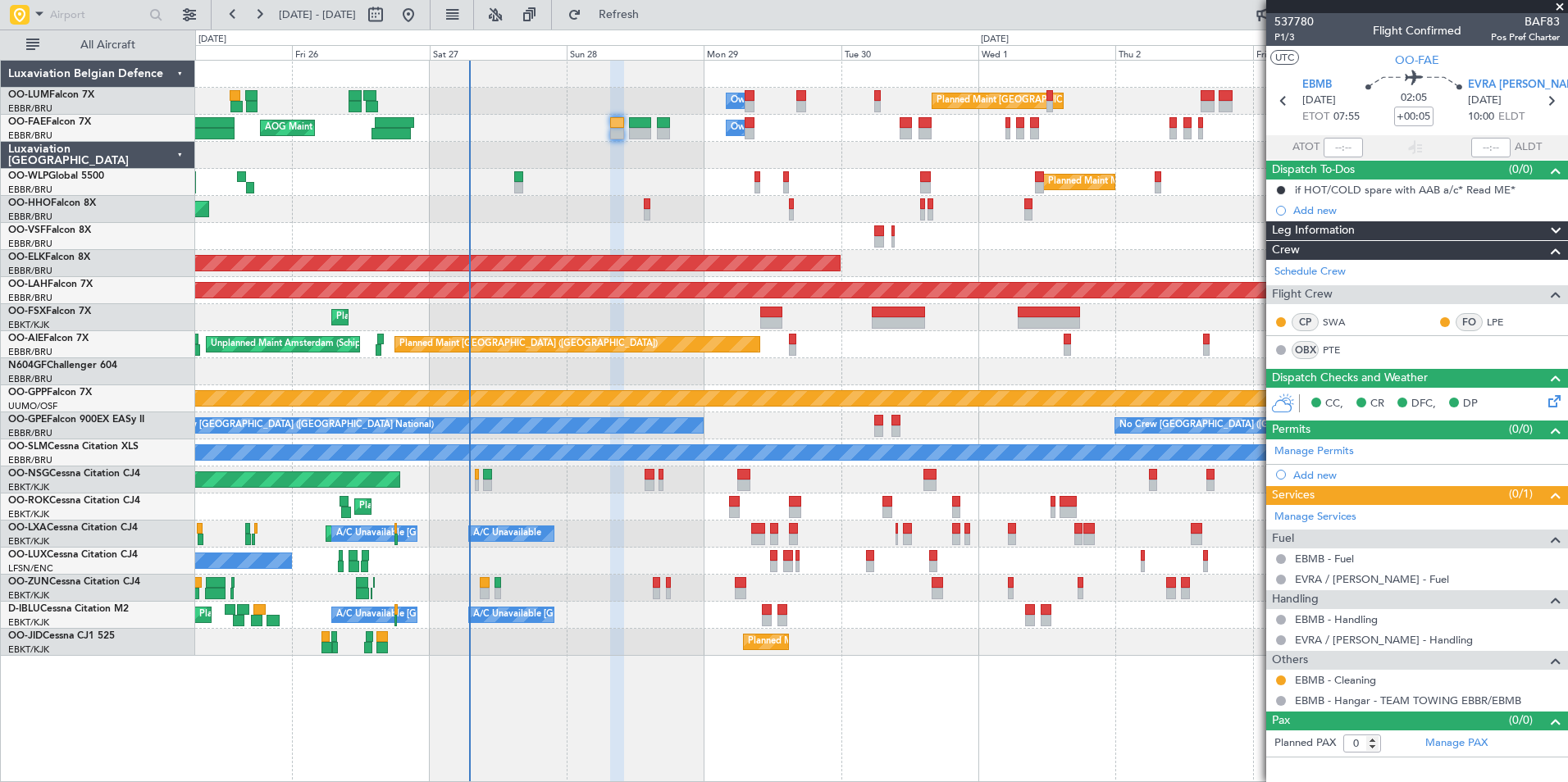
click at [707, 488] on div "Planned Maint [GEOGRAPHIC_DATA] ([GEOGRAPHIC_DATA])" at bounding box center [881, 479] width 1372 height 27
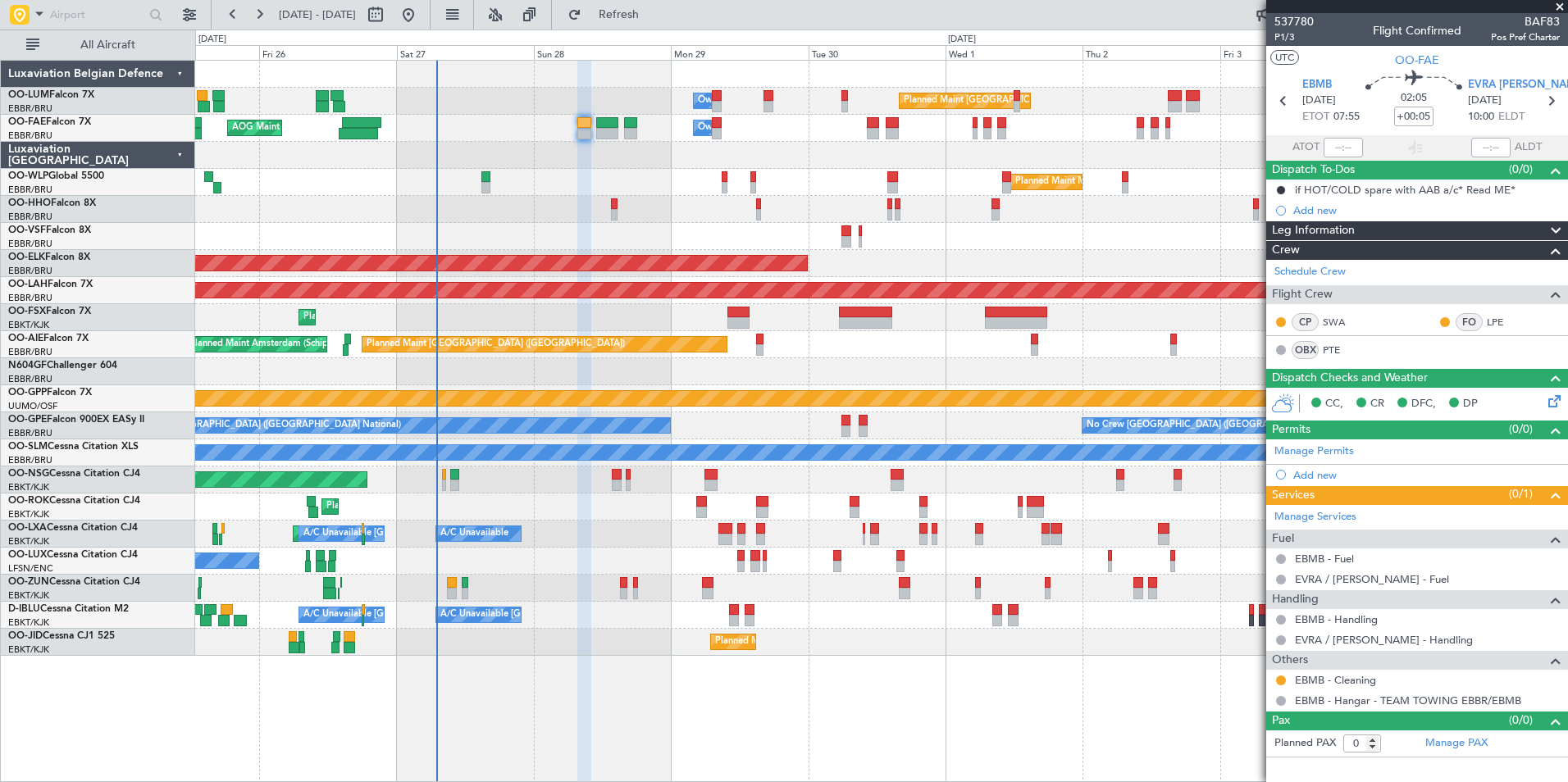
click at [855, 571] on div "No Crew Nancy (Essey)" at bounding box center [881, 561] width 1372 height 27
click at [600, 474] on div "Owner Melsbroek Air Base Planned Maint Brussels (Brussels National) AOG Maint N…" at bounding box center [881, 359] width 1372 height 595
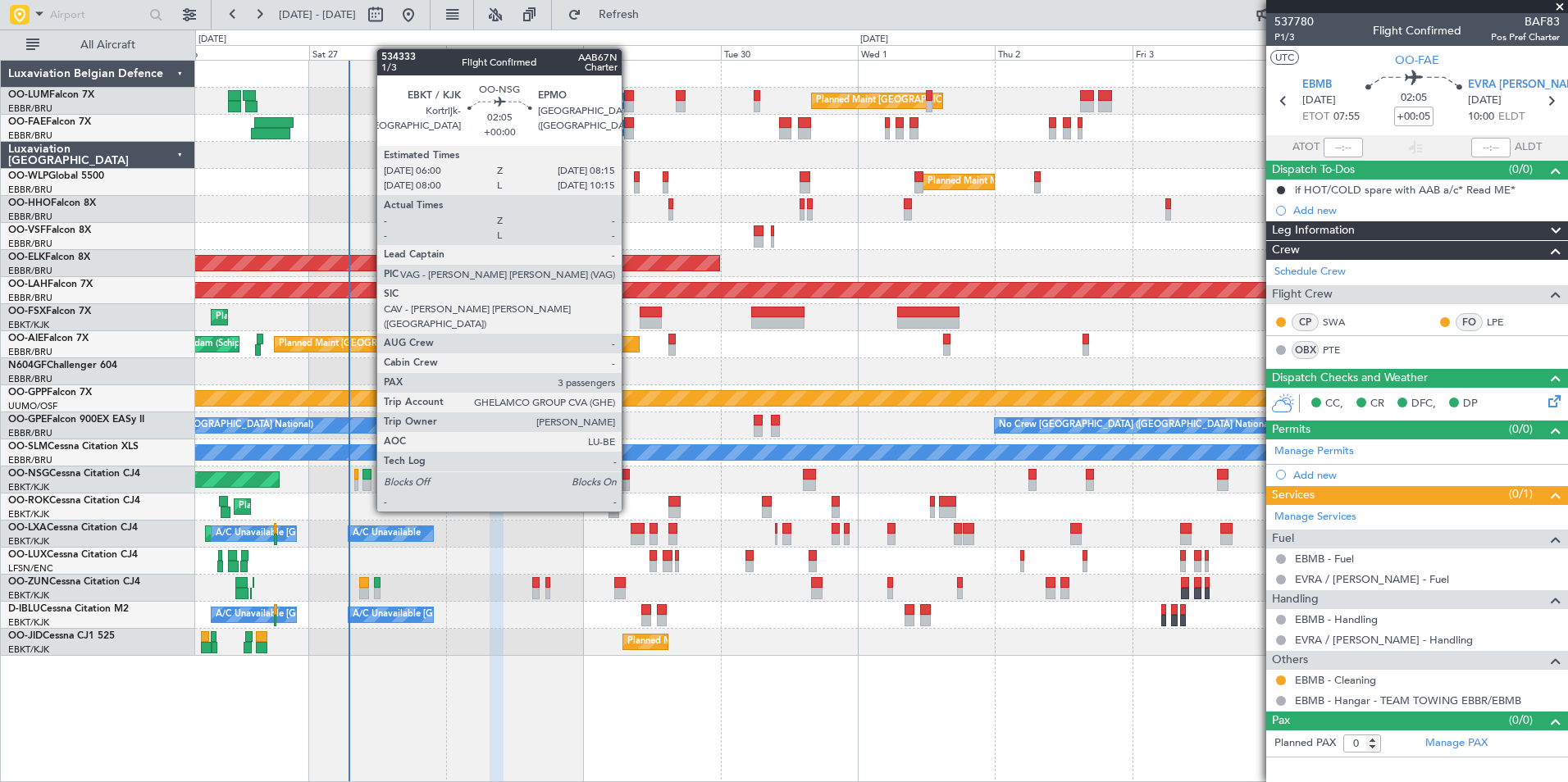
click at [629, 480] on div at bounding box center [623, 484] width 13 height 11
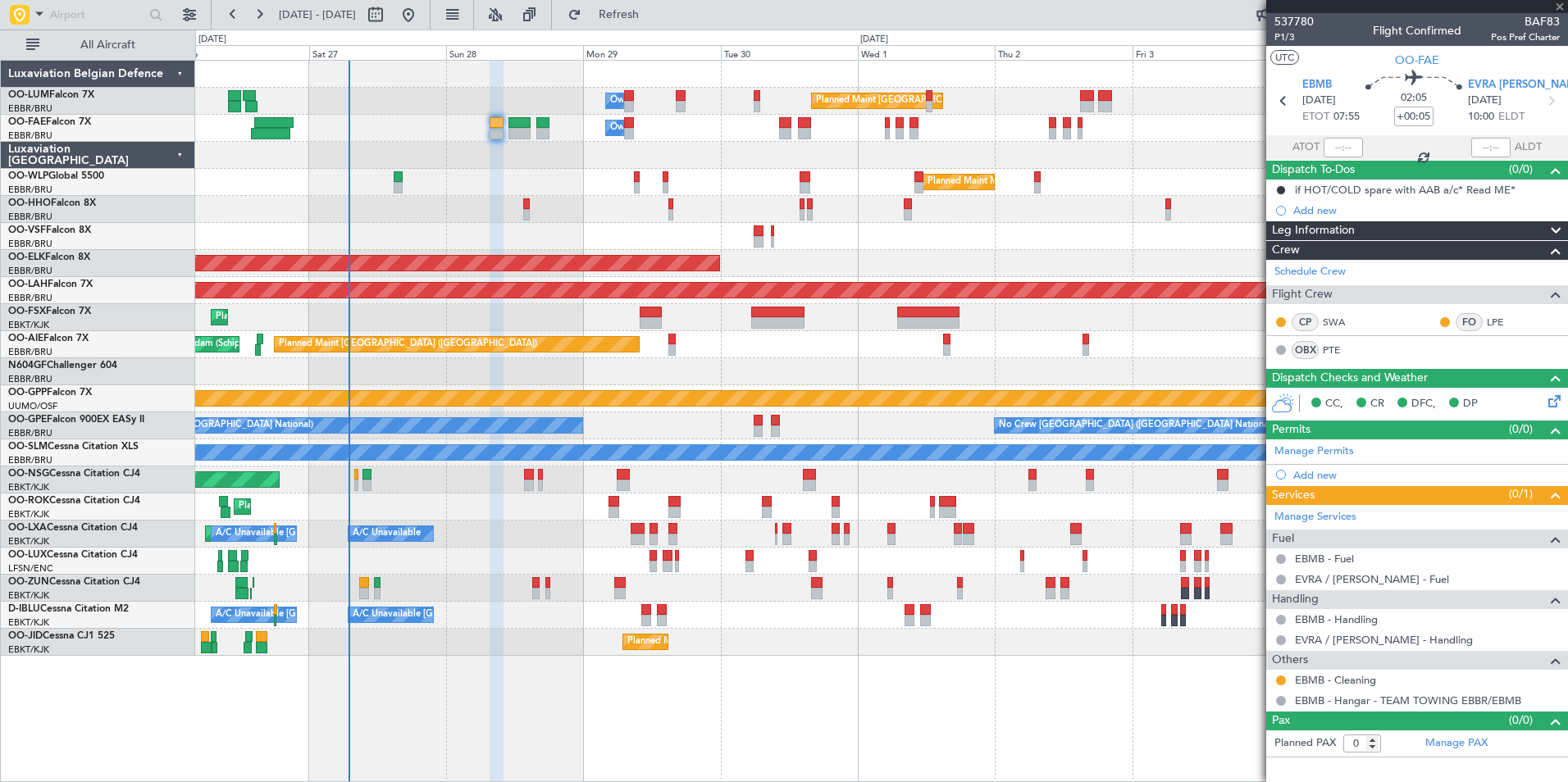
click at [631, 493] on div "Owner Melsbroek Air Base Planned Maint Brussels (Brussels National) Owner Melsb…" at bounding box center [881, 359] width 1372 height 595
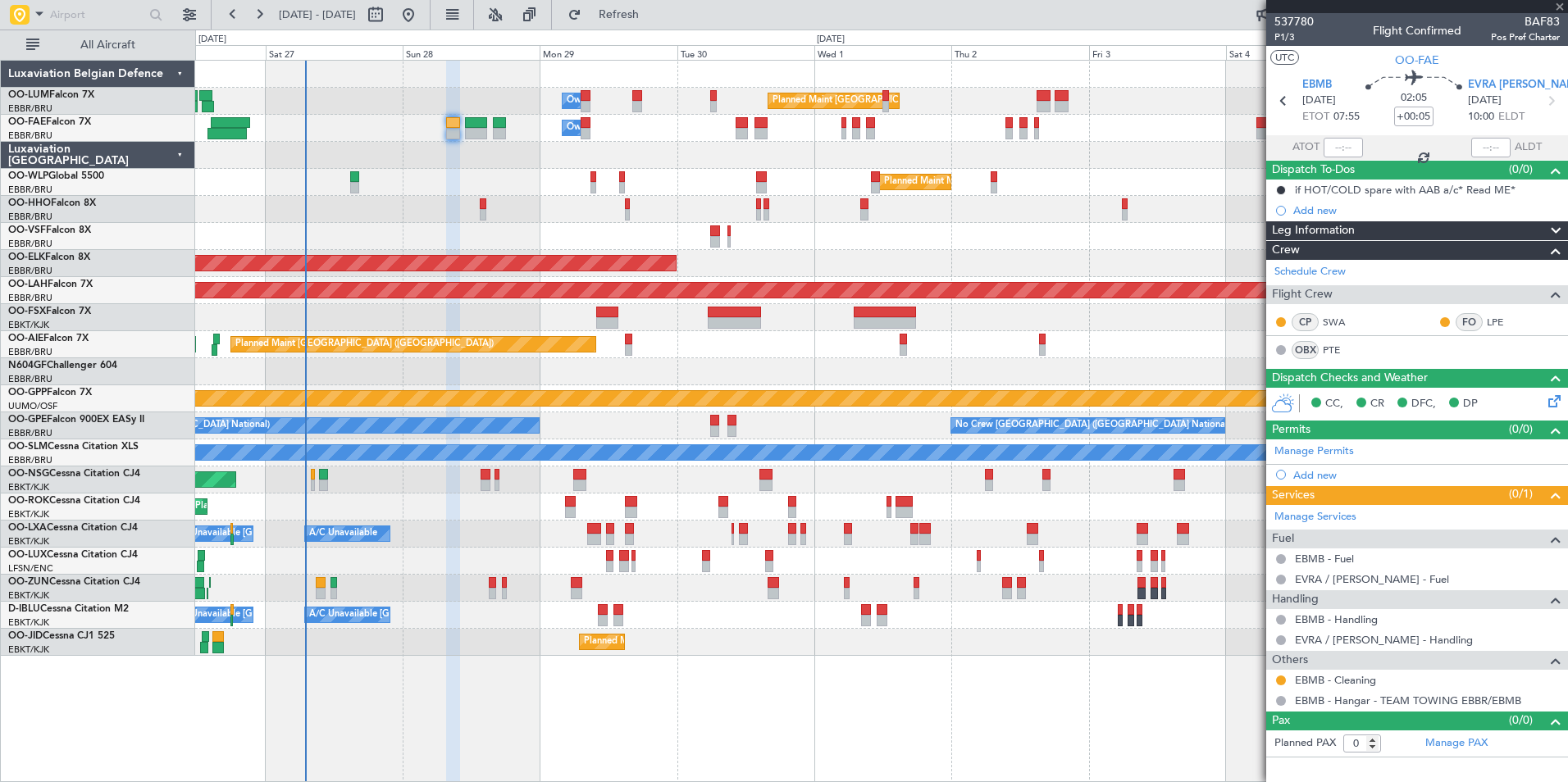
type input "3"
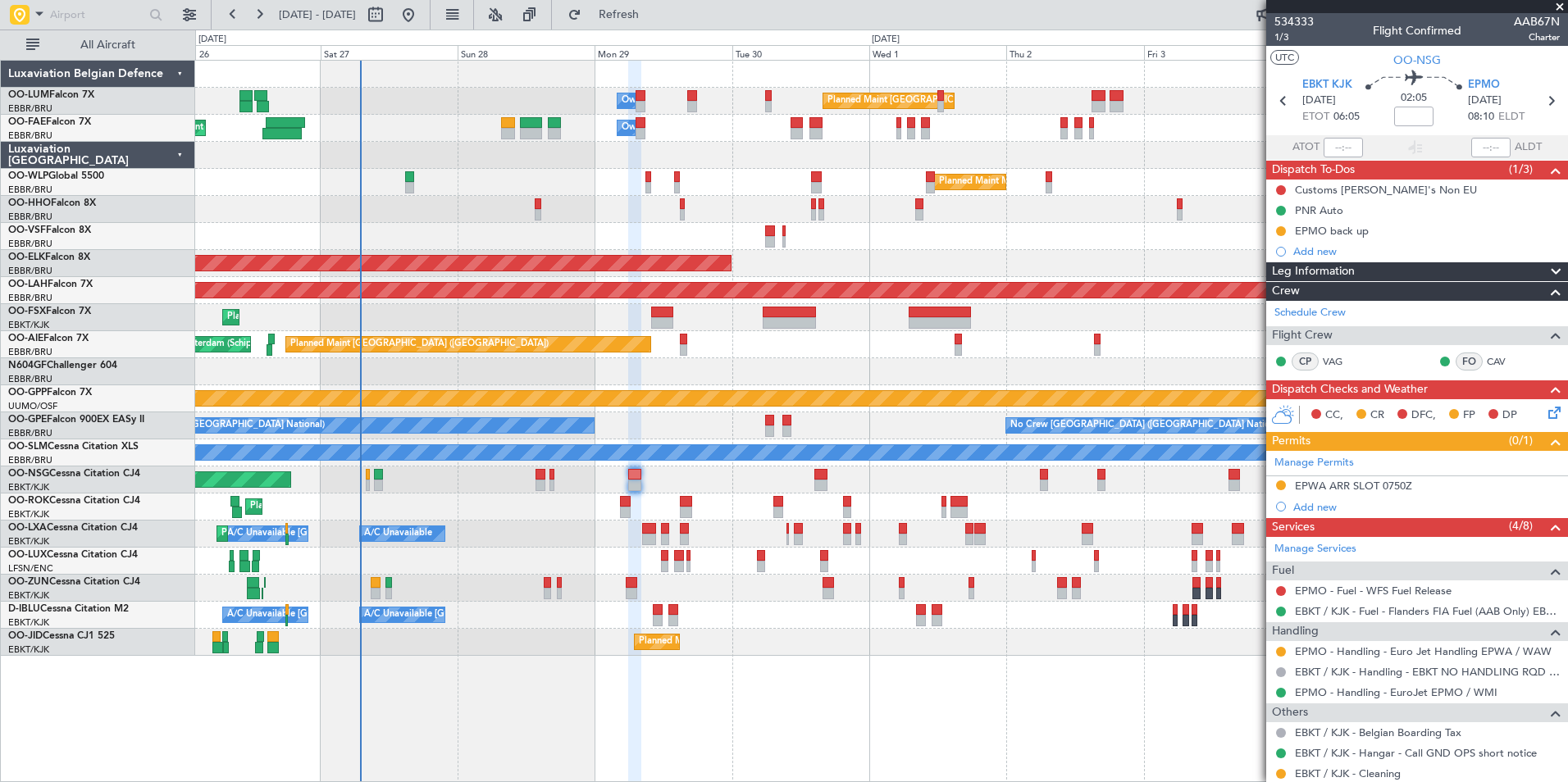
click at [669, 484] on div "Planned Maint [GEOGRAPHIC_DATA] ([GEOGRAPHIC_DATA])" at bounding box center [881, 479] width 1372 height 27
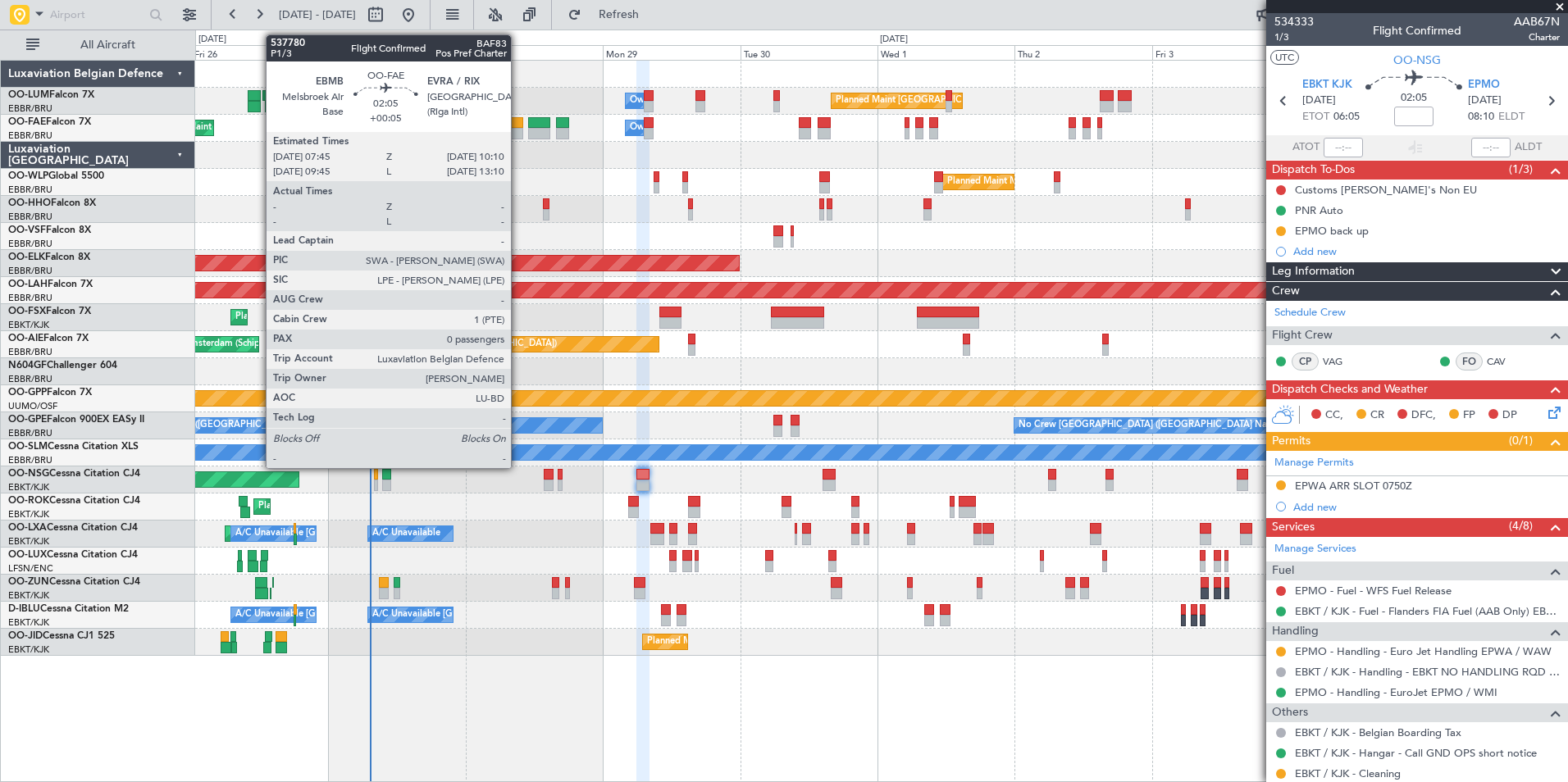
click at [518, 133] on div at bounding box center [516, 133] width 14 height 11
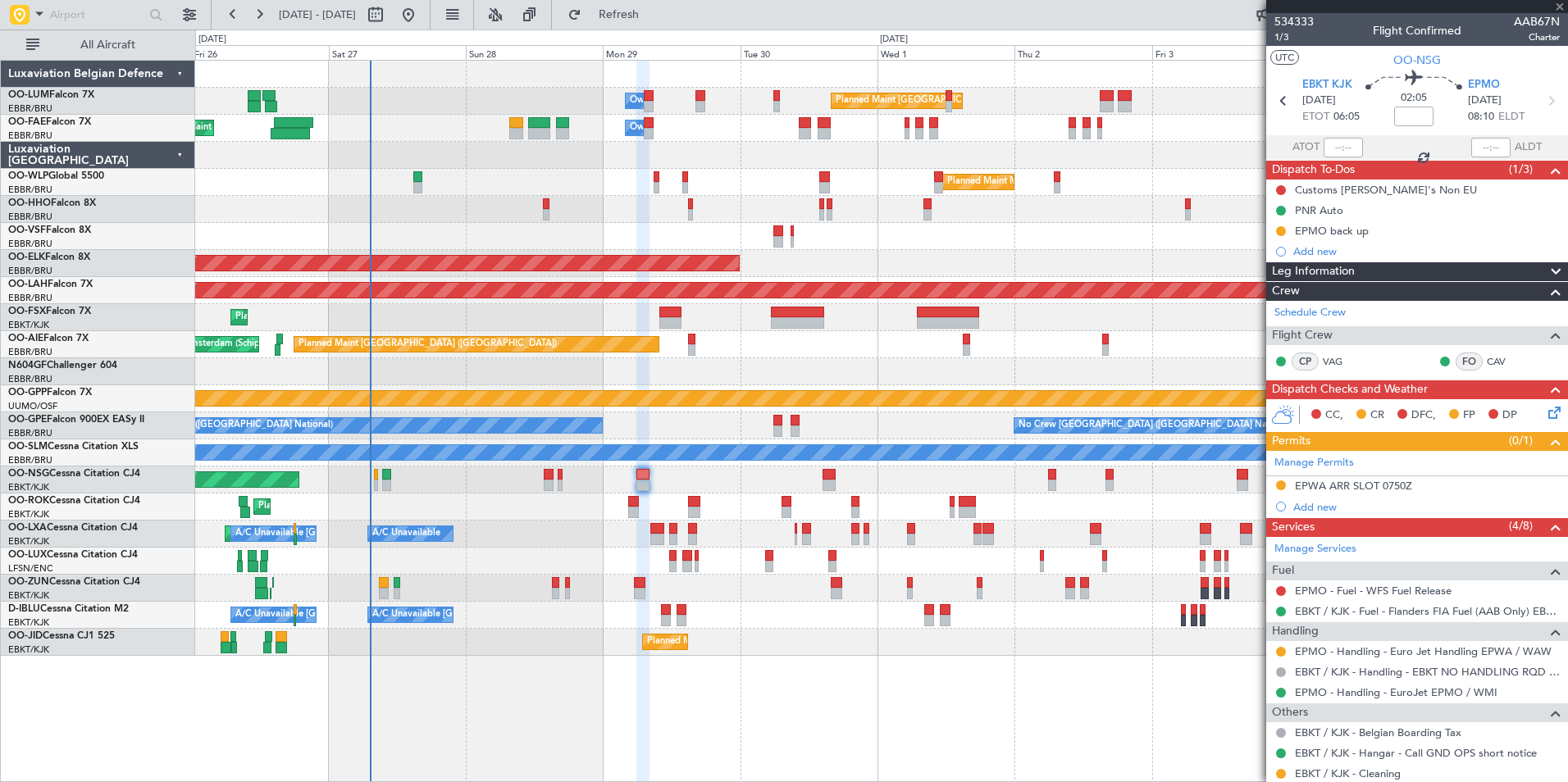
type input "+00:05"
type input "0"
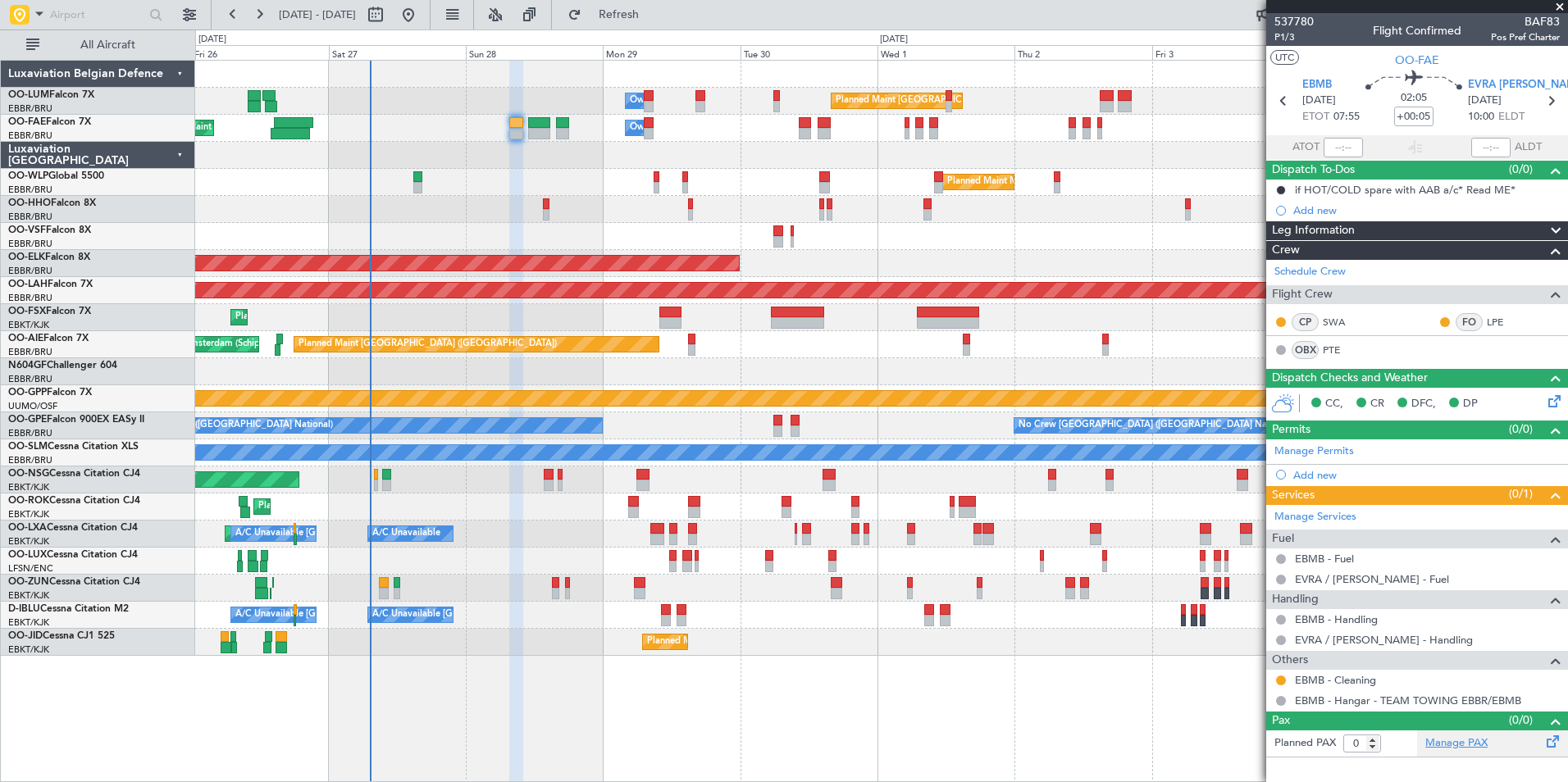
click at [1469, 742] on link "Manage PAX" at bounding box center [1456, 744] width 62 height 16
click at [654, 9] on span "Refresh" at bounding box center [619, 14] width 69 height 11
click at [1282, 38] on span "P1/3" at bounding box center [1293, 37] width 39 height 14
click at [555, 160] on div at bounding box center [881, 155] width 1372 height 27
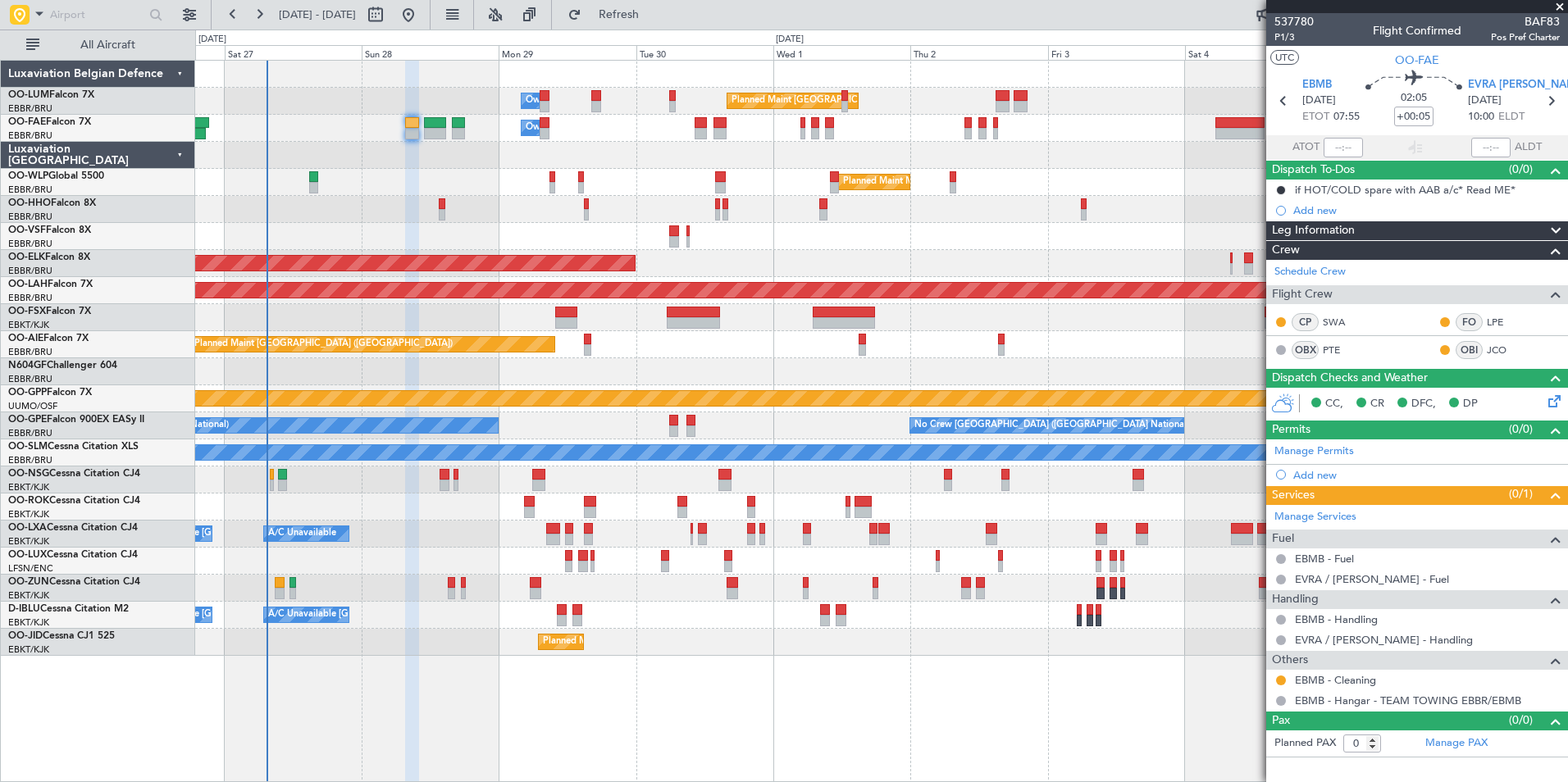
click at [525, 176] on div "Planned Maint Milan (Linate)" at bounding box center [881, 182] width 1372 height 27
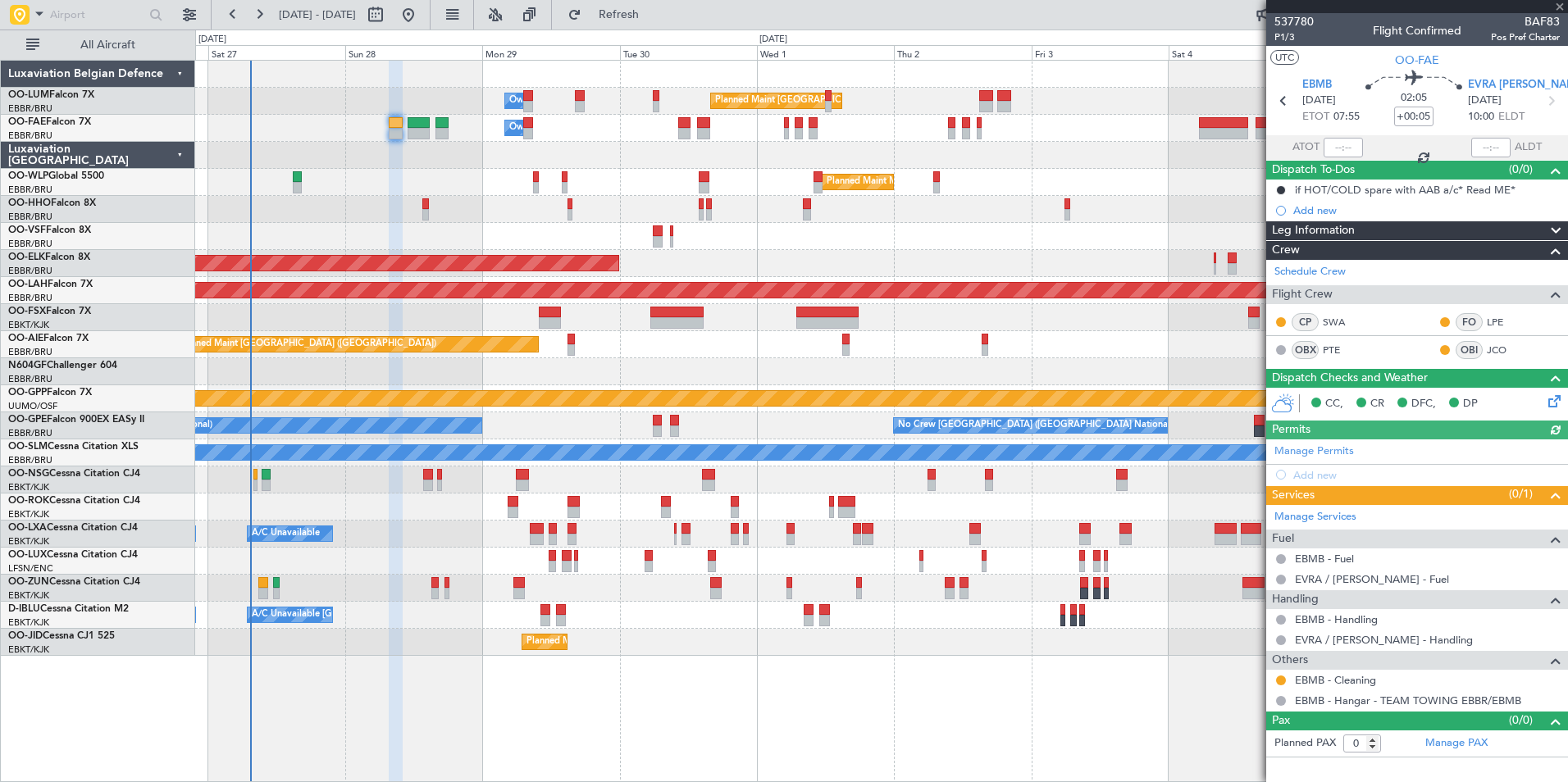
click at [550, 152] on div at bounding box center [881, 155] width 1372 height 27
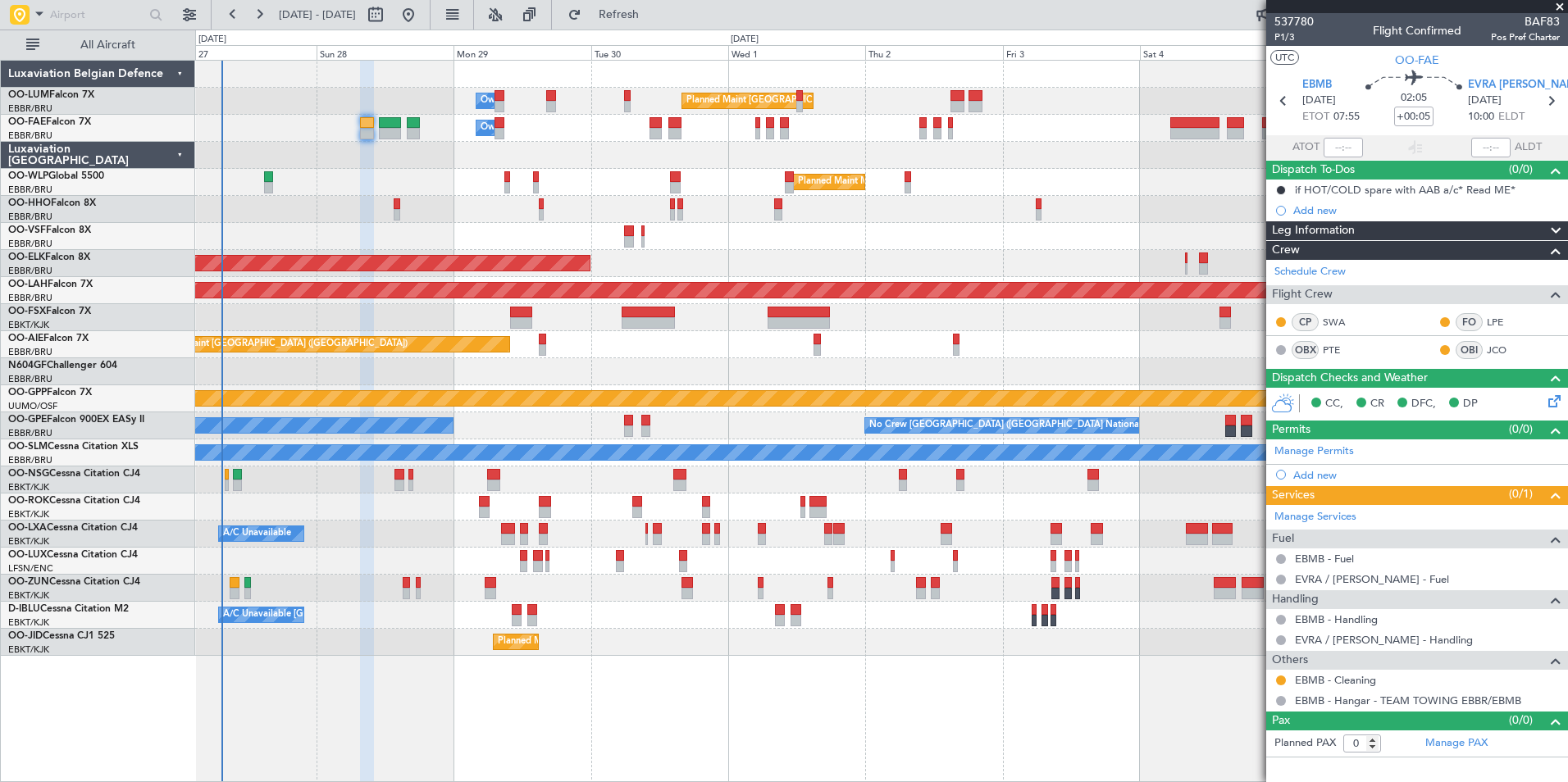
click at [528, 369] on div at bounding box center [881, 372] width 1372 height 27
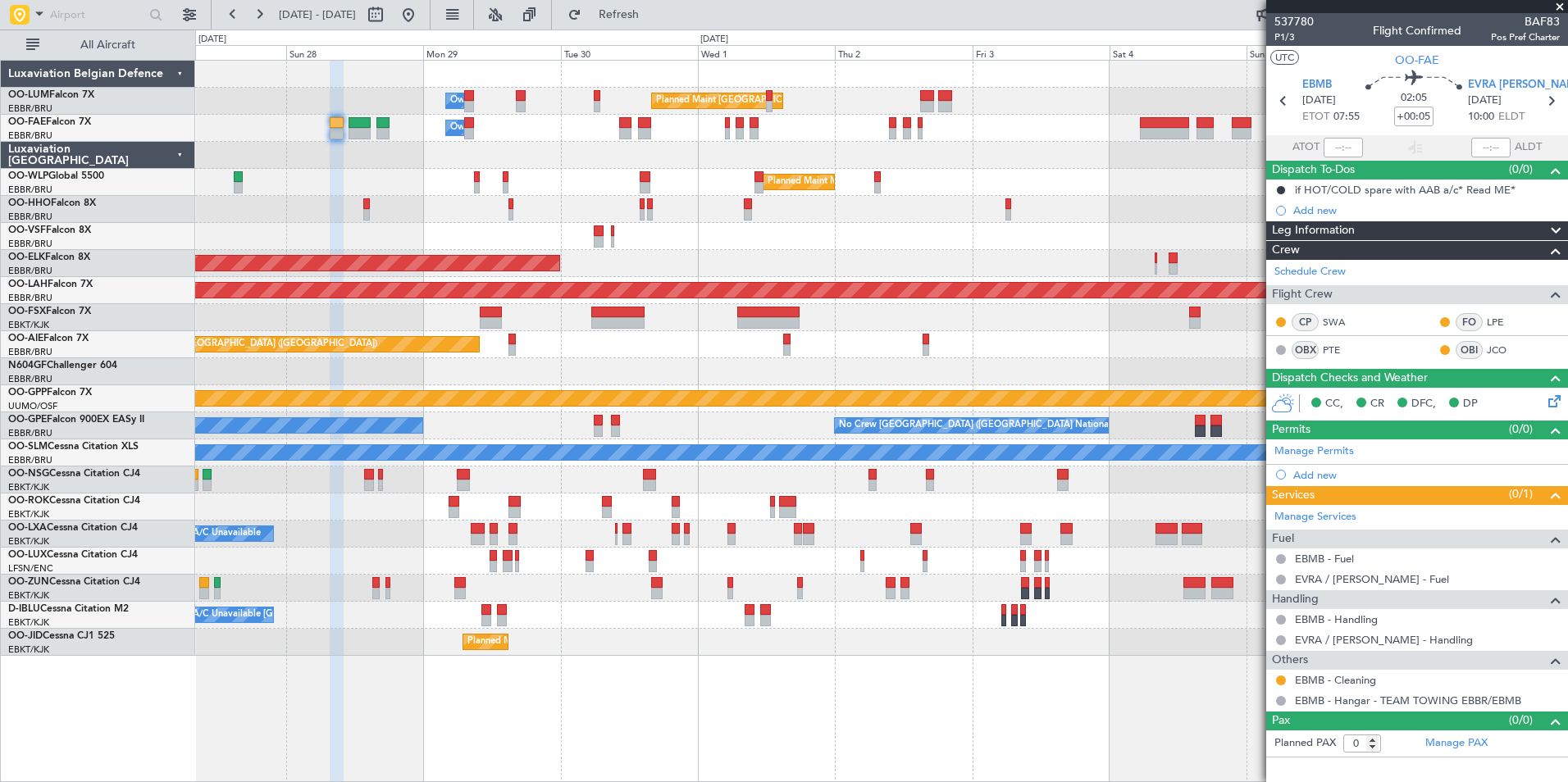
click at [488, 378] on div at bounding box center [881, 372] width 1372 height 27
click at [445, 369] on div at bounding box center [881, 372] width 1372 height 27
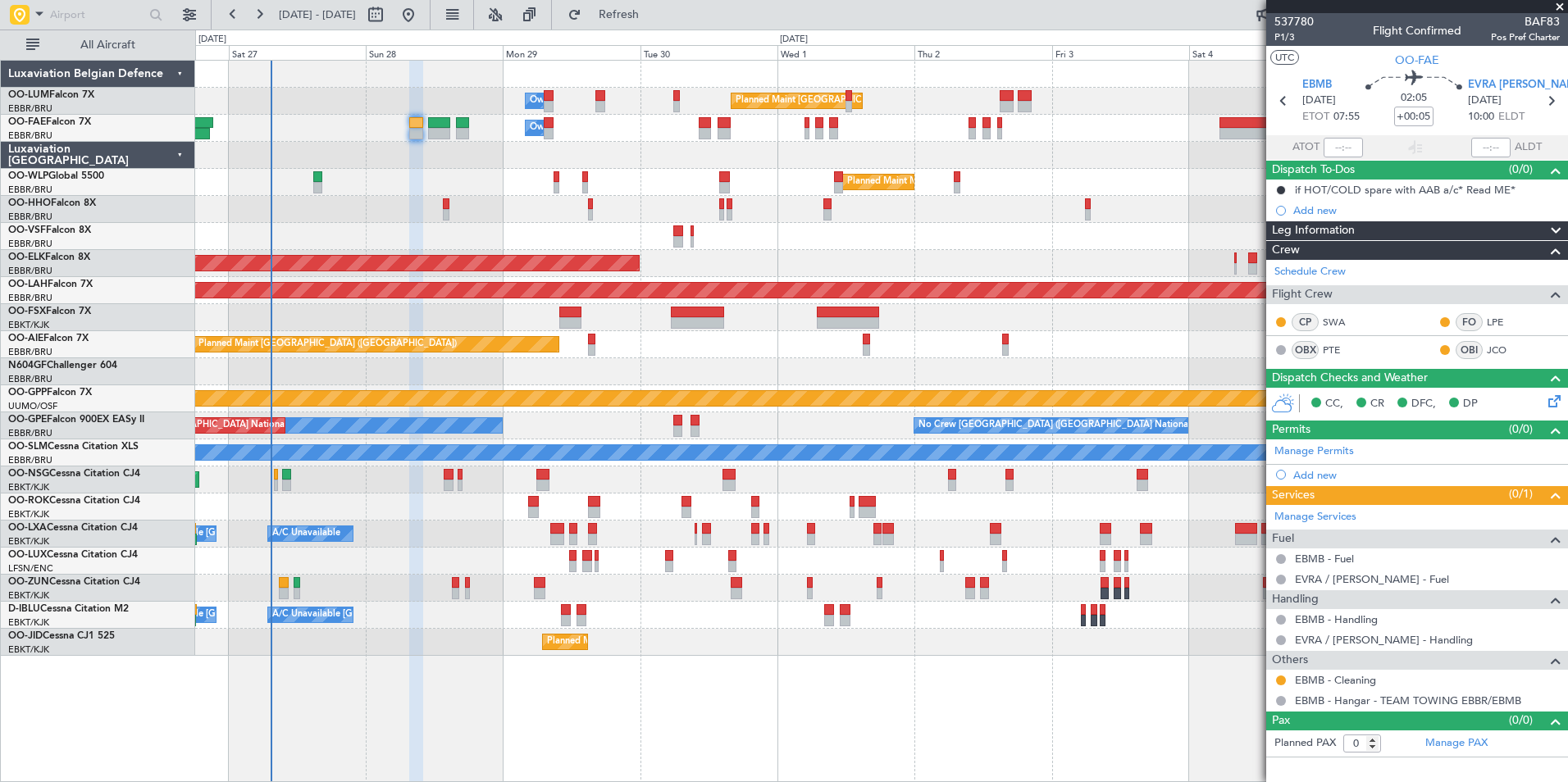
click at [526, 249] on div at bounding box center [881, 236] width 1372 height 27
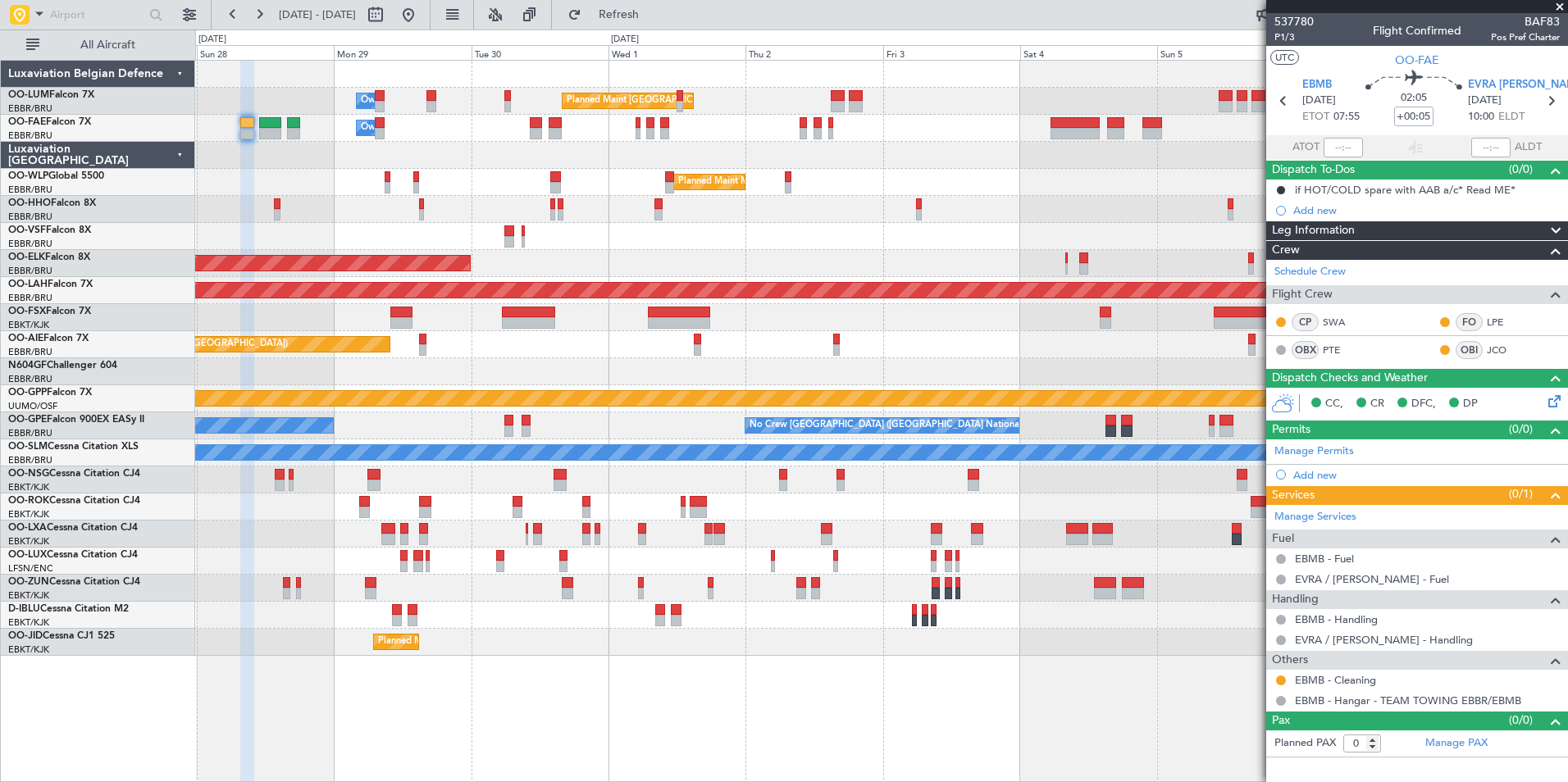
click at [394, 239] on div at bounding box center [881, 236] width 1372 height 27
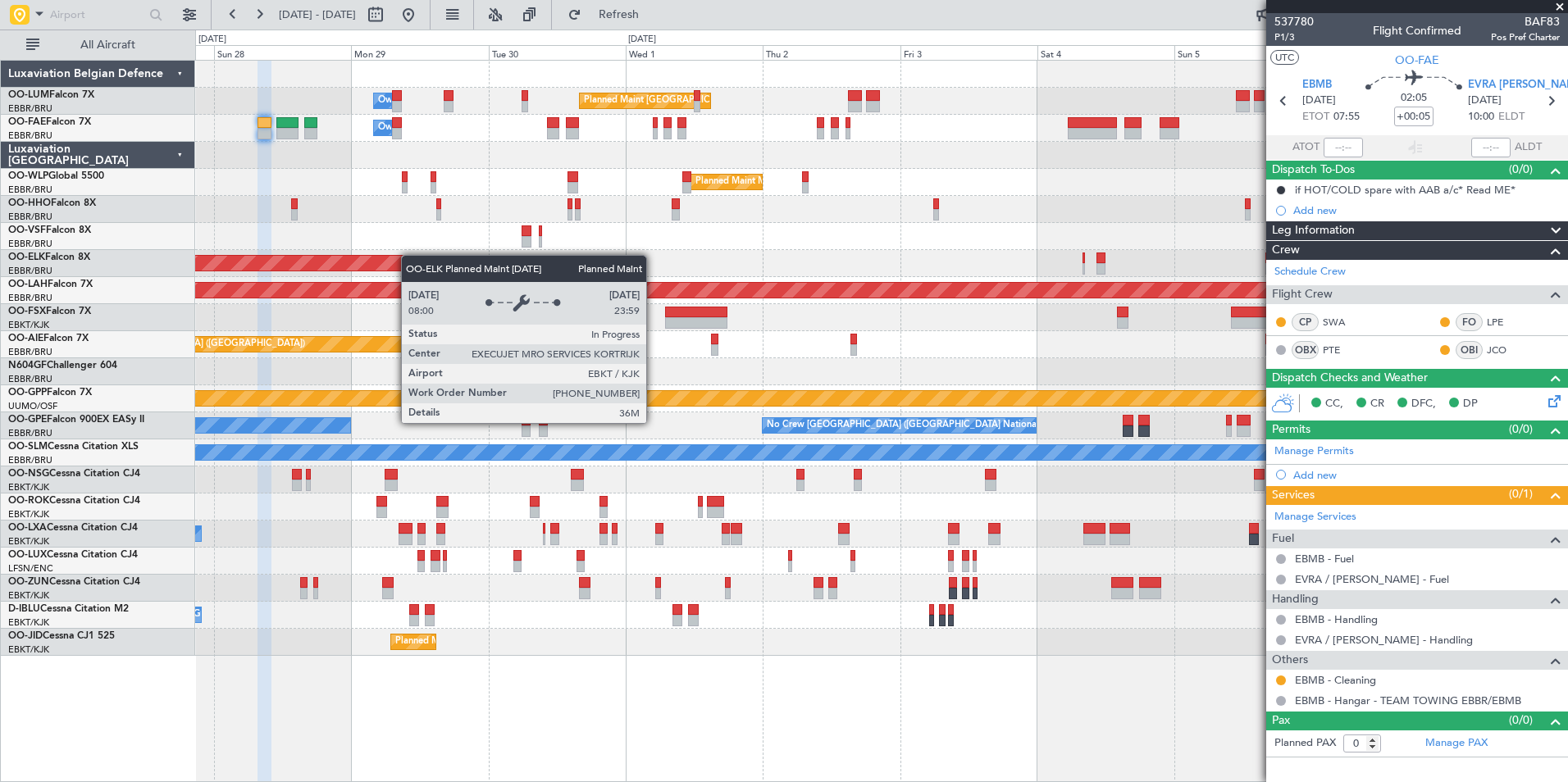
click at [389, 260] on div "Planned Maint [GEOGRAPHIC_DATA] ([GEOGRAPHIC_DATA] National) Owner [GEOGRAPHIC_…" at bounding box center [881, 359] width 1372 height 595
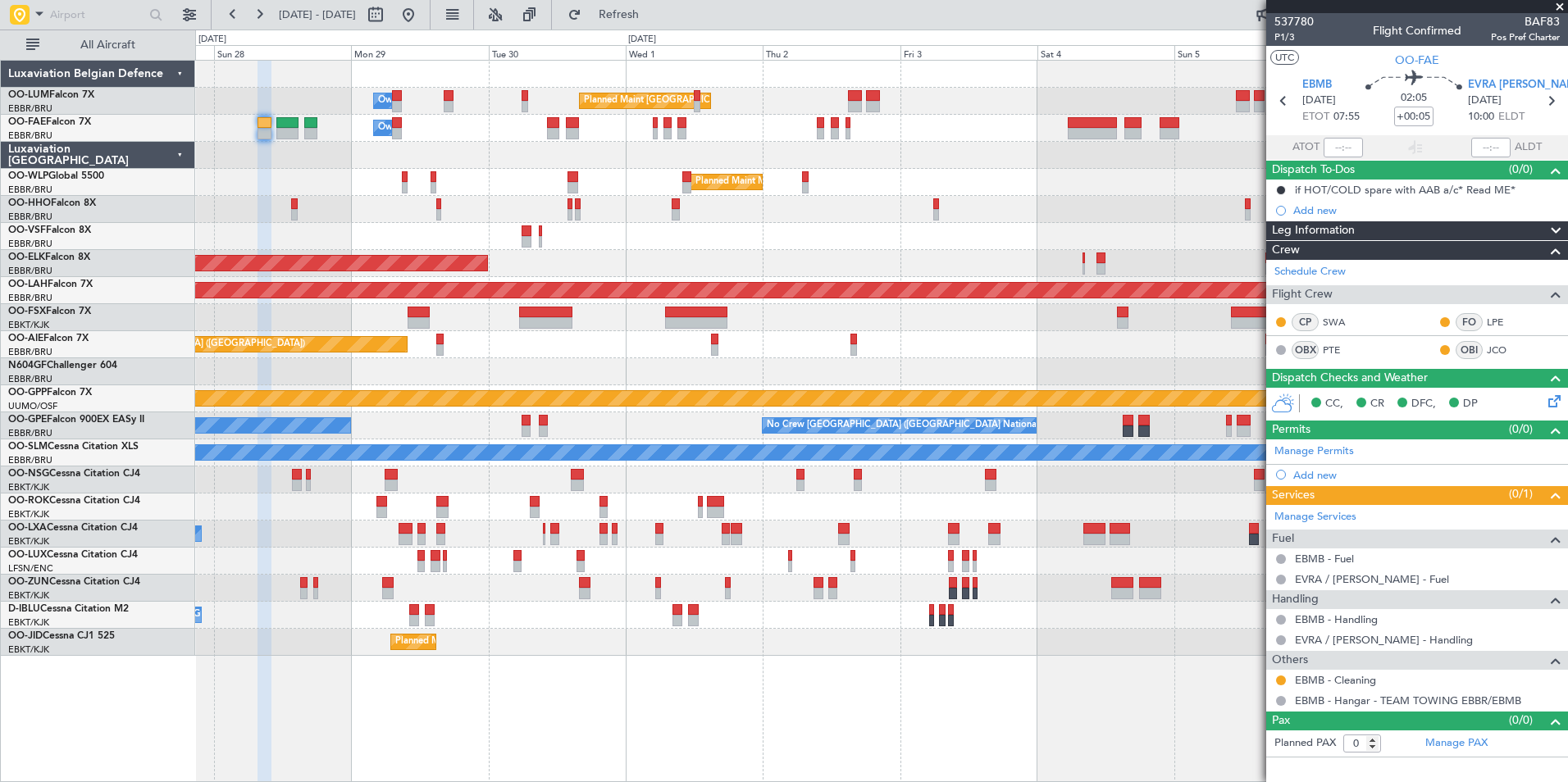
click at [855, 525] on div "Planned Maint [GEOGRAPHIC_DATA] ([GEOGRAPHIC_DATA] National) Owner [GEOGRAPHIC_…" at bounding box center [881, 359] width 1372 height 595
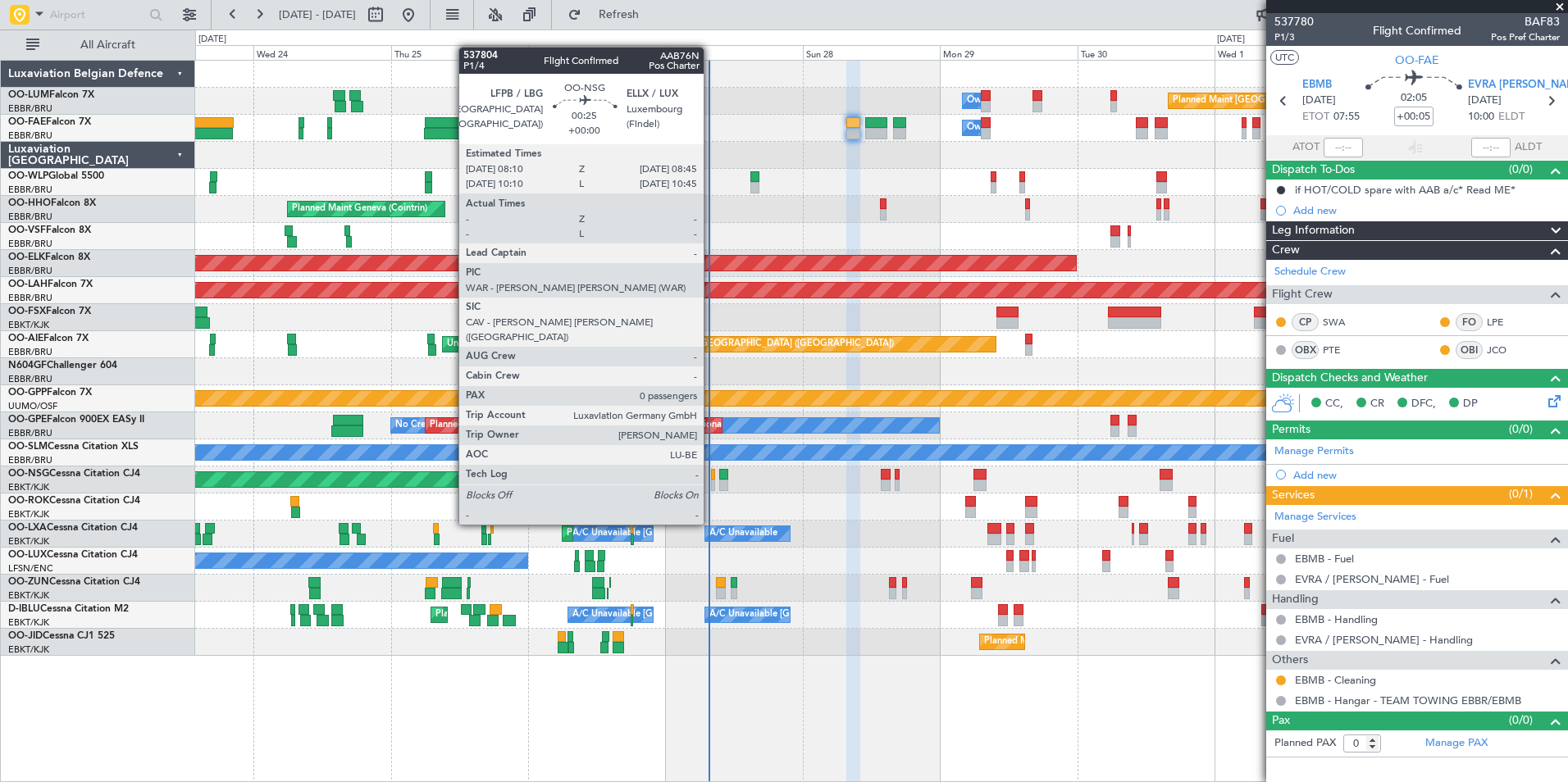
click at [711, 479] on div at bounding box center [713, 474] width 4 height 11
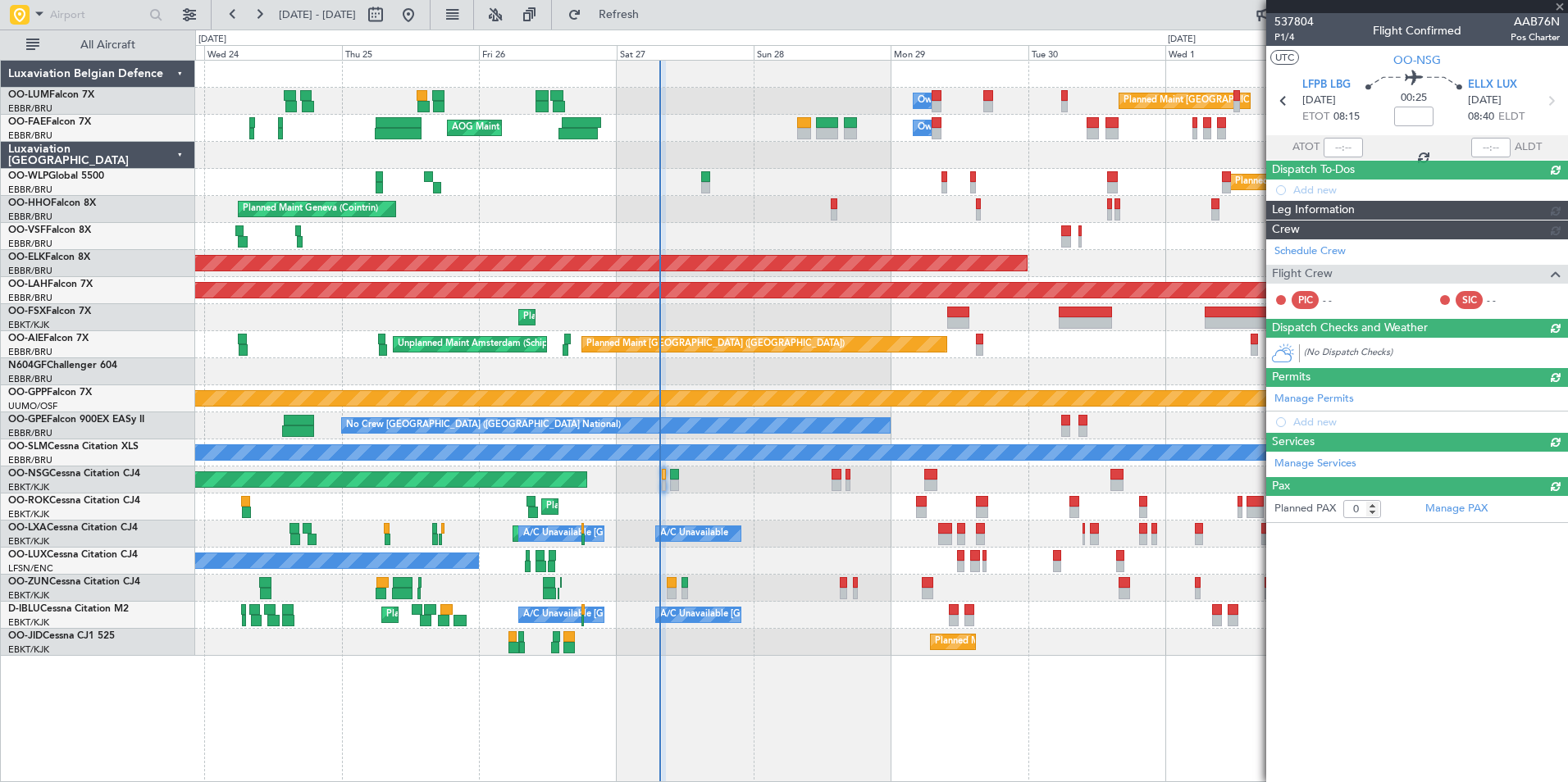
click at [692, 487] on div "Planned Maint [GEOGRAPHIC_DATA] ([GEOGRAPHIC_DATA])" at bounding box center [881, 479] width 1372 height 27
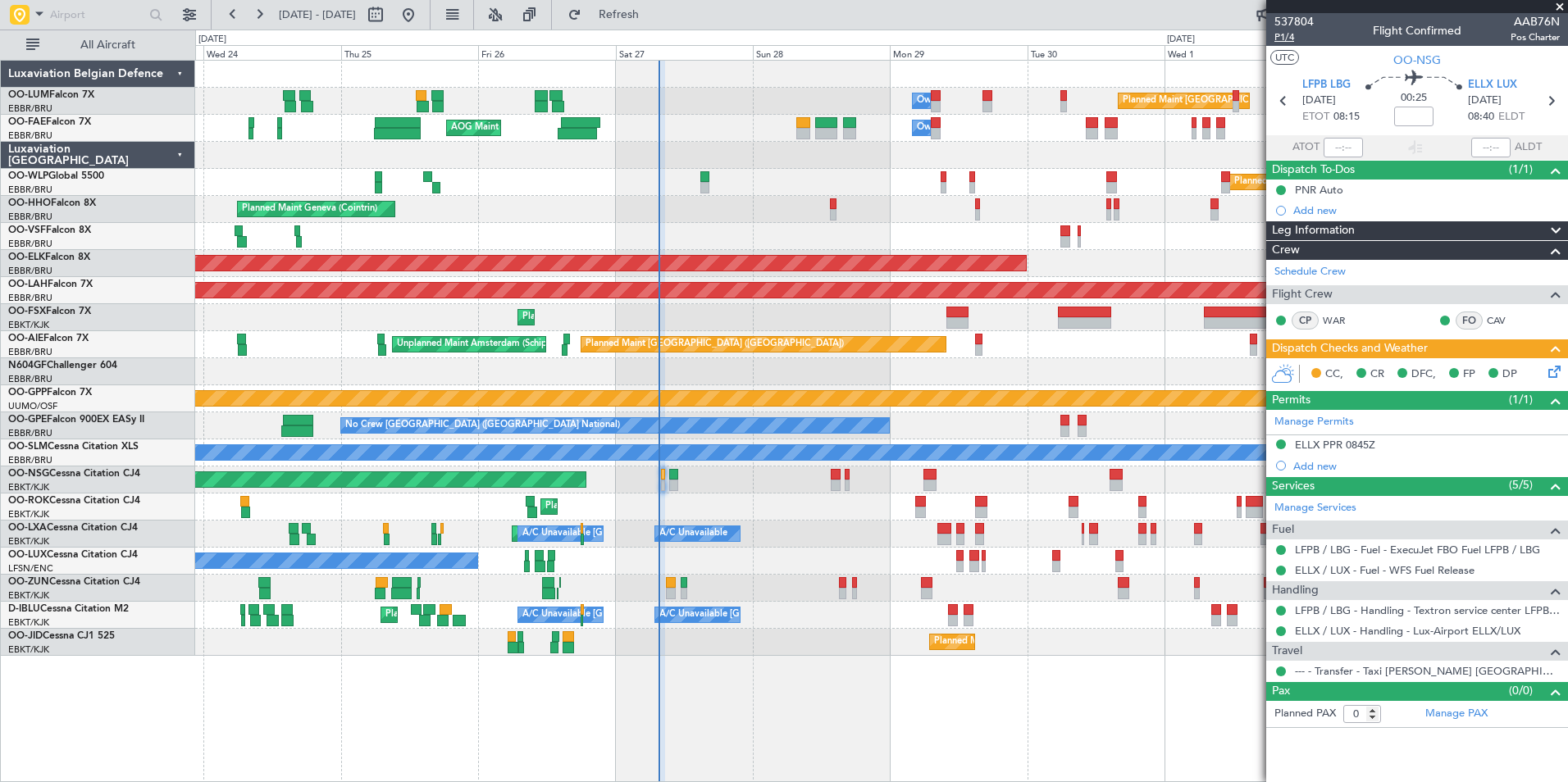
click at [1283, 40] on span "P1/4" at bounding box center [1293, 37] width 39 height 14
click at [1355, 609] on link "LFPB / LBG - Handling - Textron service center LFPB / LBG" at bounding box center [1427, 610] width 265 height 14
click at [654, 17] on span "Refresh" at bounding box center [619, 14] width 69 height 11
click at [753, 558] on div "No Crew Nancy (Essey)" at bounding box center [881, 561] width 1372 height 27
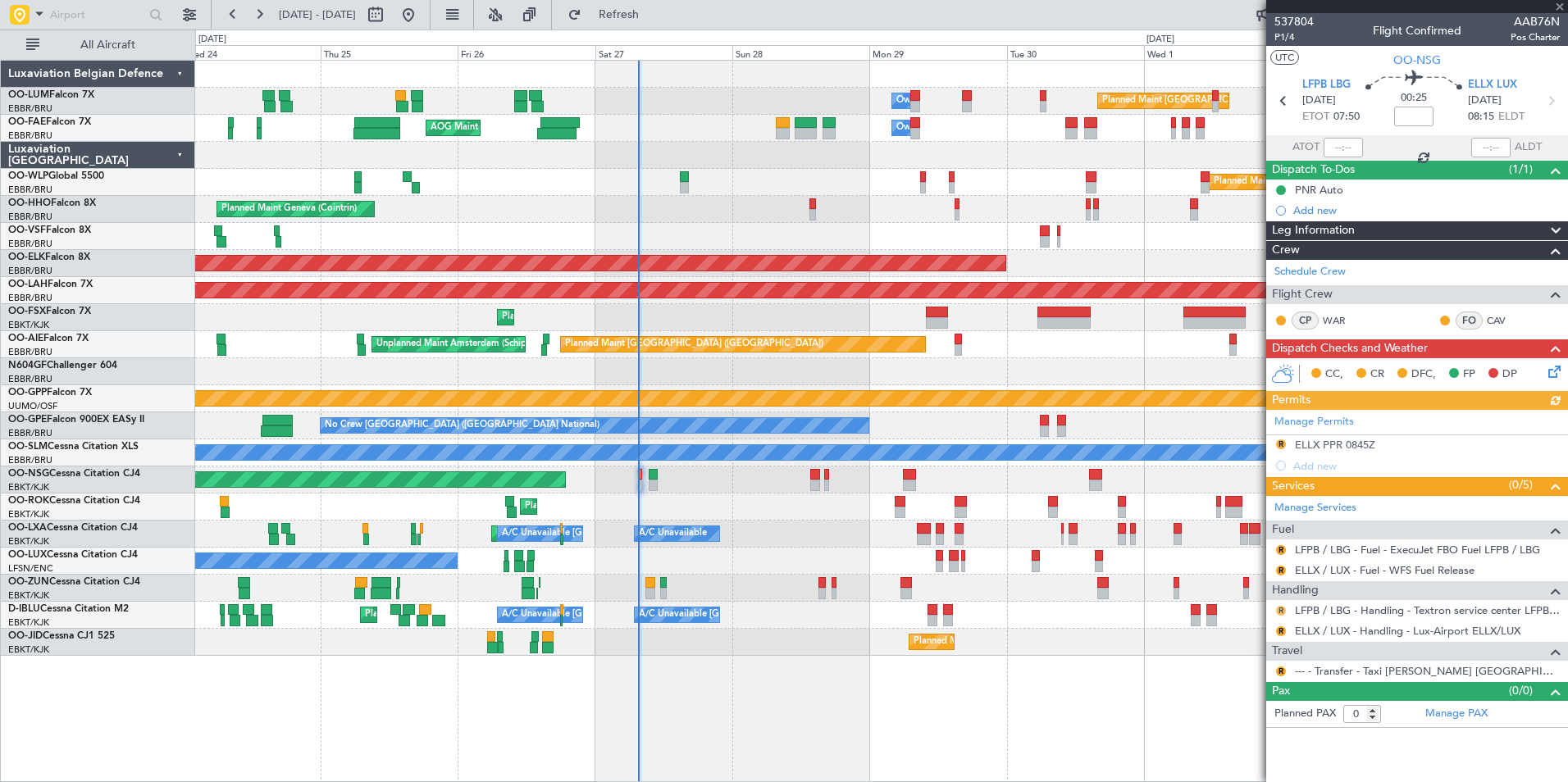
click at [1288, 610] on div "R LFPB / LBG - Handling - Textron service center LFPB / LBG" at bounding box center [1417, 610] width 302 height 21
click at [1282, 607] on button "R" at bounding box center [1281, 611] width 10 height 10
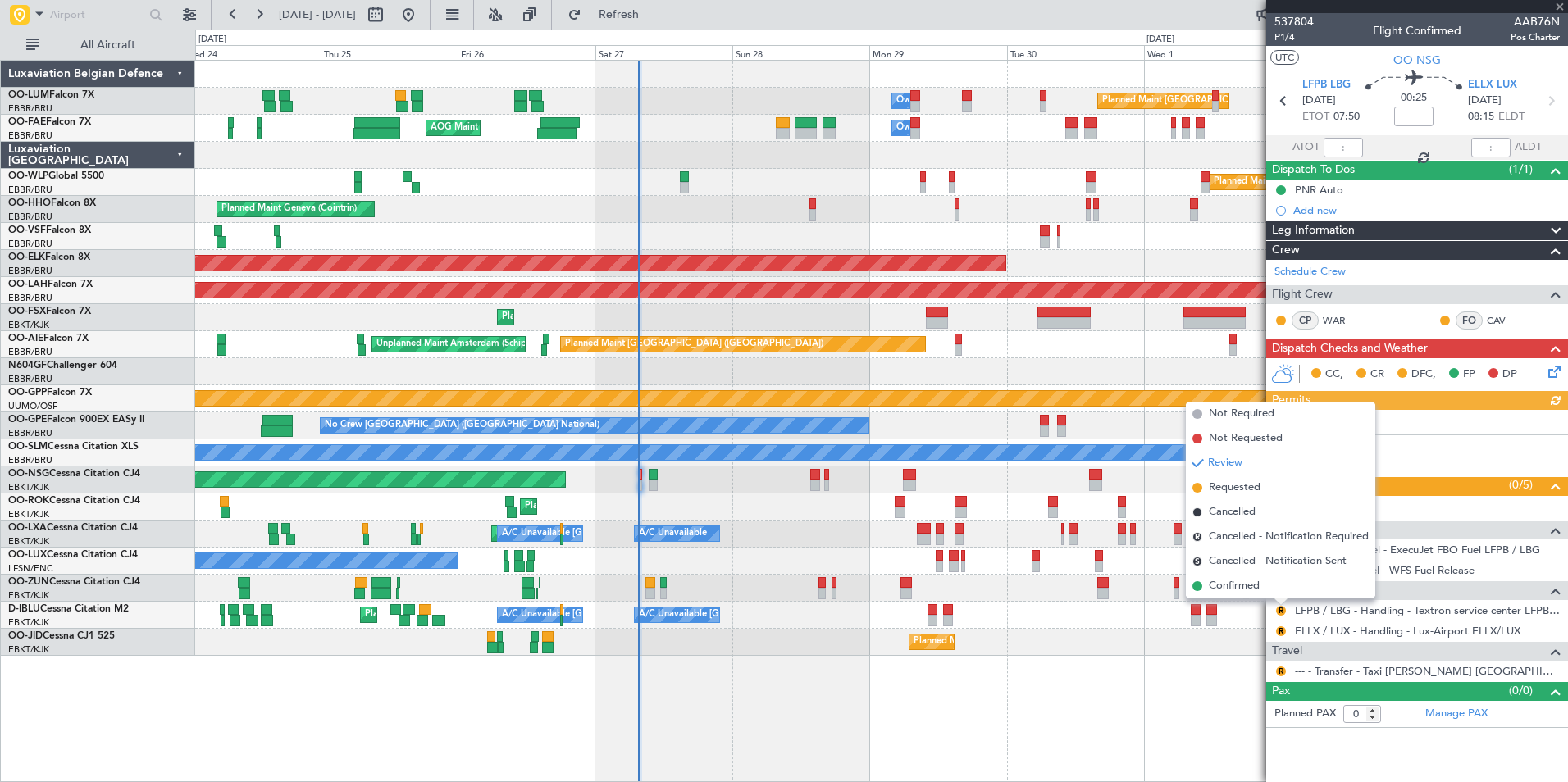
click at [1228, 585] on span "Confirmed" at bounding box center [1233, 586] width 51 height 16
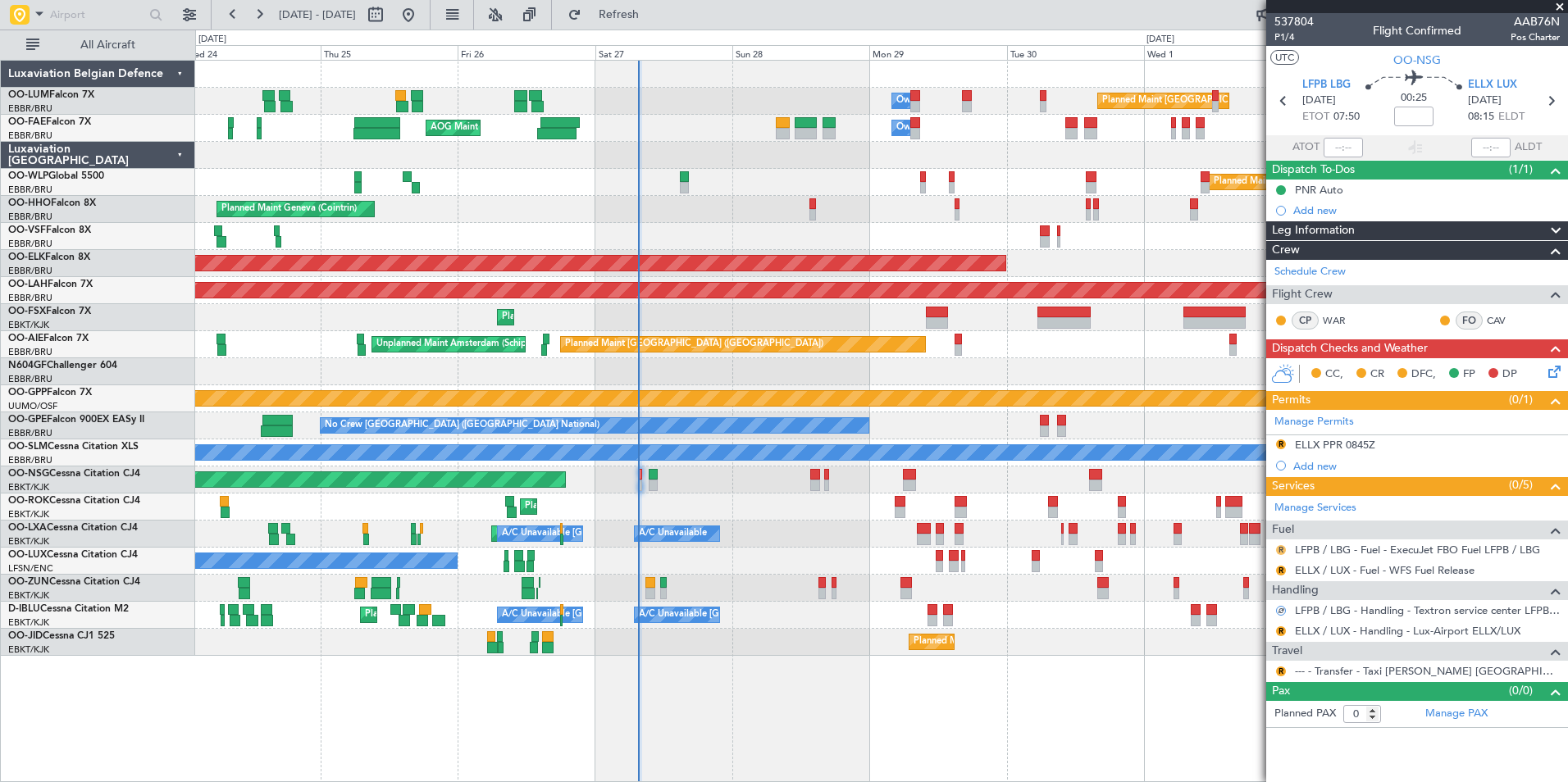
click at [1279, 551] on button "R" at bounding box center [1281, 550] width 10 height 10
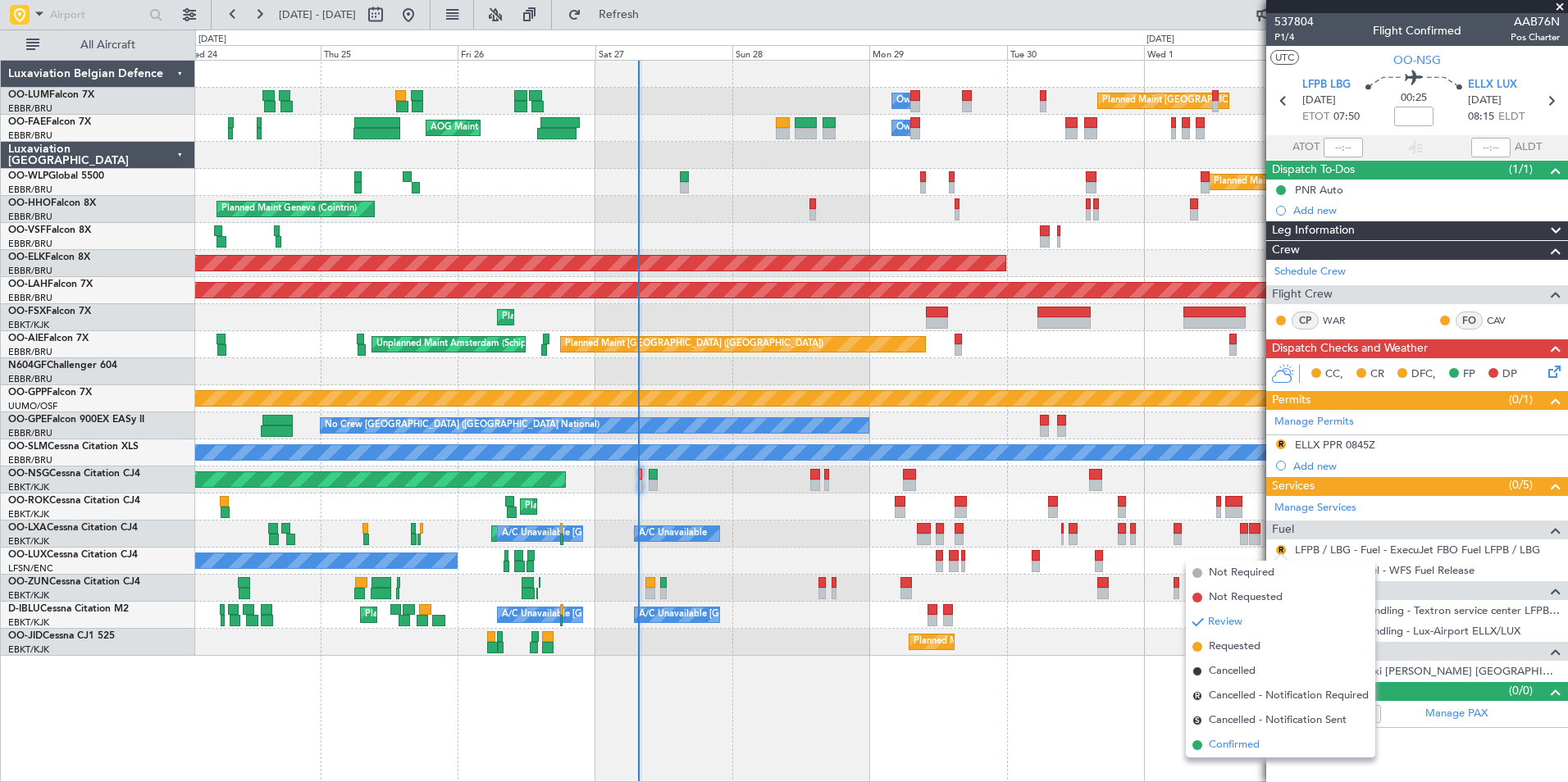
click at [1254, 741] on span "Confirmed" at bounding box center [1233, 745] width 51 height 16
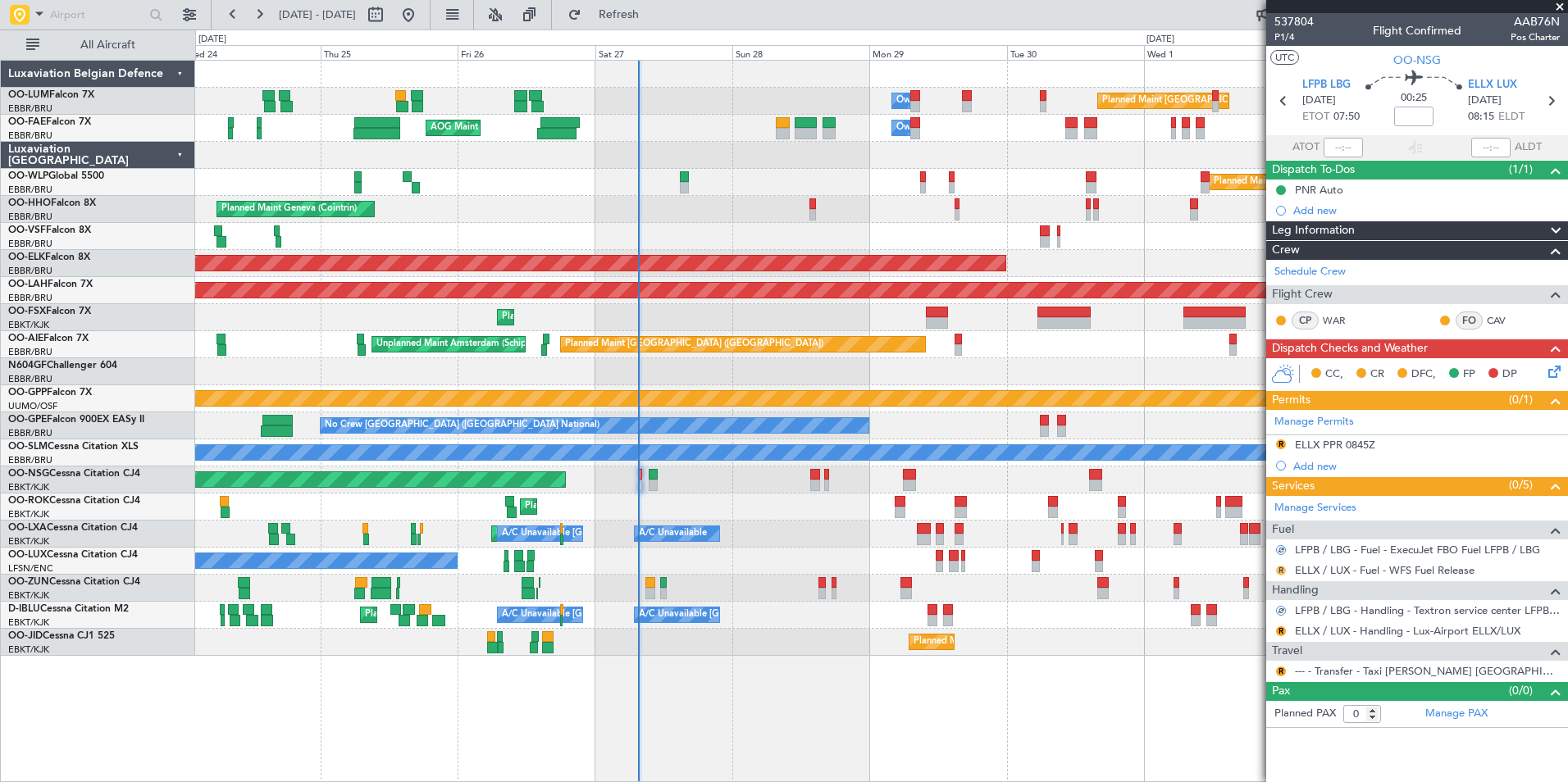
click at [1280, 572] on button "R" at bounding box center [1281, 571] width 10 height 10
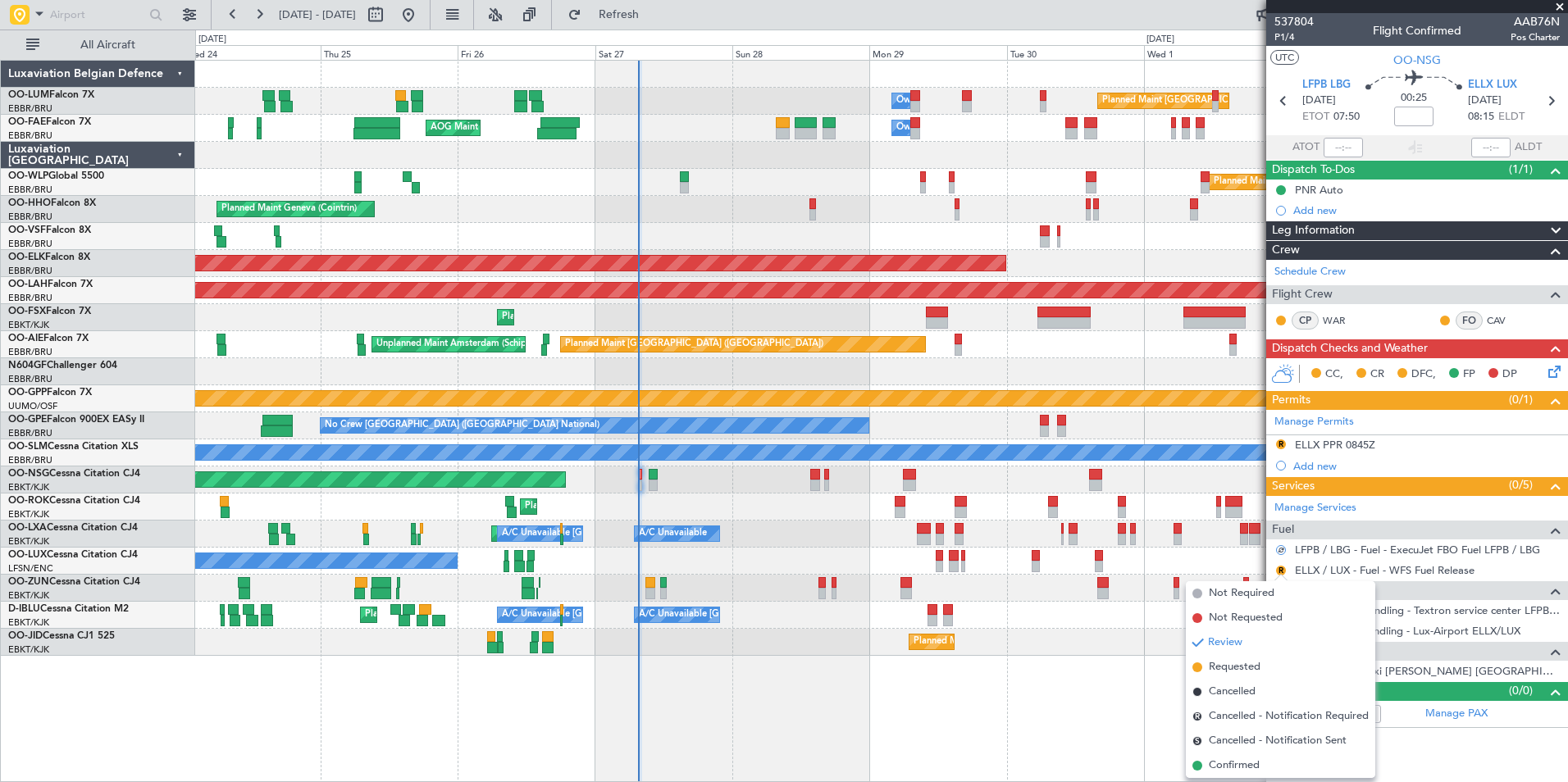
drag, startPoint x: 1240, startPoint y: 764, endPoint x: 1263, endPoint y: 696, distance: 71.8
click at [1239, 764] on span "Confirmed" at bounding box center [1233, 766] width 51 height 16
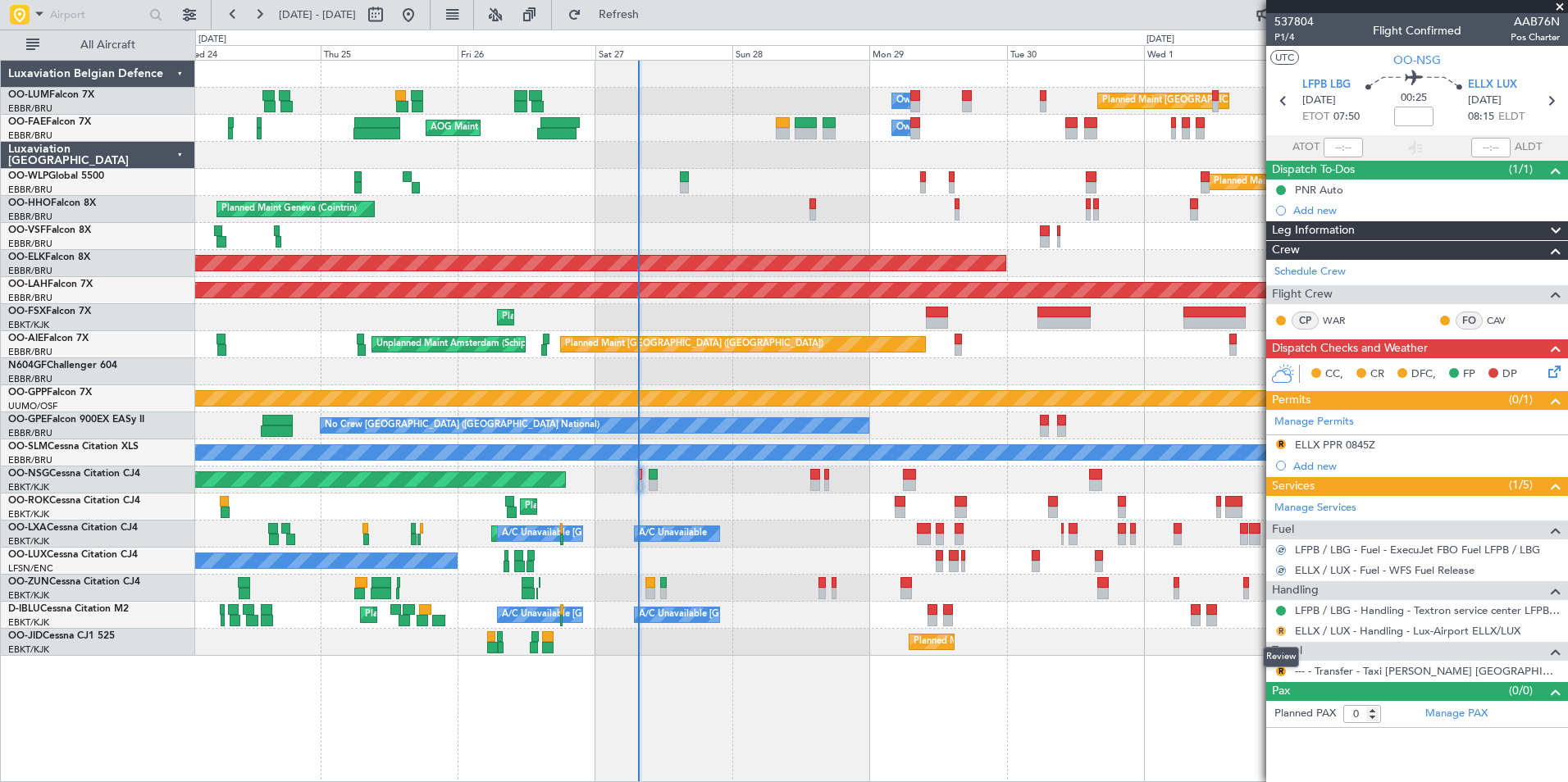
click at [1283, 632] on button "R" at bounding box center [1281, 631] width 10 height 10
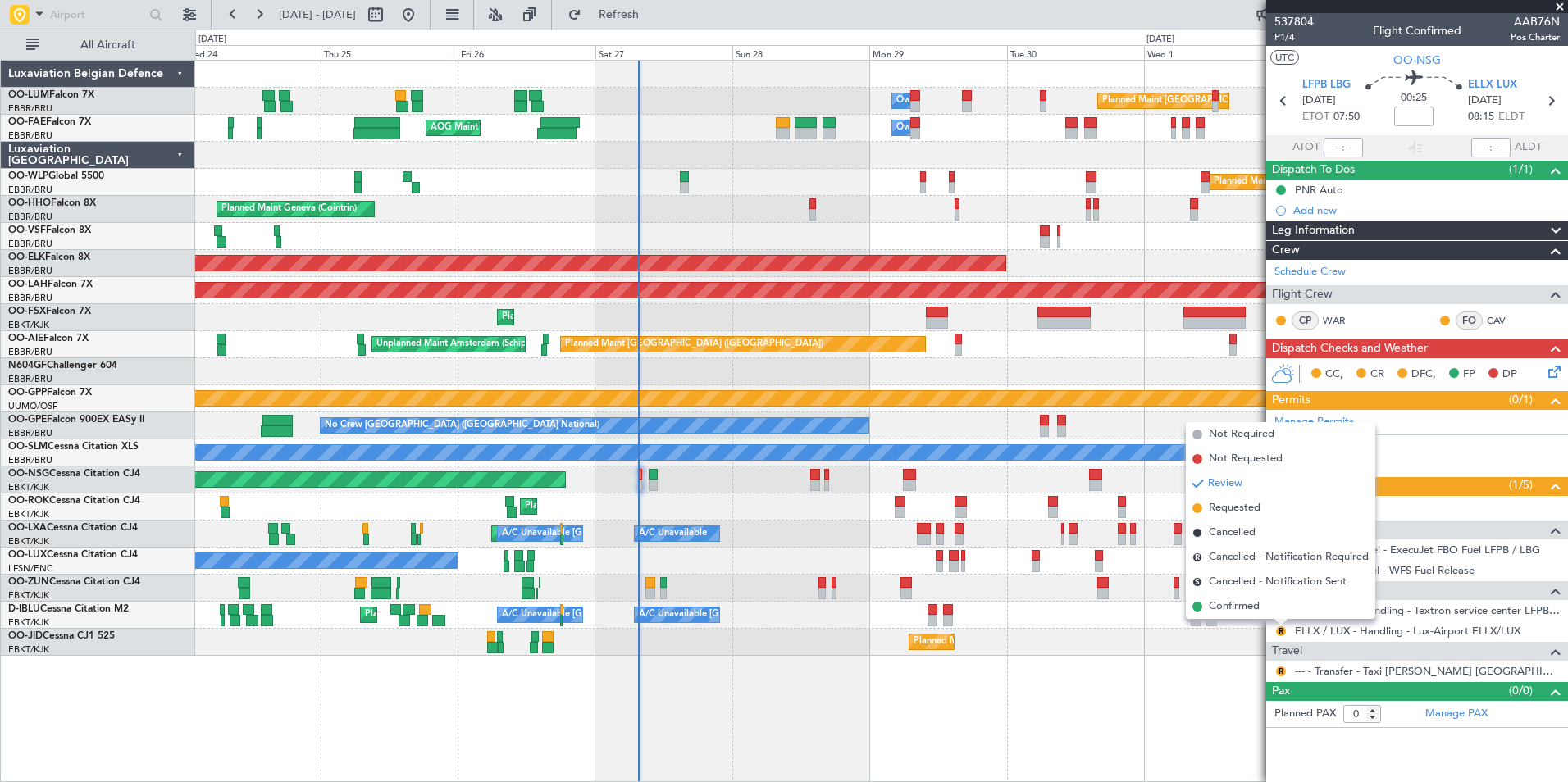
click at [1149, 699] on div "Planned Maint Brussels (Brussels National) Owner Melsbroek Air Base Owner Melsb…" at bounding box center [881, 420] width 1373 height 722
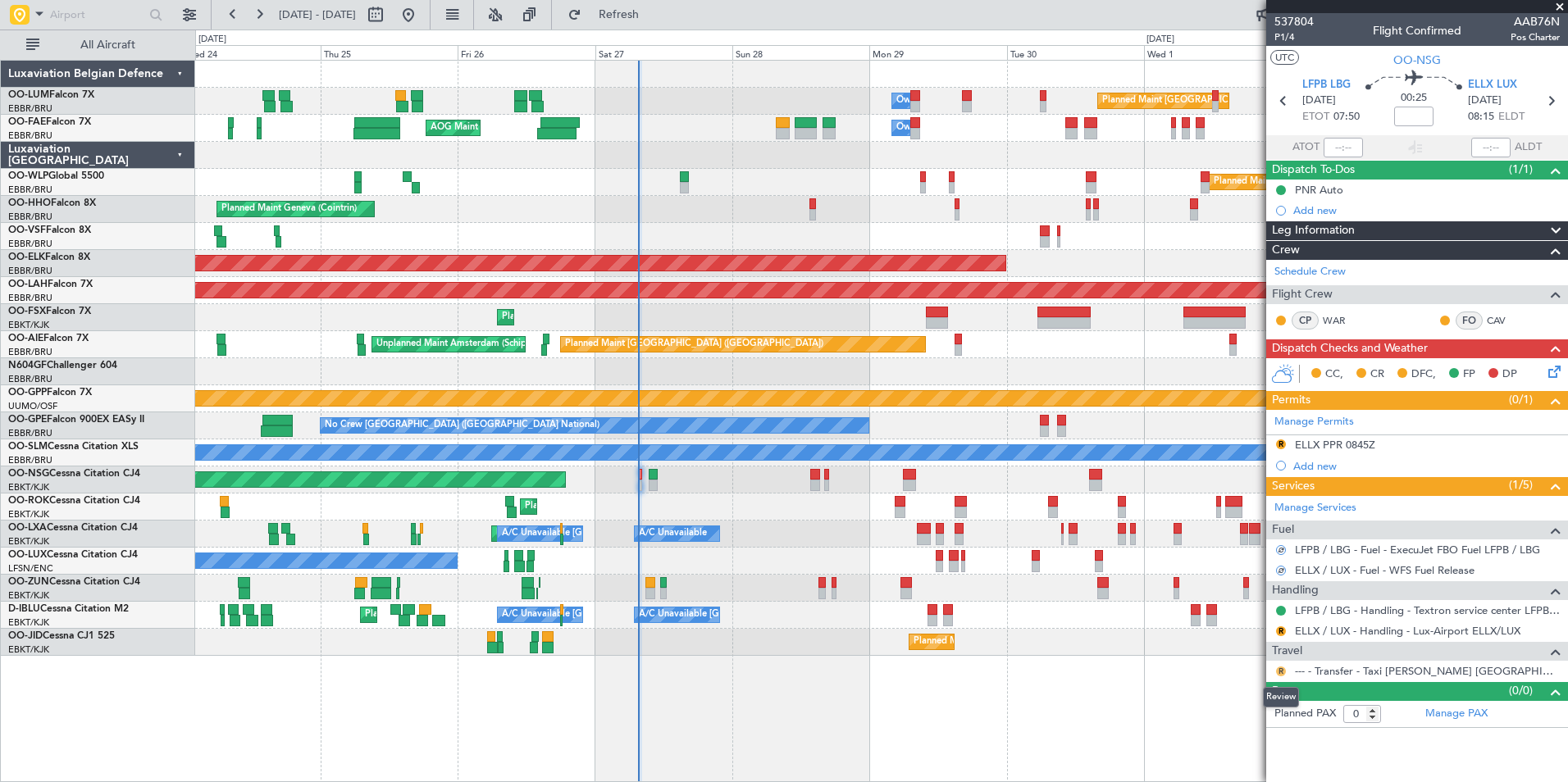
click at [1281, 667] on button "R" at bounding box center [1281, 672] width 10 height 10
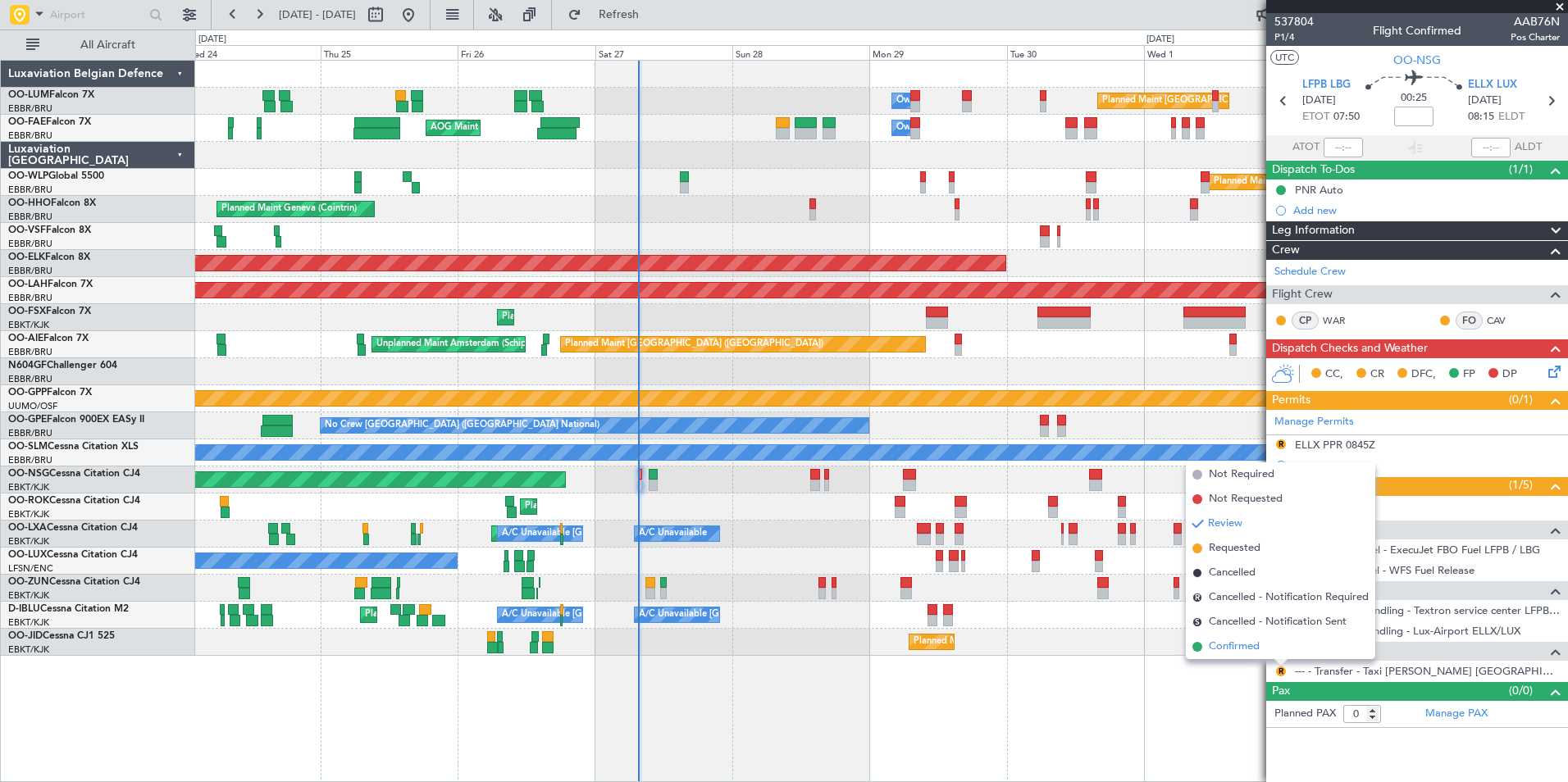
click at [1238, 636] on li "Confirmed" at bounding box center [1280, 647] width 190 height 25
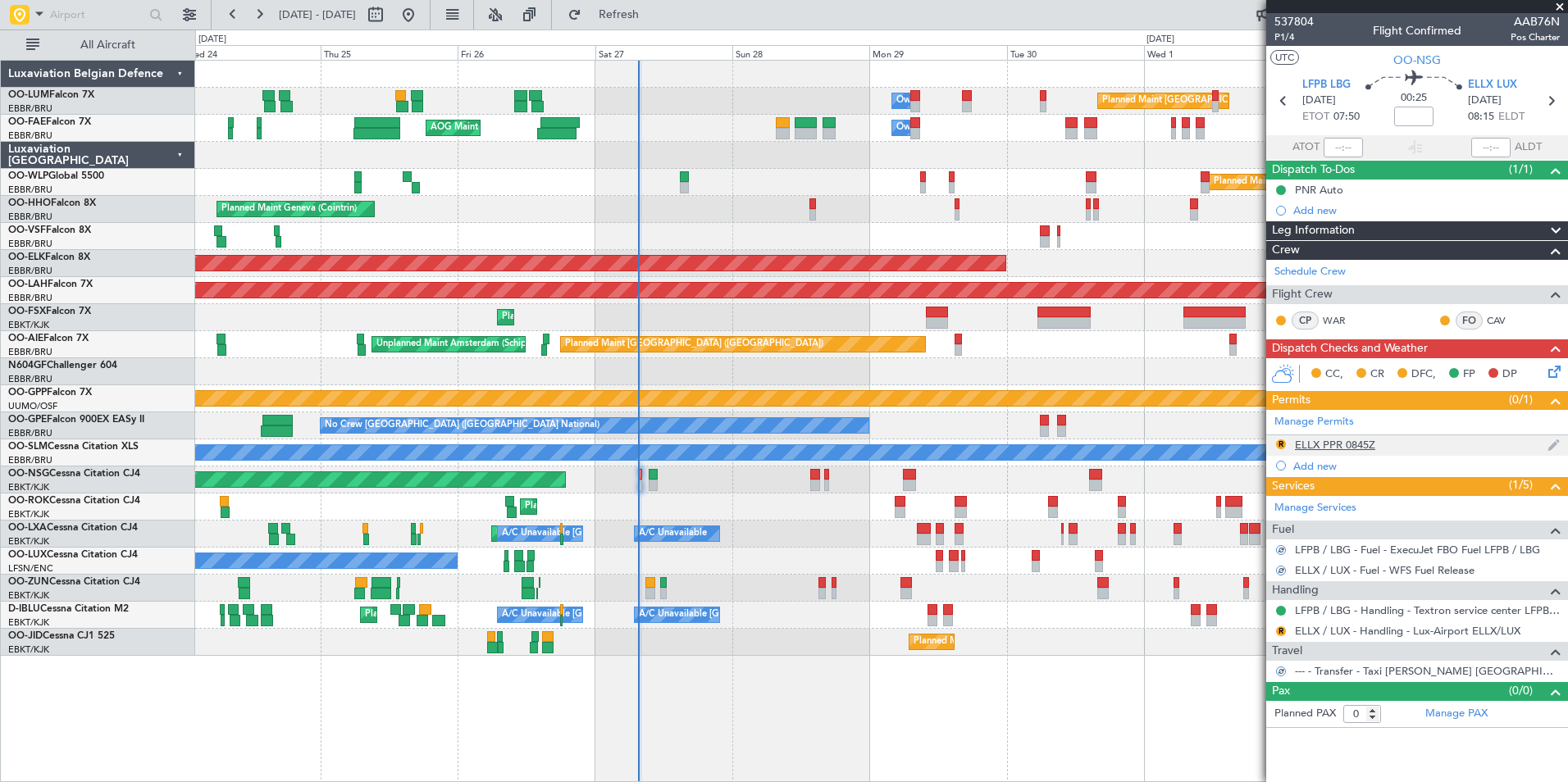
click at [1326, 447] on div "ELLX PPR 0845Z" at bounding box center [1335, 445] width 80 height 14
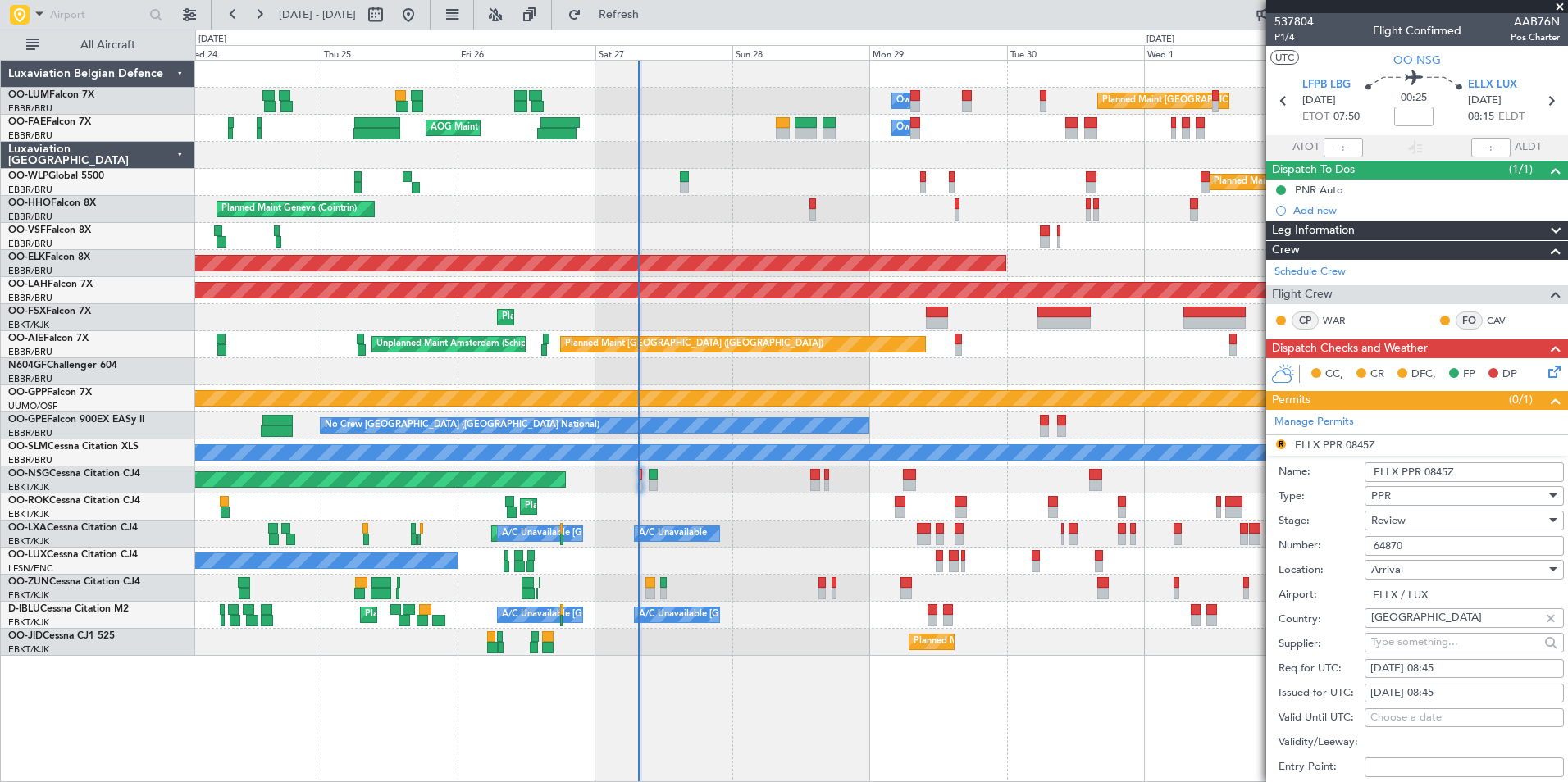
drag, startPoint x: 1459, startPoint y: 662, endPoint x: 1395, endPoint y: 679, distance: 66.2
click at [1458, 662] on div "27/09/2025 08:45" at bounding box center [1464, 669] width 188 height 16
select select "9"
select select "2025"
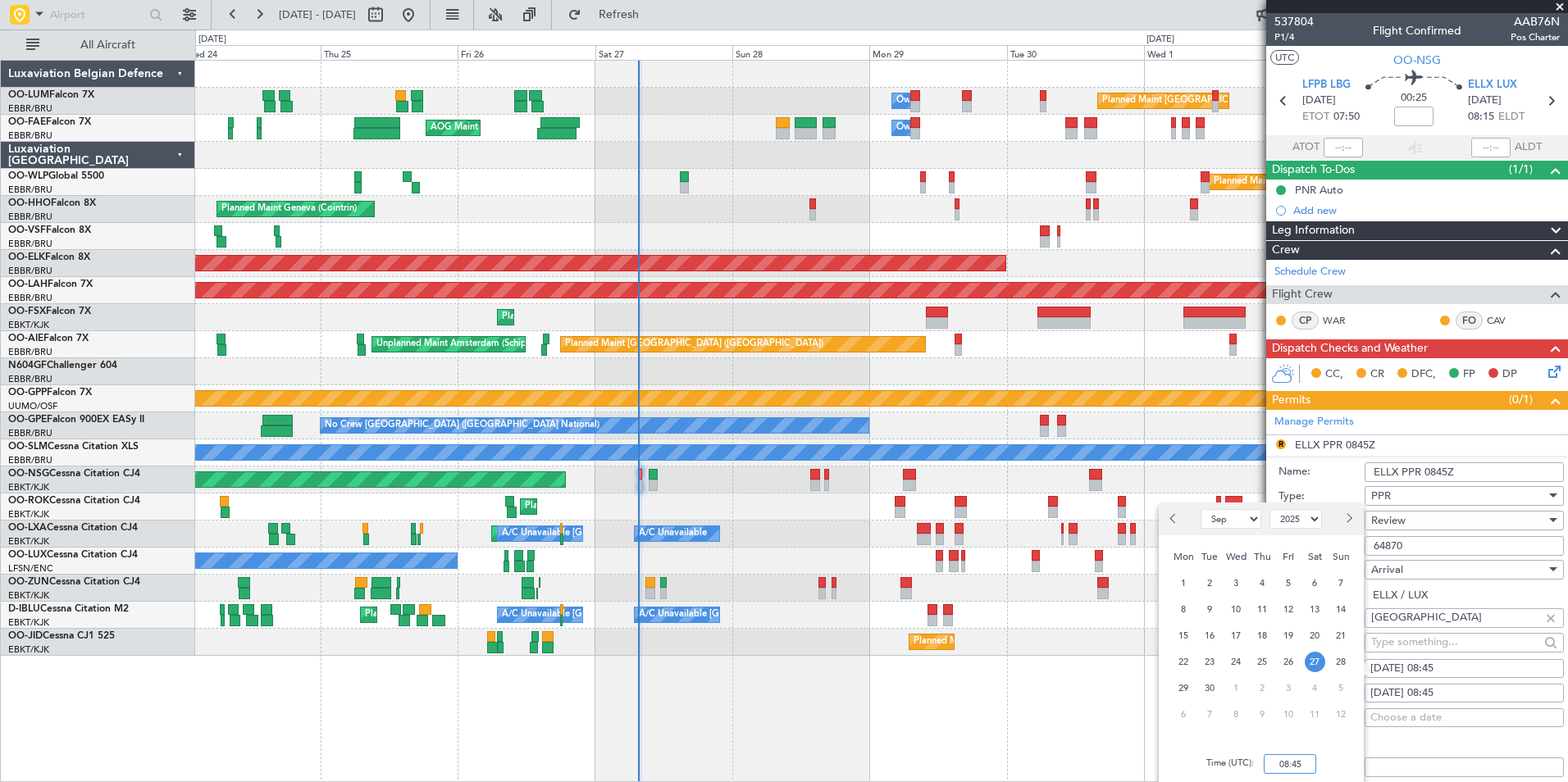
click at [1298, 755] on input "08:45" at bounding box center [1289, 765] width 53 height 20
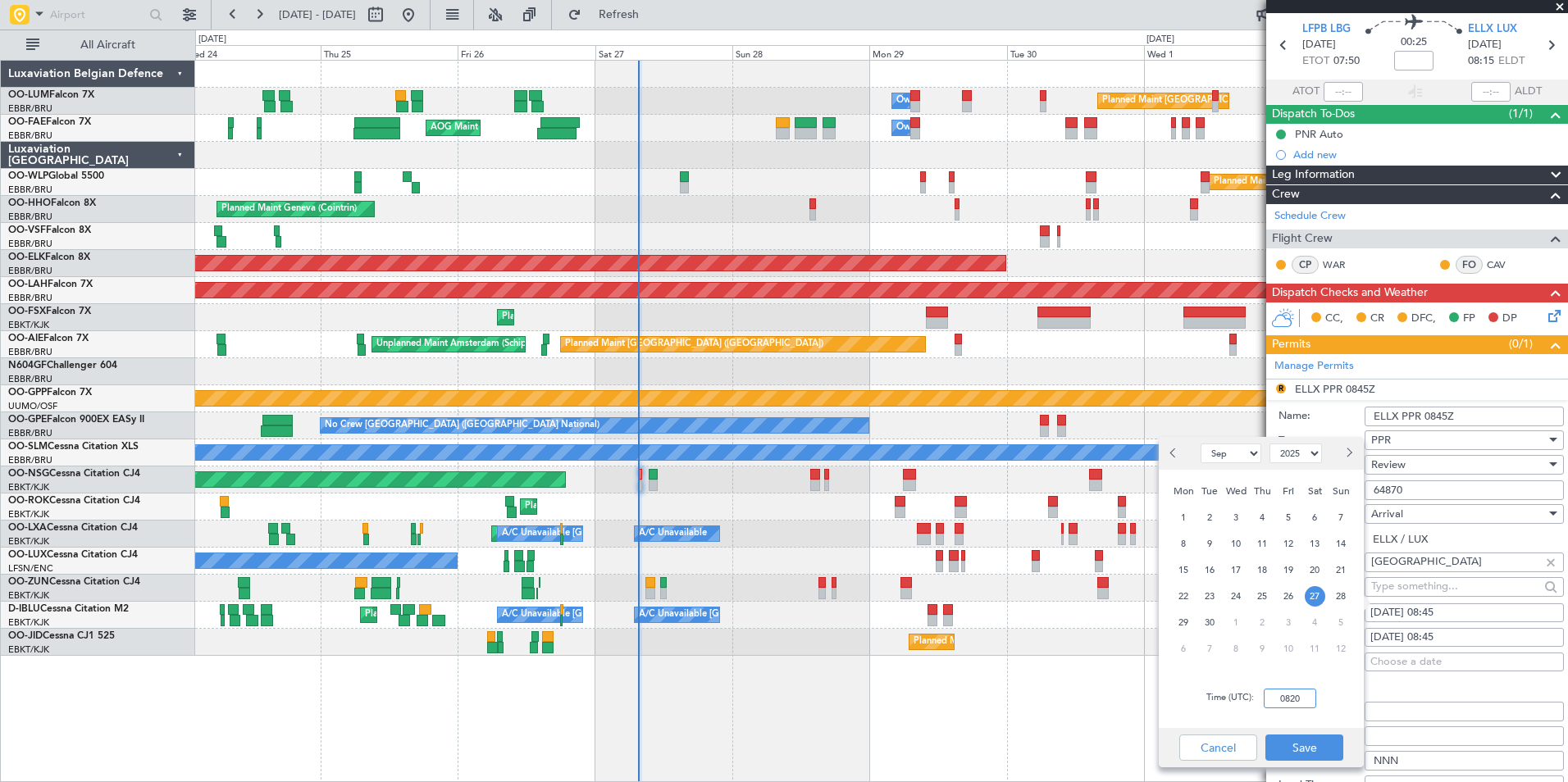
scroll to position [82, 0]
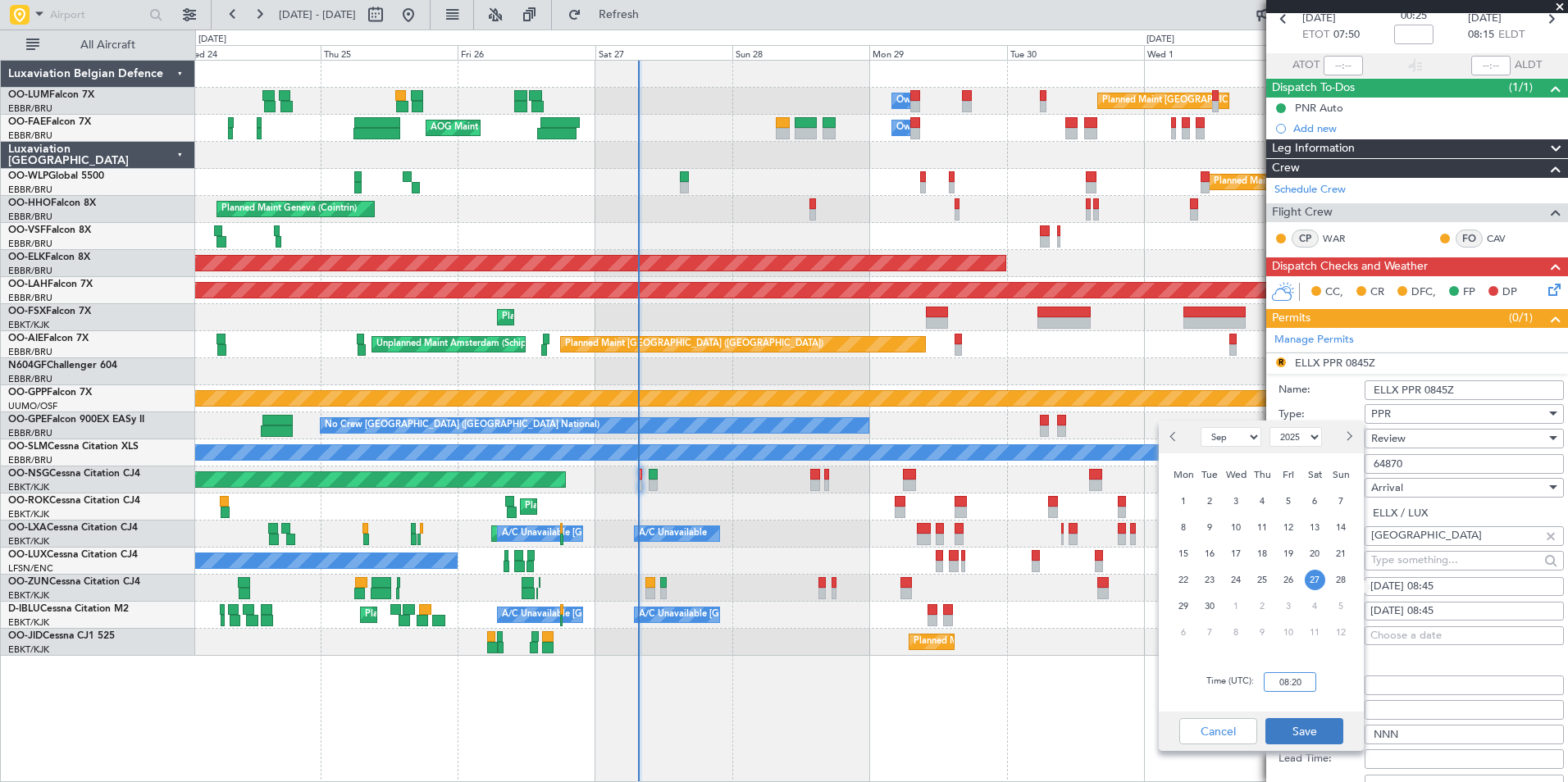
type input "08:20"
drag, startPoint x: 1296, startPoint y: 734, endPoint x: 1302, endPoint y: 722, distance: 13.4
click at [1296, 733] on button "Save" at bounding box center [1304, 731] width 78 height 26
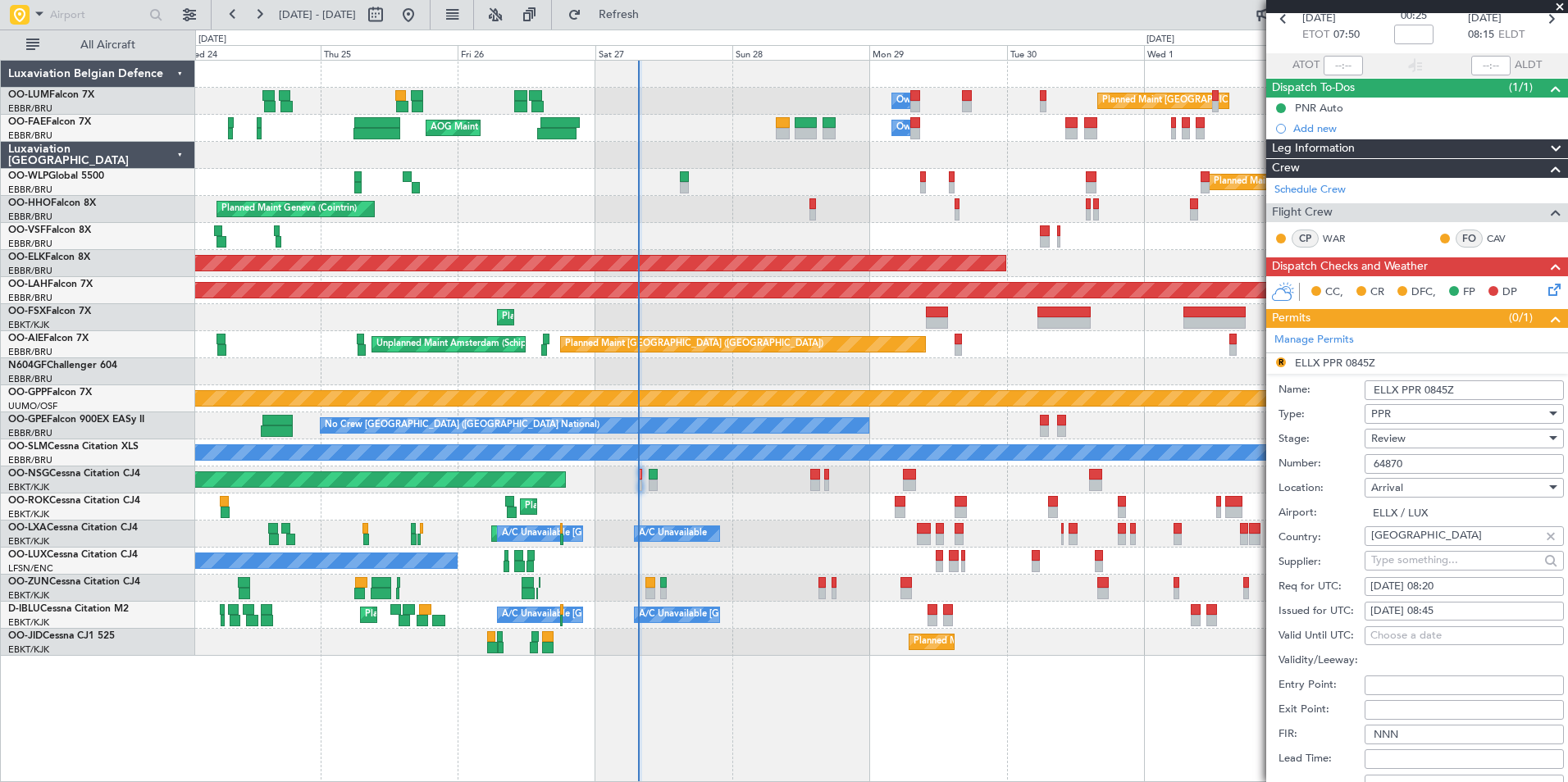
click at [1442, 596] on div "Req for UTC: 27/09/2025 08:20" at bounding box center [1421, 587] width 286 height 25
click at [1438, 604] on div "27/09/2025 08:45" at bounding box center [1464, 611] width 188 height 16
select select "9"
select select "2025"
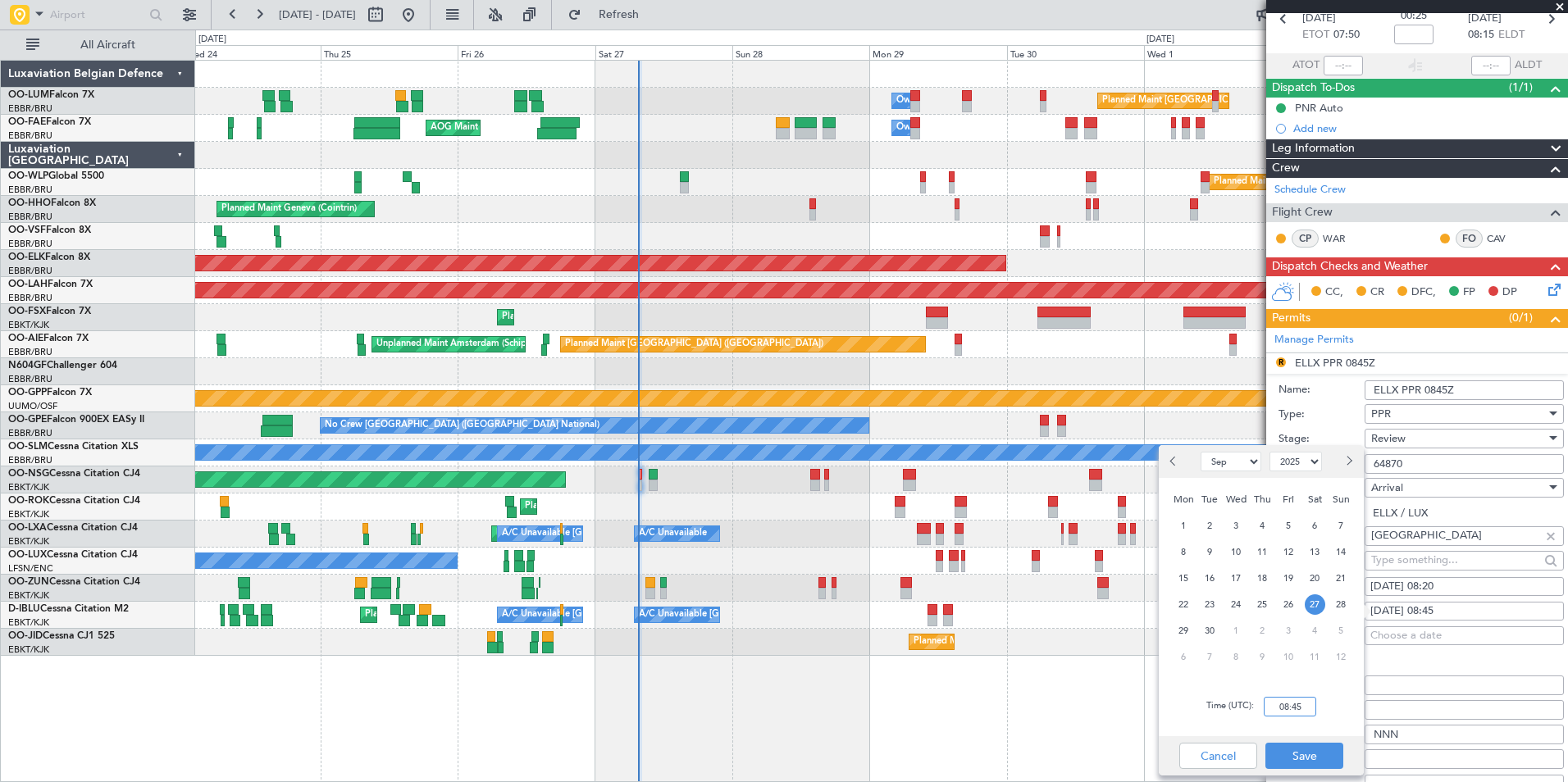
click at [1306, 709] on input "08:45" at bounding box center [1289, 707] width 53 height 20
type input "08:20"
click at [1309, 759] on button "Save" at bounding box center [1304, 756] width 78 height 26
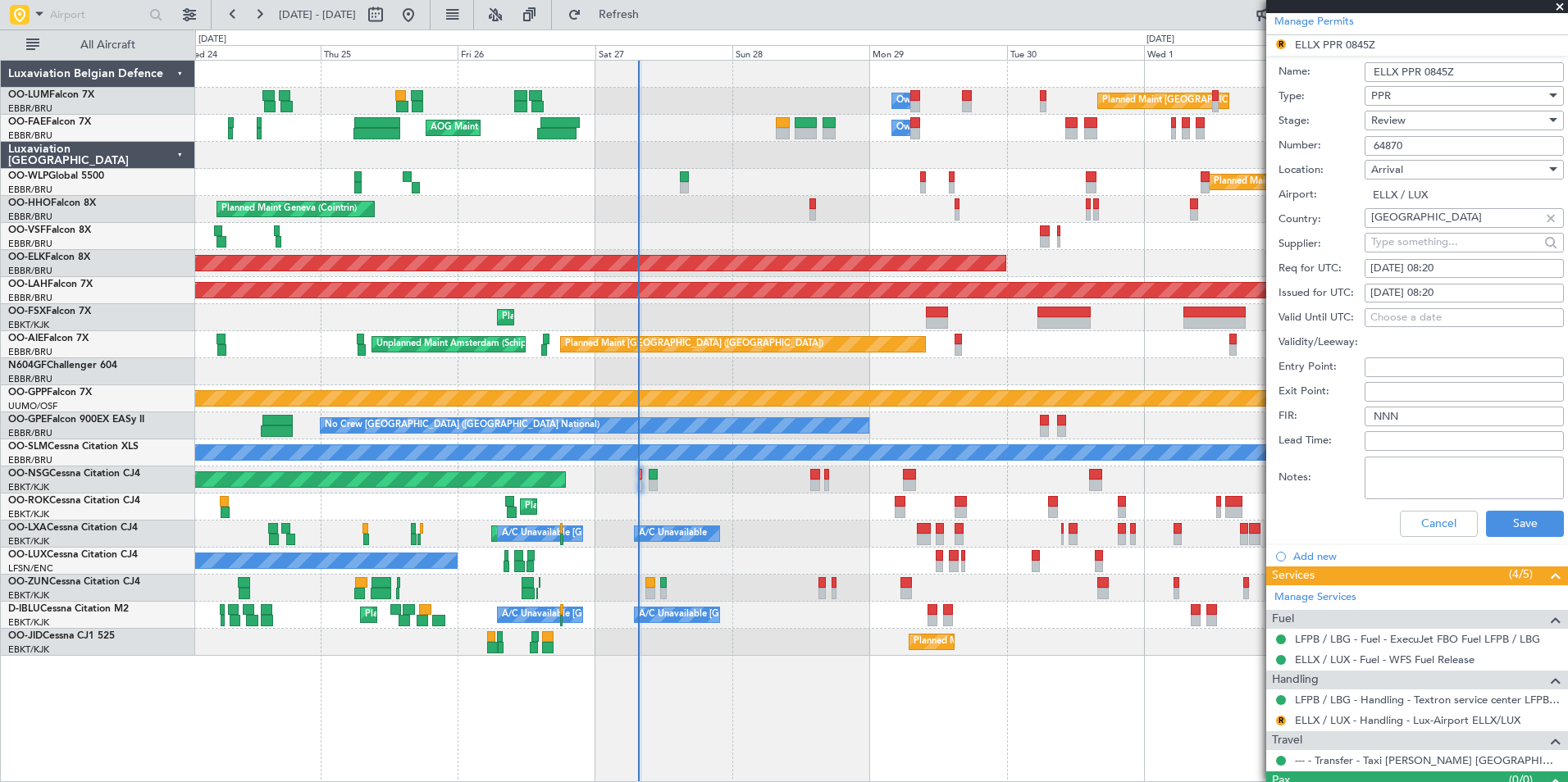
scroll to position [410, 0]
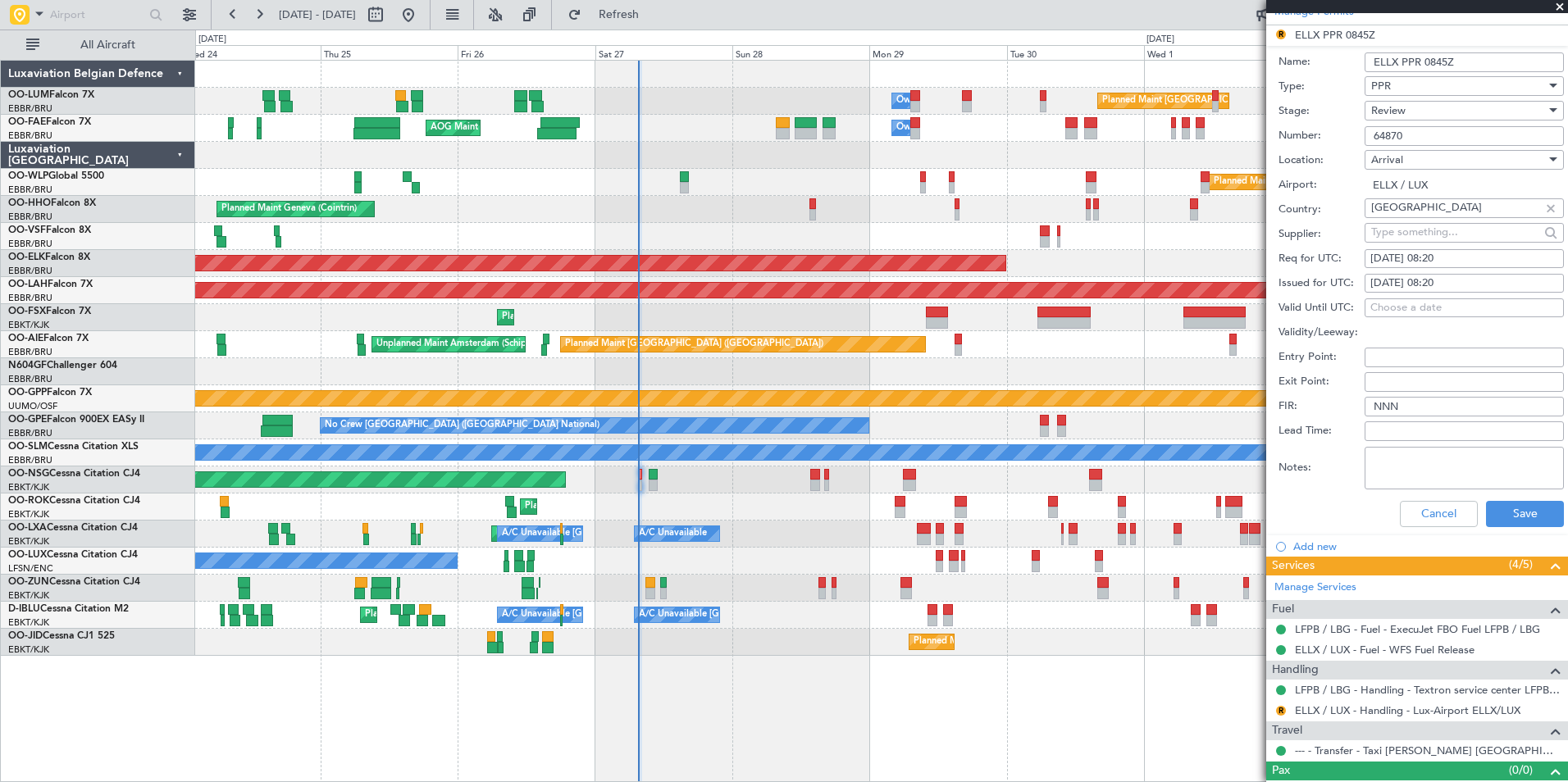
click at [1402, 122] on div "Review" at bounding box center [1458, 111] width 175 height 25
click at [1411, 218] on span "Requested" at bounding box center [1458, 217] width 172 height 25
click at [1511, 507] on button "Save" at bounding box center [1525, 514] width 78 height 26
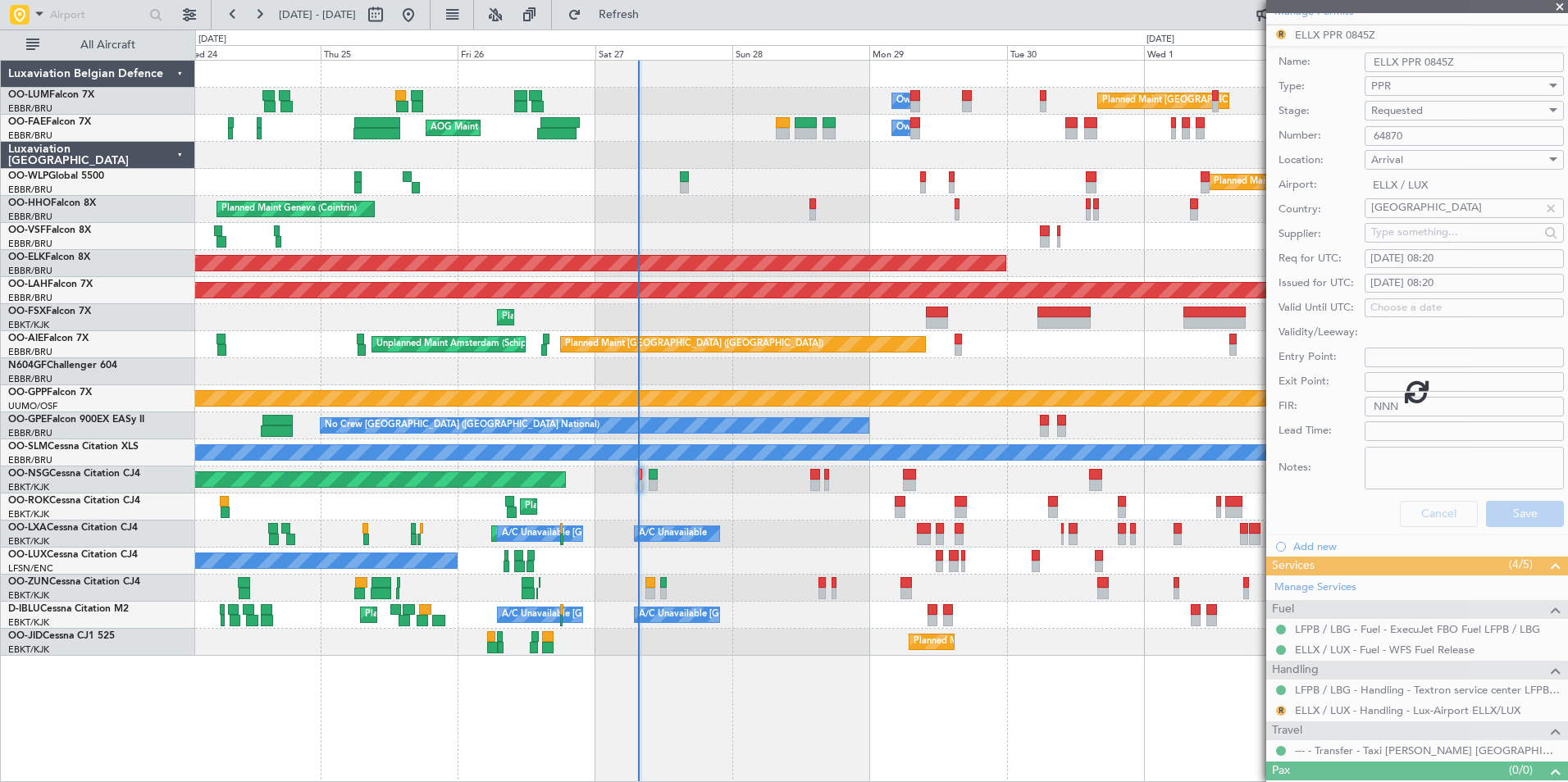
scroll to position [0, 0]
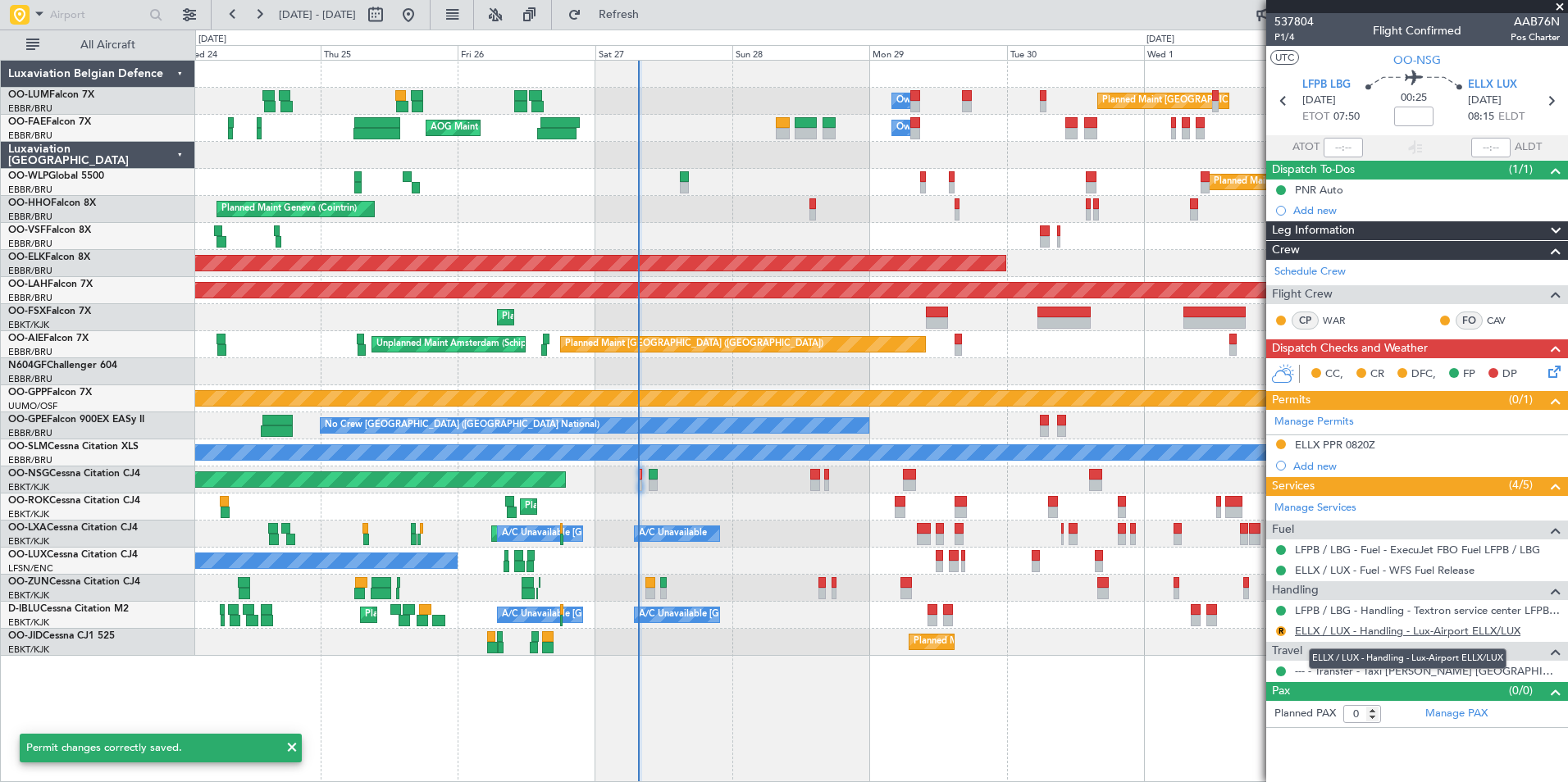
click at [1364, 635] on link "ELLX / LUX - Handling - Lux-Airport ELLX/LUX" at bounding box center [1408, 631] width 226 height 14
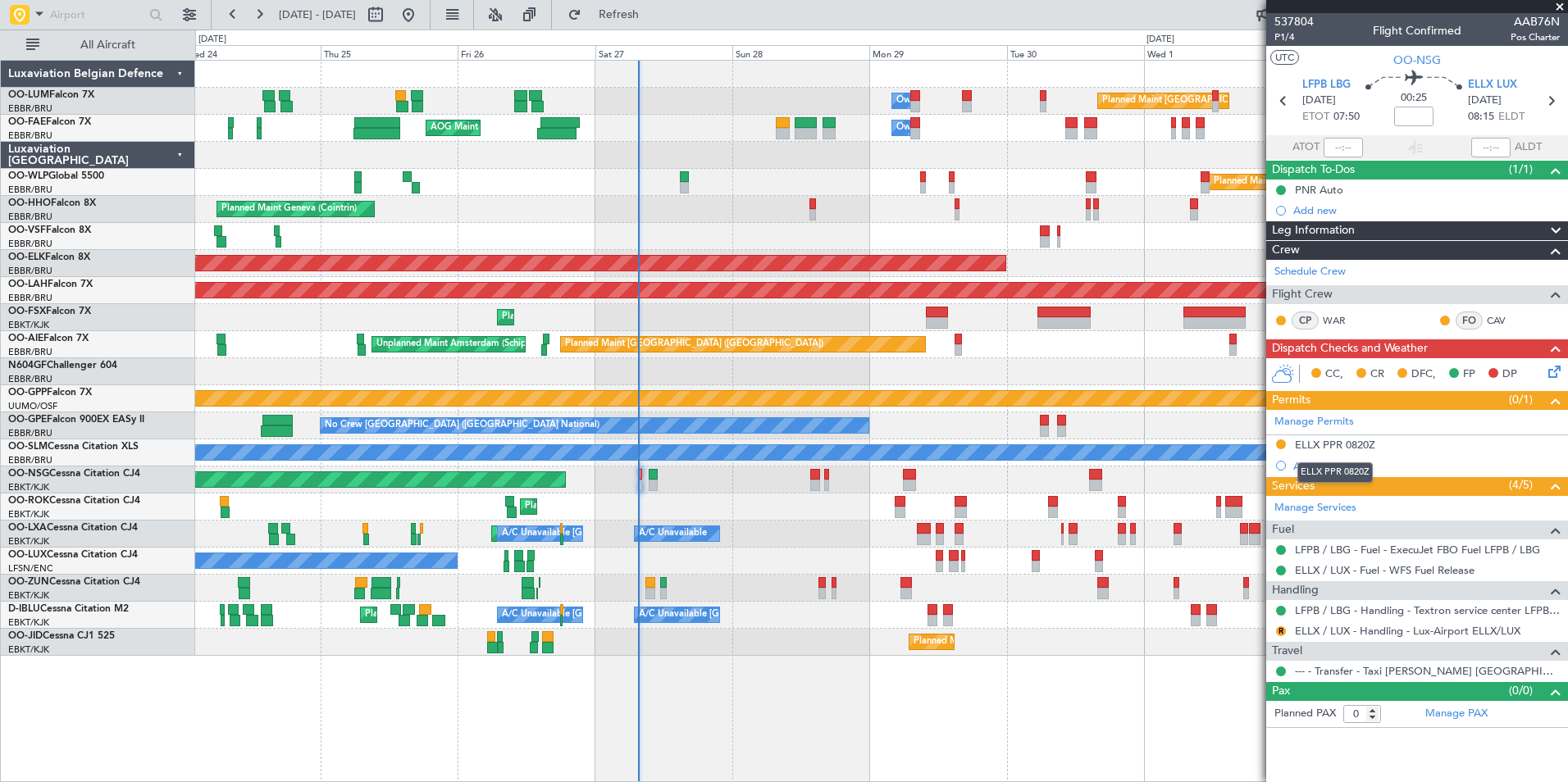
drag, startPoint x: 1337, startPoint y: 444, endPoint x: 1343, endPoint y: 457, distance: 14.3
click at [1337, 444] on div "ELLX PPR 0820Z" at bounding box center [1335, 445] width 80 height 14
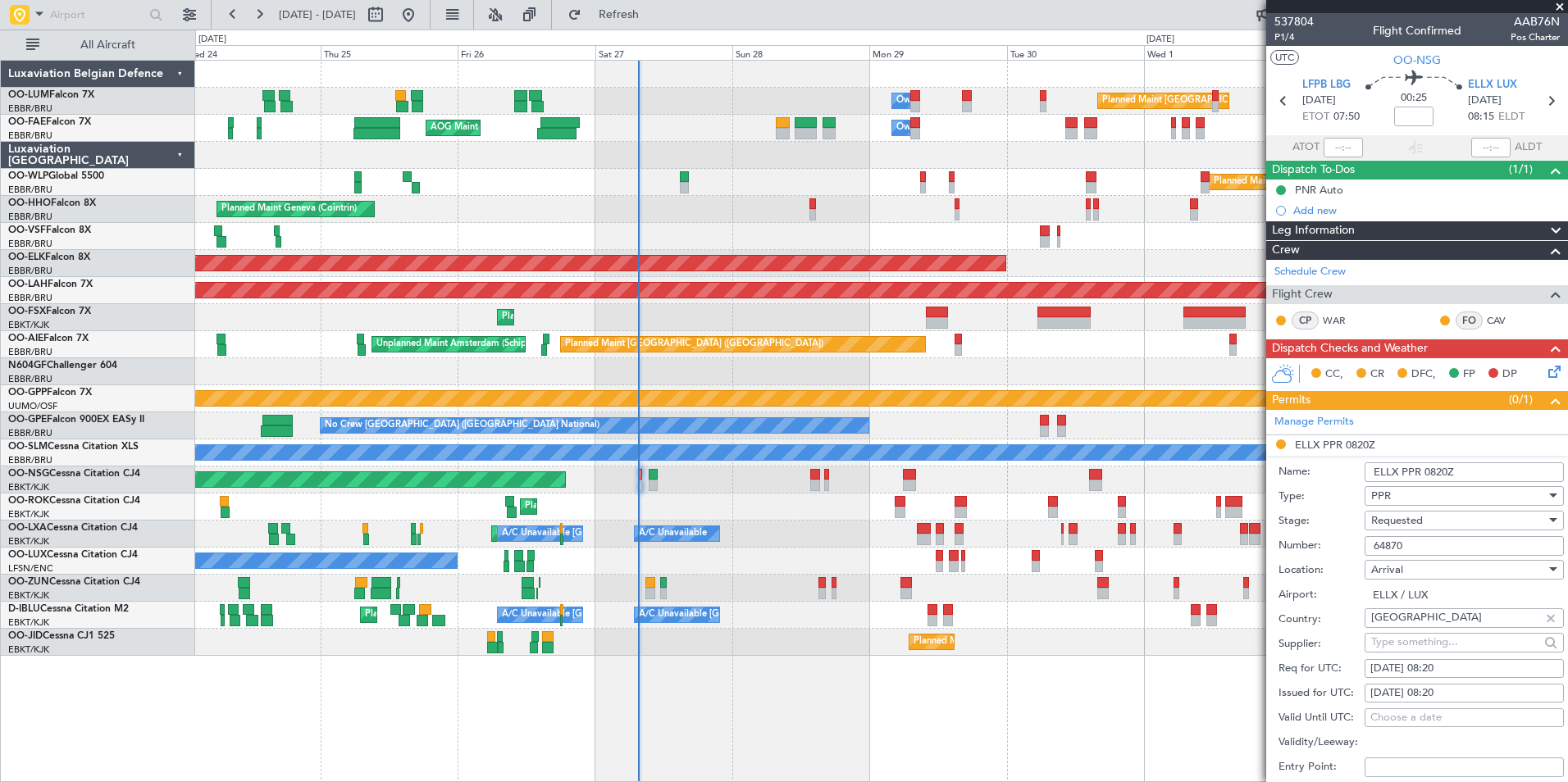
click at [1442, 664] on div "27/09/2025 08:20" at bounding box center [1464, 669] width 188 height 16
select select "9"
select select "2025"
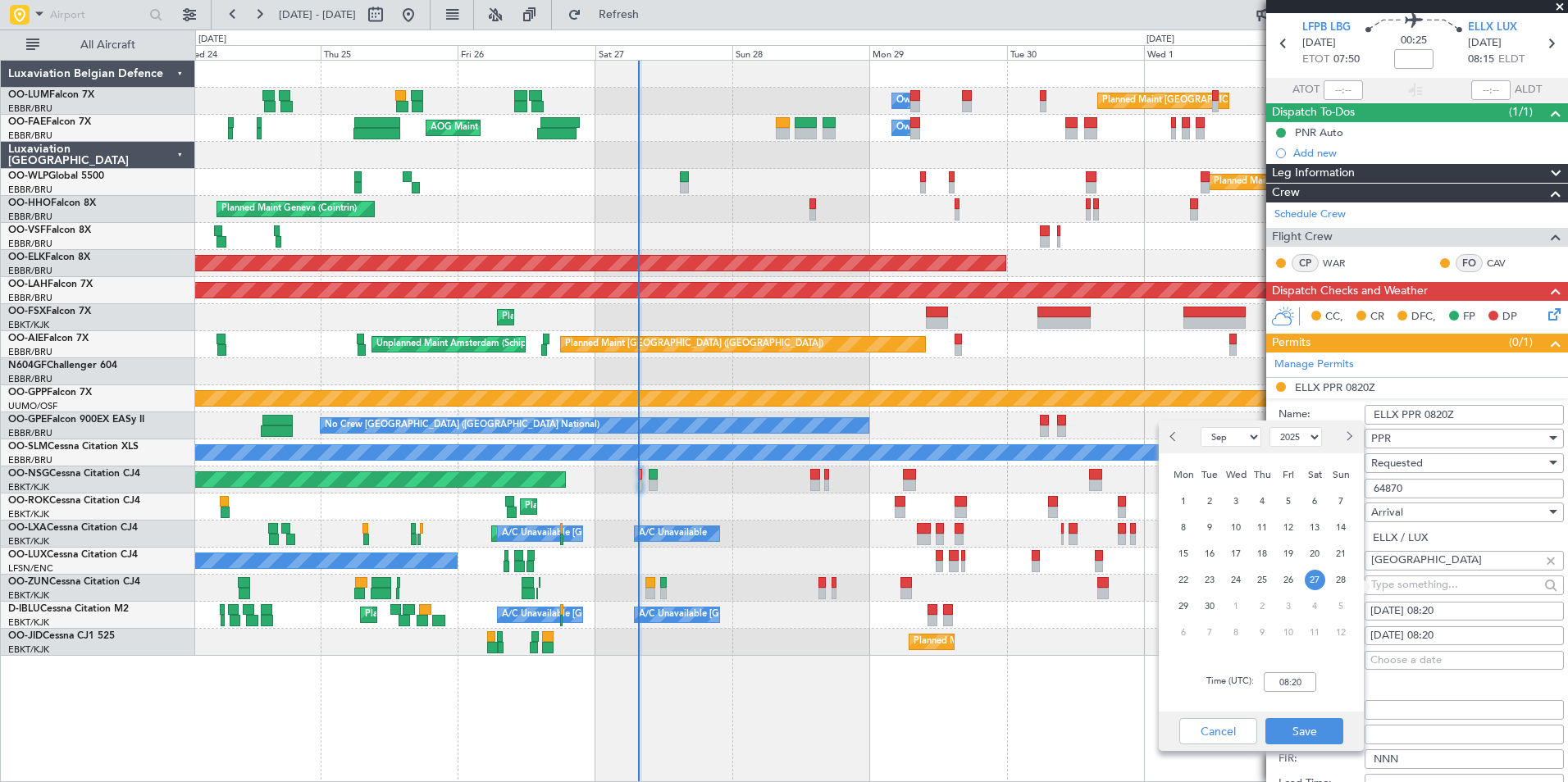
scroll to position [82, 0]
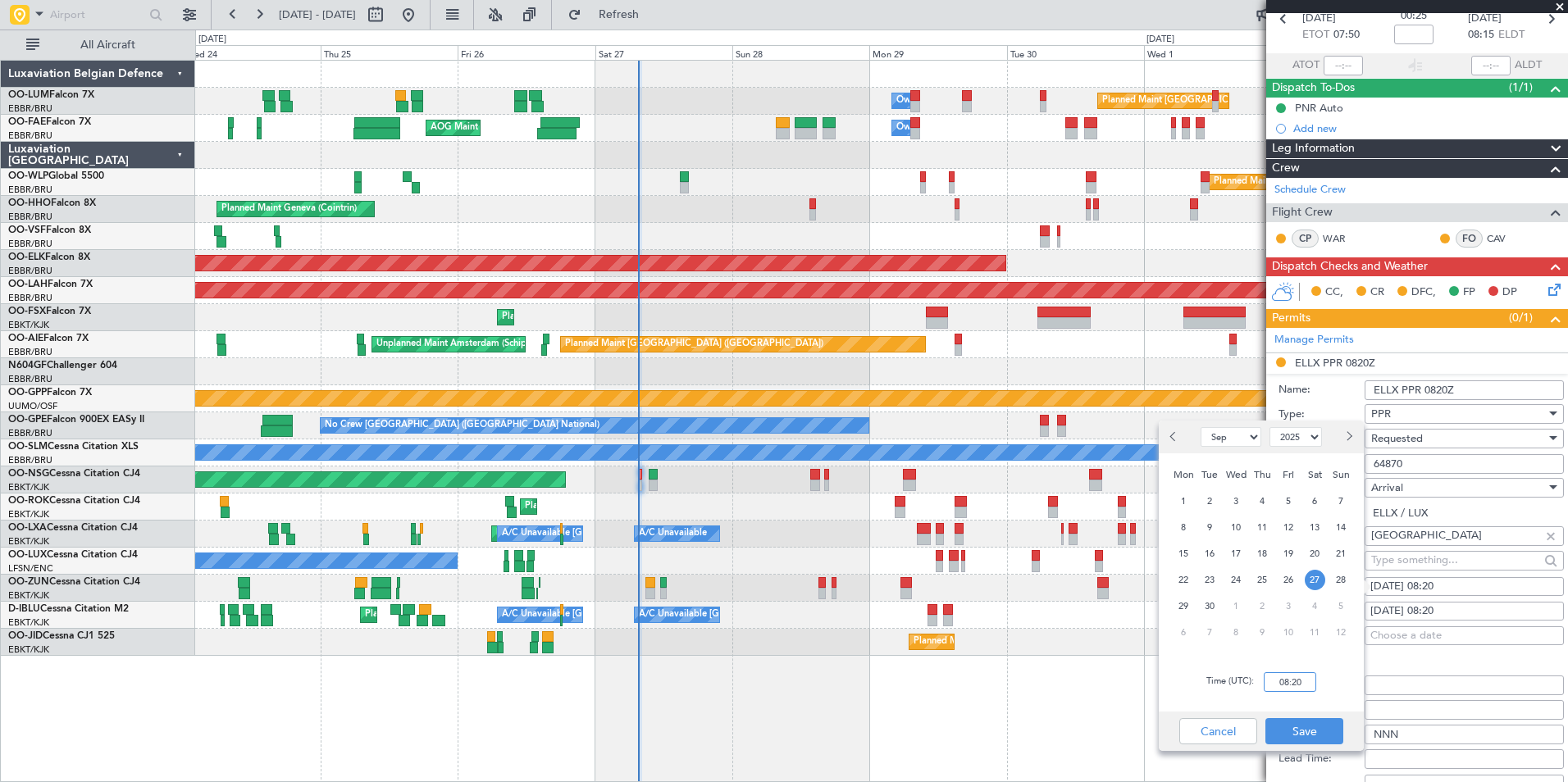
click at [1283, 679] on input "08:20" at bounding box center [1289, 682] width 53 height 20
type input "08:45"
click at [1296, 736] on button "Save" at bounding box center [1304, 731] width 78 height 26
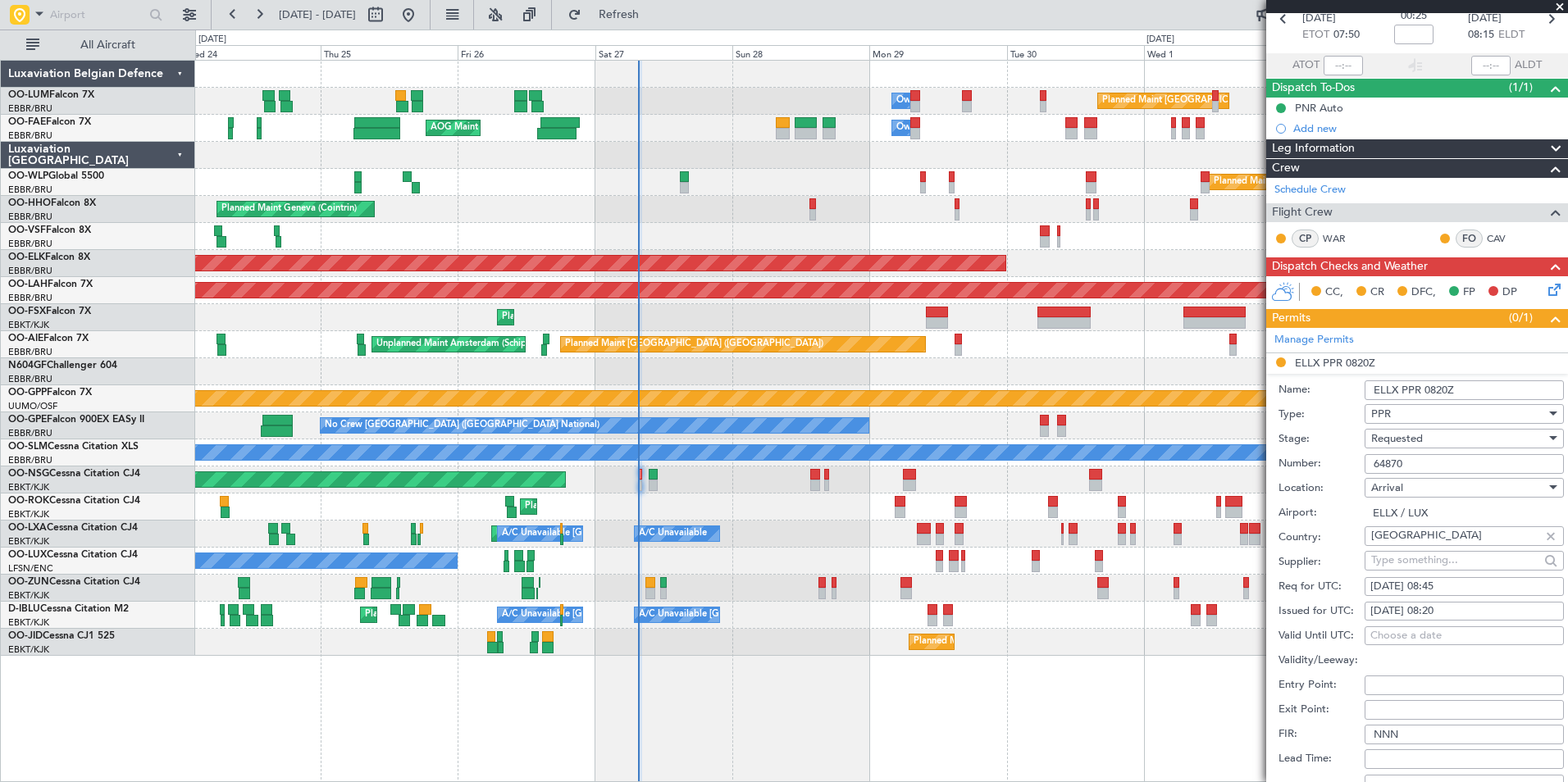
click at [1444, 607] on div "27/09/2025 08:20" at bounding box center [1464, 611] width 188 height 16
select select "9"
select select "2025"
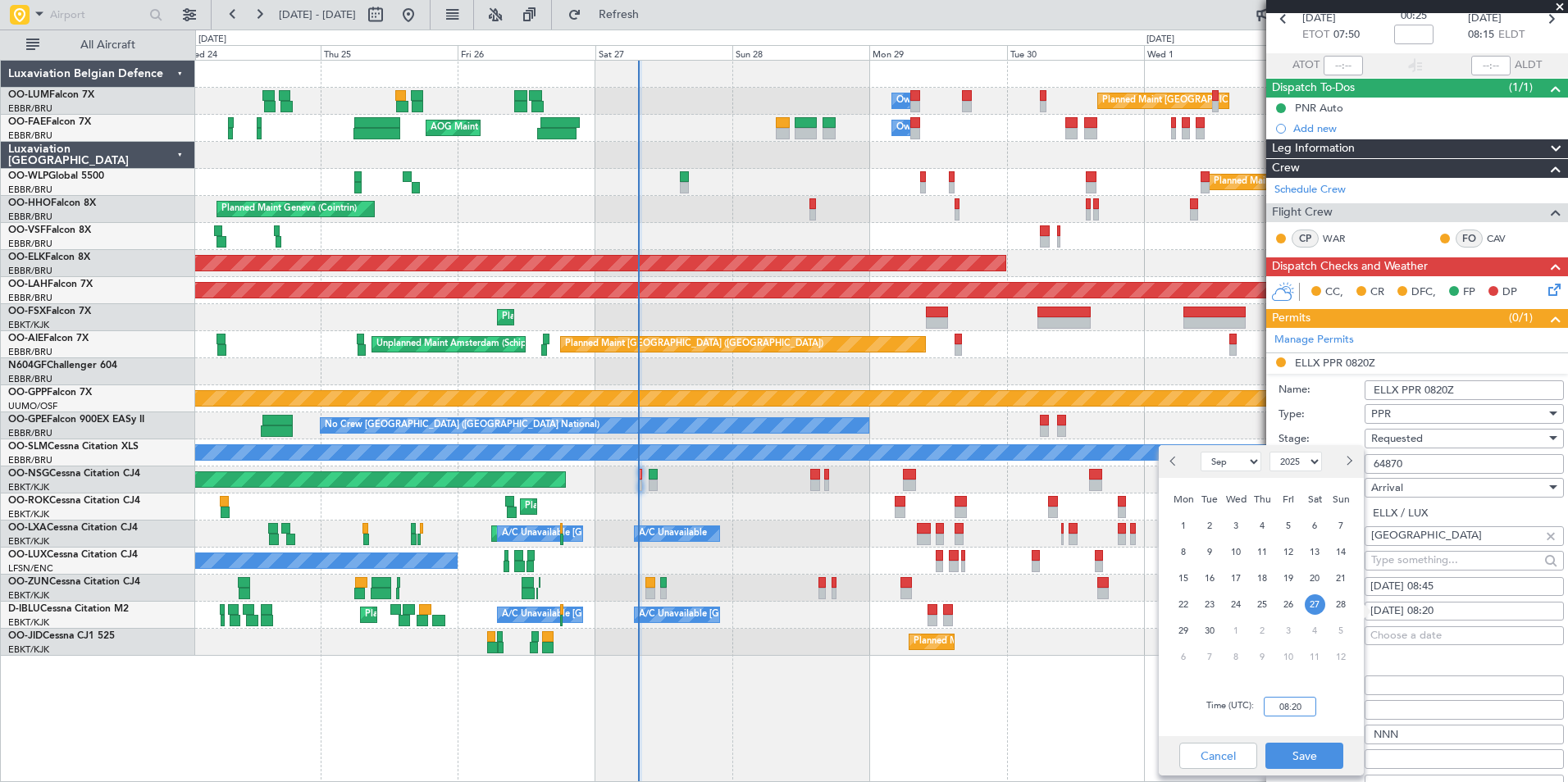
click at [1290, 704] on input "08:20" at bounding box center [1289, 707] width 53 height 20
type input "08:45"
click at [1307, 759] on button "Save" at bounding box center [1304, 756] width 78 height 26
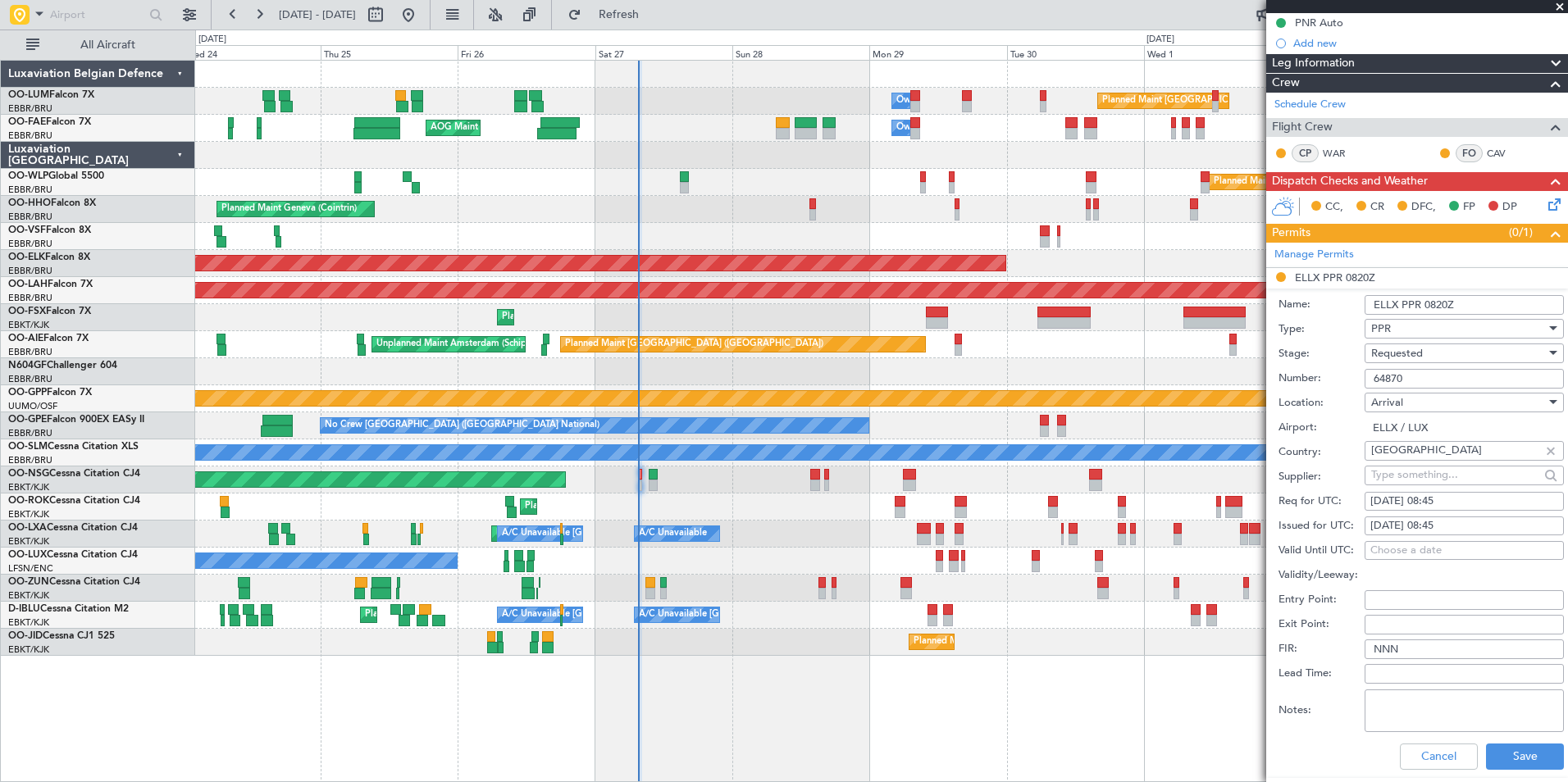
scroll to position [246, 0]
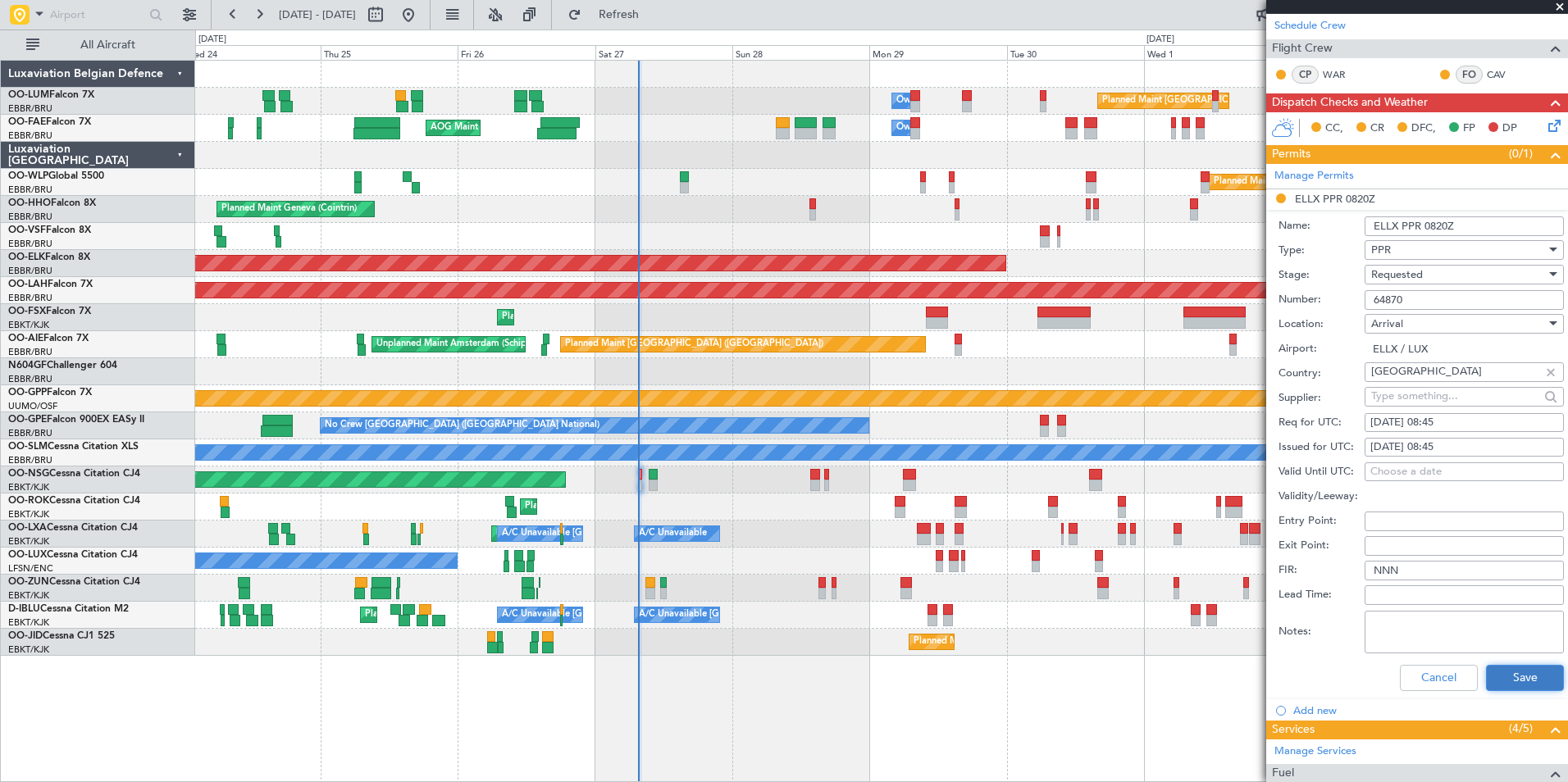
click at [1494, 679] on button "Save" at bounding box center [1525, 678] width 78 height 26
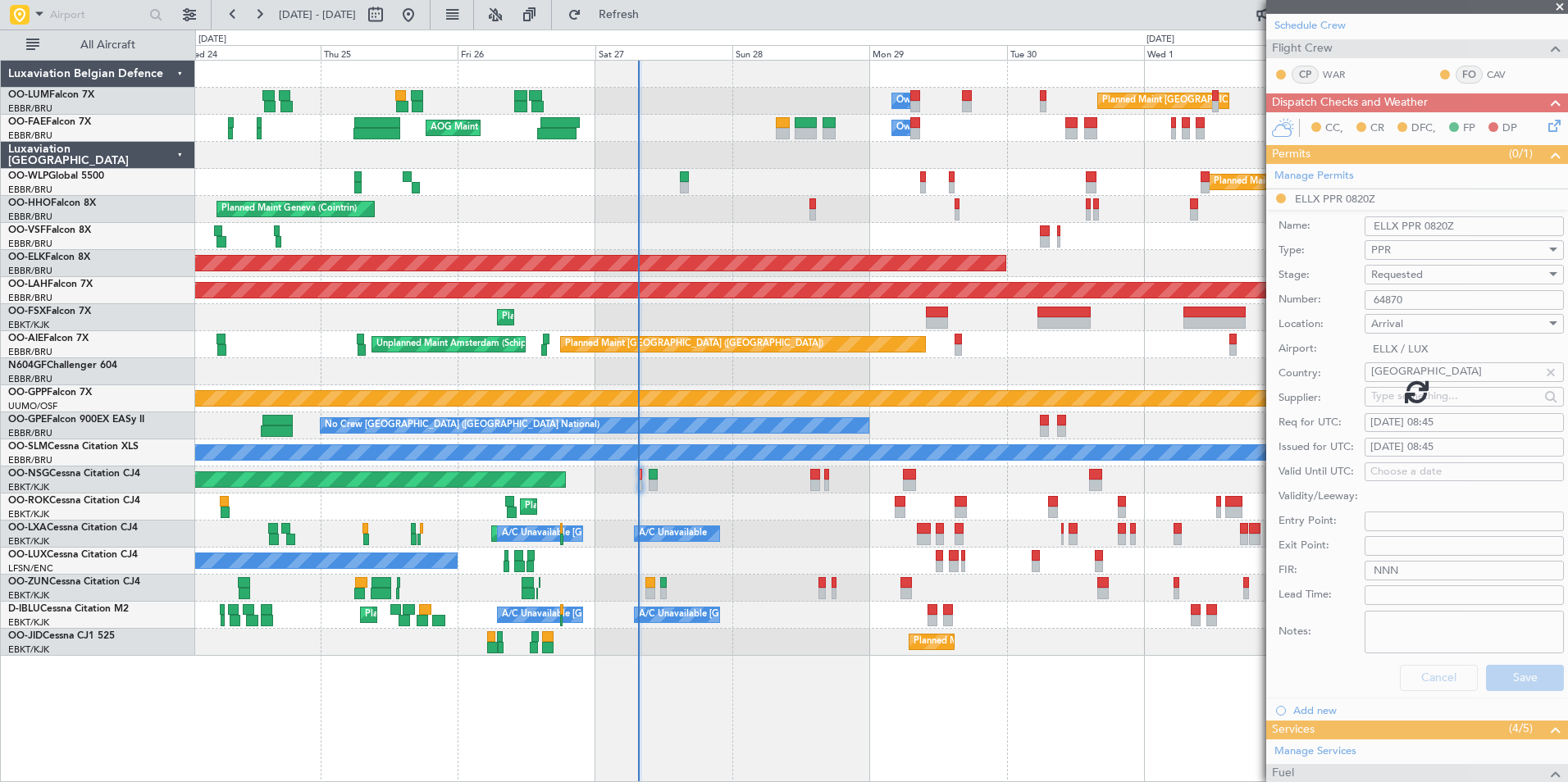
scroll to position [0, 0]
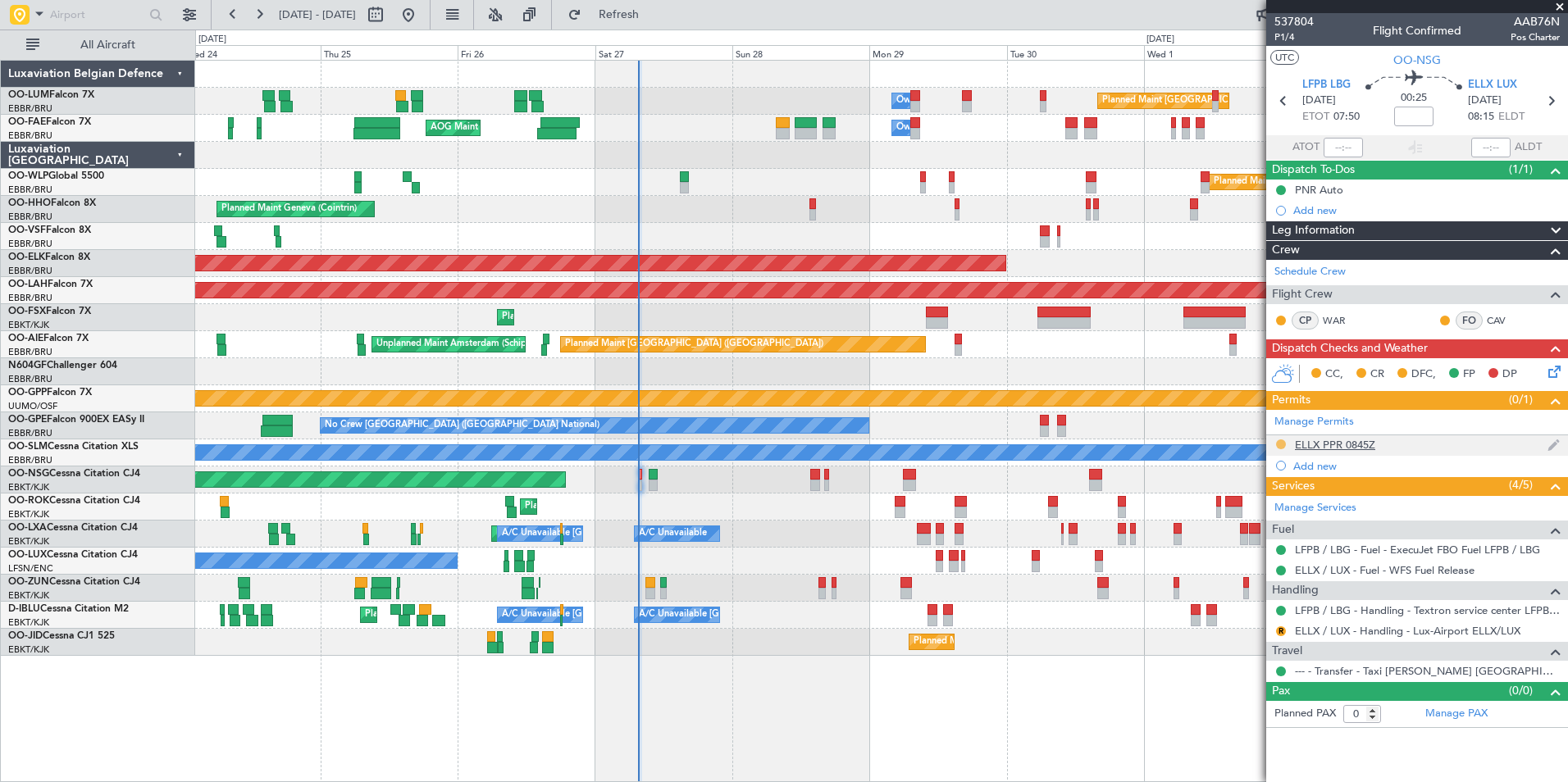
click at [1279, 439] on button at bounding box center [1281, 444] width 10 height 10
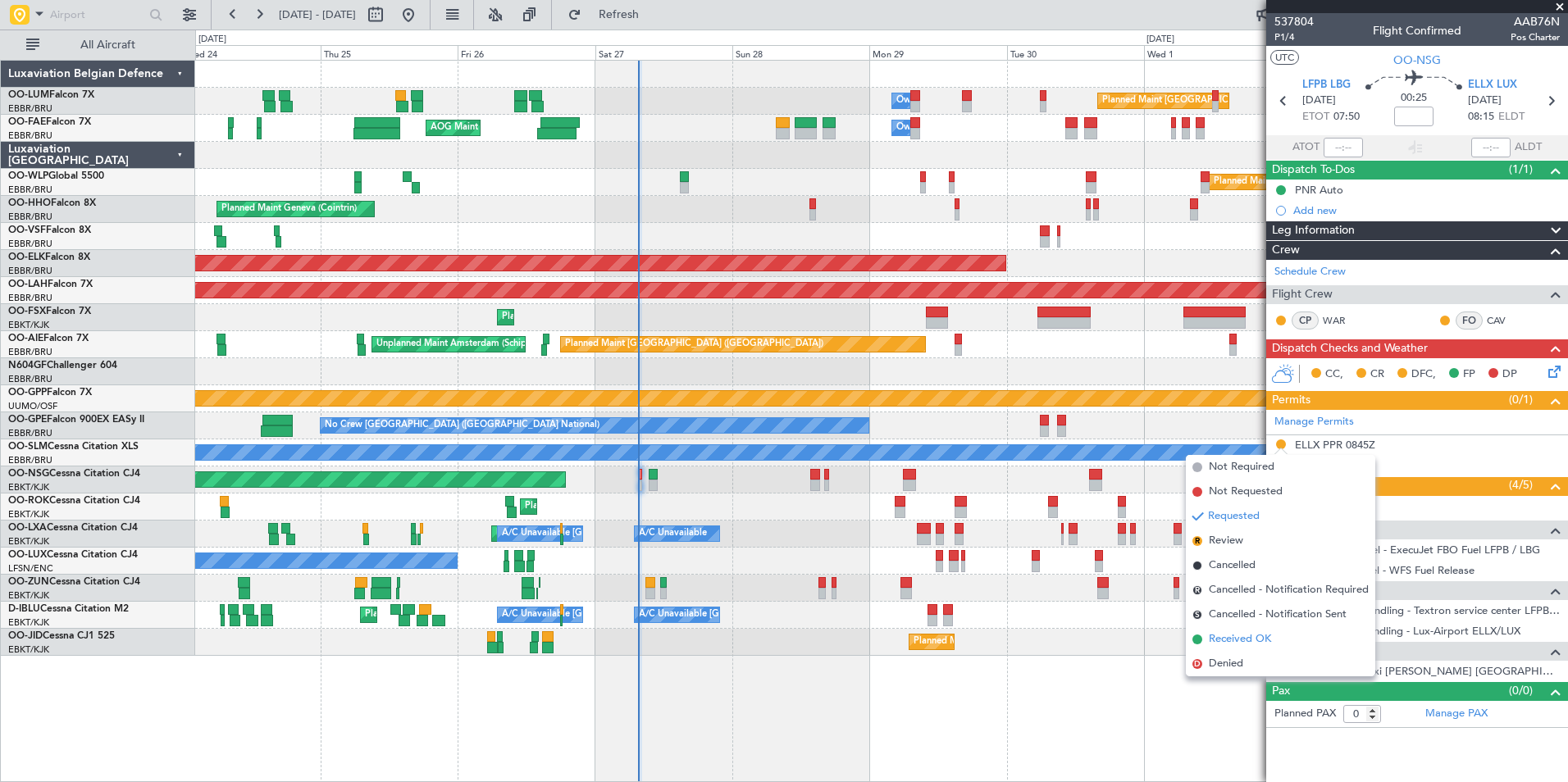
click at [1232, 643] on span "Received OK" at bounding box center [1239, 639] width 62 height 16
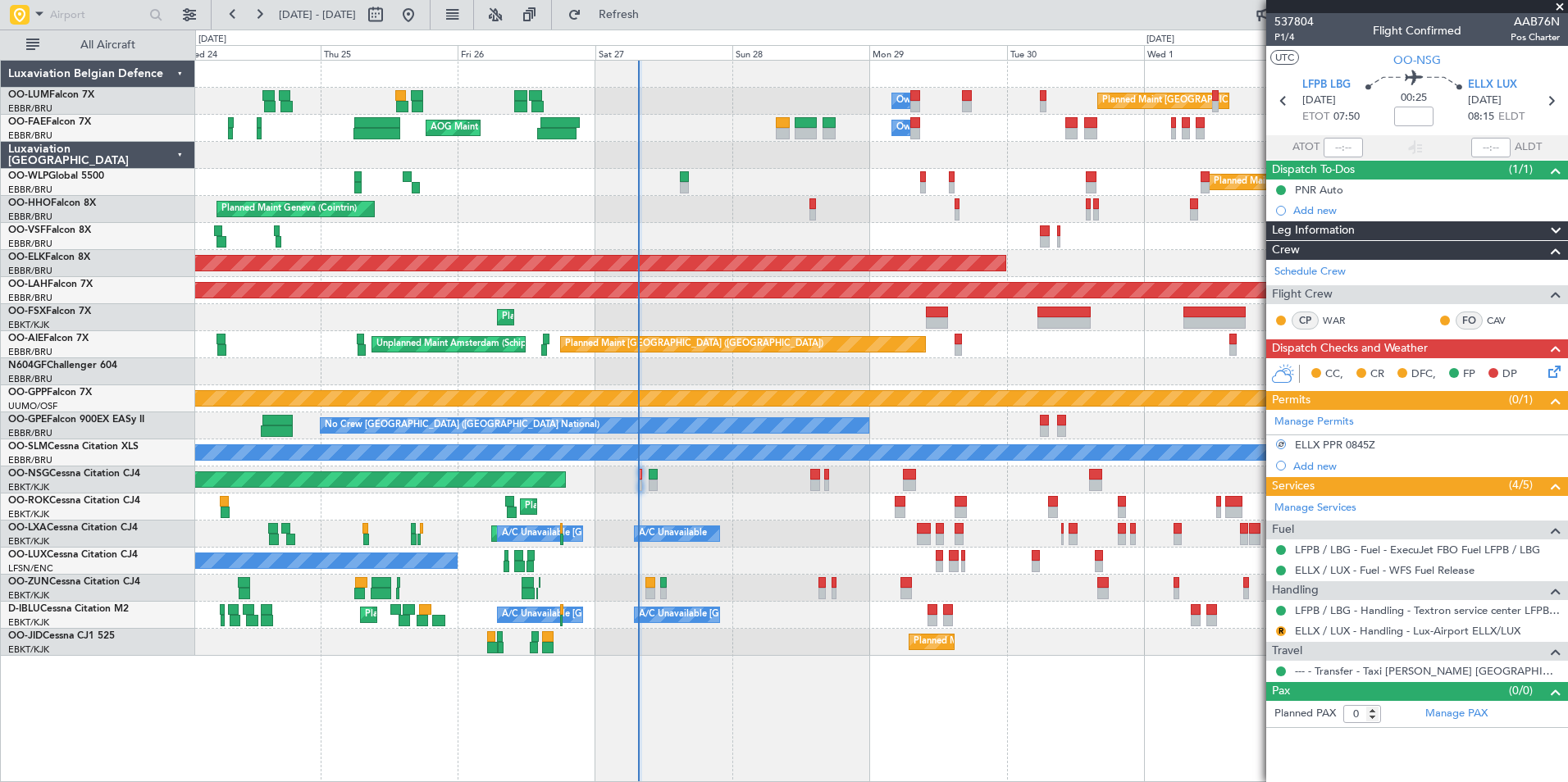
click at [1288, 630] on div "R ELLX / LUX - Handling - Lux-Airport ELLX/LUX" at bounding box center [1417, 631] width 302 height 21
click at [1268, 632] on div "R ELLX / LUX - Handling - Lux-Airport ELLX/LUX" at bounding box center [1417, 631] width 302 height 21
click at [1282, 632] on button "R" at bounding box center [1281, 631] width 10 height 10
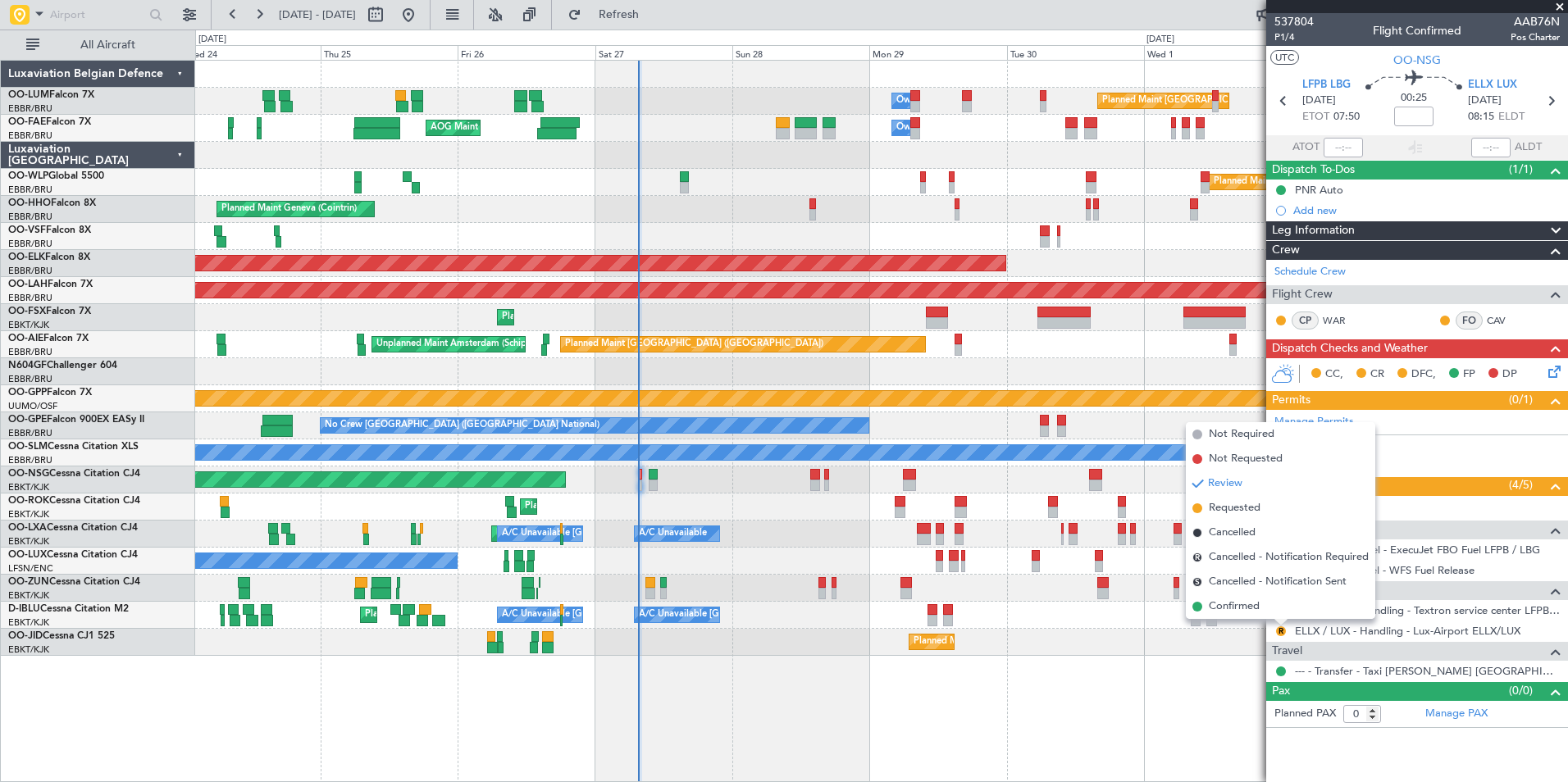
drag, startPoint x: 1233, startPoint y: 618, endPoint x: 1233, endPoint y: 603, distance: 15.0
click at [1233, 617] on li "Confirmed" at bounding box center [1280, 606] width 190 height 25
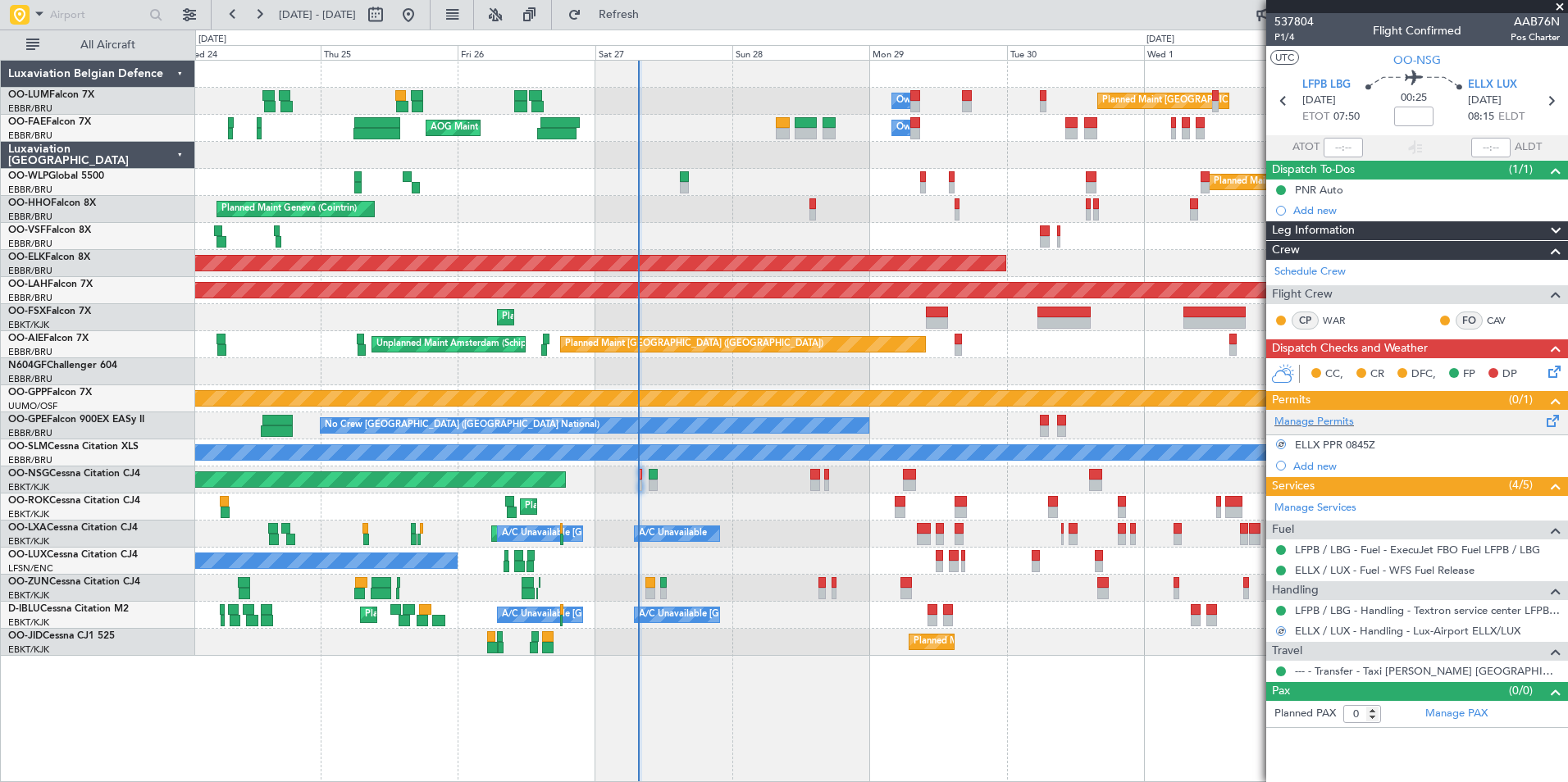
click at [1315, 430] on div "Manage Permits" at bounding box center [1417, 422] width 302 height 25
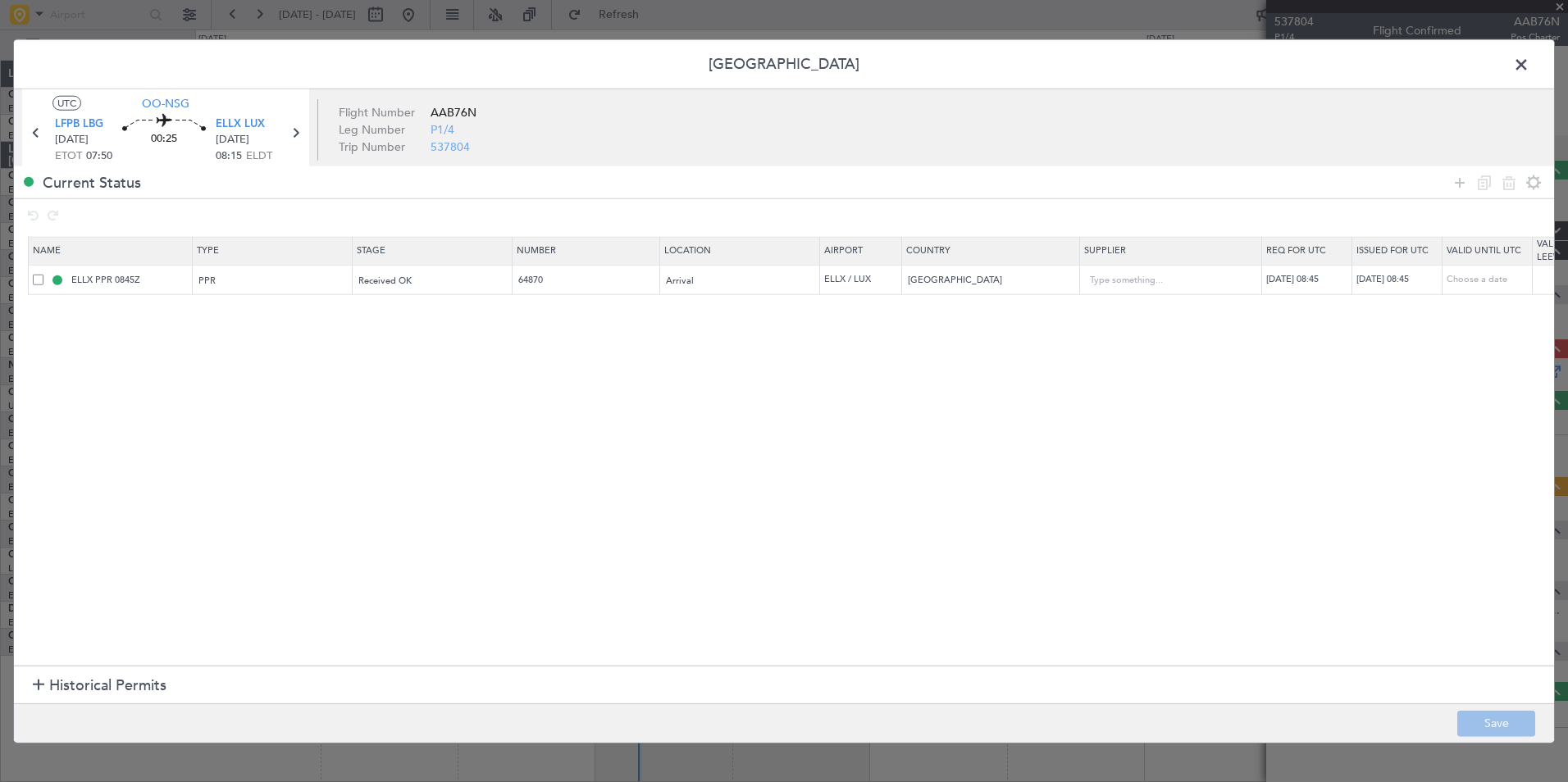
click at [1511, 68] on div "Permit Center UTC OO-NSG LFPB LBG 27/09/2025 ETOT 07:50 00:25 ELLX LUX 27/09/20…" at bounding box center [784, 391] width 1542 height 704
click at [1530, 65] on span at bounding box center [1530, 69] width 0 height 33
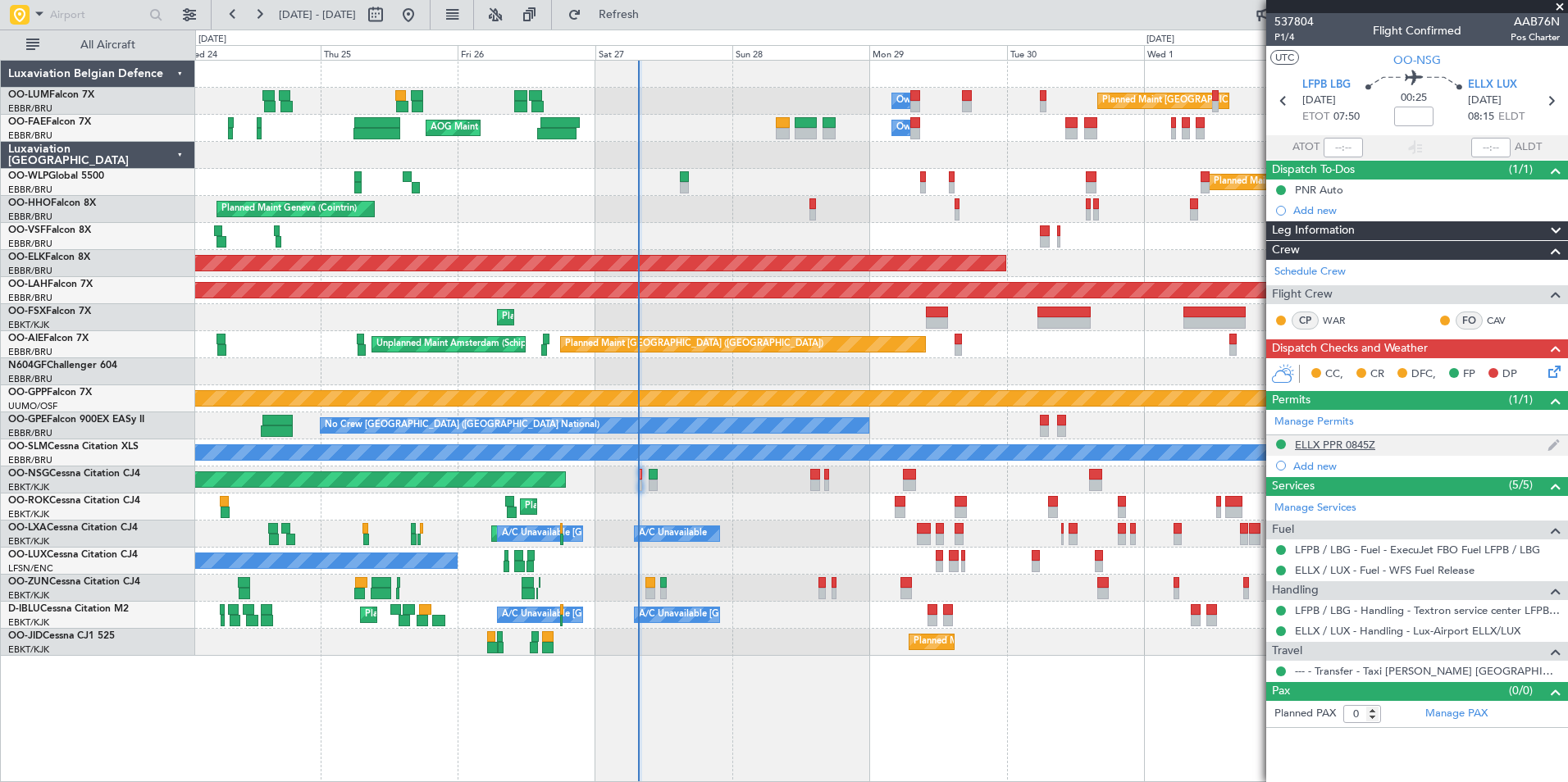
click at [1333, 438] on div "ELLX PPR 0845Z" at bounding box center [1335, 445] width 80 height 14
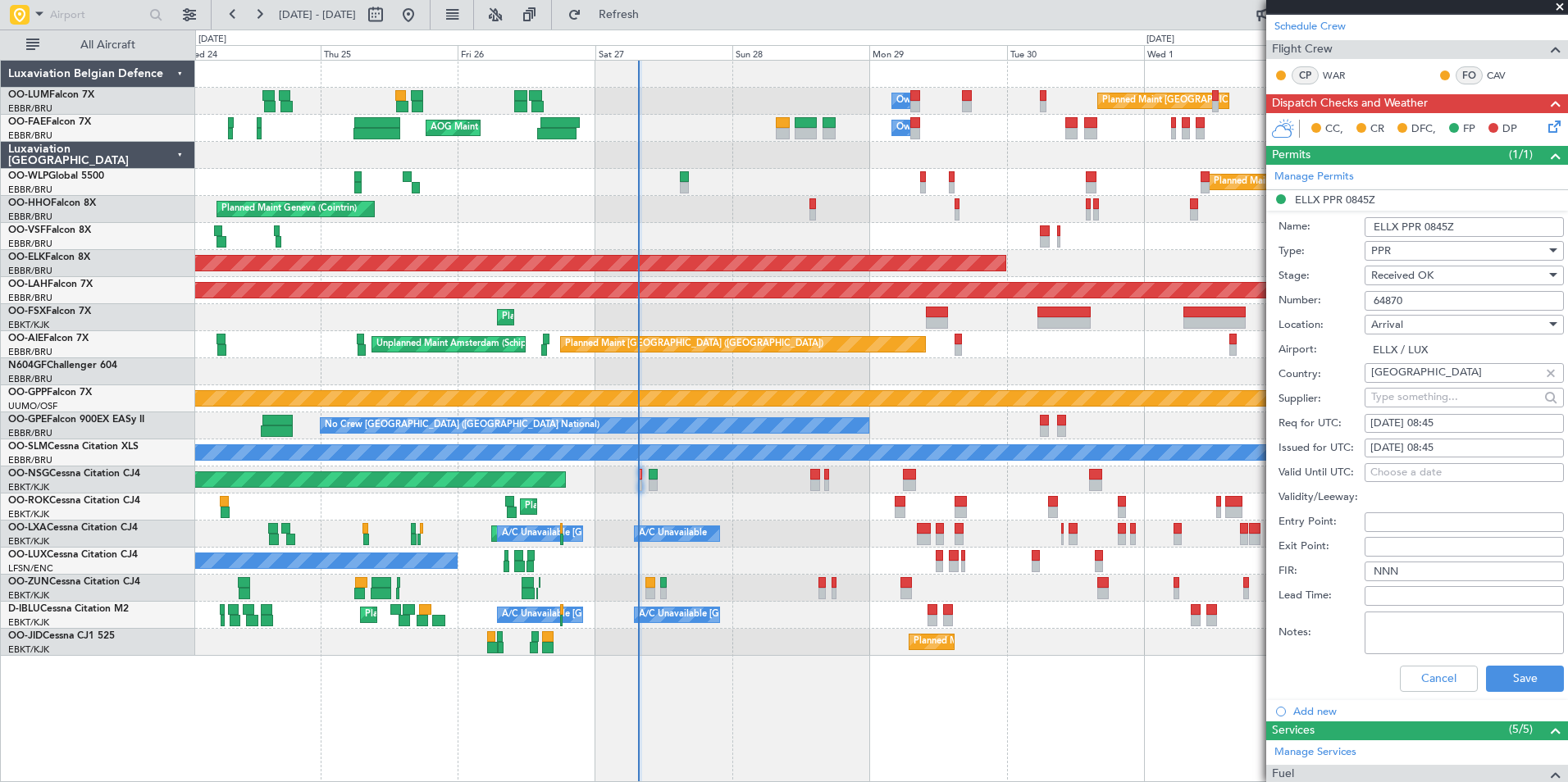
scroll to position [246, 0]
click at [1407, 639] on textarea "Notes:" at bounding box center [1464, 632] width 200 height 43
type textarea "08:20Z oke"
click at [1490, 676] on button "Save" at bounding box center [1525, 678] width 78 height 26
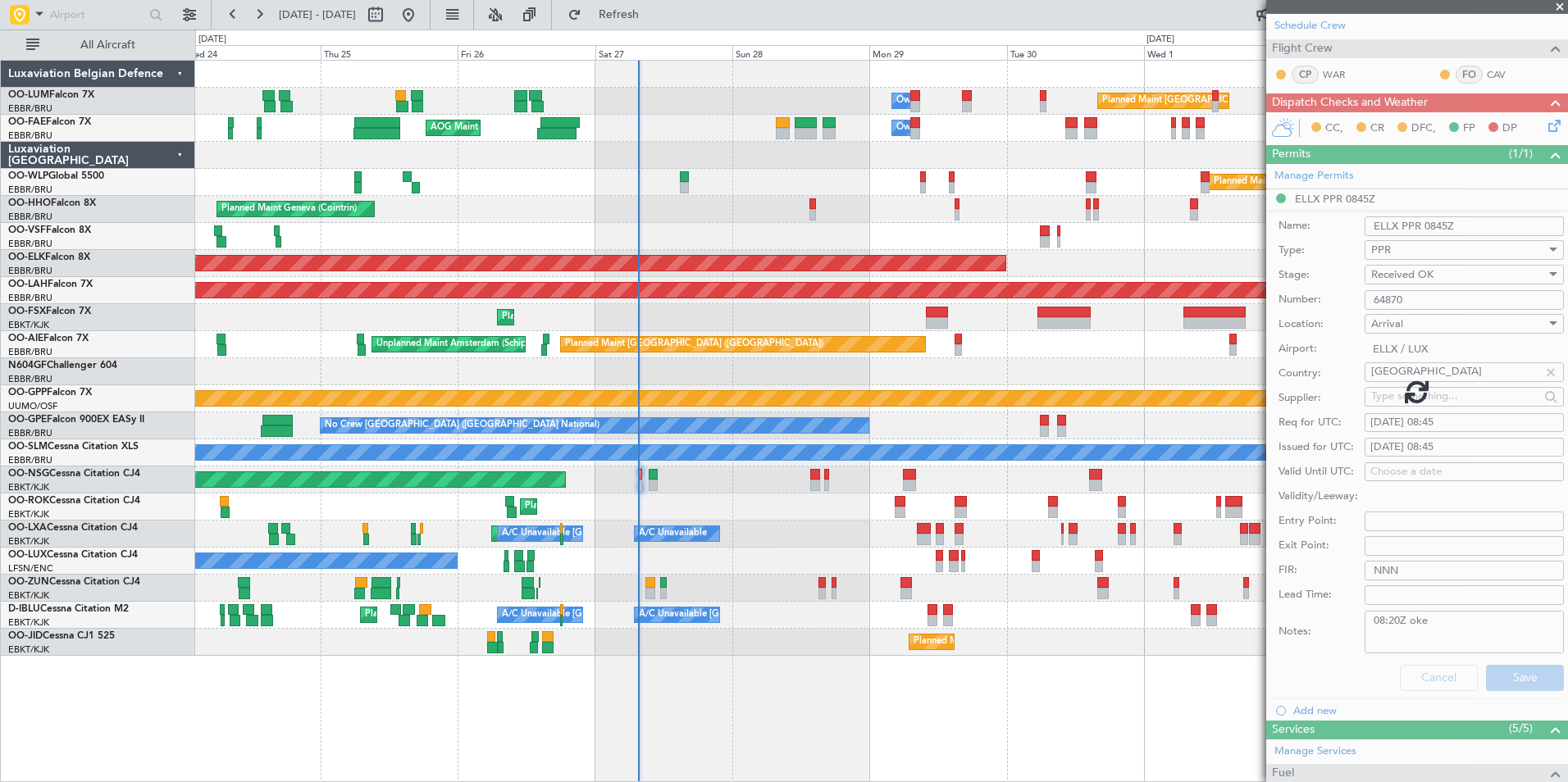
scroll to position [0, 0]
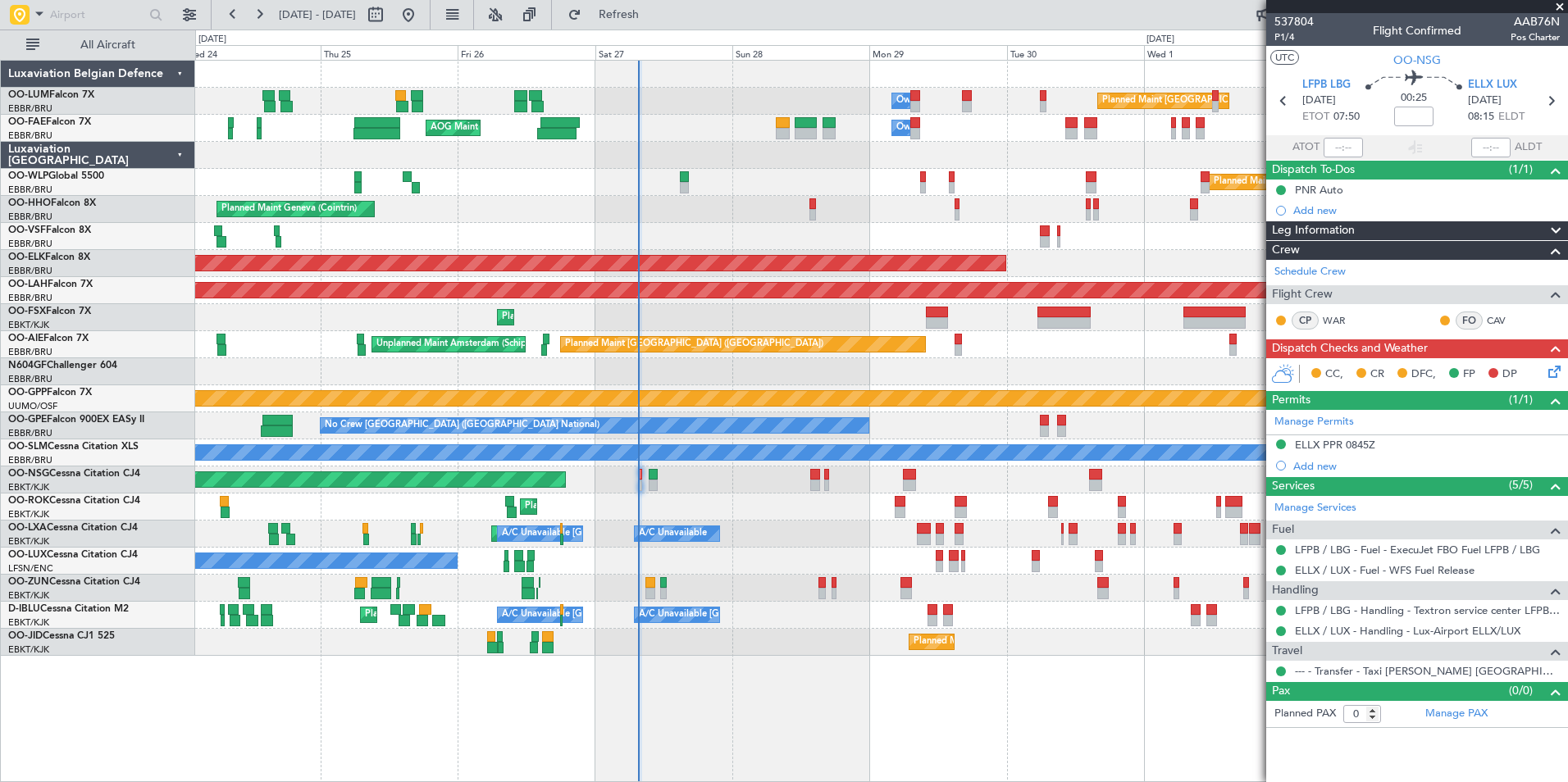
click at [1567, 369] on html "24 Sep 2025 - 04 Oct 2025 Refresh Quick Links All Aircraft Planned Maint Brusse…" at bounding box center [784, 391] width 1568 height 782
click at [1558, 369] on icon at bounding box center [1551, 369] width 13 height 13
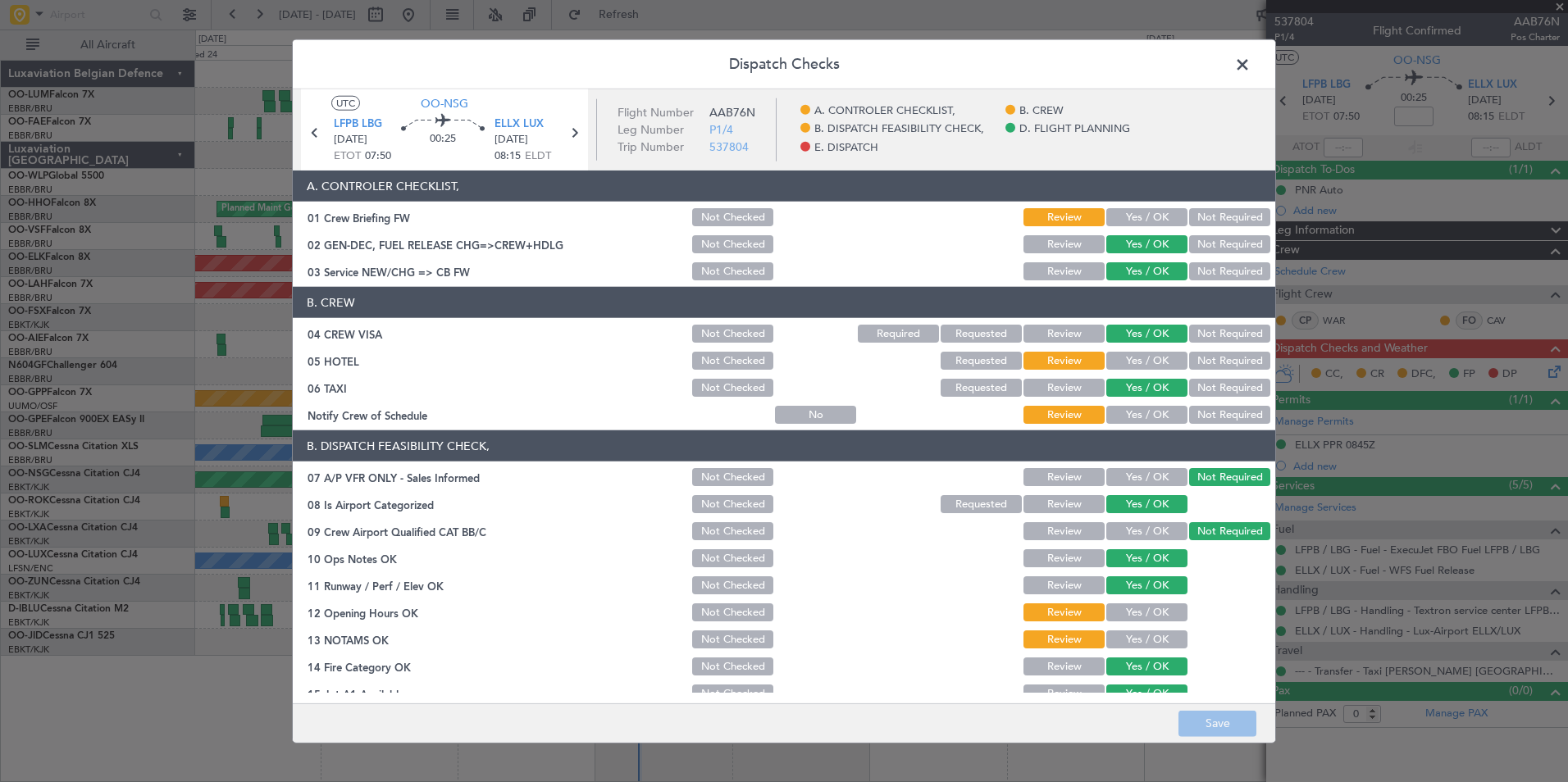
click at [1139, 220] on button "Yes / OK" at bounding box center [1147, 218] width 81 height 18
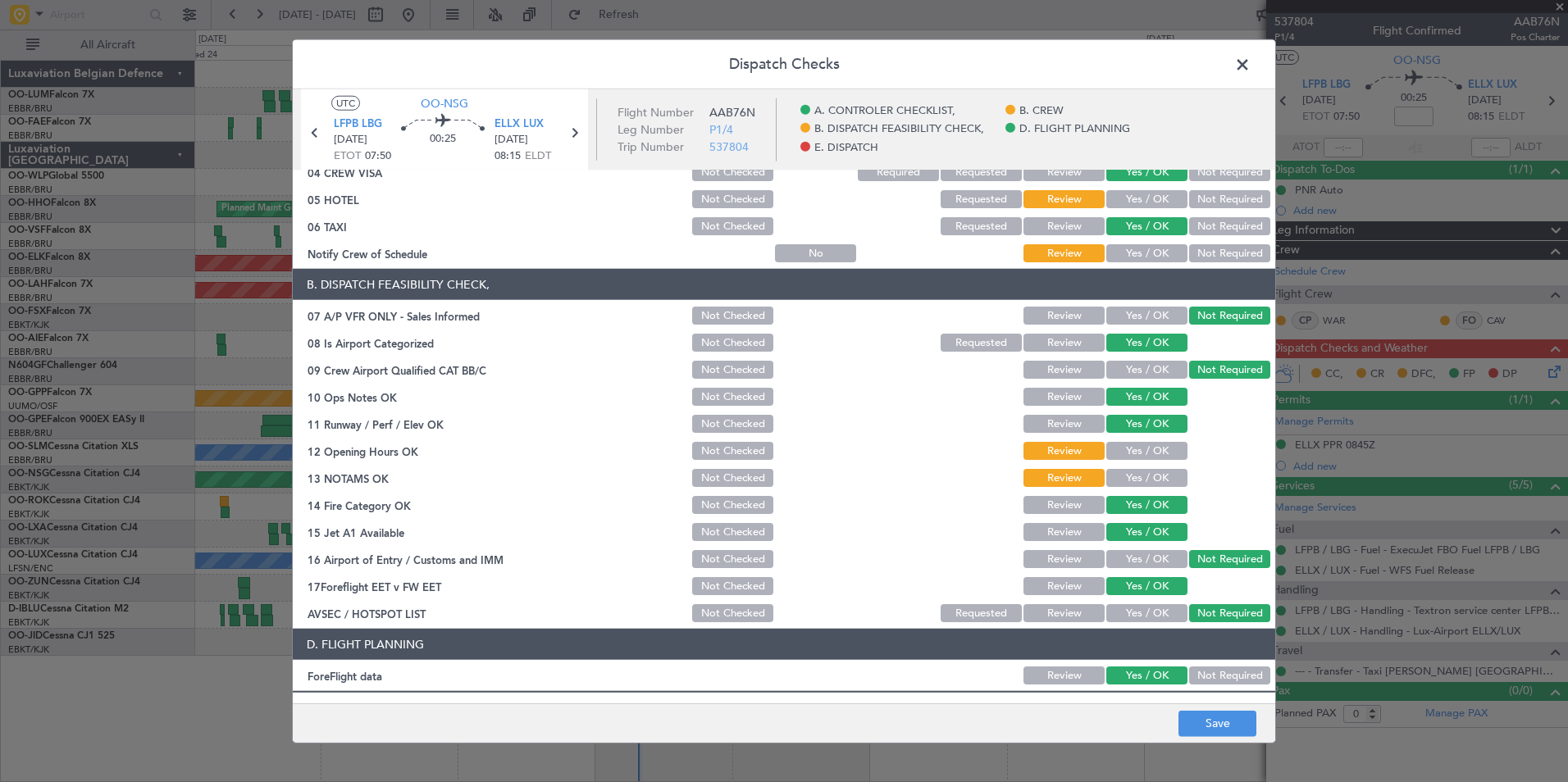
scroll to position [164, 0]
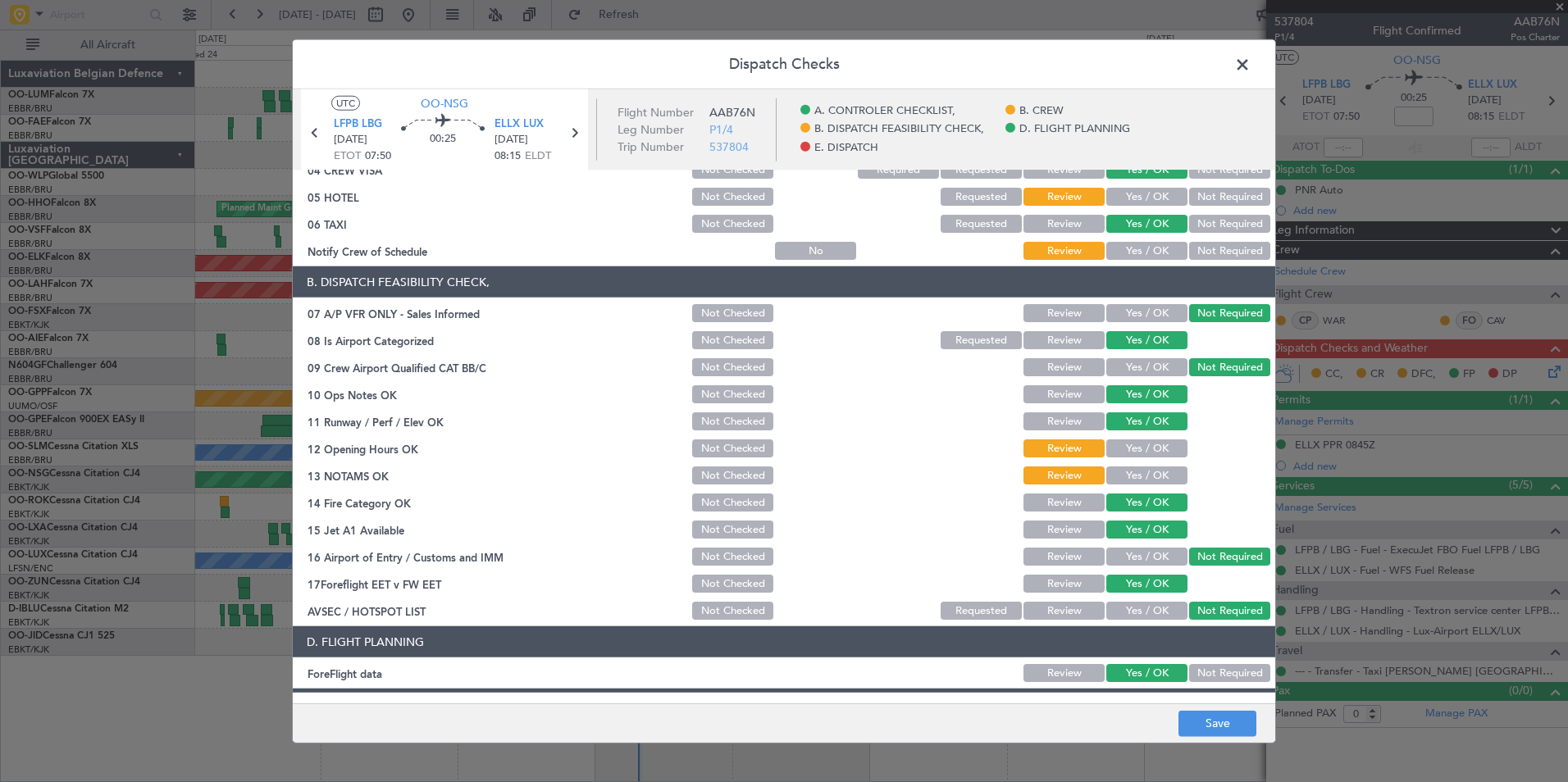
click at [1205, 195] on button "Not Required" at bounding box center [1229, 197] width 81 height 18
click at [1135, 240] on div "Yes / OK" at bounding box center [1145, 251] width 83 height 23
drag, startPoint x: 1134, startPoint y: 246, endPoint x: 1144, endPoint y: 379, distance: 133.4
click at [1133, 246] on button "Yes / OK" at bounding box center [1147, 251] width 81 height 18
drag, startPoint x: 1143, startPoint y: 454, endPoint x: 1140, endPoint y: 466, distance: 12.4
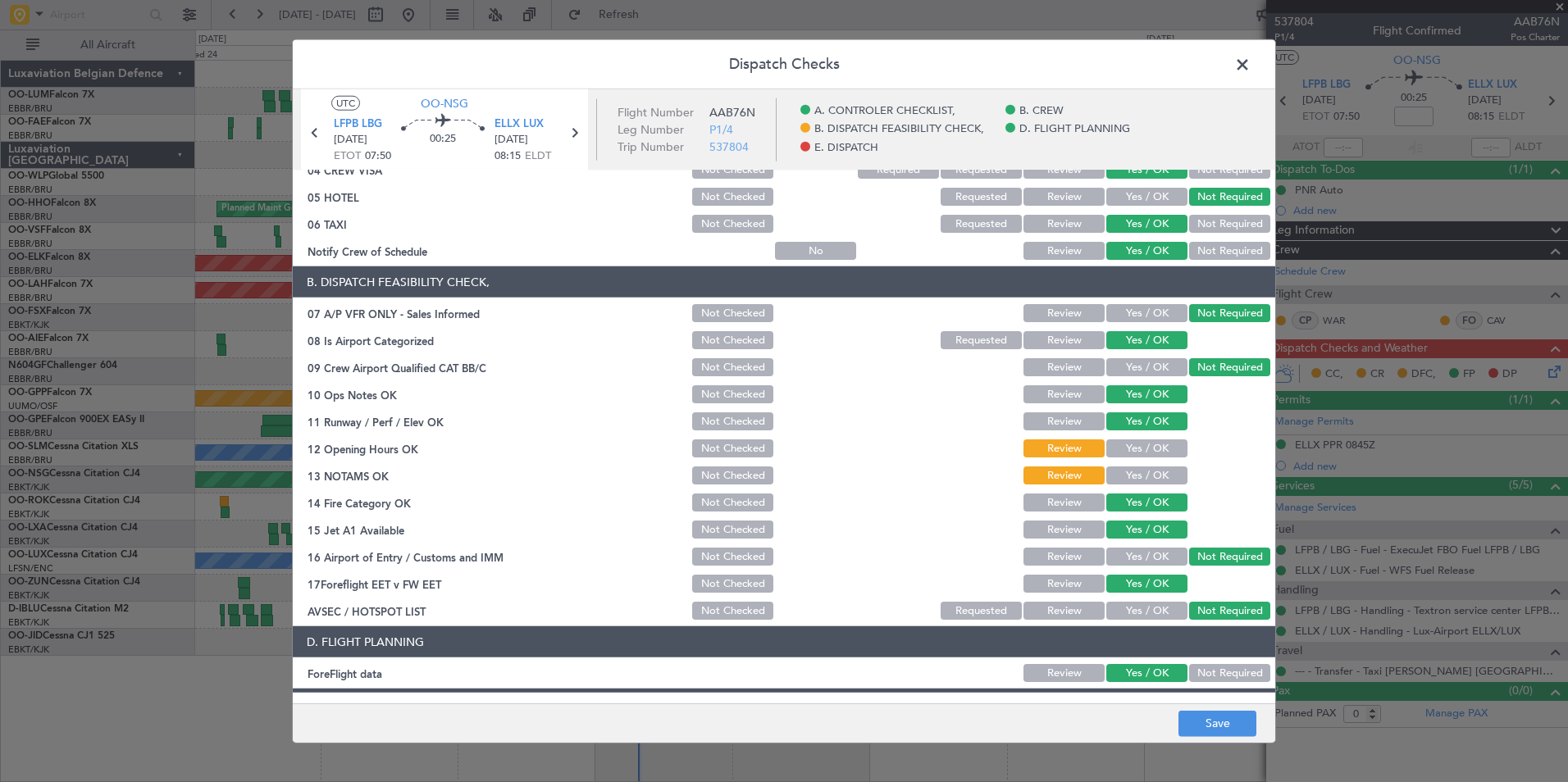
click at [1142, 455] on button "Yes / OK" at bounding box center [1147, 448] width 81 height 18
click at [1139, 472] on button "Yes / OK" at bounding box center [1147, 475] width 81 height 18
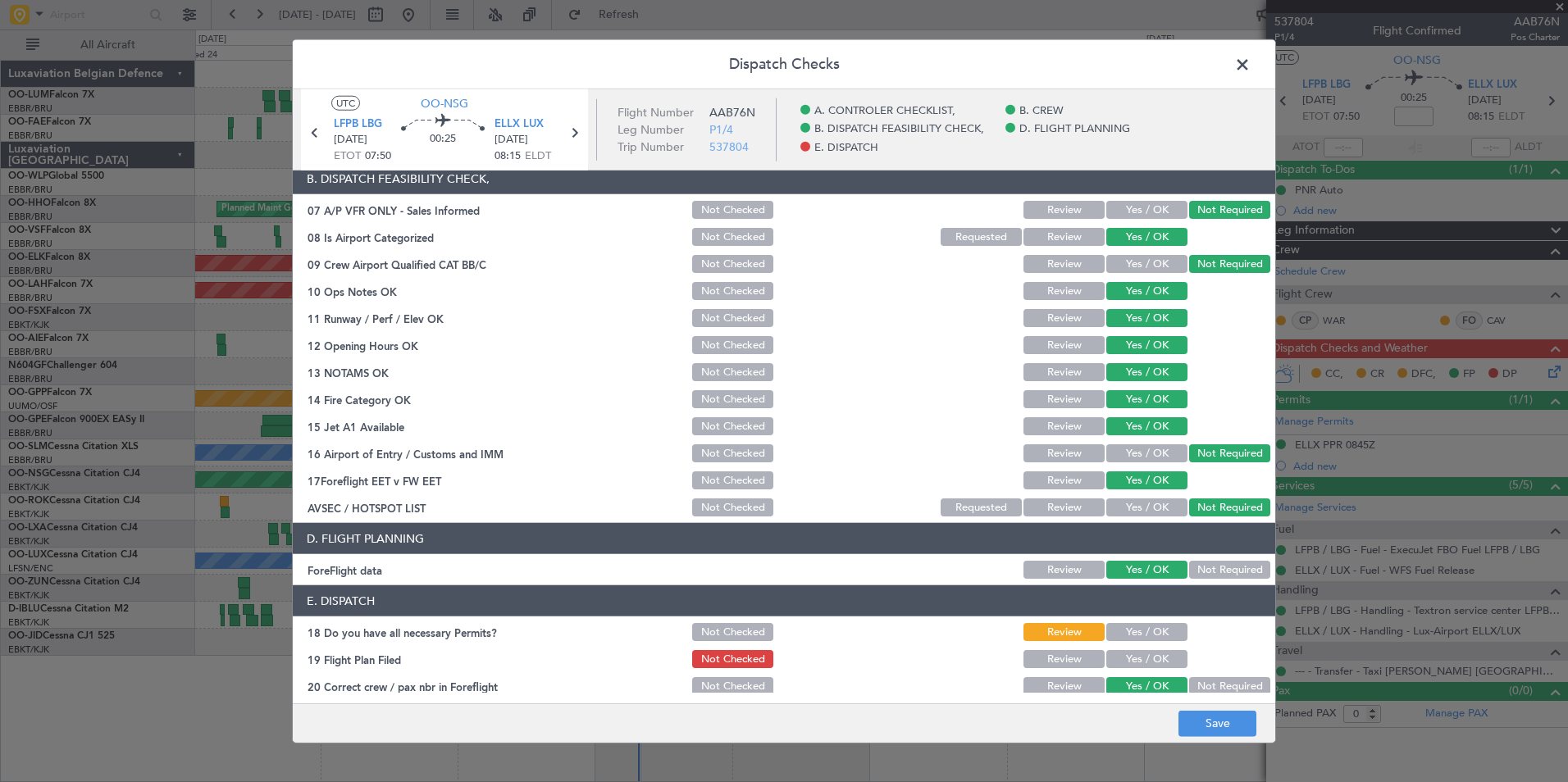
scroll to position [304, 0]
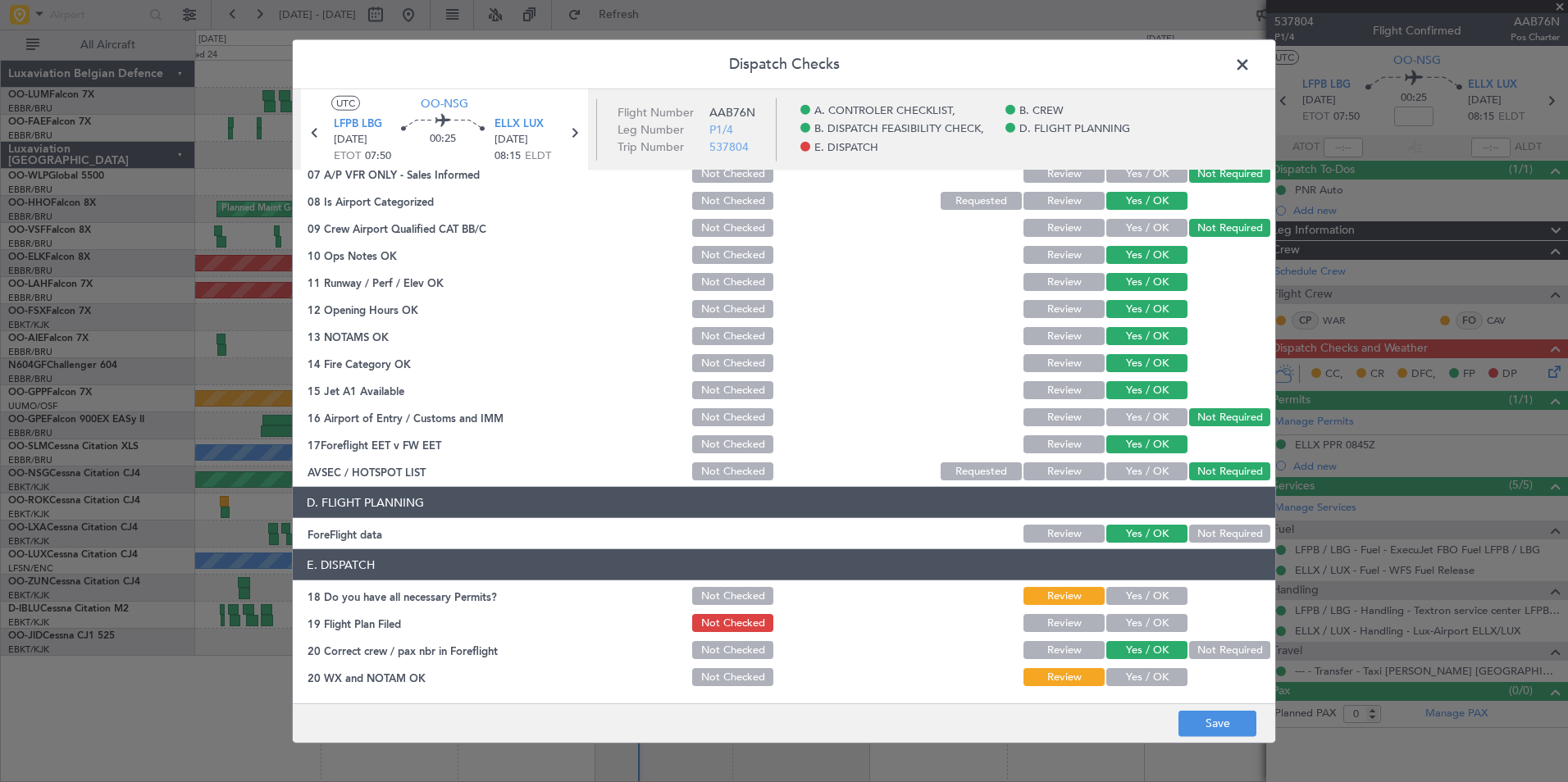
click at [1151, 593] on button "Yes / OK" at bounding box center [1147, 596] width 81 height 18
drag, startPoint x: 1148, startPoint y: 611, endPoint x: 1145, endPoint y: 624, distance: 13.3
click at [1146, 617] on section "E. DISPATCH 18 Do you have all necessary Permits? Not Checked Review Yes / OK 1…" at bounding box center [784, 619] width 983 height 140
drag, startPoint x: 1145, startPoint y: 626, endPoint x: 1146, endPoint y: 673, distance: 47.0
click at [1145, 627] on button "Yes / OK" at bounding box center [1147, 623] width 81 height 18
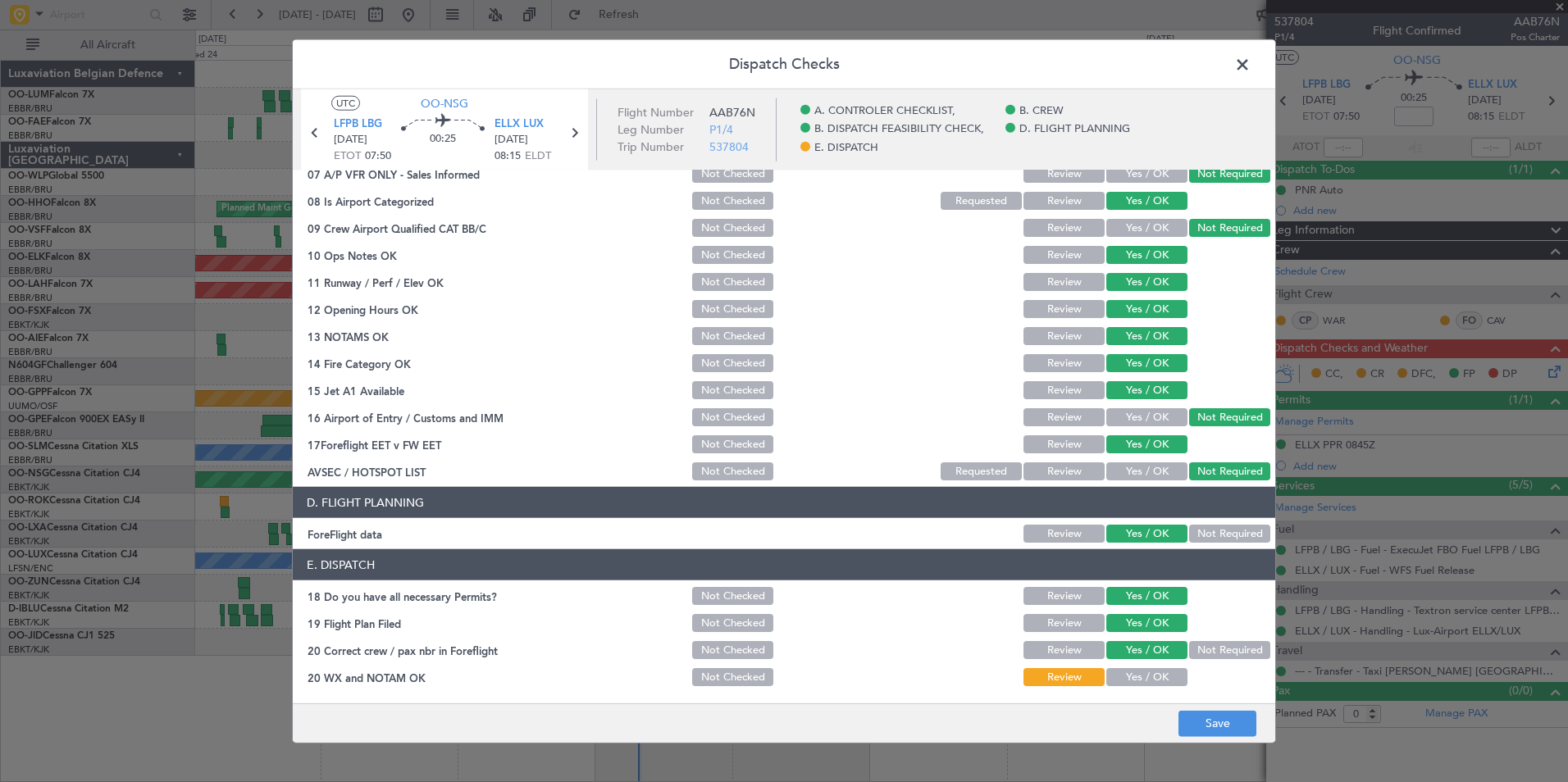
drag, startPoint x: 1146, startPoint y: 679, endPoint x: 1177, endPoint y: 701, distance: 38.0
click at [1146, 681] on button "Yes / OK" at bounding box center [1147, 677] width 81 height 18
click at [1244, 722] on button "Save" at bounding box center [1217, 723] width 78 height 26
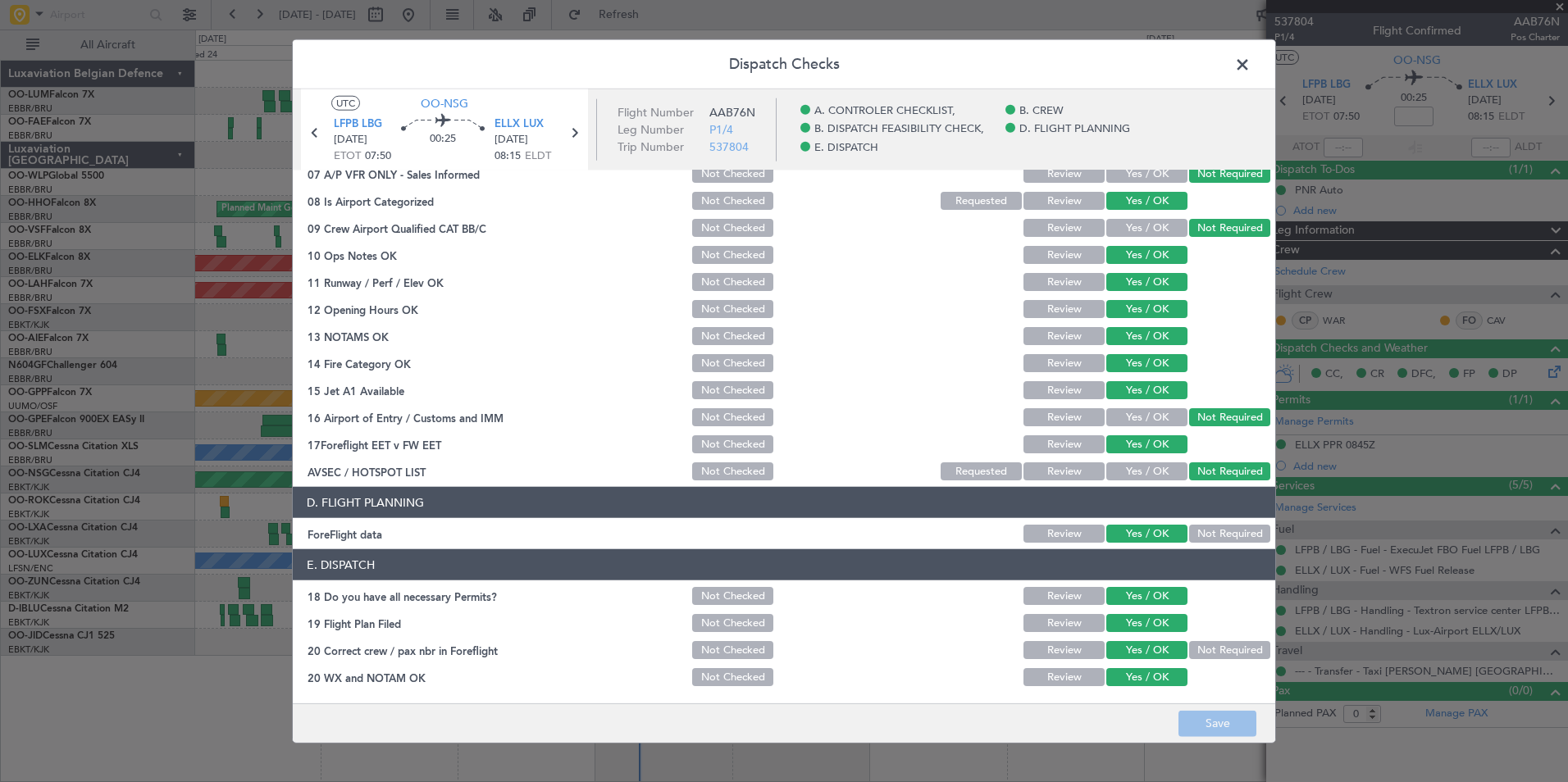
click at [1256, 62] on header "Dispatch Checks" at bounding box center [784, 64] width 983 height 49
click at [1250, 67] on span at bounding box center [1250, 69] width 0 height 33
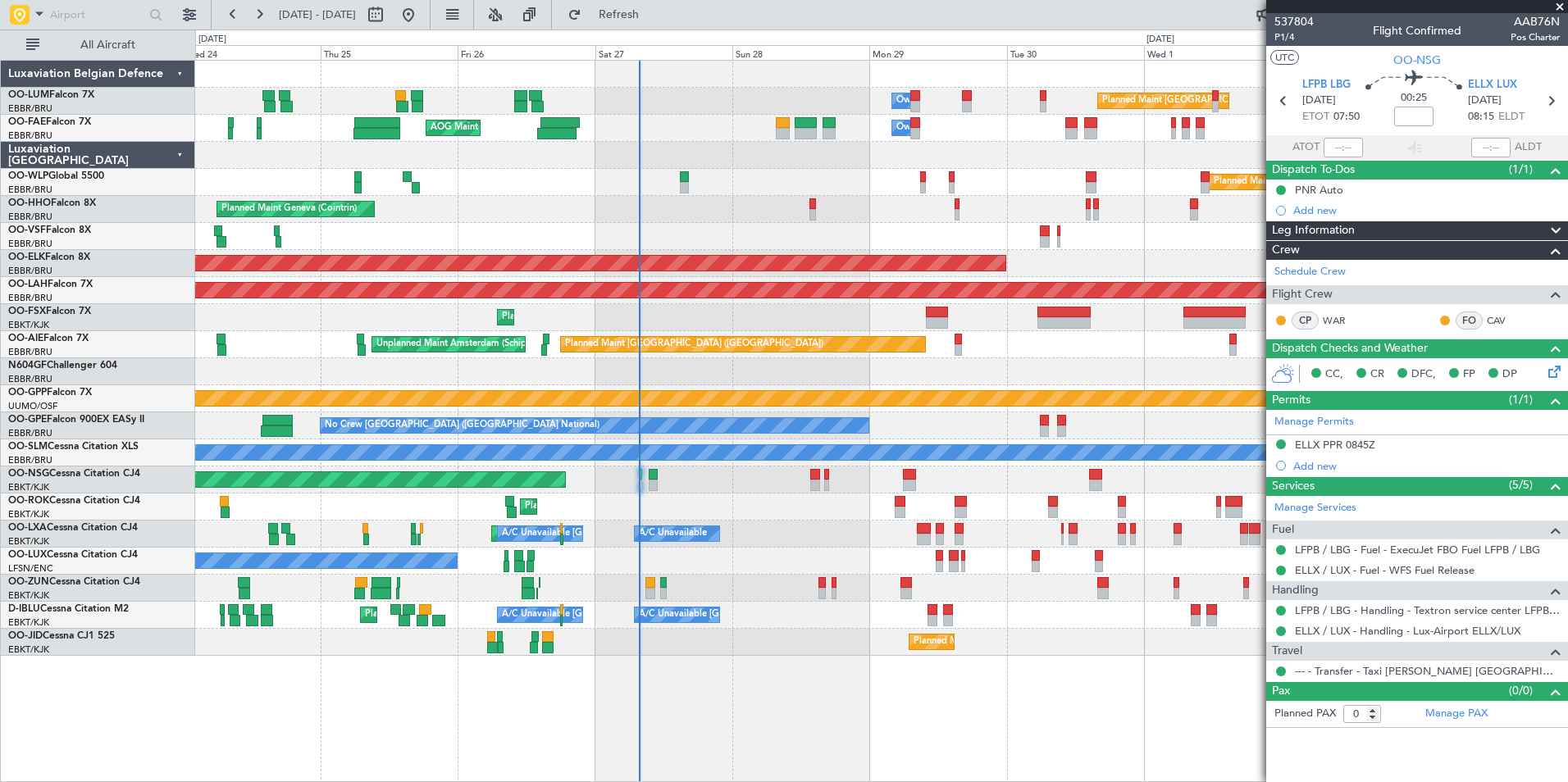
click at [672, 548] on div "Planned Maint Brussels (Brussels National) Owner Melsbroek Air Base Owner Melsb…" at bounding box center [881, 359] width 1372 height 595
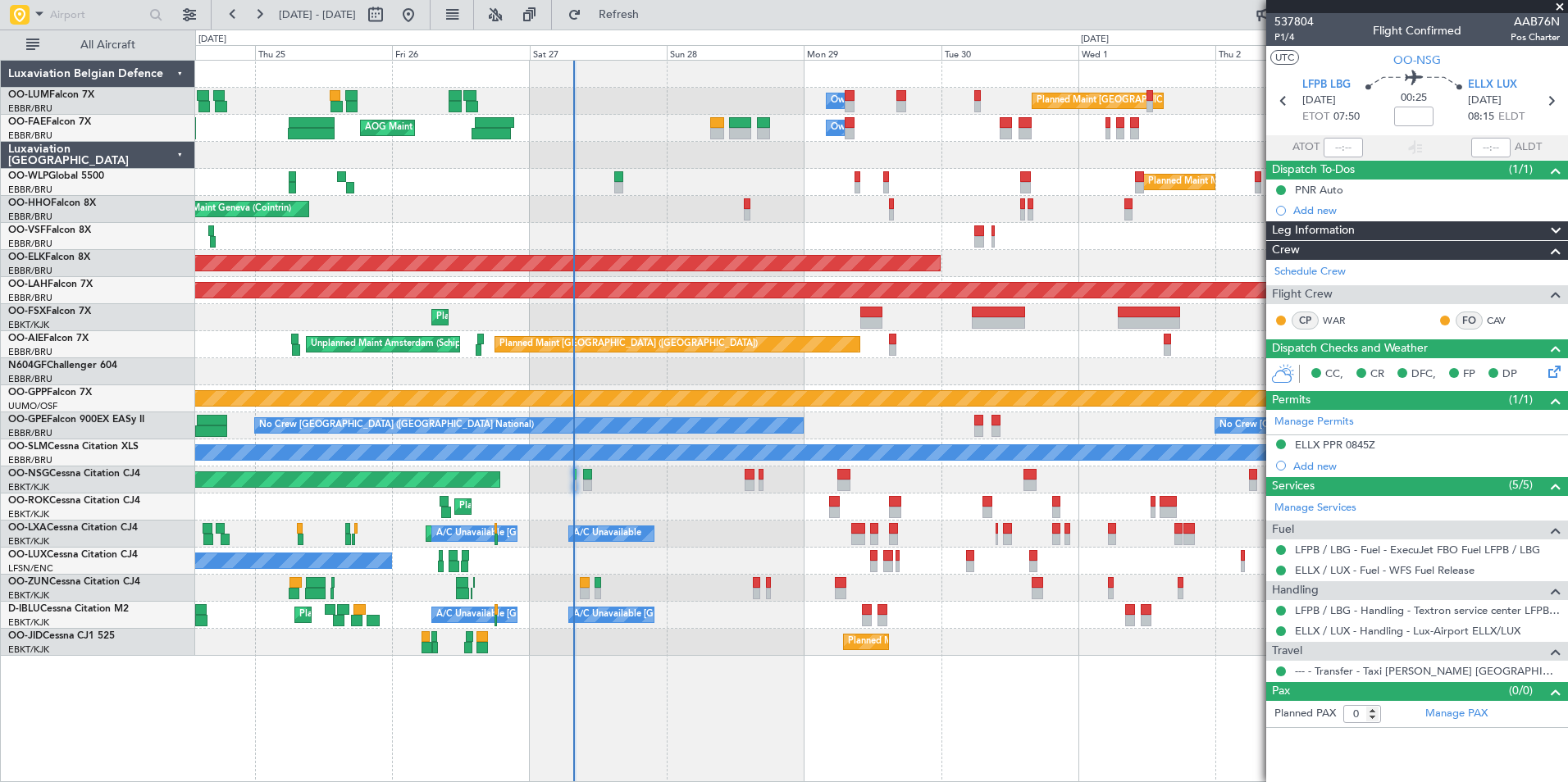
click at [632, 35] on div "0 0 Wed 24 Thu 25 Fri 26 Sat 27 Sun 28 Mon 29 Tue 30 Oct 2025 Wed 1 Thu 2 Fri 3…" at bounding box center [881, 45] width 1371 height 30
click at [640, 28] on fb-refresh-button "Refresh" at bounding box center [609, 15] width 115 height 30
click at [654, 12] on span "Refresh" at bounding box center [619, 14] width 69 height 11
click at [675, 541] on div "Planned Maint Kortrijk-Wevelgem A/C Unavailable Brussels (Brussels National) A/…" at bounding box center [881, 533] width 1372 height 27
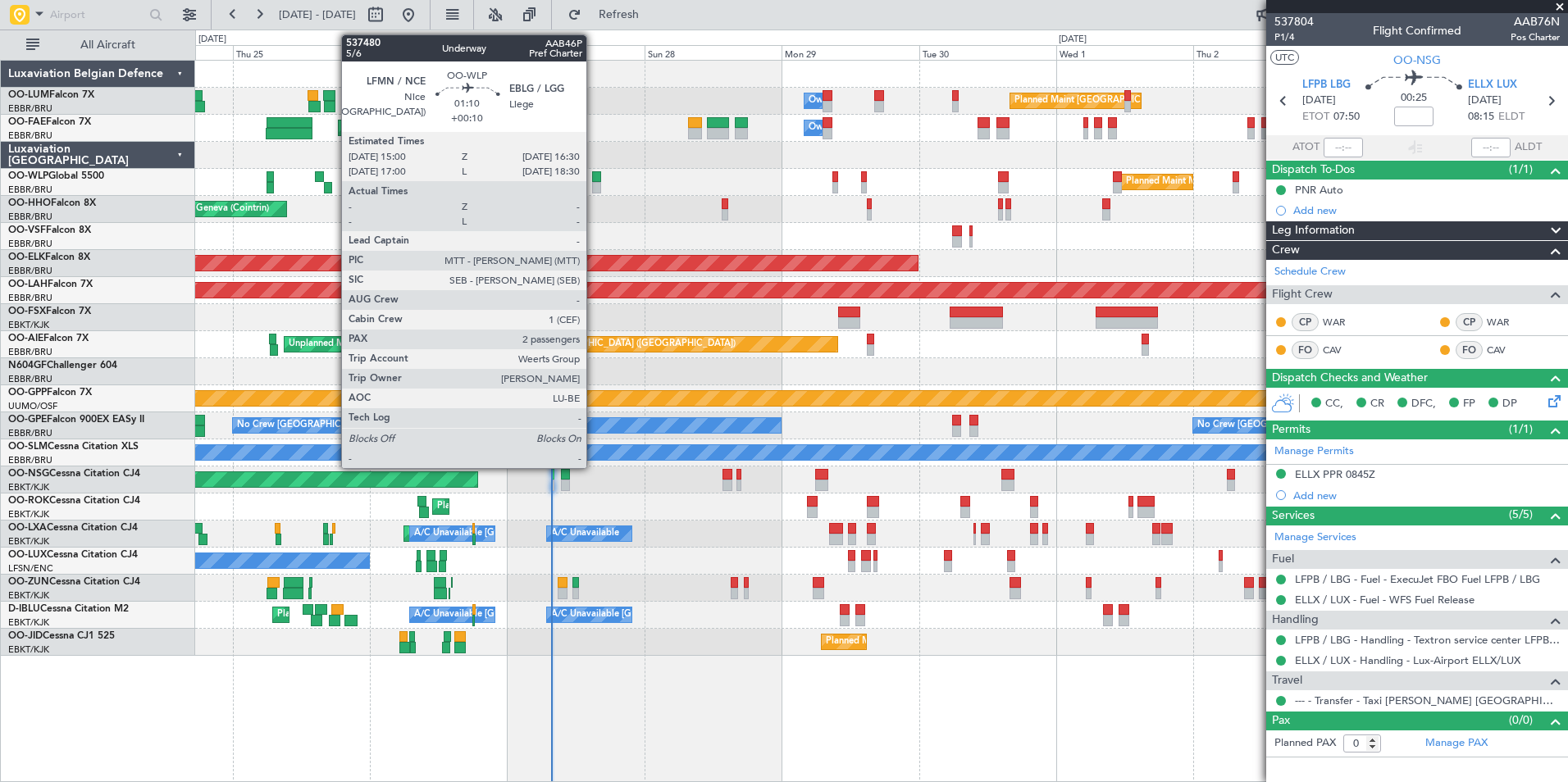
click at [594, 187] on div at bounding box center [596, 187] width 9 height 11
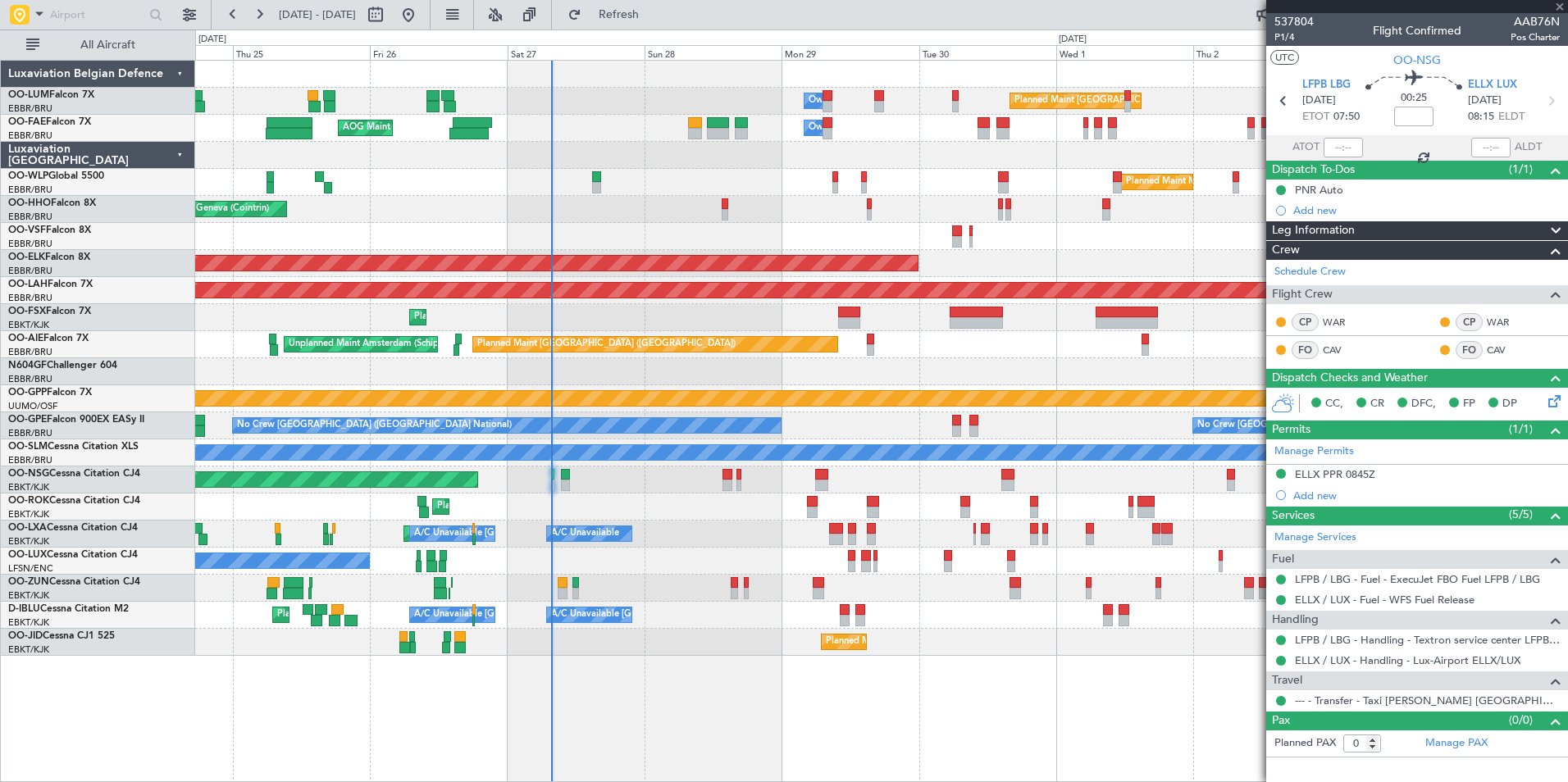
type input "+00:10"
type input "2"
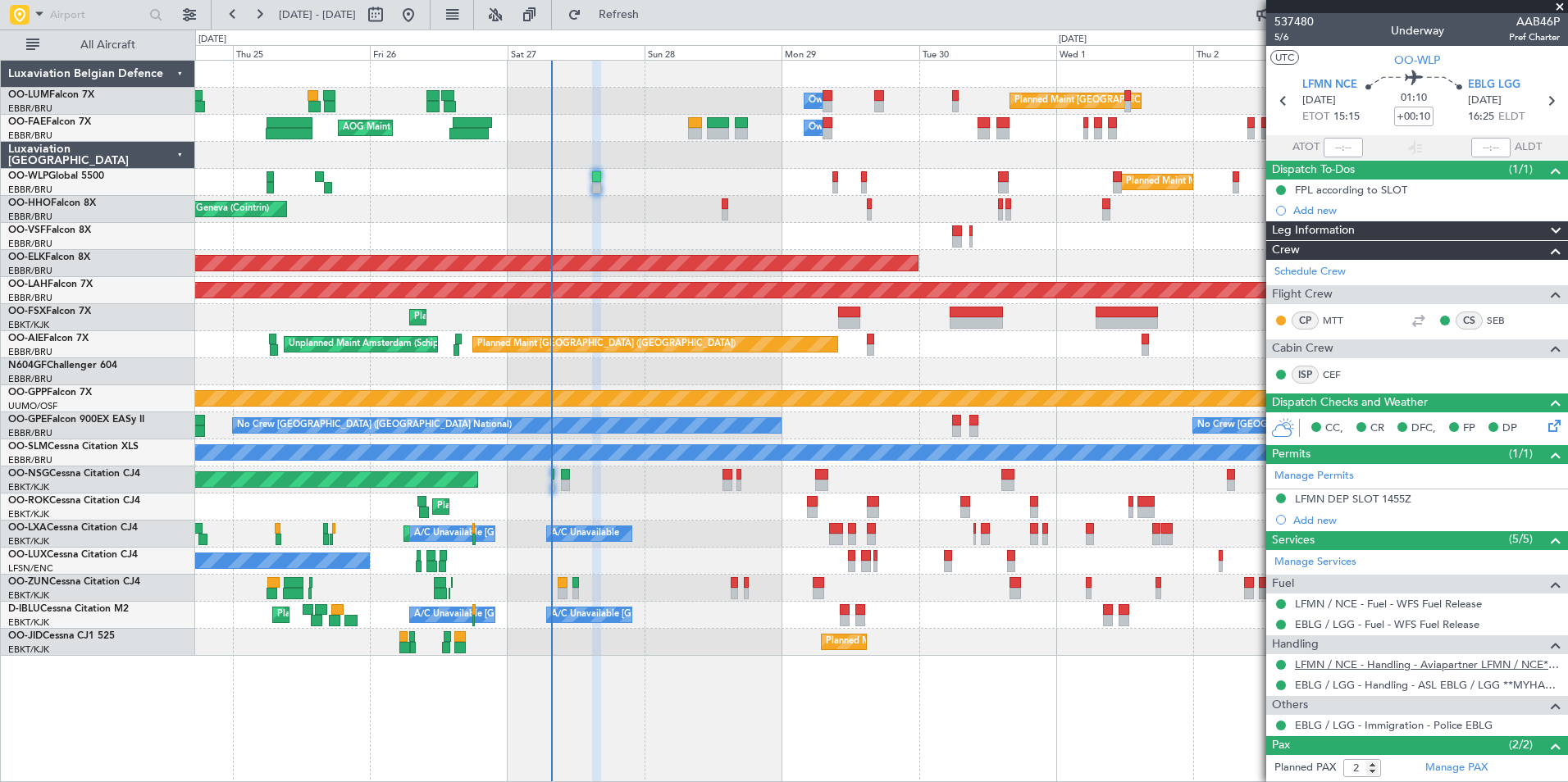
click at [1412, 666] on link "LFMN / NCE - Handling - Aviapartner LFMN / NCE*****MY HANDLING****" at bounding box center [1427, 665] width 265 height 14
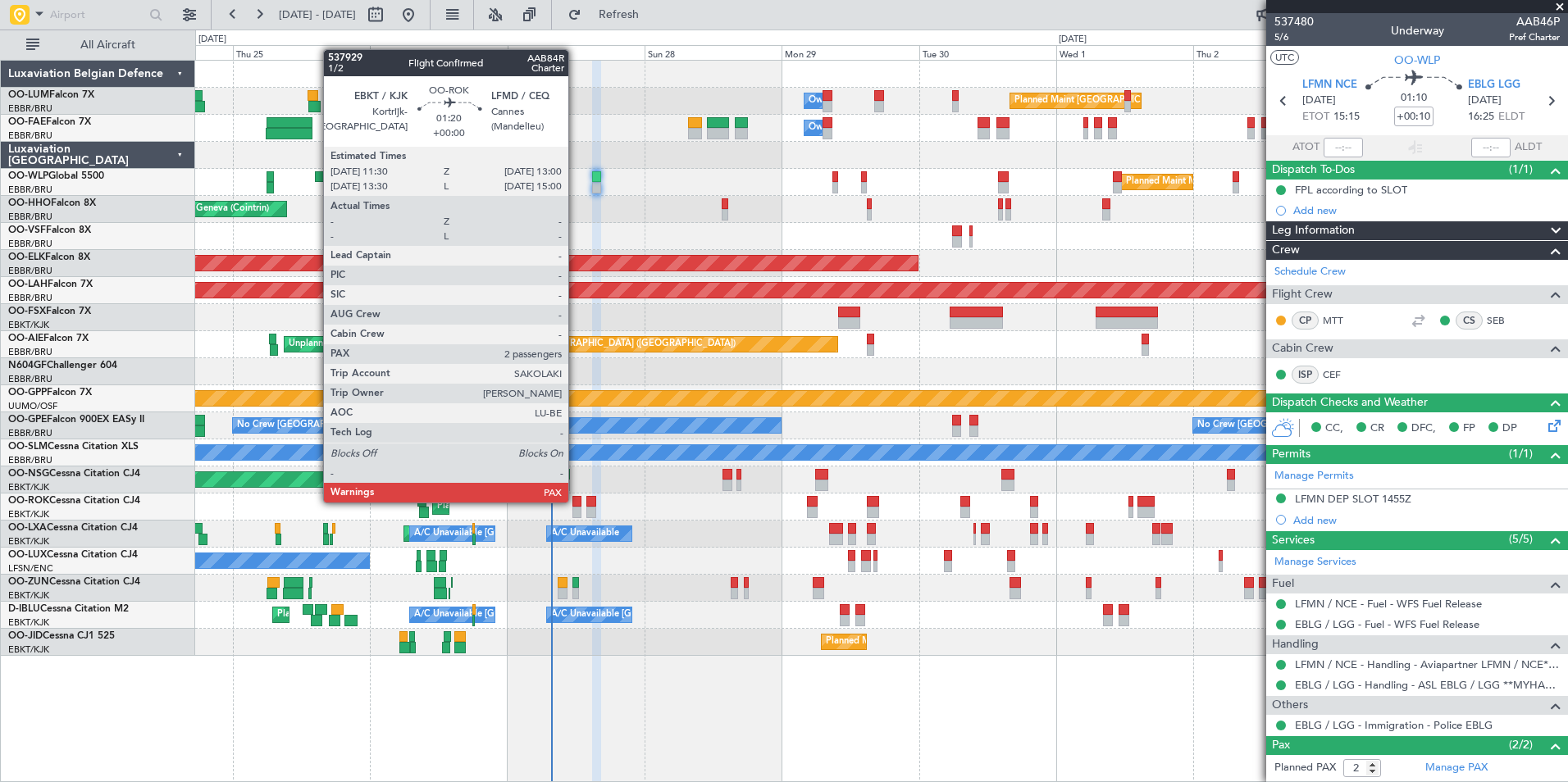
click at [575, 501] on div at bounding box center [576, 501] width 9 height 11
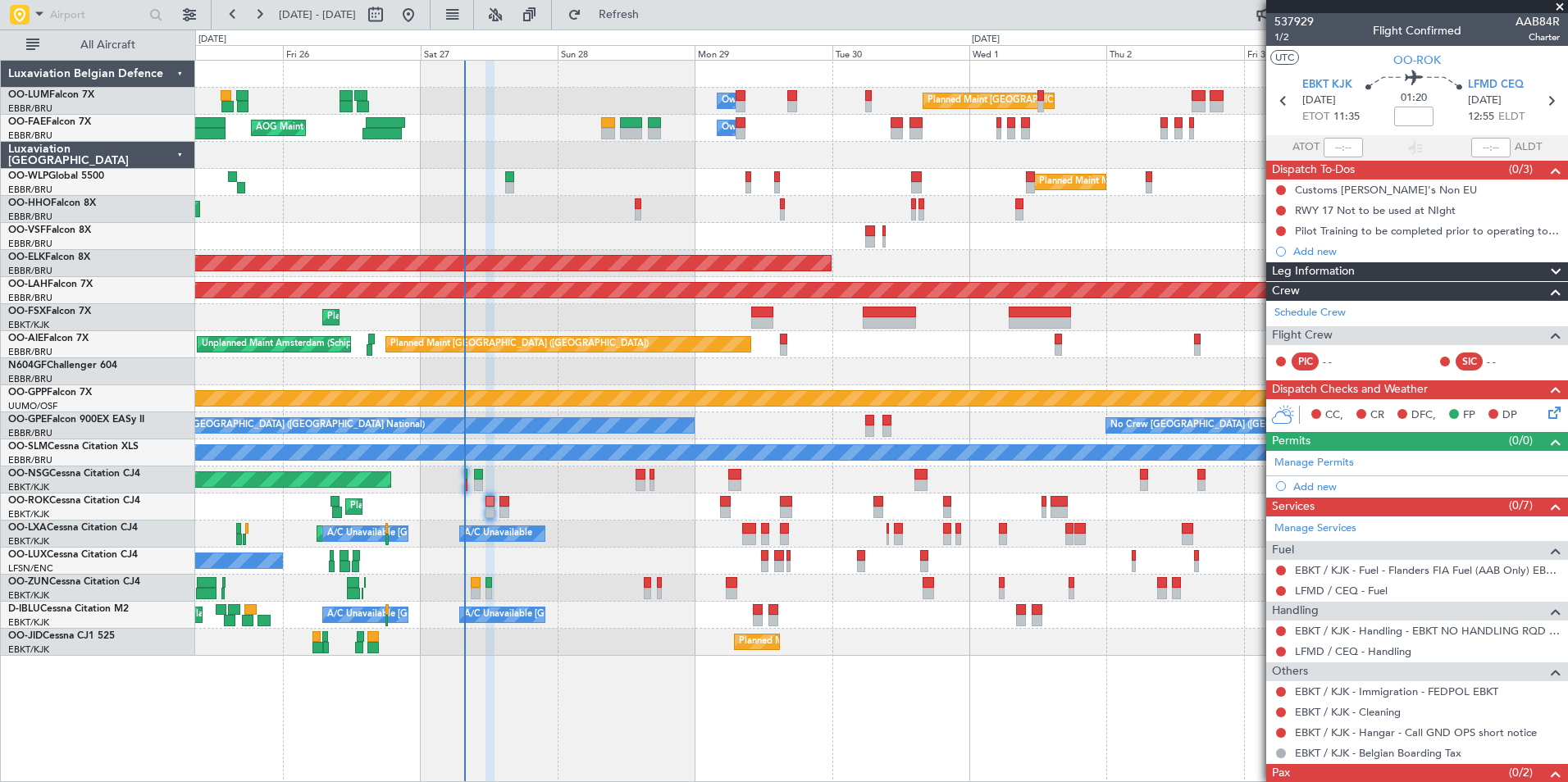
click at [764, 228] on div "Planned Maint Brussels (Brussels National) Owner Melsbroek Air Base Owner Melsb…" at bounding box center [881, 359] width 1372 height 595
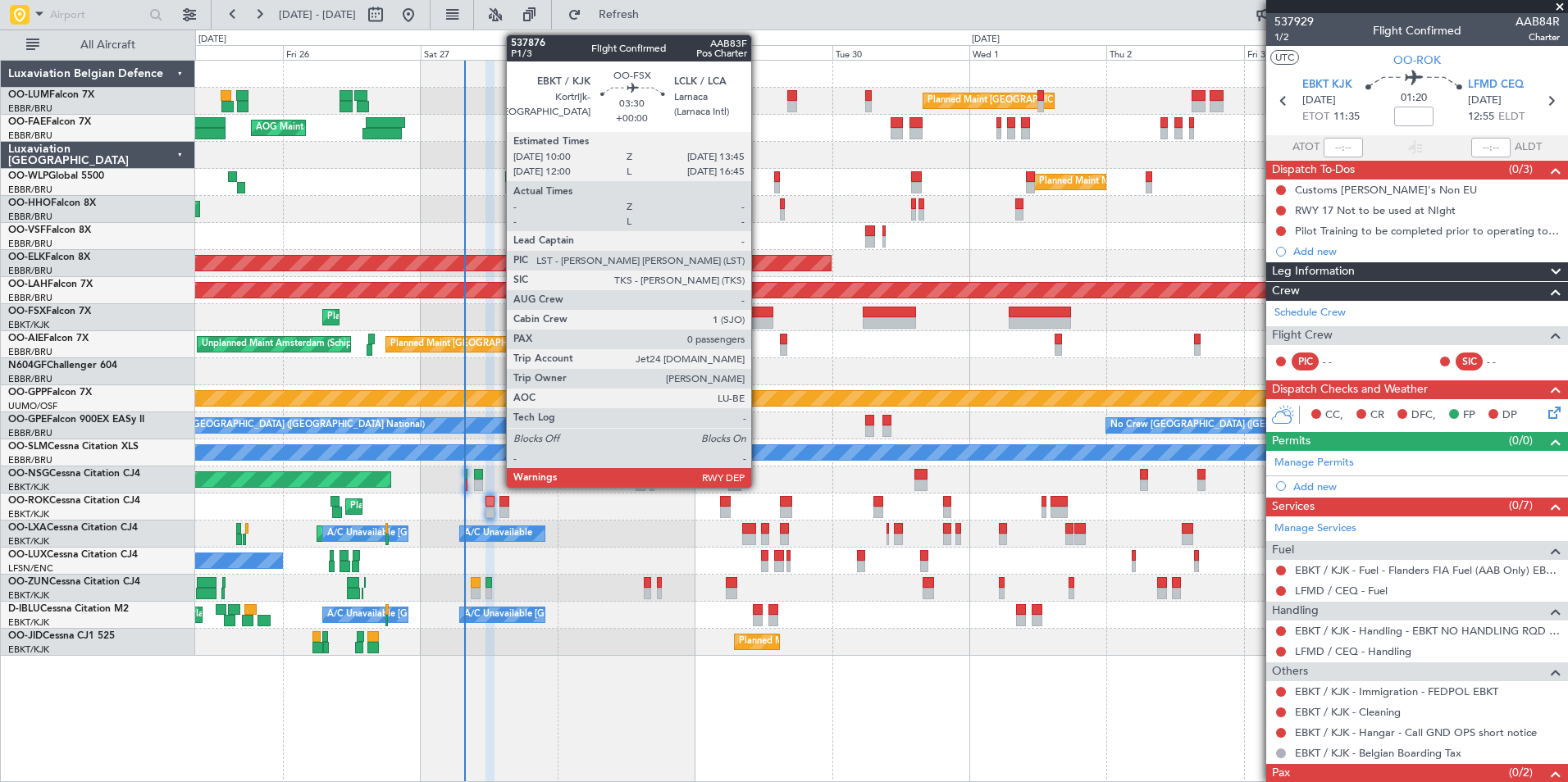
click at [759, 320] on div at bounding box center [762, 323] width 22 height 11
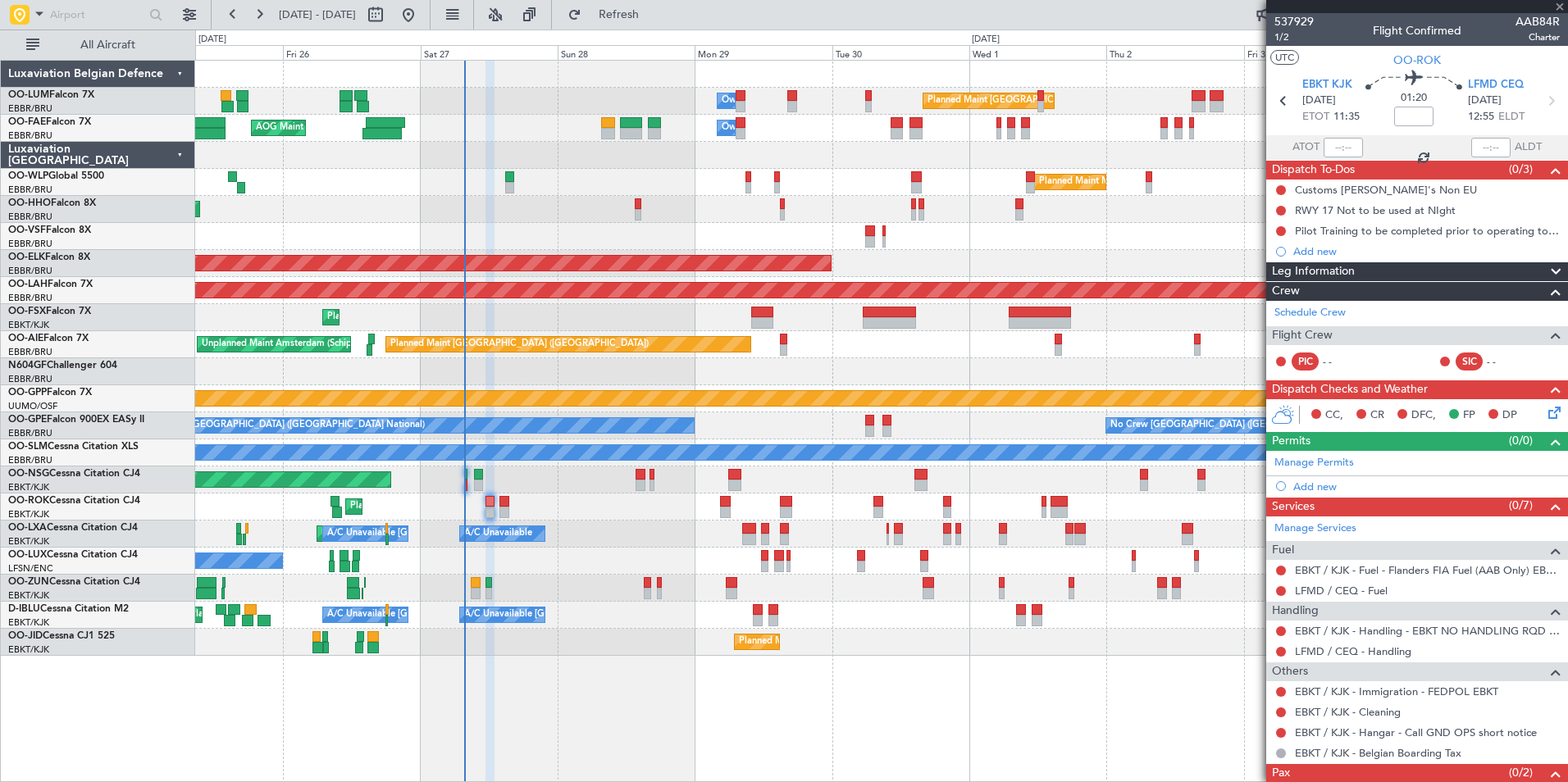
click at [732, 328] on div "Planned Maint Kortrijk-[GEOGRAPHIC_DATA]" at bounding box center [881, 318] width 1372 height 27
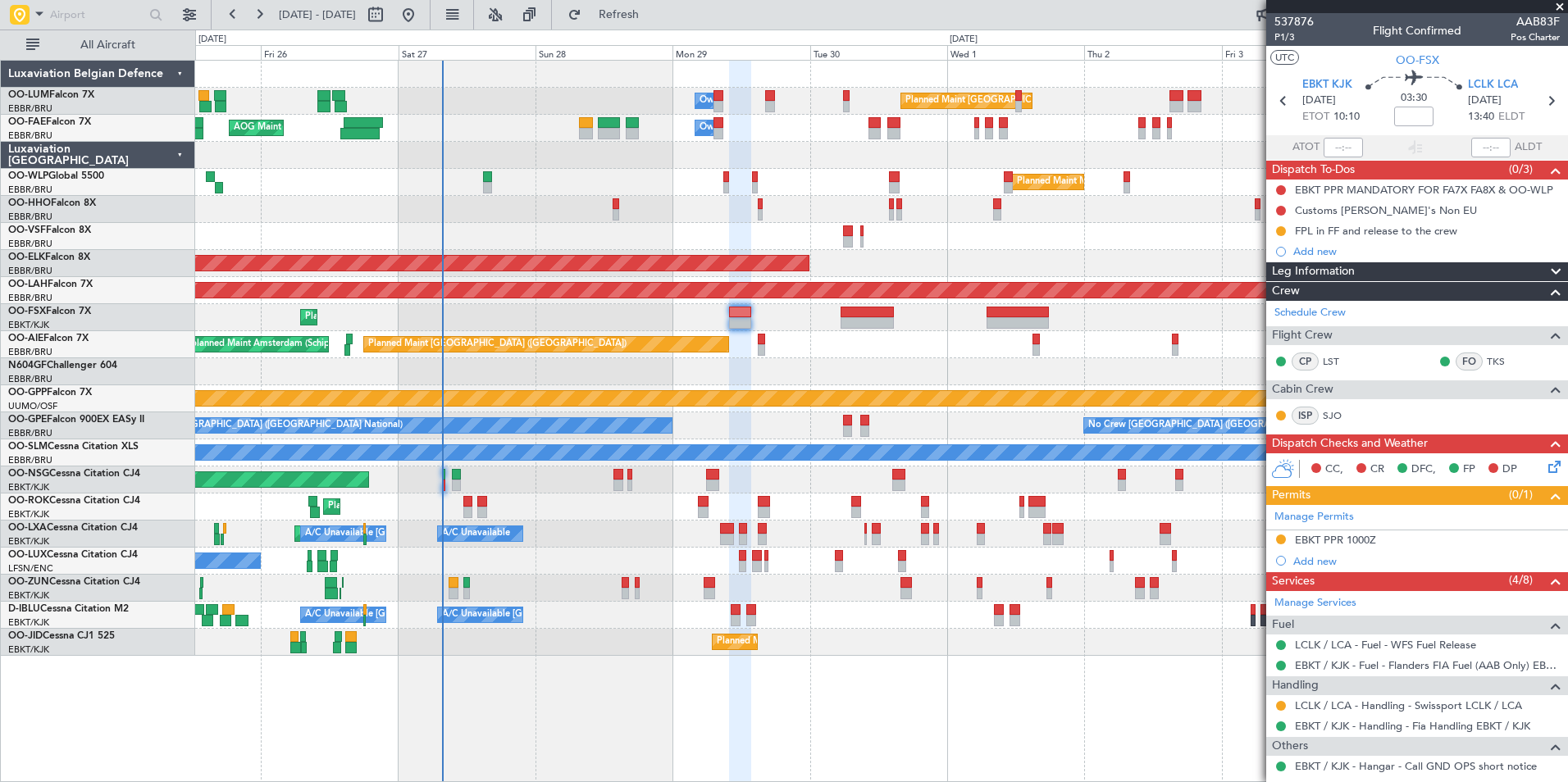
click at [730, 333] on div "Planned Maint London (Farnborough) Unplanned Maint Amsterdam (Schiphol)" at bounding box center [881, 345] width 1372 height 27
click at [765, 318] on div "Planned Maint Kortrijk-[GEOGRAPHIC_DATA]" at bounding box center [881, 318] width 1372 height 27
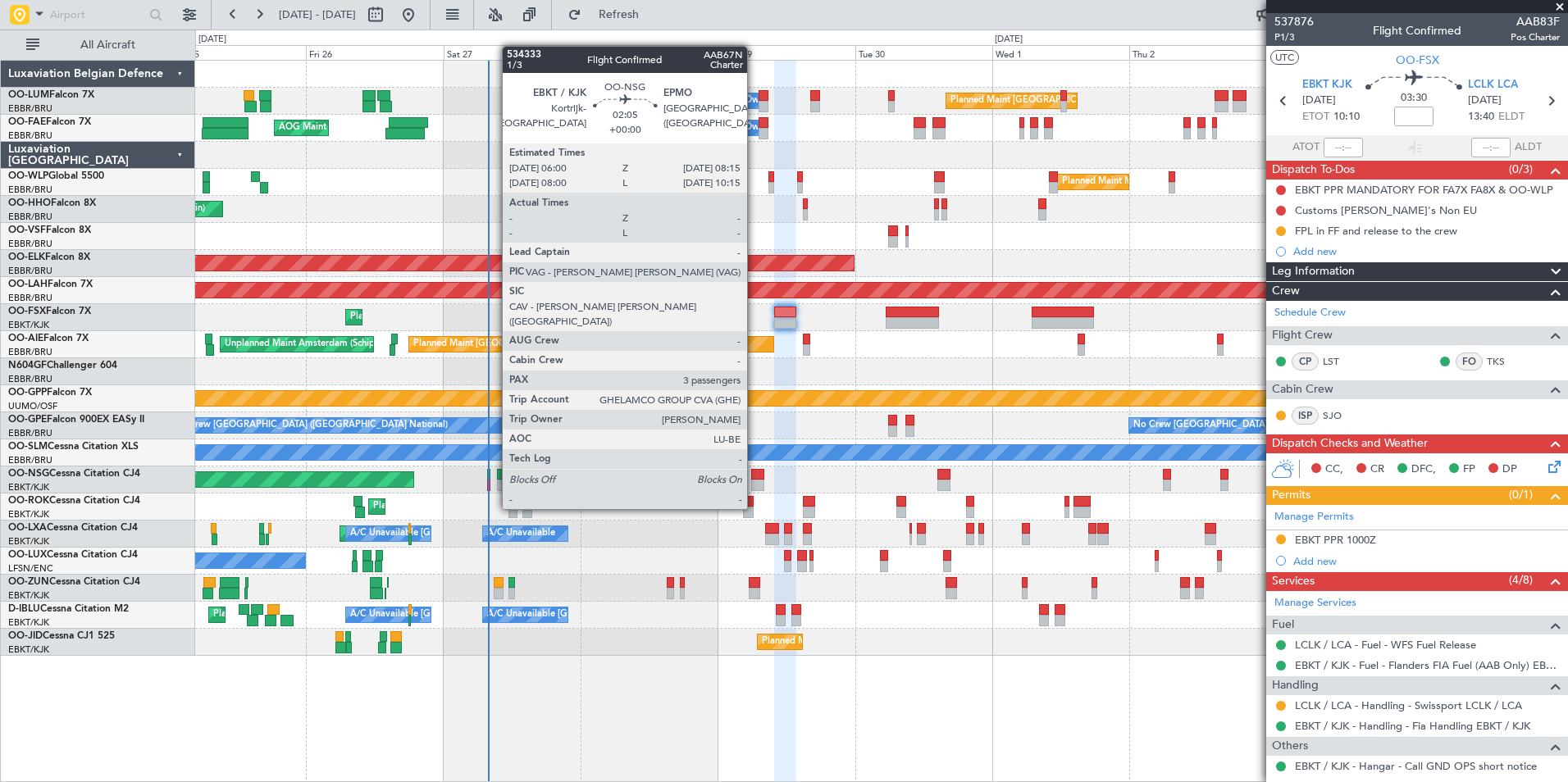
click at [755, 478] on div at bounding box center [757, 474] width 13 height 11
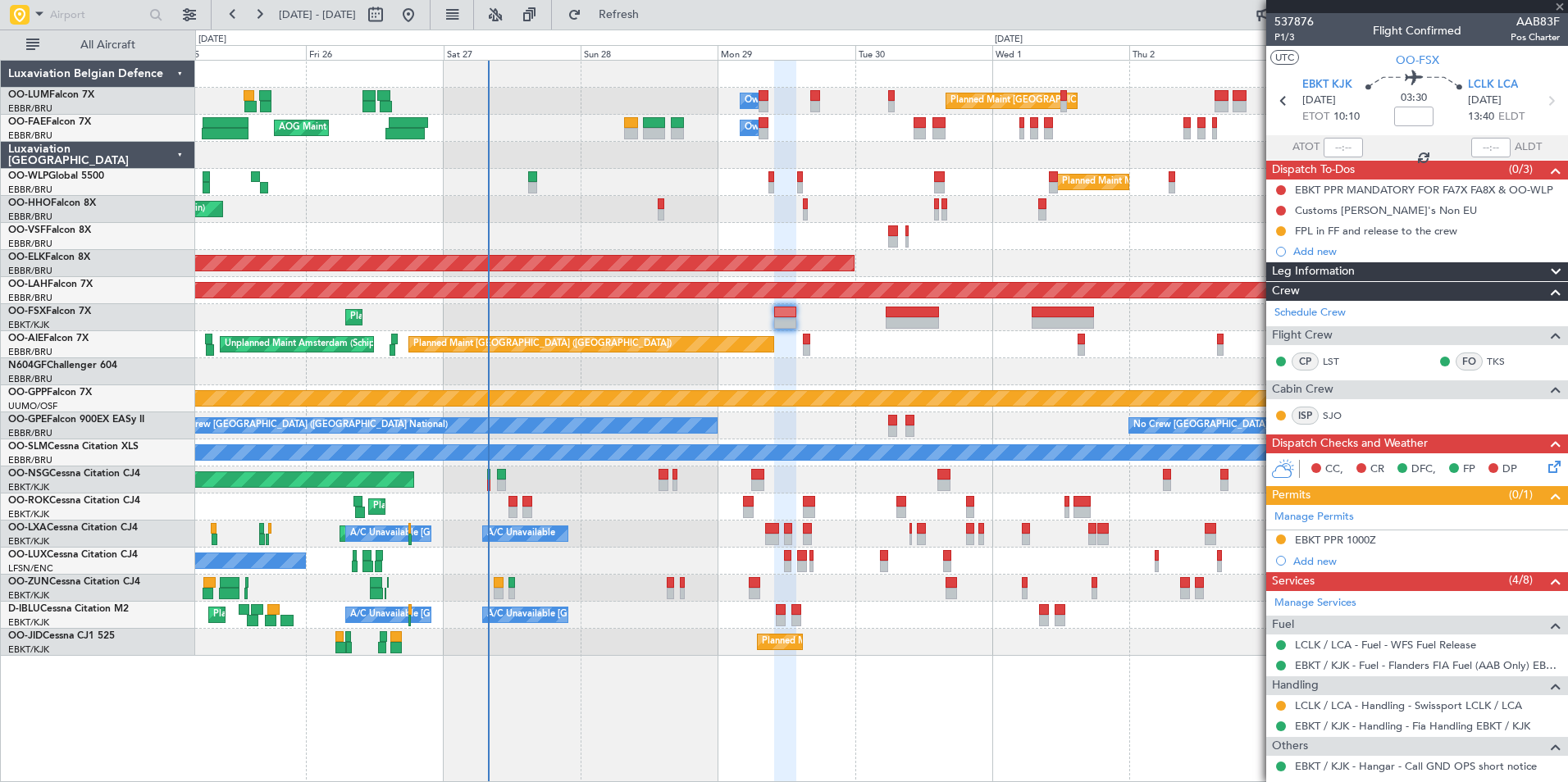
type input "3"
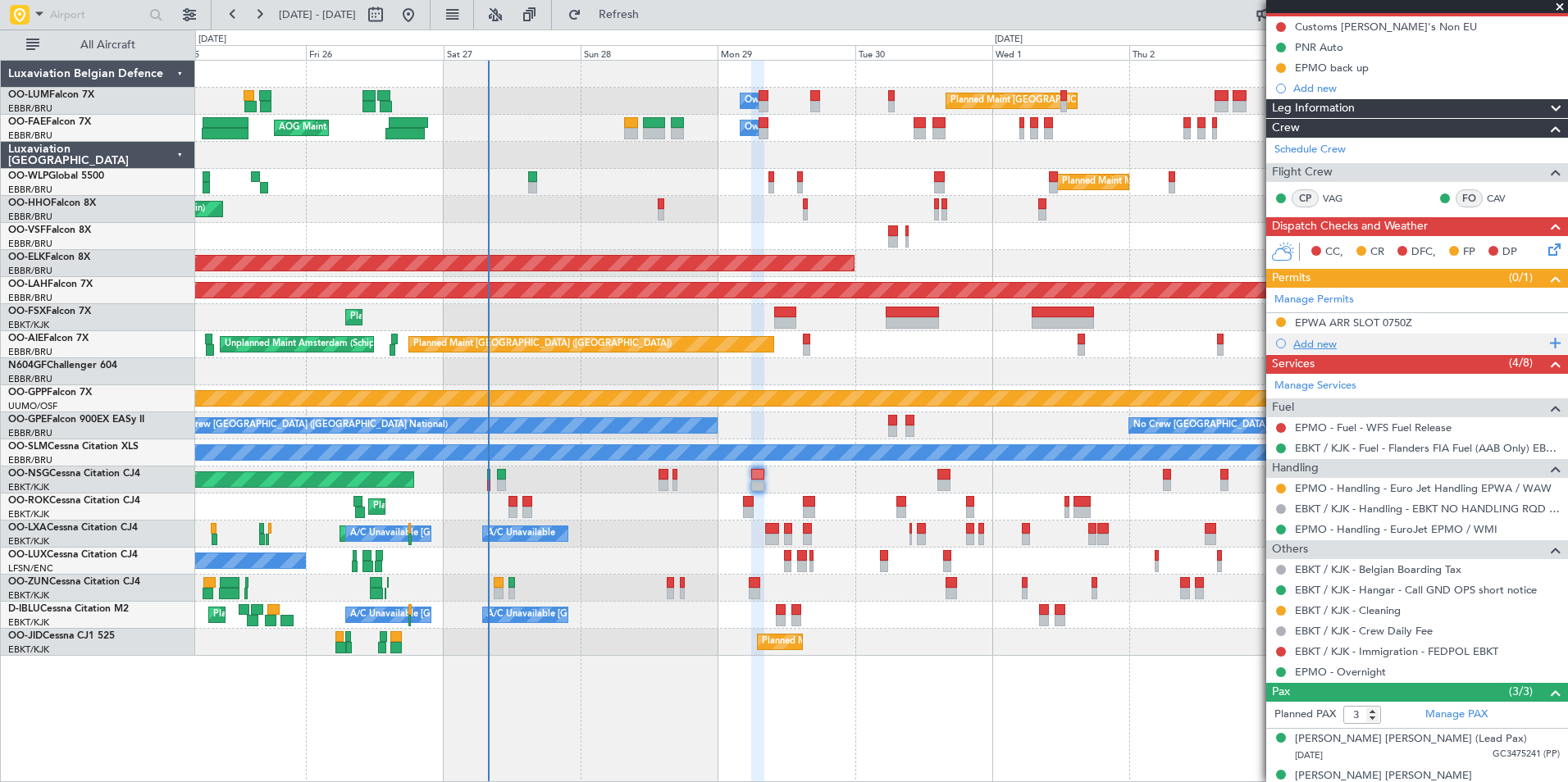
scroll to position [138, 0]
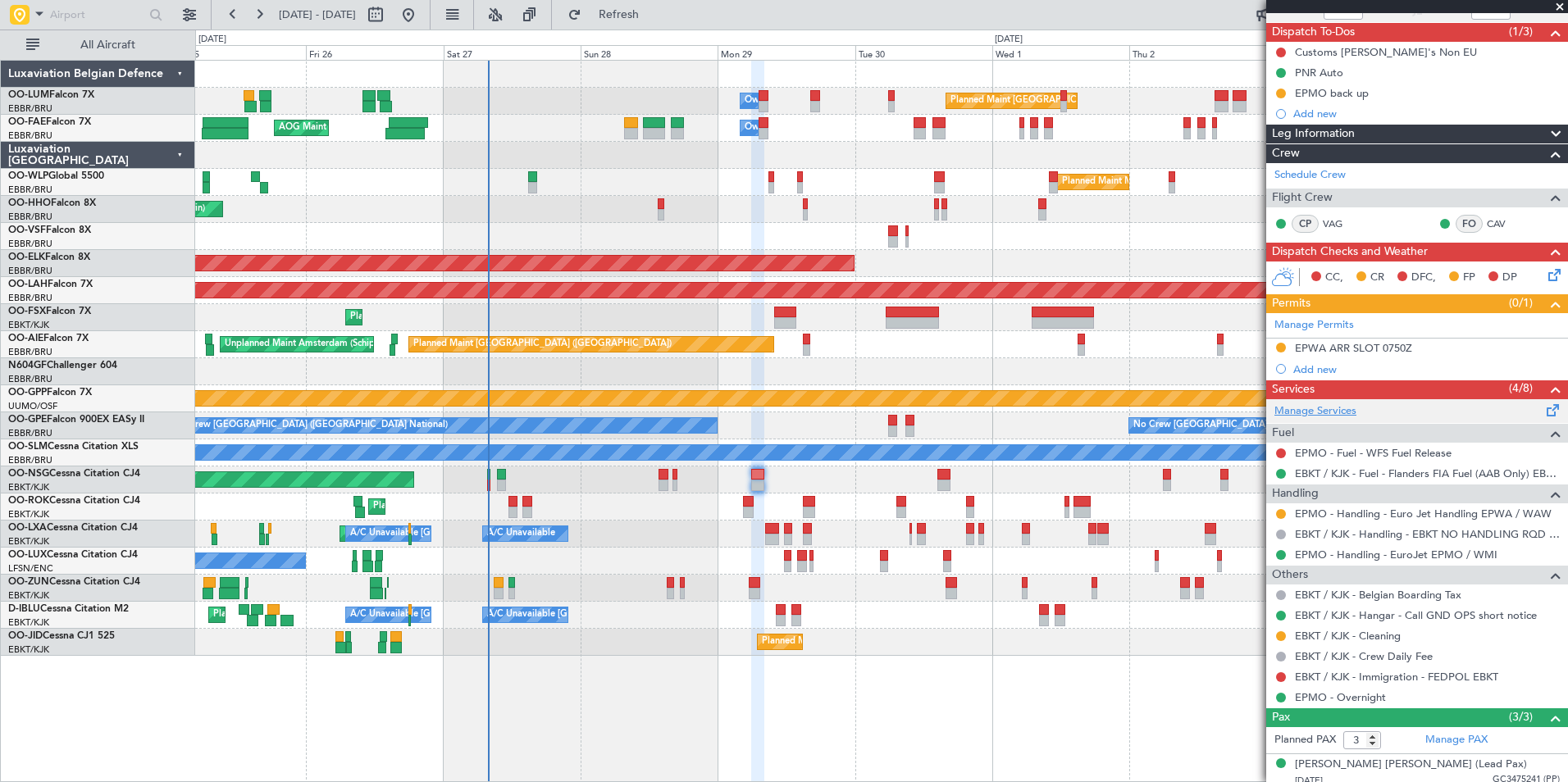
click at [1325, 416] on link "Manage Services" at bounding box center [1315, 411] width 82 height 16
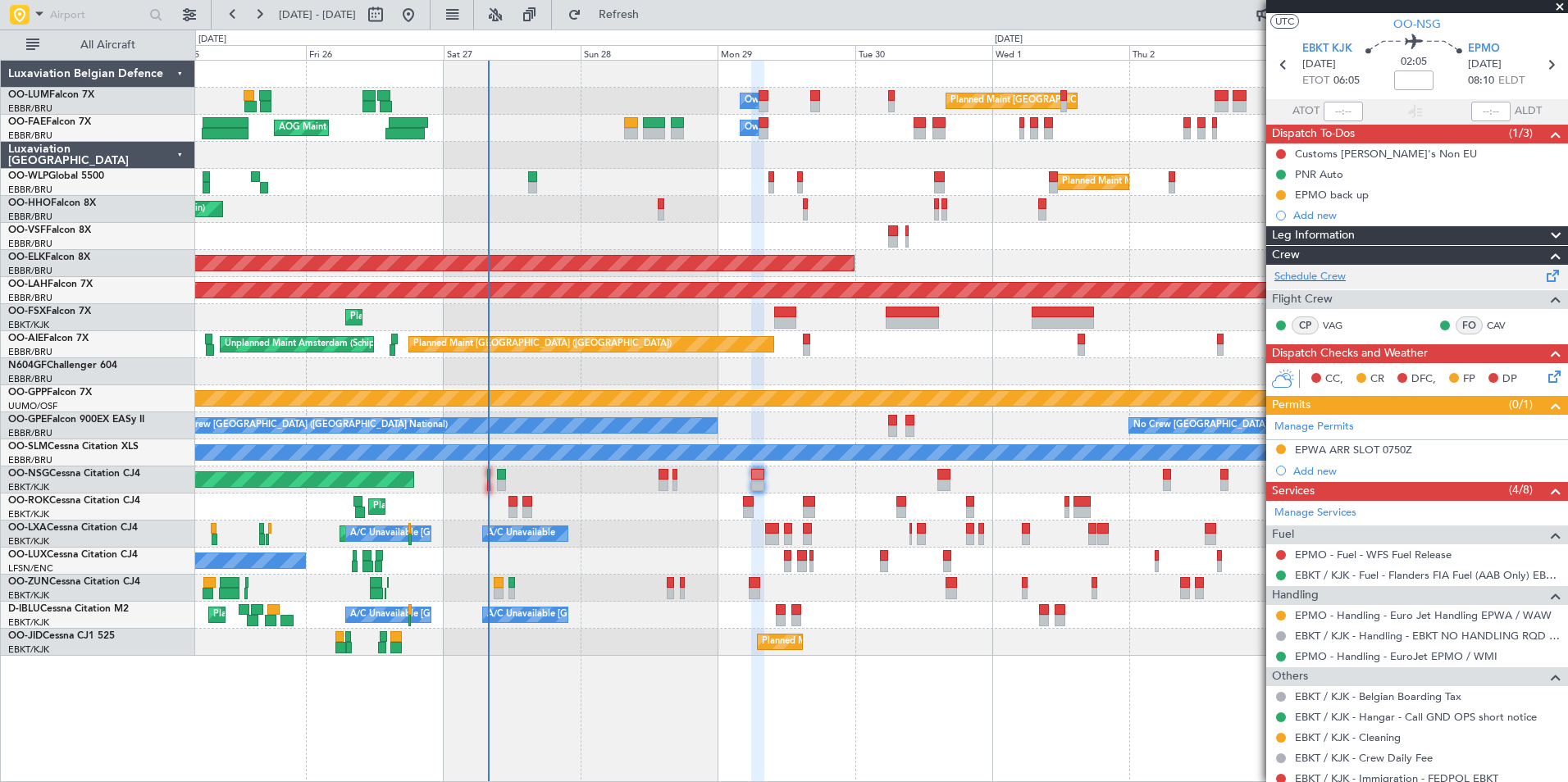
scroll to position [0, 0]
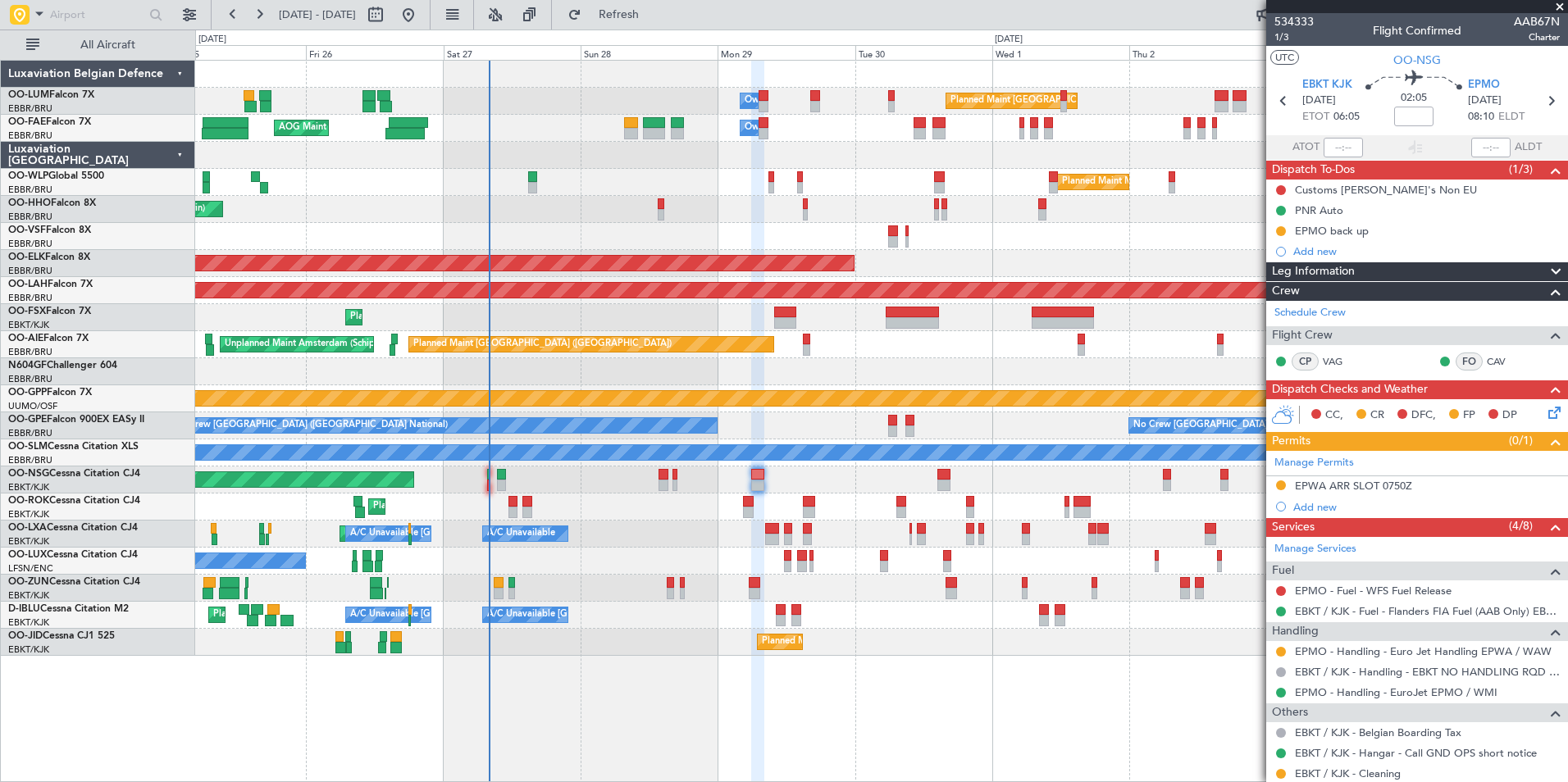
click at [525, 177] on div "Planned Maint Milan (Linate)" at bounding box center [881, 182] width 1372 height 27
click at [539, 186] on div "Planned Maint Milan (Linate)" at bounding box center [881, 182] width 1372 height 27
click at [535, 185] on div at bounding box center [532, 187] width 9 height 11
type input "+00:10"
type input "2"
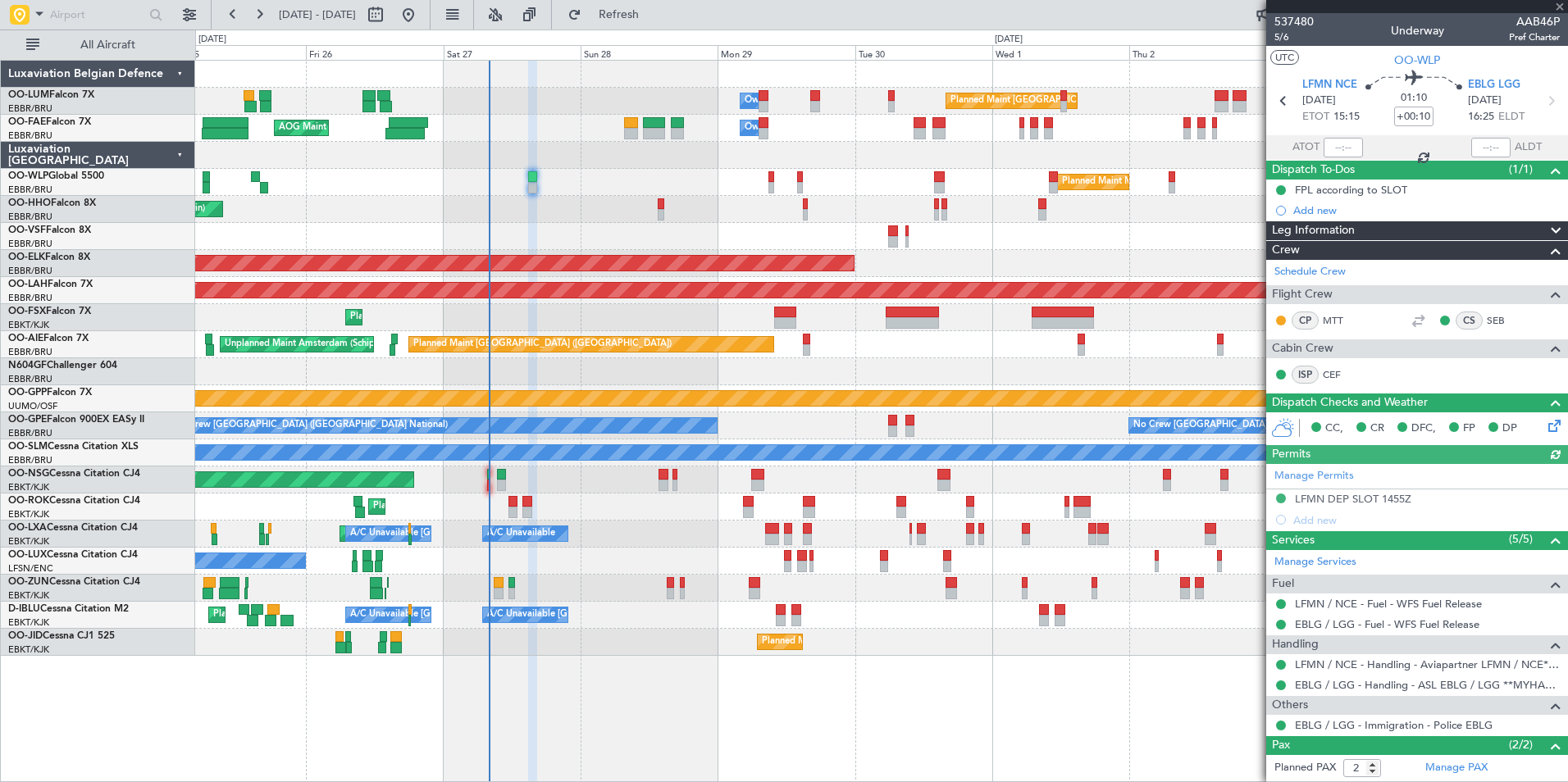
click at [1369, 486] on div "Manage Permits LFMN DEP SLOT 1455Z Add new" at bounding box center [1417, 497] width 302 height 67
click at [1364, 493] on div "Manage Permits LFMN DEP SLOT 1455Z Add new" at bounding box center [1417, 497] width 302 height 67
click at [1376, 502] on div "LFMN DEP SLOT 1455Z" at bounding box center [1353, 499] width 117 height 14
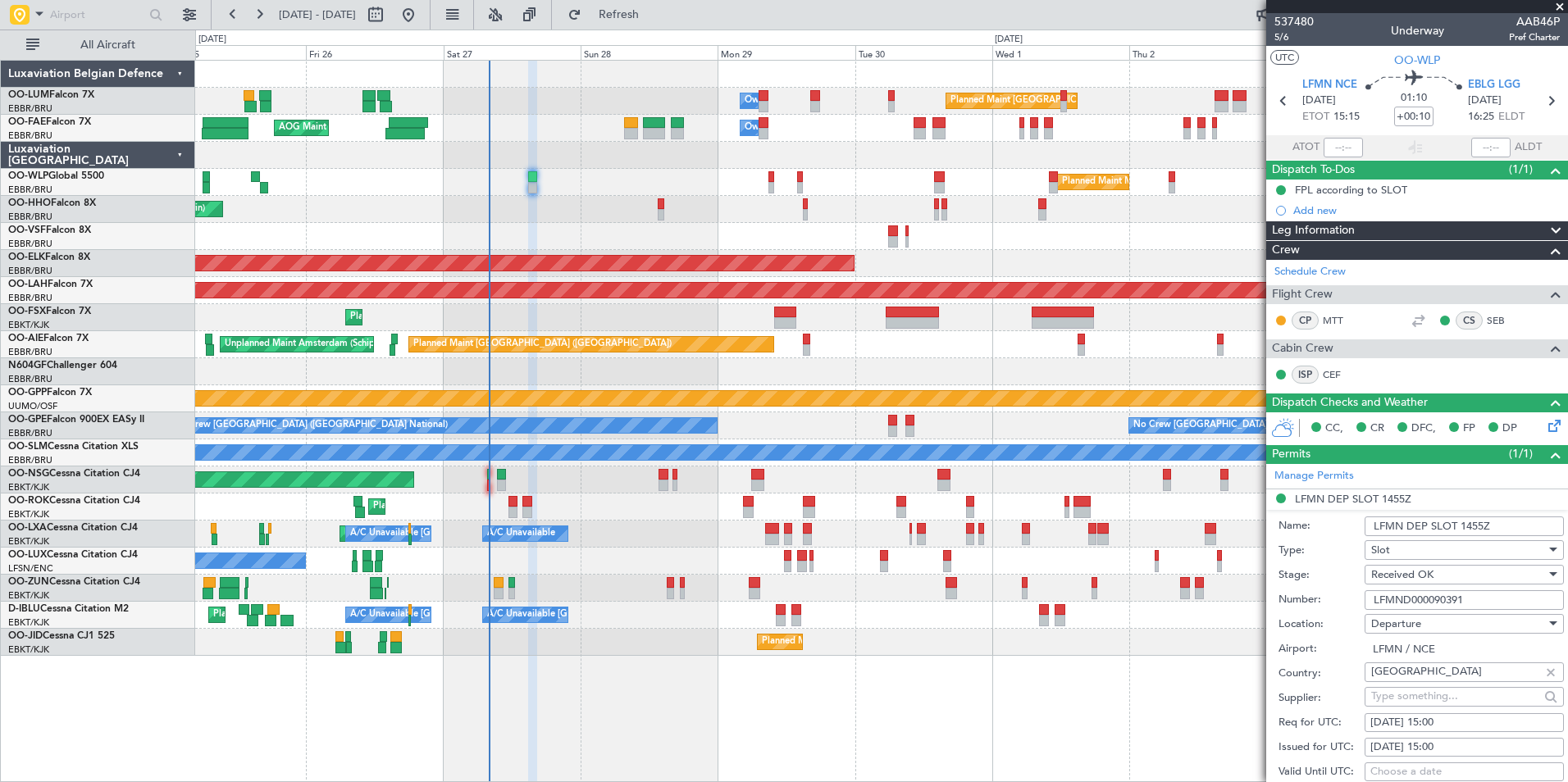
click at [1421, 721] on div "27/09/2025 15:00" at bounding box center [1464, 723] width 188 height 16
select select "9"
select select "2025"
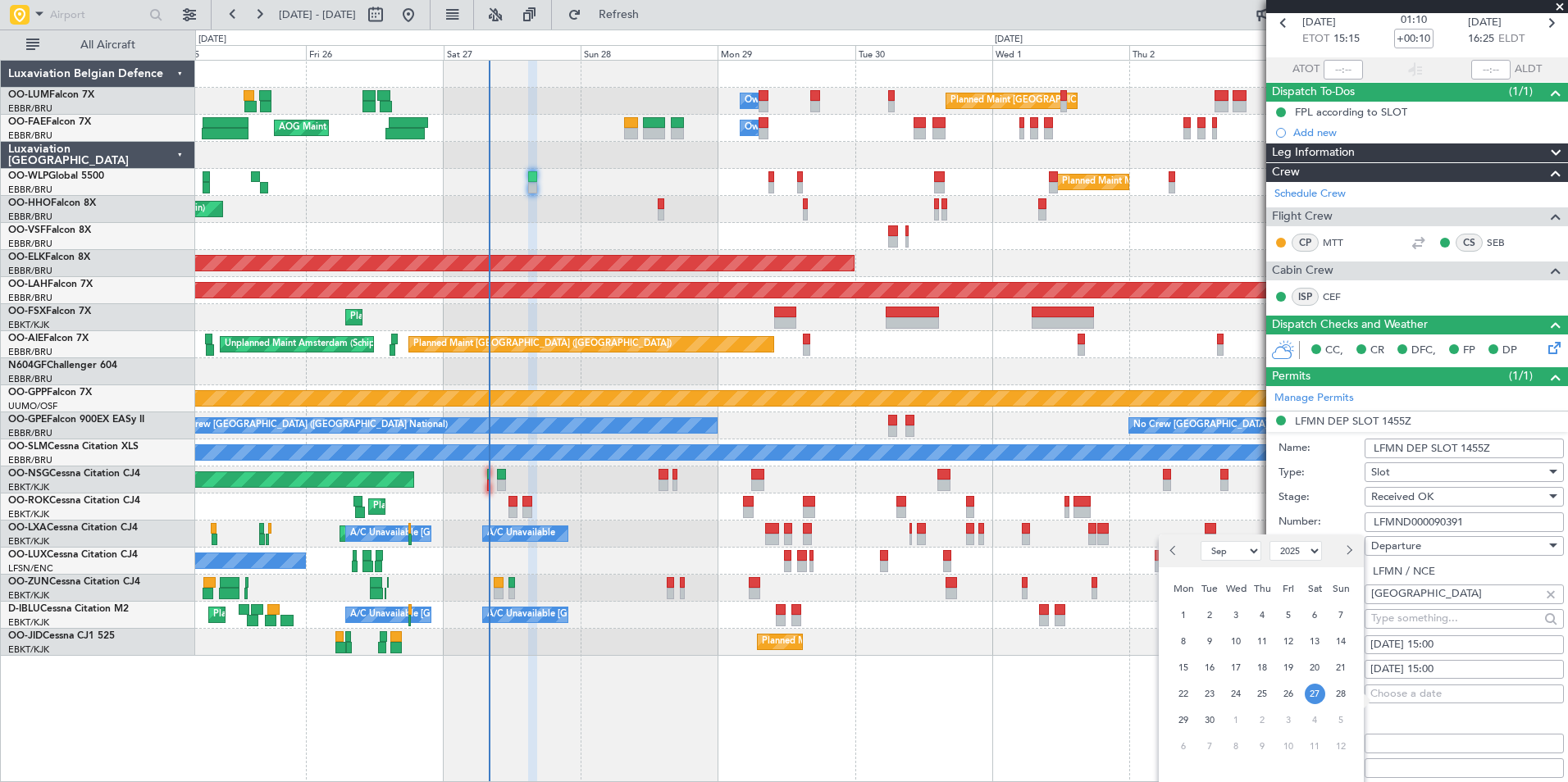
scroll to position [164, 0]
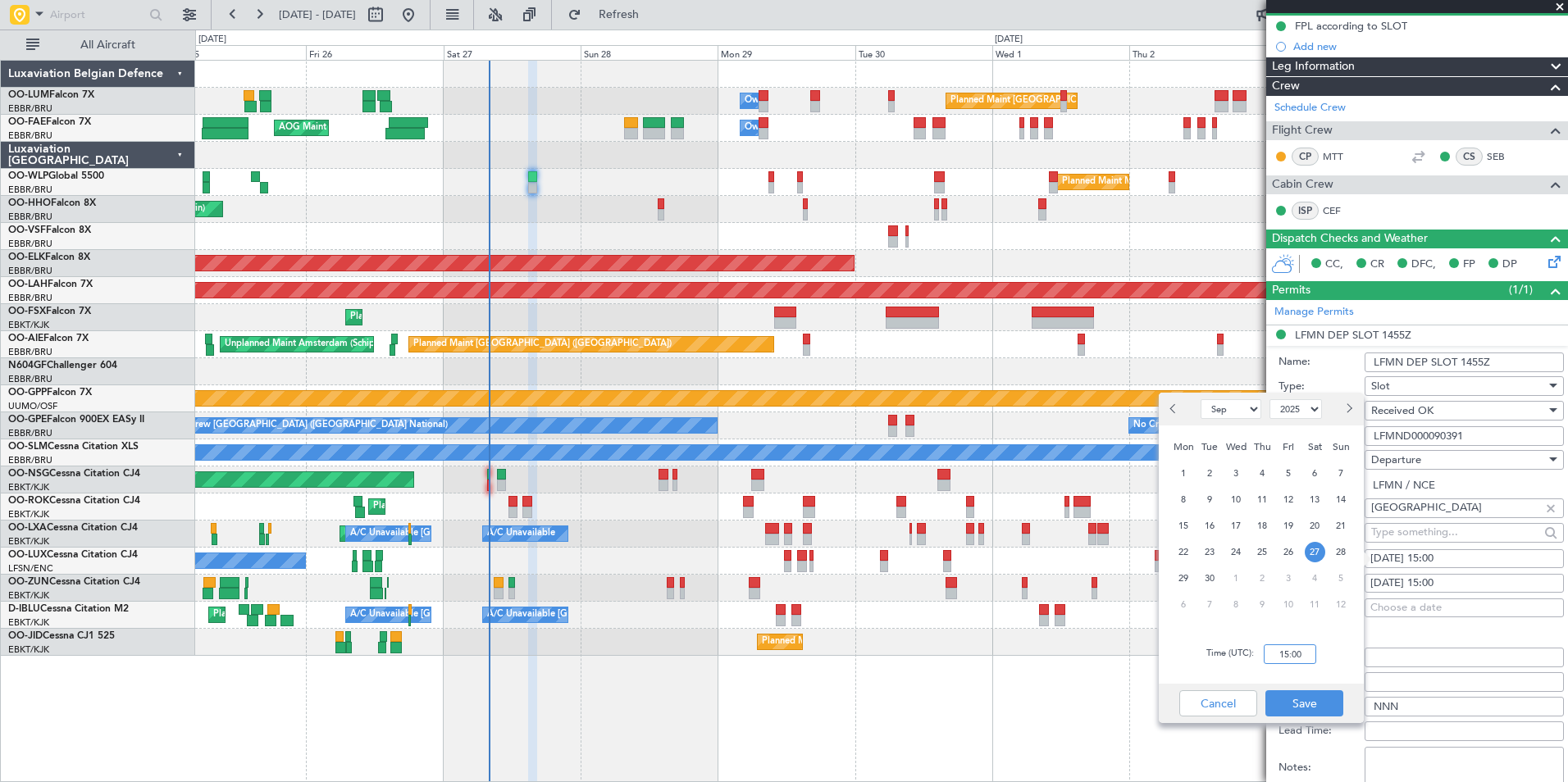
click at [1284, 660] on input "15:00" at bounding box center [1289, 654] width 53 height 20
type input "13:45"
click at [1304, 700] on button "Save" at bounding box center [1304, 703] width 78 height 26
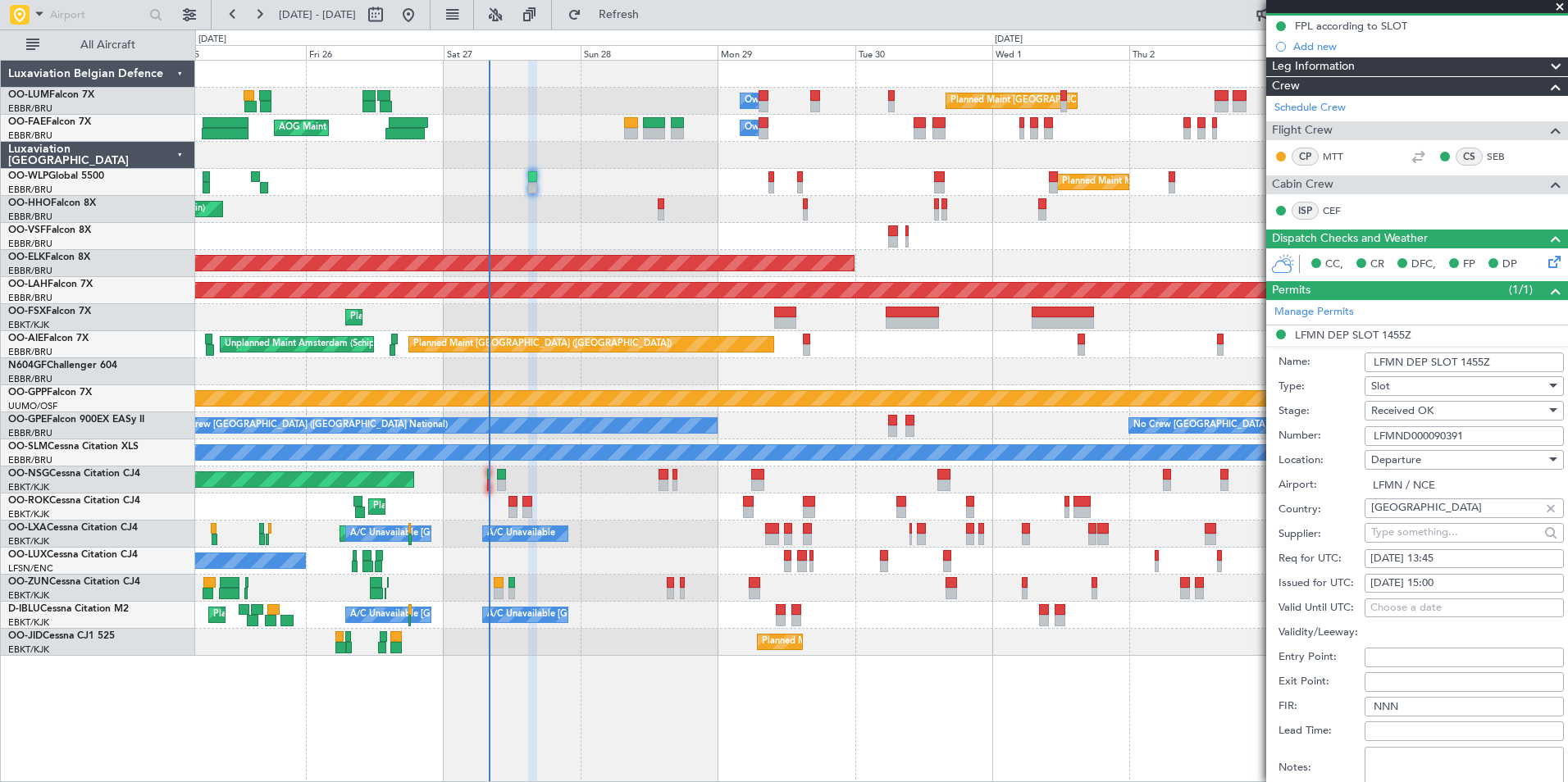
click at [1413, 592] on form "Name: LFMN DEP SLOT 1455Z Type: Slot Stage: Received OK Number: LFMND000090391 …" at bounding box center [1417, 591] width 302 height 489
click at [1415, 589] on div "27/09/2025 15:00" at bounding box center [1464, 583] width 188 height 16
select select "9"
select select "2025"
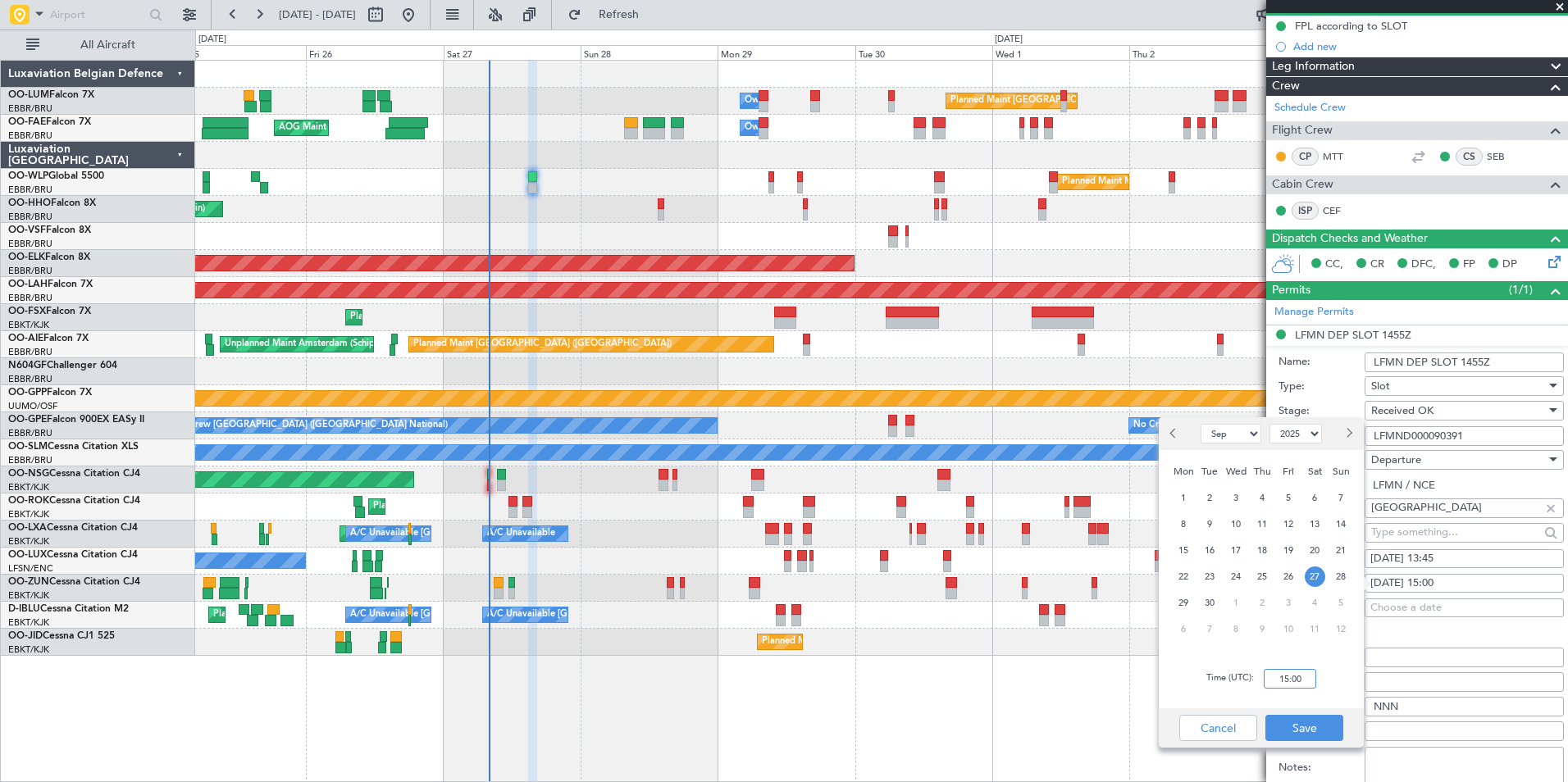
click at [1301, 684] on input "15:00" at bounding box center [1289, 679] width 53 height 20
type input "1345"
click at [1302, 726] on button "Save" at bounding box center [1304, 728] width 78 height 26
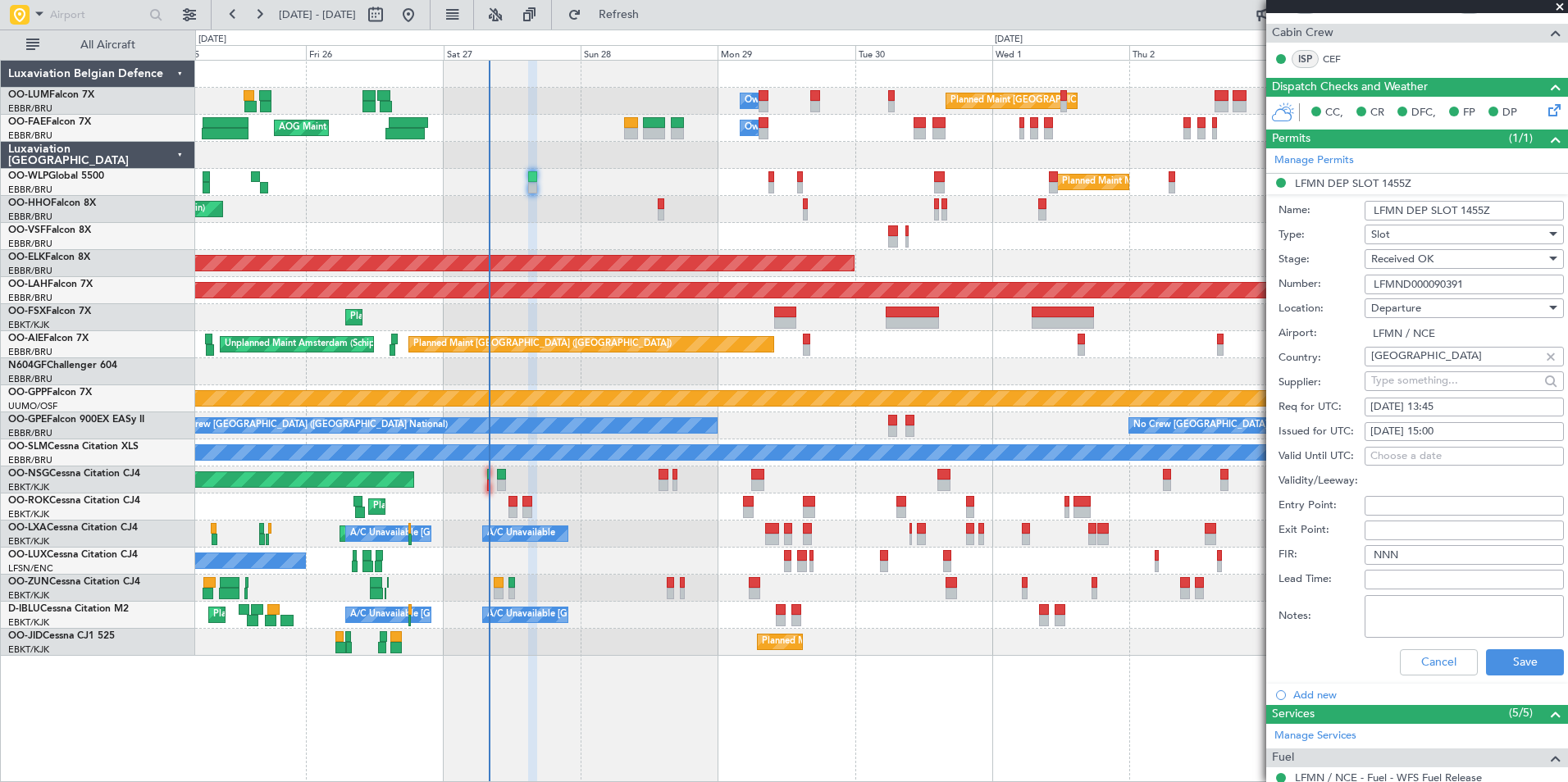
scroll to position [562, 0]
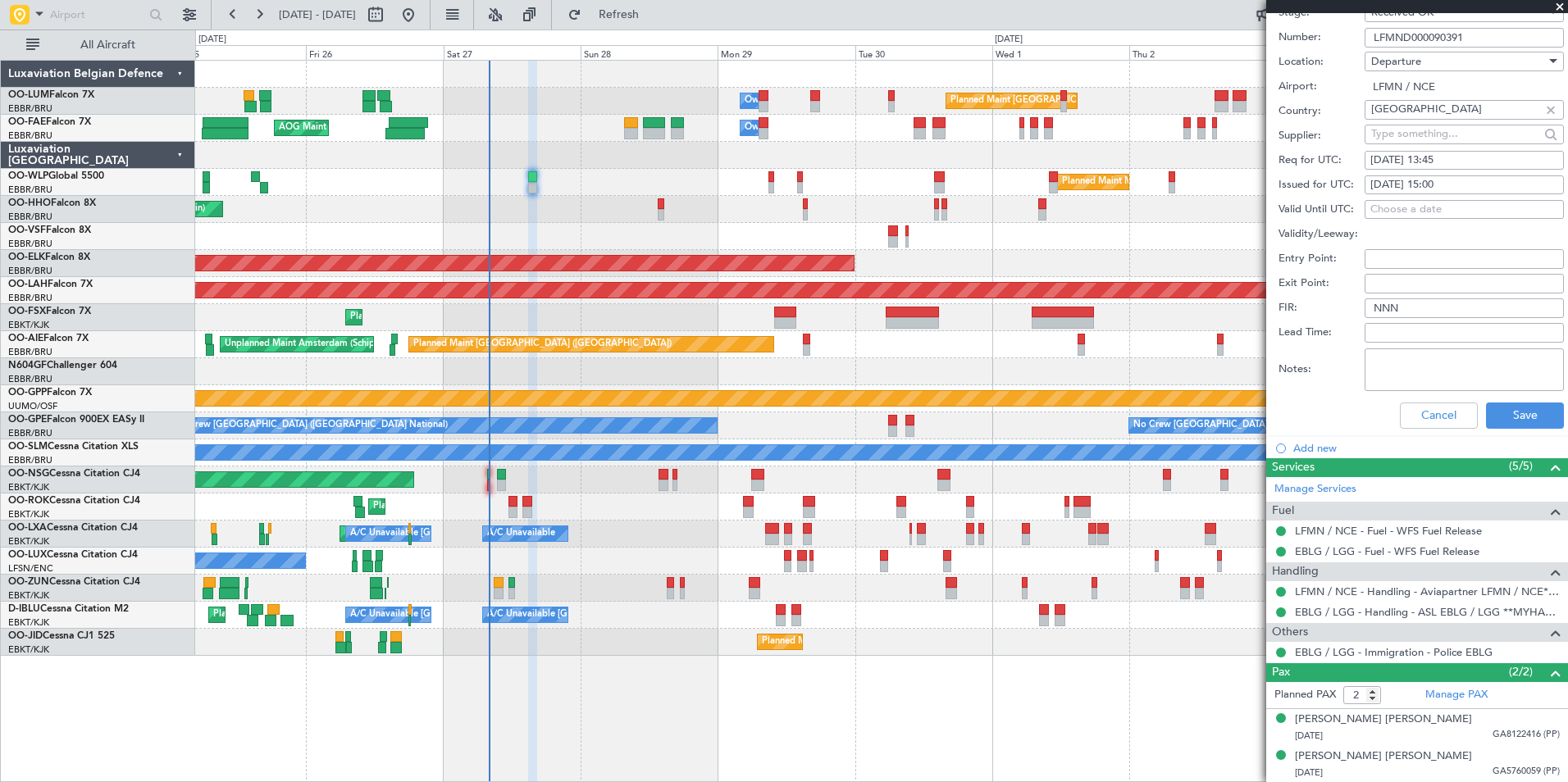
click at [1430, 181] on div "27/09/2025 15:00" at bounding box center [1464, 185] width 188 height 16
select select "9"
select select "2025"
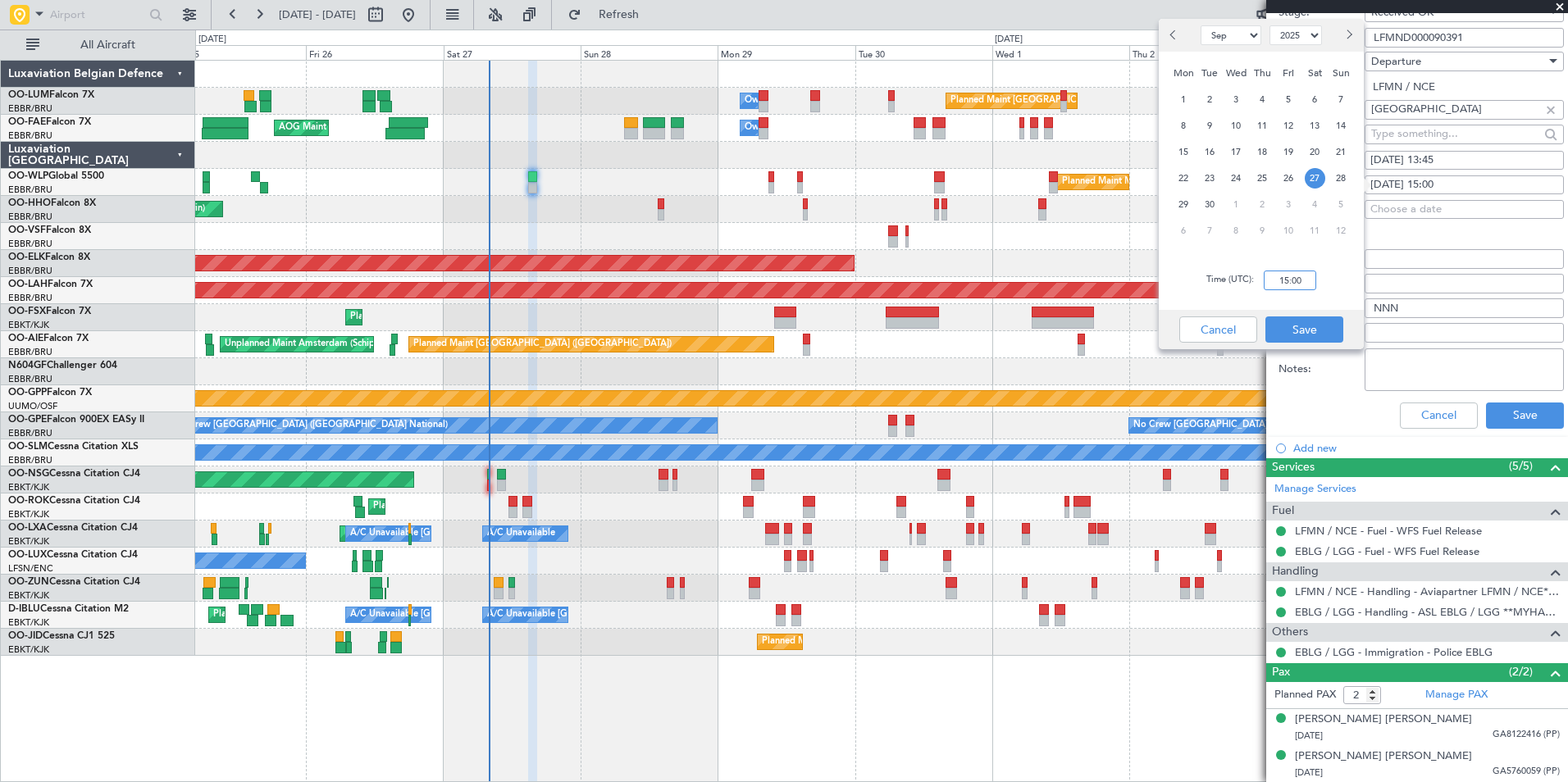
click at [1291, 285] on input "15:00" at bounding box center [1289, 281] width 53 height 20
type input "13:45"
drag, startPoint x: 1286, startPoint y: 326, endPoint x: 1300, endPoint y: 336, distance: 17.2
click at [1286, 327] on button "Save" at bounding box center [1304, 330] width 78 height 26
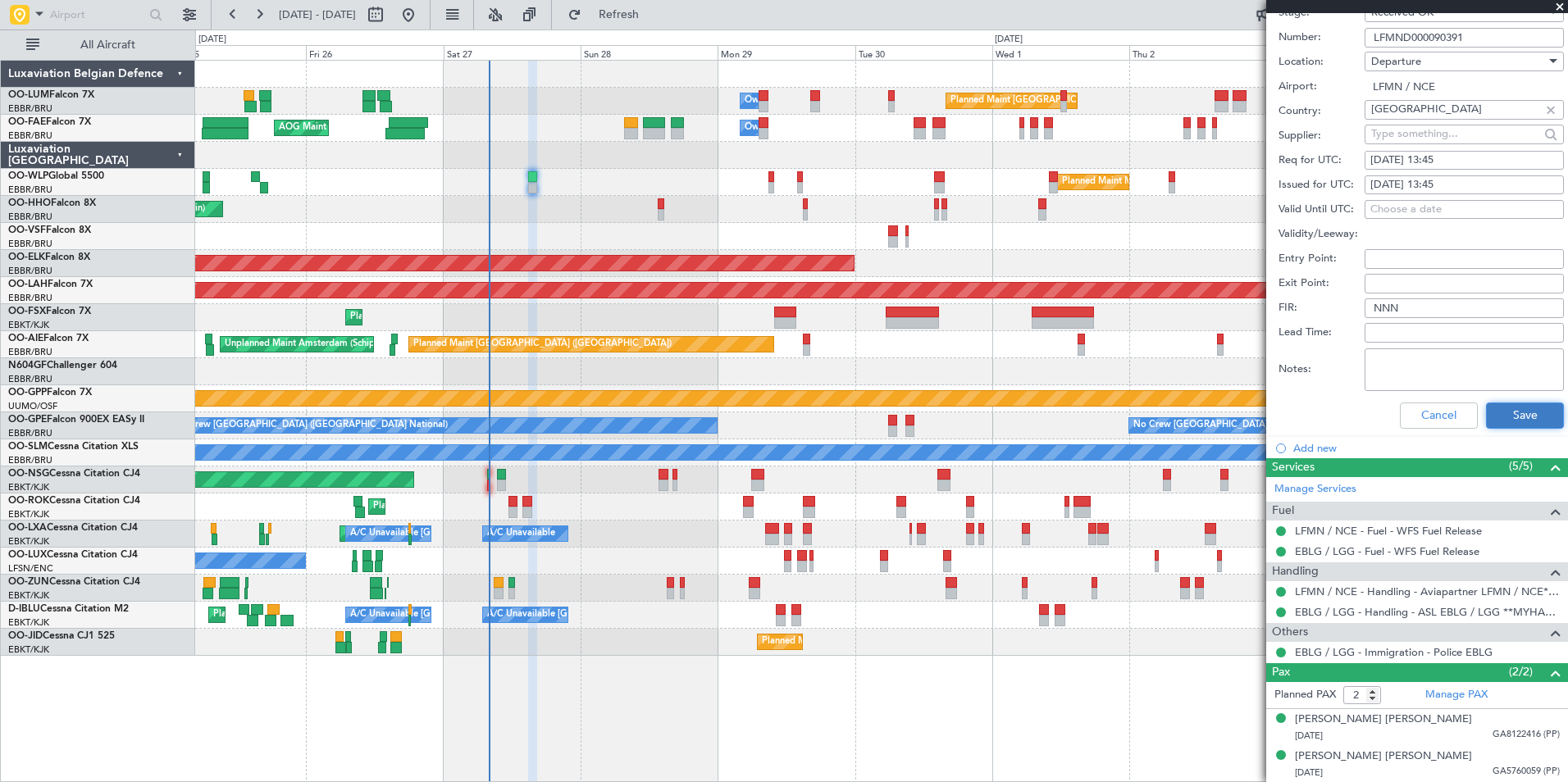
click at [1516, 412] on button "Save" at bounding box center [1525, 415] width 78 height 26
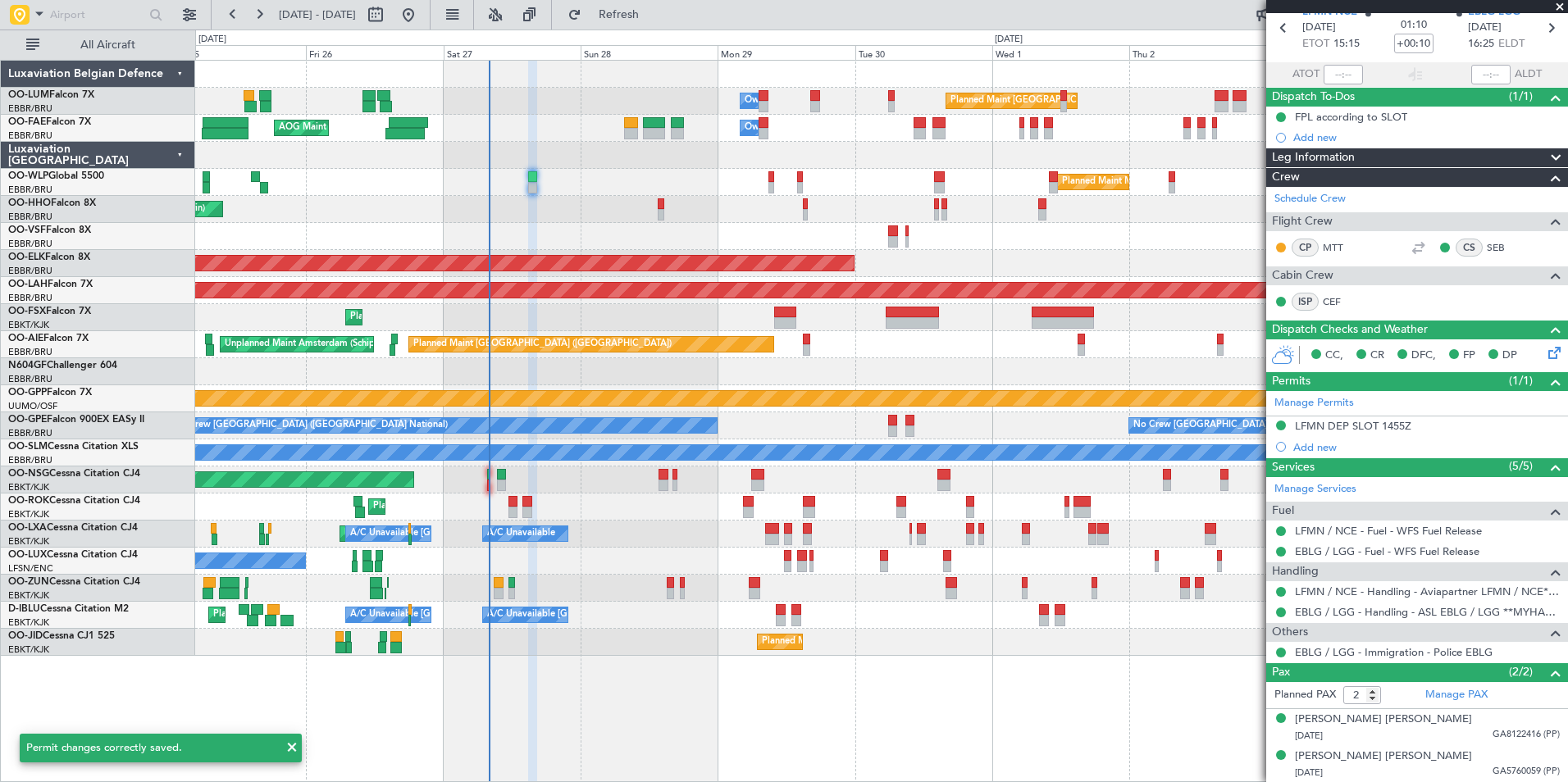
scroll to position [0, 0]
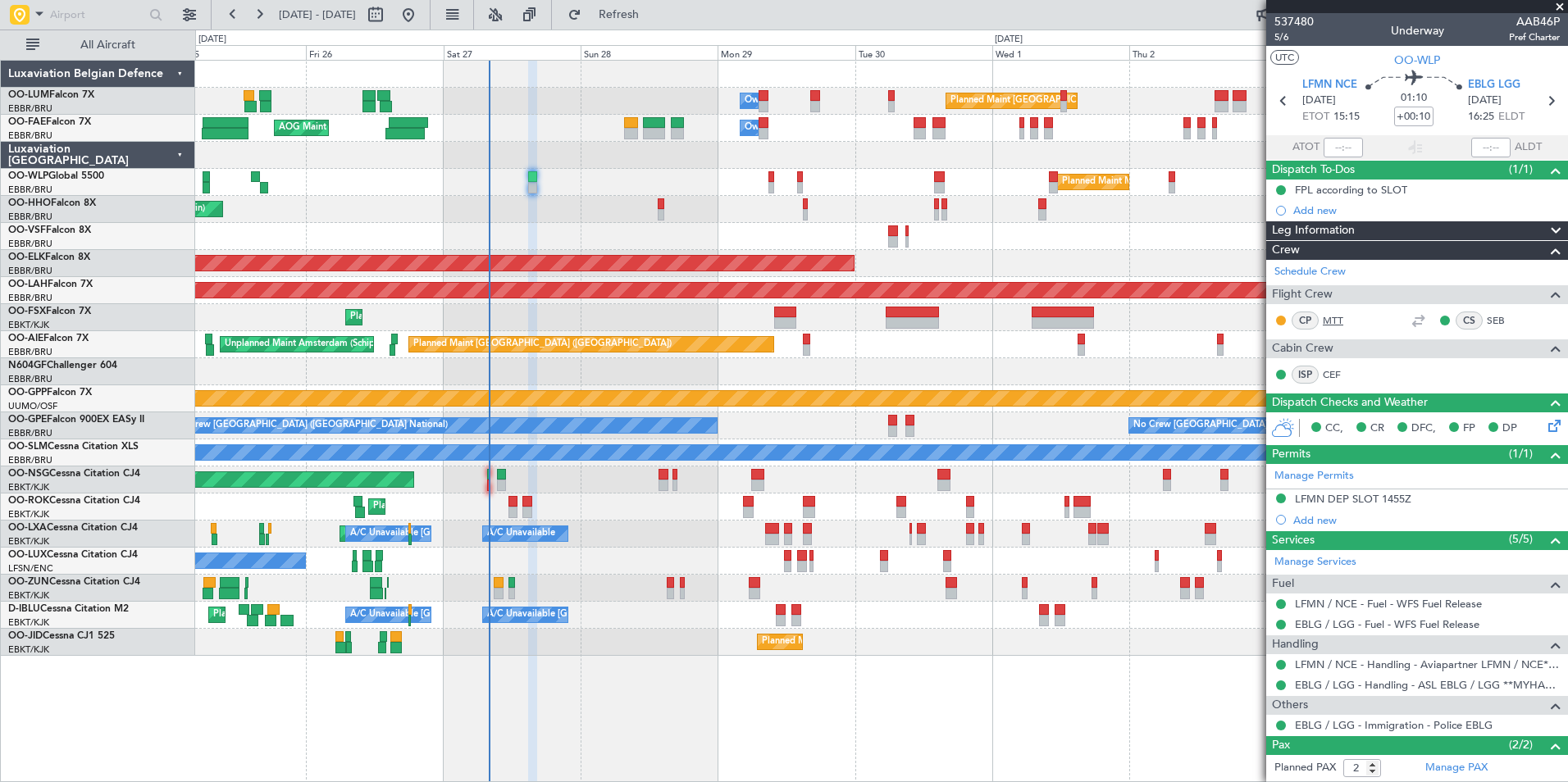
click at [1338, 318] on link "MTT" at bounding box center [1341, 321] width 37 height 15
click at [635, 16] on button "Refresh" at bounding box center [609, 15] width 99 height 26
click at [676, 224] on div "Owner Melsbroek Air Base Planned Maint Brussels (Brussels National) AOG Maint N…" at bounding box center [881, 359] width 1372 height 595
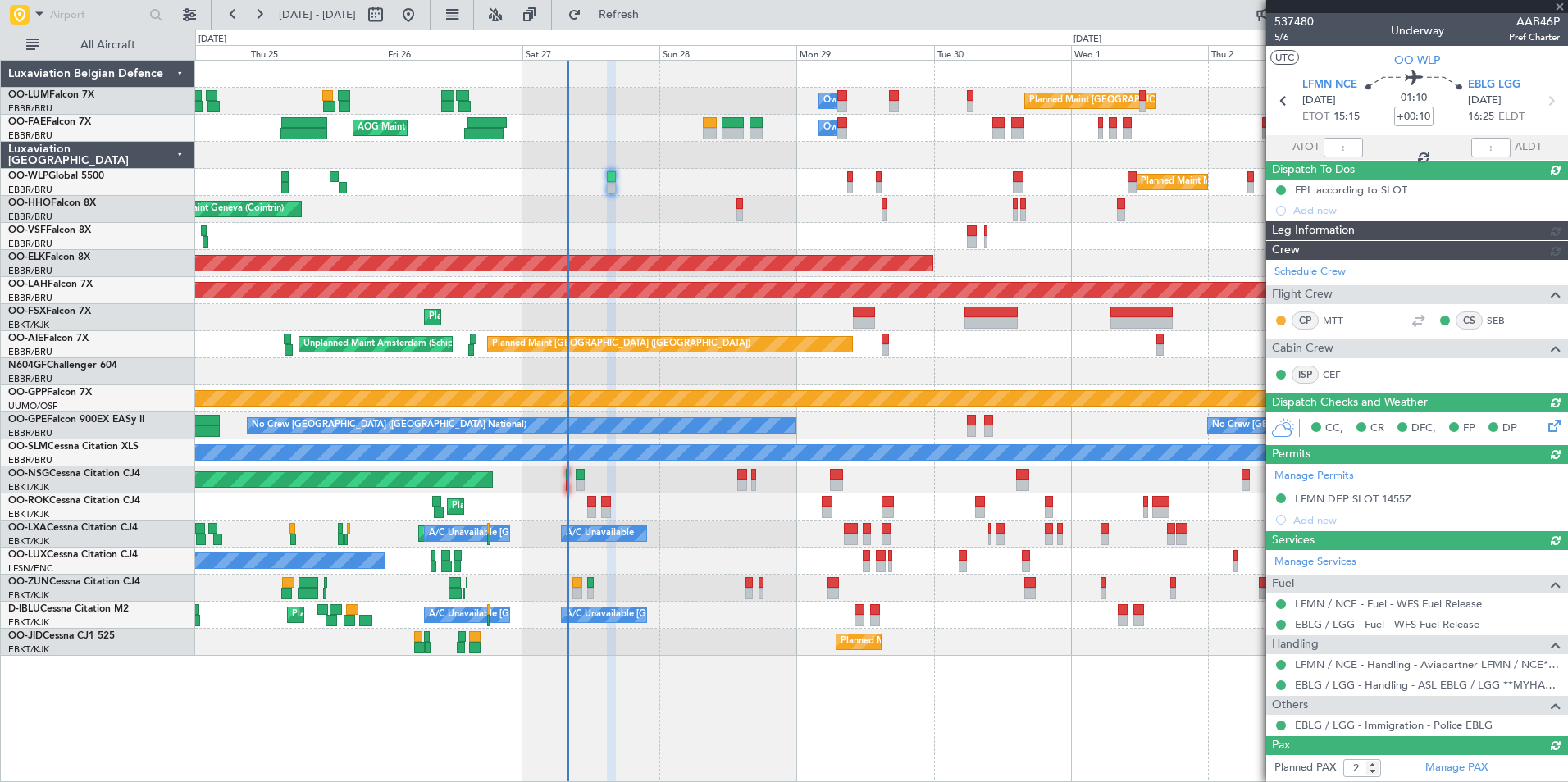
click at [718, 232] on div at bounding box center [881, 236] width 1372 height 27
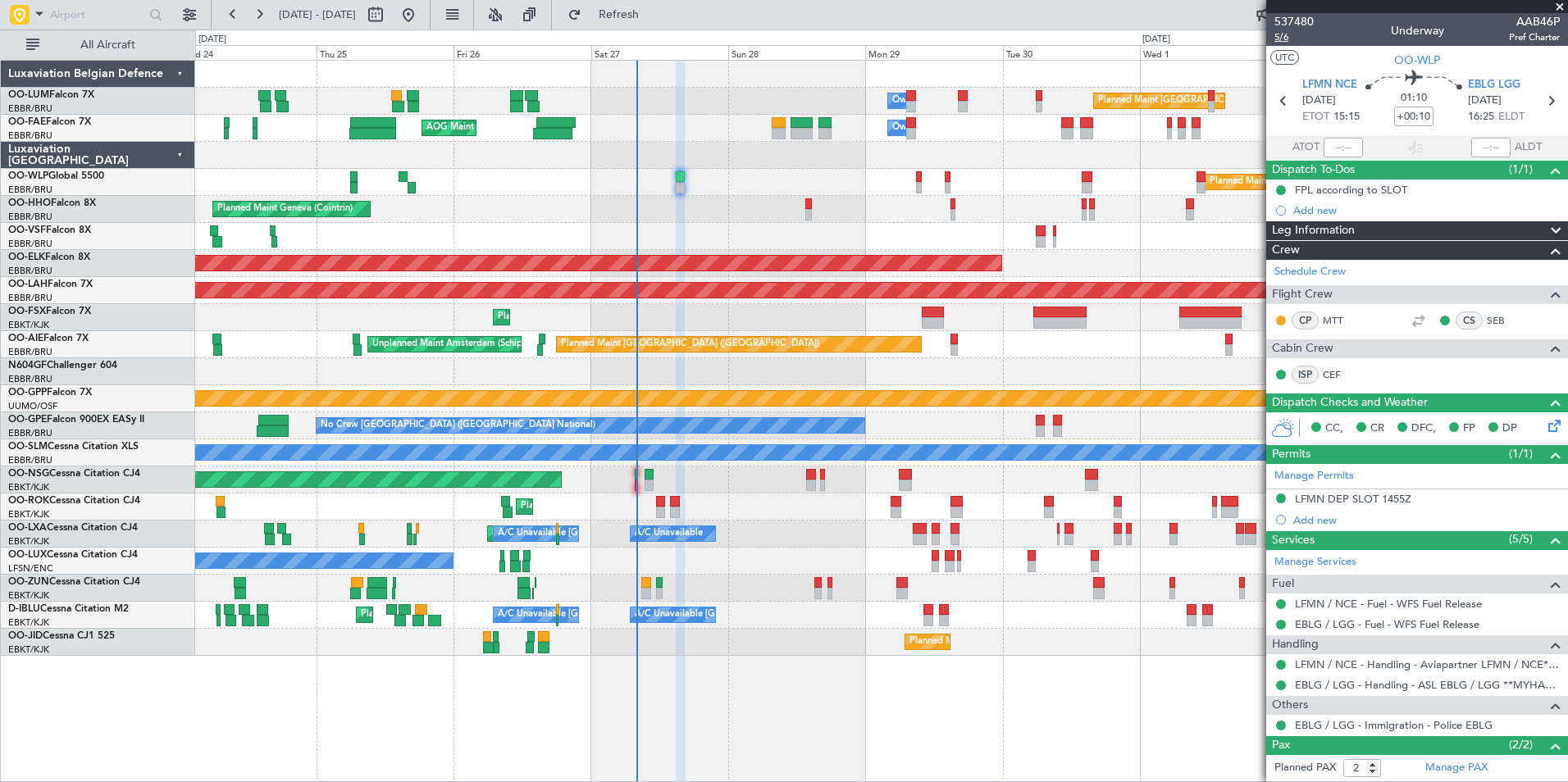
click at [1279, 38] on span "5/6" at bounding box center [1293, 37] width 39 height 14
click at [654, 9] on span "Refresh" at bounding box center [619, 14] width 69 height 11
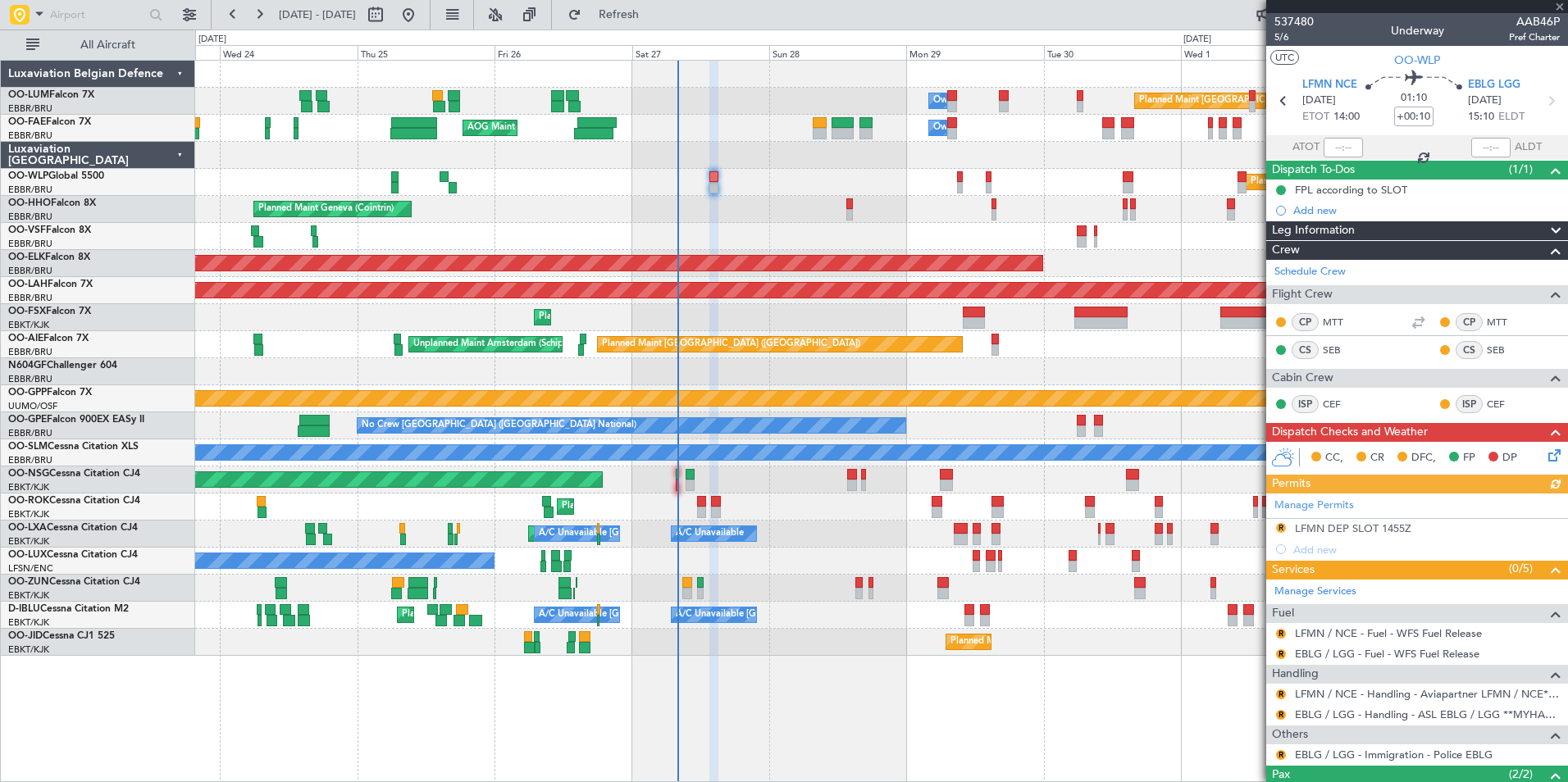
click at [1279, 527] on div "Manage Permits R LFMN DEP SLOT 1455Z Add new" at bounding box center [1417, 526] width 302 height 67
click at [1286, 526] on div "Manage Permits R LFMN DEP SLOT 1455Z Add new" at bounding box center [1417, 526] width 302 height 67
click at [1282, 526] on div "Manage Permits R LFMN DEP SLOT 1455Z Add new" at bounding box center [1417, 526] width 302 height 67
click at [1341, 525] on div "Manage Permits R LFMN DEP SLOT 1455Z Add new" at bounding box center [1417, 526] width 302 height 67
click at [1368, 529] on div "LFMN DEP SLOT 1455Z" at bounding box center [1353, 528] width 117 height 14
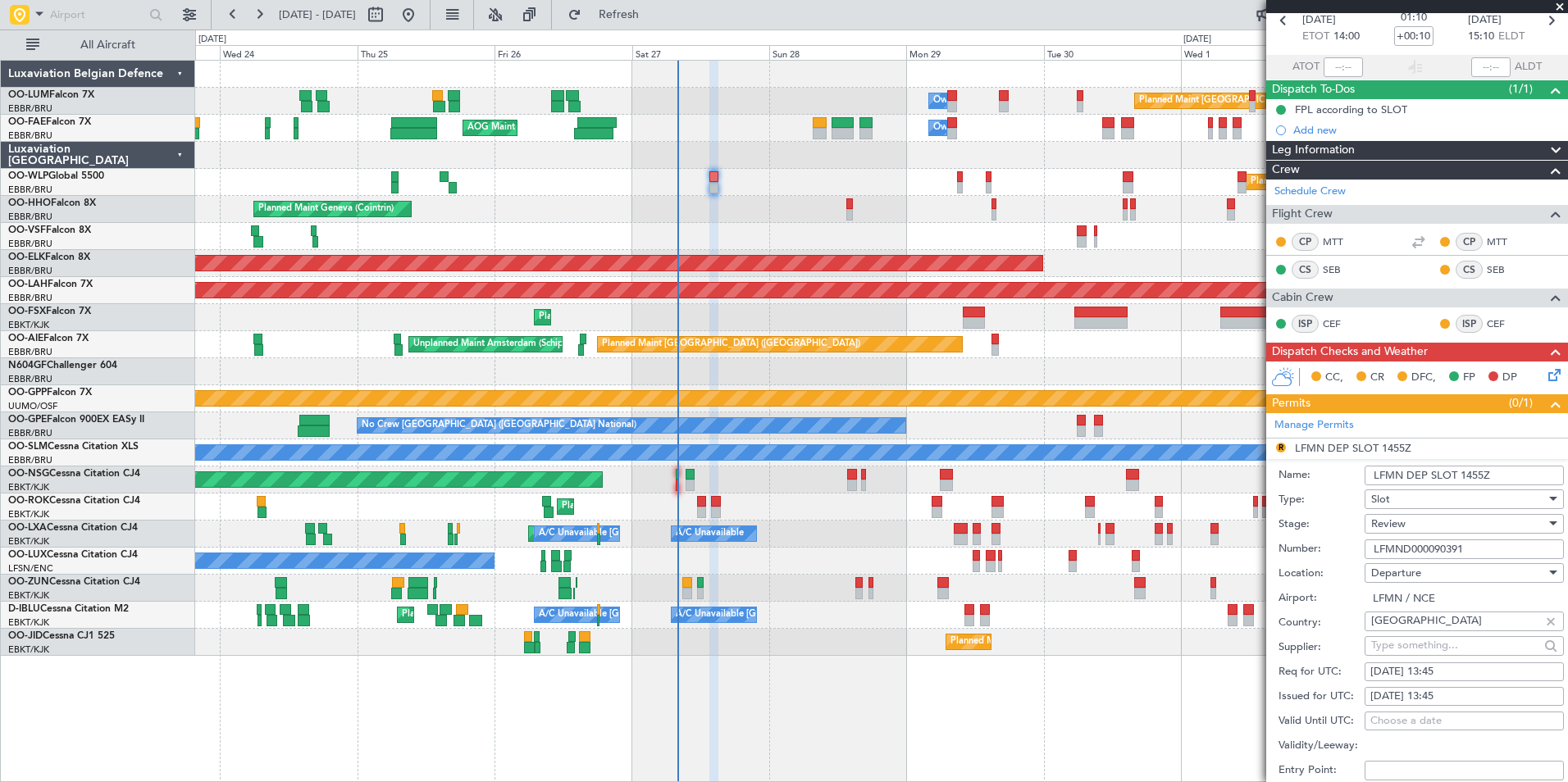
scroll to position [164, 0]
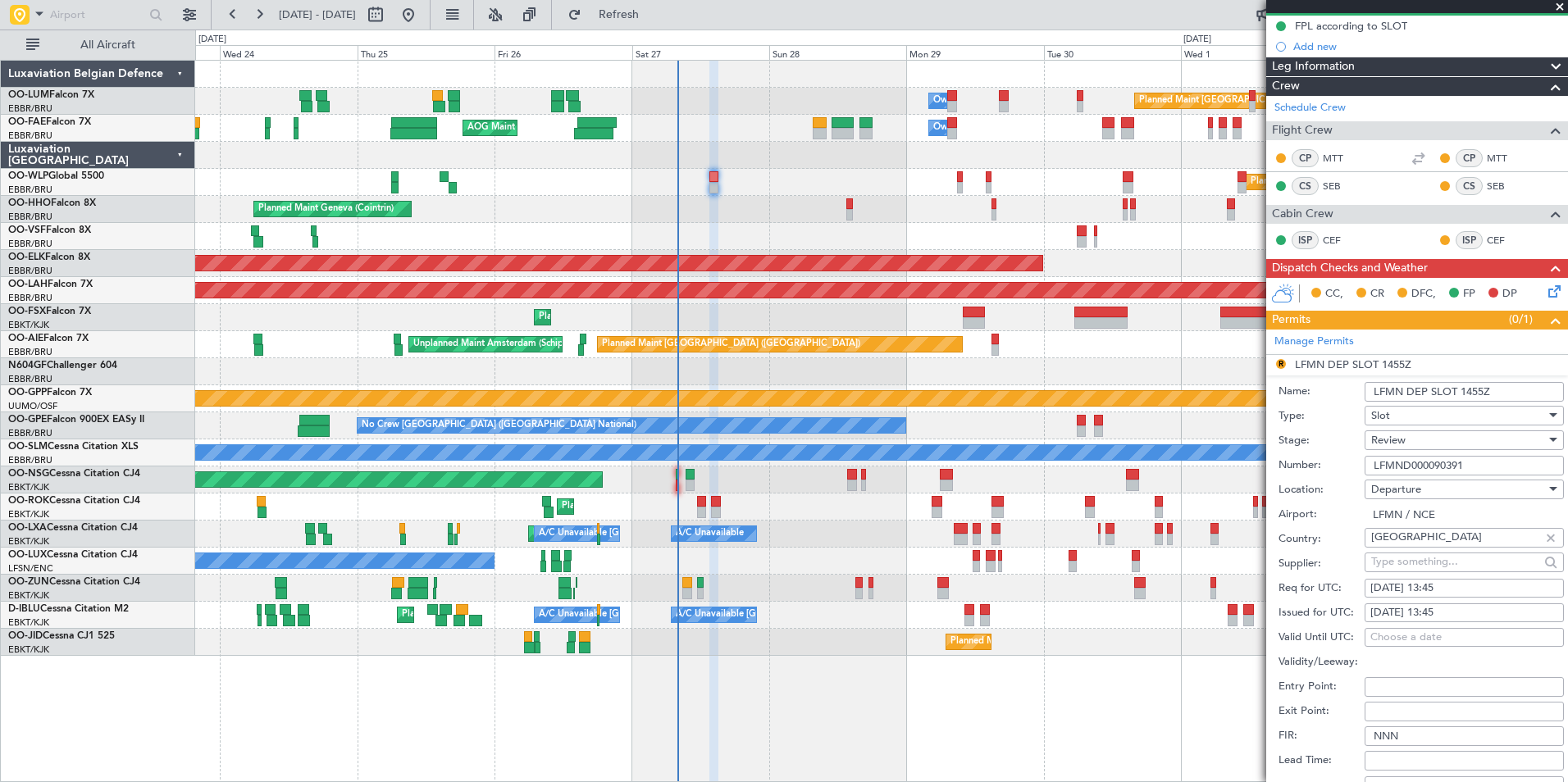
click at [1484, 388] on input "LFMN DEP SLOT 1455Z" at bounding box center [1464, 392] width 200 height 20
type input "LFMN DEP SLOT 14Z"
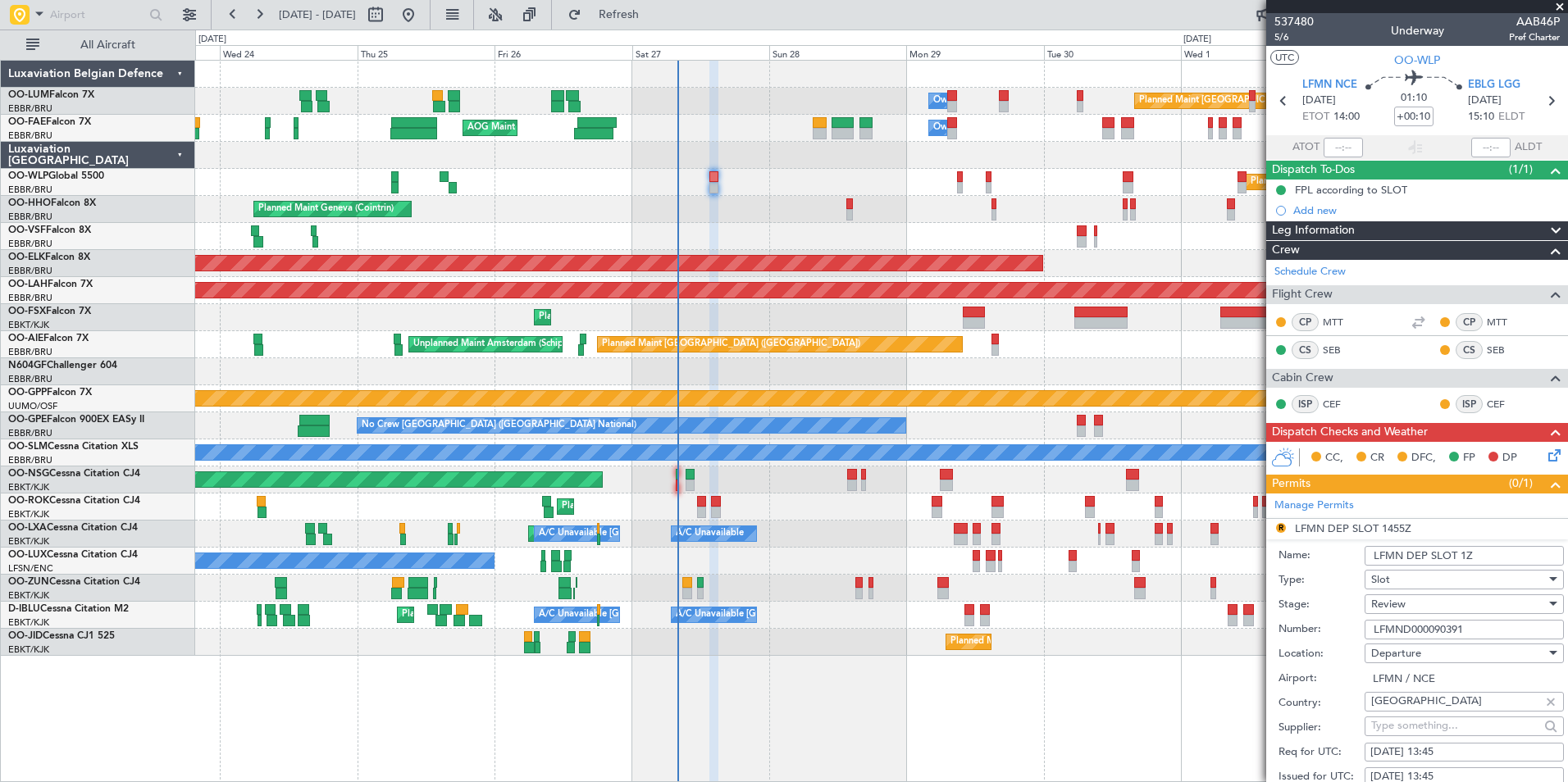
scroll to position [164, 0]
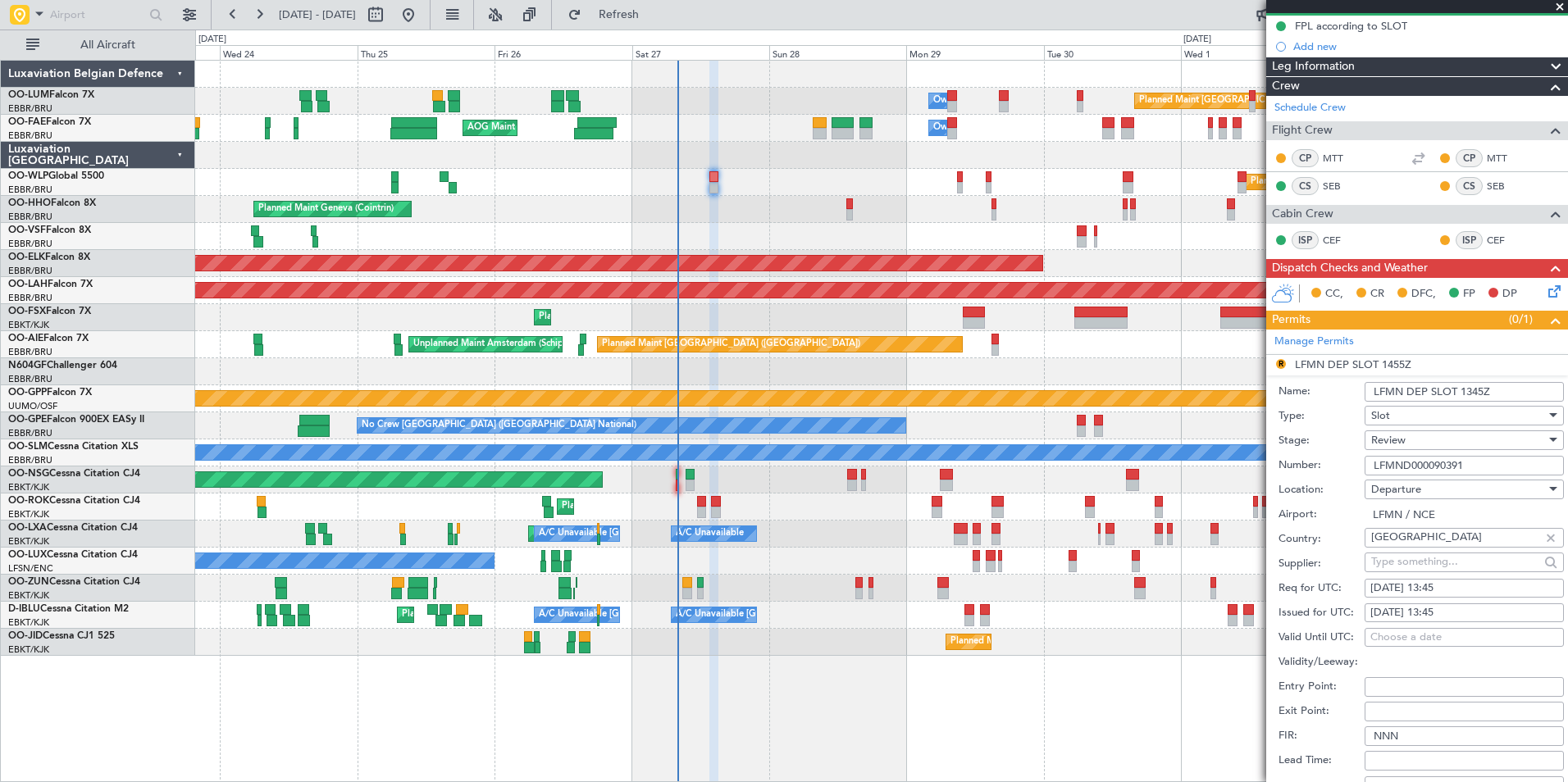
type input "LFMN DEP SLOT 1345Z"
click at [1383, 442] on span "Review" at bounding box center [1388, 440] width 34 height 15
click at [1406, 565] on span "Received OK" at bounding box center [1458, 571] width 172 height 25
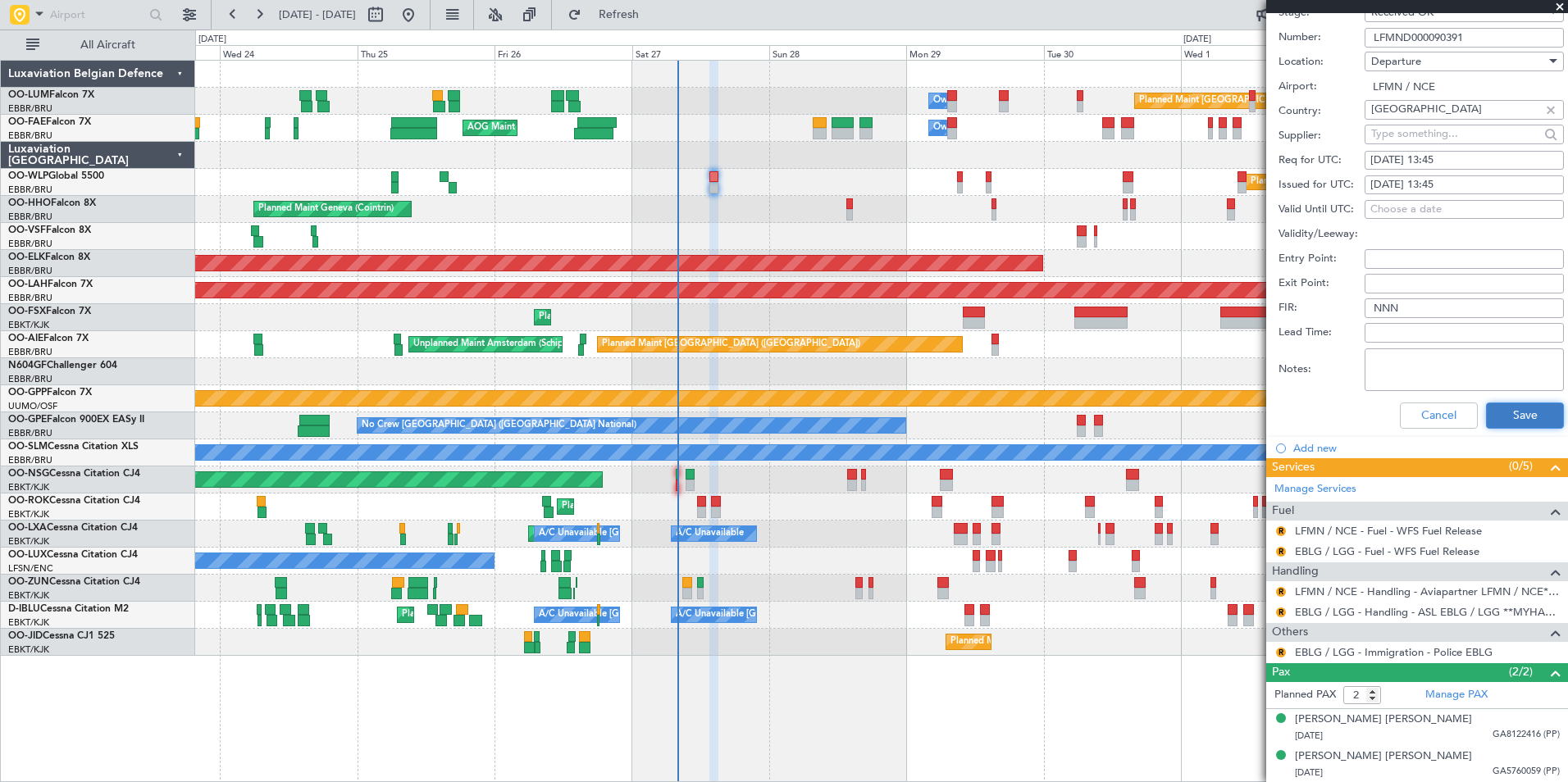
click at [1516, 420] on button "Save" at bounding box center [1525, 415] width 78 height 26
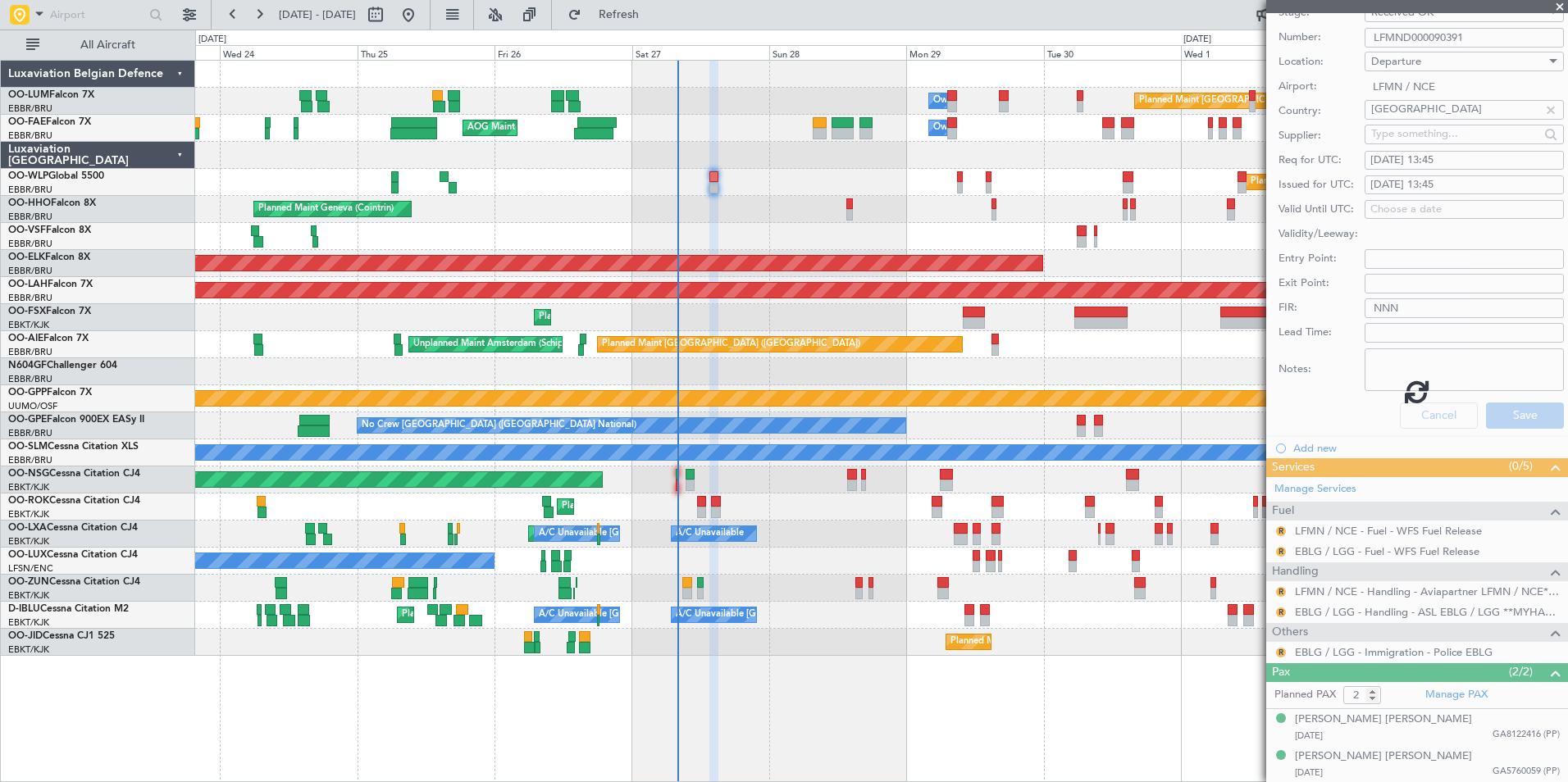
scroll to position [103, 0]
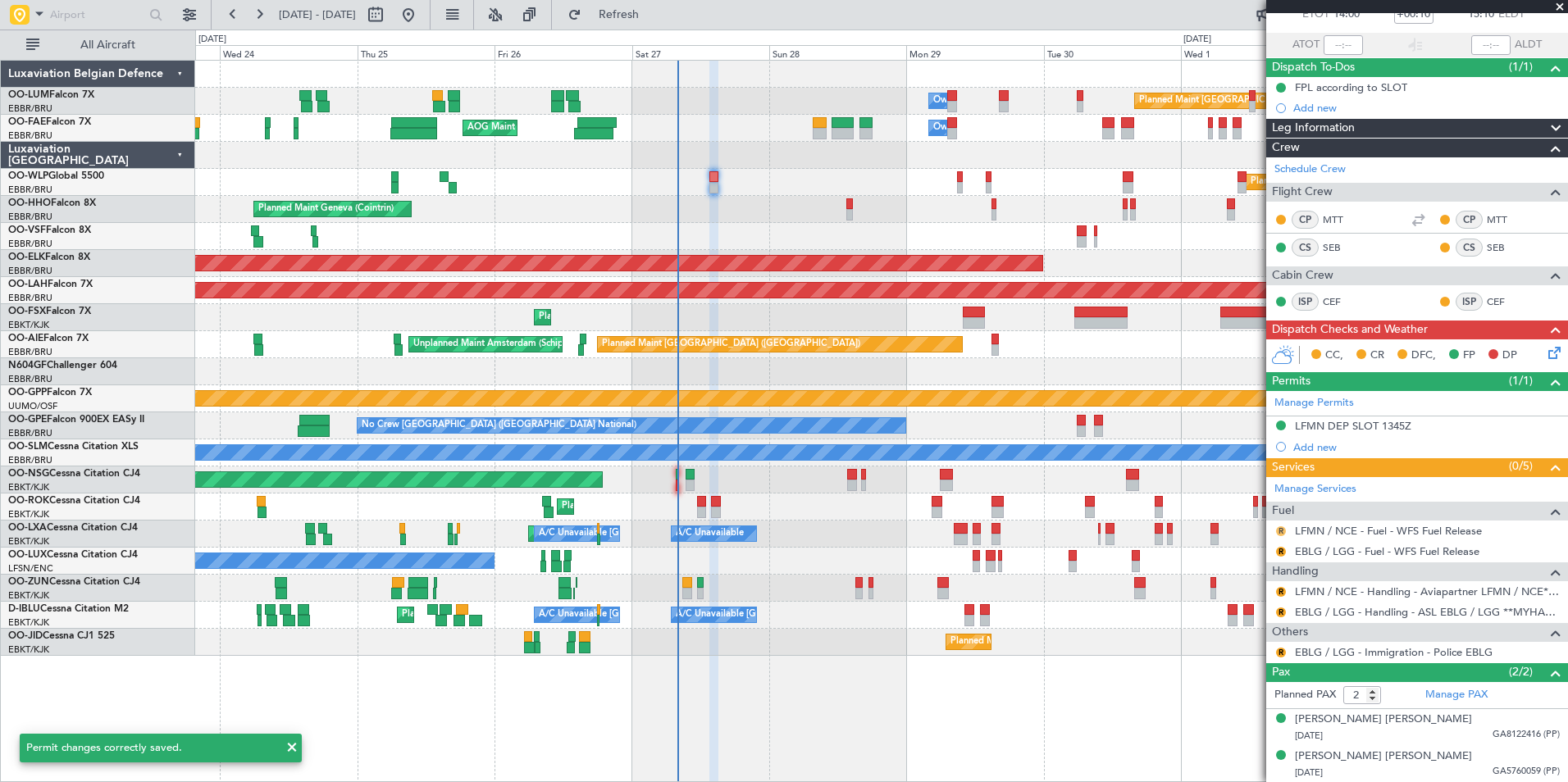
click at [1282, 530] on button "R" at bounding box center [1281, 531] width 10 height 10
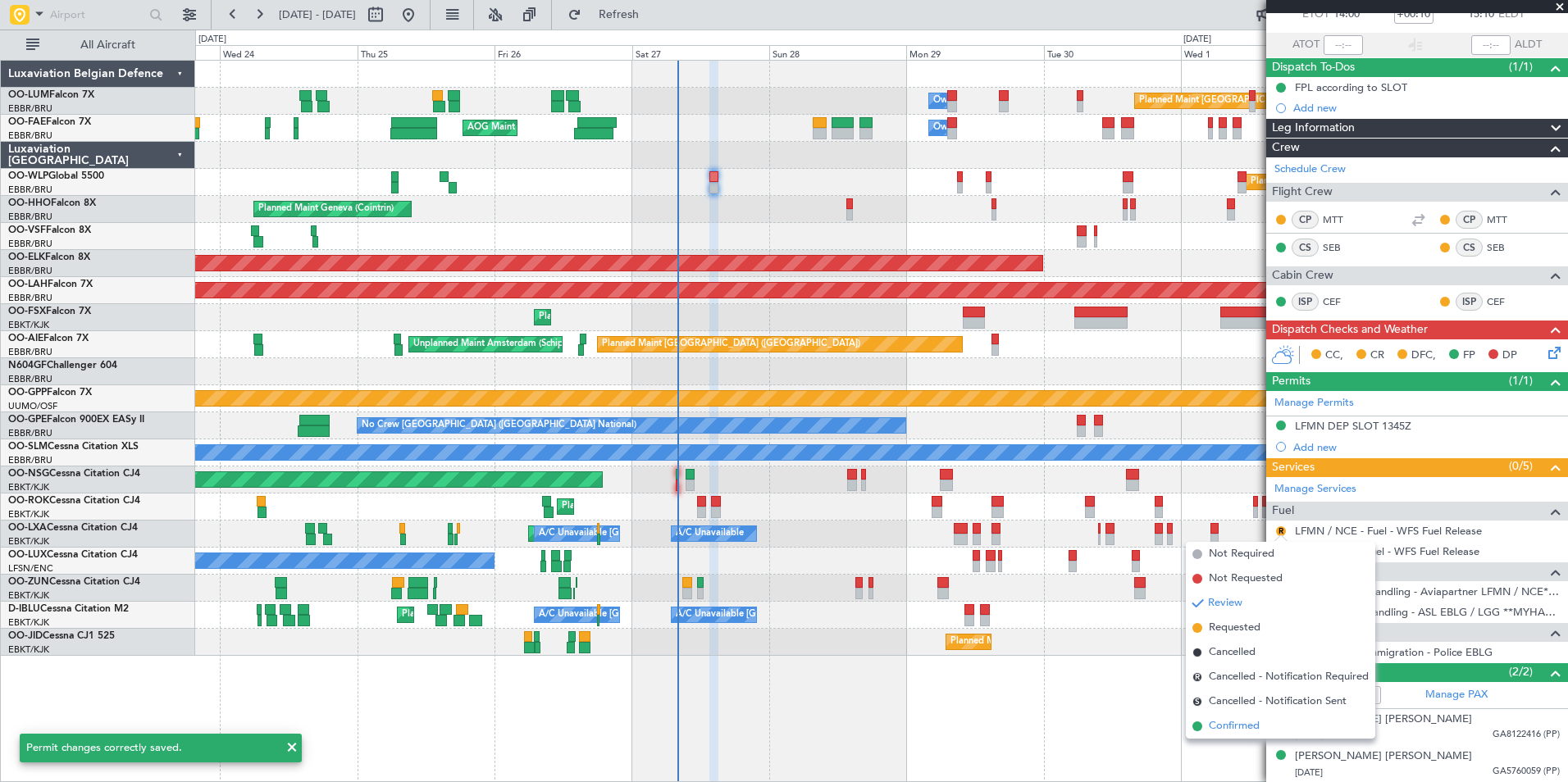
click at [1232, 722] on span "Confirmed" at bounding box center [1233, 726] width 51 height 16
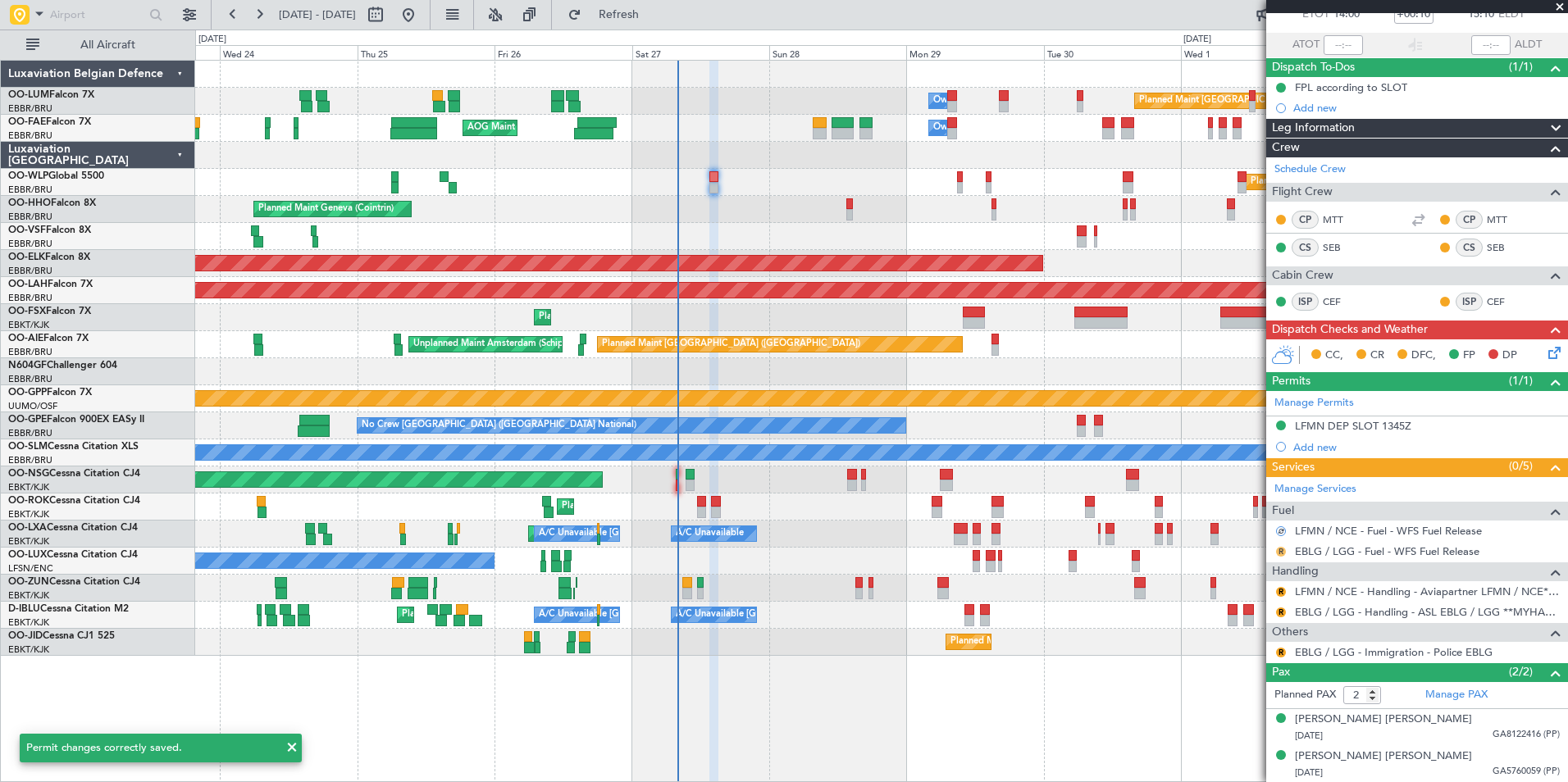
click at [1284, 548] on button "R" at bounding box center [1281, 552] width 10 height 10
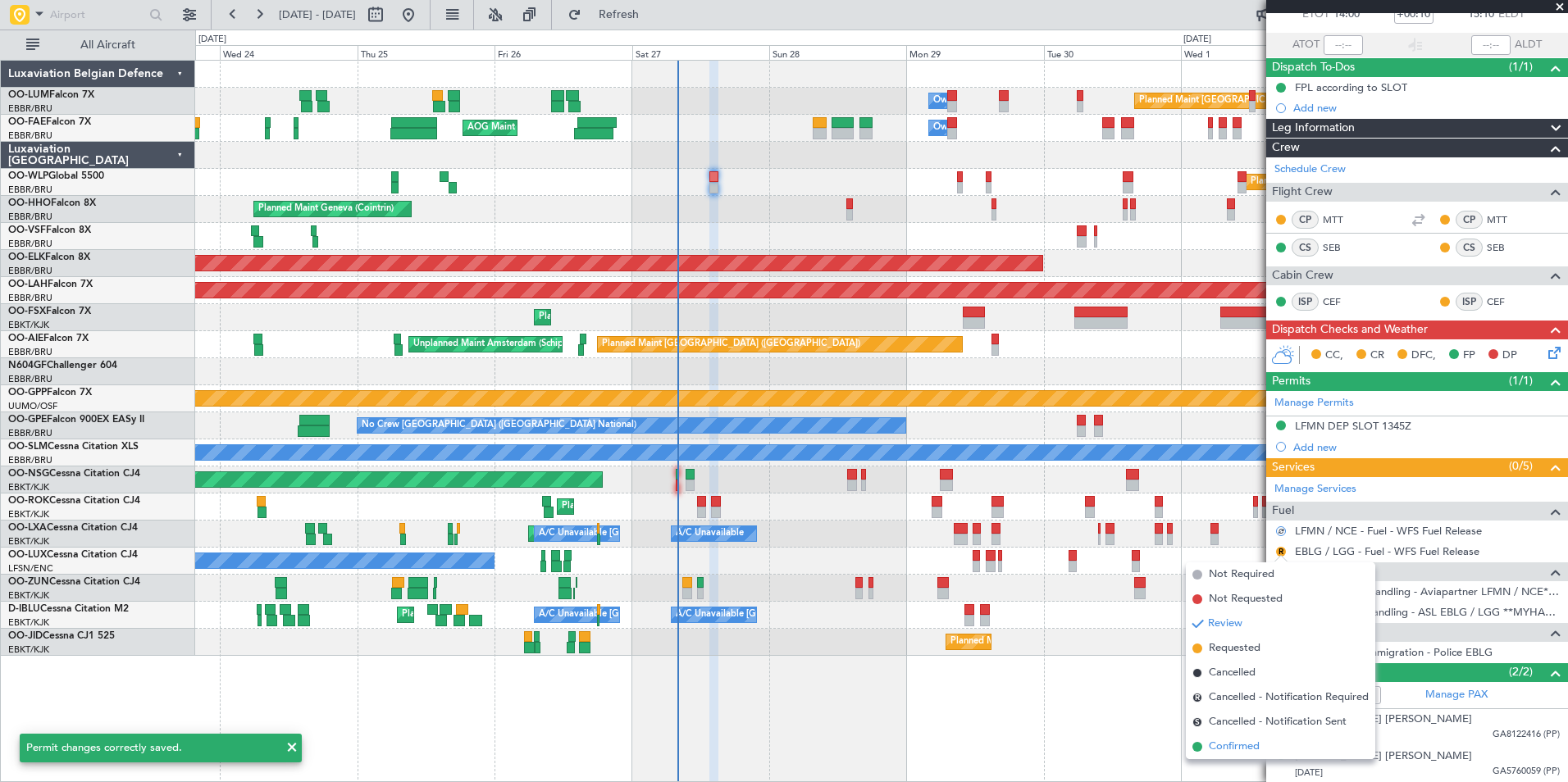
click at [1231, 744] on span "Confirmed" at bounding box center [1233, 747] width 51 height 16
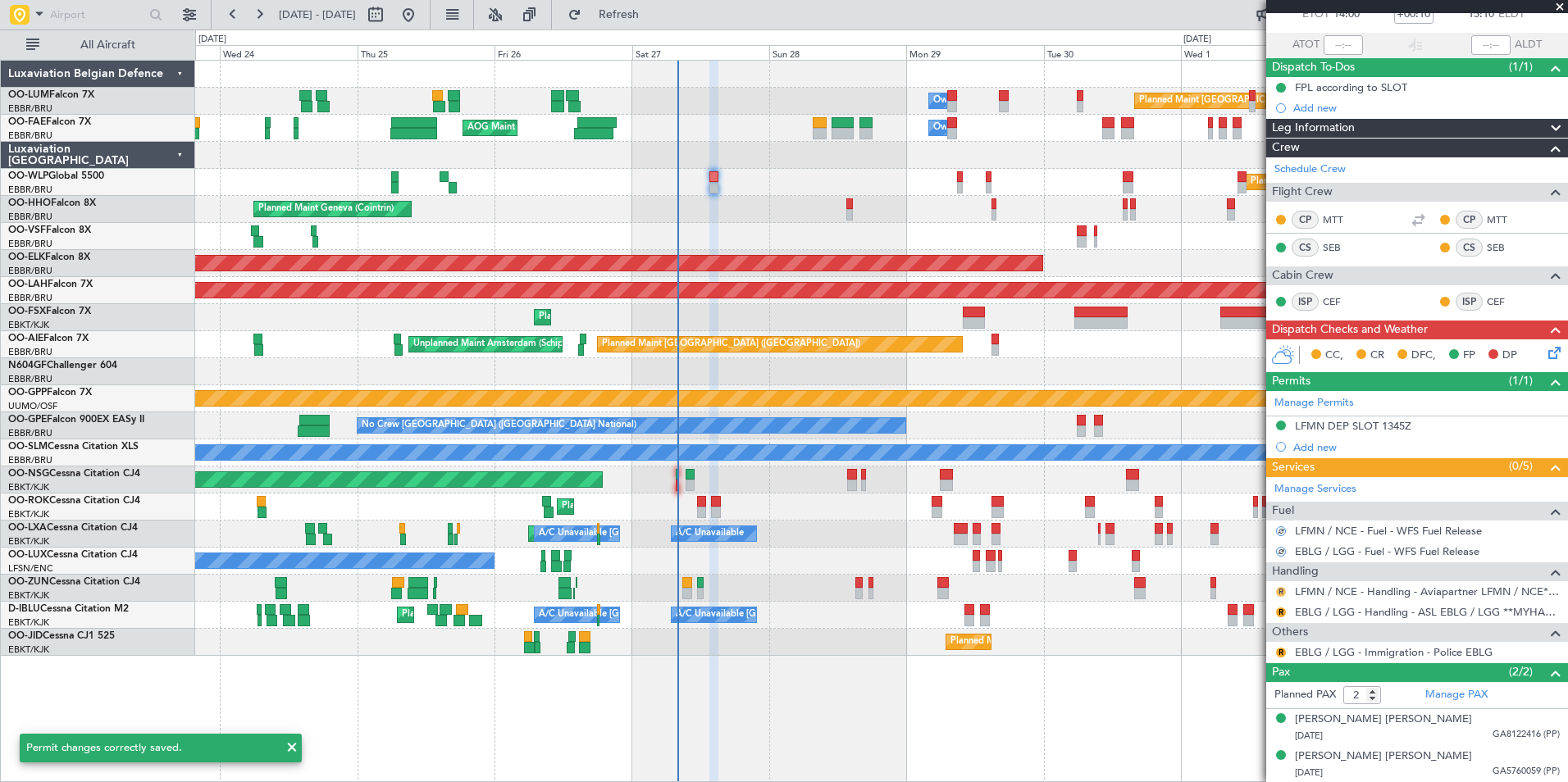
click at [1281, 589] on button "R" at bounding box center [1281, 592] width 10 height 10
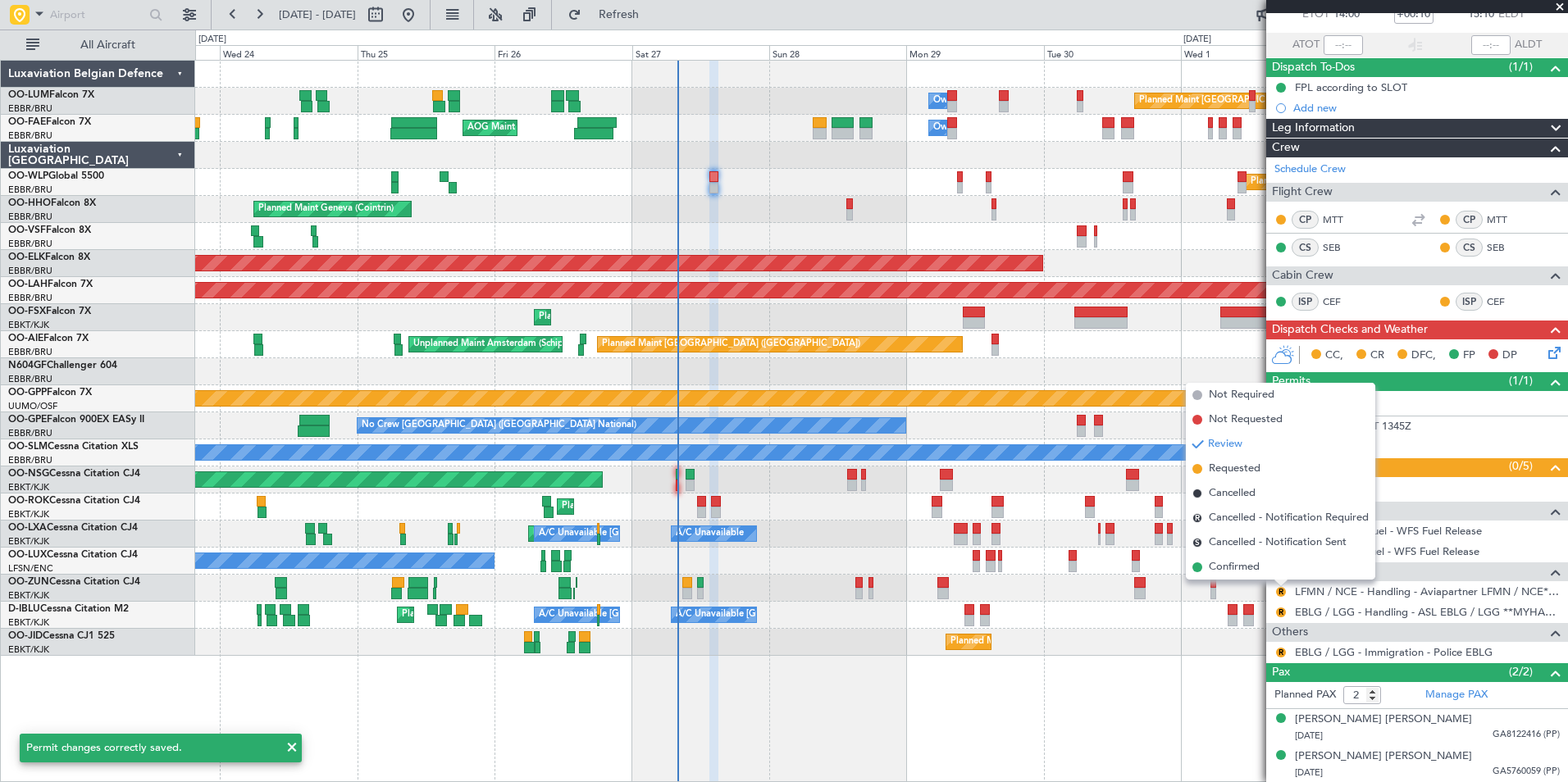
drag, startPoint x: 1246, startPoint y: 566, endPoint x: 1269, endPoint y: 624, distance: 62.4
click at [1245, 566] on span "Confirmed" at bounding box center [1233, 567] width 51 height 16
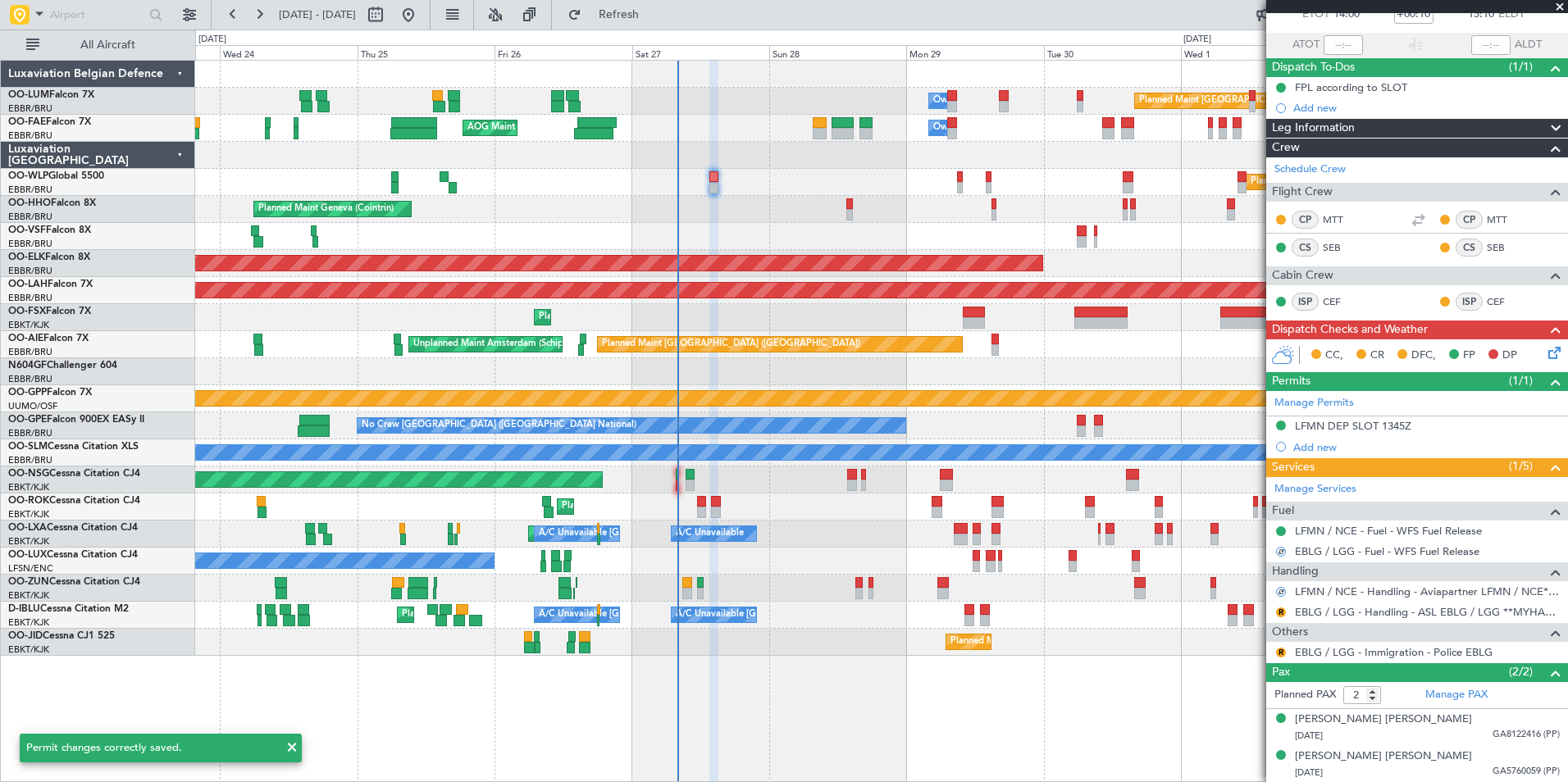
click at [1275, 647] on div "R" at bounding box center [1280, 652] width 13 height 13
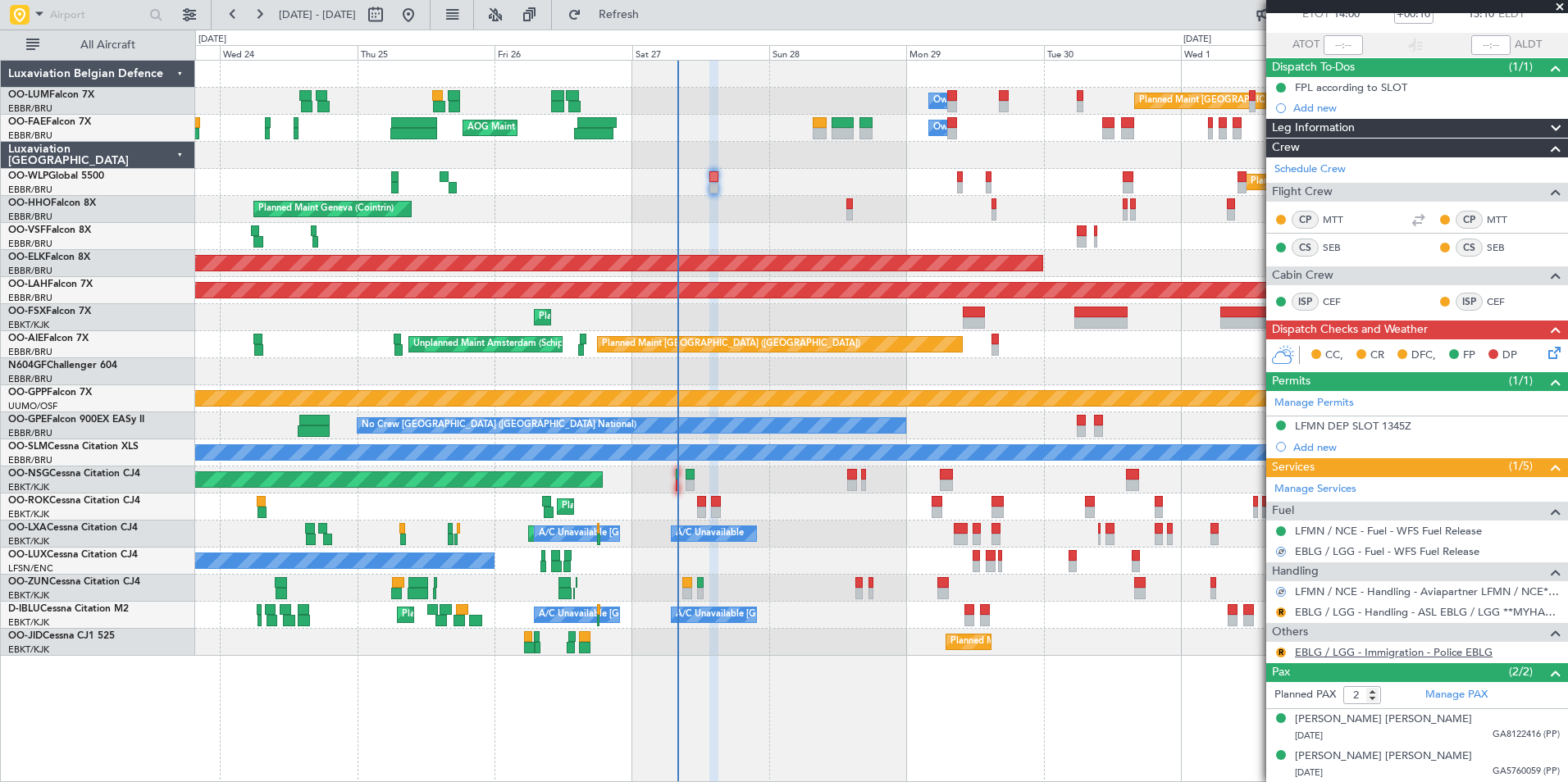
click at [1337, 653] on link "EBLG / LGG - Immigration - Police EBLG" at bounding box center [1394, 652] width 198 height 14
click at [1278, 652] on button "R" at bounding box center [1281, 653] width 10 height 10
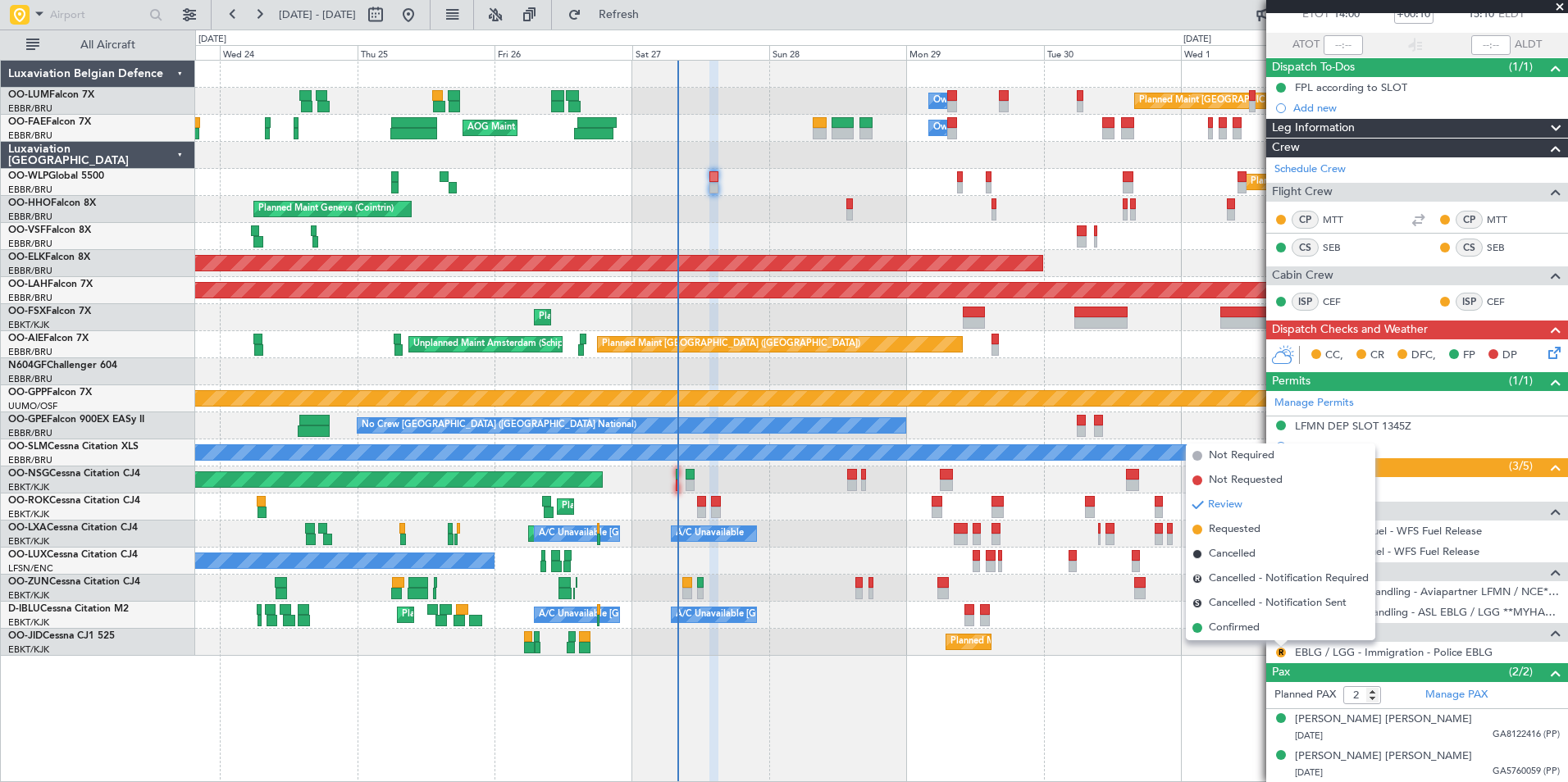
click at [1248, 642] on div "Planned Maint Kortrijk-[GEOGRAPHIC_DATA]" at bounding box center [881, 642] width 1372 height 27
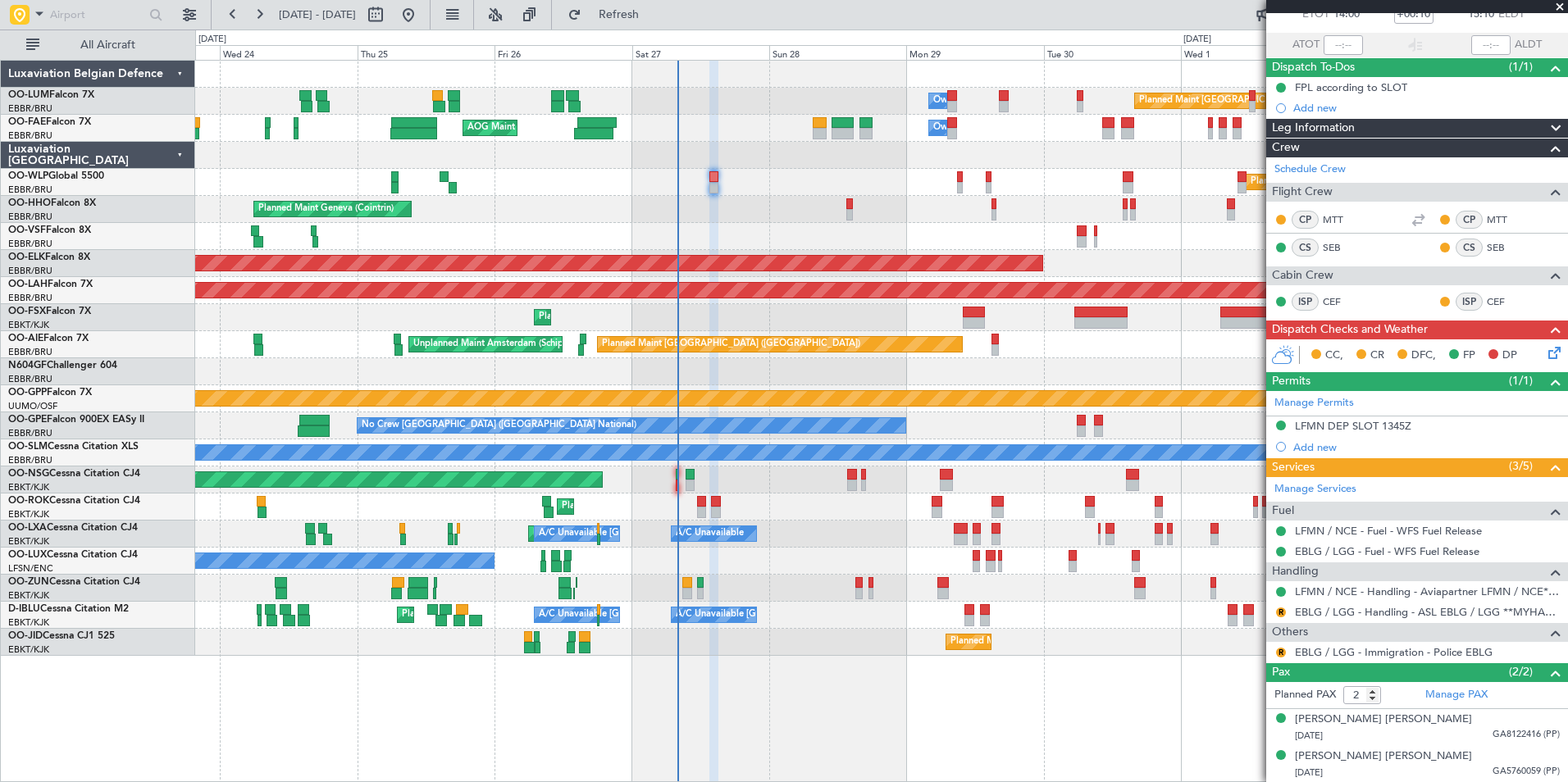
click at [1275, 648] on div "R EBLG / LGG - Immigration - Police EBLG" at bounding box center [1417, 652] width 302 height 21
click at [1283, 648] on button "R" at bounding box center [1281, 653] width 10 height 10
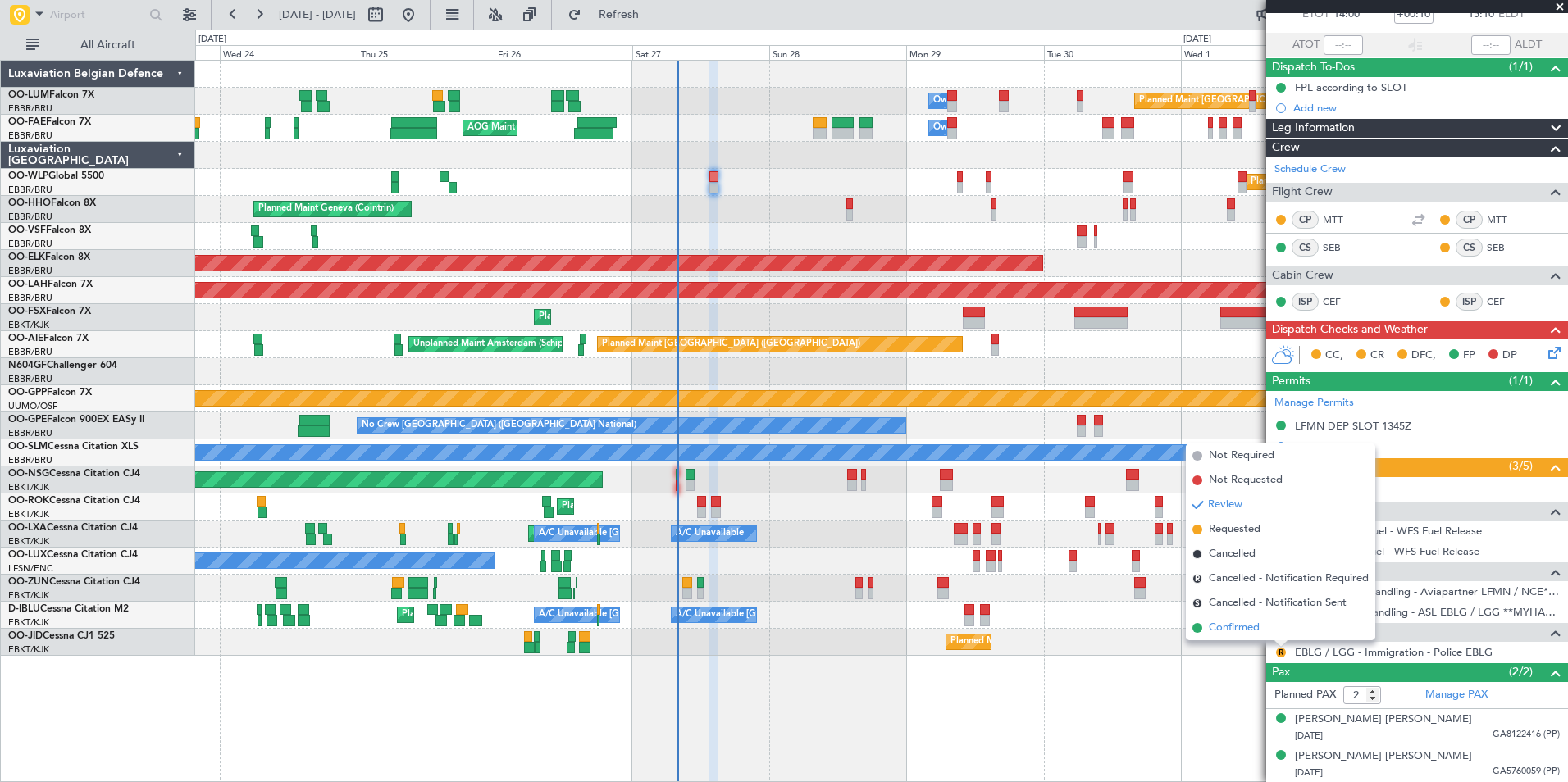
click at [1256, 624] on span "Confirmed" at bounding box center [1233, 628] width 51 height 16
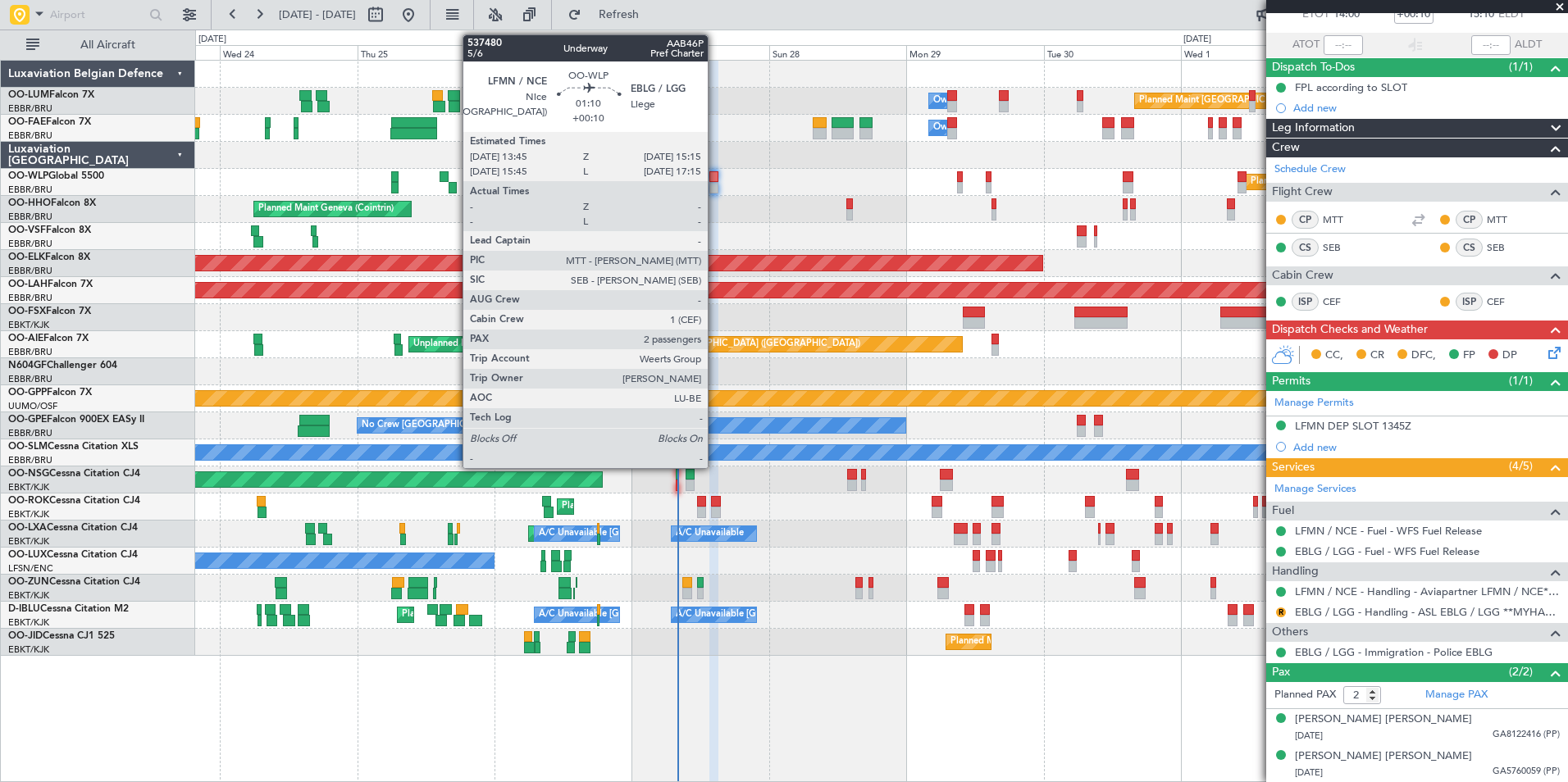
click at [715, 184] on div at bounding box center [713, 187] width 9 height 11
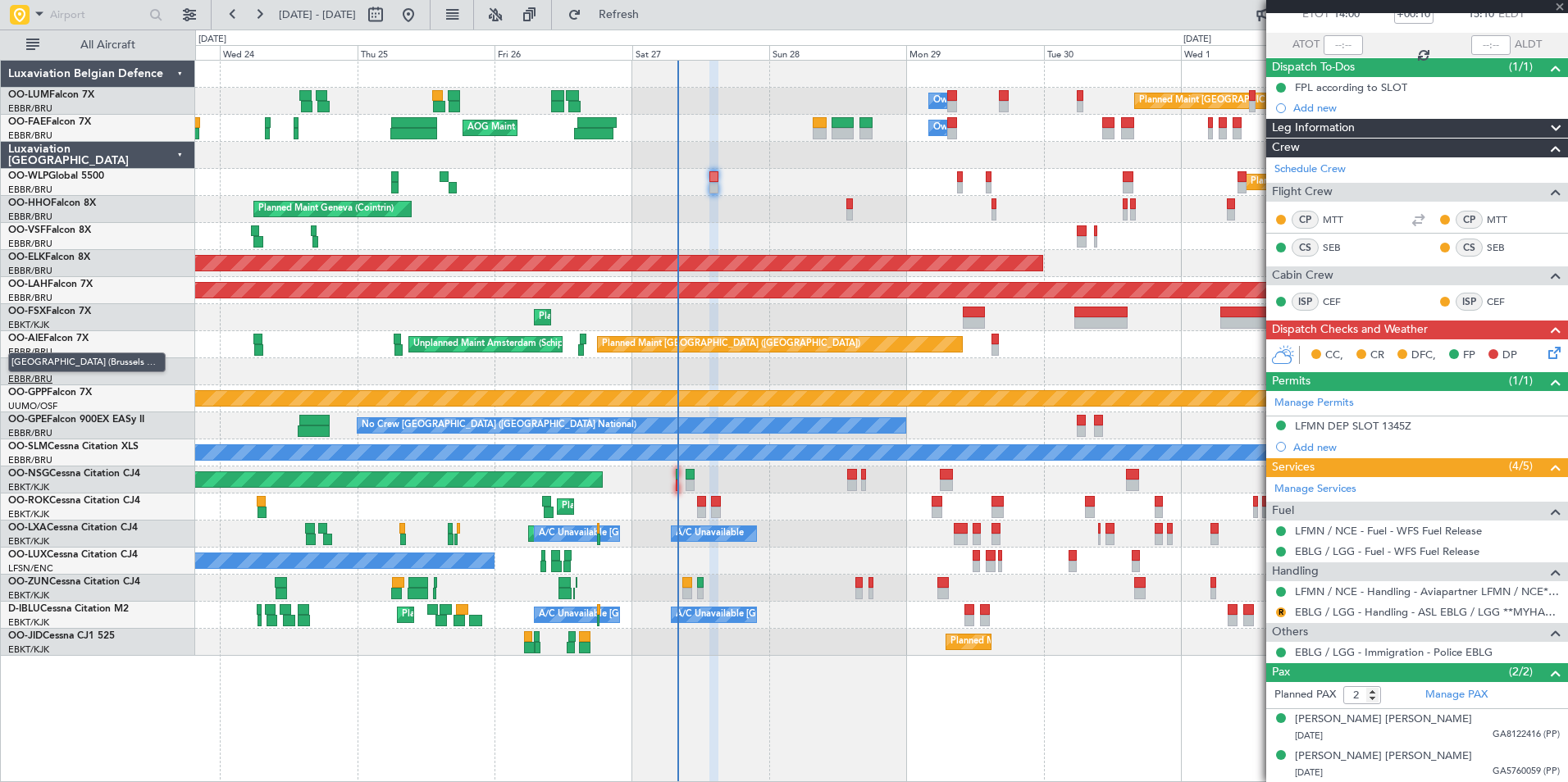
scroll to position [0, 0]
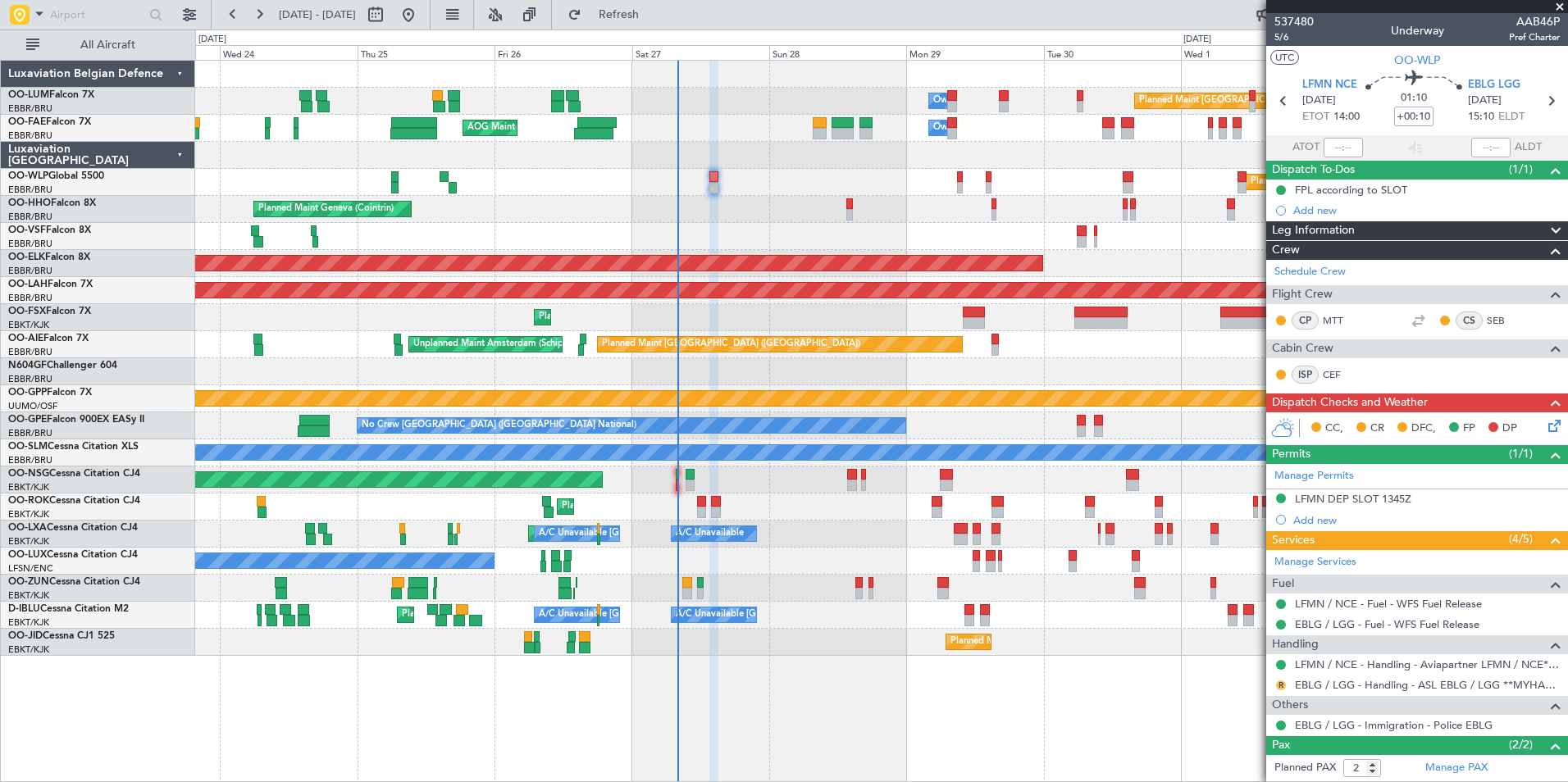
click at [1277, 688] on button "R" at bounding box center [1281, 686] width 10 height 10
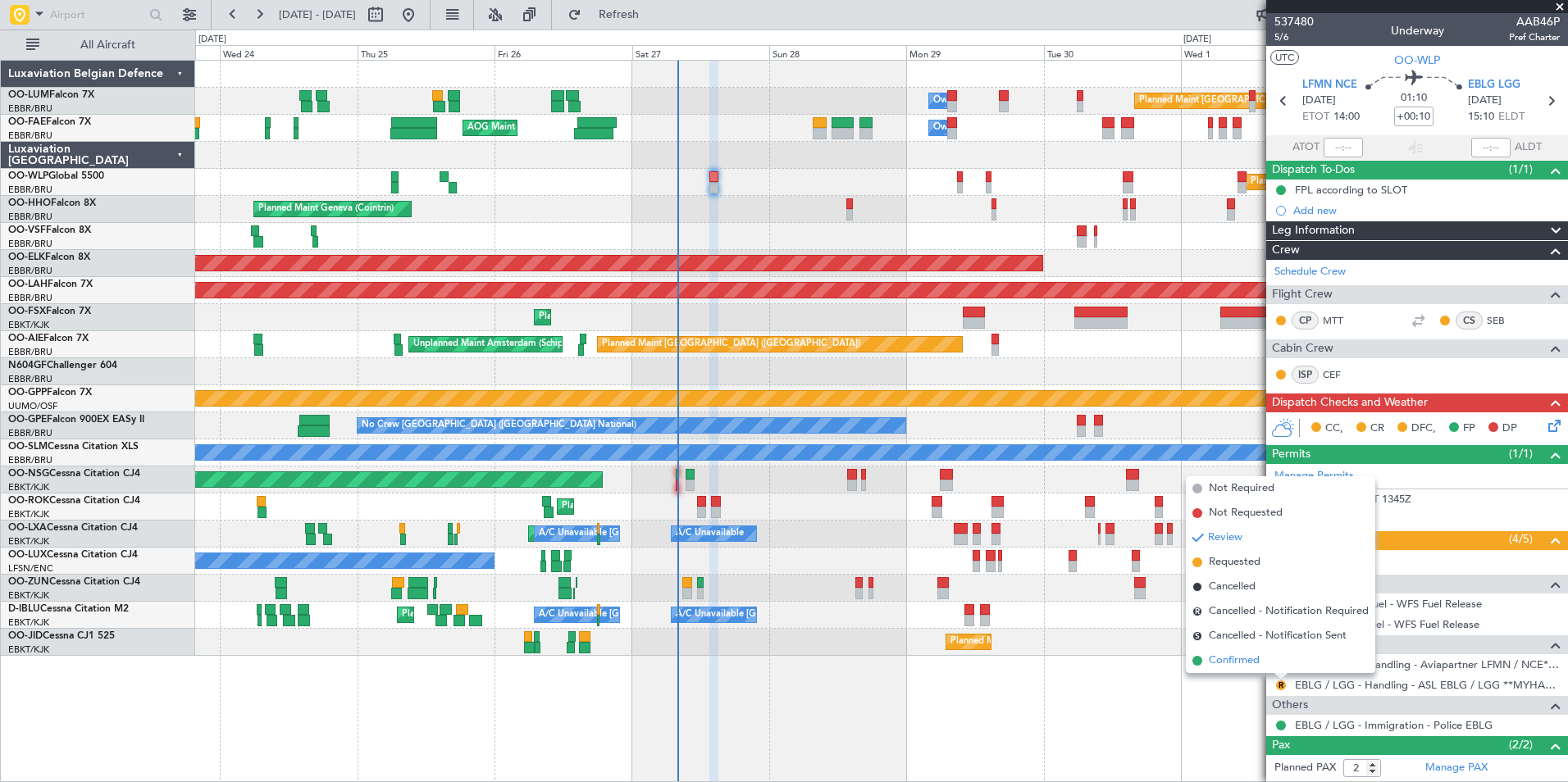
click at [1253, 651] on li "Confirmed" at bounding box center [1280, 661] width 190 height 25
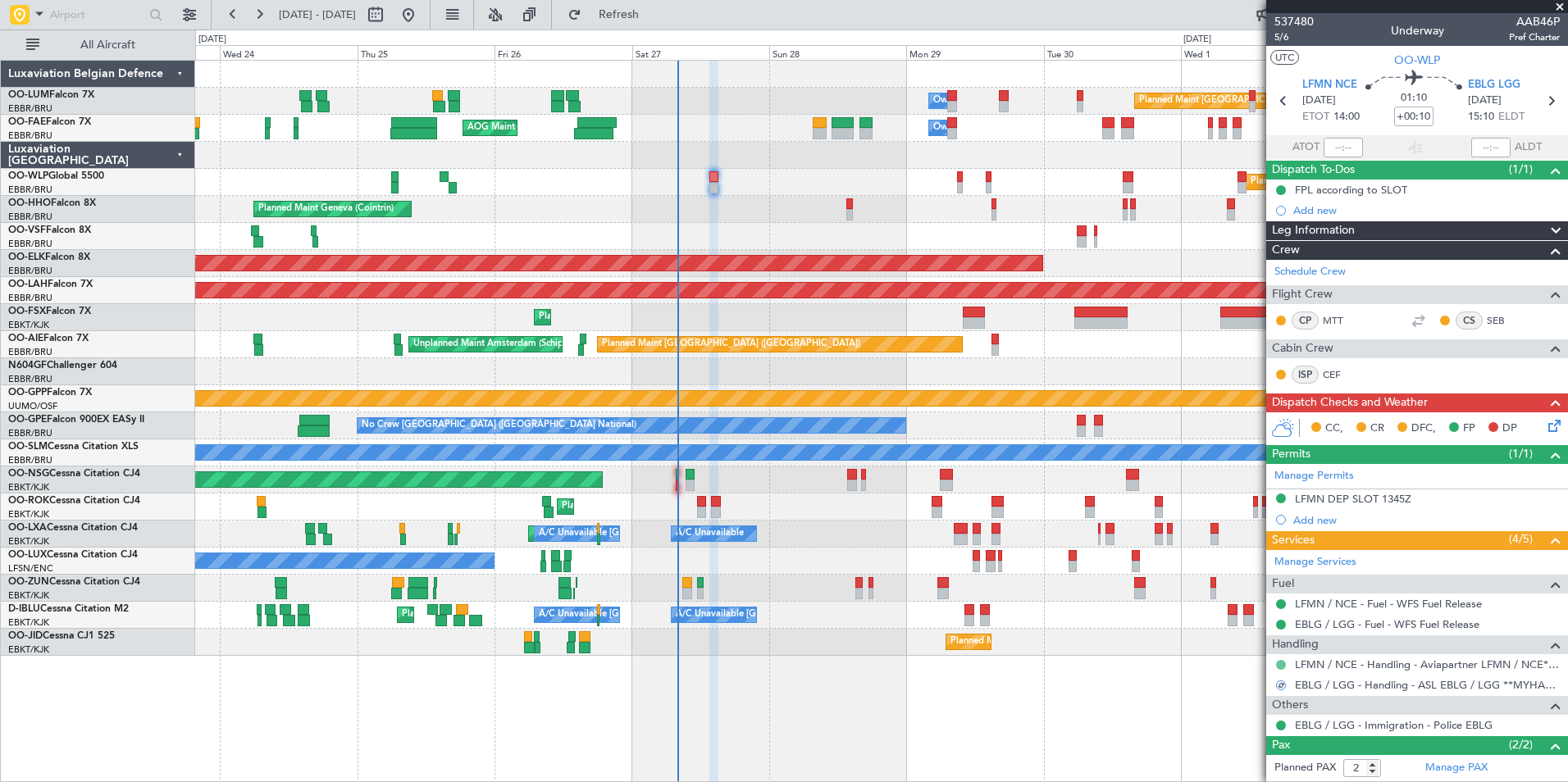
click at [1280, 683] on mat-tooltip-component "Confirmed" at bounding box center [1282, 691] width 74 height 44
click at [1279, 683] on div "Confirmed" at bounding box center [1281, 691] width 51 height 21
click at [1387, 682] on div "LFMN / NCE - Handling - Aviapartner LFMN / NCE*****MY HANDLING****" at bounding box center [1387, 682] width 0 height 0
click at [1278, 684] on button at bounding box center [1281, 686] width 10 height 10
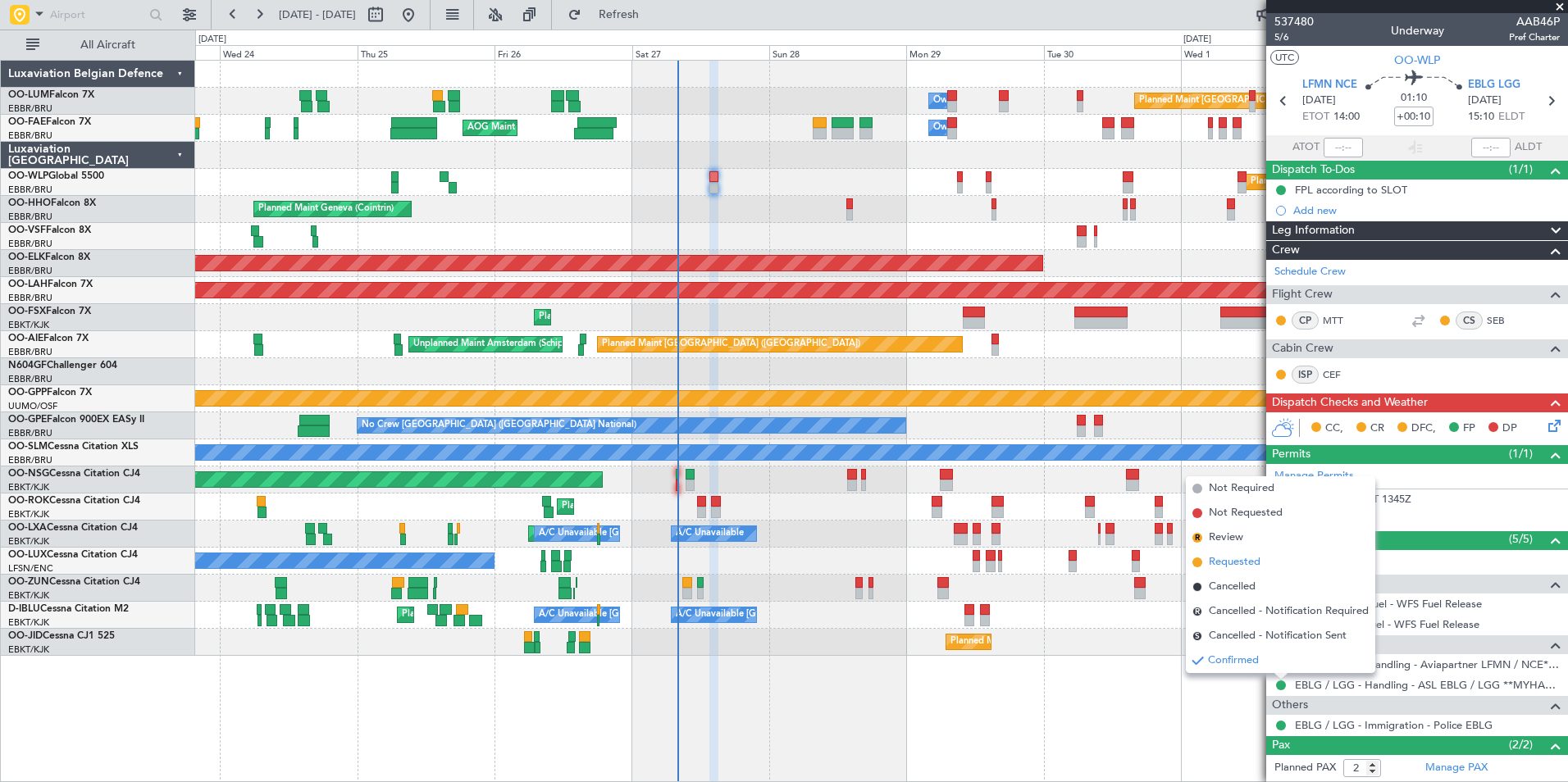
click at [1241, 562] on span "Requested" at bounding box center [1234, 562] width 52 height 16
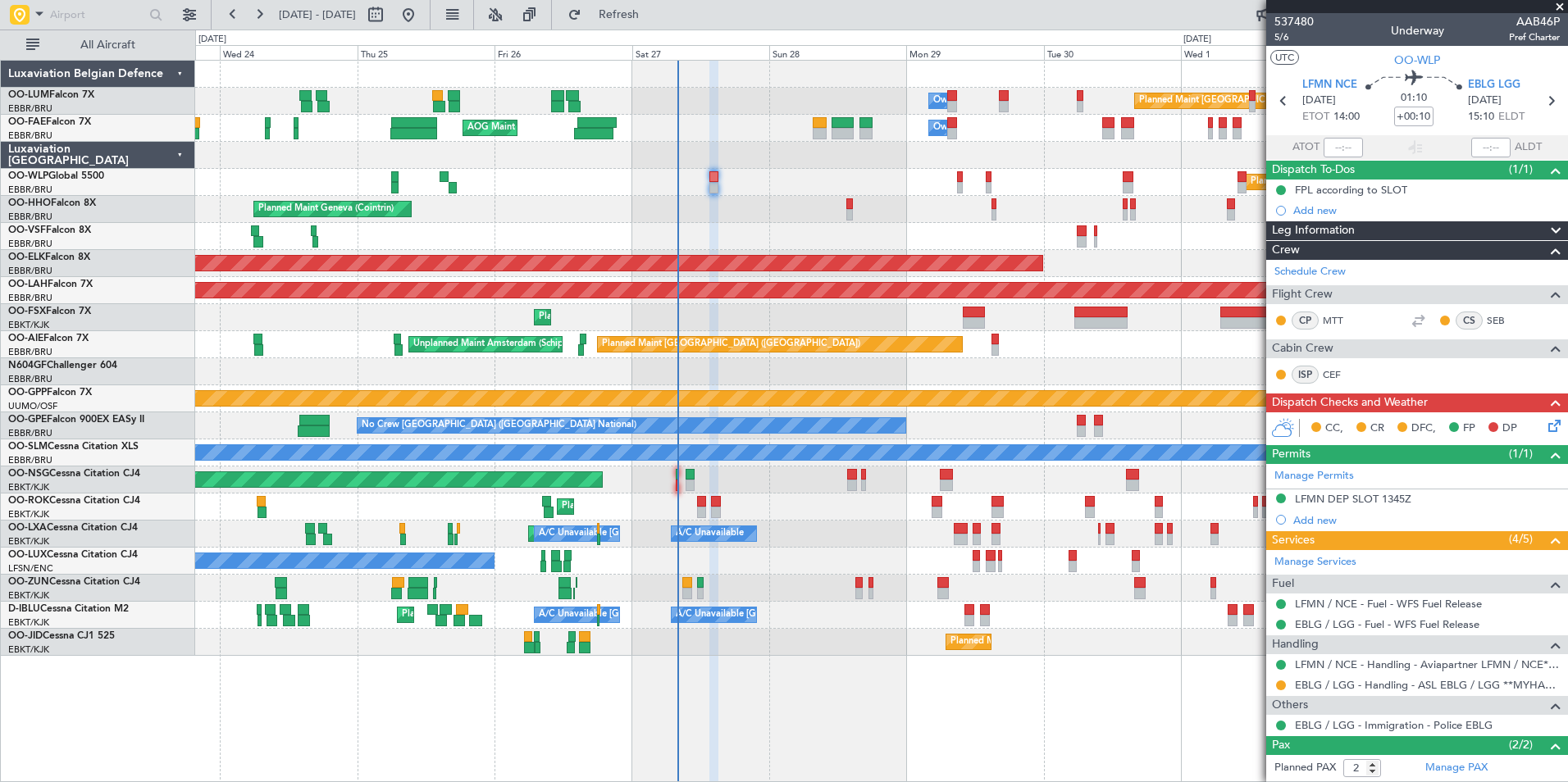
click at [1553, 424] on div "CC, CR DFC, FP DP" at bounding box center [1417, 428] width 302 height 33
click at [1545, 429] on icon at bounding box center [1551, 422] width 13 height 13
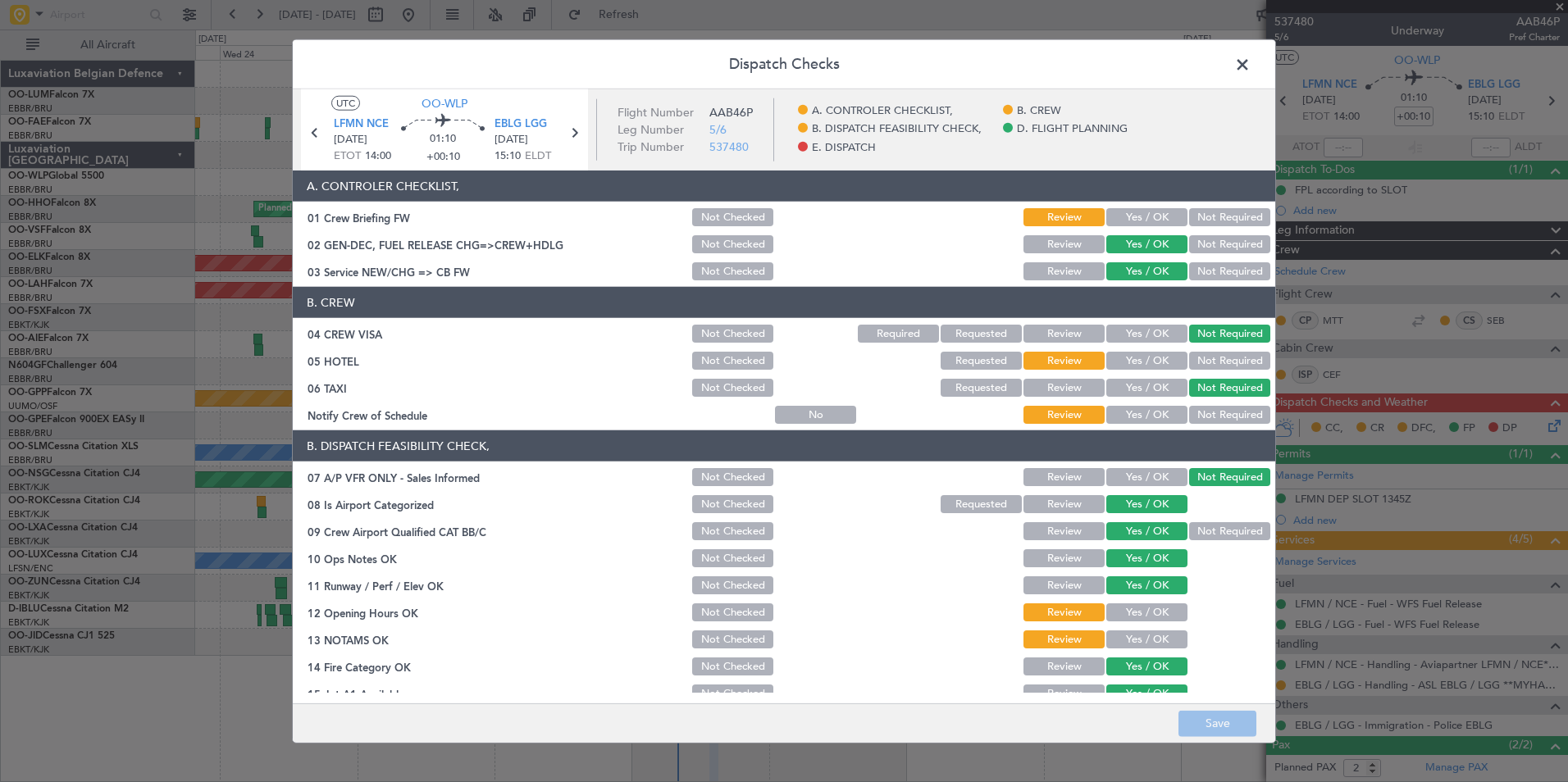
click at [1119, 223] on button "Yes / OK" at bounding box center [1147, 218] width 81 height 18
click at [1209, 360] on button "Not Required" at bounding box center [1229, 361] width 81 height 18
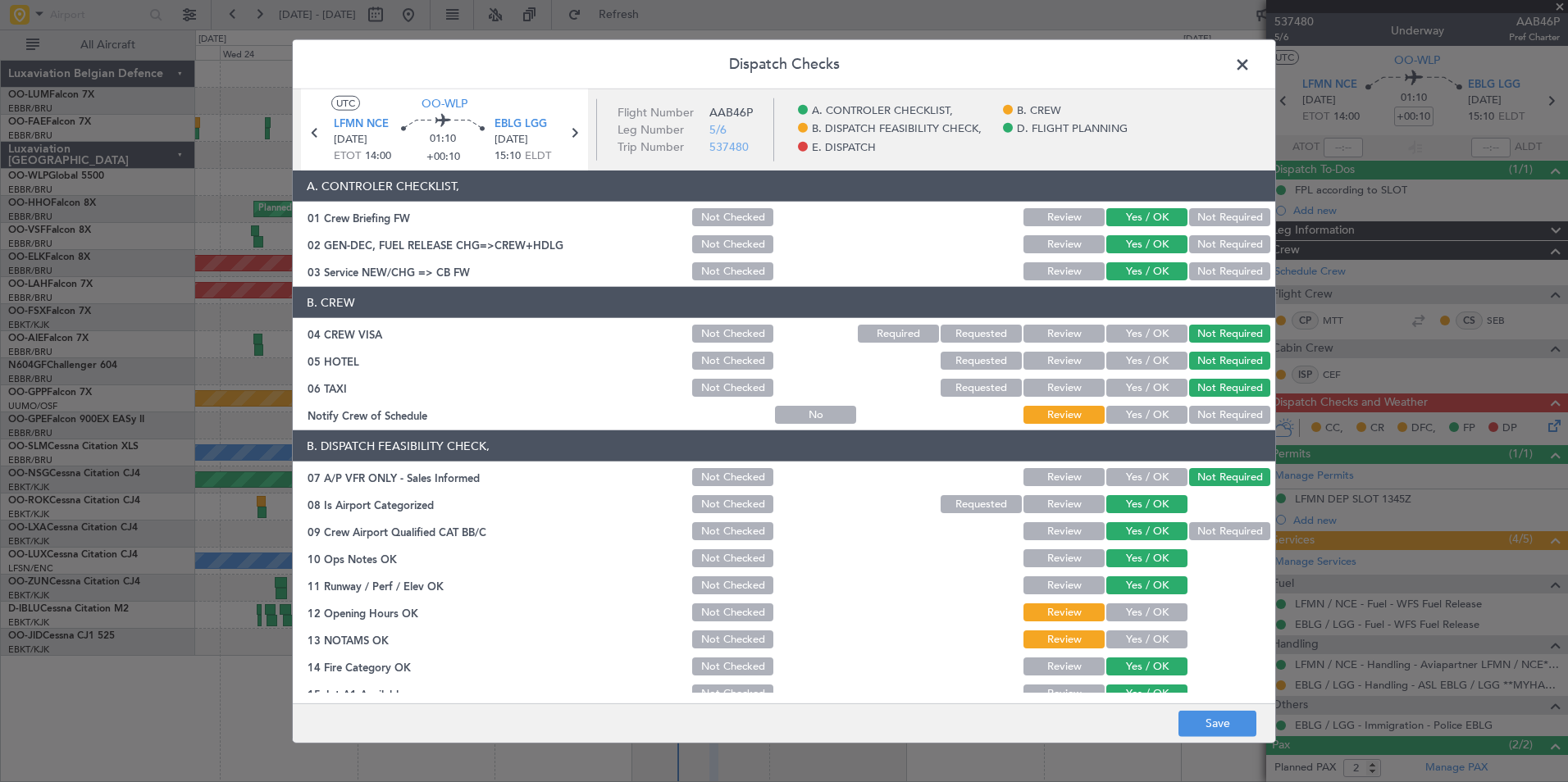
click at [1154, 416] on button "Yes / OK" at bounding box center [1147, 414] width 81 height 18
click at [1147, 615] on button "Yes / OK" at bounding box center [1147, 612] width 81 height 18
drag, startPoint x: 1144, startPoint y: 642, endPoint x: 1222, endPoint y: 571, distance: 105.5
click at [1143, 643] on button "Yes / OK" at bounding box center [1147, 640] width 81 height 18
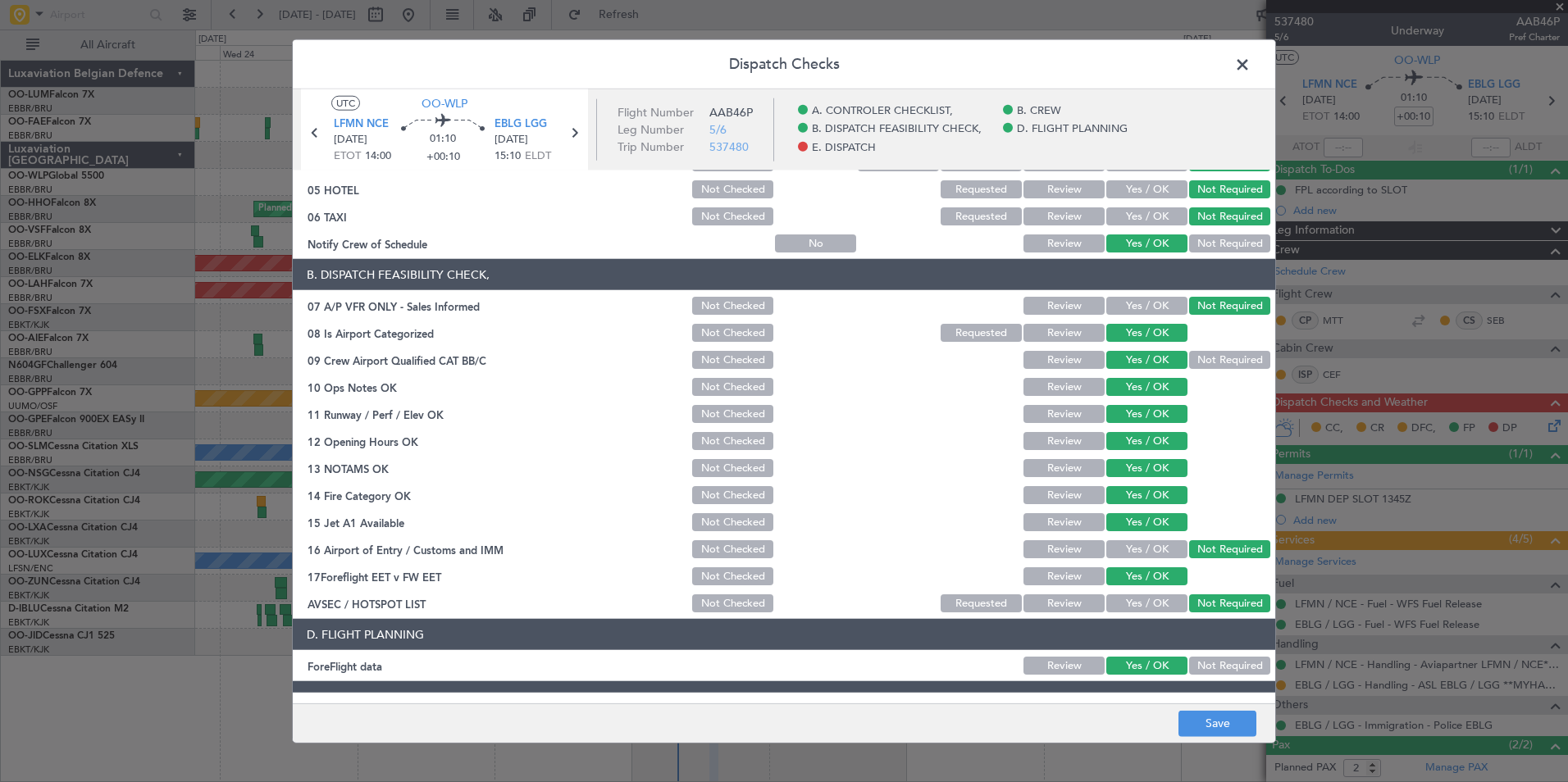
scroll to position [304, 0]
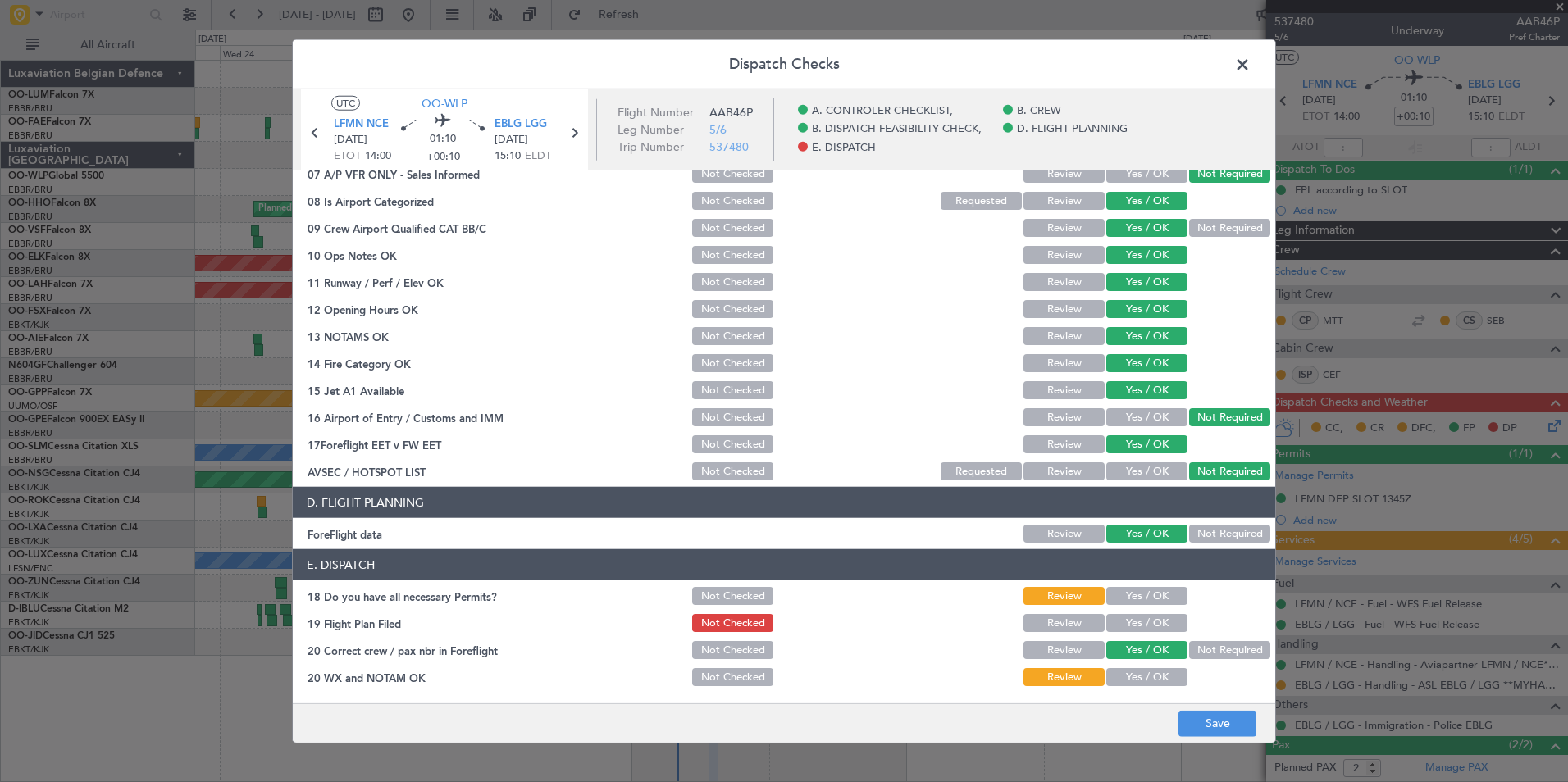
click at [1148, 592] on button "Yes / OK" at bounding box center [1147, 596] width 81 height 18
click at [1147, 635] on section "E. DISPATCH 18 Do you have all necessary Permits? Not Checked Review Yes / OK 1…" at bounding box center [784, 619] width 983 height 140
drag, startPoint x: 1146, startPoint y: 627, endPoint x: 1147, endPoint y: 641, distance: 14.0
click at [1146, 631] on button "Yes / OK" at bounding box center [1147, 623] width 81 height 18
click at [1150, 690] on article "A. CONTROLER CHECKLIST, 01 Crew Briefing FW Not Checked Review Yes / OK Not Req…" at bounding box center [784, 431] width 983 height 522
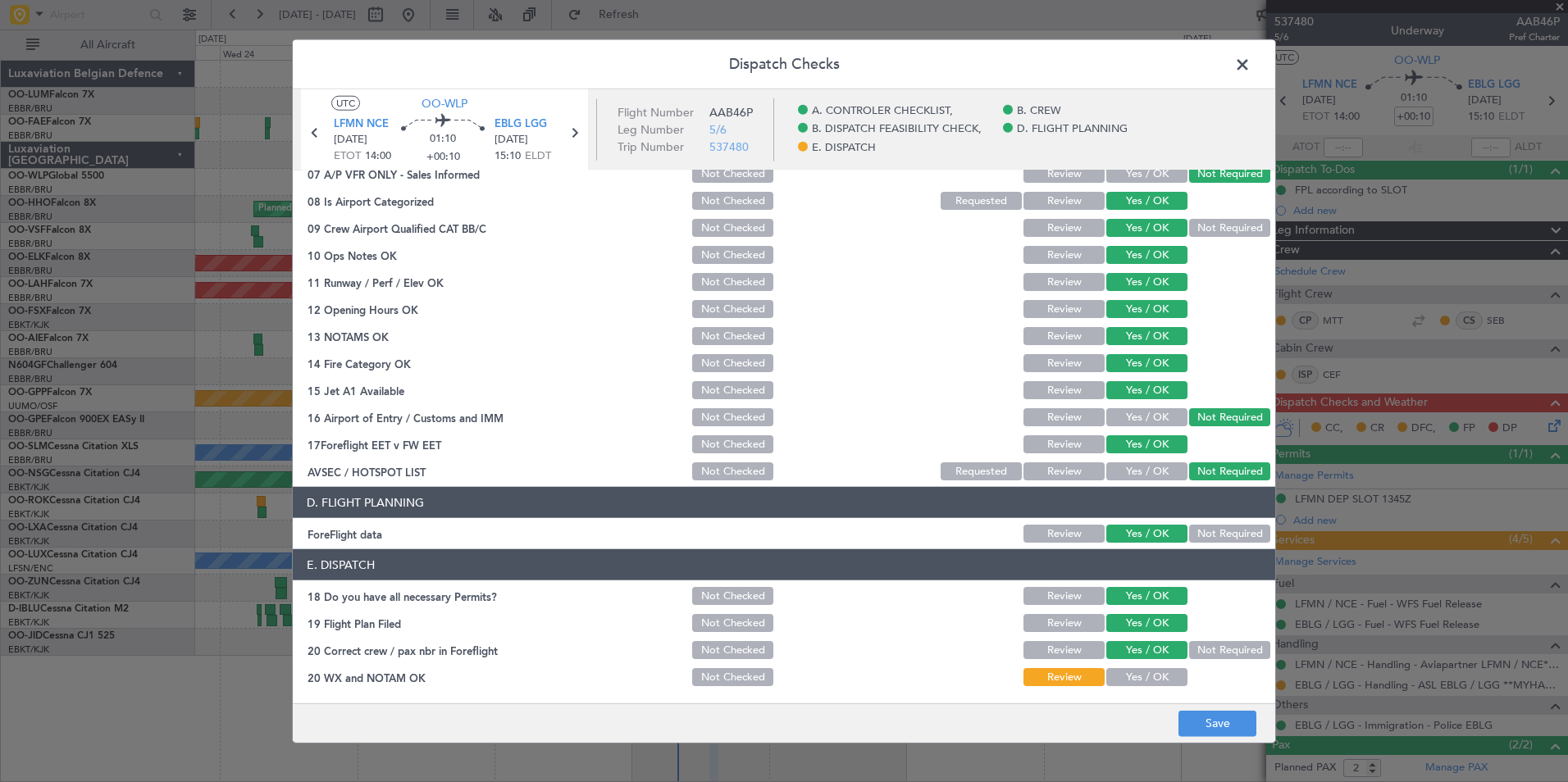
click at [1125, 681] on button "Yes / OK" at bounding box center [1147, 677] width 81 height 18
click at [1236, 714] on button "Save" at bounding box center [1217, 723] width 78 height 26
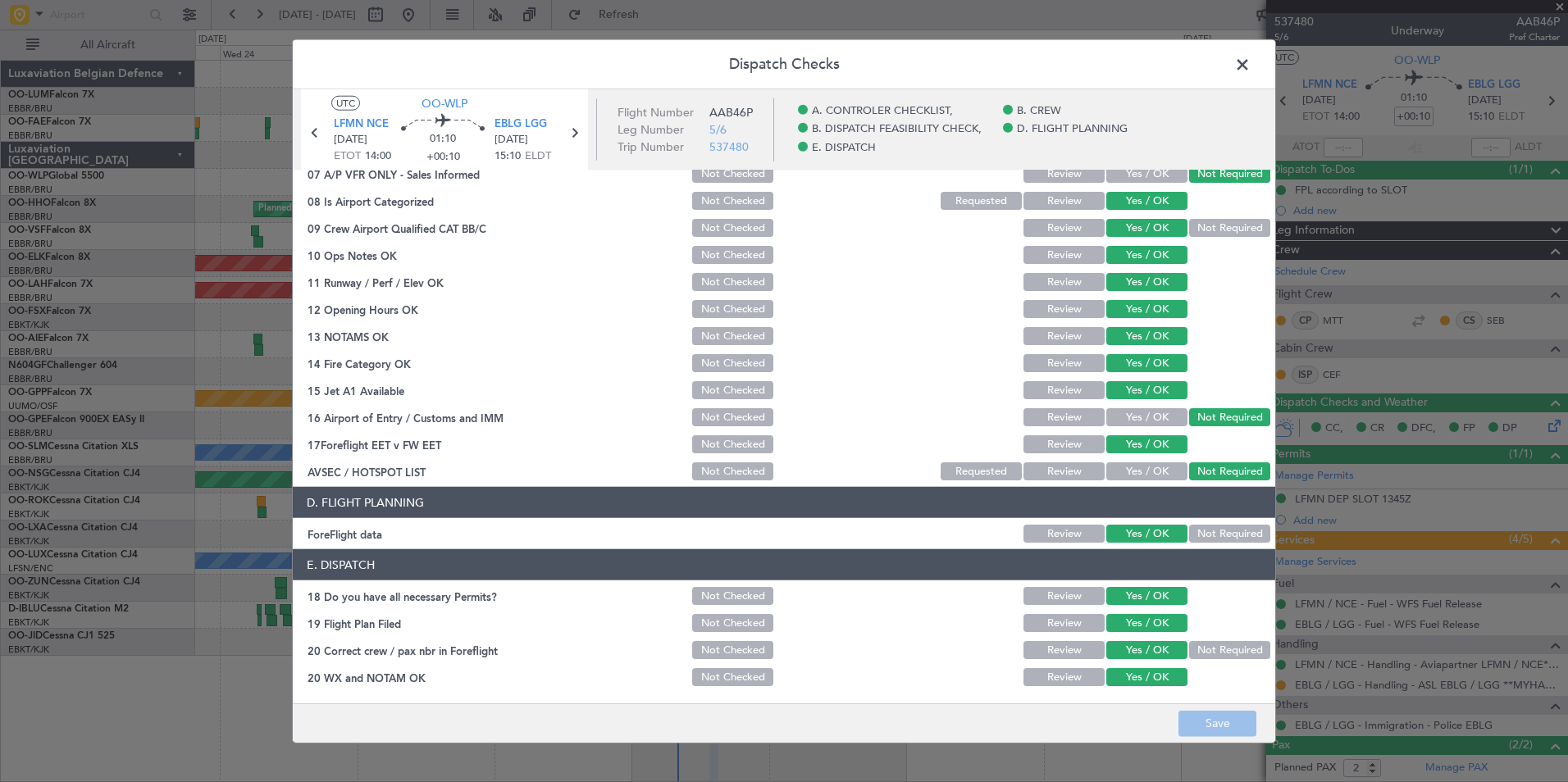
drag, startPoint x: 1235, startPoint y: 58, endPoint x: 1047, endPoint y: 186, distance: 227.4
click at [1250, 58] on span at bounding box center [1250, 69] width 0 height 33
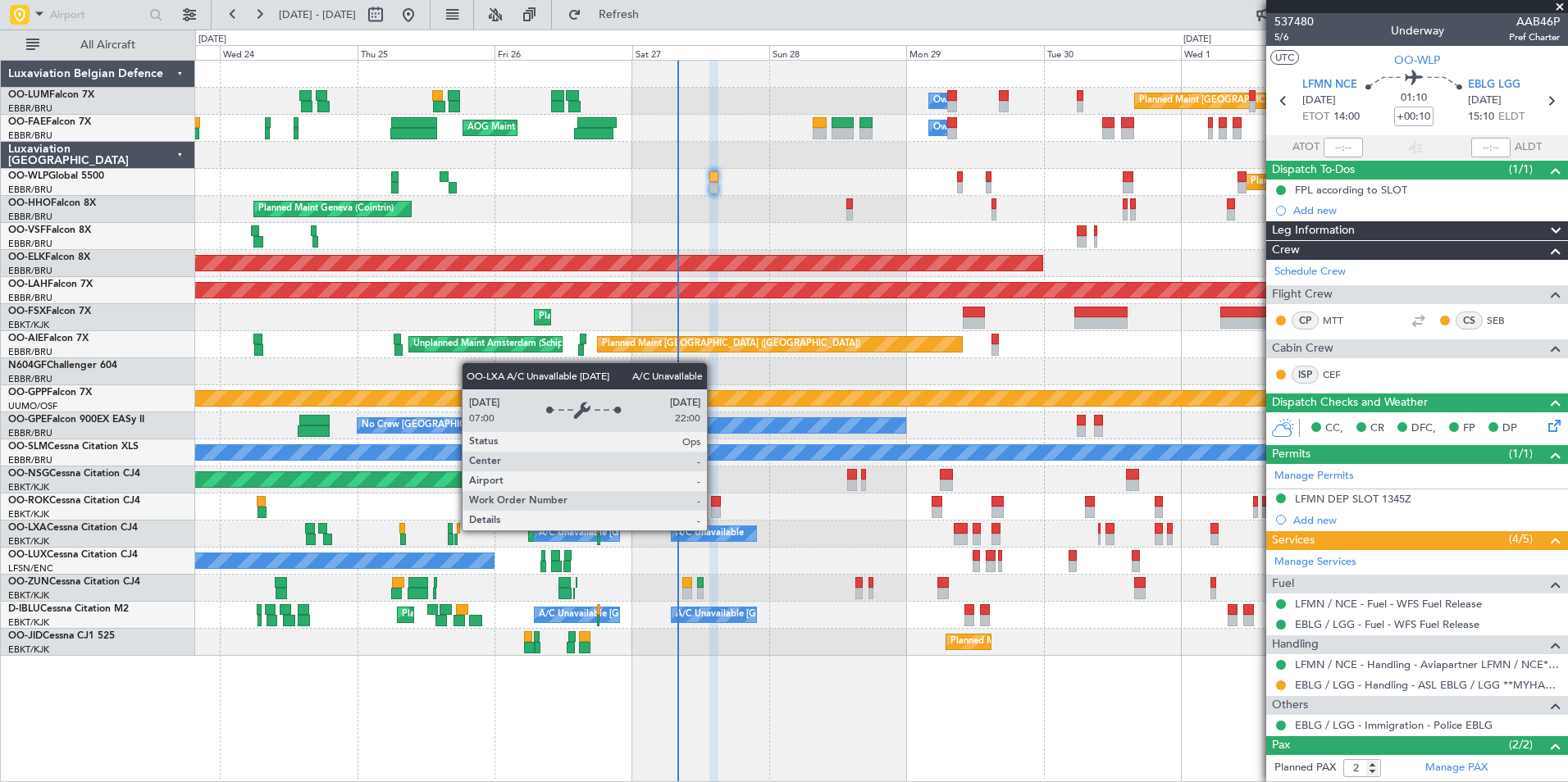
click at [750, 520] on div "Planned Maint Kortrijk-Wevelgem A/C Unavailable Brussels (Brussels National) A/…" at bounding box center [881, 533] width 1372 height 27
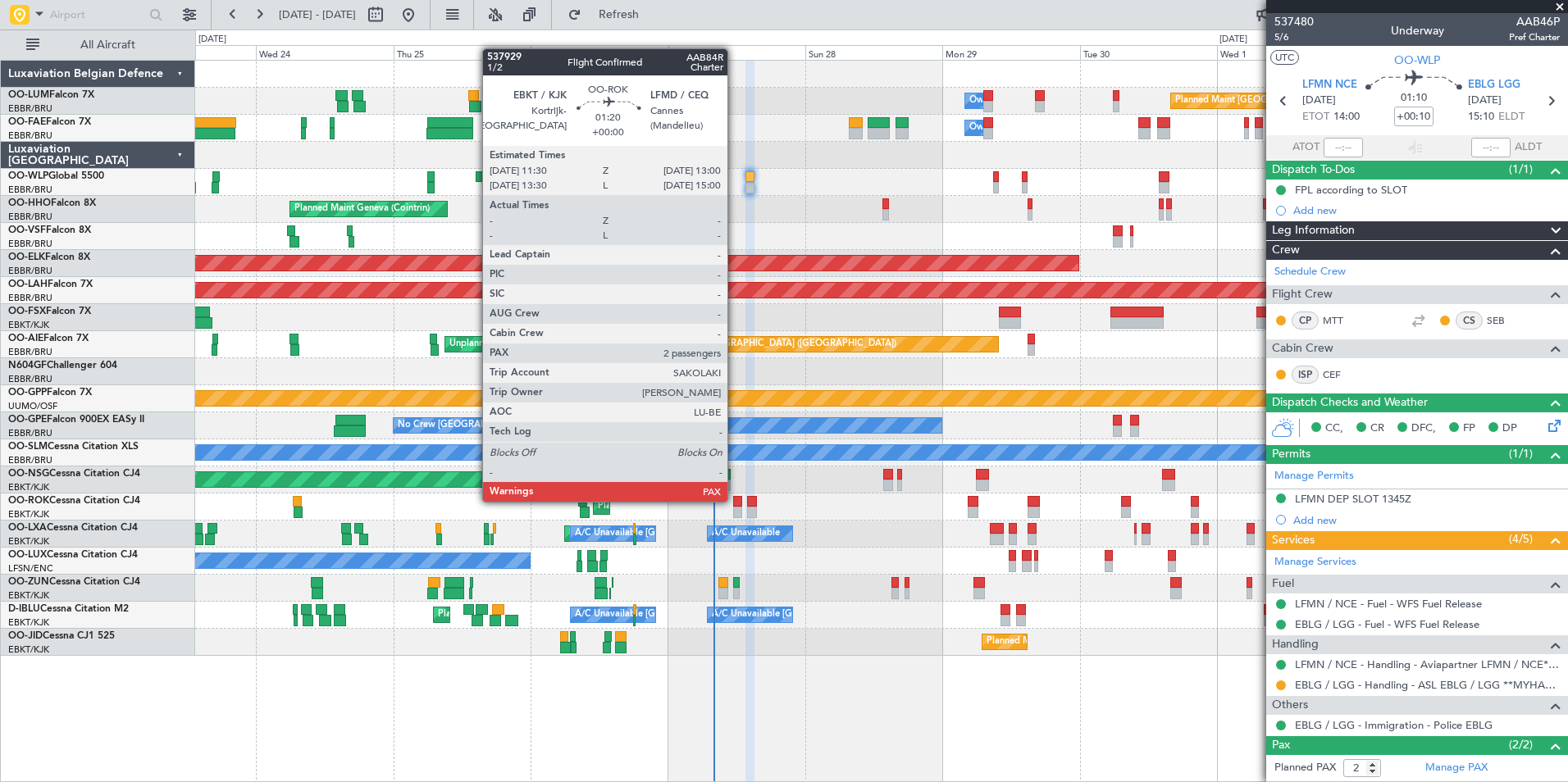
click at [735, 500] on div at bounding box center [737, 501] width 9 height 11
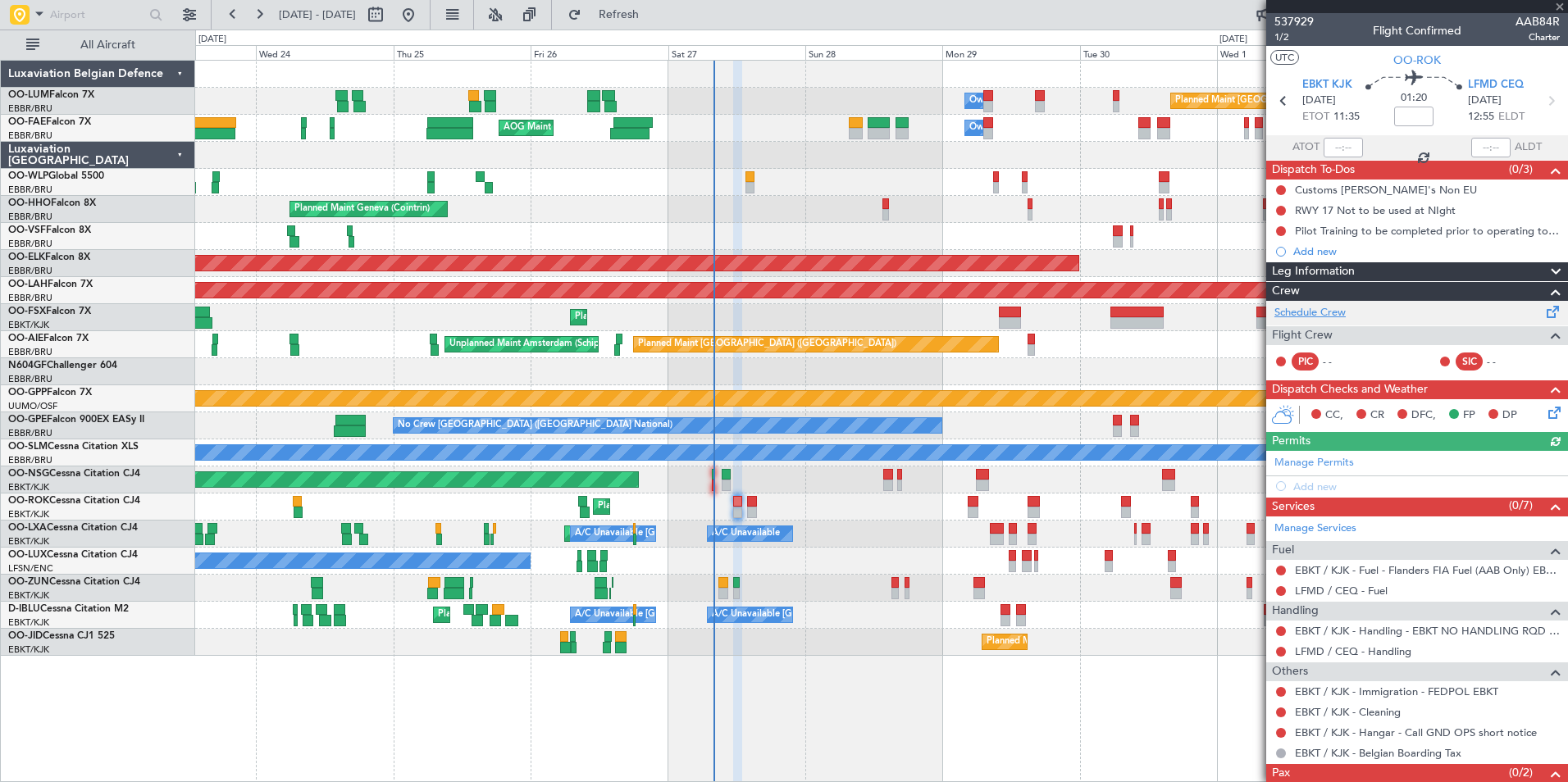
click at [1316, 316] on link "Schedule Crew" at bounding box center [1309, 313] width 71 height 16
click at [1545, 407] on icon at bounding box center [1551, 409] width 13 height 13
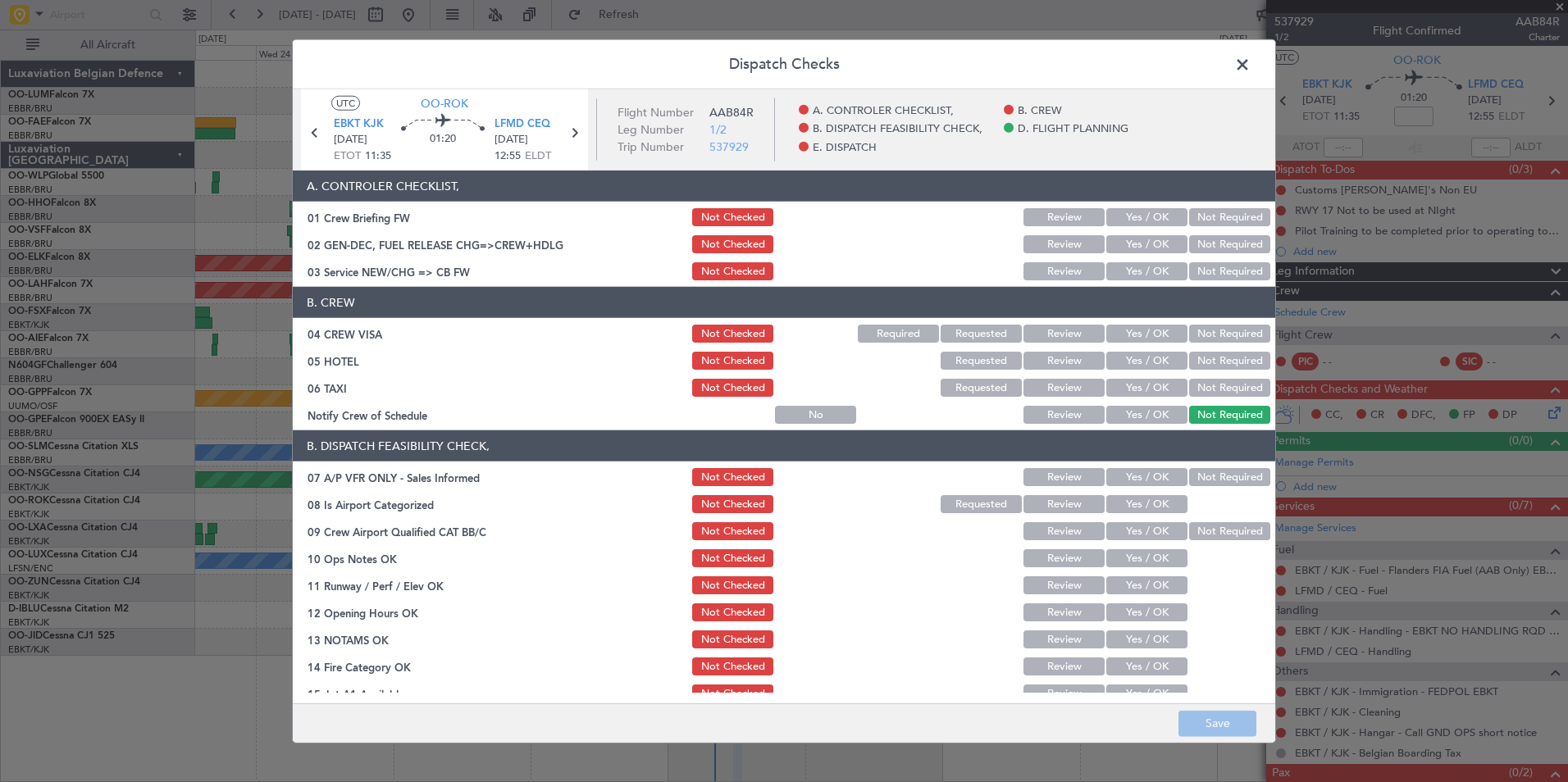
click at [1261, 75] on header "Dispatch Checks" at bounding box center [784, 64] width 983 height 49
click at [1250, 63] on span at bounding box center [1250, 69] width 0 height 33
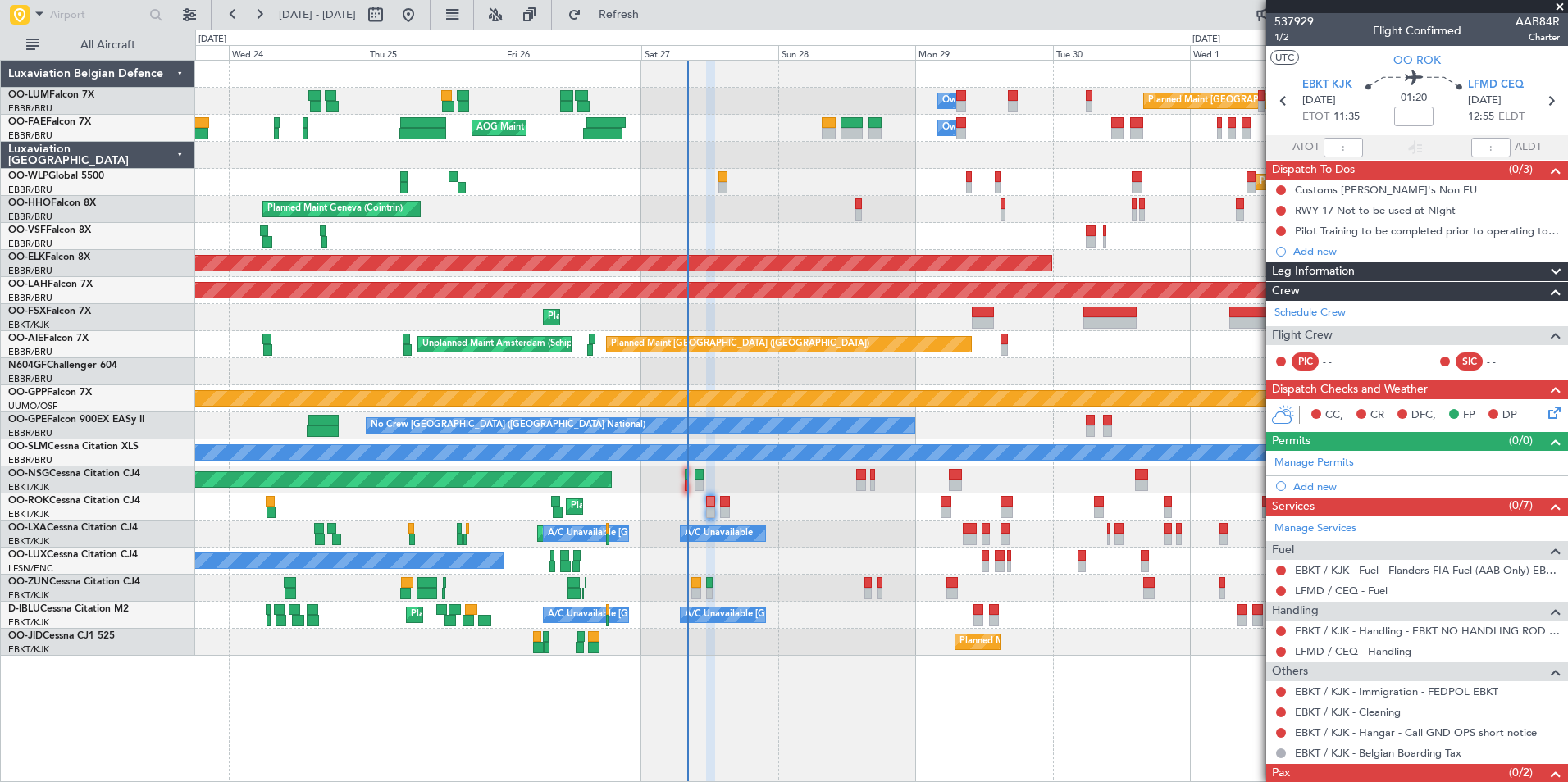
click at [741, 557] on div "No Crew Nancy (Essey)" at bounding box center [881, 561] width 1372 height 27
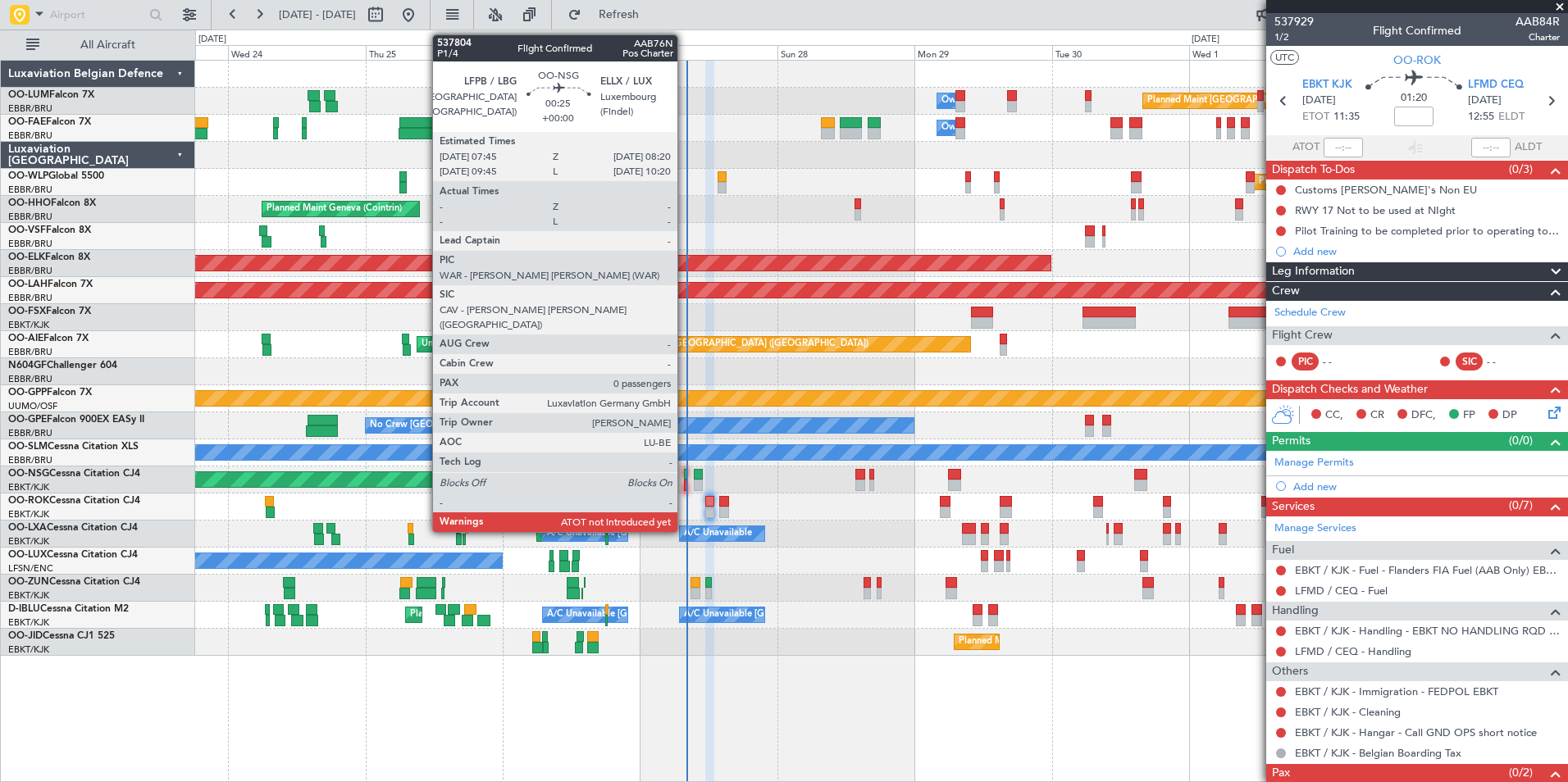
click at [685, 477] on div at bounding box center [686, 474] width 4 height 11
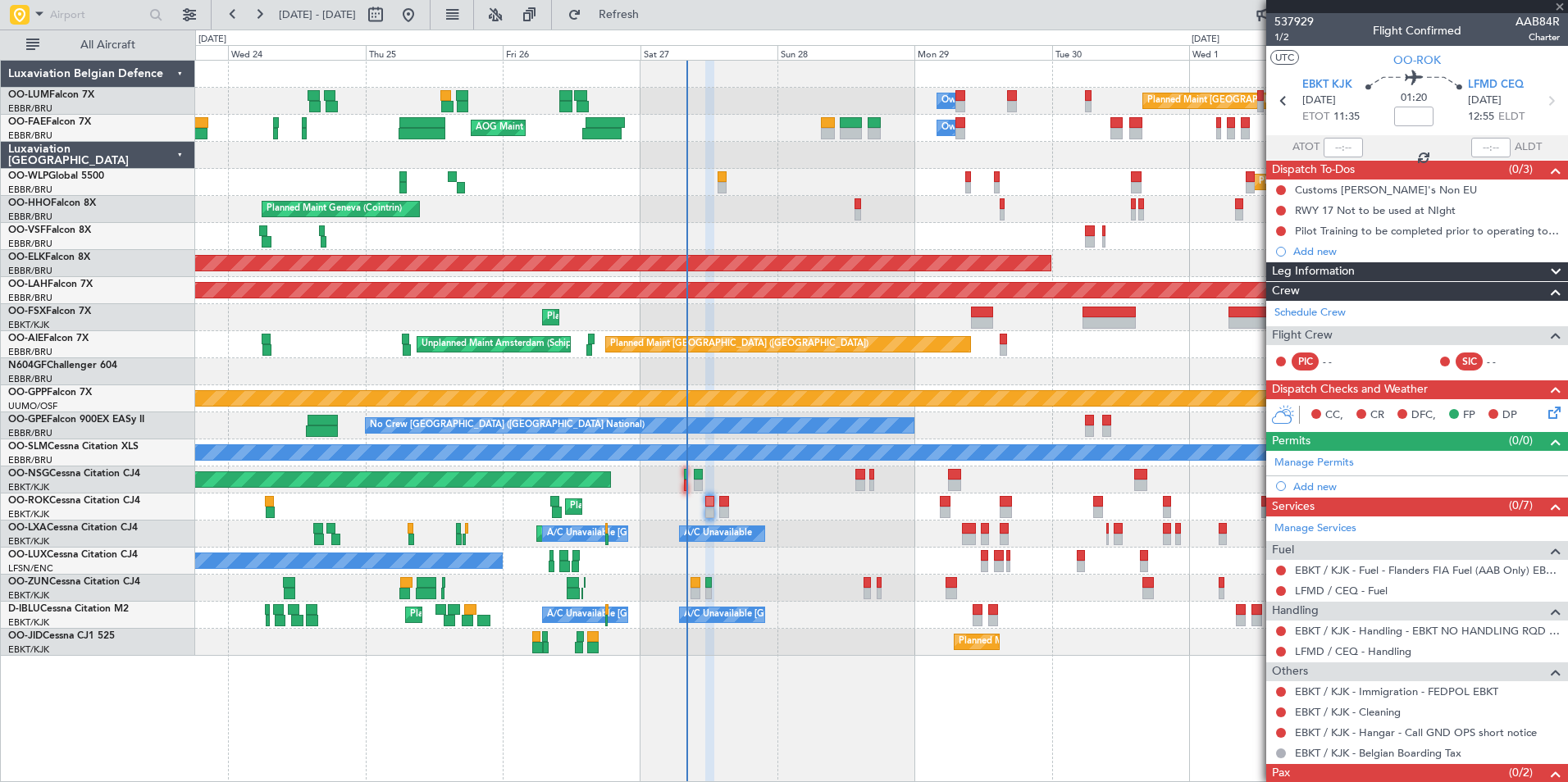
type input "0"
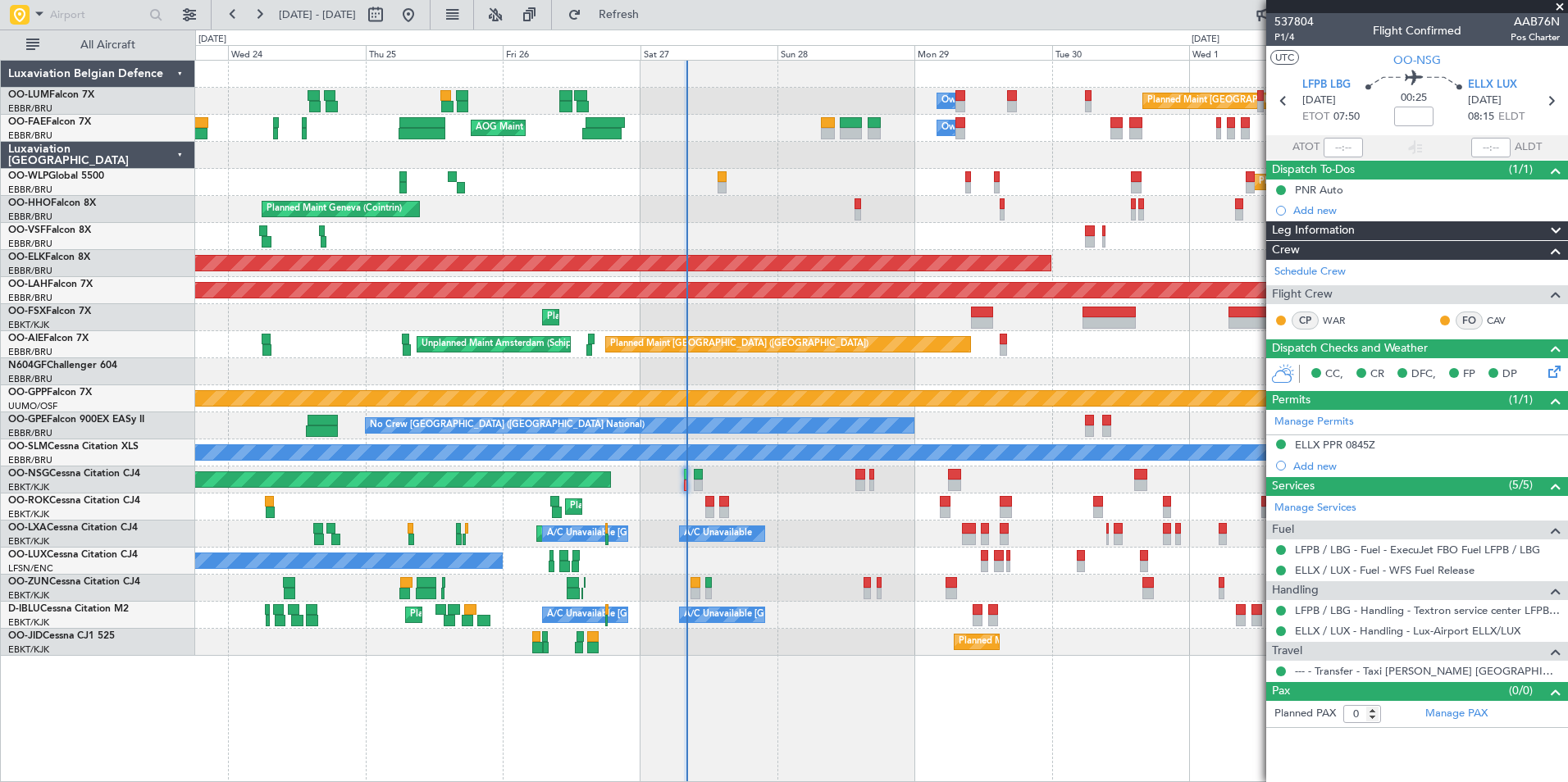
click at [682, 479] on div "Planned Maint [GEOGRAPHIC_DATA] ([GEOGRAPHIC_DATA])" at bounding box center [881, 479] width 1372 height 27
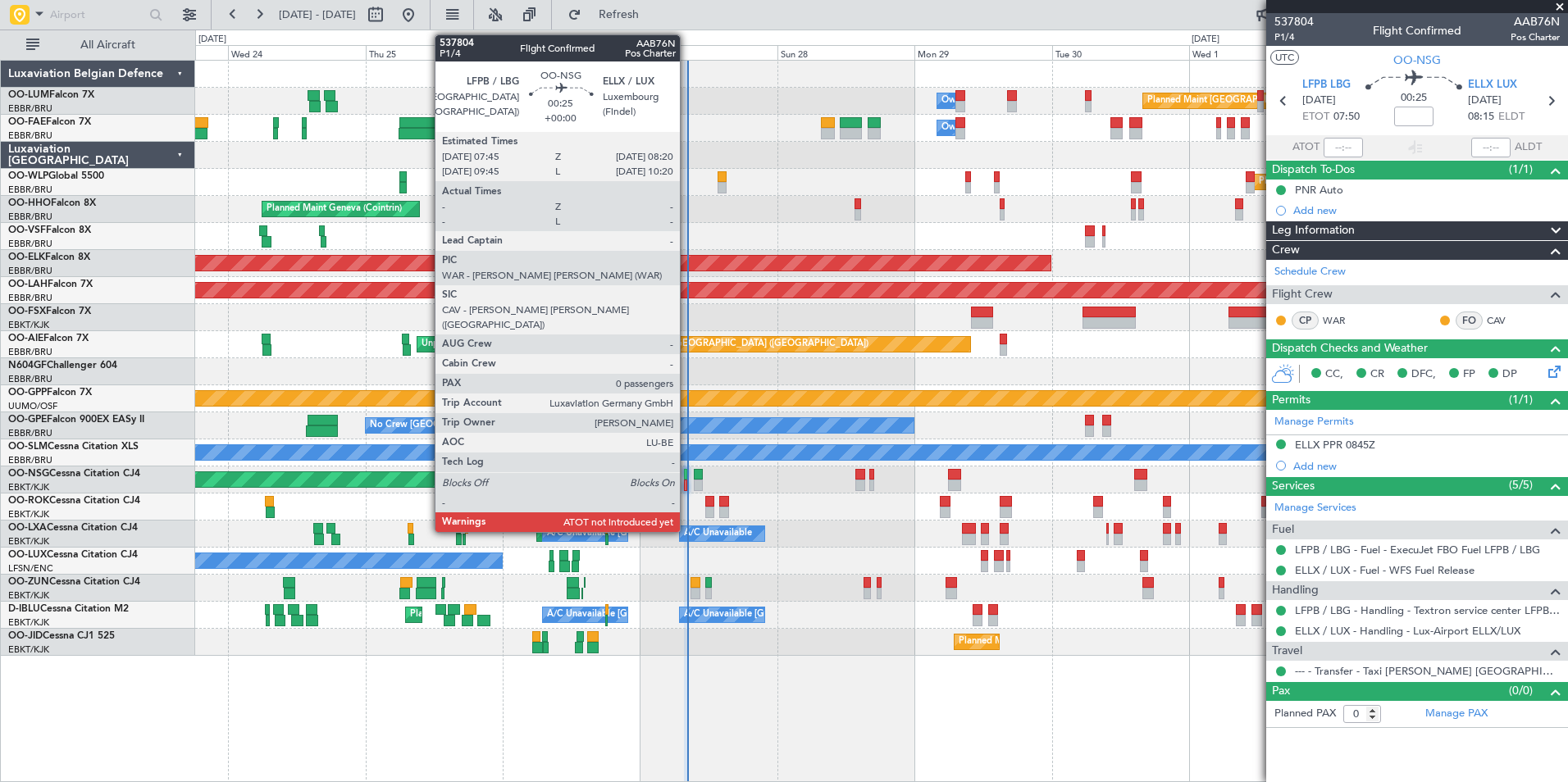
click at [687, 481] on div at bounding box center [686, 484] width 4 height 11
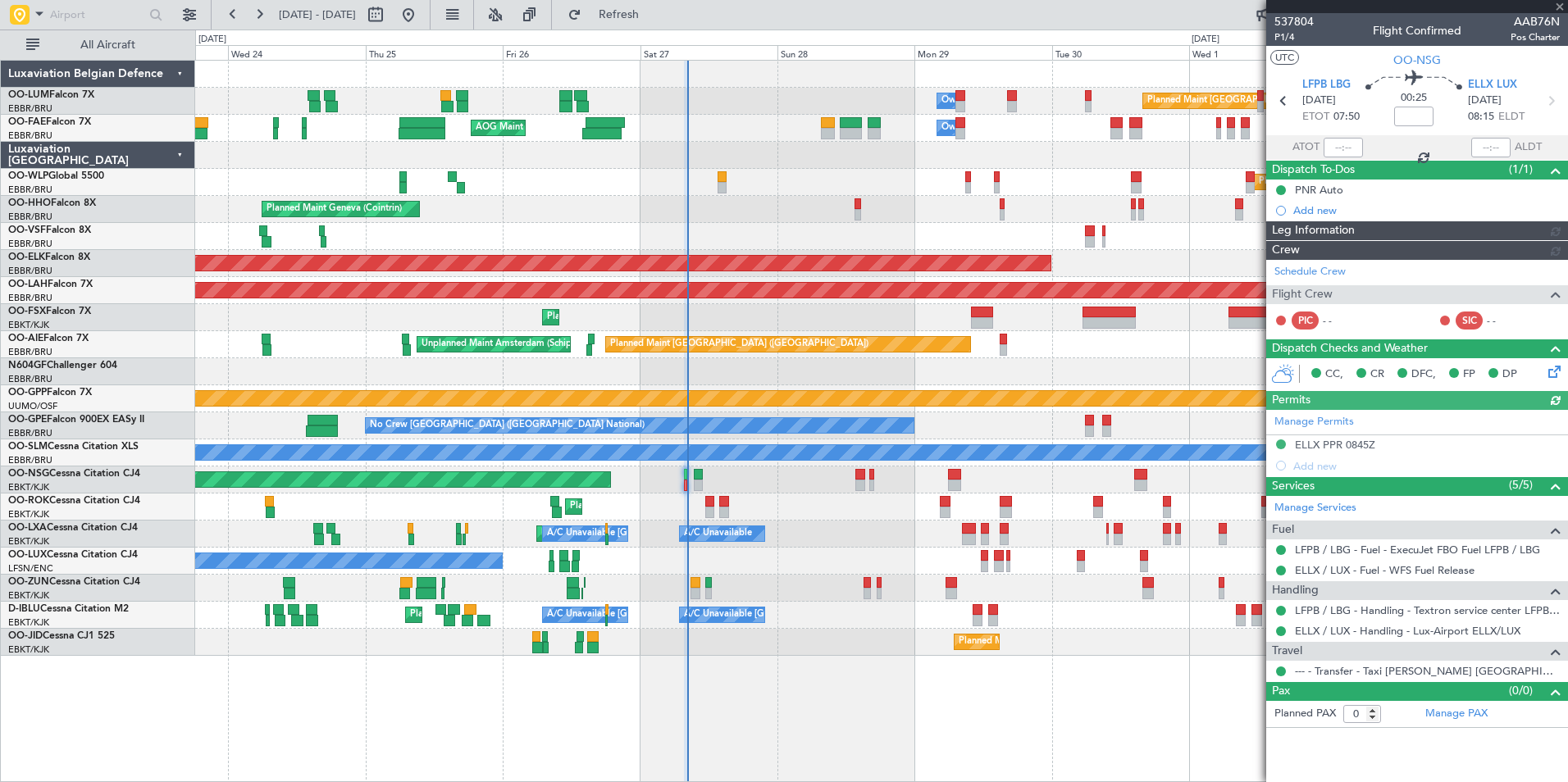
click at [1335, 139] on div at bounding box center [1342, 148] width 39 height 20
click at [1346, 147] on div at bounding box center [1342, 148] width 39 height 20
click at [1346, 148] on div at bounding box center [1342, 148] width 39 height 20
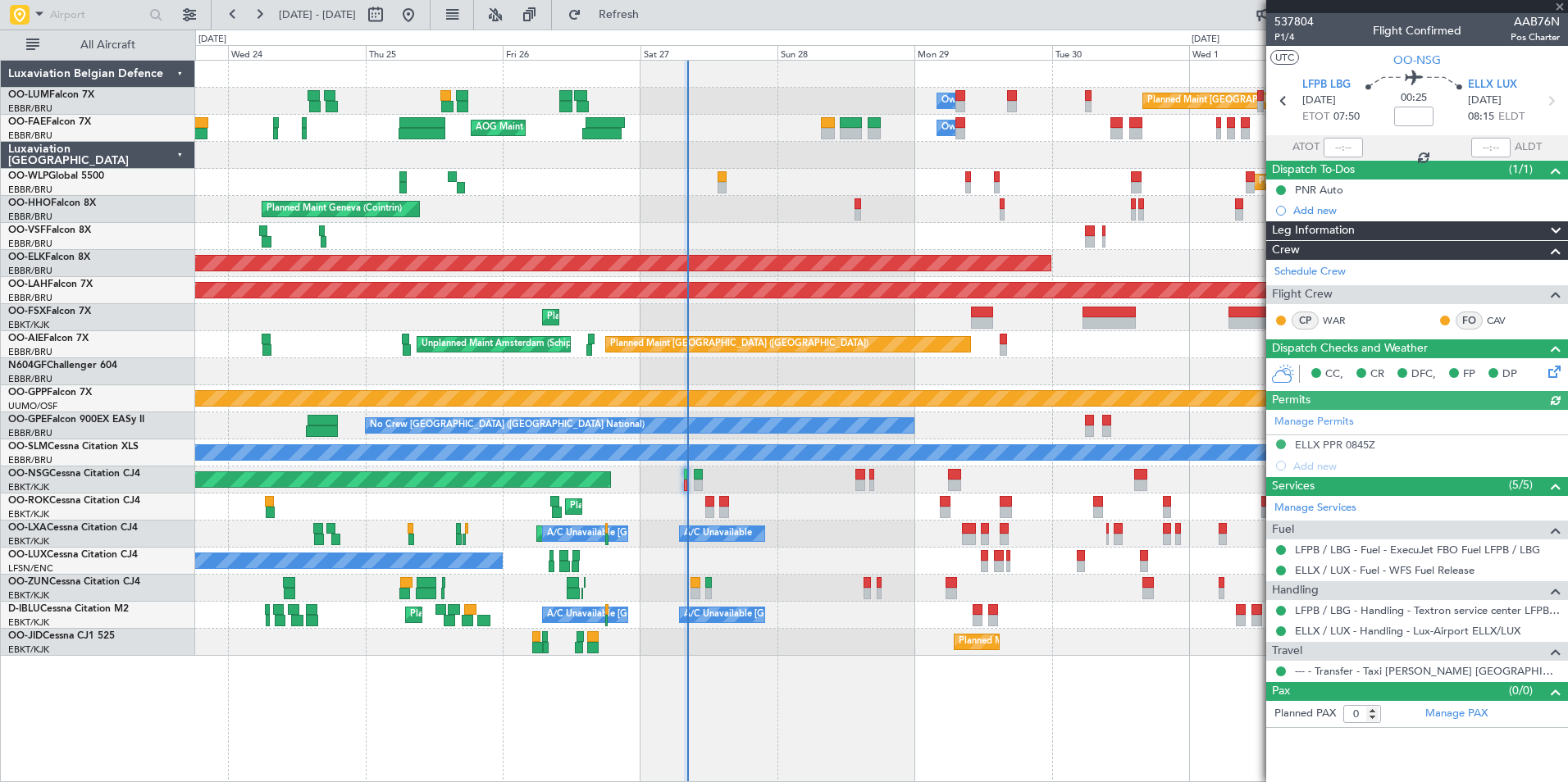
click at [1346, 148] on div at bounding box center [1342, 148] width 39 height 20
click at [1341, 148] on input "text" at bounding box center [1342, 148] width 39 height 20
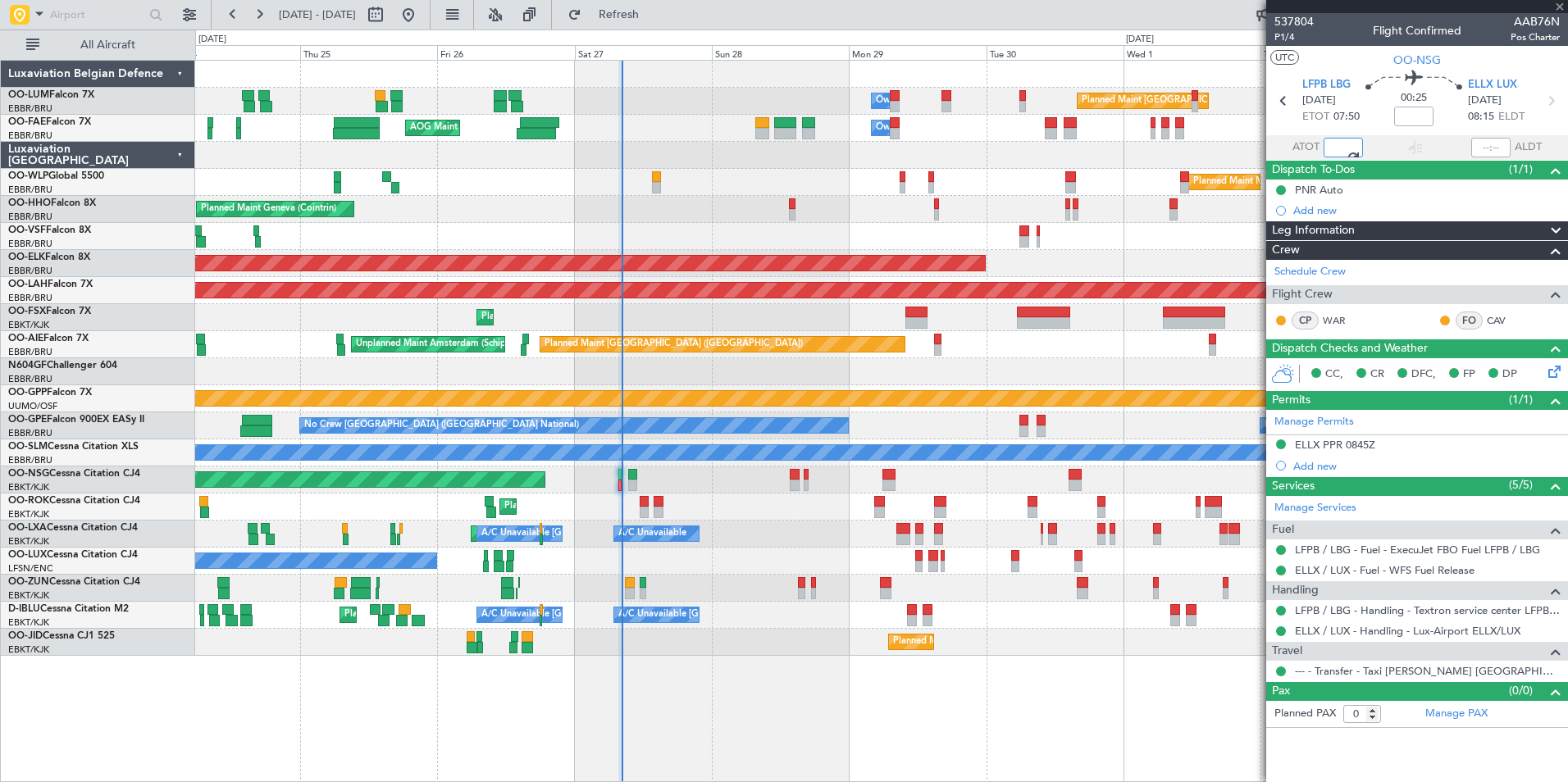
click at [670, 480] on div "Planned Maint [GEOGRAPHIC_DATA] ([GEOGRAPHIC_DATA])" at bounding box center [881, 479] width 1372 height 27
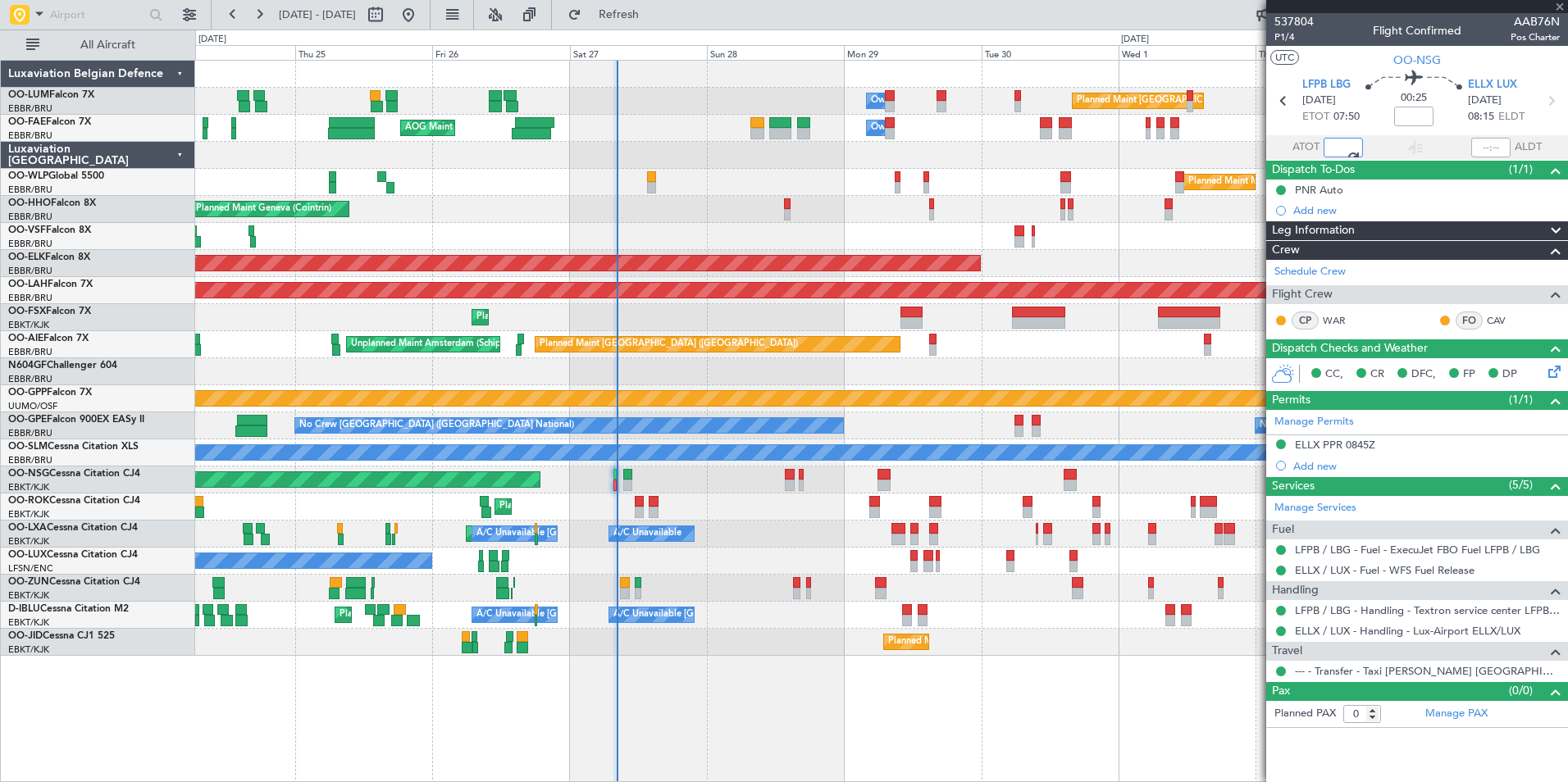
type input "07:59"
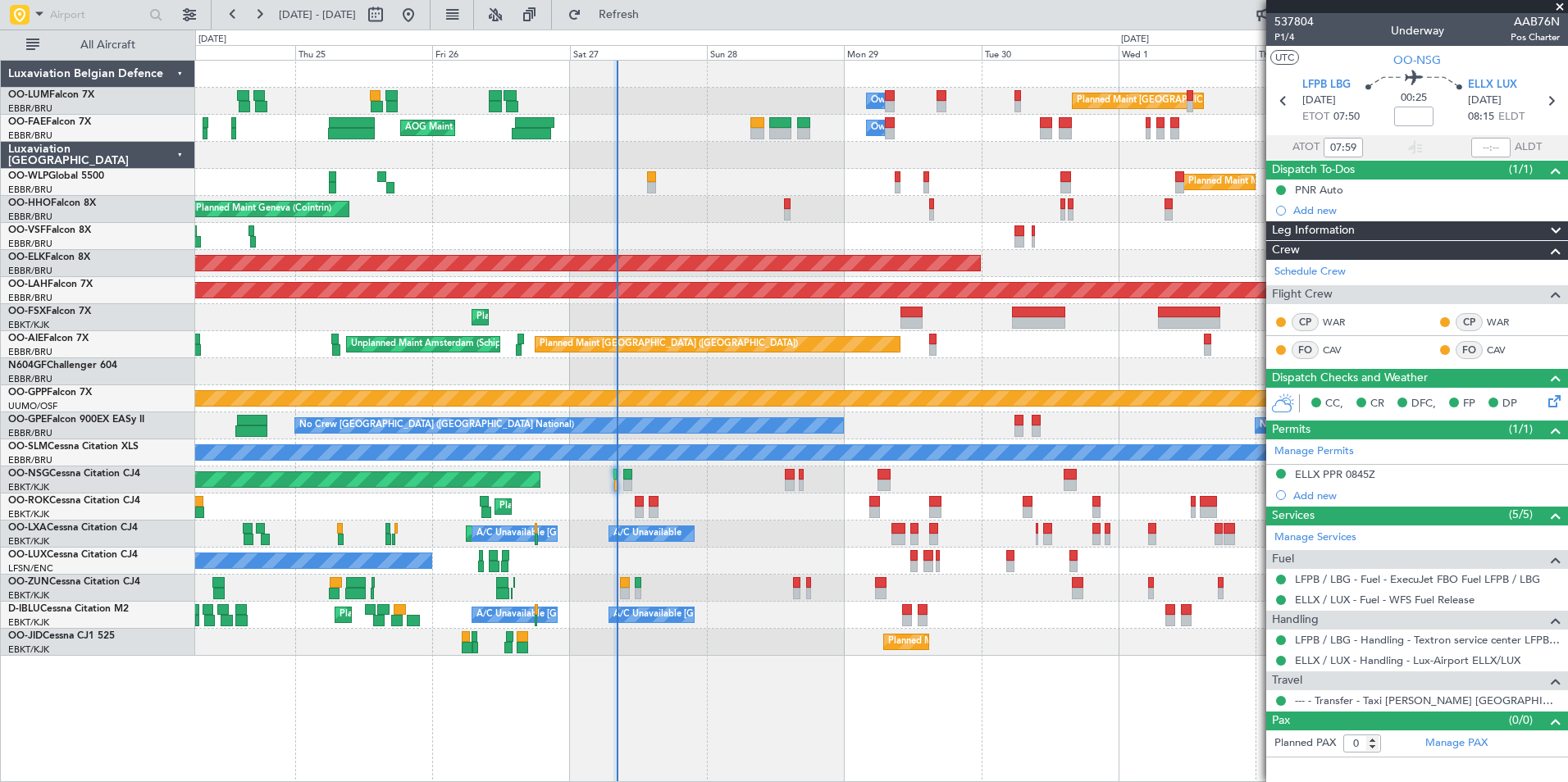
click at [655, 505] on div "Planned Maint Kortrijk-[GEOGRAPHIC_DATA]" at bounding box center [881, 506] width 1372 height 27
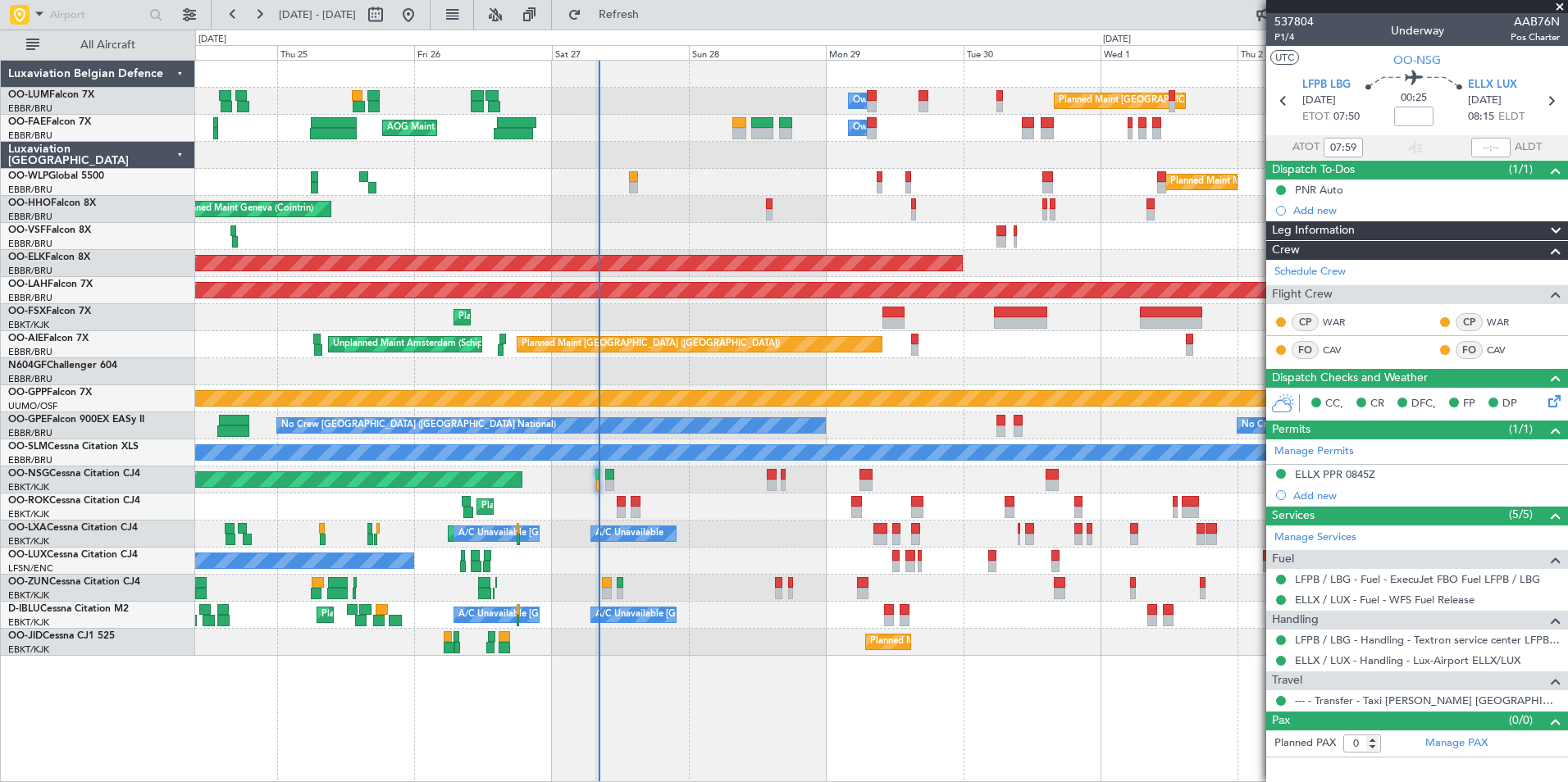
click at [691, 513] on div "Planned Maint Kortrijk-[GEOGRAPHIC_DATA]" at bounding box center [881, 506] width 1372 height 27
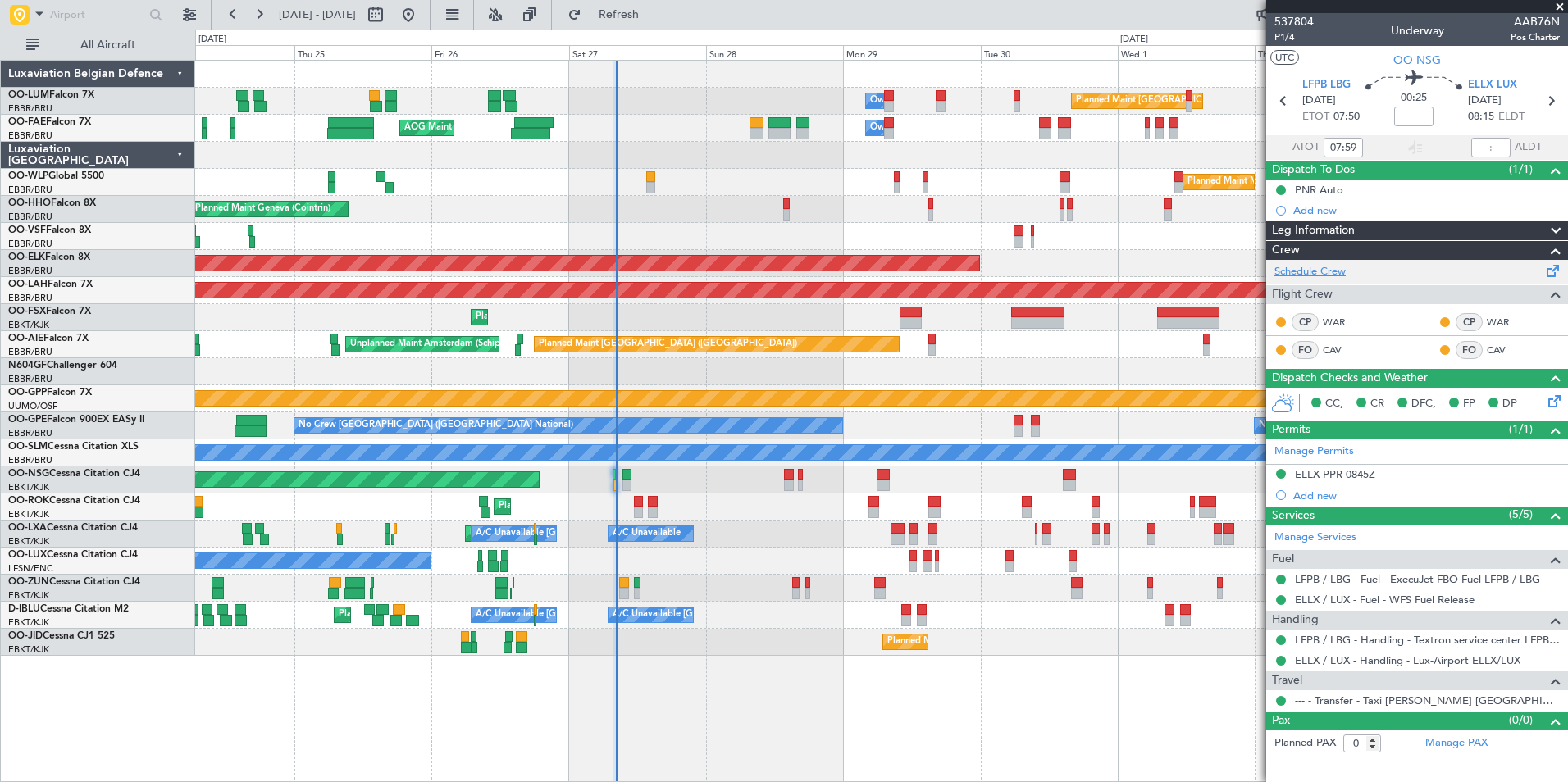
click at [1325, 270] on link "Schedule Crew" at bounding box center [1309, 272] width 71 height 16
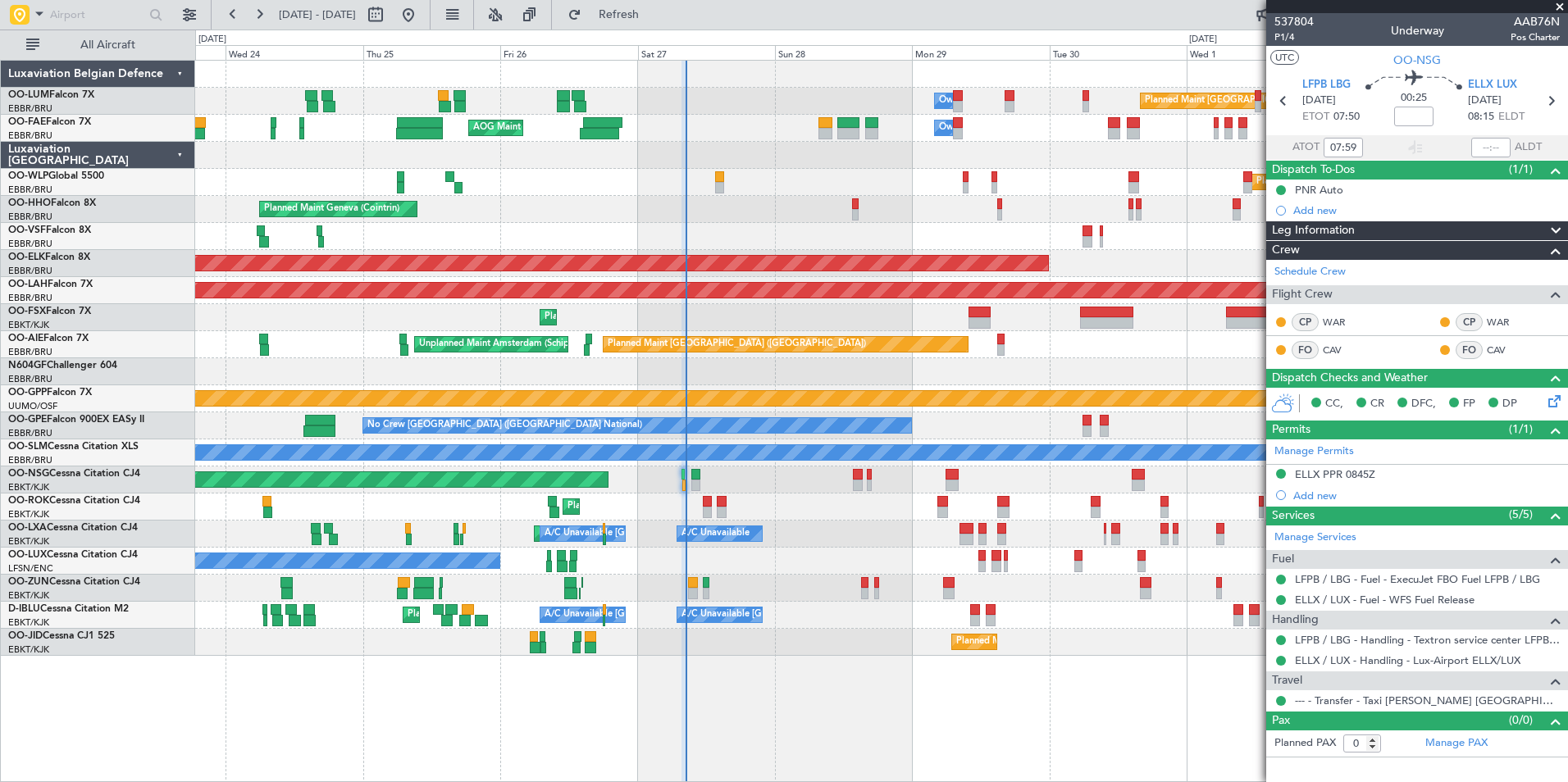
click at [714, 592] on div "Planned Maint Kortrijk-Wevelgem Owner" at bounding box center [881, 588] width 1372 height 27
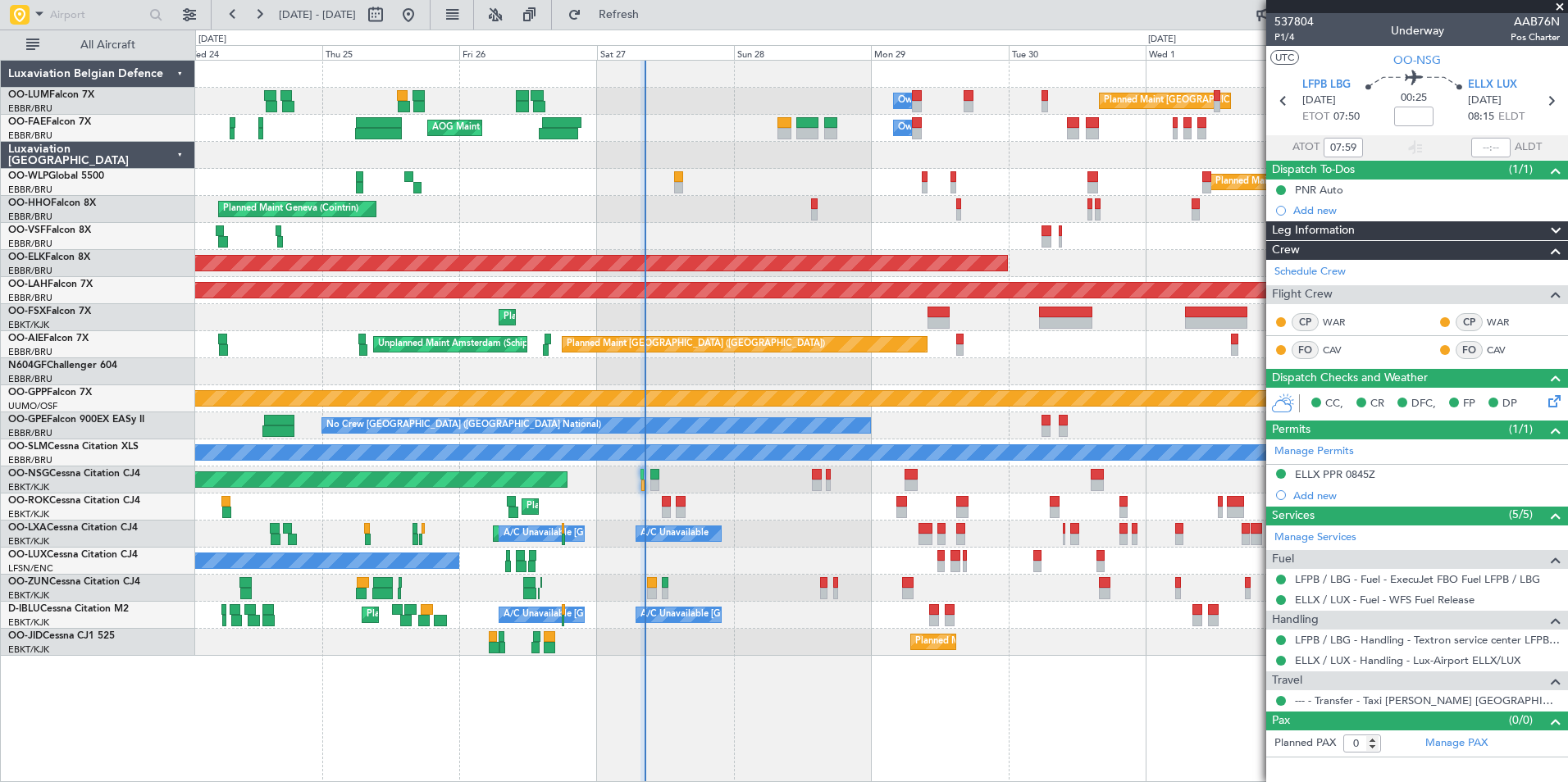
click at [710, 575] on div "Owner Melsbroek Air Base Planned Maint Brussels (Brussels National) AOG Maint N…" at bounding box center [881, 359] width 1372 height 595
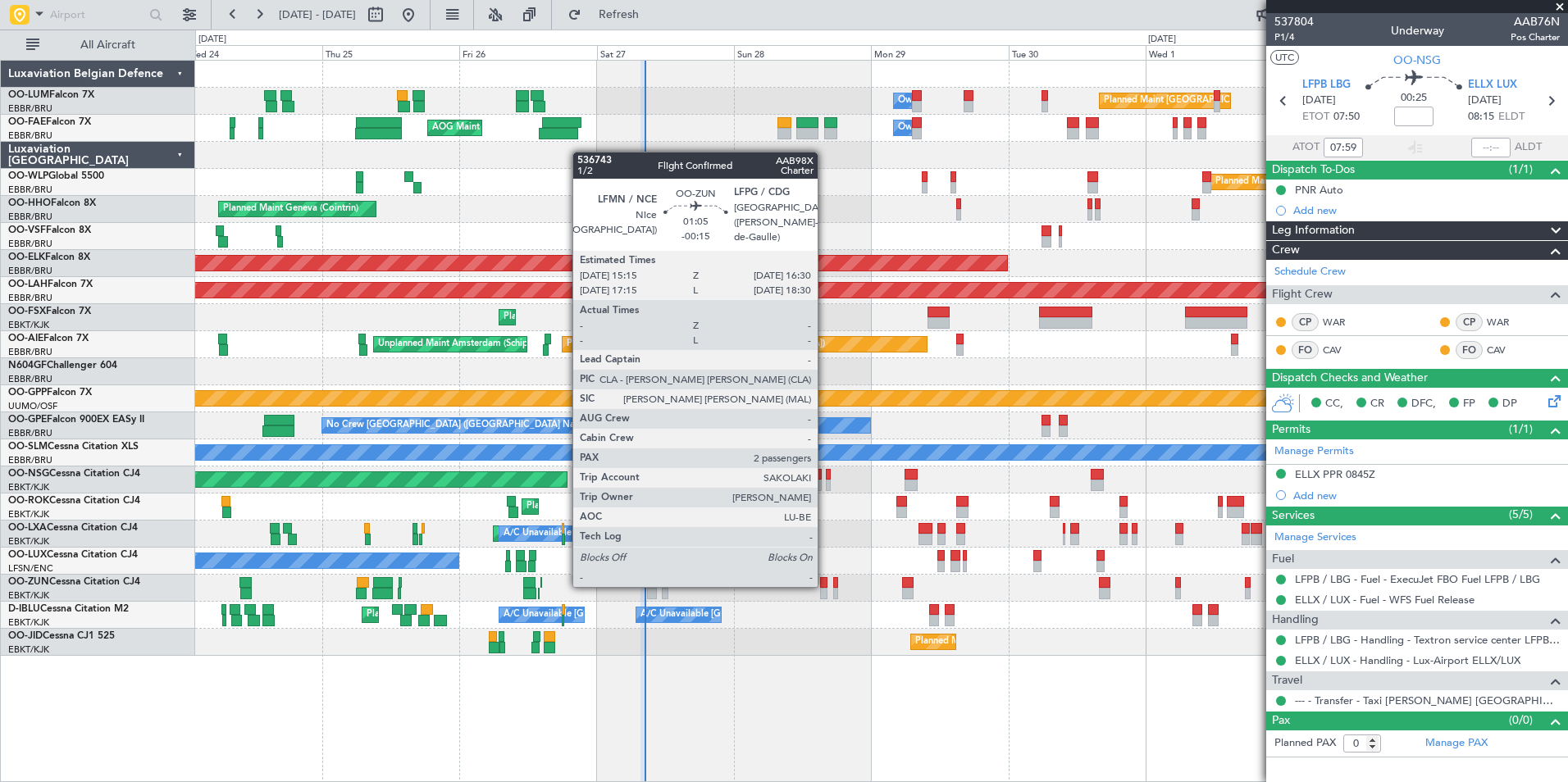
click at [825, 584] on div at bounding box center [823, 582] width 7 height 11
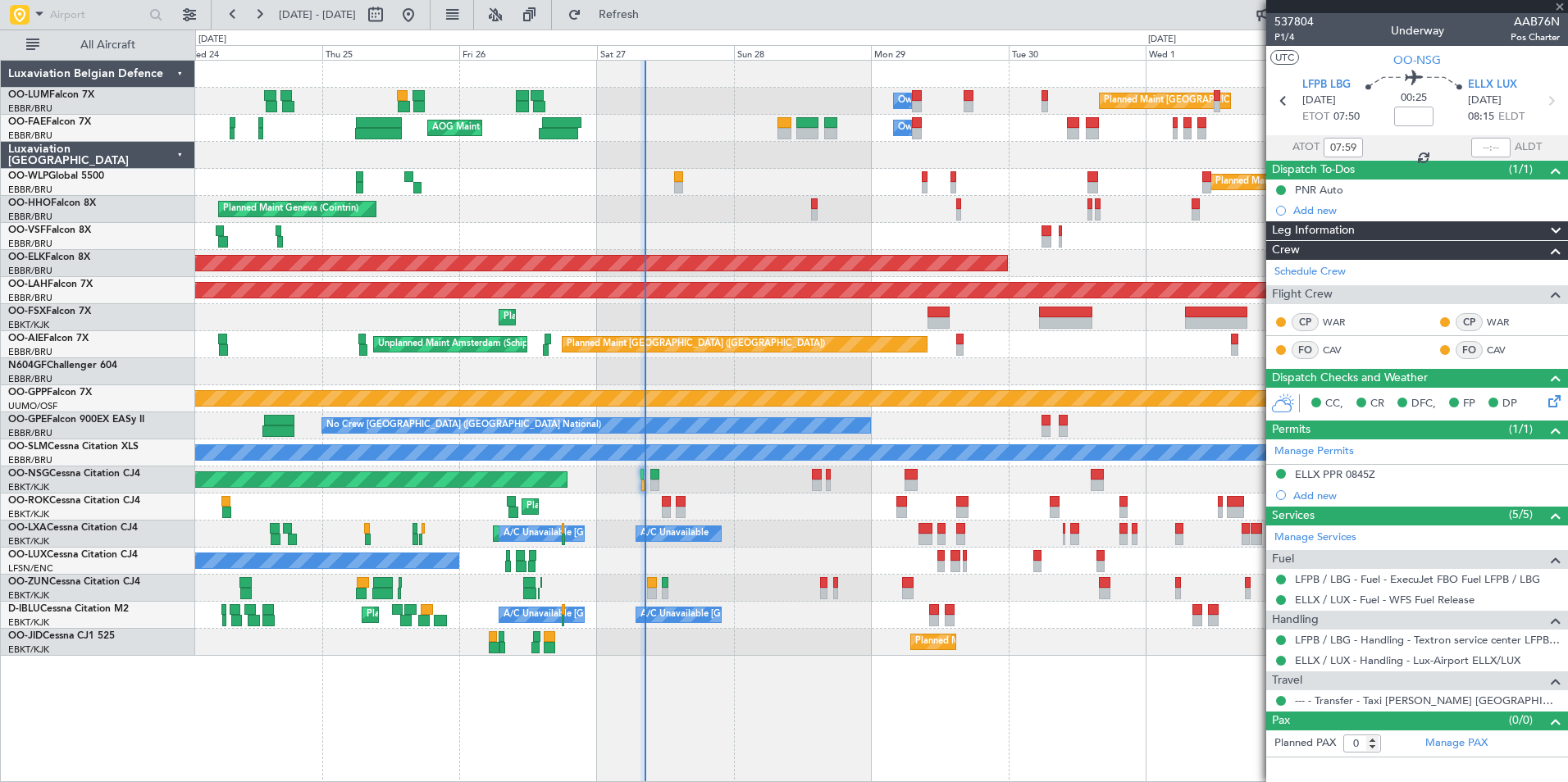
click at [761, 660] on div "Owner Melsbroek Air Base Planned Maint Brussels (Brussels National) AOG Maint N…" at bounding box center [881, 420] width 1373 height 722
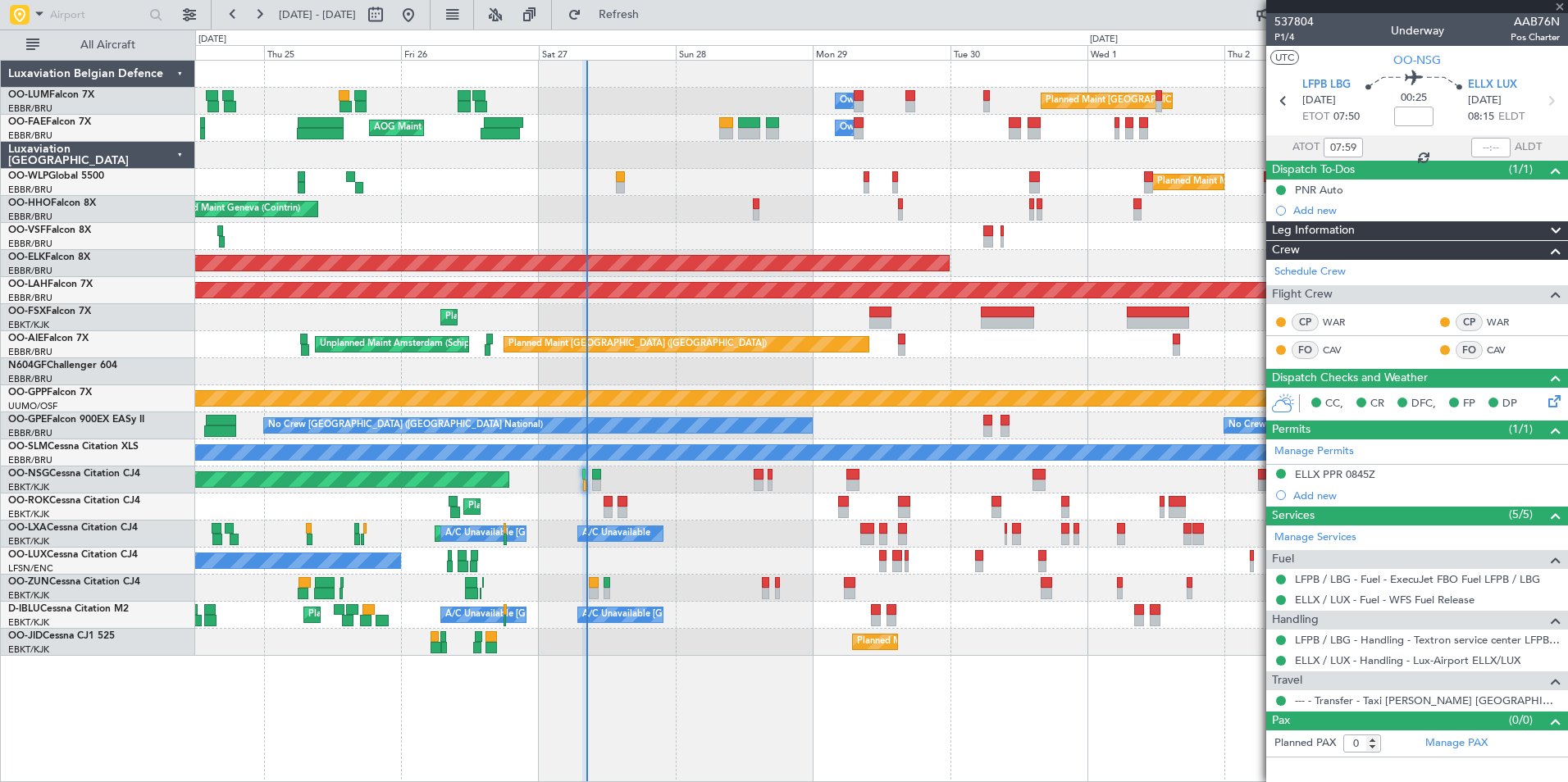
type input "-00:15"
type input "2"
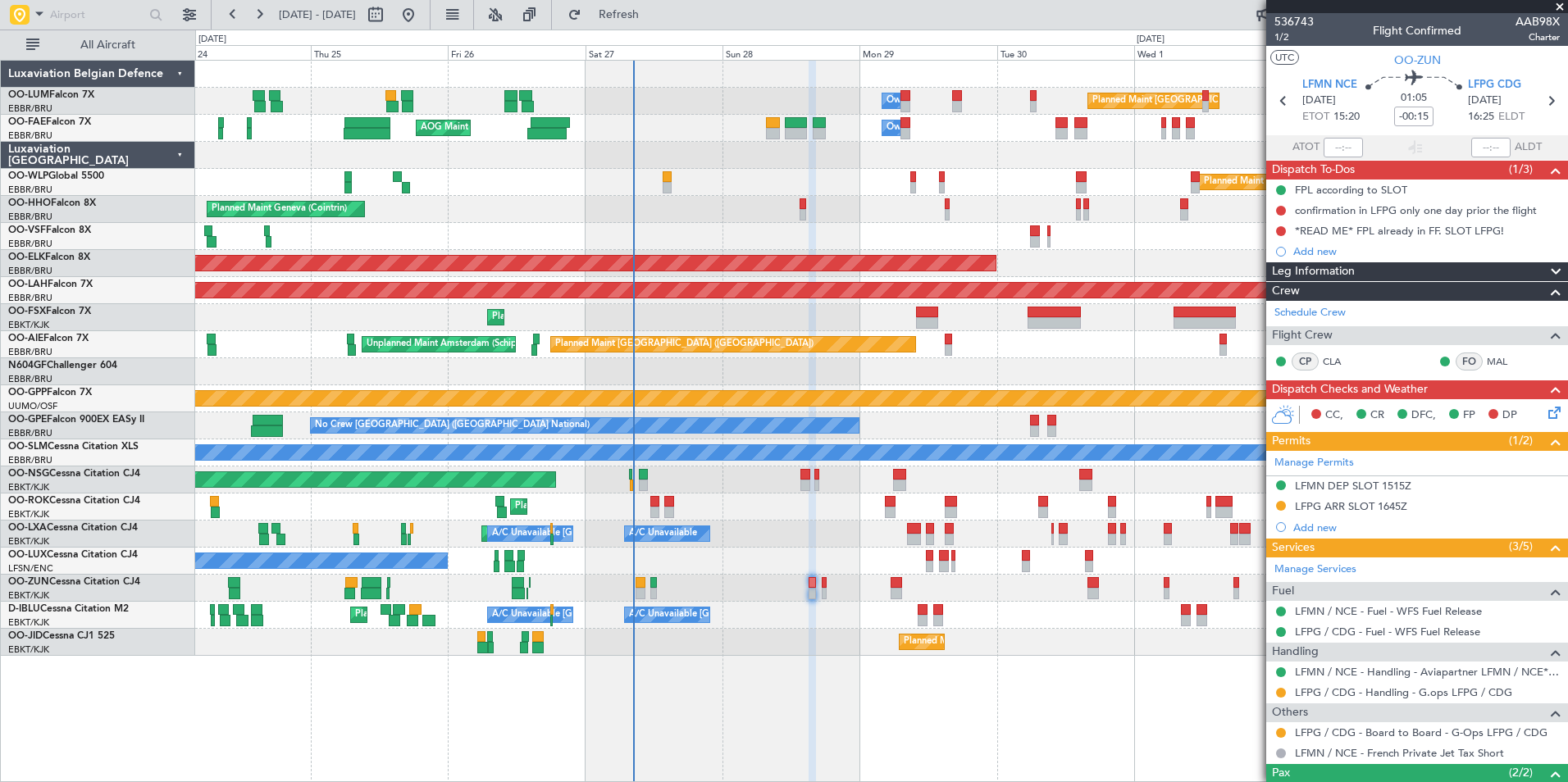
click at [767, 630] on div "Planned Maint Kortrijk-[GEOGRAPHIC_DATA]" at bounding box center [881, 642] width 1372 height 27
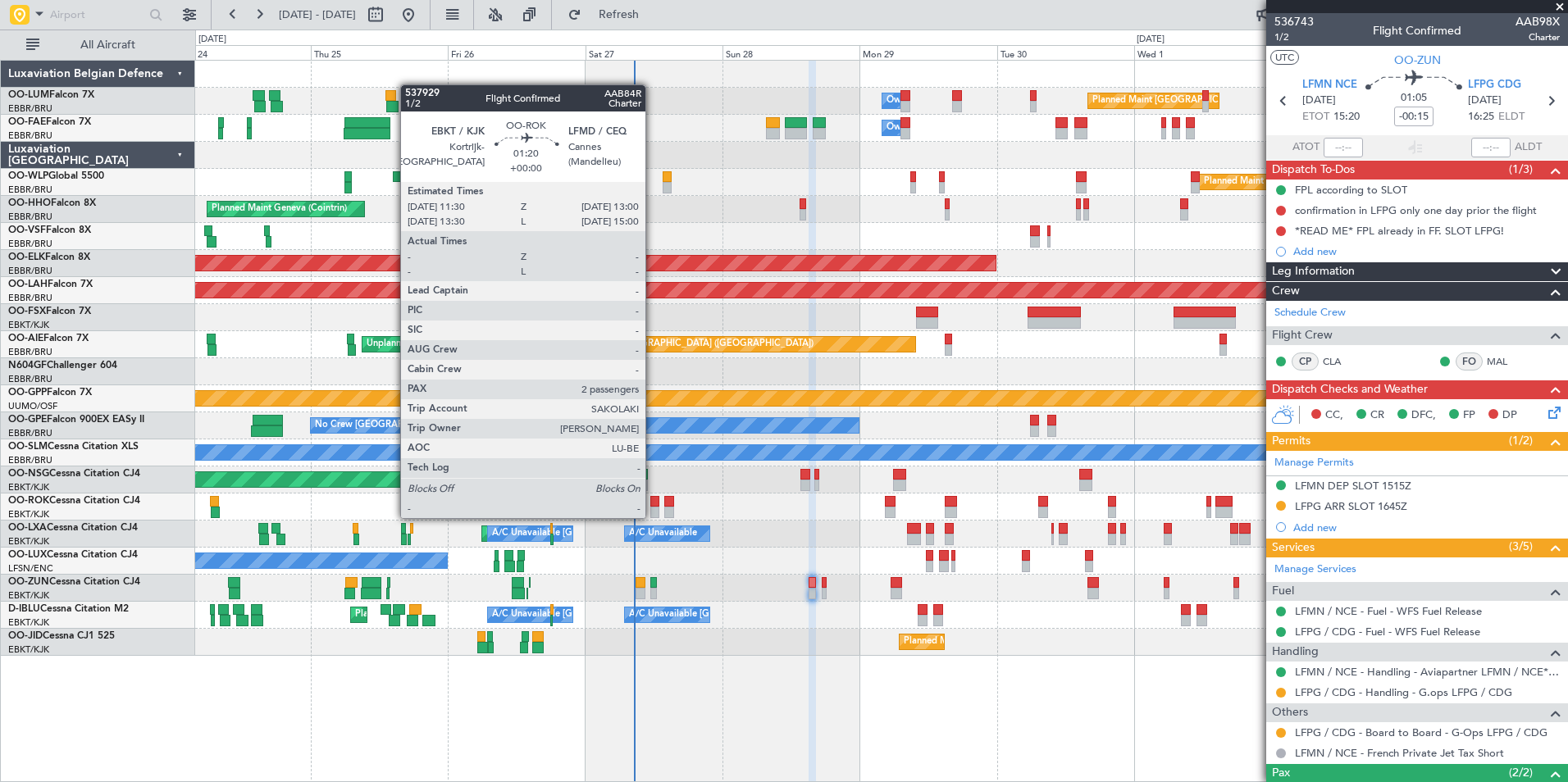
click at [653, 516] on div at bounding box center [654, 512] width 9 height 11
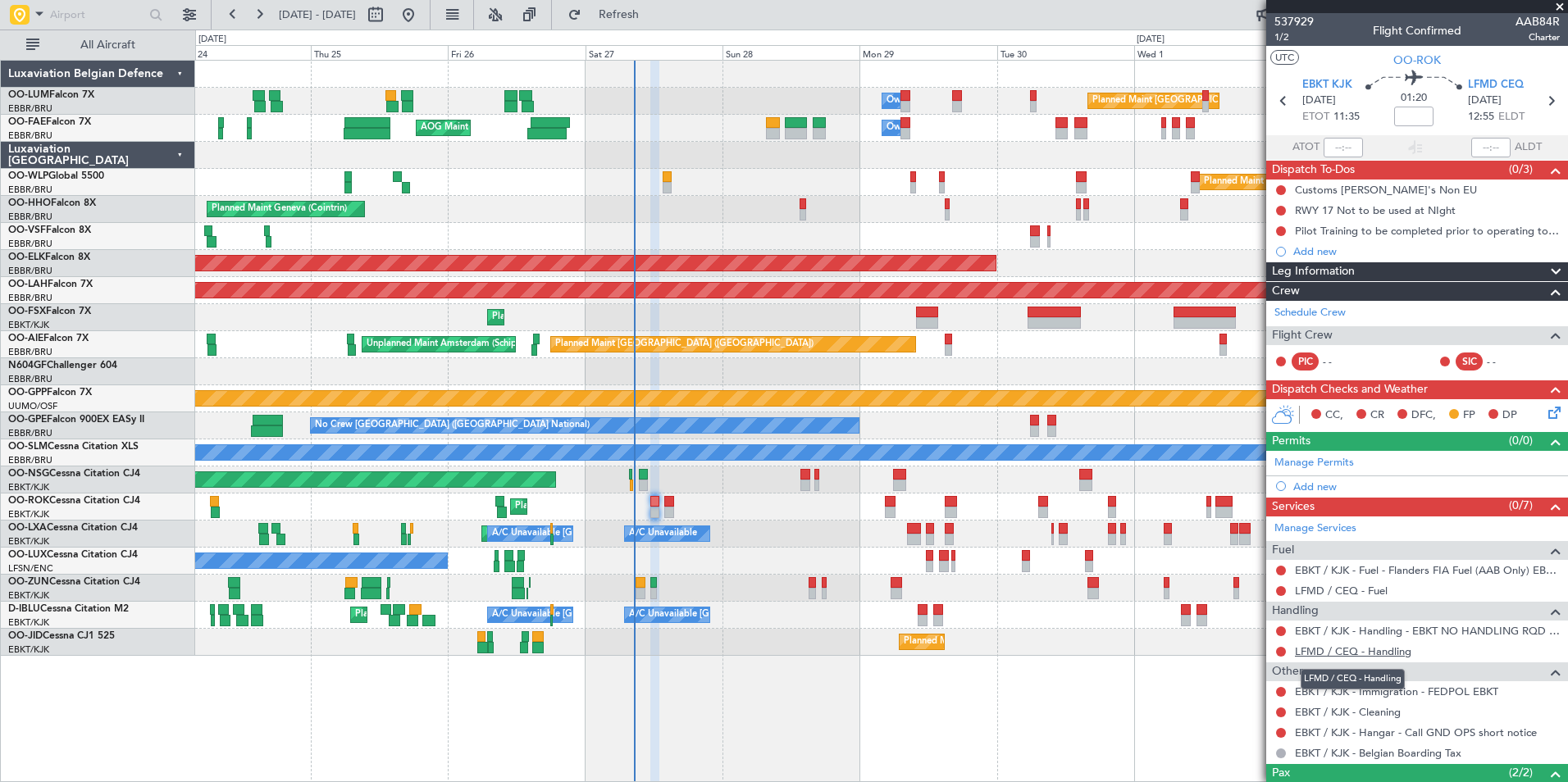
click at [1343, 648] on link "LFMD / CEQ - Handling" at bounding box center [1353, 651] width 117 height 14
click at [658, 25] on button "Refresh" at bounding box center [609, 15] width 99 height 26
click at [1281, 649] on button at bounding box center [1281, 652] width 10 height 10
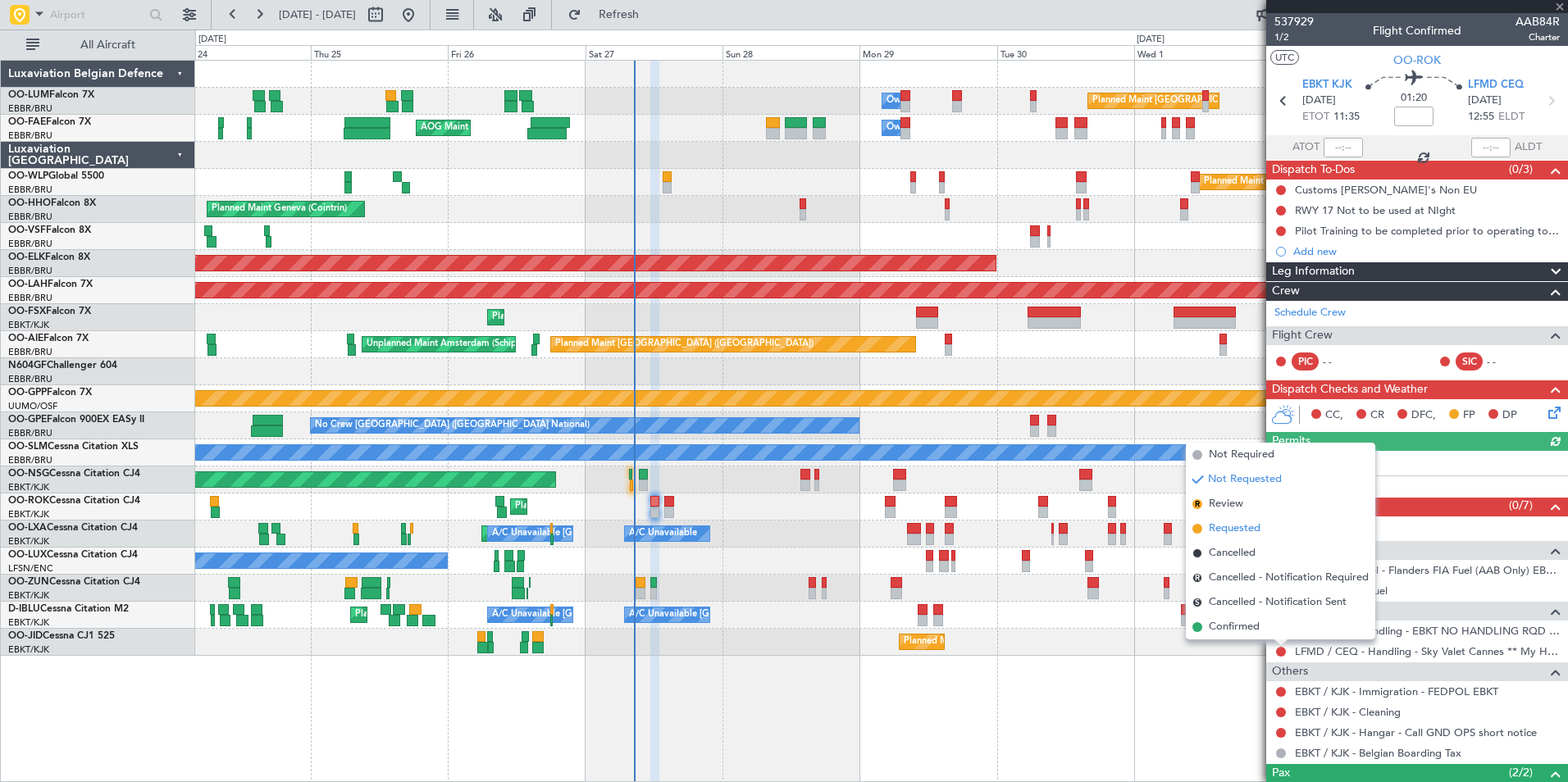
click at [1243, 528] on span "Requested" at bounding box center [1234, 528] width 52 height 16
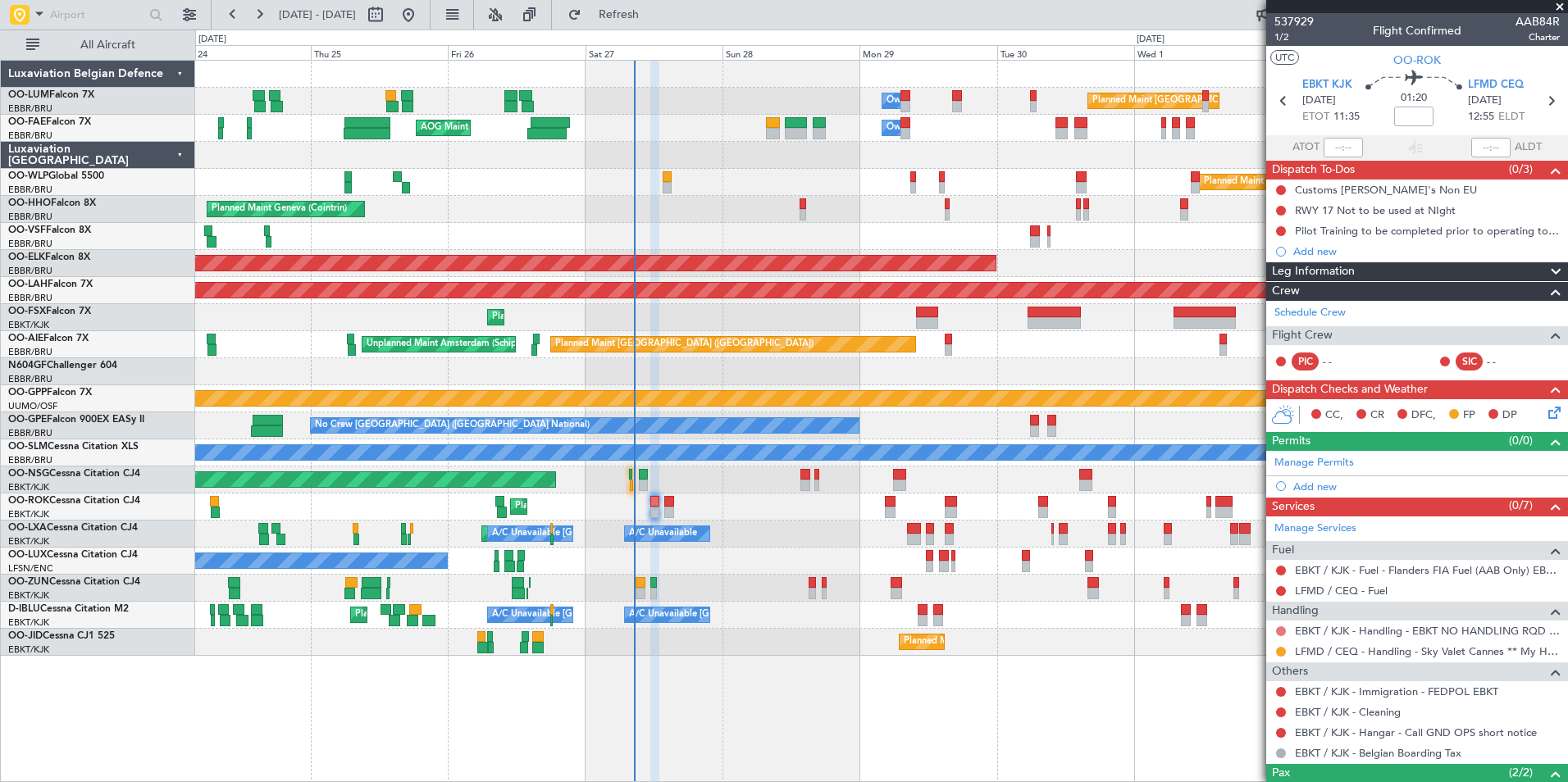
click at [1281, 634] on button at bounding box center [1281, 631] width 10 height 10
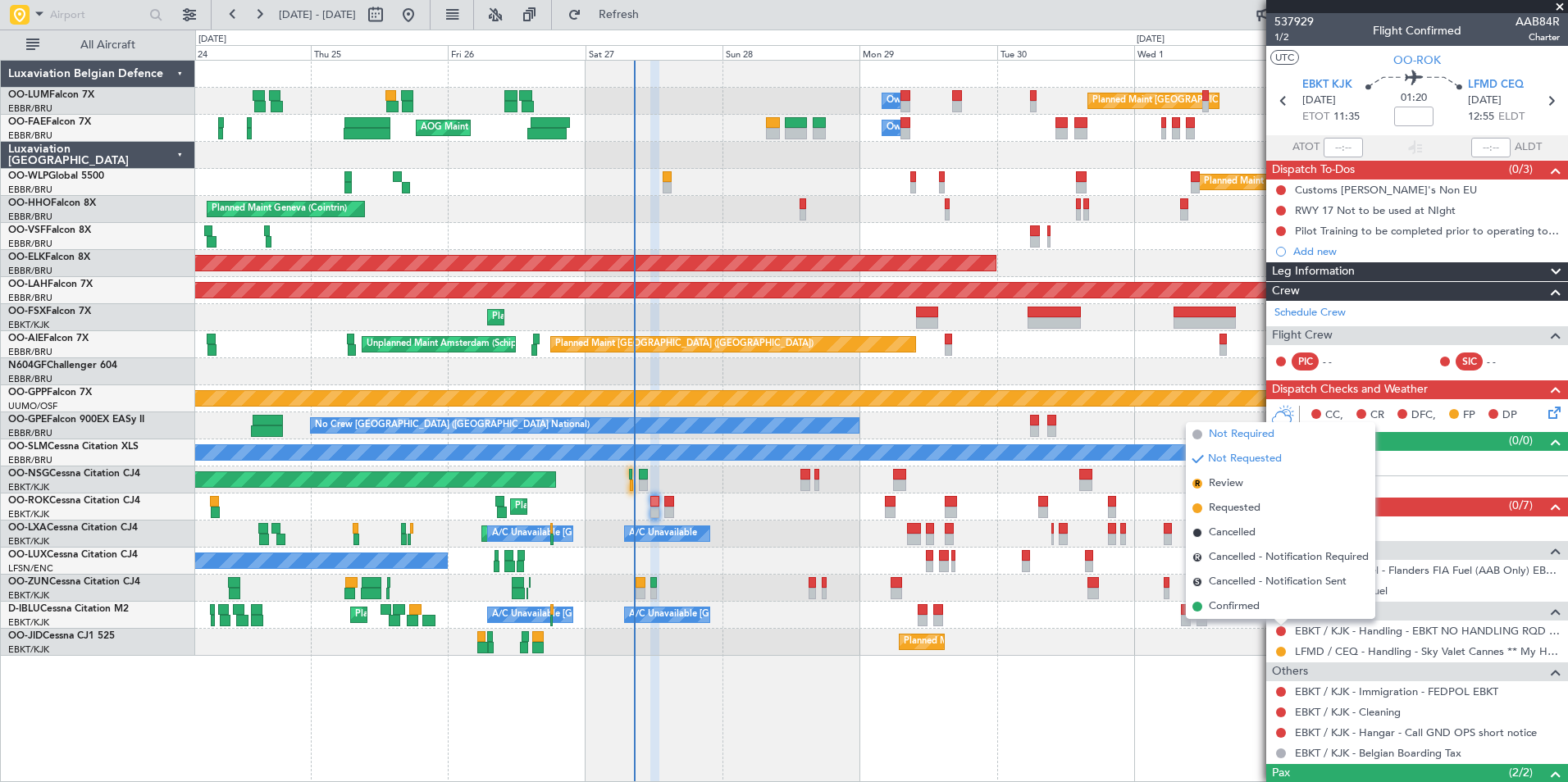
click at [1245, 442] on li "Not Required" at bounding box center [1280, 434] width 190 height 25
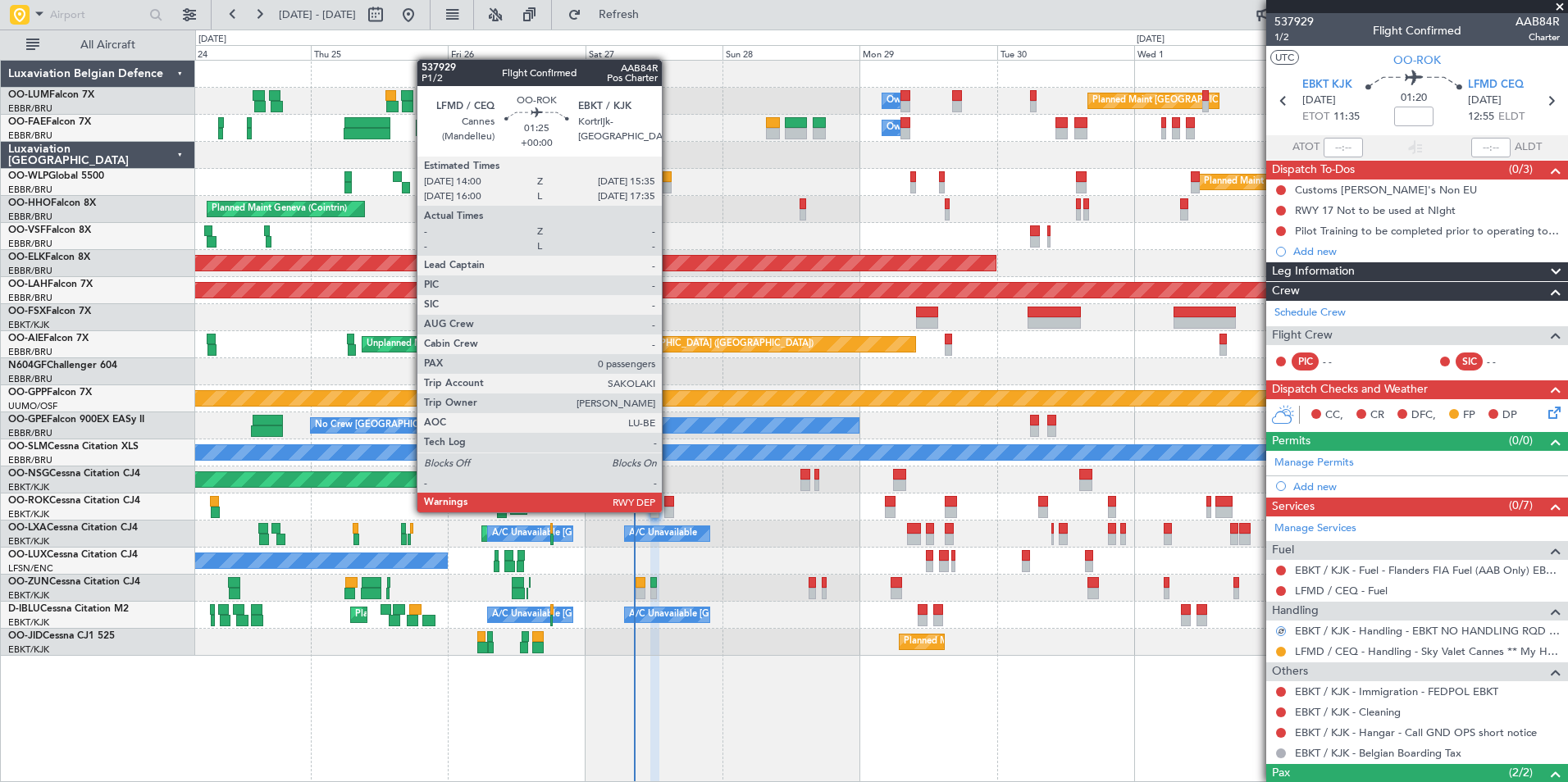
click at [669, 511] on div at bounding box center [669, 512] width 10 height 11
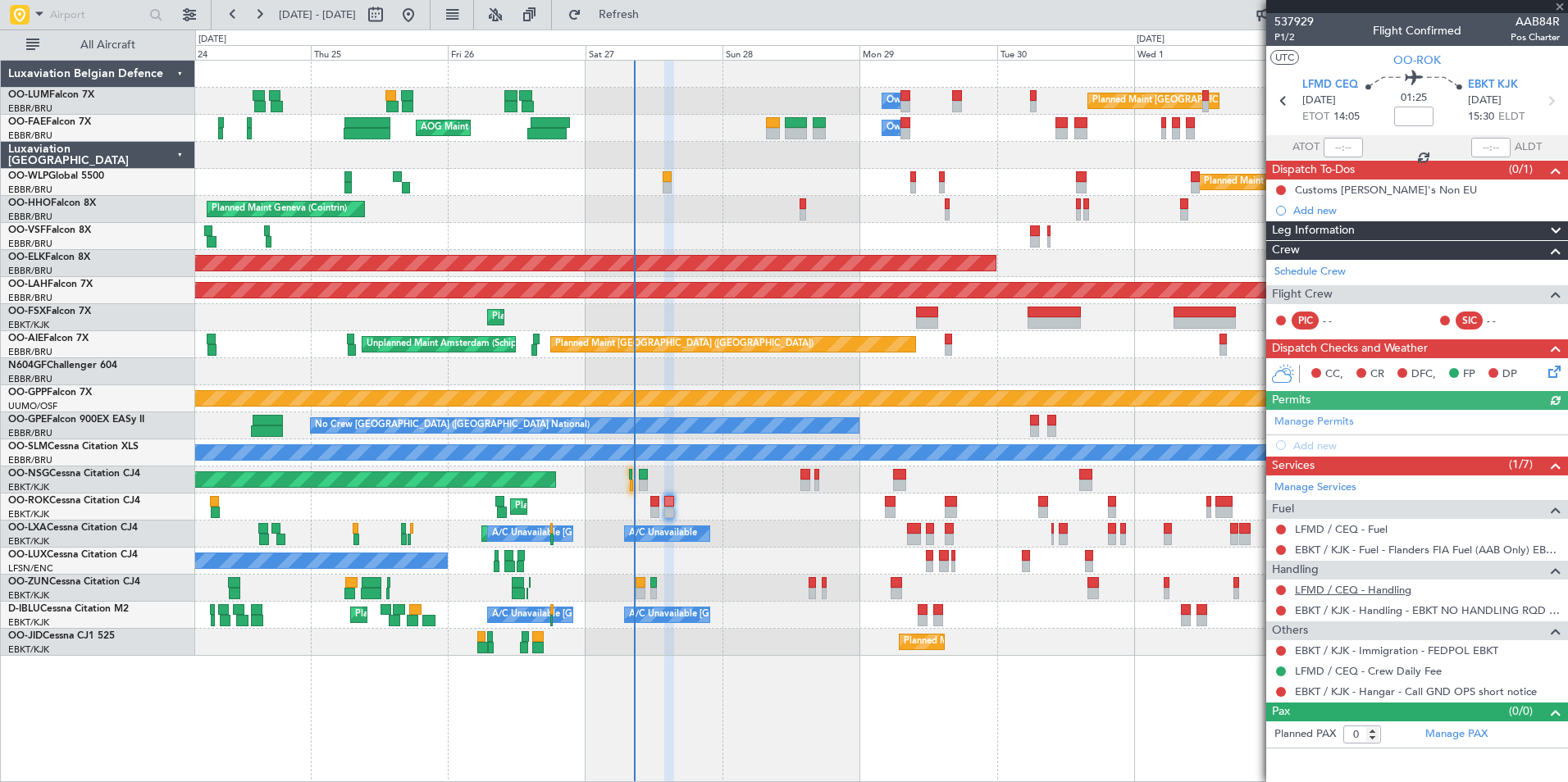
click at [1344, 588] on link "LFMD / CEQ - Handling" at bounding box center [1353, 590] width 117 height 14
click at [652, 19] on span "Refresh" at bounding box center [619, 14] width 69 height 11
click at [1284, 585] on button at bounding box center [1281, 590] width 10 height 10
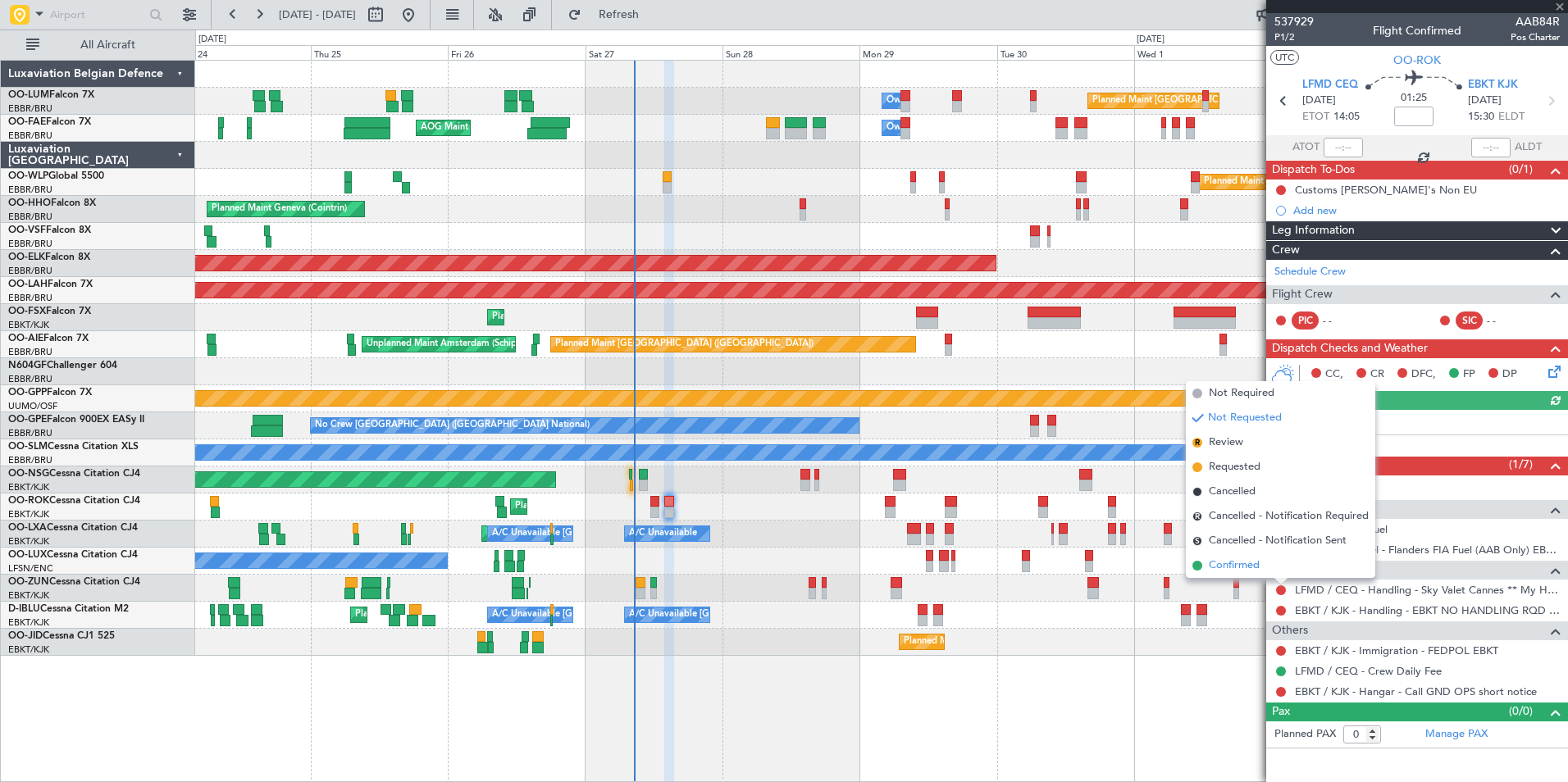
click at [1254, 557] on li "Confirmed" at bounding box center [1280, 565] width 190 height 25
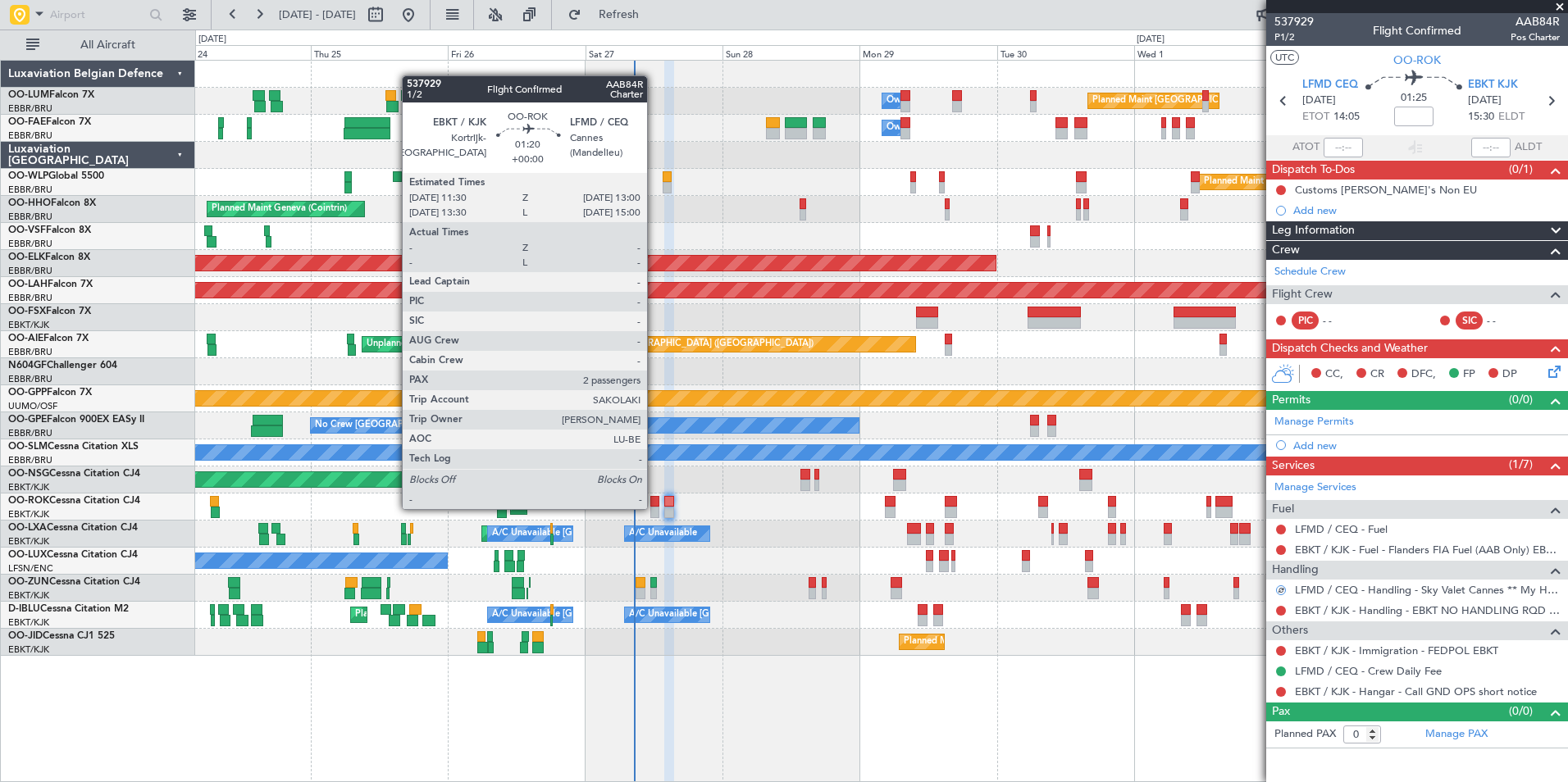
click at [654, 507] on div at bounding box center [654, 512] width 9 height 11
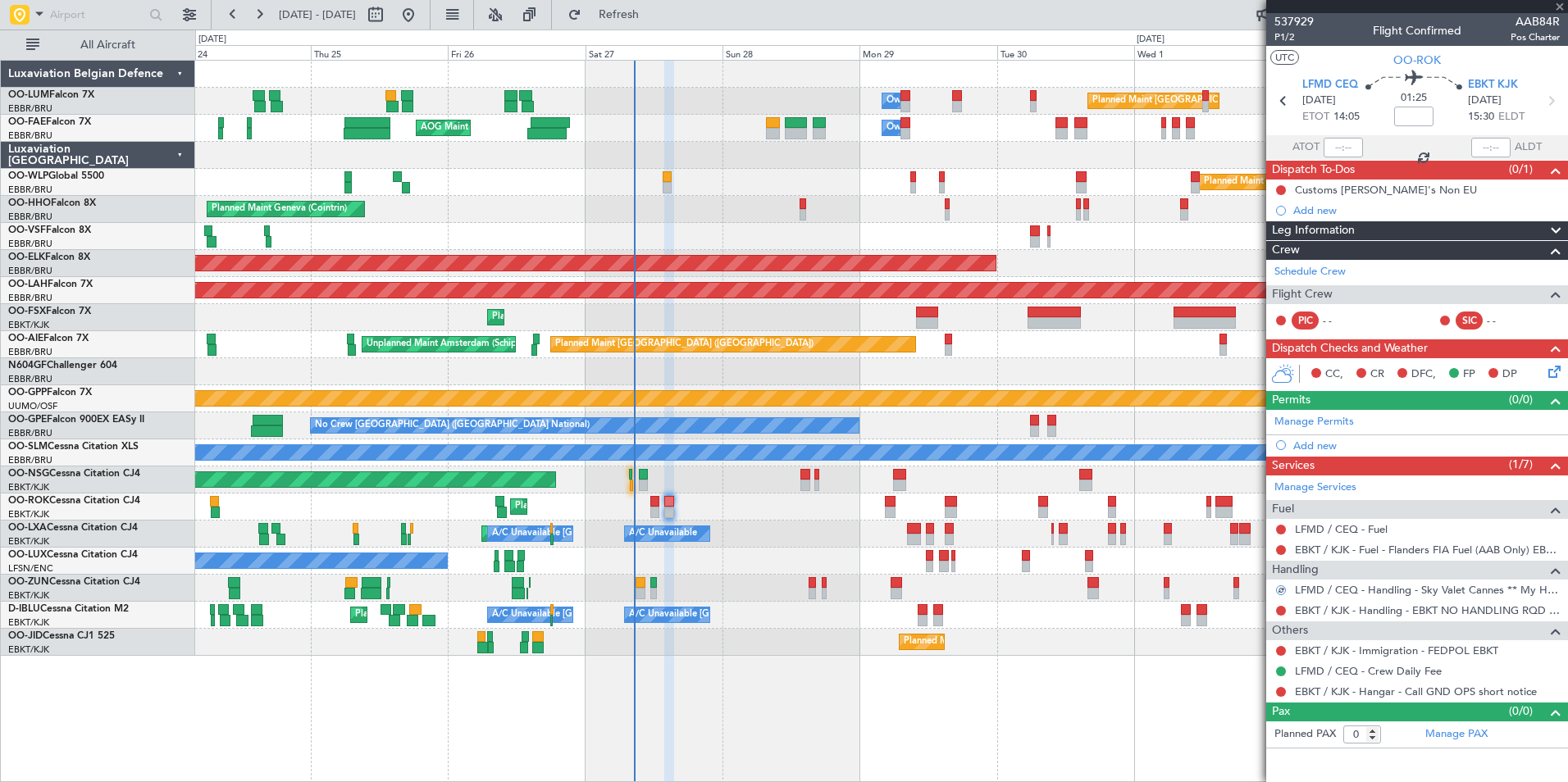
type input "2"
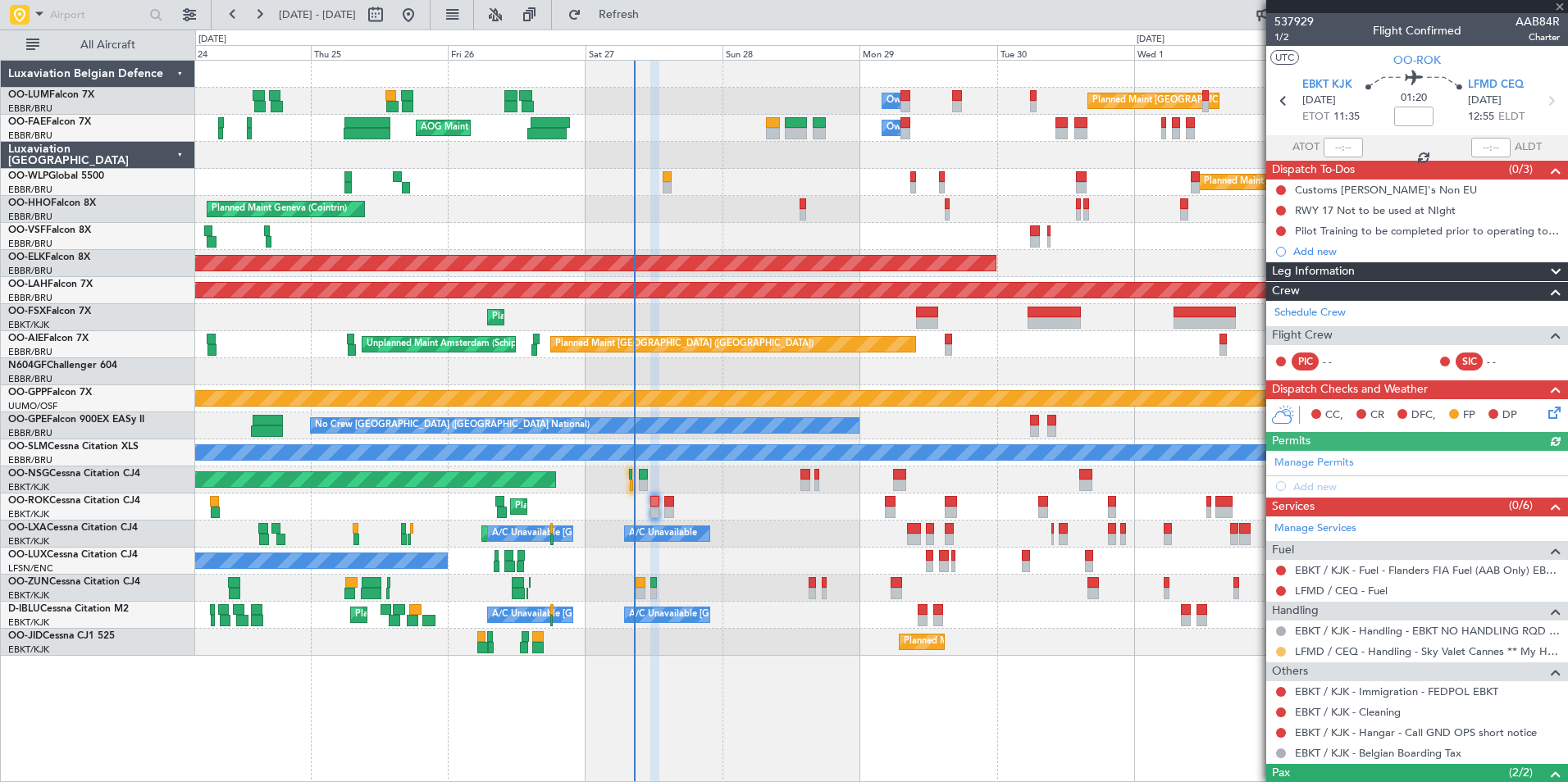
click at [1282, 649] on button at bounding box center [1281, 652] width 10 height 10
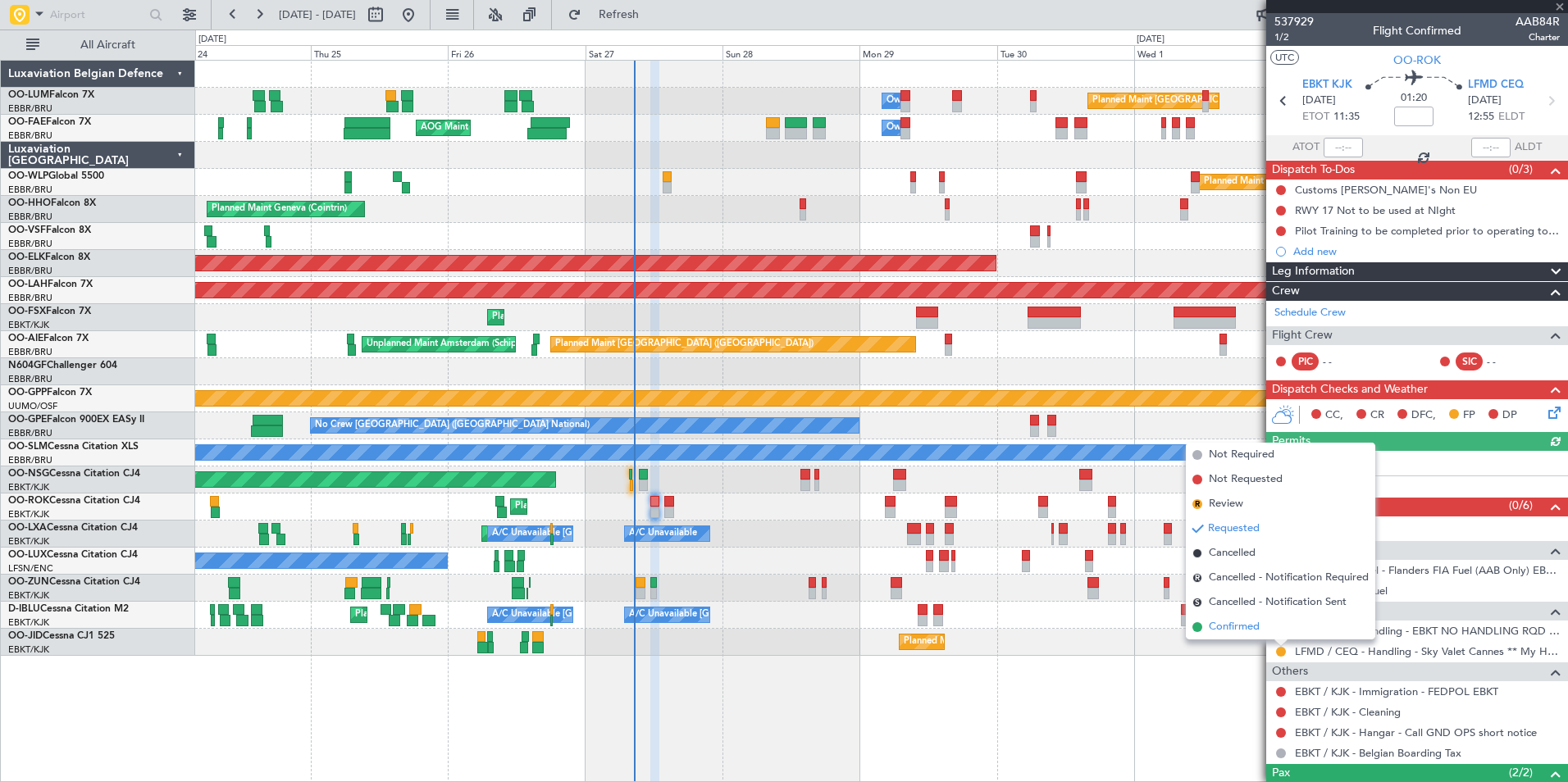
click at [1274, 619] on li "Confirmed" at bounding box center [1280, 627] width 190 height 25
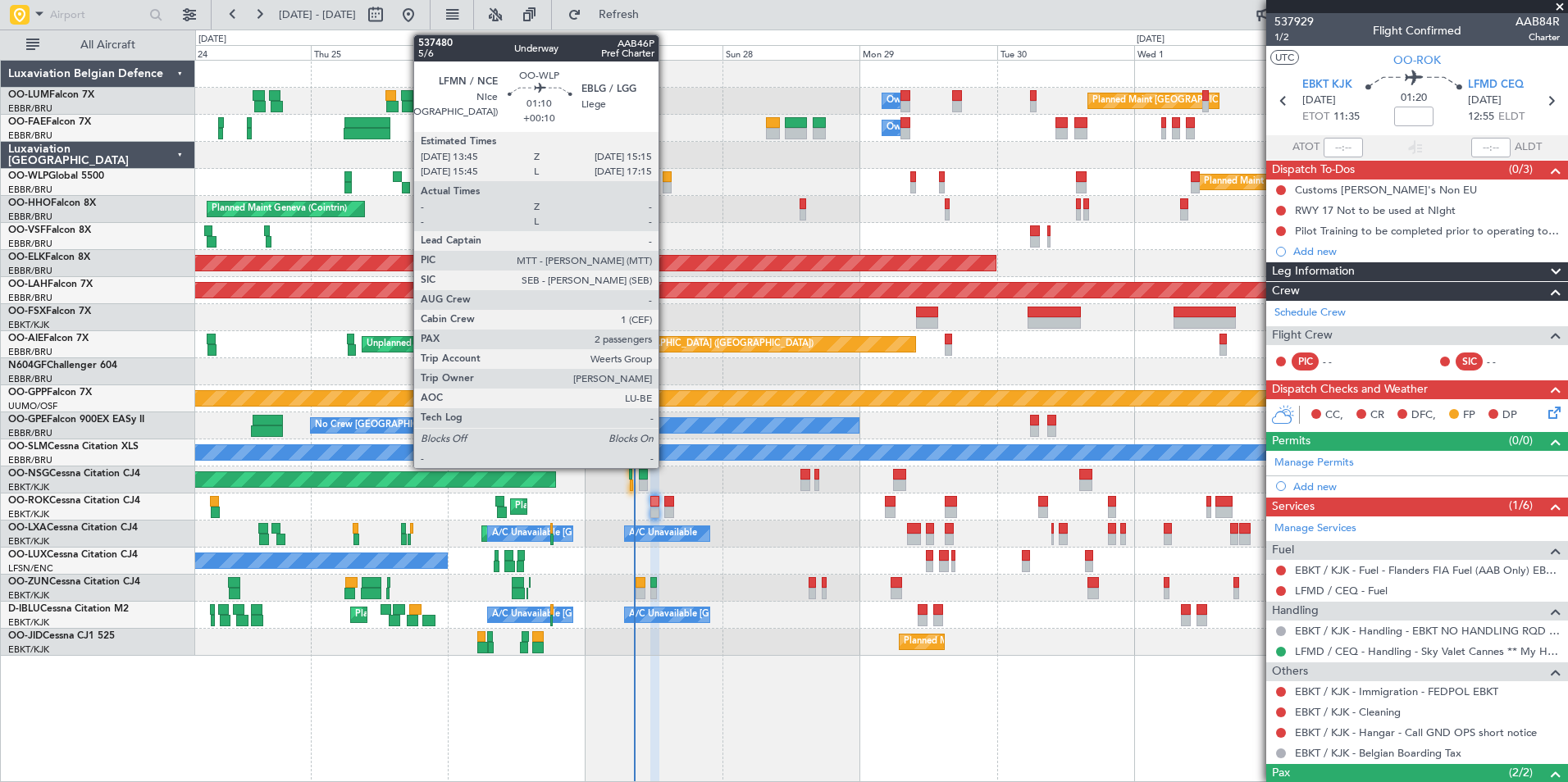
click at [666, 178] on div at bounding box center [667, 177] width 9 height 11
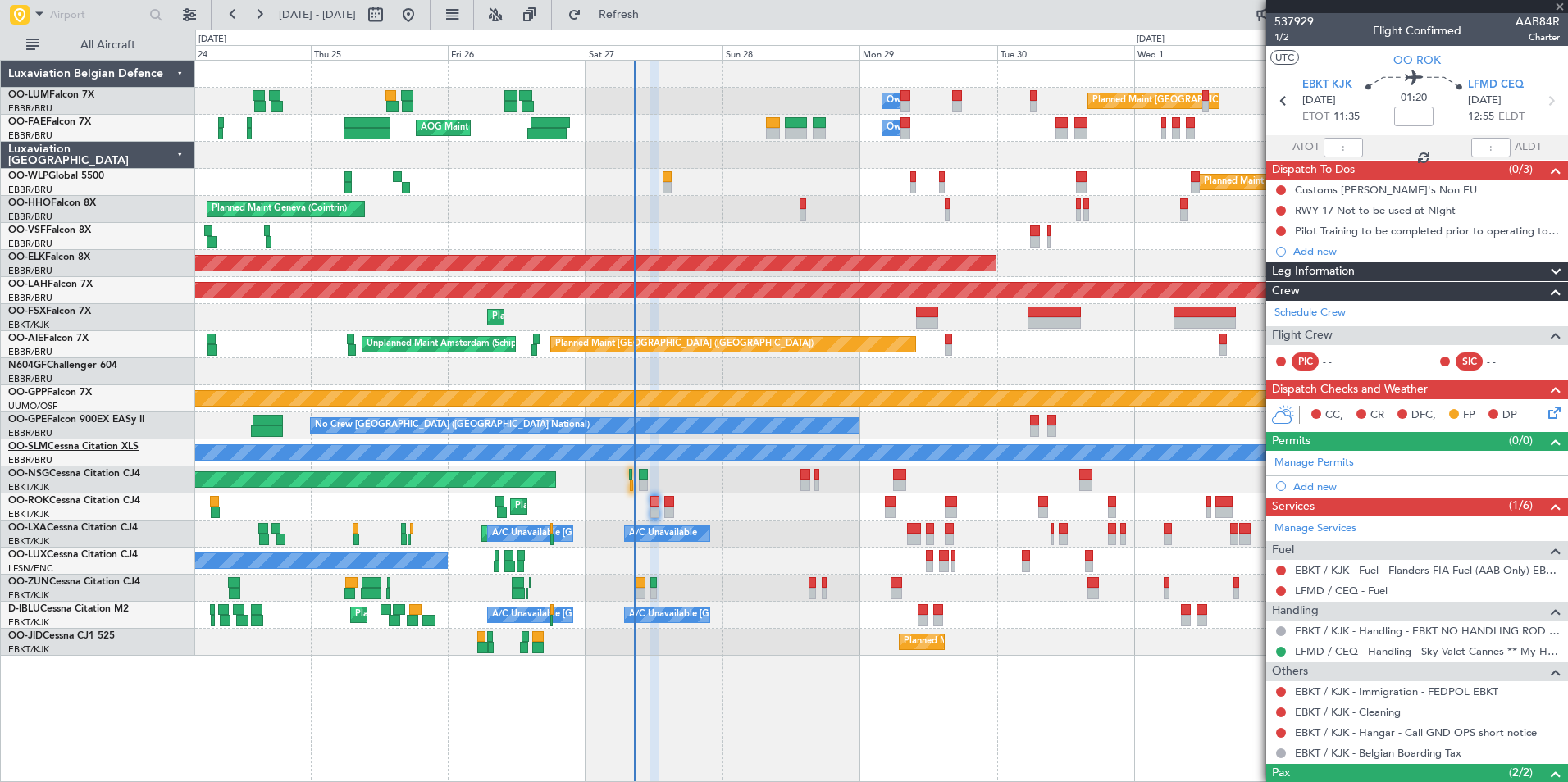
type input "+00:10"
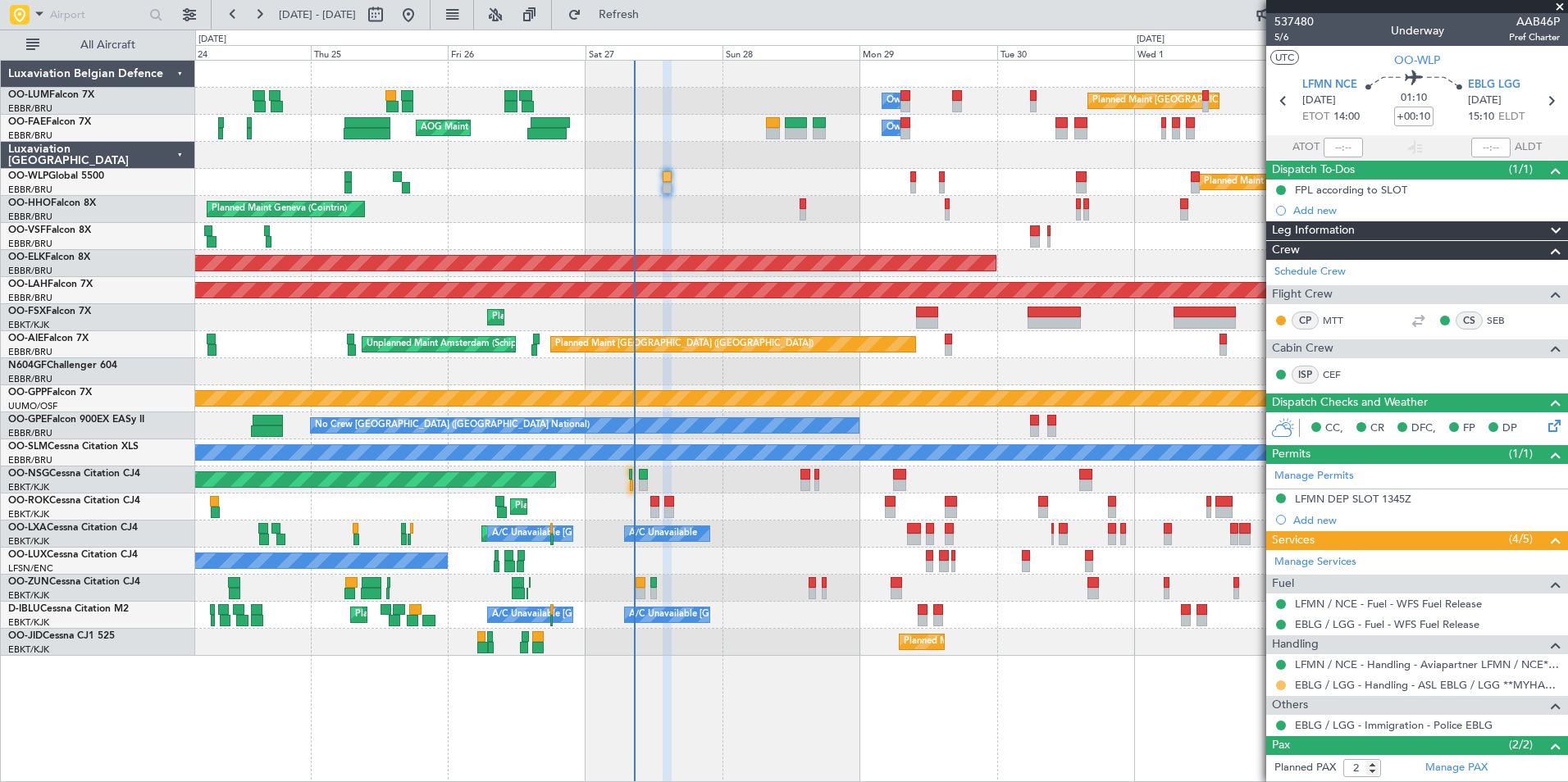
click at [1282, 686] on button at bounding box center [1281, 686] width 10 height 10
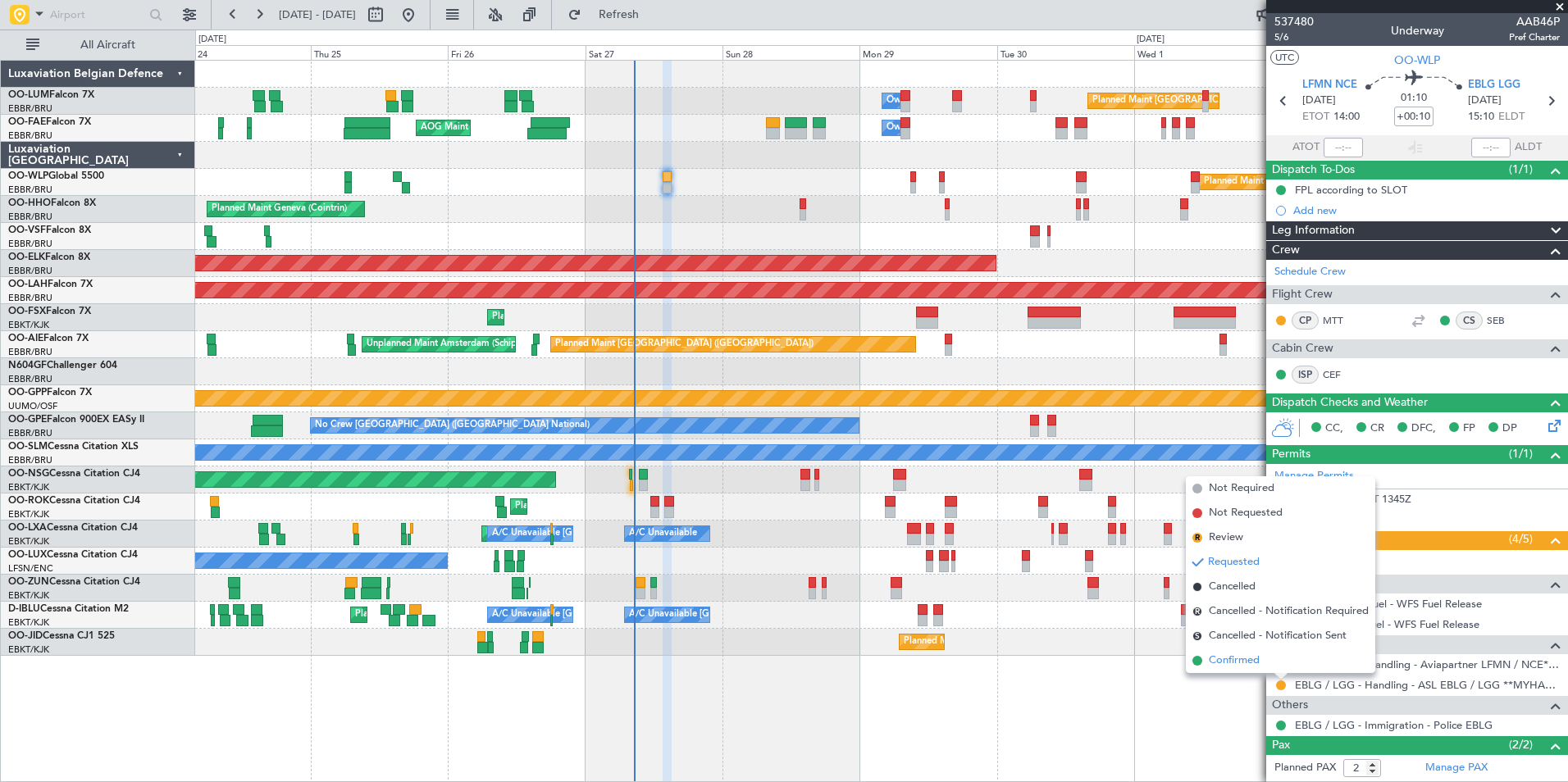
click at [1254, 653] on span "Confirmed" at bounding box center [1233, 661] width 51 height 16
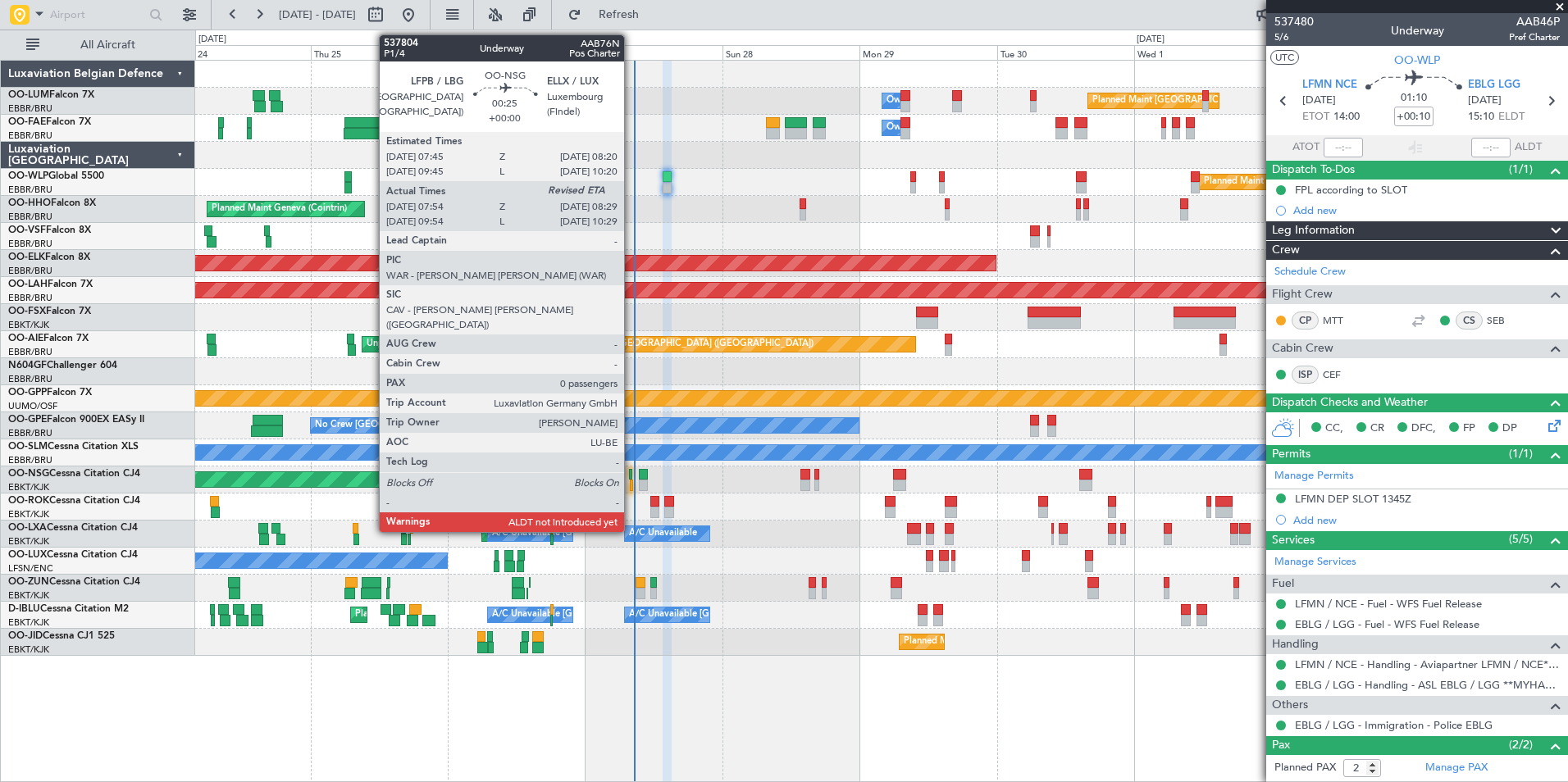
click at [631, 480] on div at bounding box center [632, 484] width 4 height 11
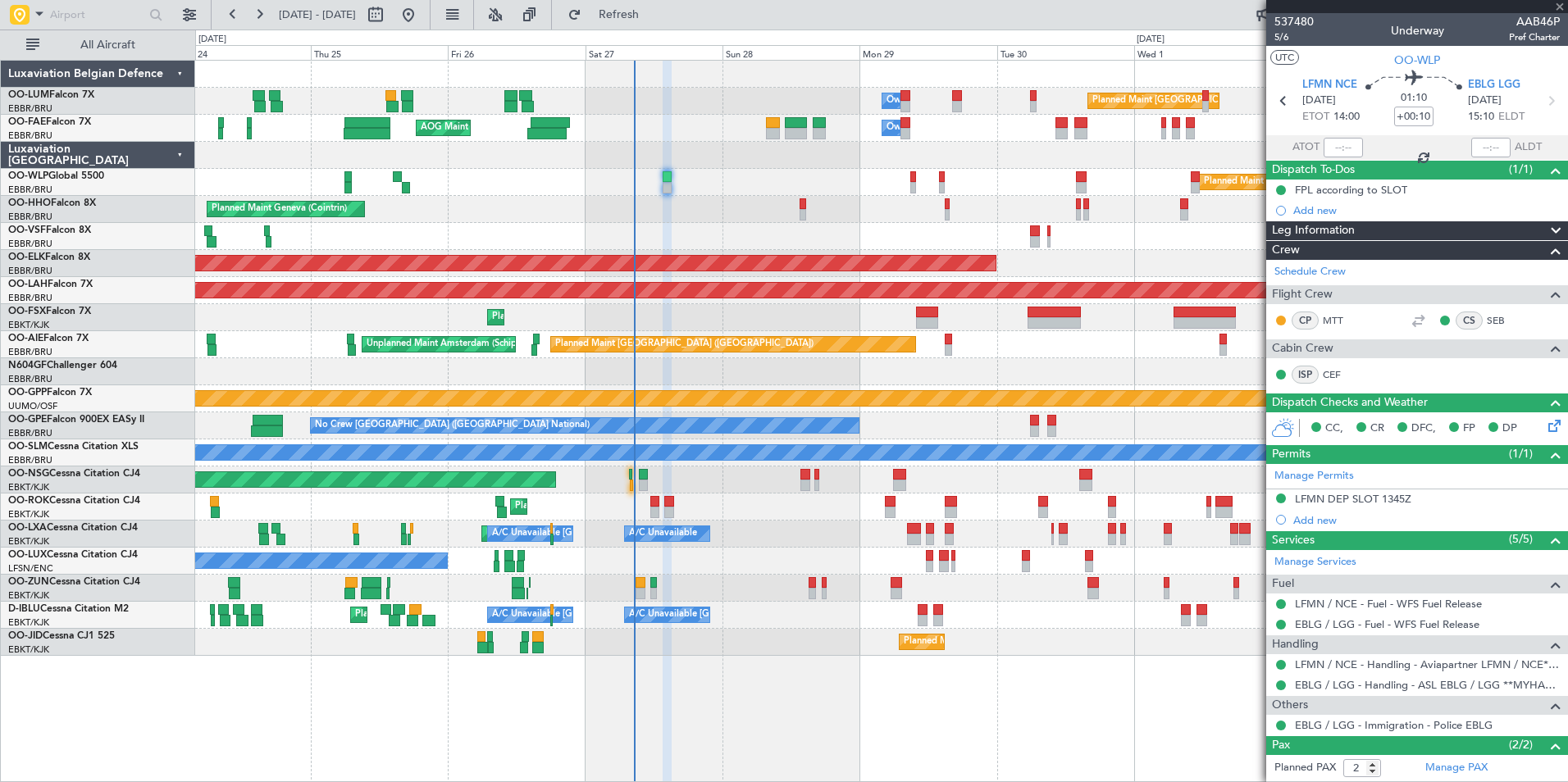
type input "07:59"
type input "0"
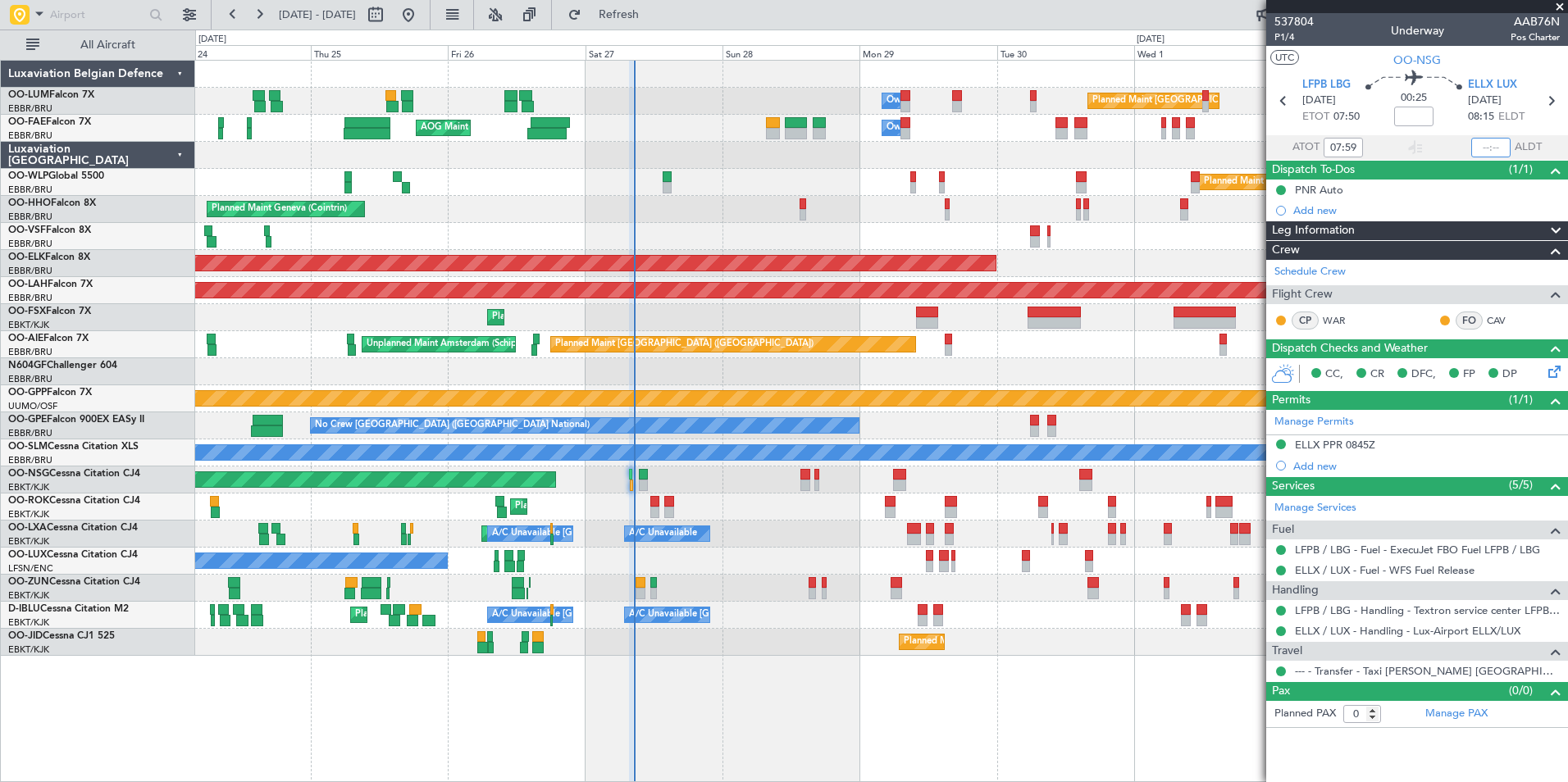
click at [1481, 147] on input "text" at bounding box center [1490, 148] width 39 height 20
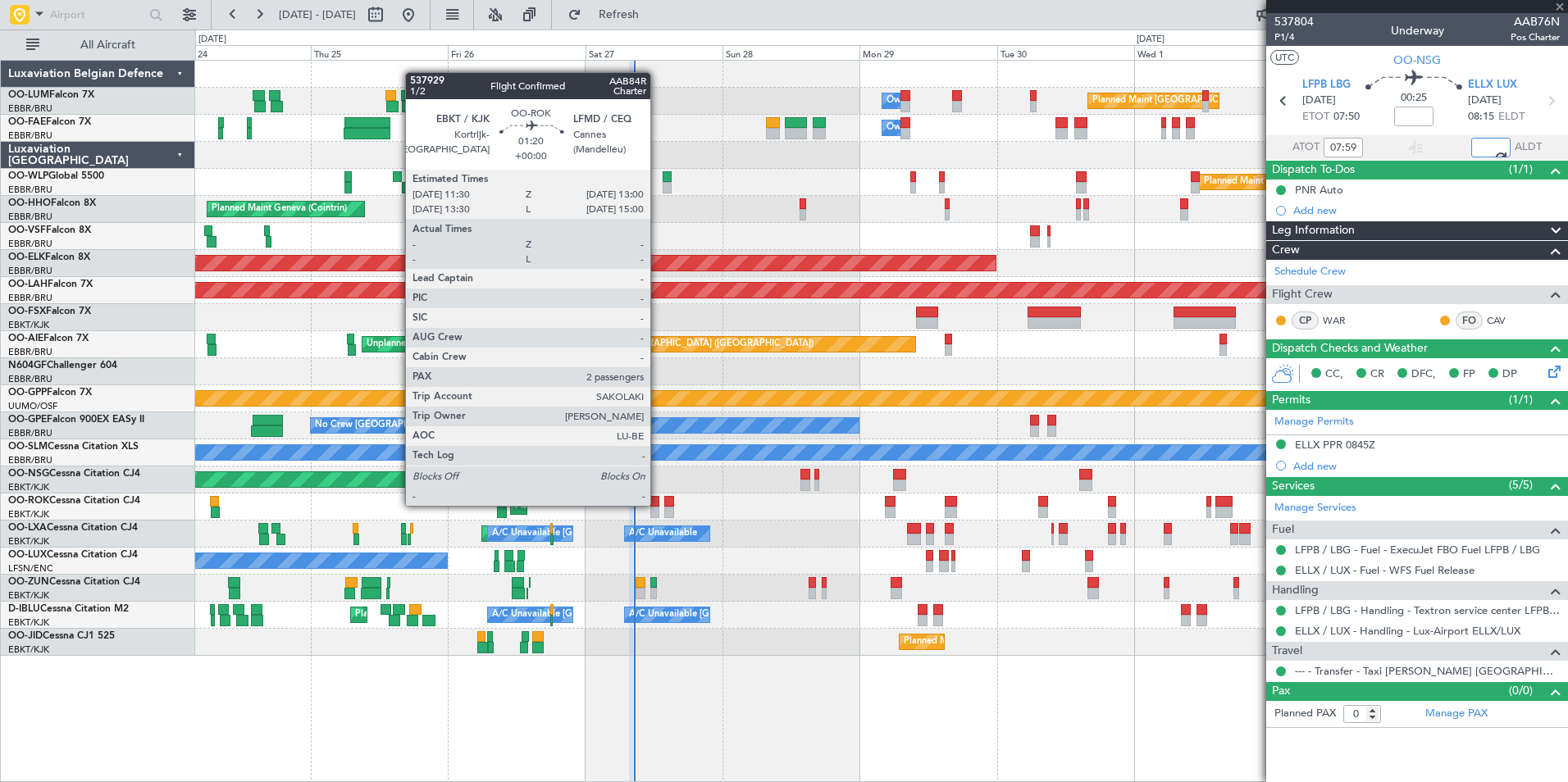
click at [658, 507] on div at bounding box center [654, 512] width 9 height 11
type input "08:31"
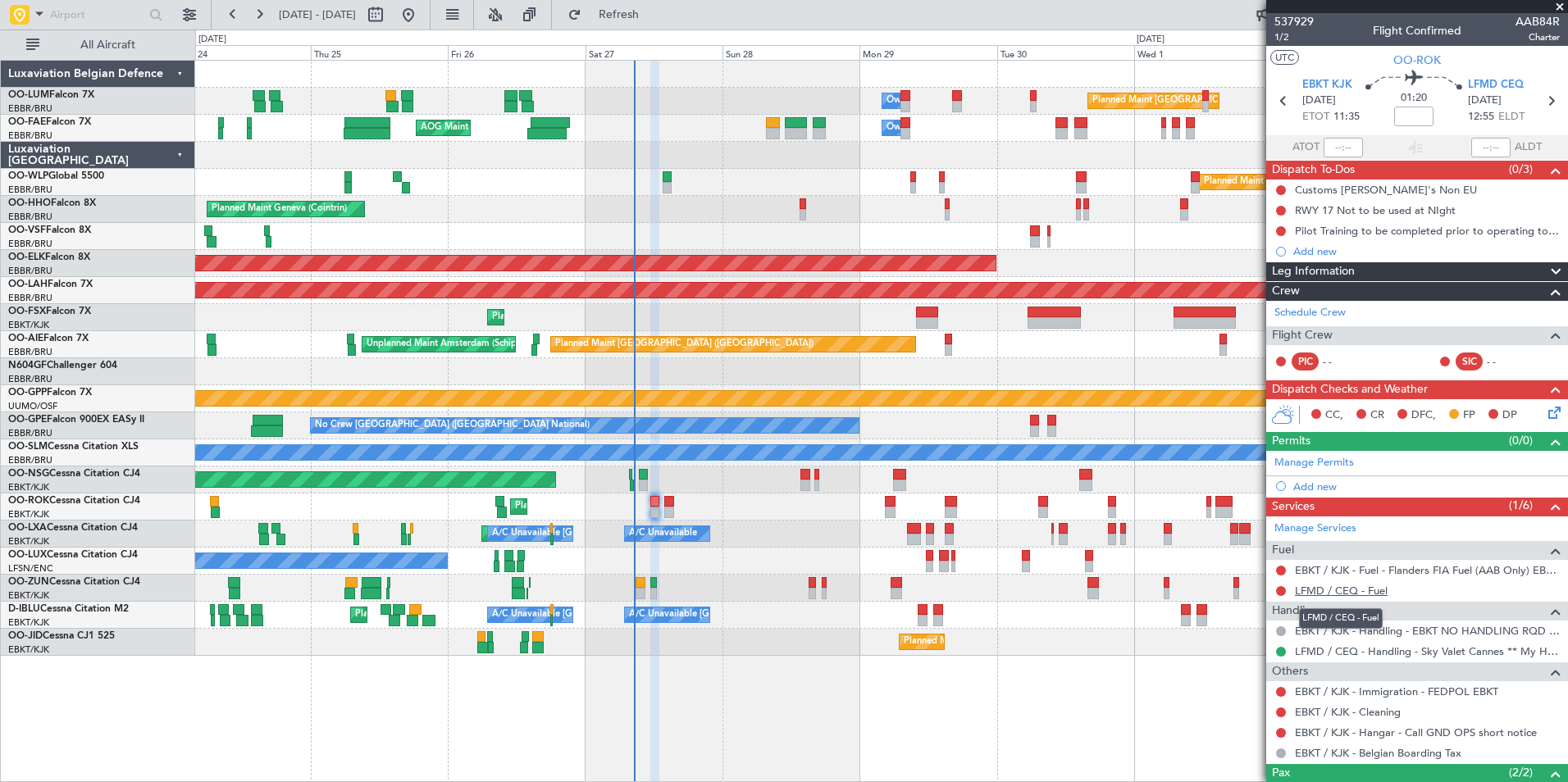
click at [1324, 591] on link "LFMD / CEQ - Fuel" at bounding box center [1341, 591] width 93 height 14
click at [654, 21] on span "Refresh" at bounding box center [619, 14] width 69 height 11
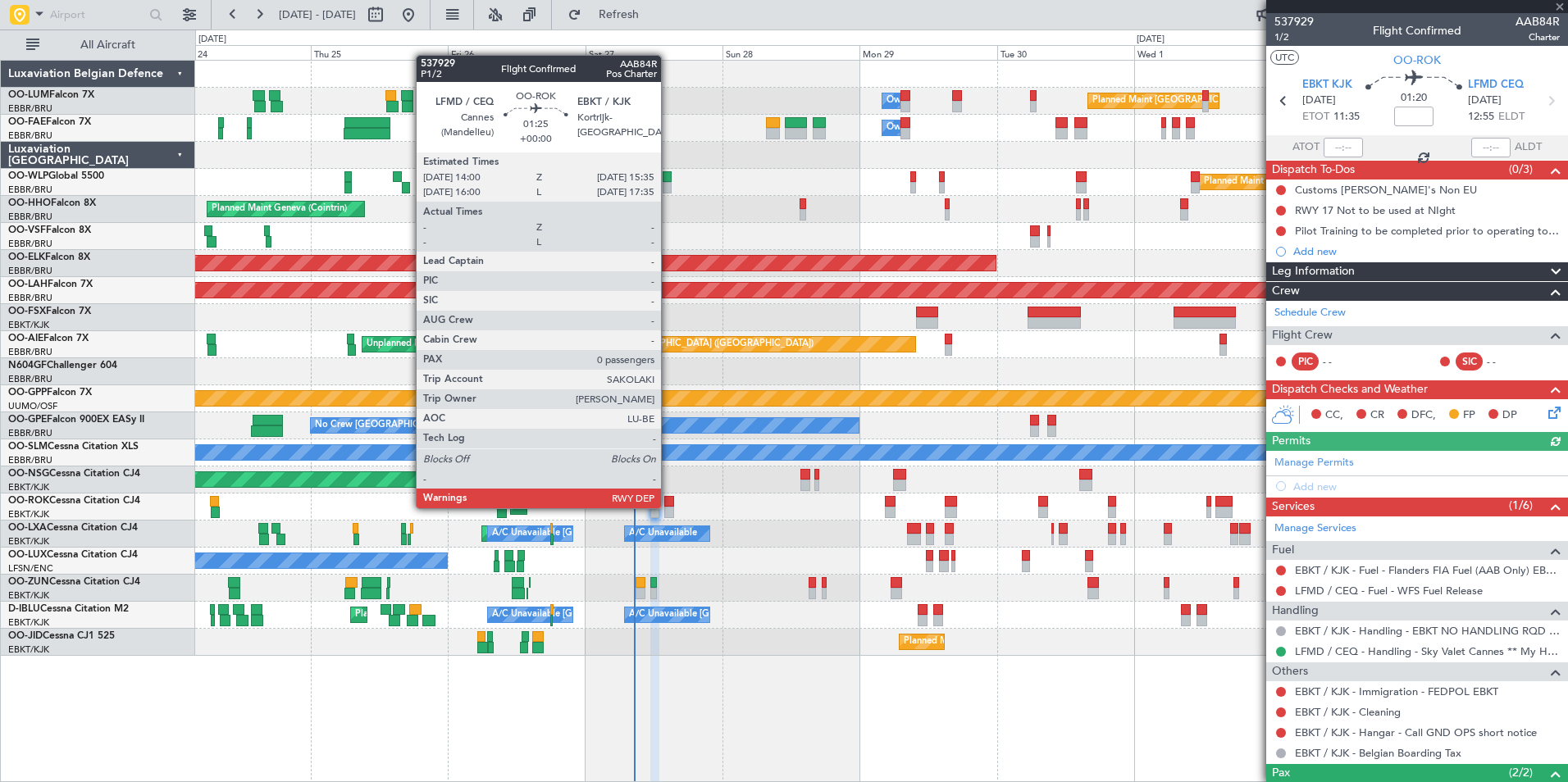
click at [668, 507] on div at bounding box center [669, 512] width 10 height 11
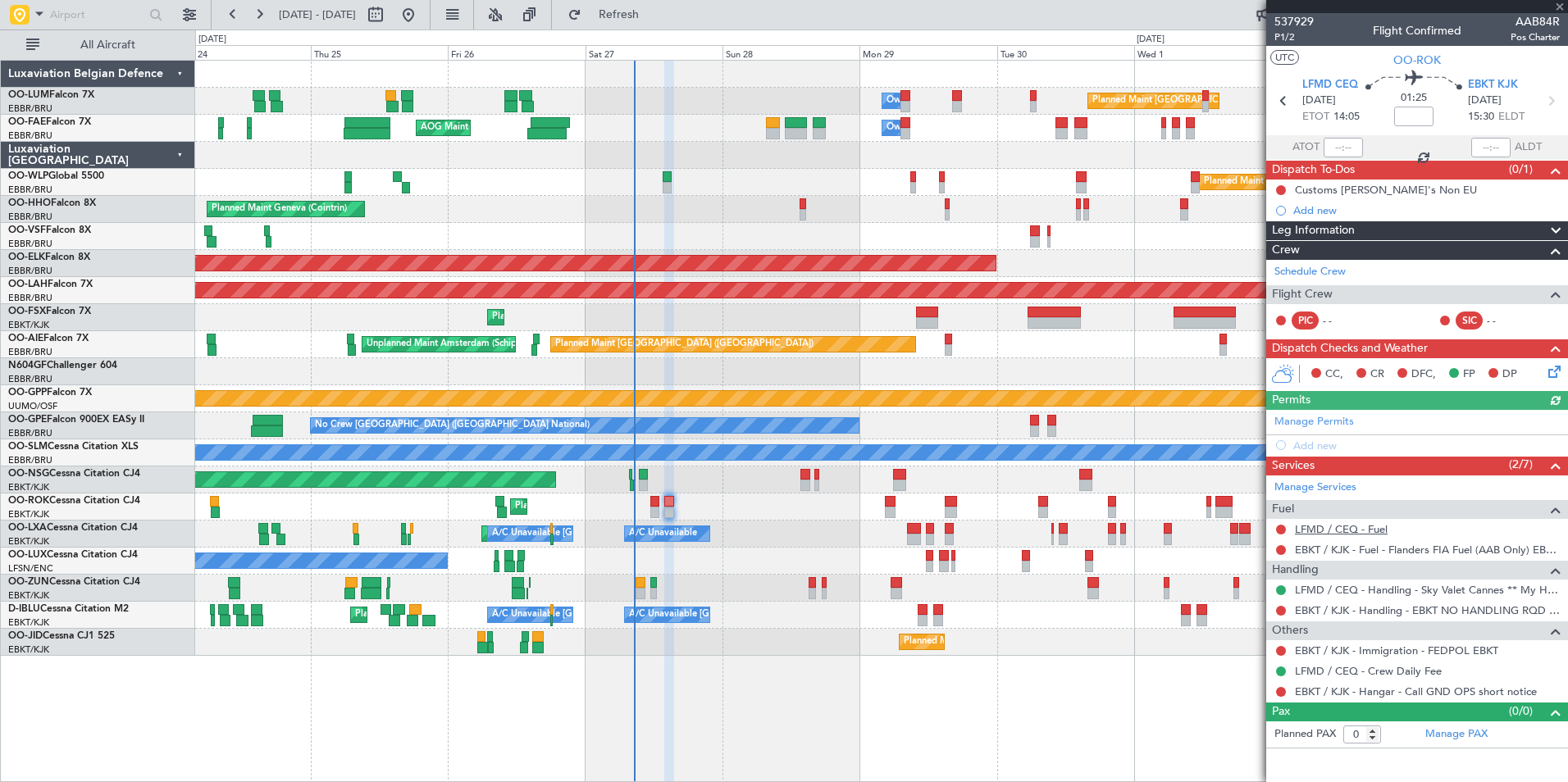
click at [1328, 534] on link "LFMD / CEQ - Fuel" at bounding box center [1341, 529] width 93 height 14
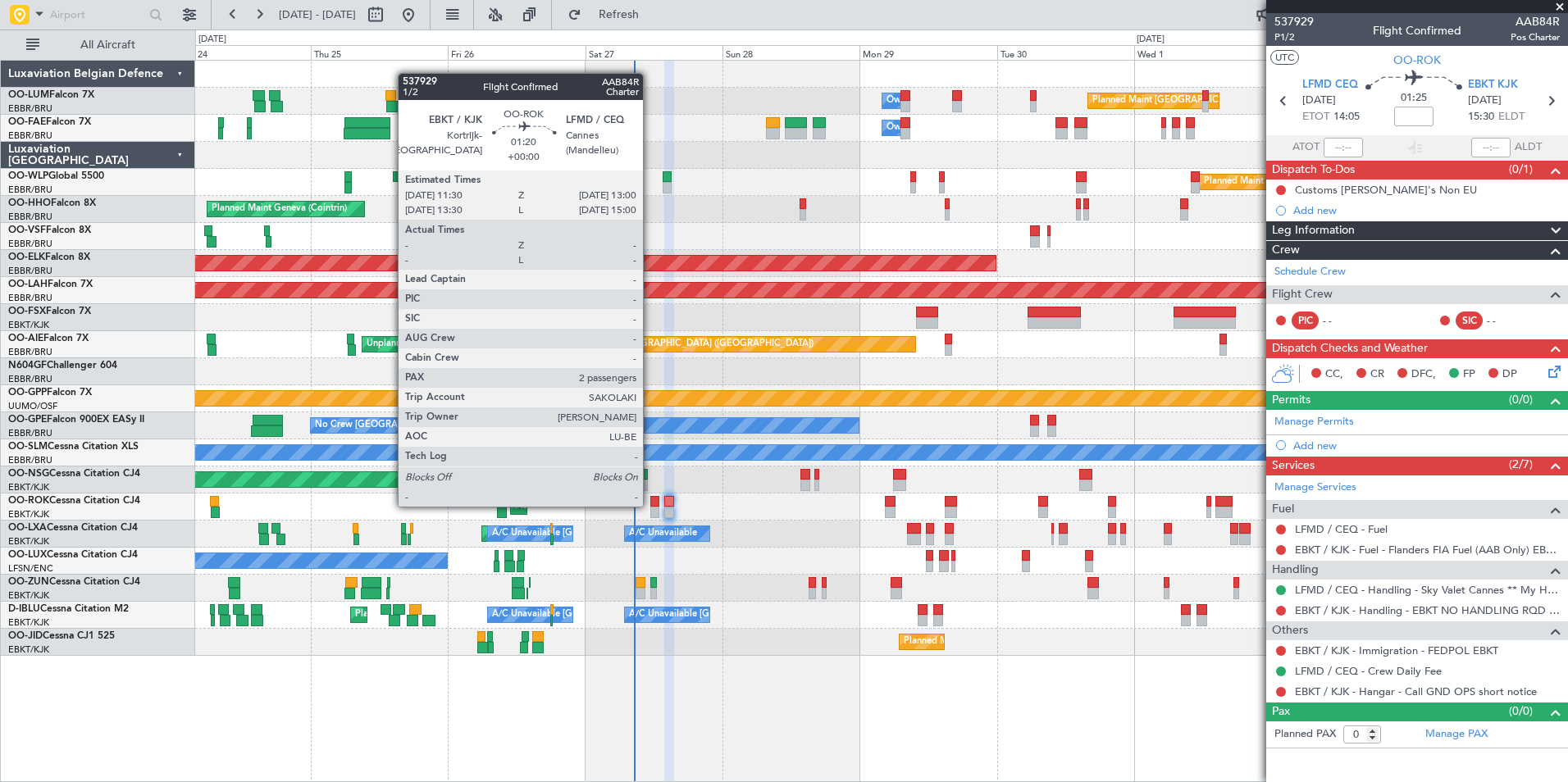
click at [650, 505] on div at bounding box center [654, 501] width 9 height 11
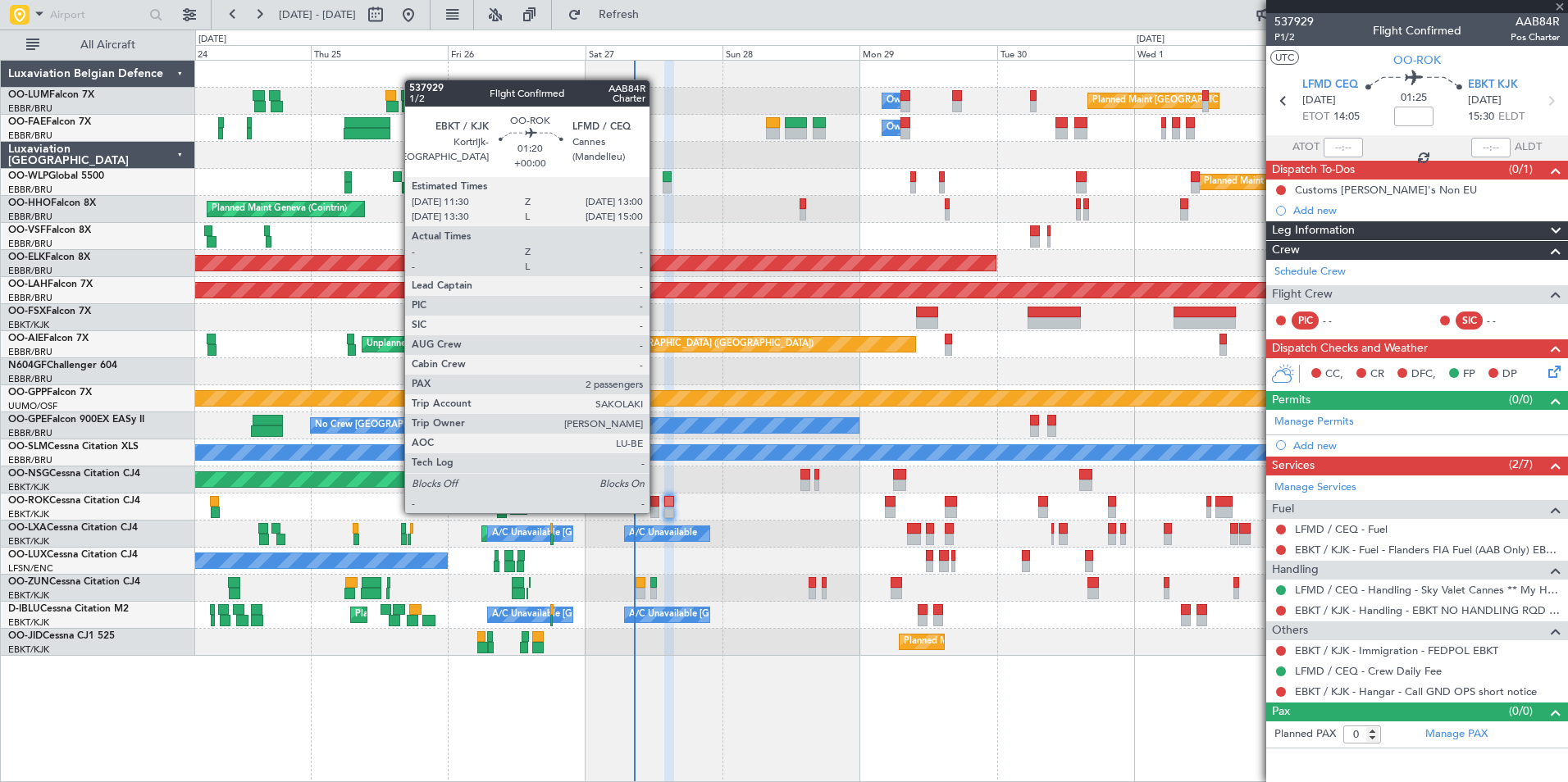
click at [657, 511] on div at bounding box center [654, 512] width 9 height 11
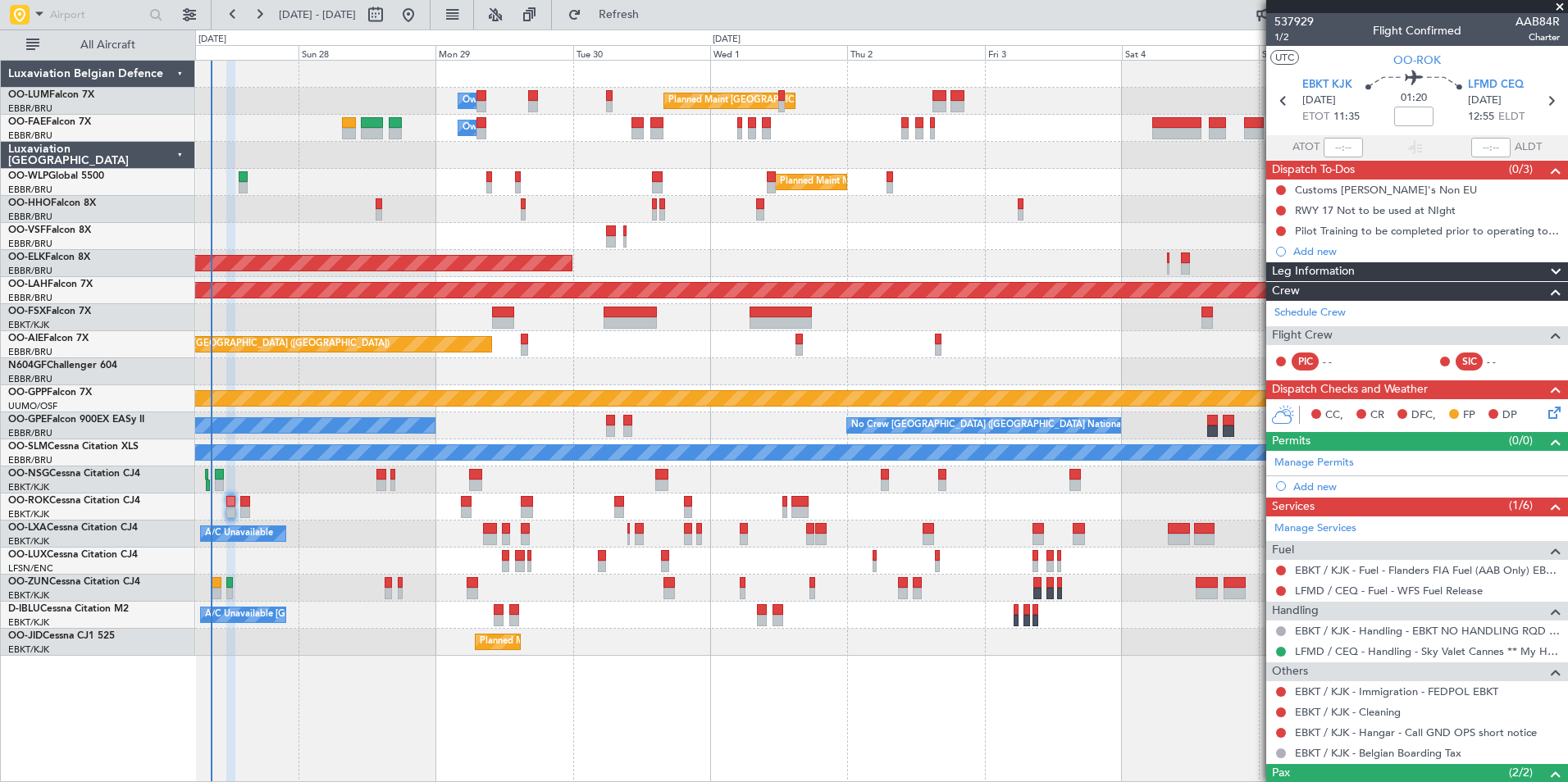
click at [279, 602] on div "Owner Melsbroek Air Base Planned Maint Brussels (Brussels National) Owner Melsb…" at bounding box center [881, 359] width 1372 height 595
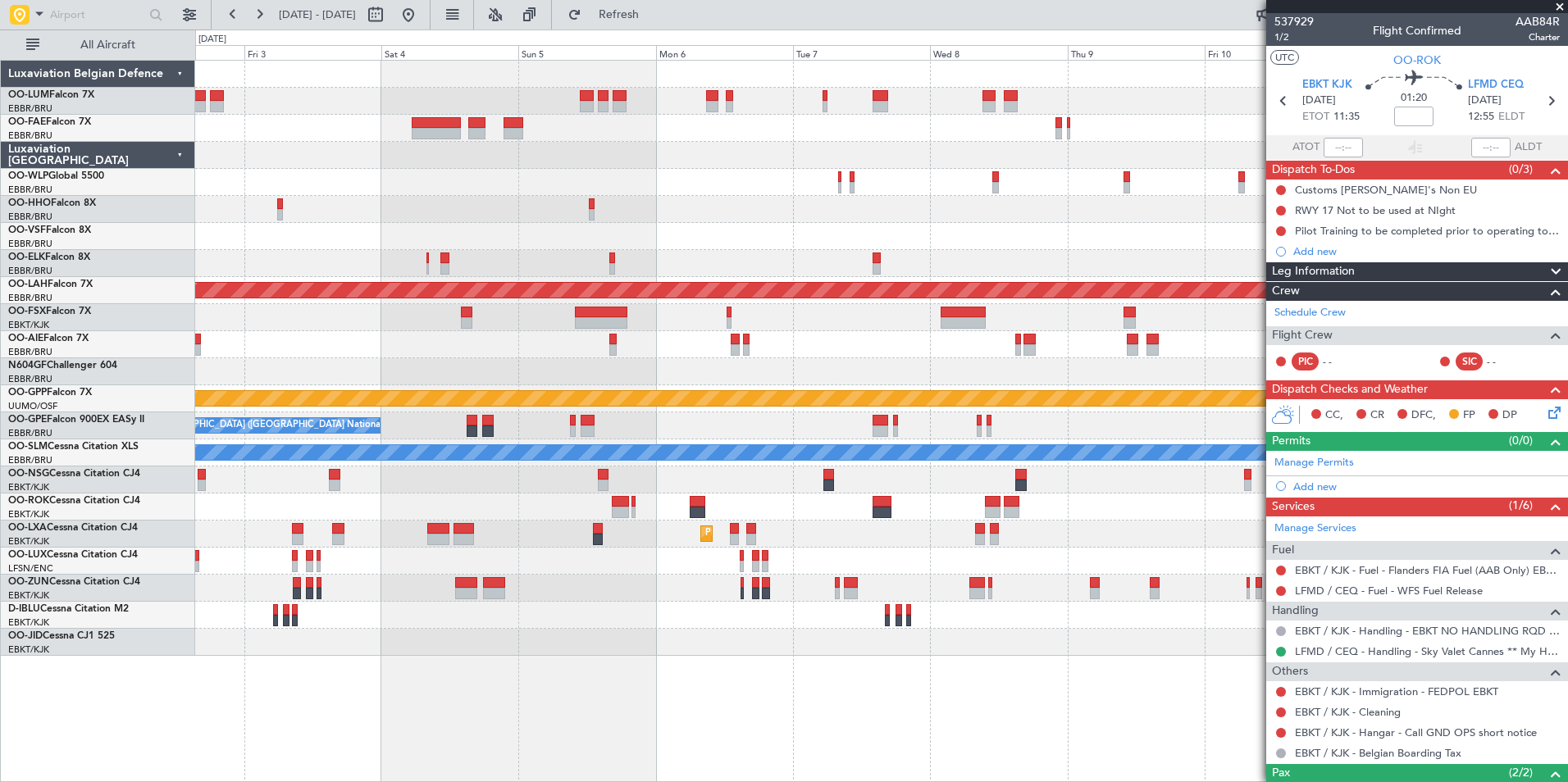
click at [470, 352] on div "Planned Maint Brussels (Brussels National) Owner Melsbroek Air Base Planned Mai…" at bounding box center [881, 359] width 1372 height 595
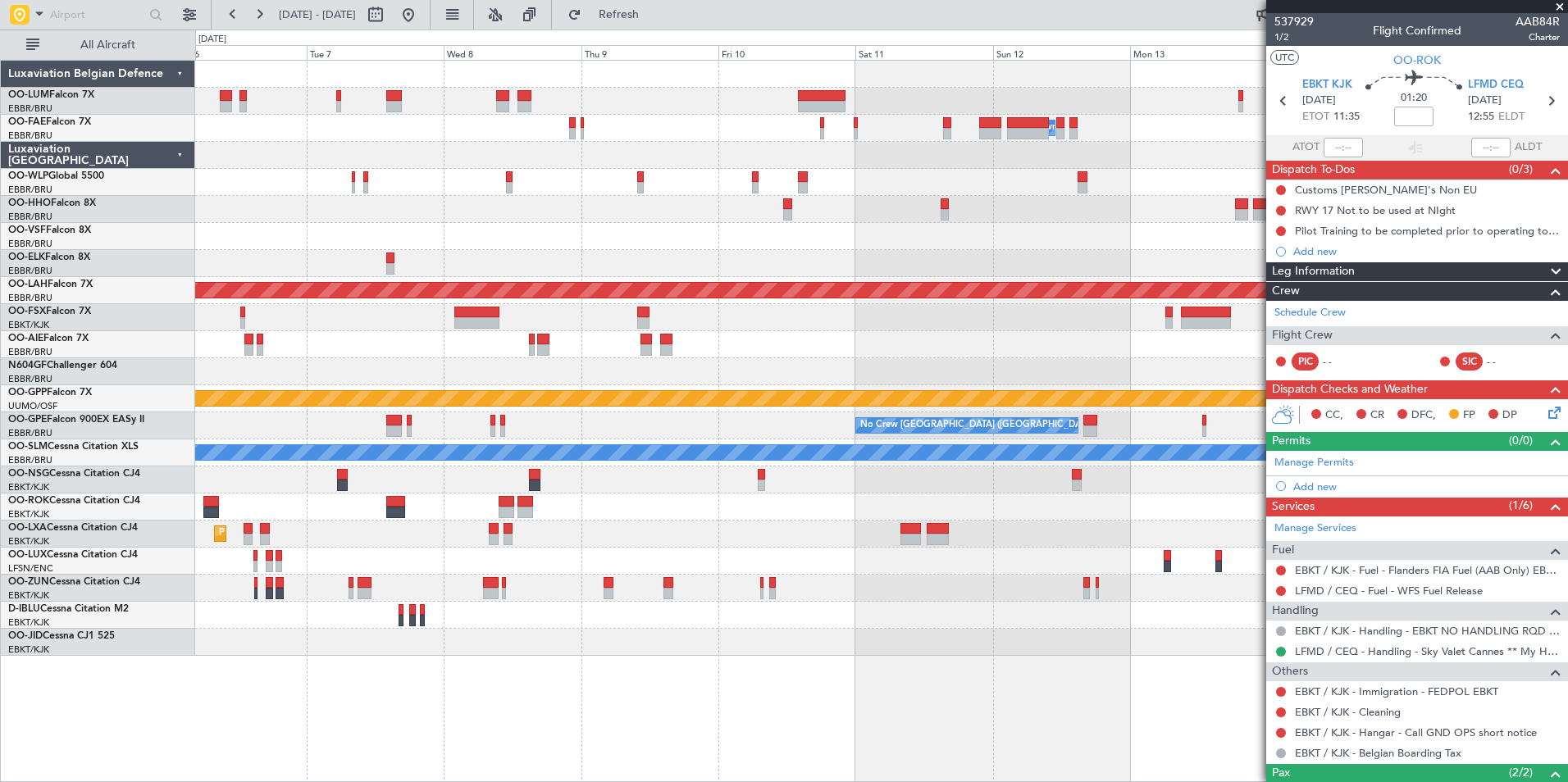
click at [482, 282] on div "Owner Melsbroek Air Base Planned Maint Brussels (Brussels National) Planned Mai…" at bounding box center [881, 359] width 1372 height 595
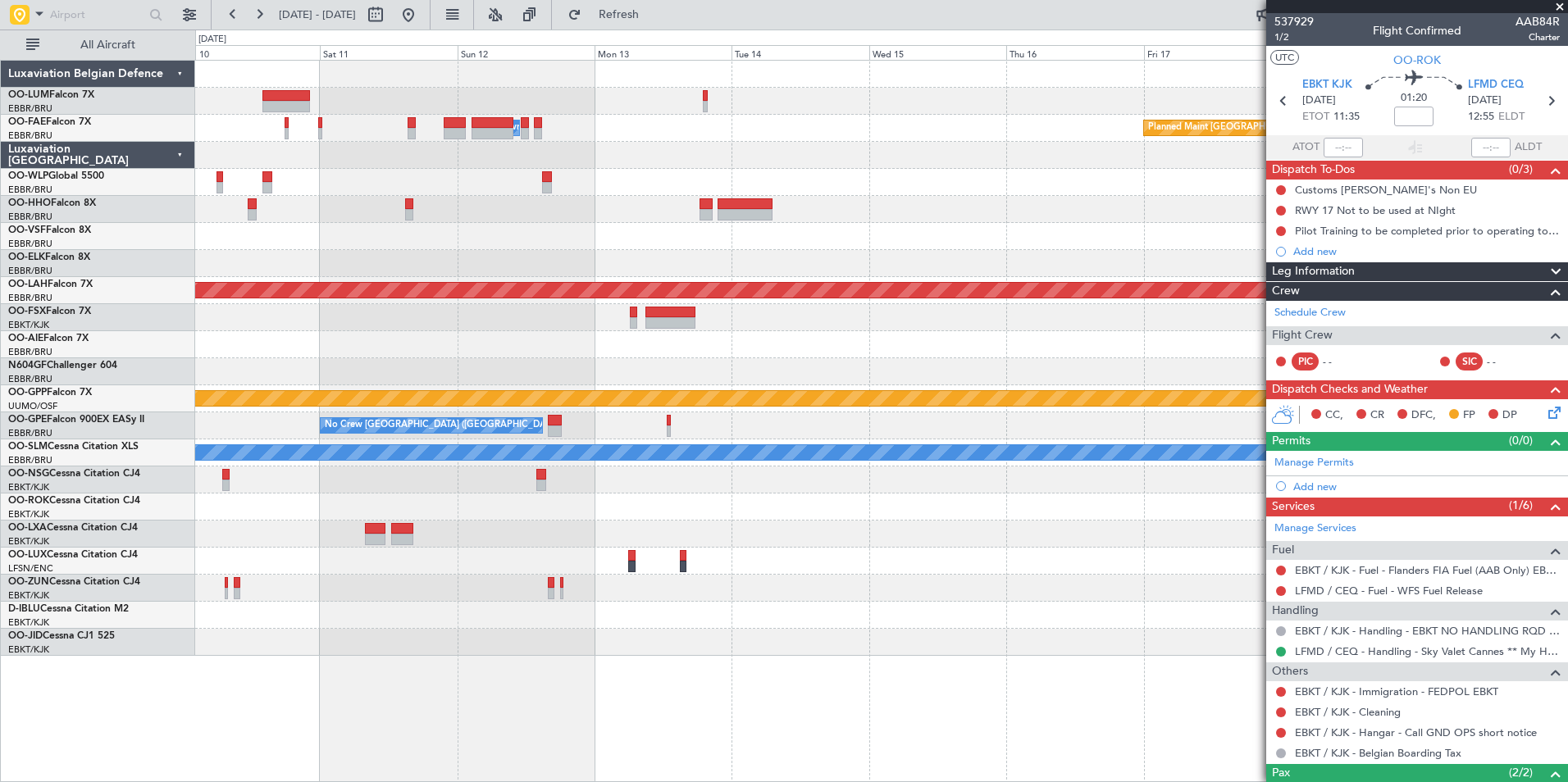
click at [639, 257] on div "Owner Melsbroek Air Base Planned Maint Brussels (Brussels National) Planned Mai…" at bounding box center [881, 359] width 1372 height 595
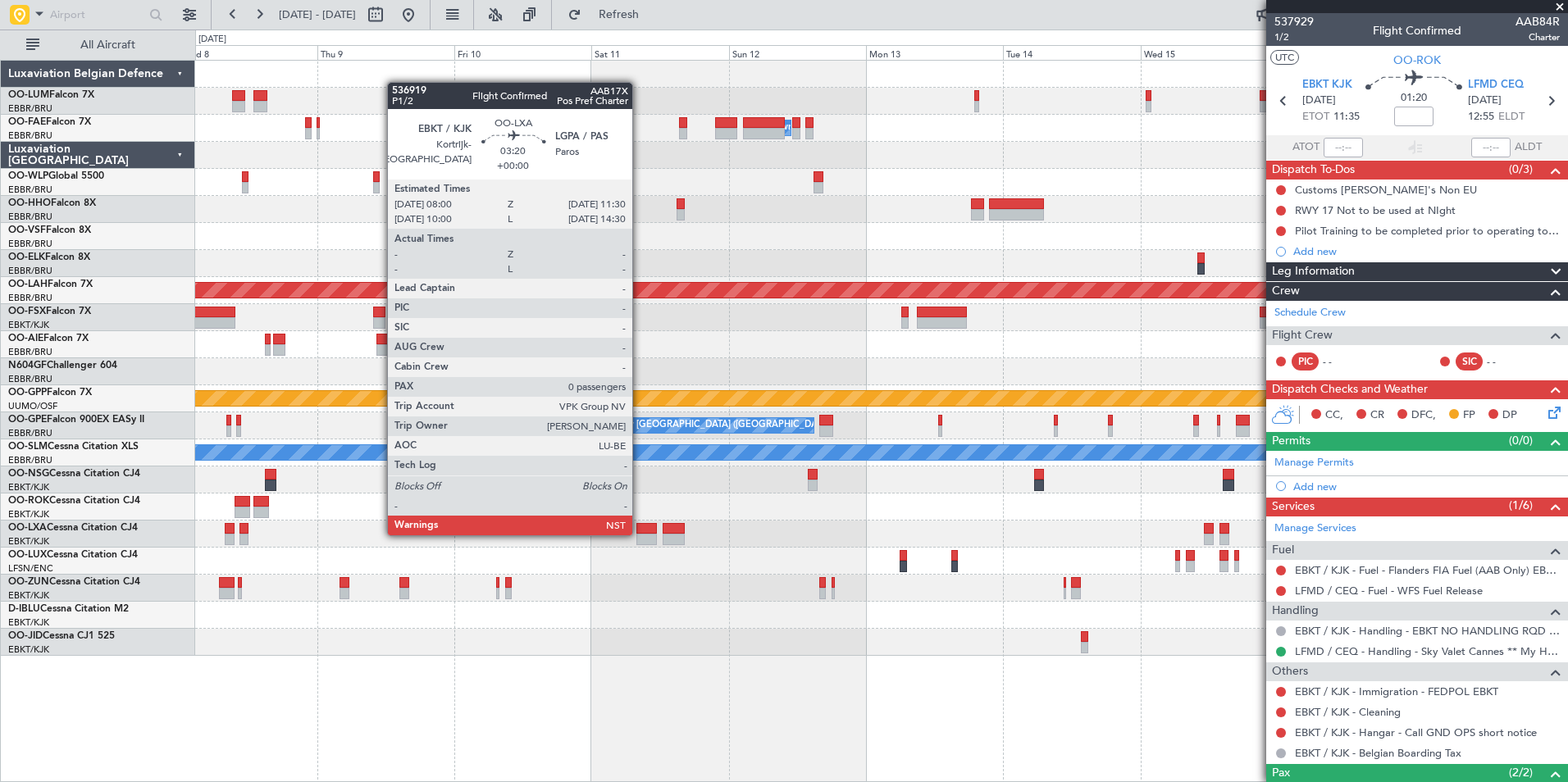
click at [640, 534] on div at bounding box center [646, 539] width 21 height 11
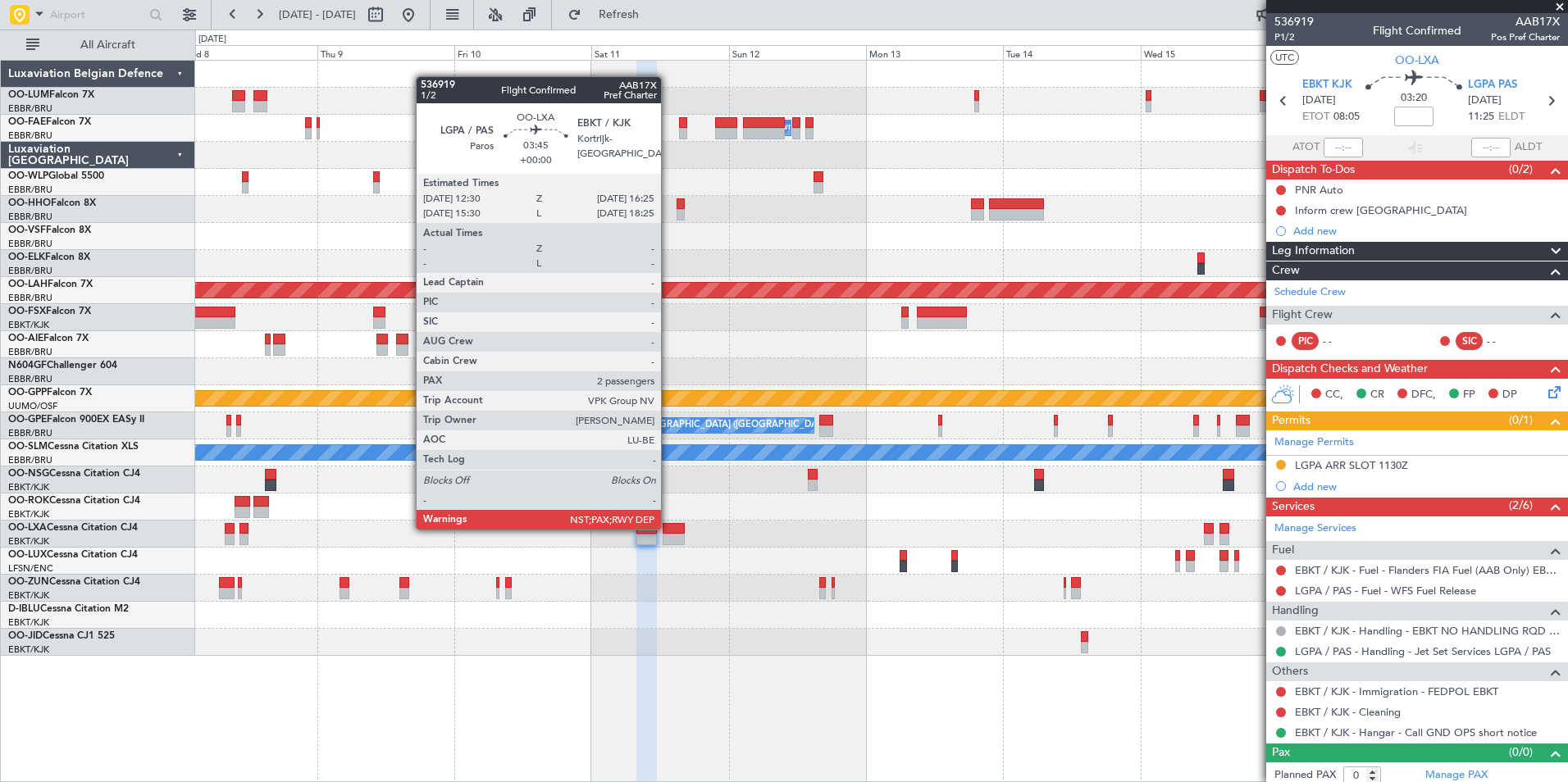
click at [668, 528] on div at bounding box center [674, 528] width 23 height 11
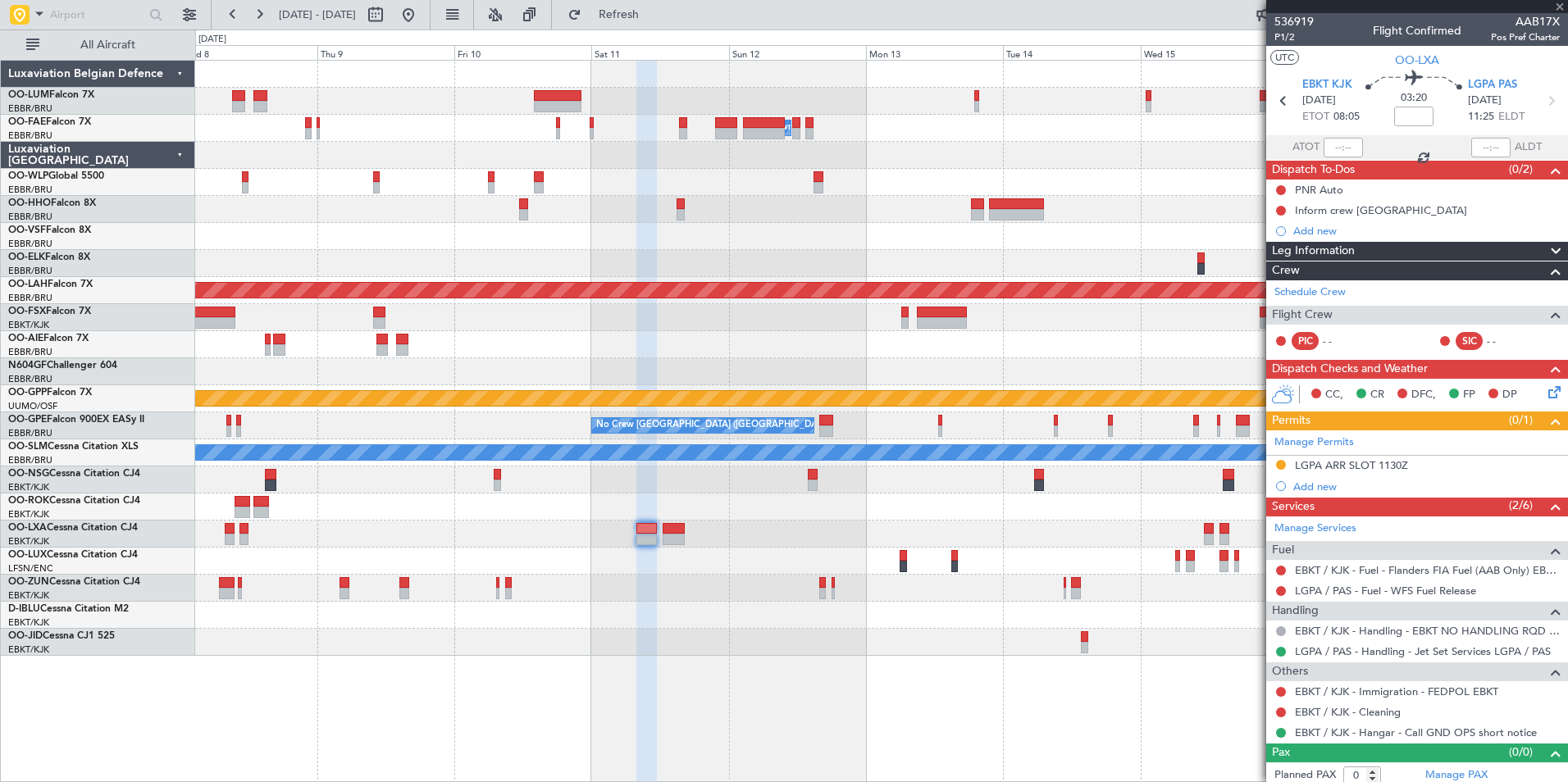
type input "2"
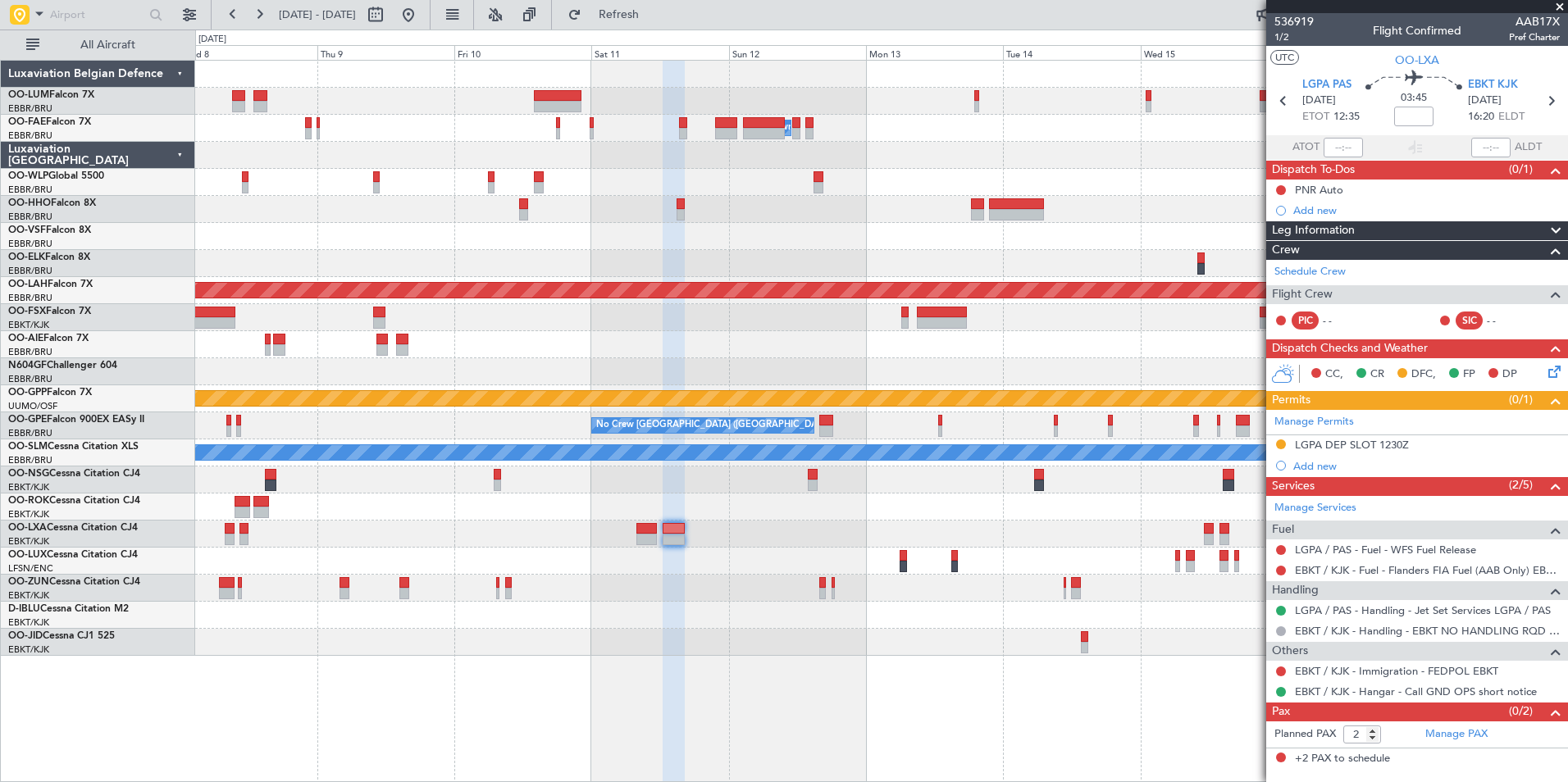
click at [1223, 534] on div "Planned Maint [GEOGRAPHIC_DATA] ([GEOGRAPHIC_DATA] National) Owner [GEOGRAPHIC_…" at bounding box center [881, 359] width 1372 height 595
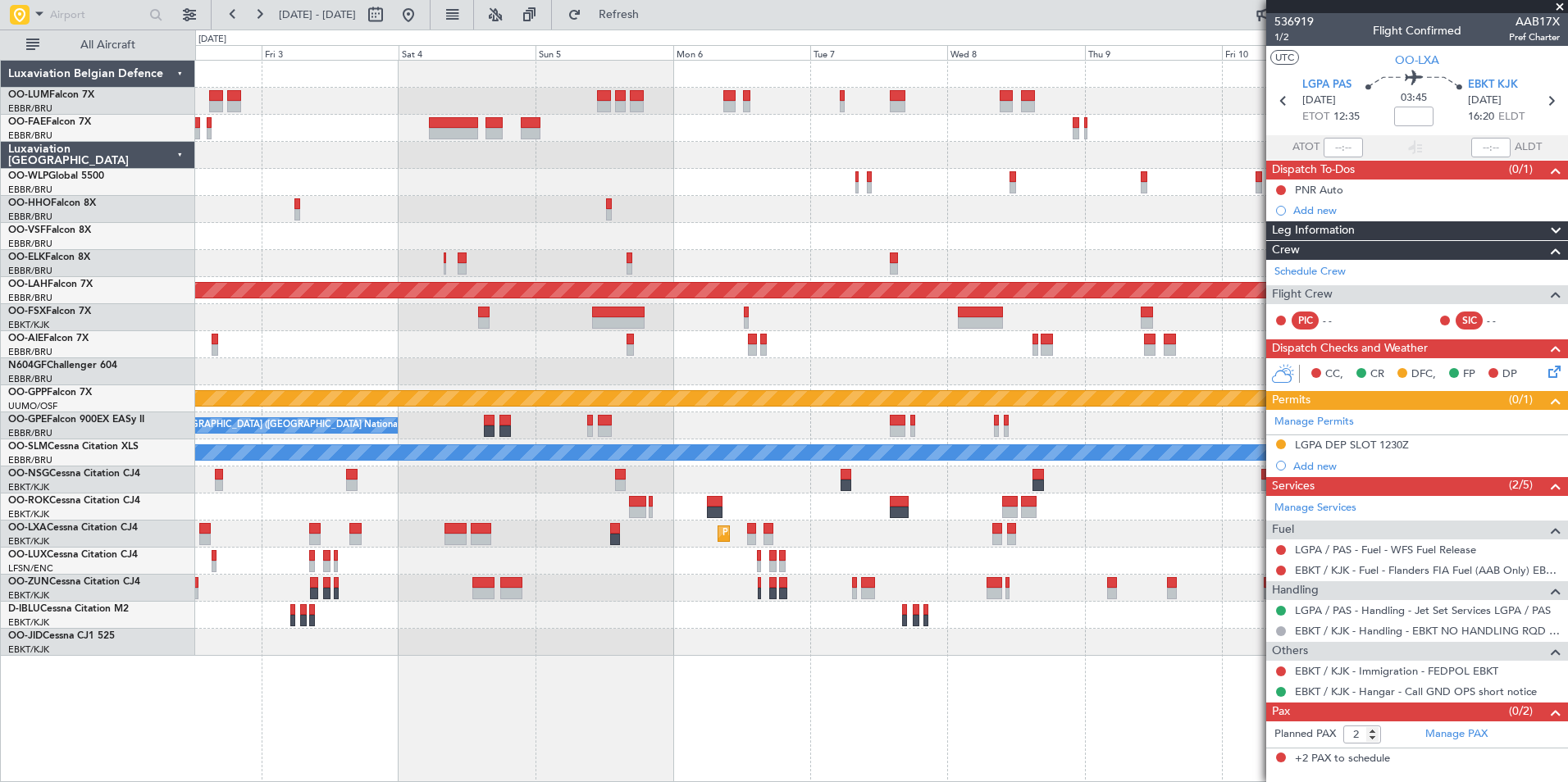
click at [1164, 543] on div "Planned Maint [GEOGRAPHIC_DATA] ([GEOGRAPHIC_DATA] National) Owner [GEOGRAPHIC_…" at bounding box center [881, 359] width 1372 height 595
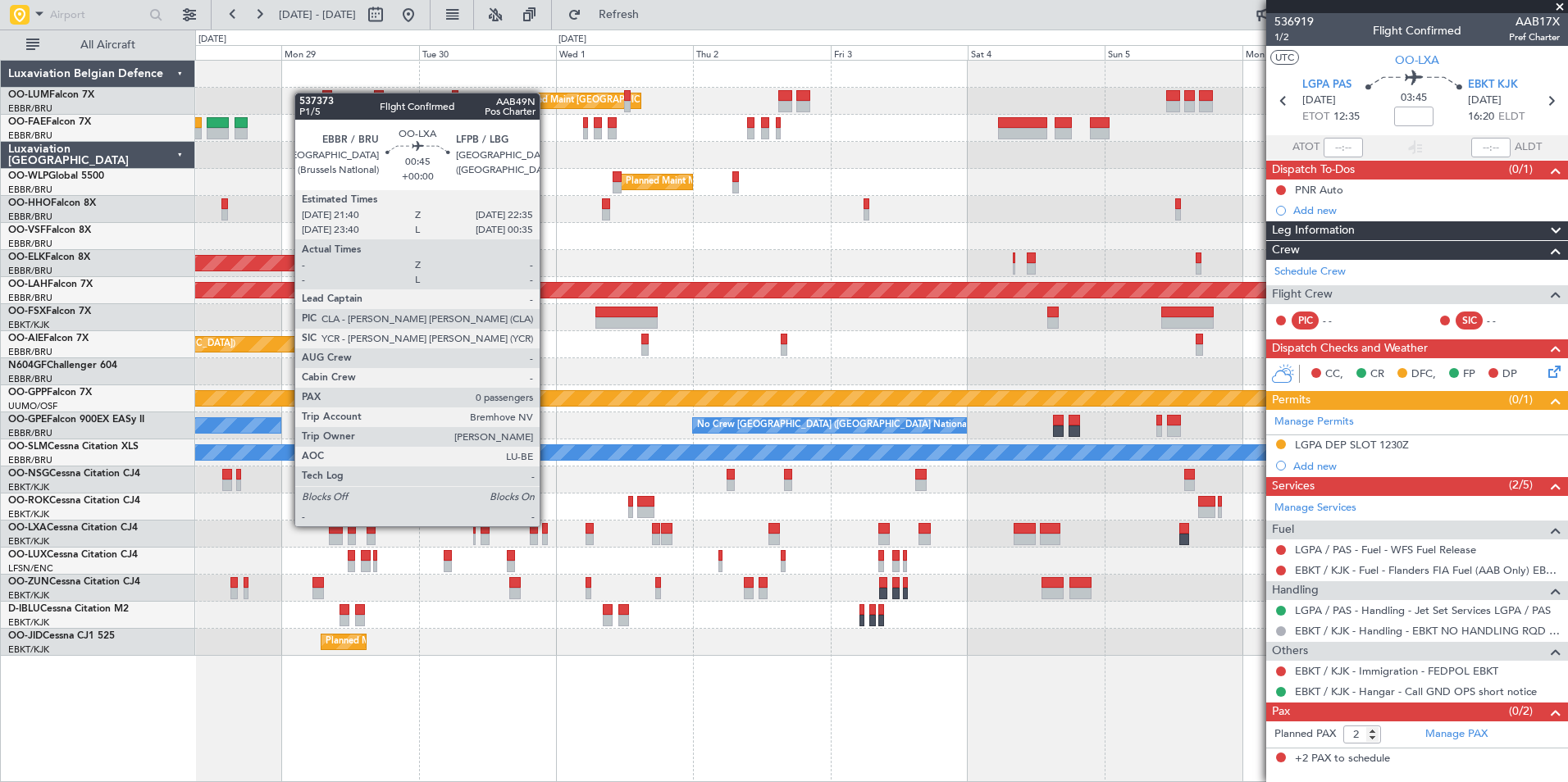
click at [1058, 547] on div "Planned Maint Kortrijk-[GEOGRAPHIC_DATA] A/C Unavailable A/C Unavailable [GEOGR…" at bounding box center [881, 533] width 1372 height 27
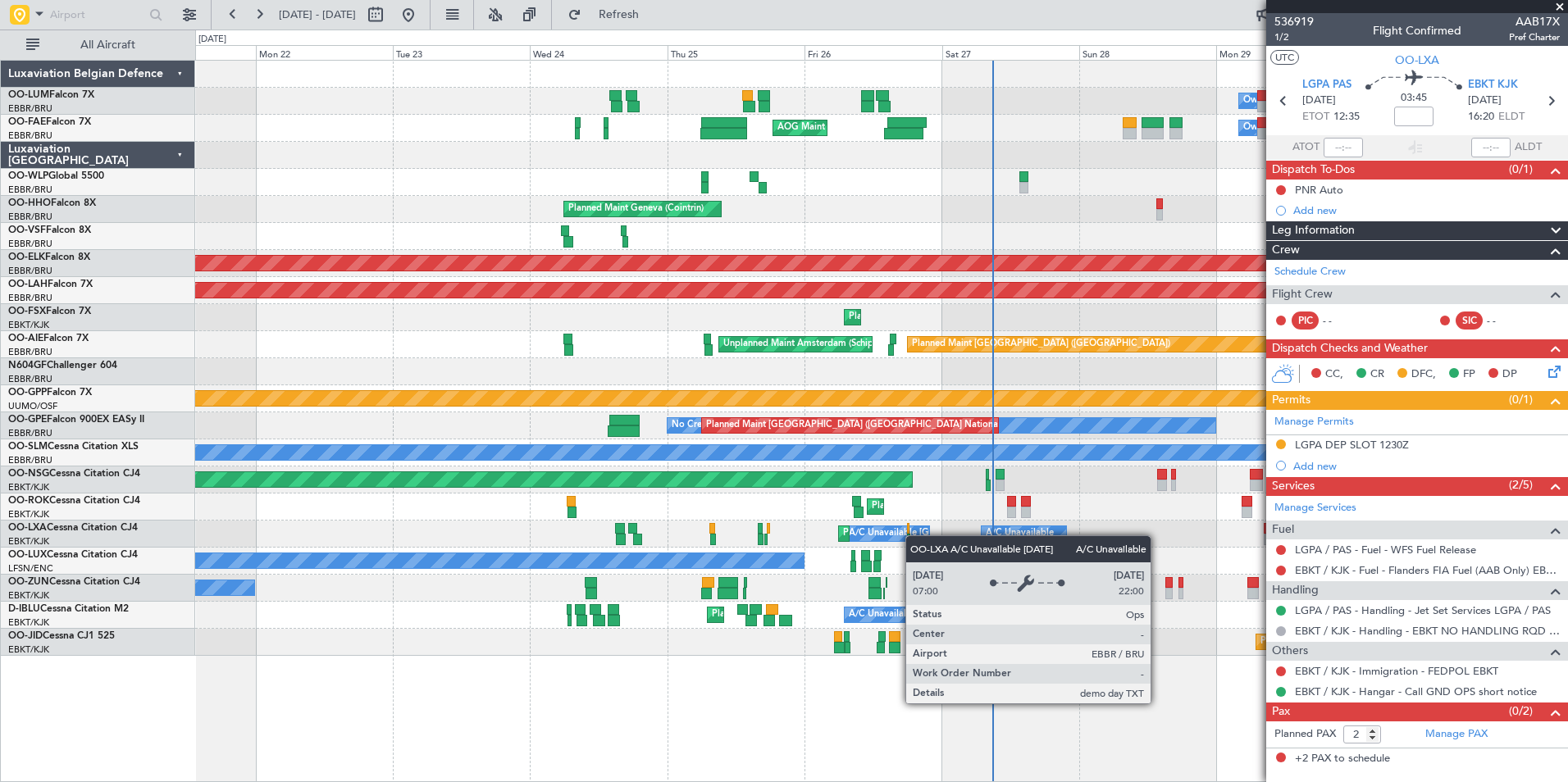
click at [516, 531] on div "Planned Maint [GEOGRAPHIC_DATA] ([GEOGRAPHIC_DATA] National) Owner [GEOGRAPHIC_…" at bounding box center [881, 359] width 1372 height 595
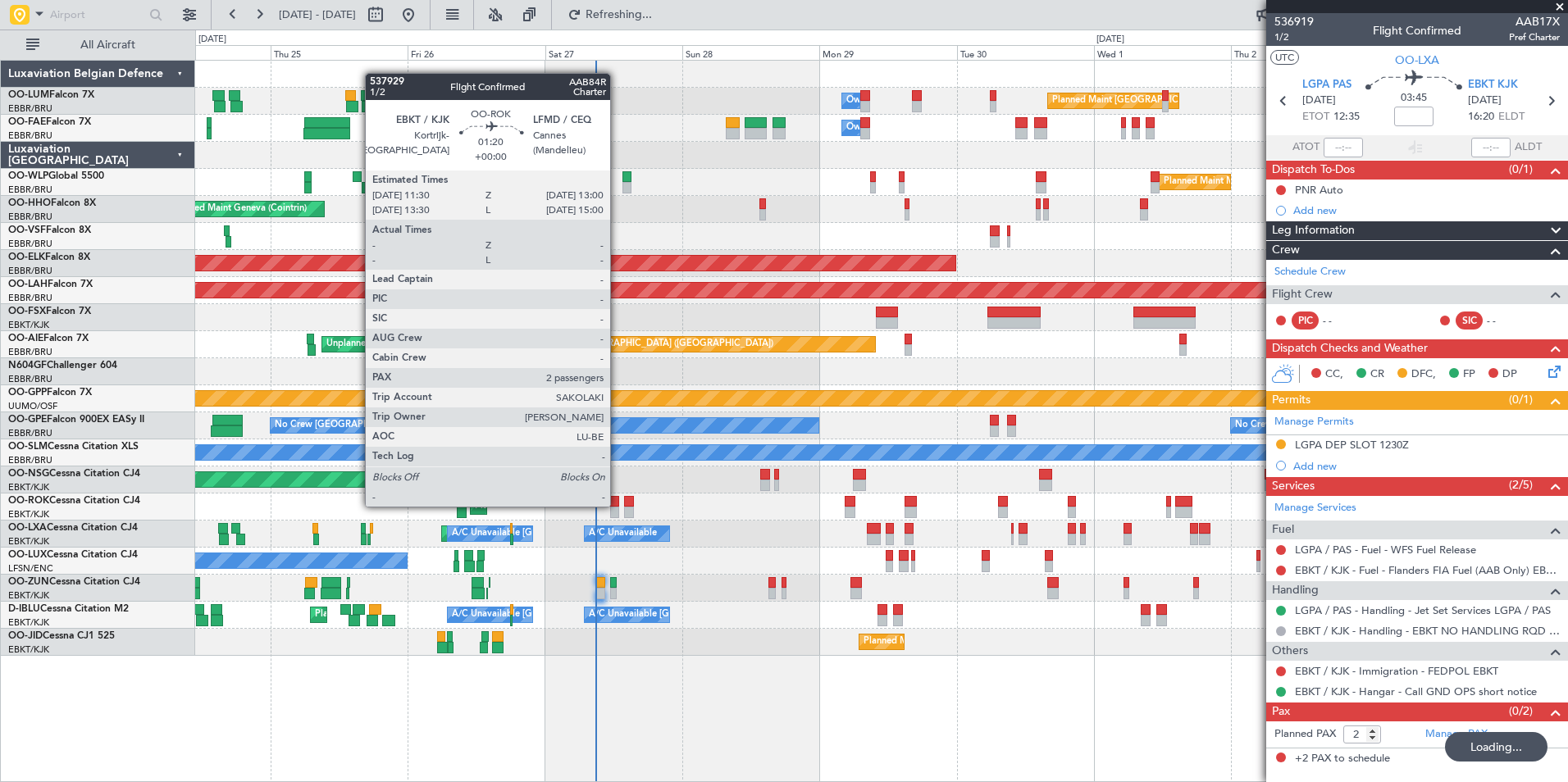
click at [617, 505] on div at bounding box center [614, 501] width 9 height 11
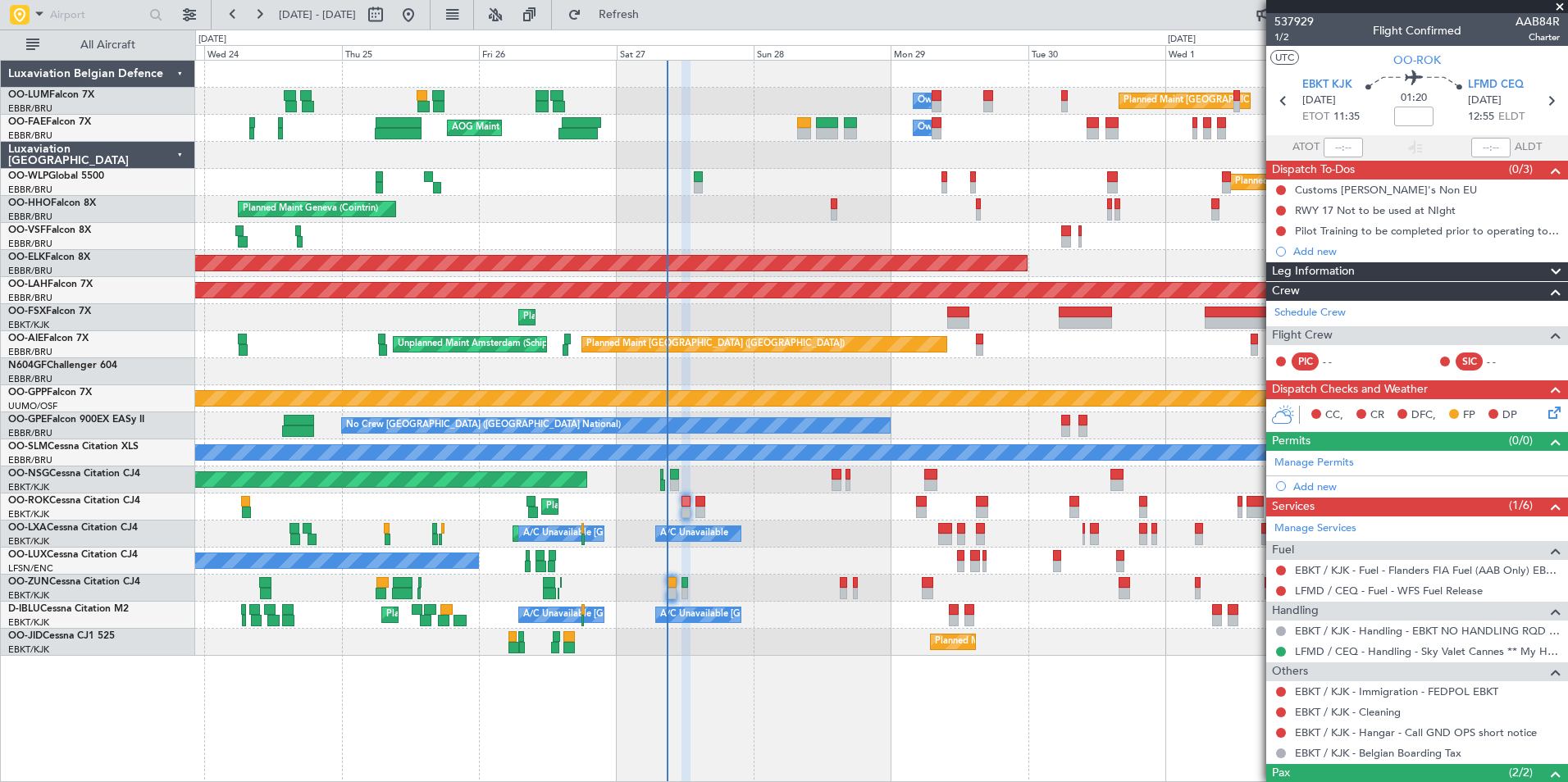
click at [744, 510] on div "Planned Maint Kortrijk-[GEOGRAPHIC_DATA]" at bounding box center [881, 506] width 1372 height 27
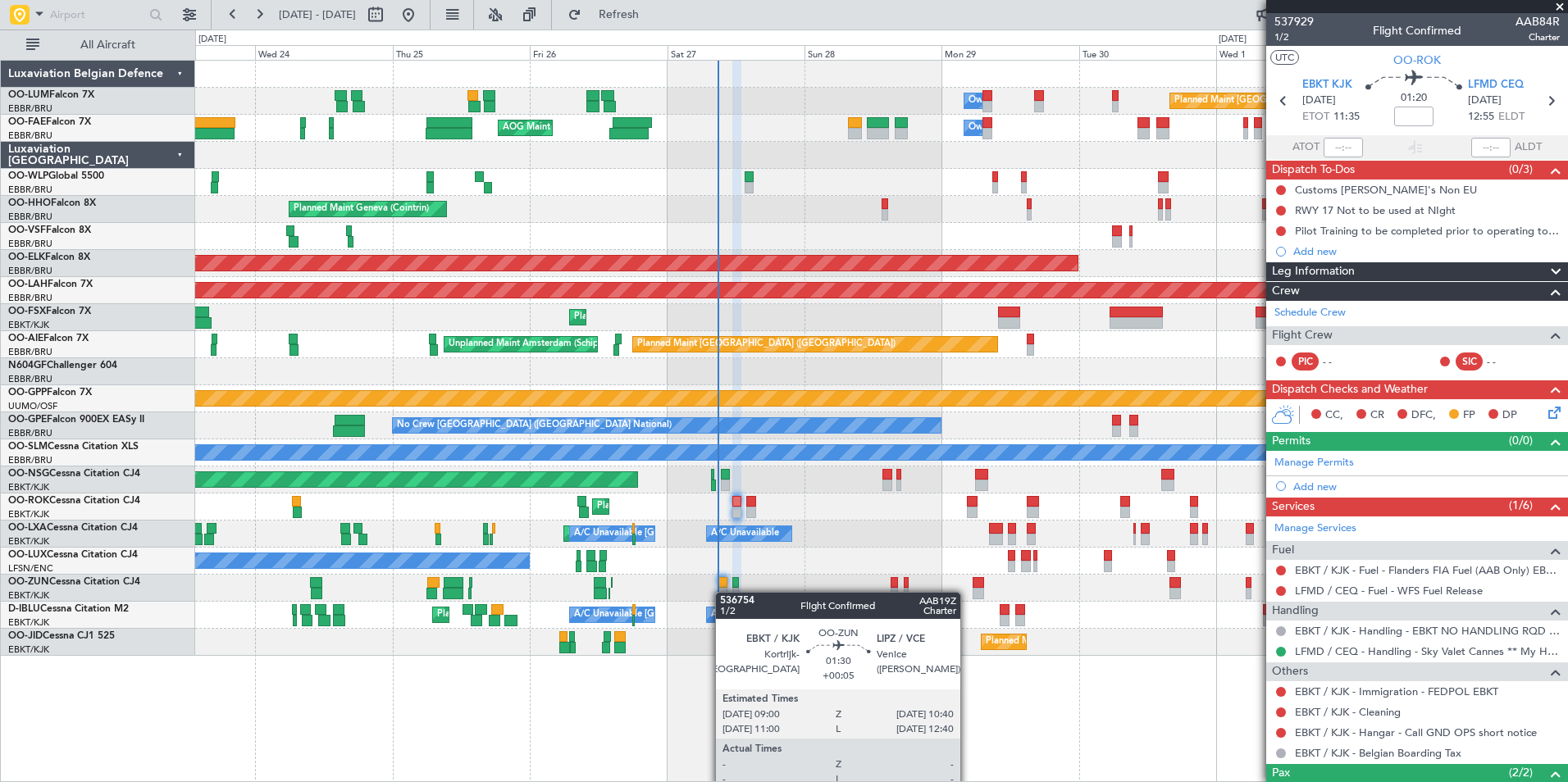
click at [723, 592] on div "Planned Maint Kortrijk-[GEOGRAPHIC_DATA] Owner" at bounding box center [881, 588] width 1372 height 27
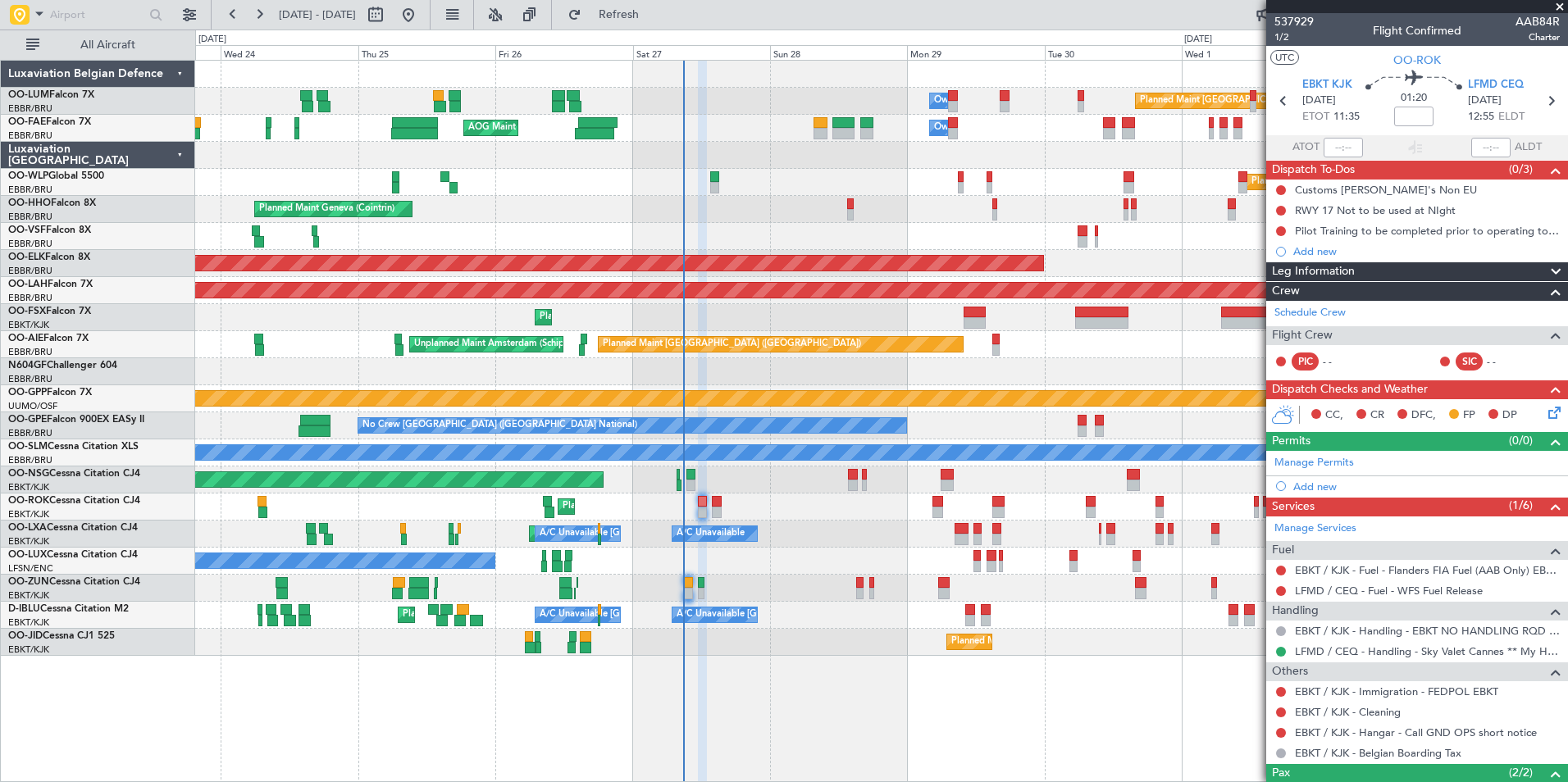
click at [708, 581] on div "Planned Maint Kortrijk-[GEOGRAPHIC_DATA] Owner" at bounding box center [881, 588] width 1372 height 27
click at [699, 561] on div "No Crew Nancy (Essey)" at bounding box center [881, 561] width 1372 height 27
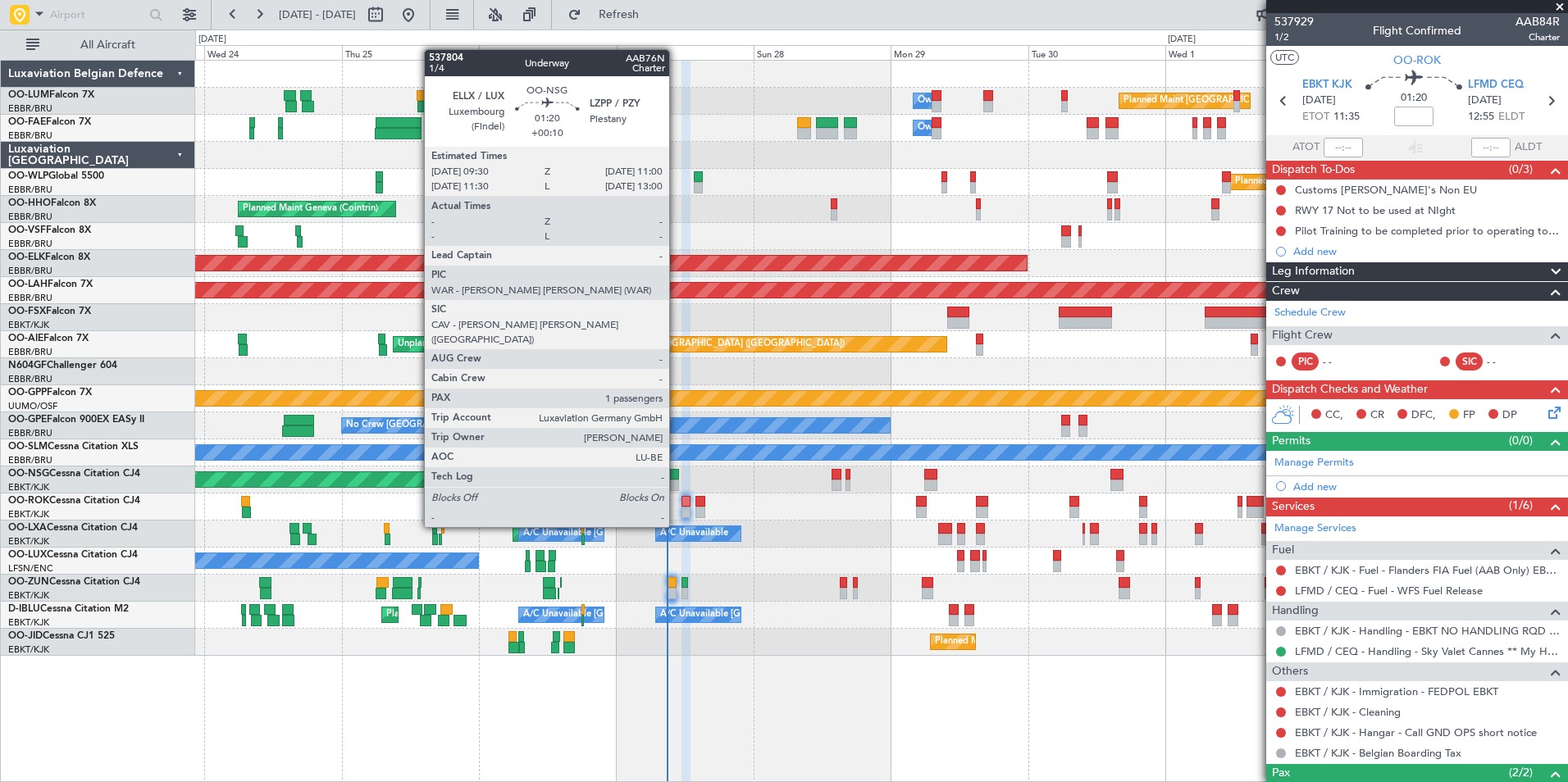
click at [676, 481] on div at bounding box center [674, 484] width 9 height 11
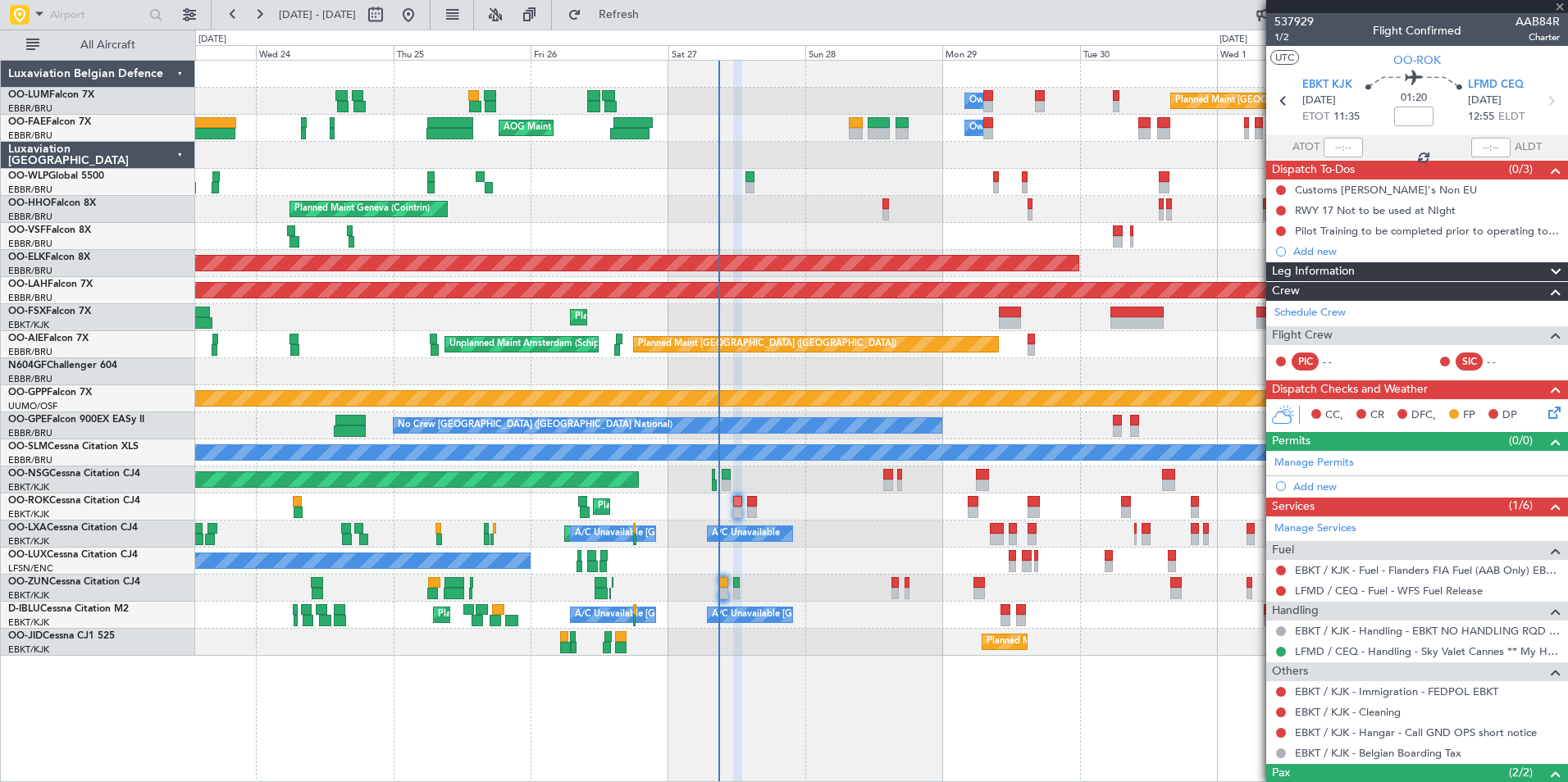
click at [734, 479] on div "Planned Maint [GEOGRAPHIC_DATA] ([GEOGRAPHIC_DATA])" at bounding box center [881, 479] width 1372 height 27
type input "+00:10"
type input "1"
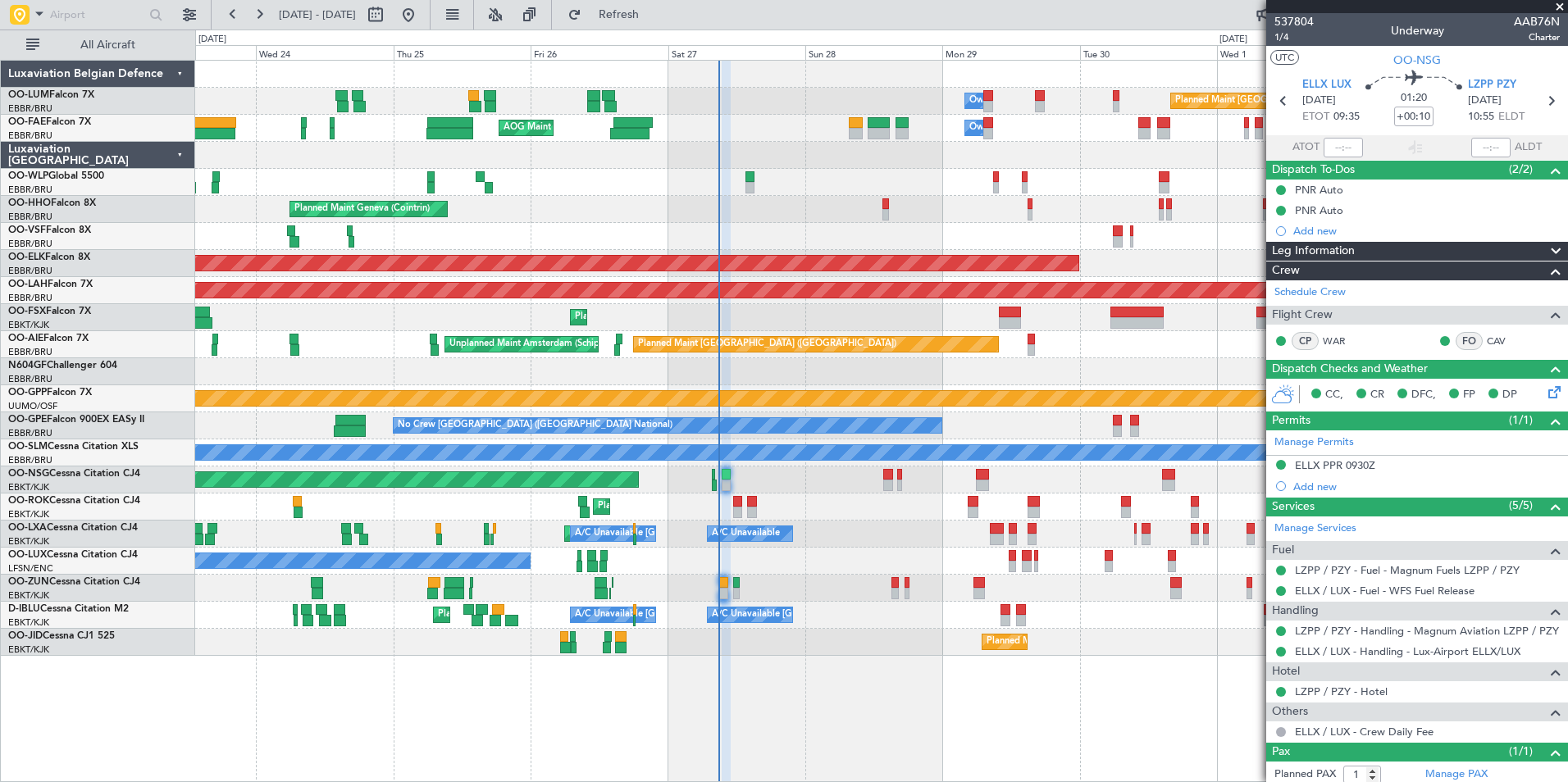
click at [250, 551] on div "Owner Melsbroek Air Base Planned Maint [GEOGRAPHIC_DATA] ([GEOGRAPHIC_DATA]) AO…" at bounding box center [881, 359] width 1372 height 595
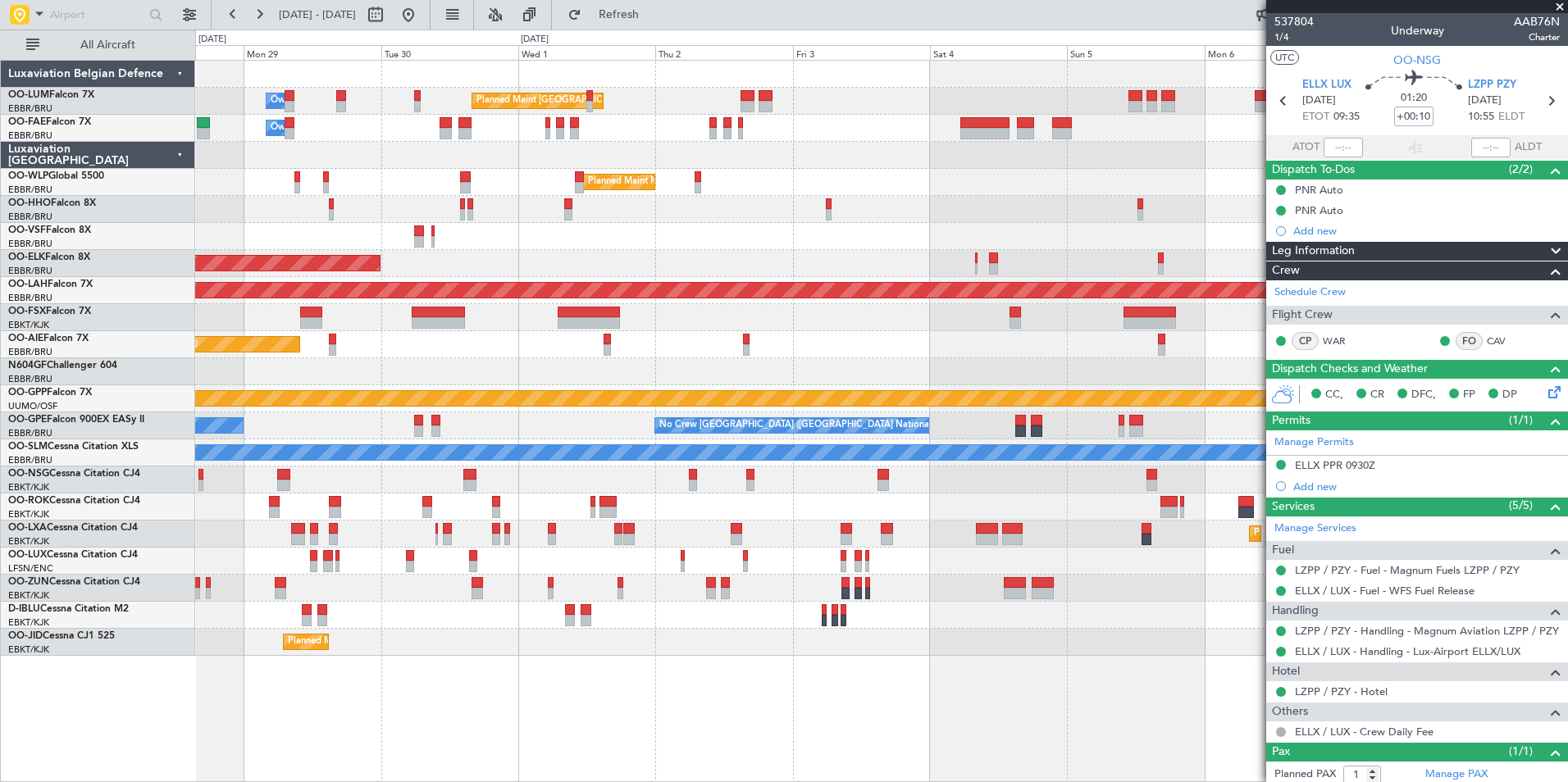
click at [299, 530] on div "Owner Melsbroek Air Base Planned Maint [GEOGRAPHIC_DATA] ([GEOGRAPHIC_DATA]) Ow…" at bounding box center [881, 359] width 1372 height 595
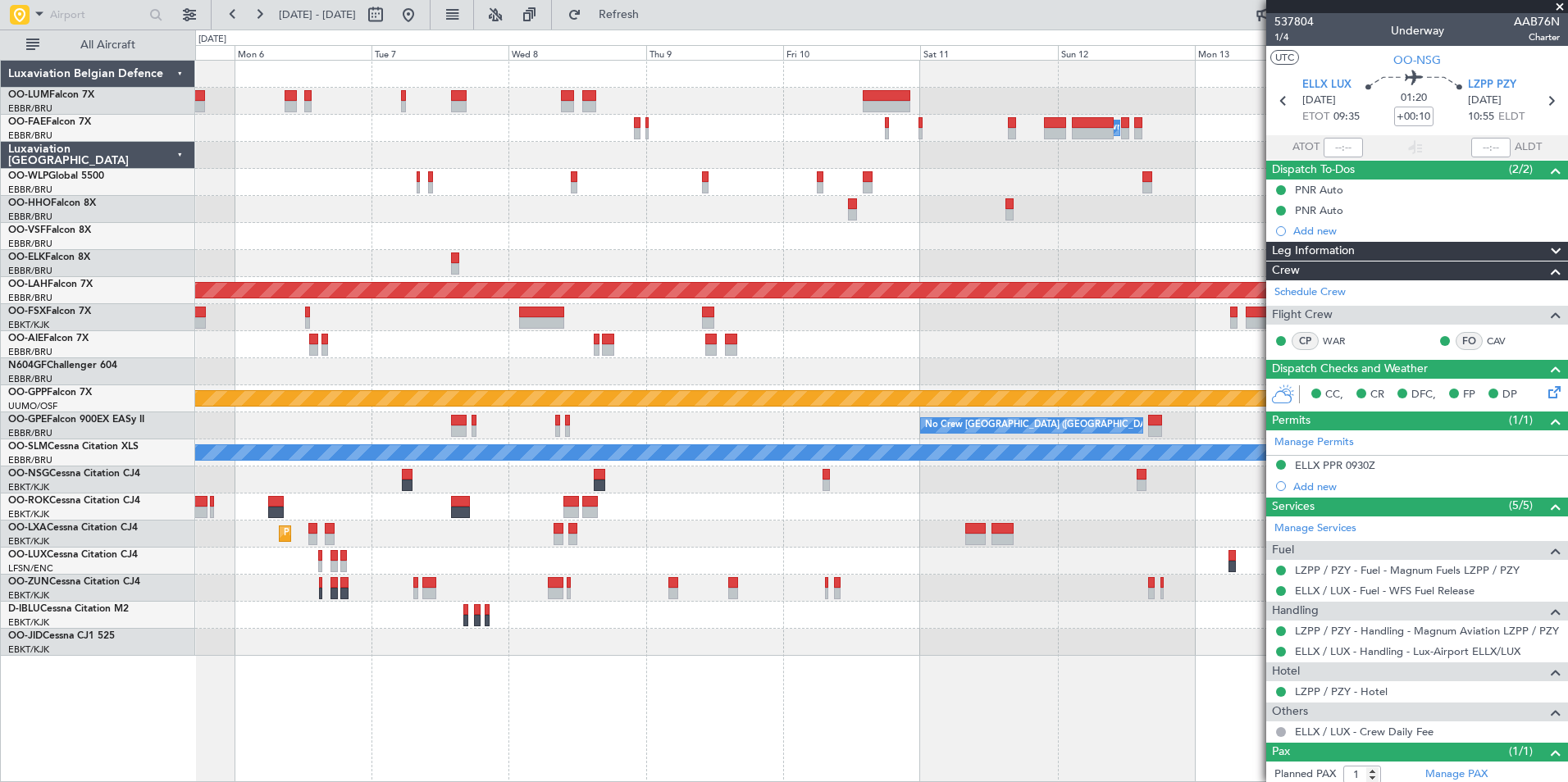
click at [562, 367] on div "Owner Melsbroek Air Base Planned Maint [GEOGRAPHIC_DATA] ([GEOGRAPHIC_DATA]) LI…" at bounding box center [881, 359] width 1372 height 595
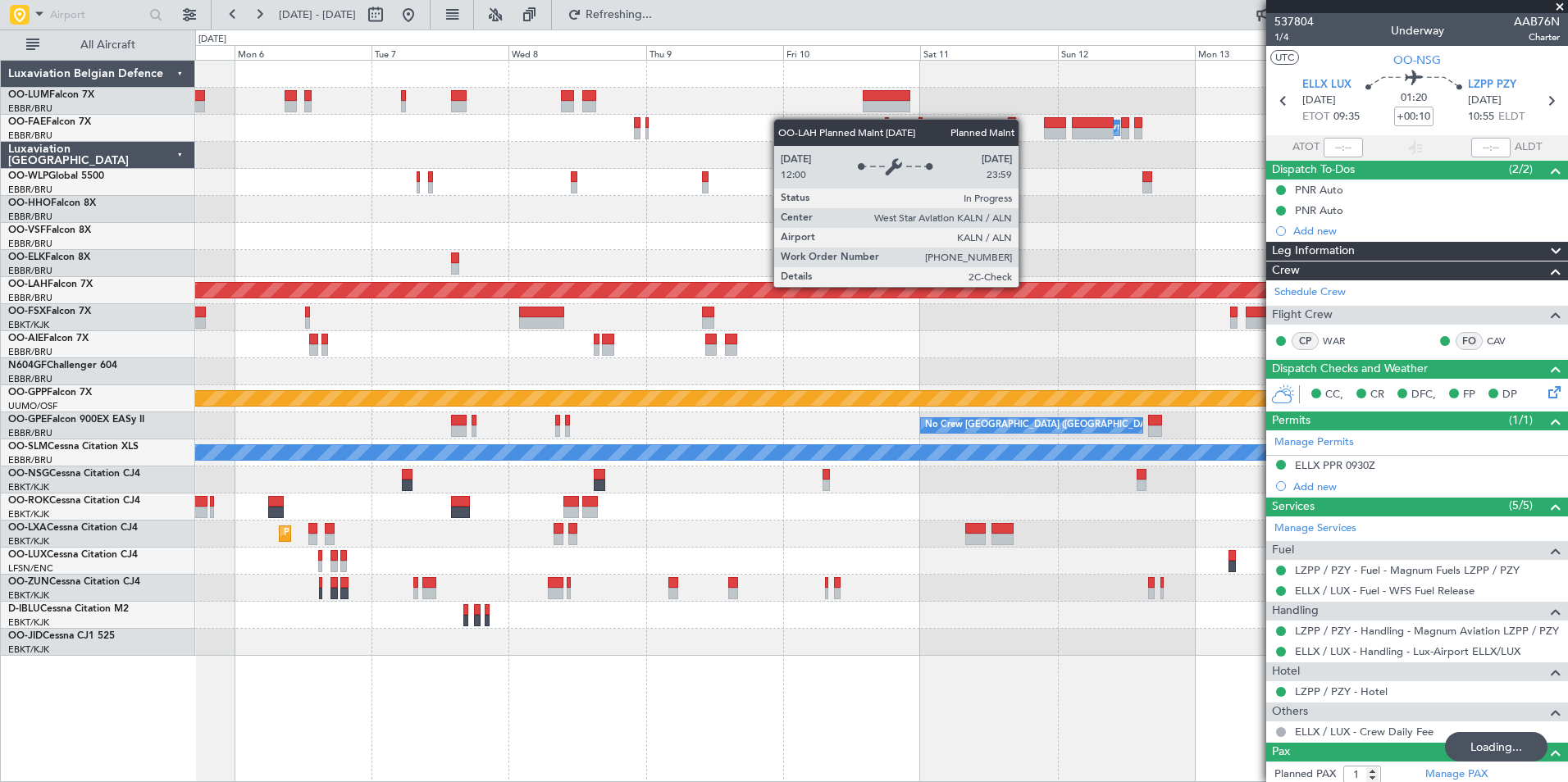
click at [875, 330] on div "Owner Melsbroek Air Base Planned Maint [GEOGRAPHIC_DATA] ([GEOGRAPHIC_DATA]) LI…" at bounding box center [881, 359] width 1372 height 595
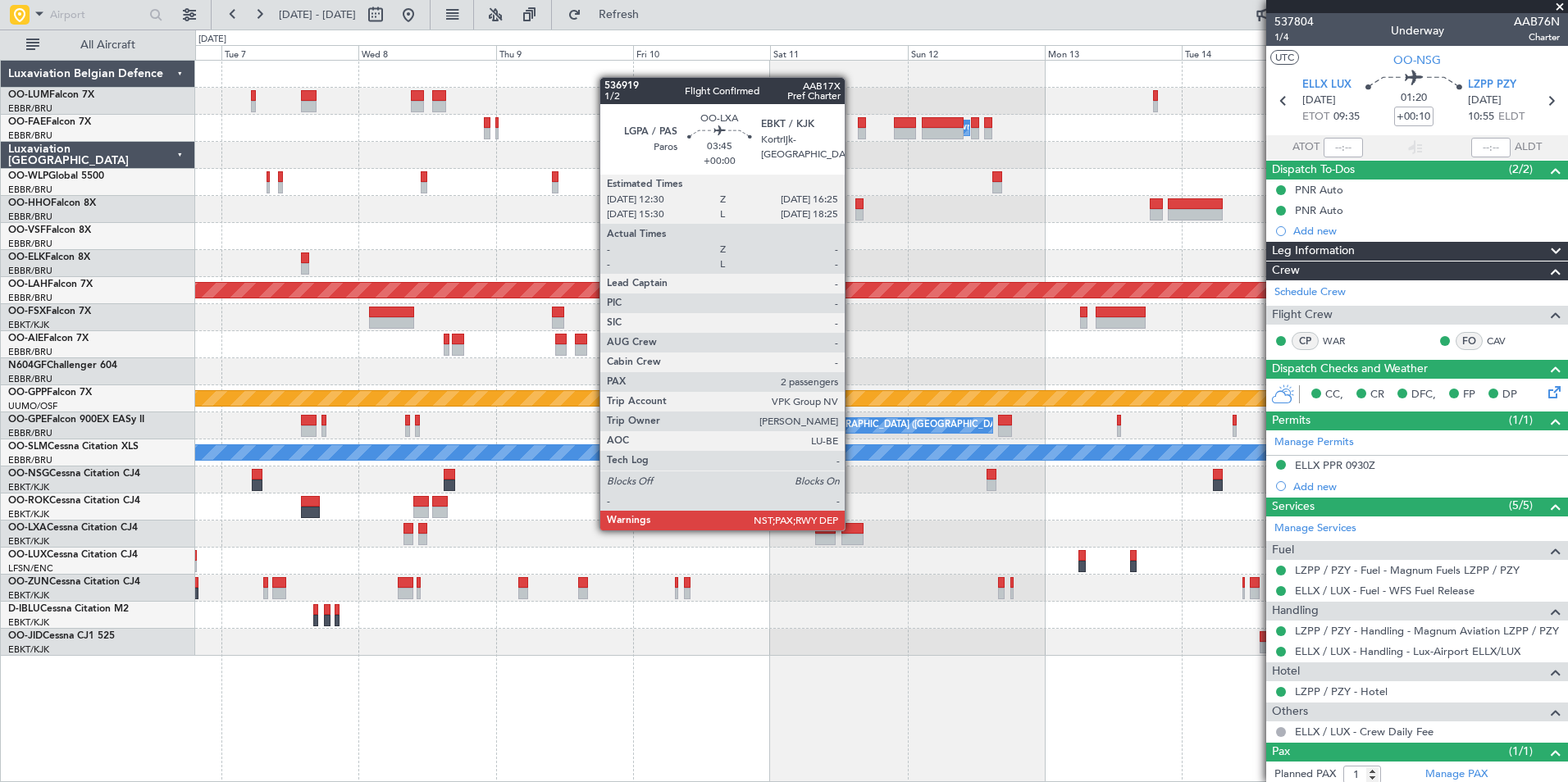
click at [852, 529] on div at bounding box center [853, 528] width 23 height 11
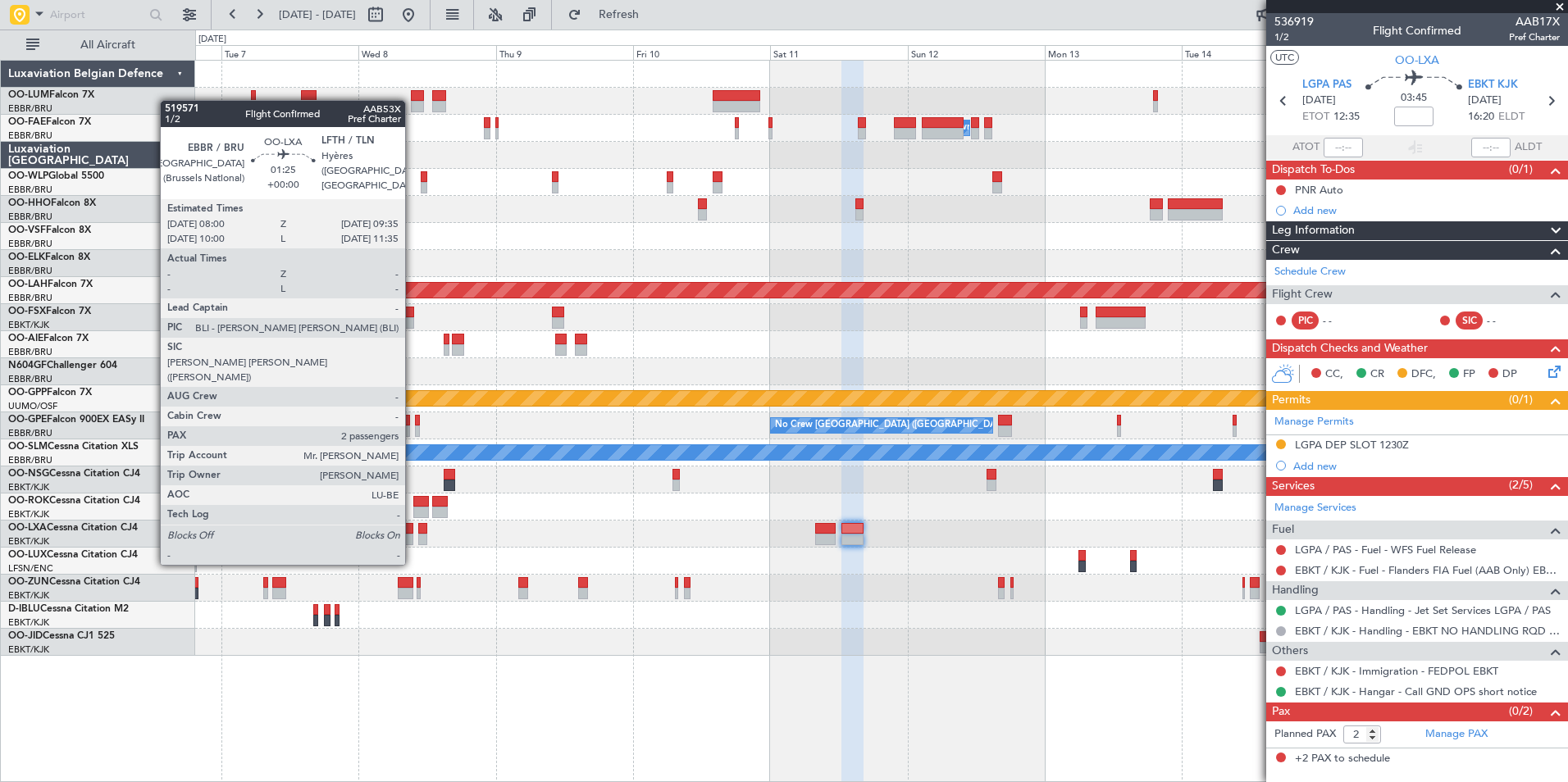
click at [1111, 549] on div "Owner Melsbroek Air Base Planned Maint [GEOGRAPHIC_DATA] ([GEOGRAPHIC_DATA]) LI…" at bounding box center [881, 359] width 1372 height 595
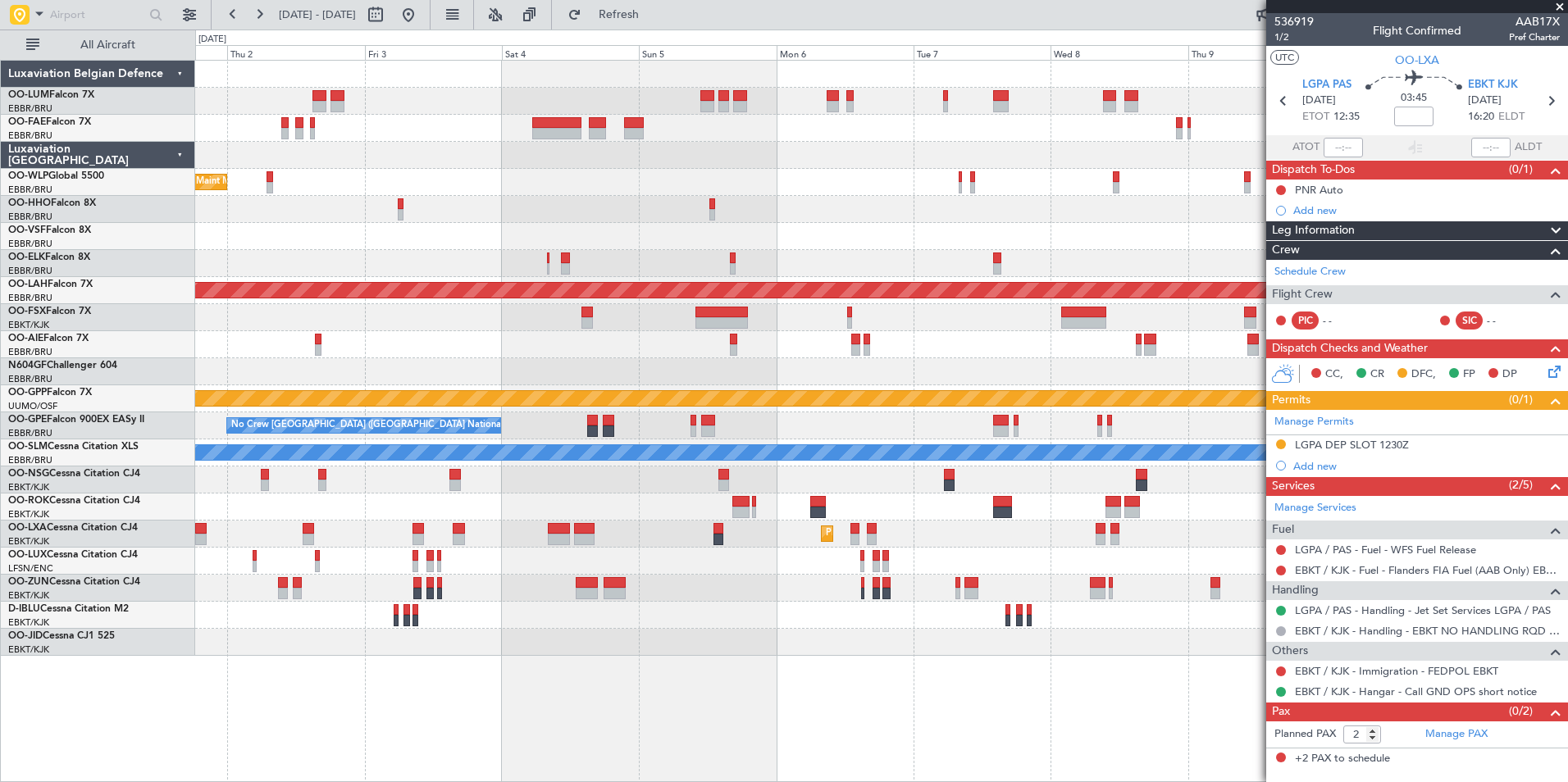
click at [837, 562] on div at bounding box center [881, 561] width 1372 height 27
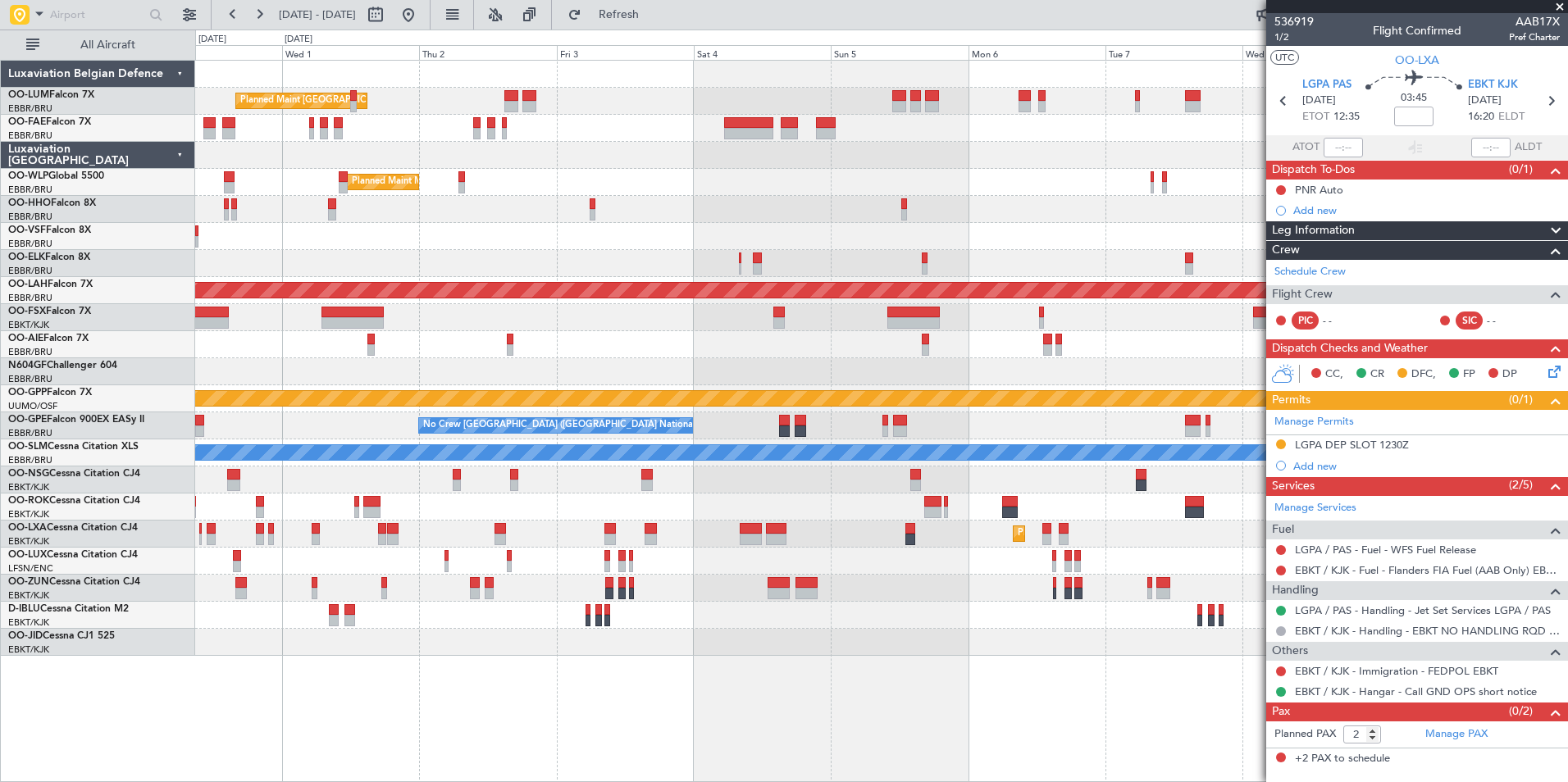
click at [998, 547] on div "Planned Maint Kortrijk-[GEOGRAPHIC_DATA] A/C Unavailable" at bounding box center [881, 533] width 1372 height 27
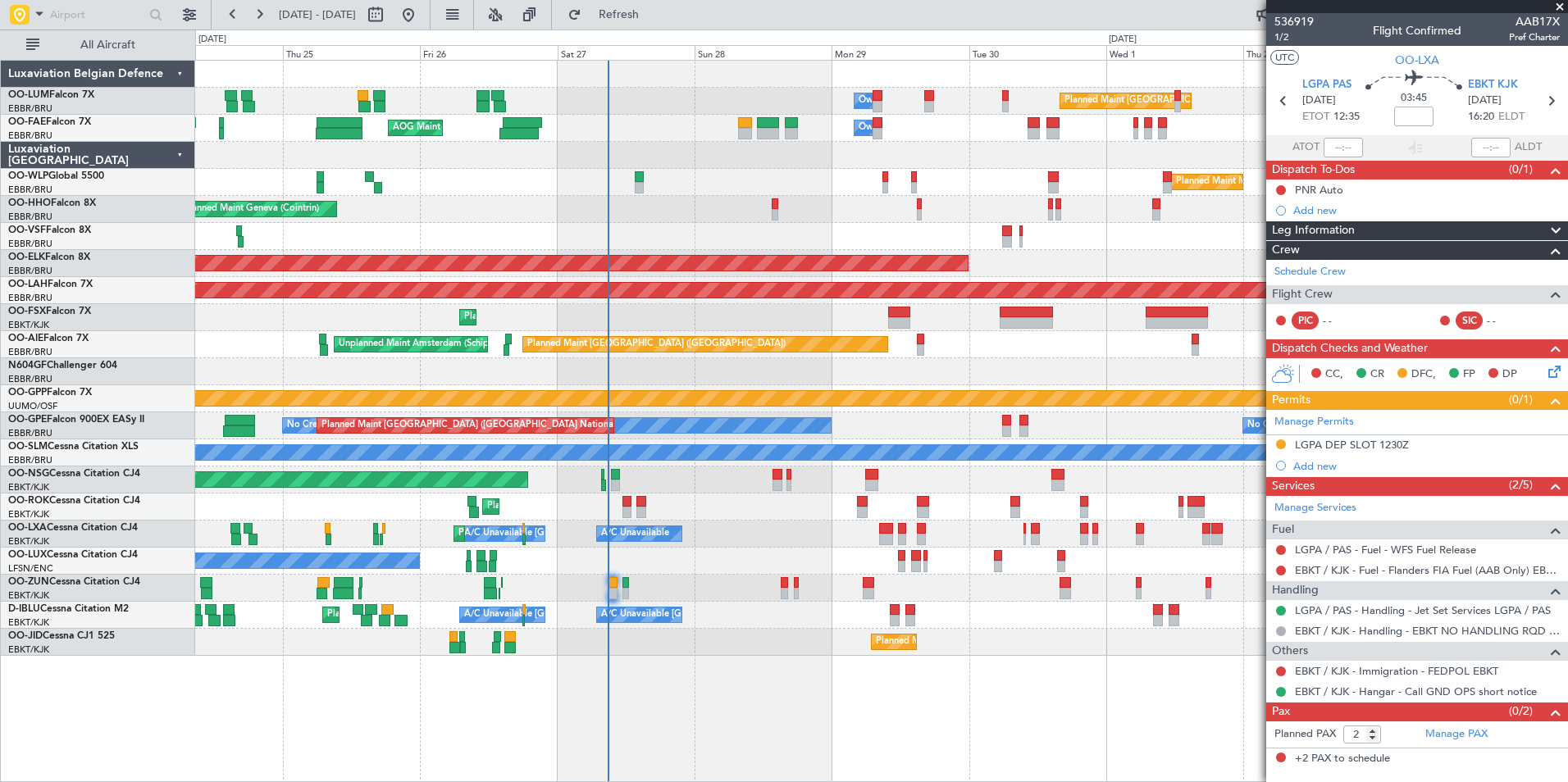
click at [767, 578] on div "Planned Maint [GEOGRAPHIC_DATA] ([GEOGRAPHIC_DATA] National) Owner [GEOGRAPHIC_…" at bounding box center [881, 359] width 1372 height 595
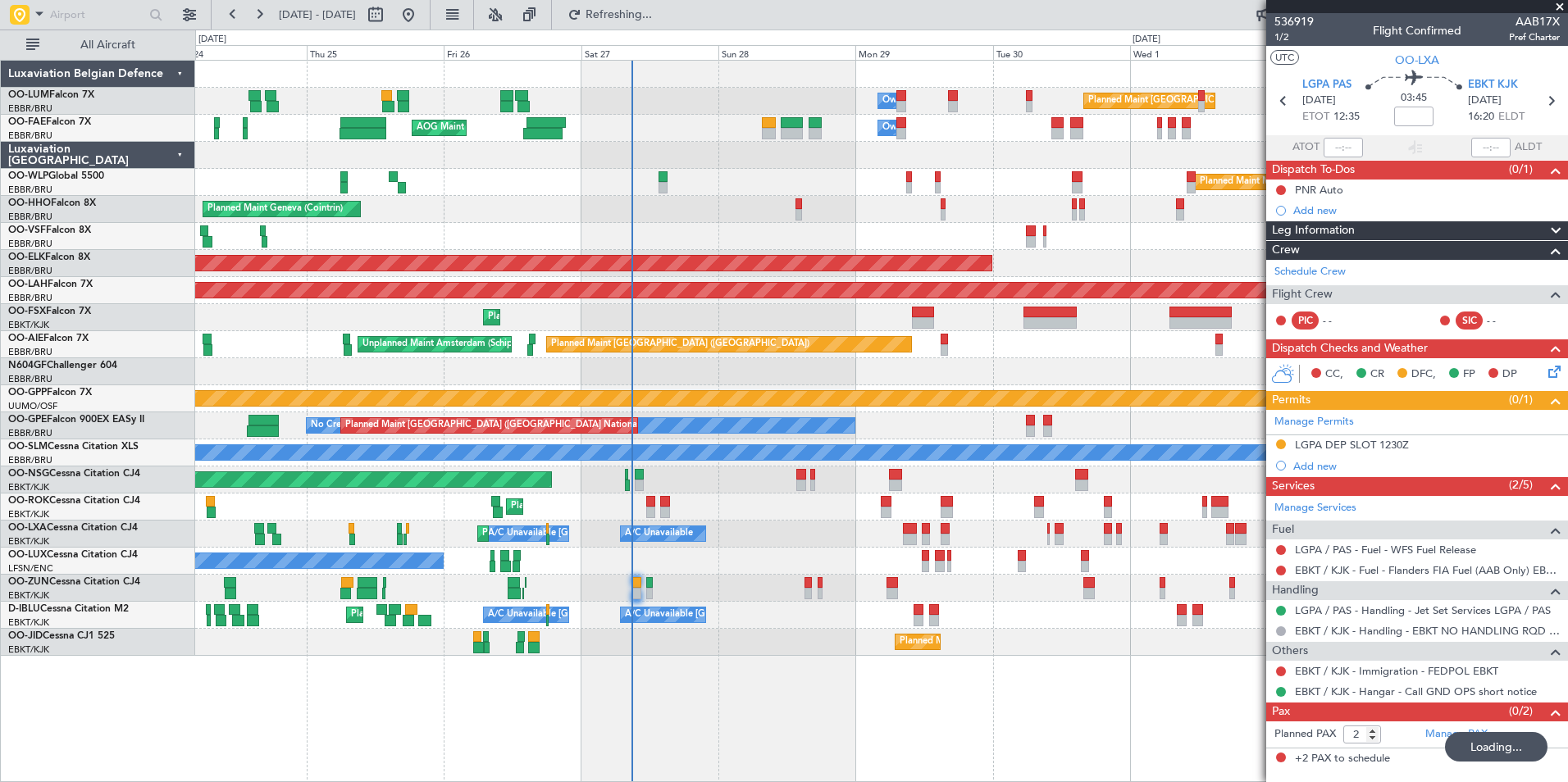
click at [649, 560] on div "No Crew Nancy (Essey)" at bounding box center [881, 561] width 1372 height 27
click at [644, 565] on div "No Crew Nancy (Essey)" at bounding box center [881, 561] width 1372 height 27
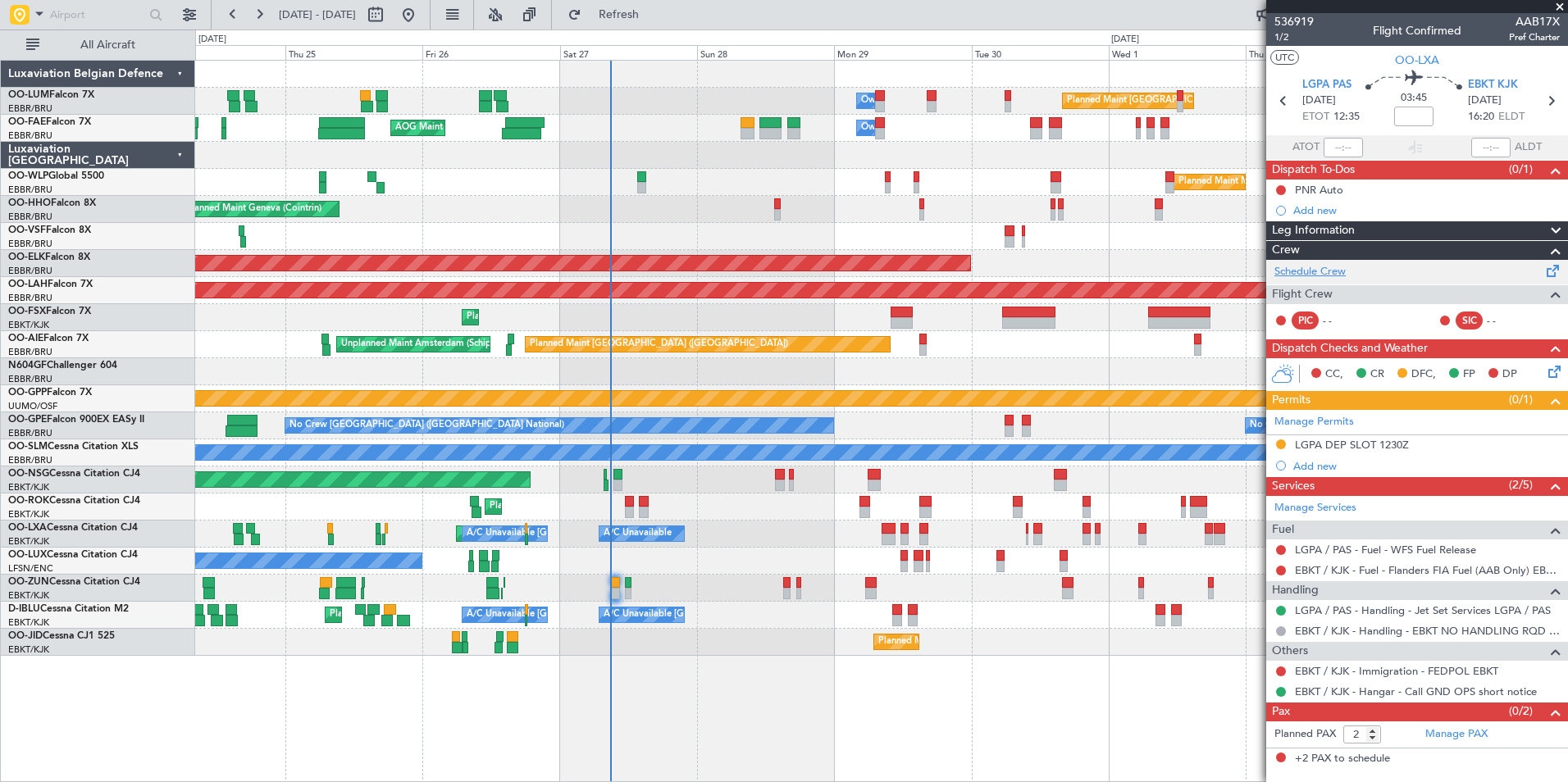
click at [1314, 267] on link "Schedule Crew" at bounding box center [1309, 272] width 71 height 16
click at [129, 527] on div "Owner Melsbroek Air Base Planned Maint [GEOGRAPHIC_DATA] ([GEOGRAPHIC_DATA]) AO…" at bounding box center [784, 406] width 1568 height 753
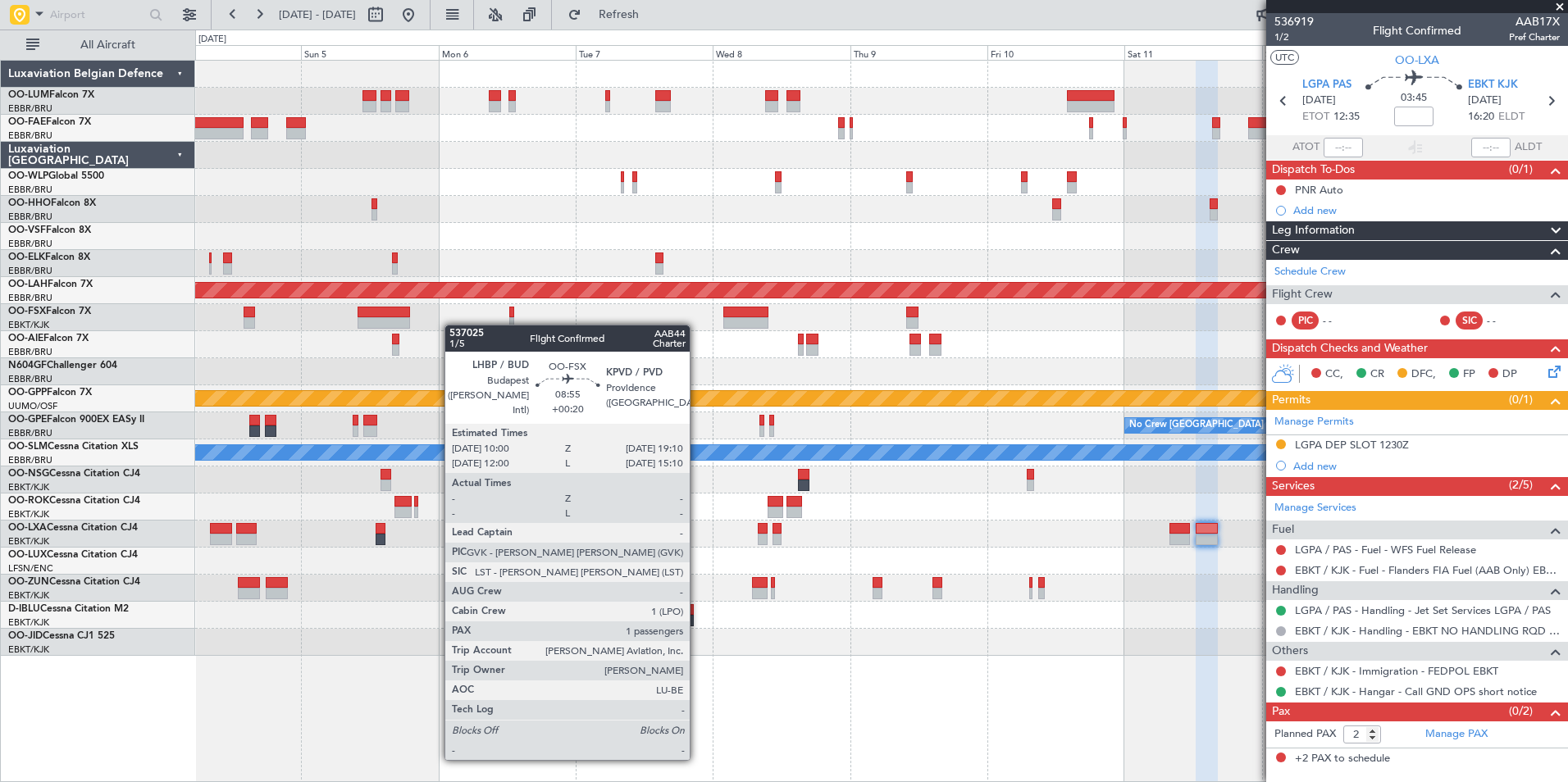
click at [443, 328] on div "Owner Melsbroek Air Base Planned Maint Milan ([GEOGRAPHIC_DATA]) LIMZ 07:00 Z […" at bounding box center [881, 359] width 1372 height 595
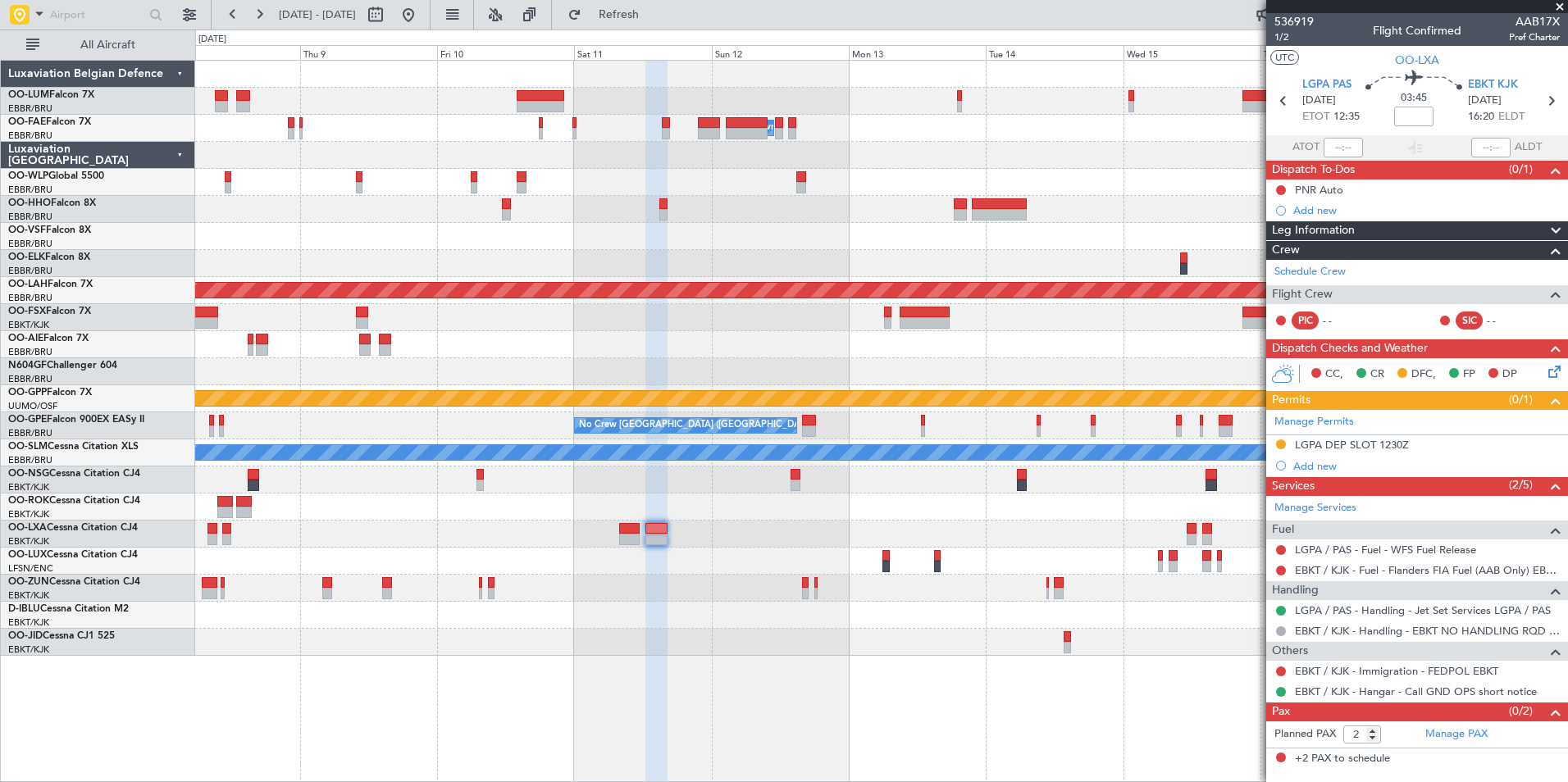
click at [451, 321] on div "Owner Melsbroek Air Base Planned Maint [GEOGRAPHIC_DATA] ([GEOGRAPHIC_DATA]) LI…" at bounding box center [881, 359] width 1372 height 595
click at [1554, 376] on icon at bounding box center [1551, 369] width 13 height 13
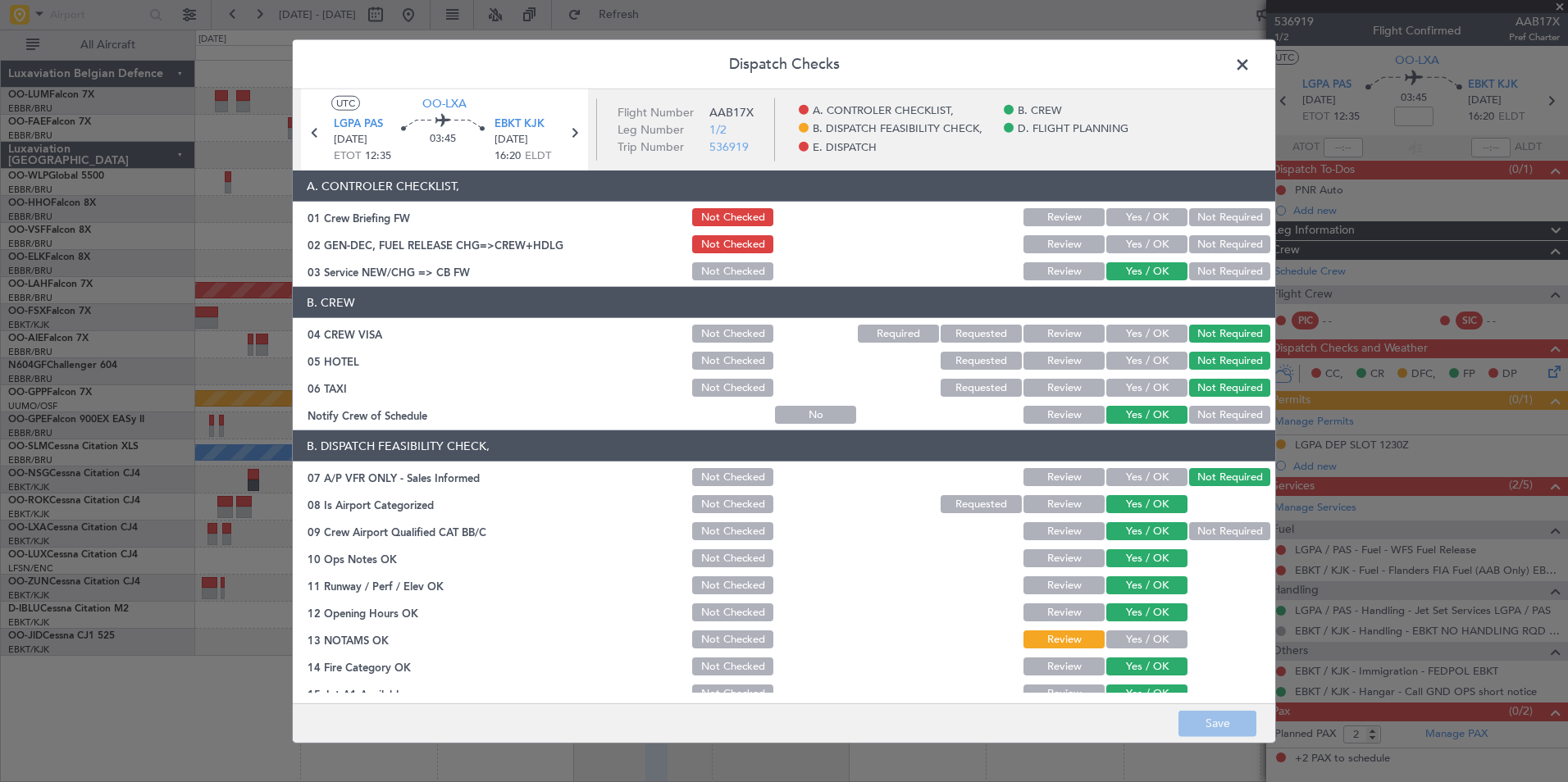
click at [1058, 469] on button "Review" at bounding box center [1064, 477] width 81 height 18
click at [716, 471] on button "Not Checked" at bounding box center [732, 477] width 81 height 18
click at [1195, 725] on button "Save" at bounding box center [1217, 723] width 78 height 26
click at [1250, 62] on span at bounding box center [1250, 69] width 0 height 33
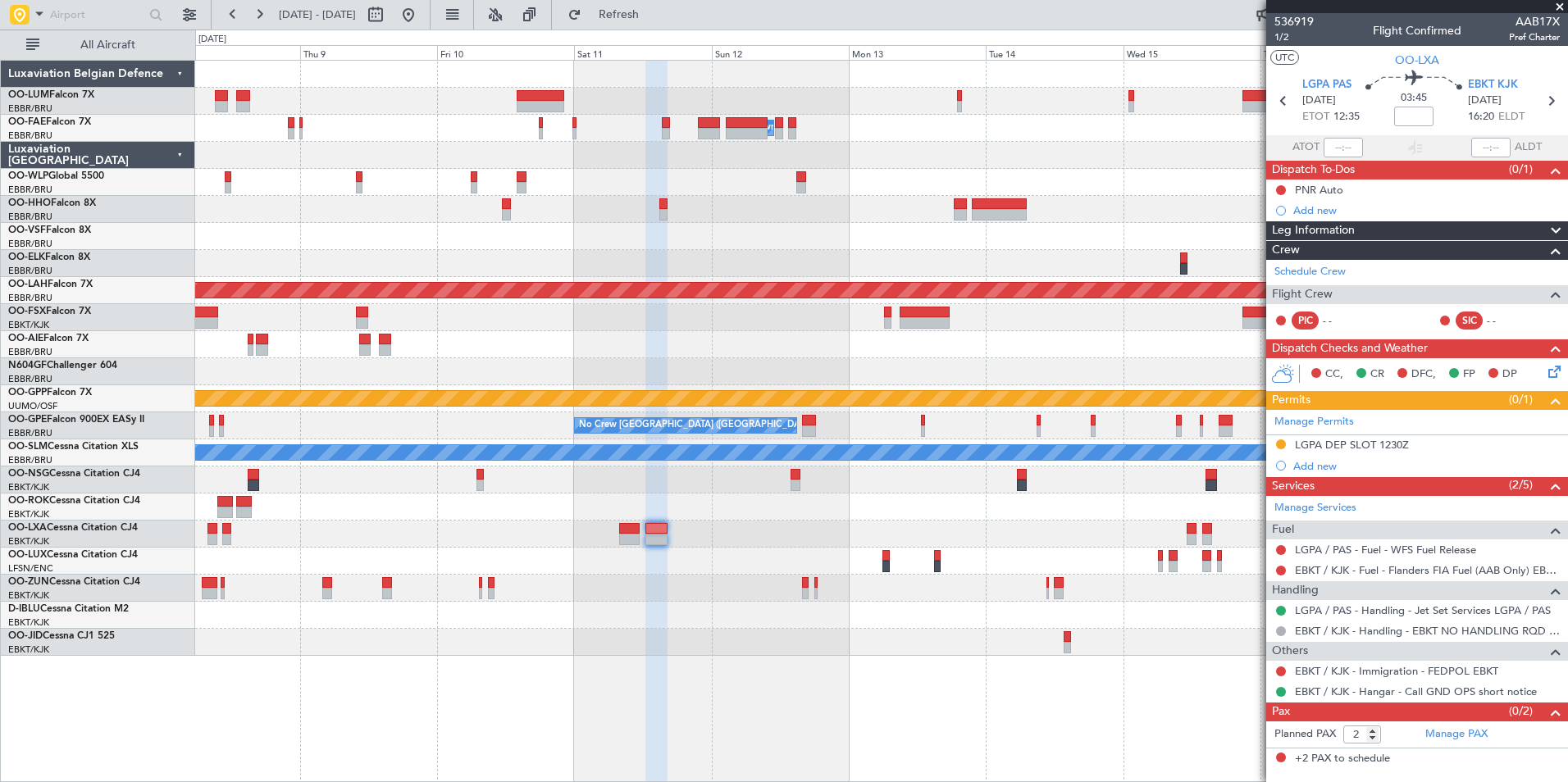
click at [817, 534] on div "Planned Maint Kortrijk-[GEOGRAPHIC_DATA]" at bounding box center [881, 533] width 1372 height 27
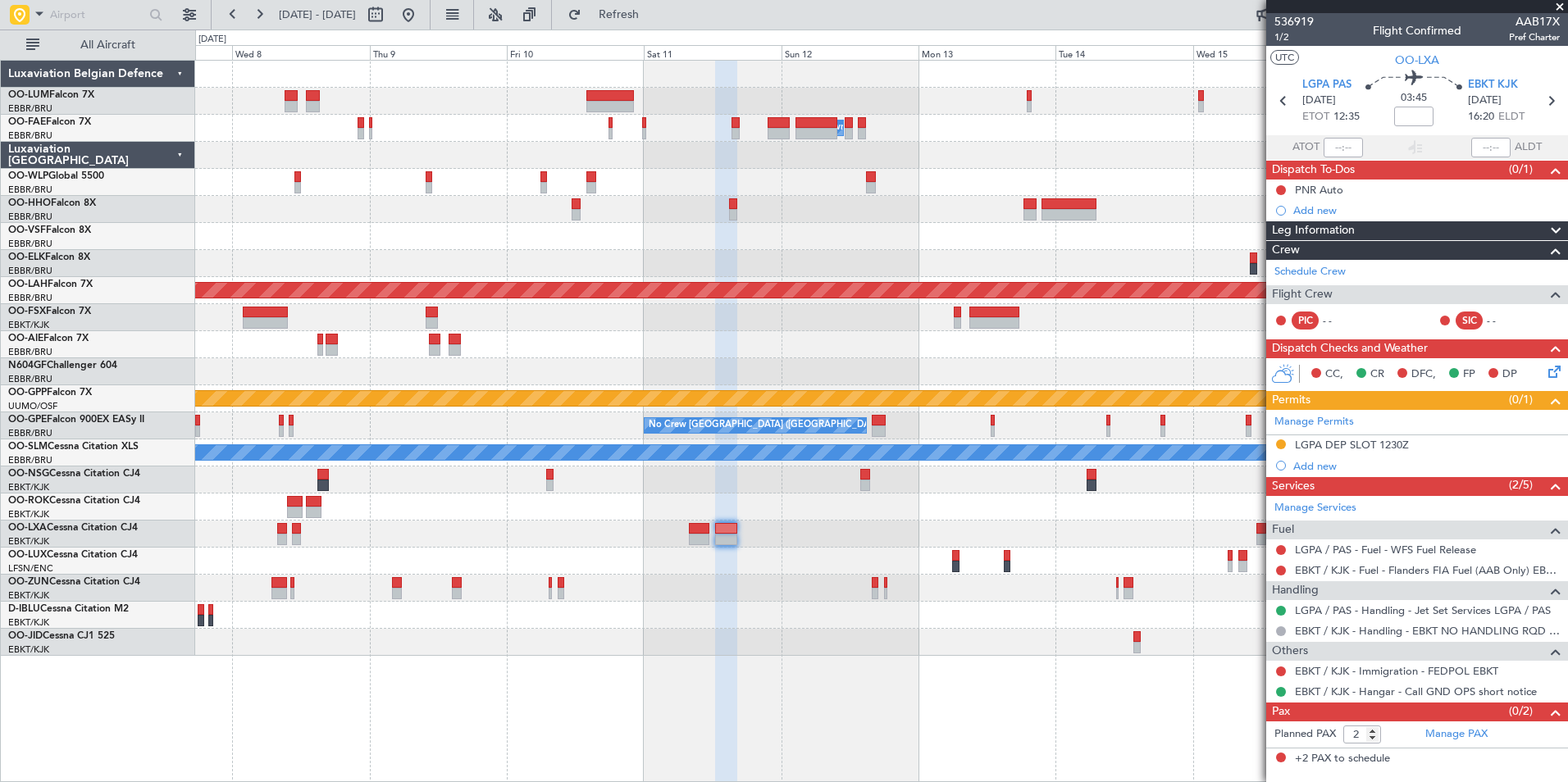
click at [606, 537] on div "Planned Maint Kortrijk-[GEOGRAPHIC_DATA]" at bounding box center [881, 533] width 1372 height 27
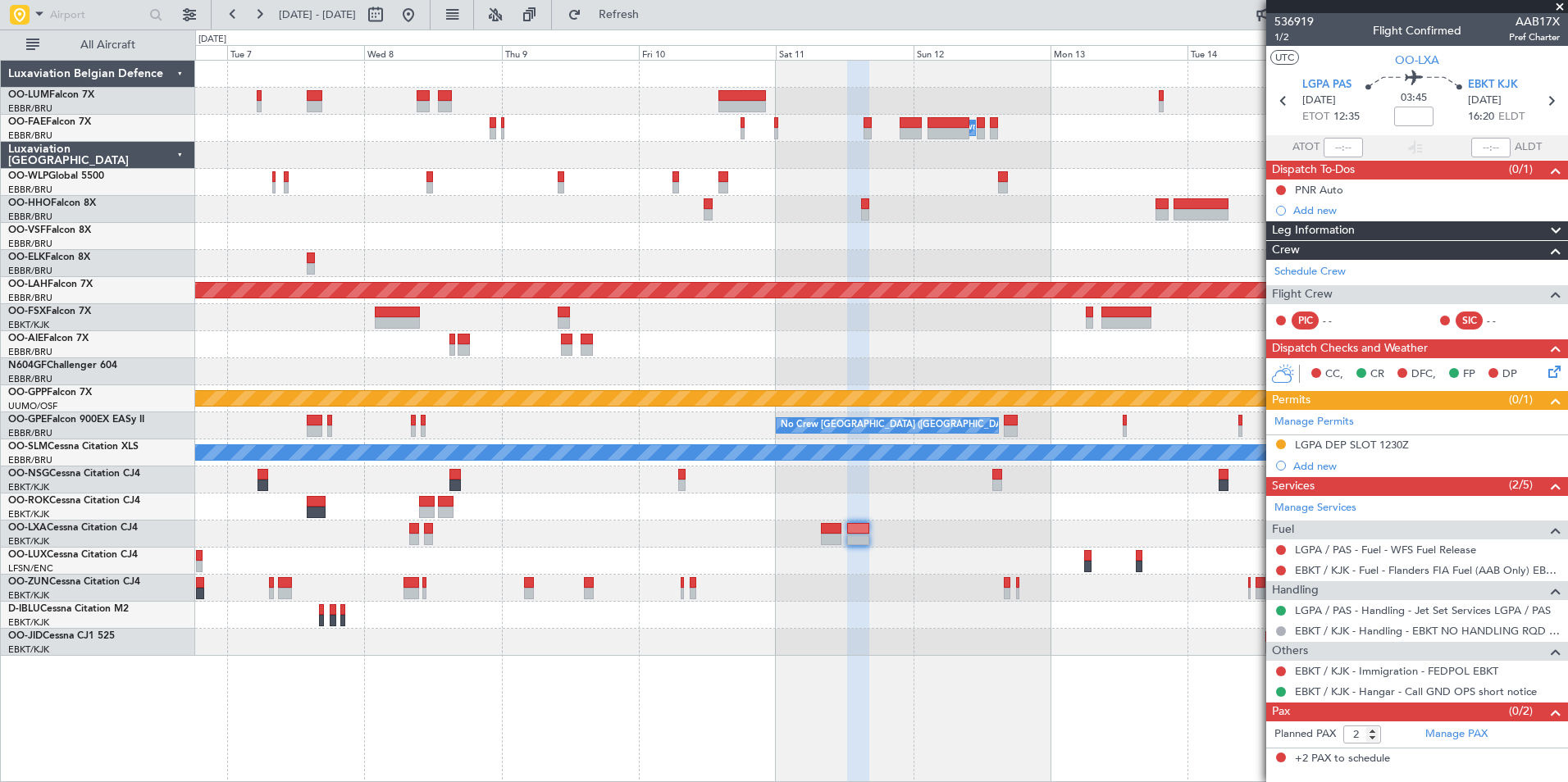
click at [910, 584] on div at bounding box center [881, 588] width 1372 height 27
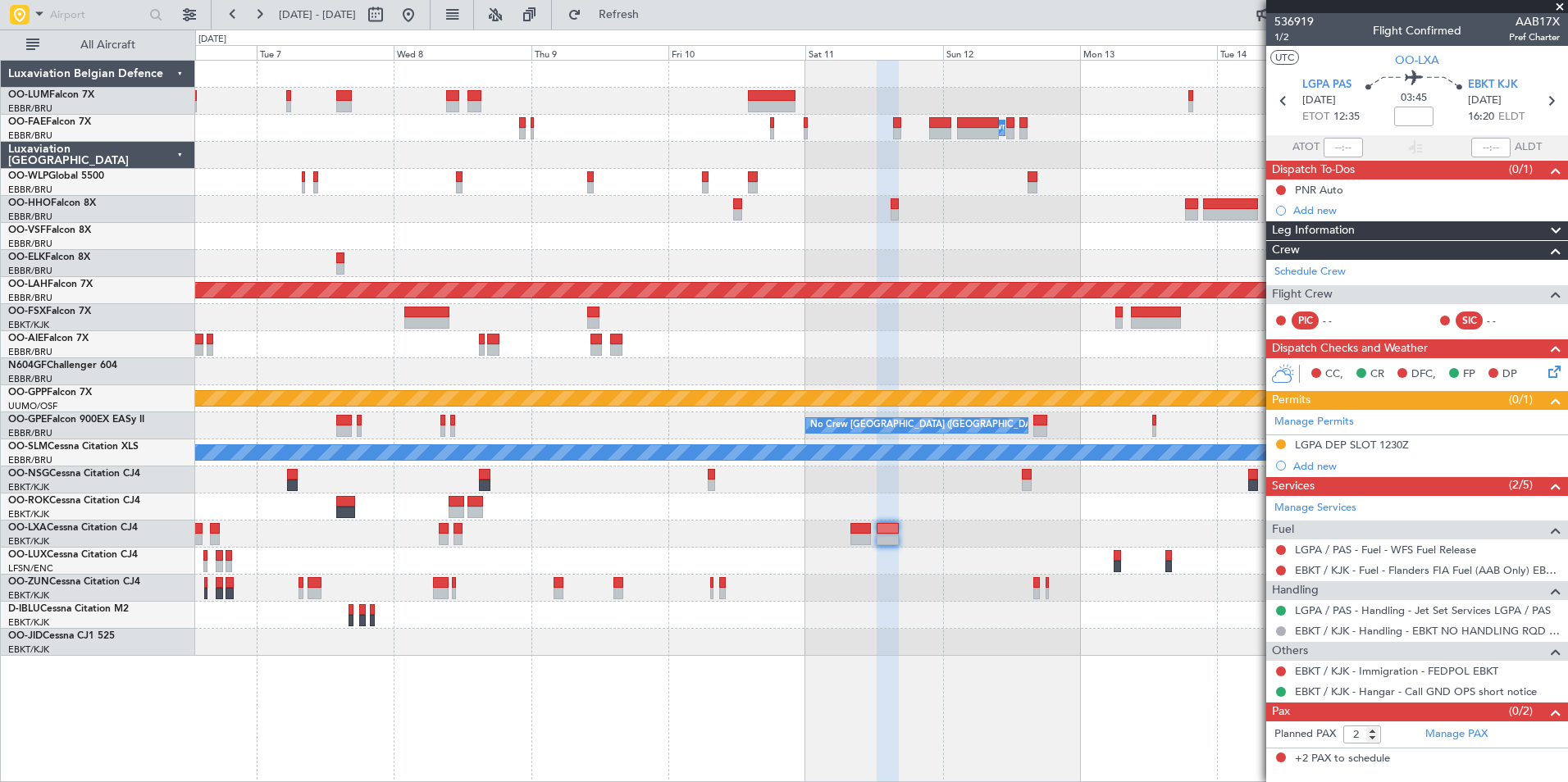
click at [846, 609] on div at bounding box center [881, 615] width 1372 height 27
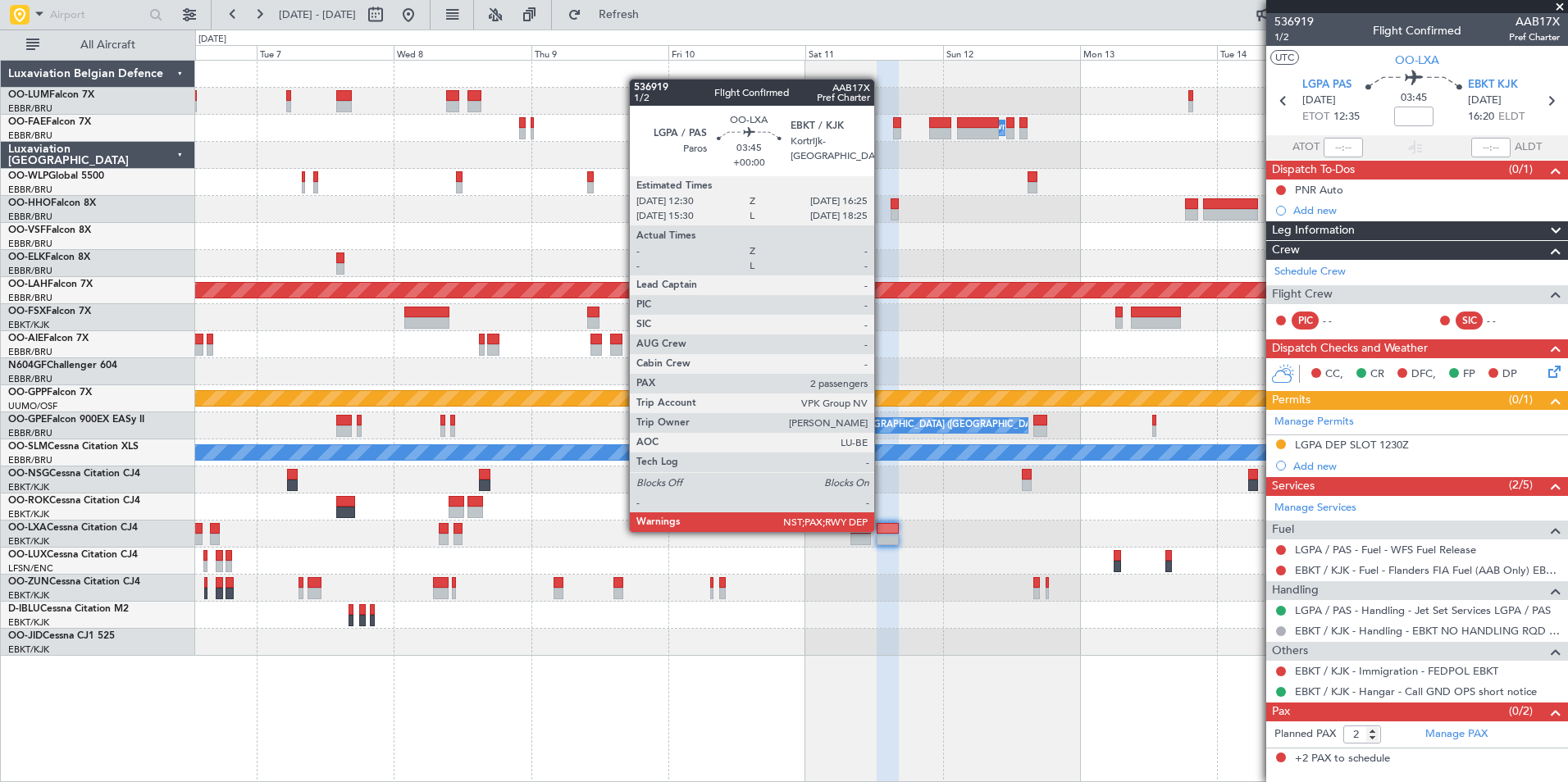
click at [873, 585] on div at bounding box center [881, 588] width 1372 height 27
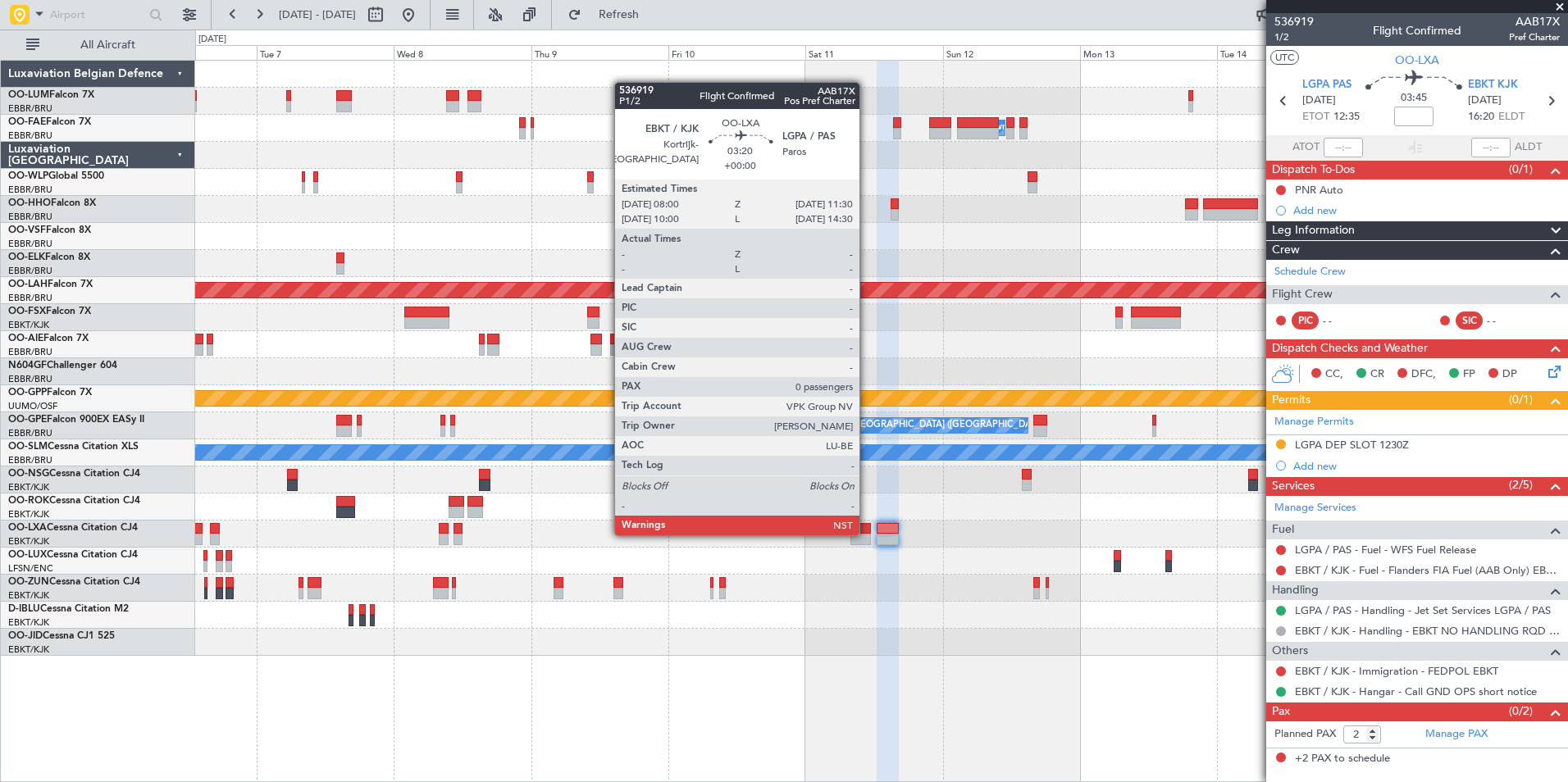
click at [867, 534] on div at bounding box center [861, 539] width 21 height 11
type input "0"
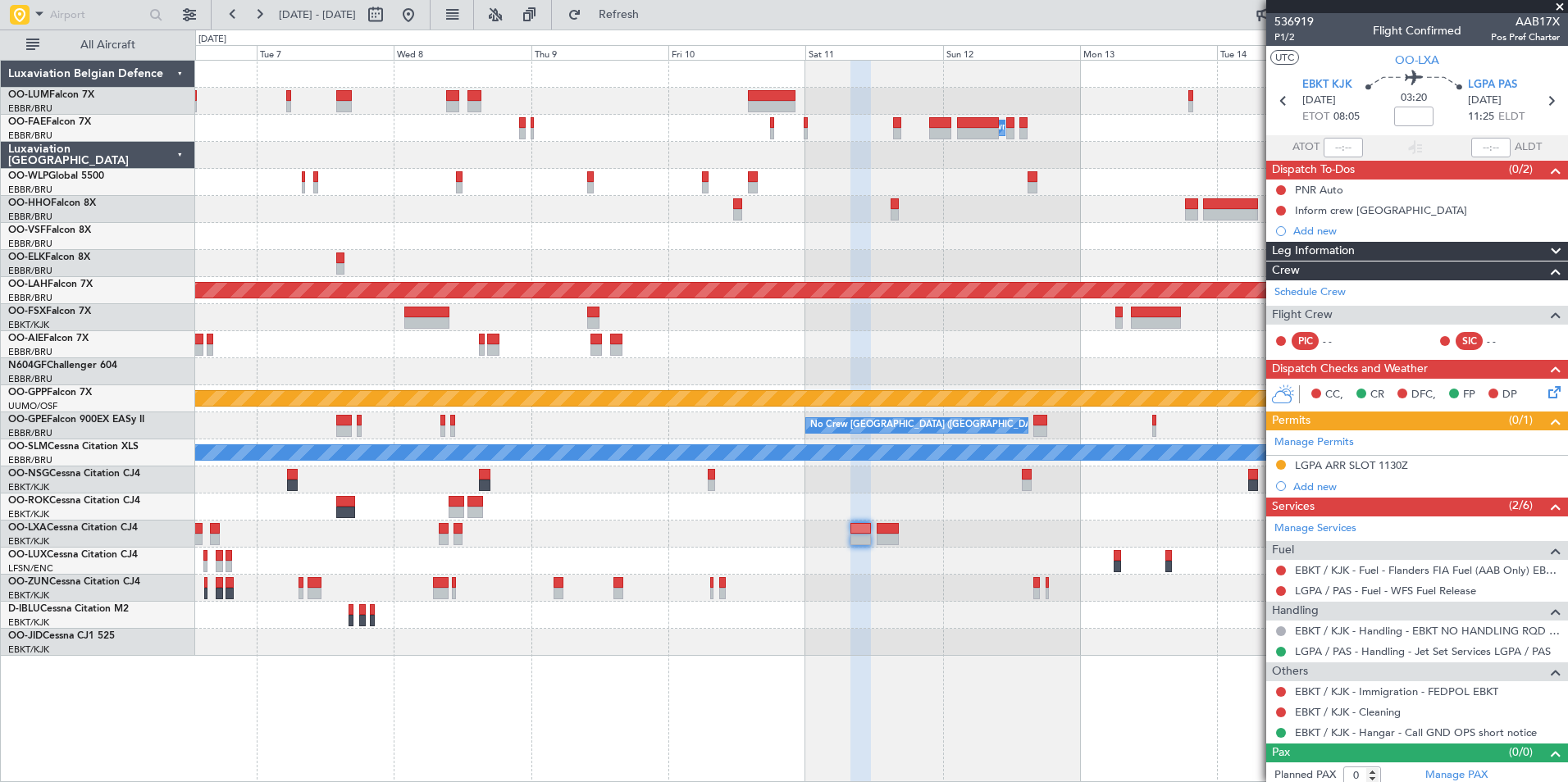
click at [1302, 469] on fb-app "06 Oct 2025 - 16 Oct 2025 Refresh Quick Links All Aircraft Owner Melsbroek Air …" at bounding box center [784, 396] width 1568 height 770
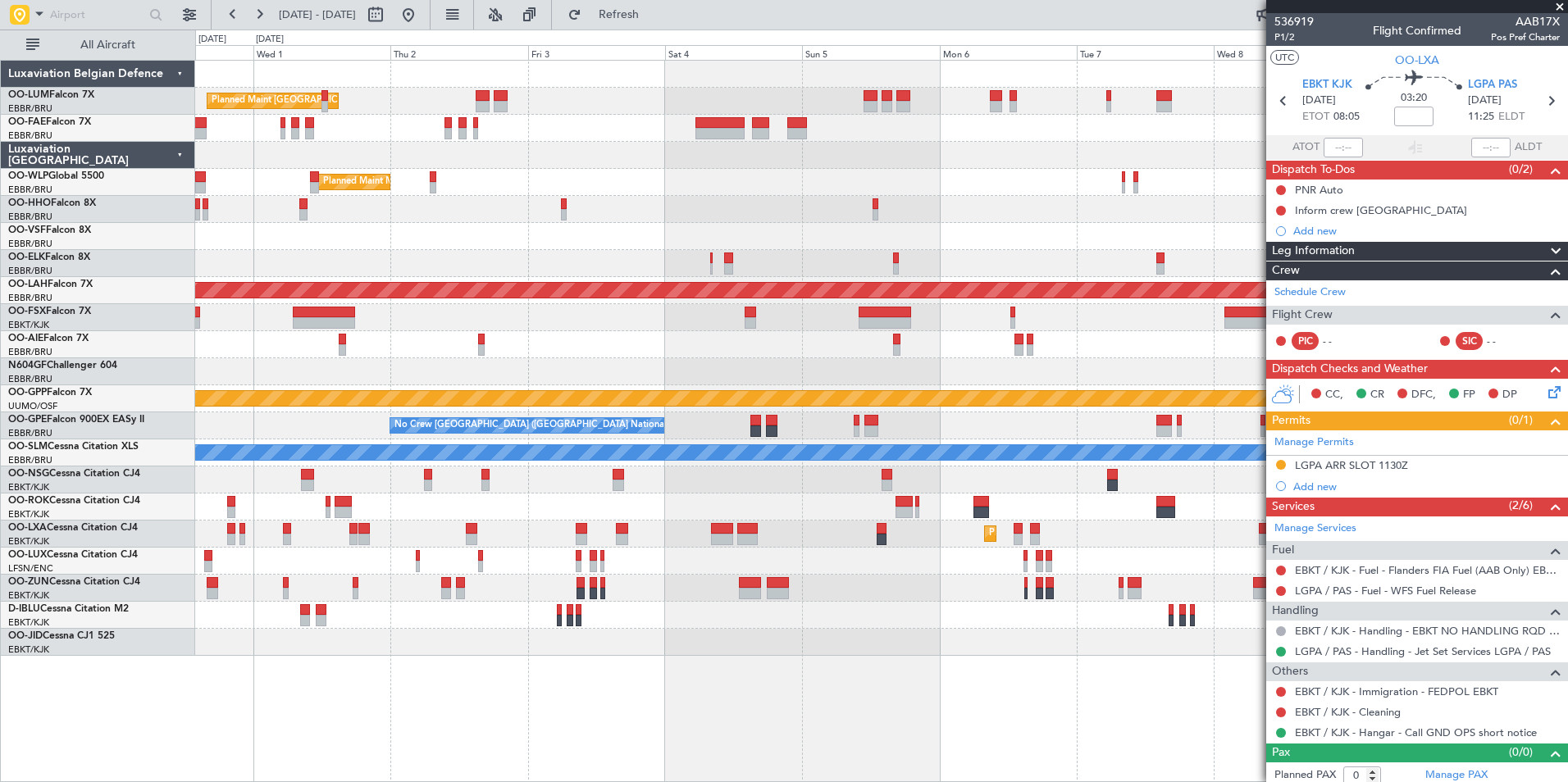
click at [1114, 506] on div at bounding box center [881, 506] width 1372 height 27
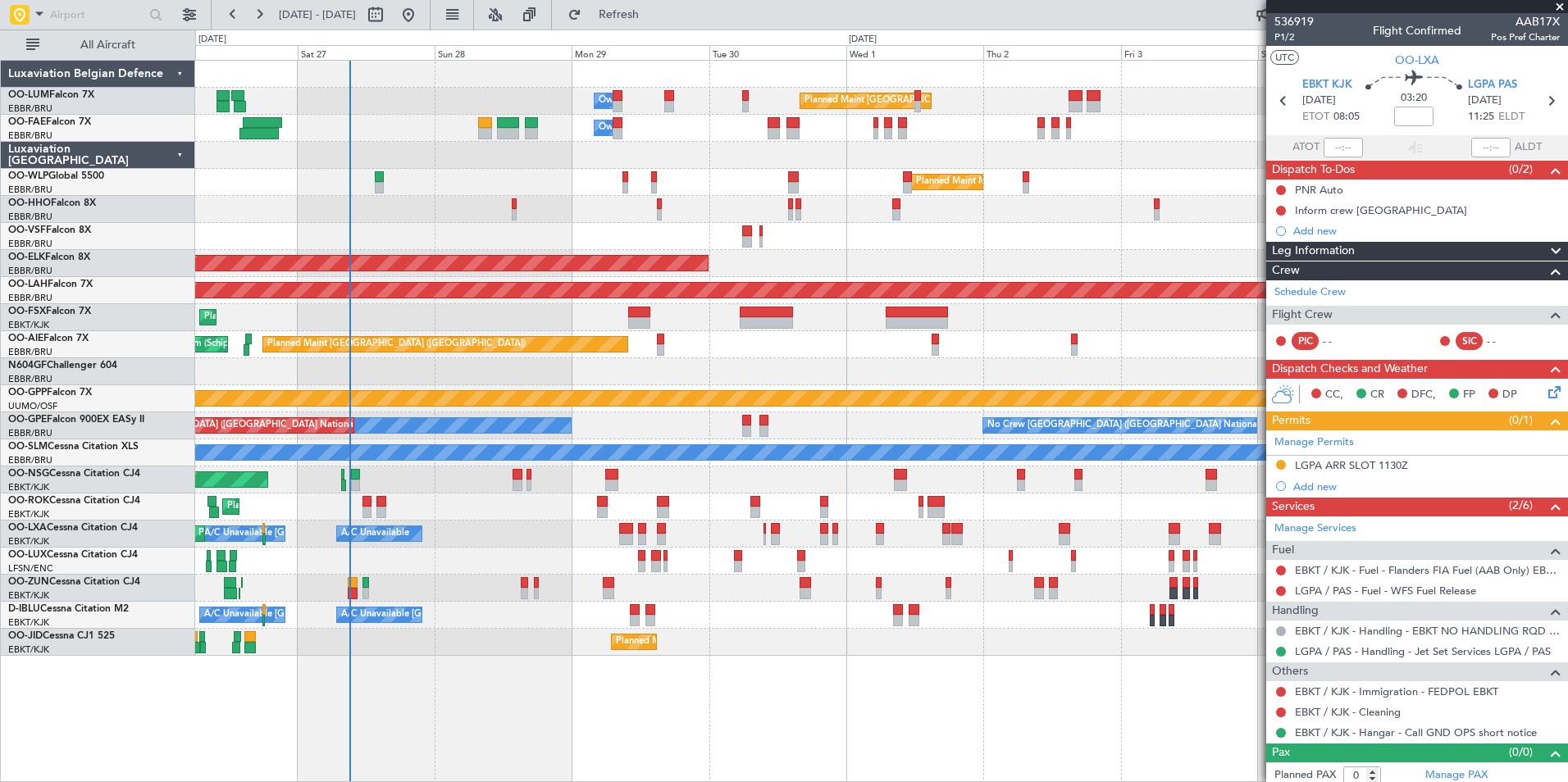
click at [757, 515] on div "Planned Maint Kortrijk-[GEOGRAPHIC_DATA]" at bounding box center [881, 506] width 1372 height 27
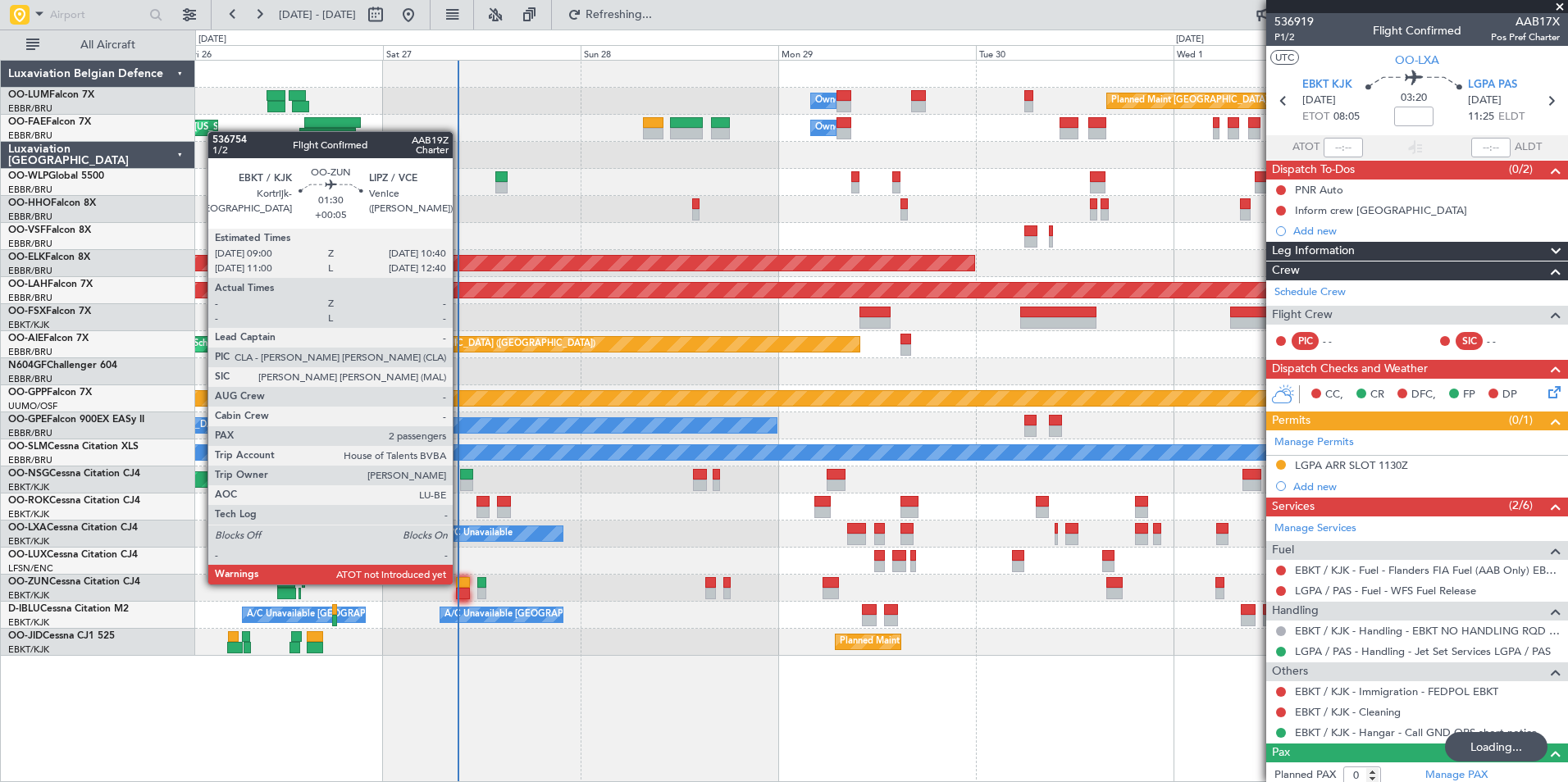
click at [460, 583] on div at bounding box center [463, 582] width 14 height 11
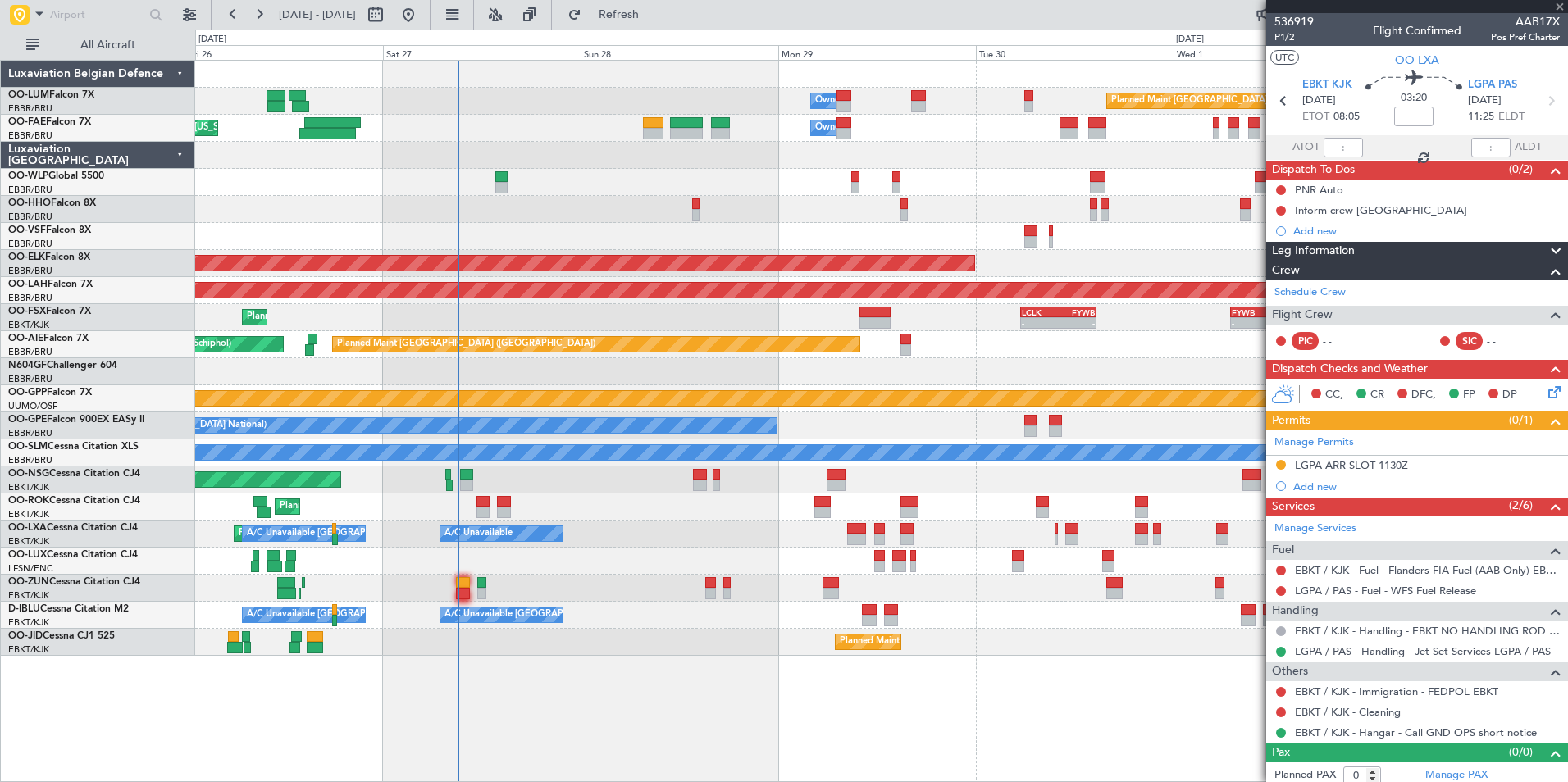
type input "+00:05"
type input "2"
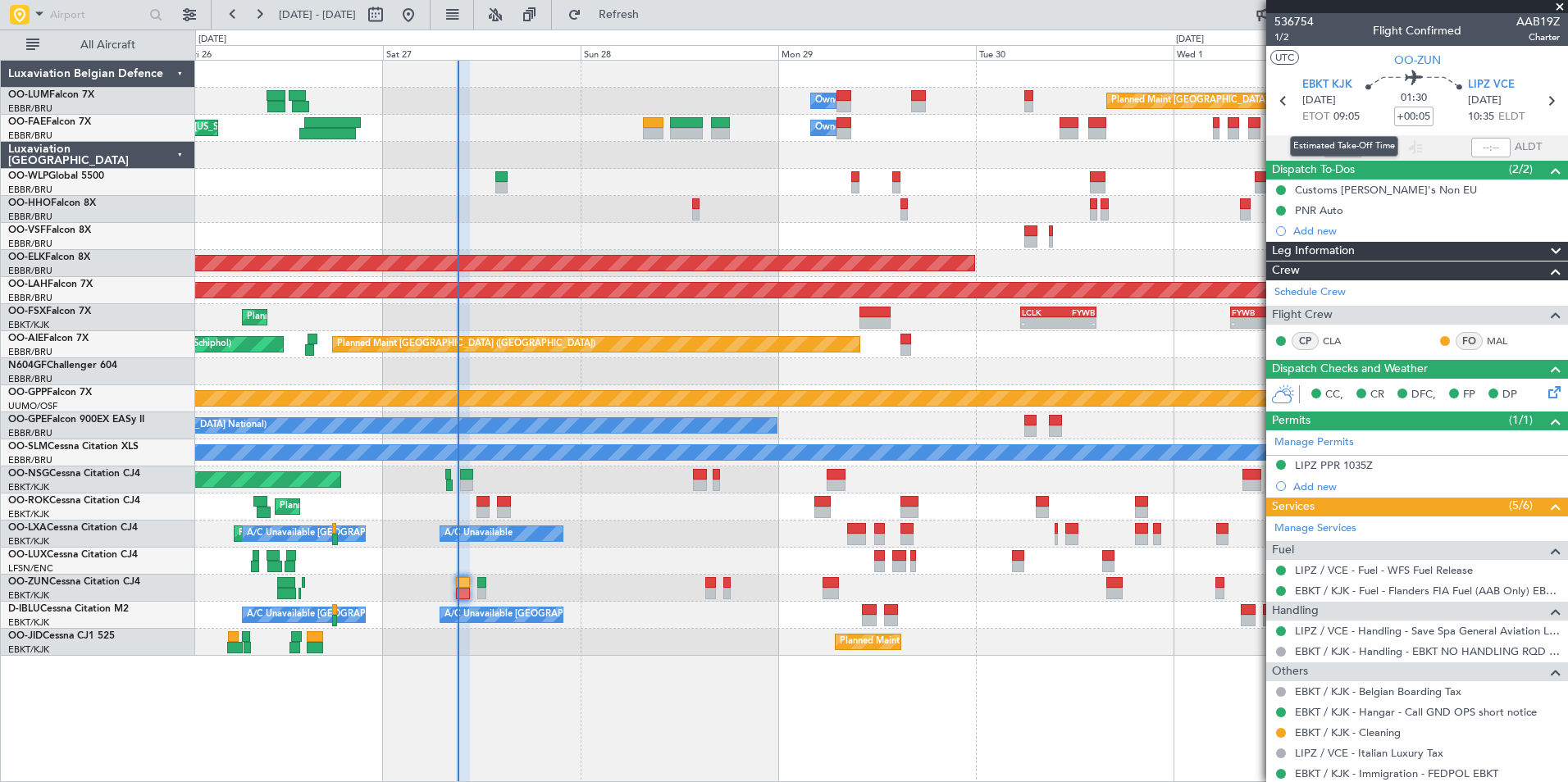
click at [1338, 144] on div "Estimated Take-Off Time" at bounding box center [1344, 146] width 108 height 21
click at [1329, 142] on input "text" at bounding box center [1342, 148] width 39 height 20
click at [606, 590] on div at bounding box center [881, 588] width 1372 height 27
click at [438, 585] on div at bounding box center [881, 588] width 1372 height 27
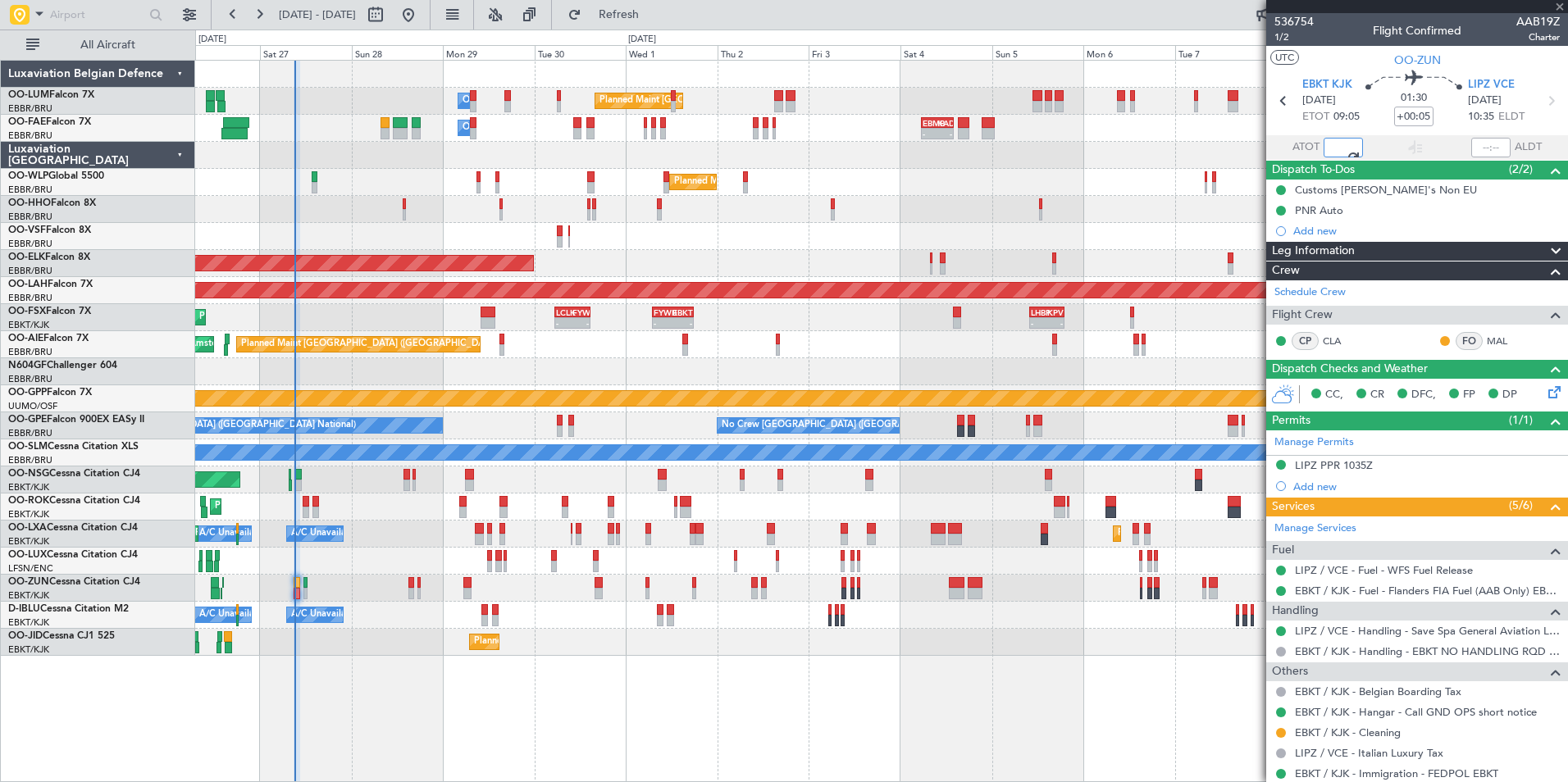
click at [348, 584] on div "Owner Melsbroek Air Base Planned Maint Brussels (Brussels National) - - EBMB 14…" at bounding box center [881, 359] width 1372 height 595
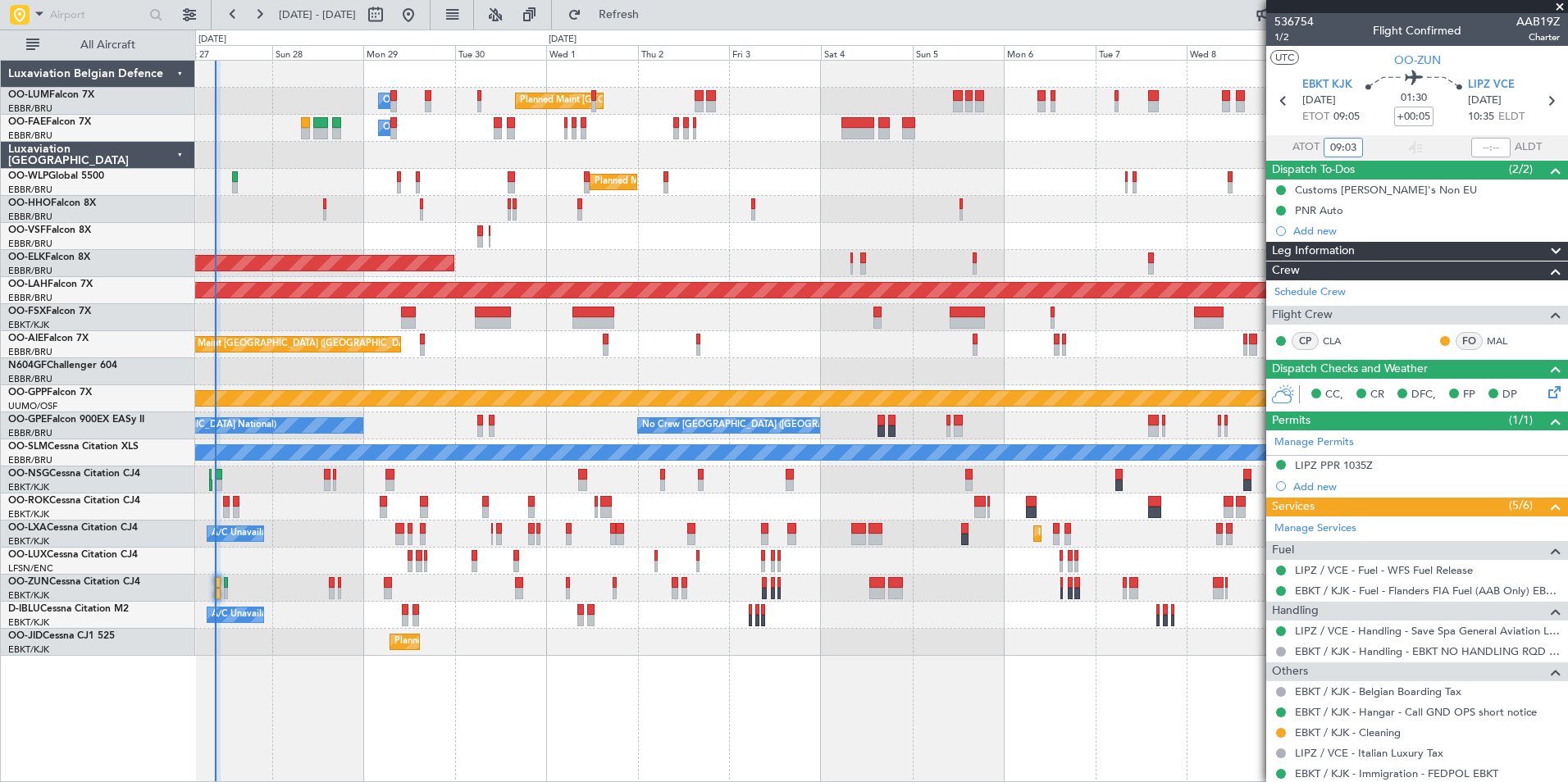
type input "09:03"
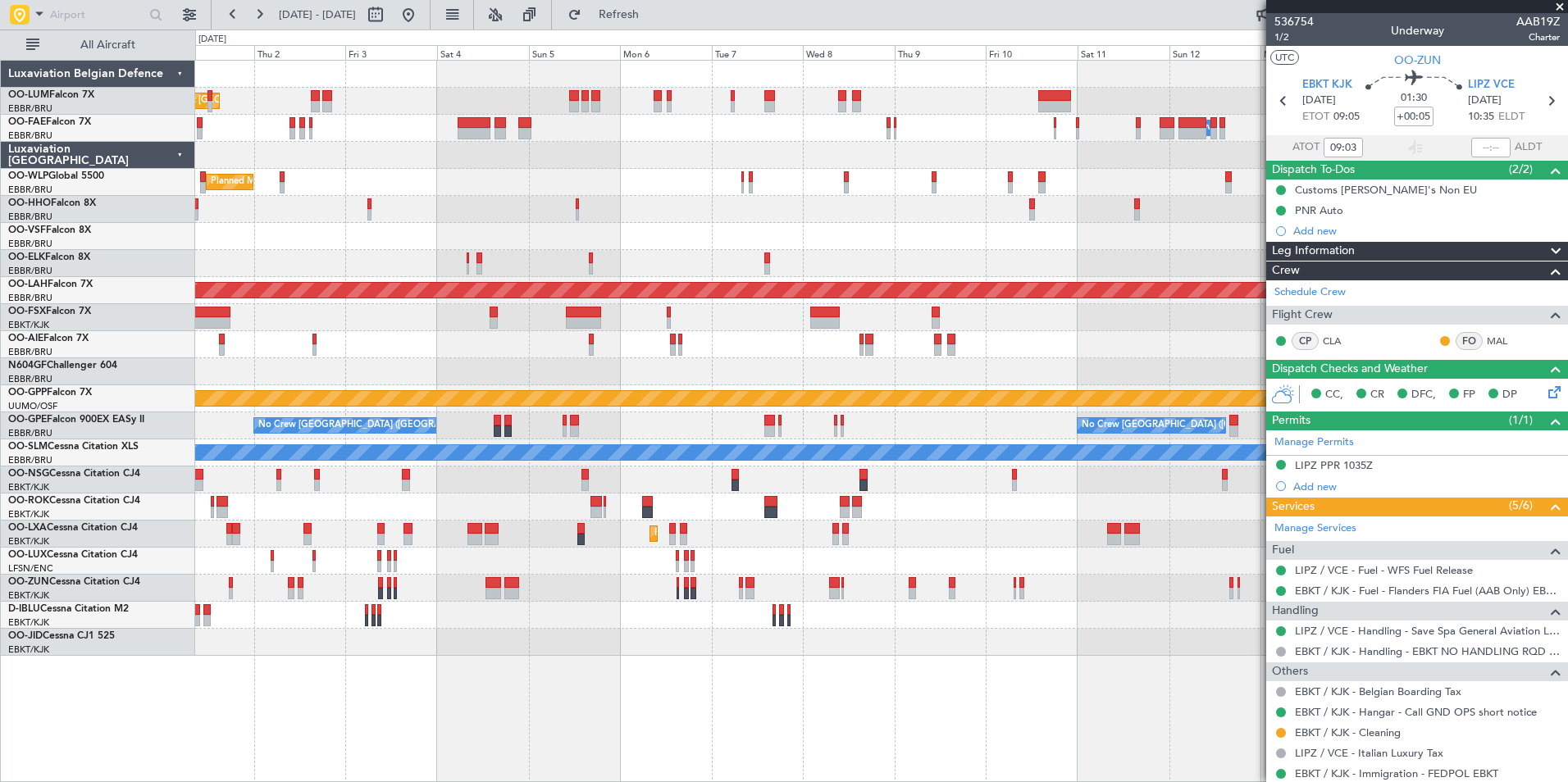
click at [632, 506] on div at bounding box center [881, 506] width 1372 height 27
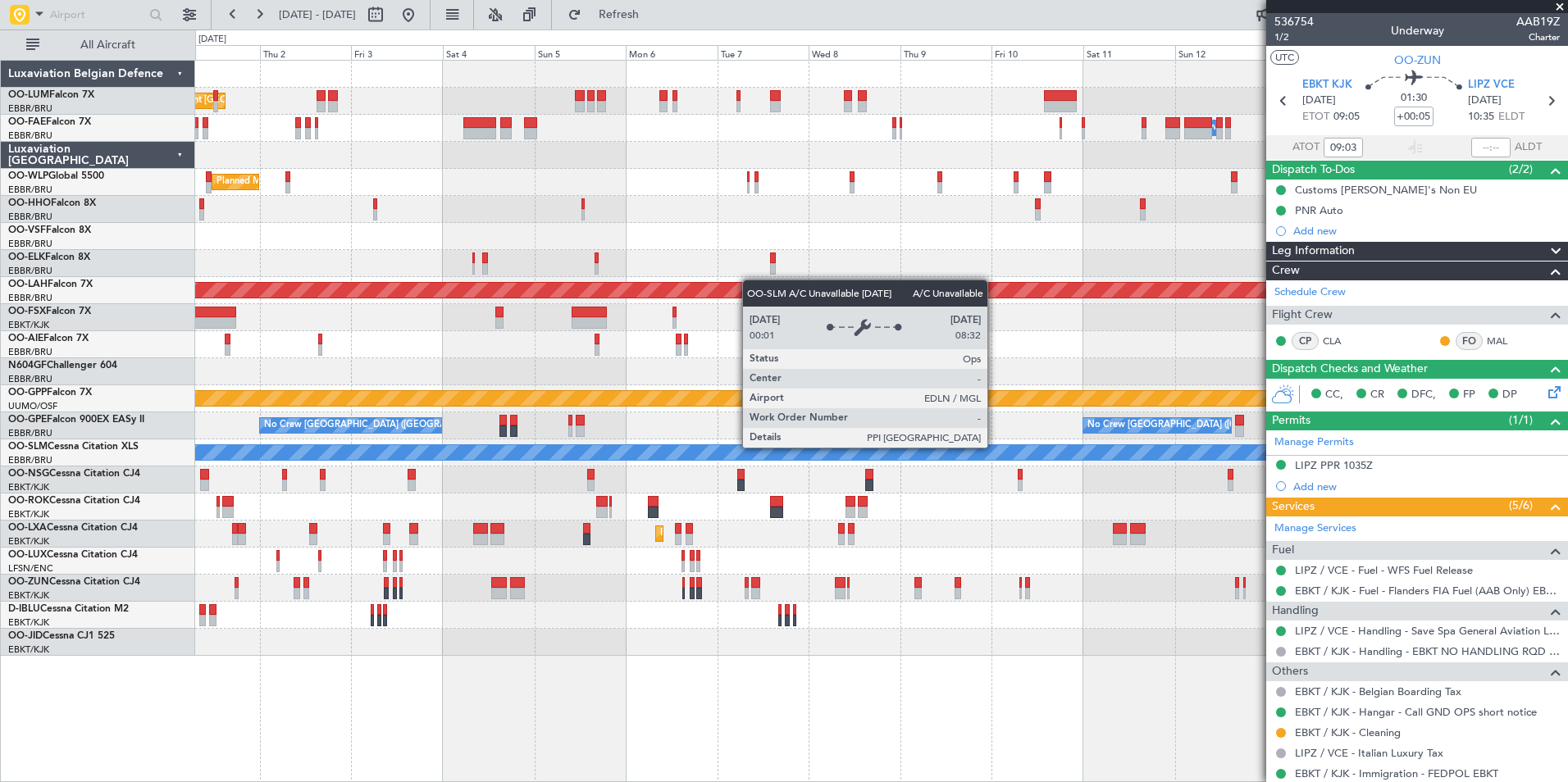
click at [772, 449] on div "A/C Unavailable [GEOGRAPHIC_DATA]" at bounding box center [881, 452] width 4116 height 15
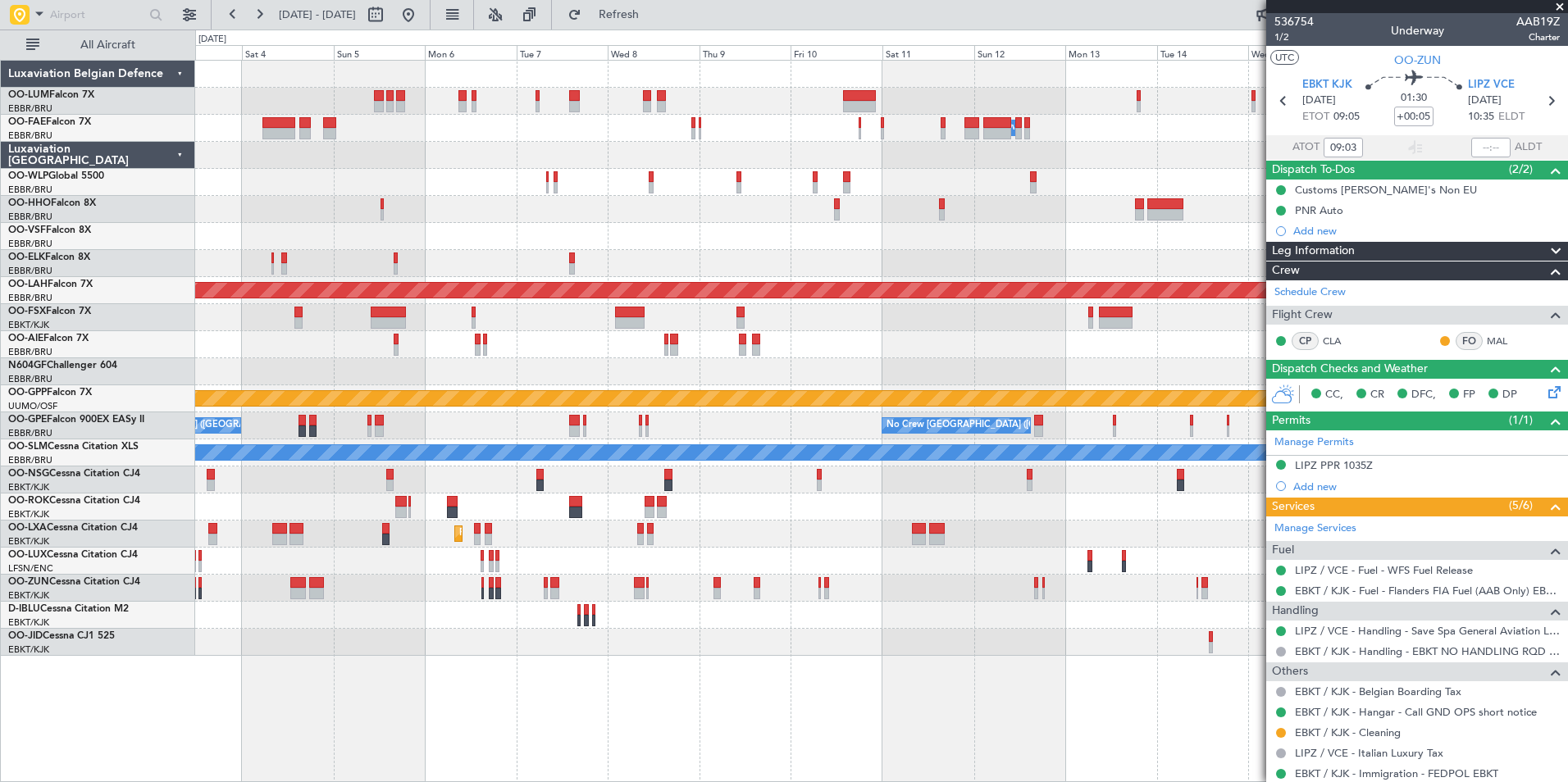
click at [1497, 341] on fb-app "03 Oct 2025 - 18 Oct 2025 Refresh Quick Links All Aircraft Planned Maint Brusse…" at bounding box center [784, 396] width 1568 height 770
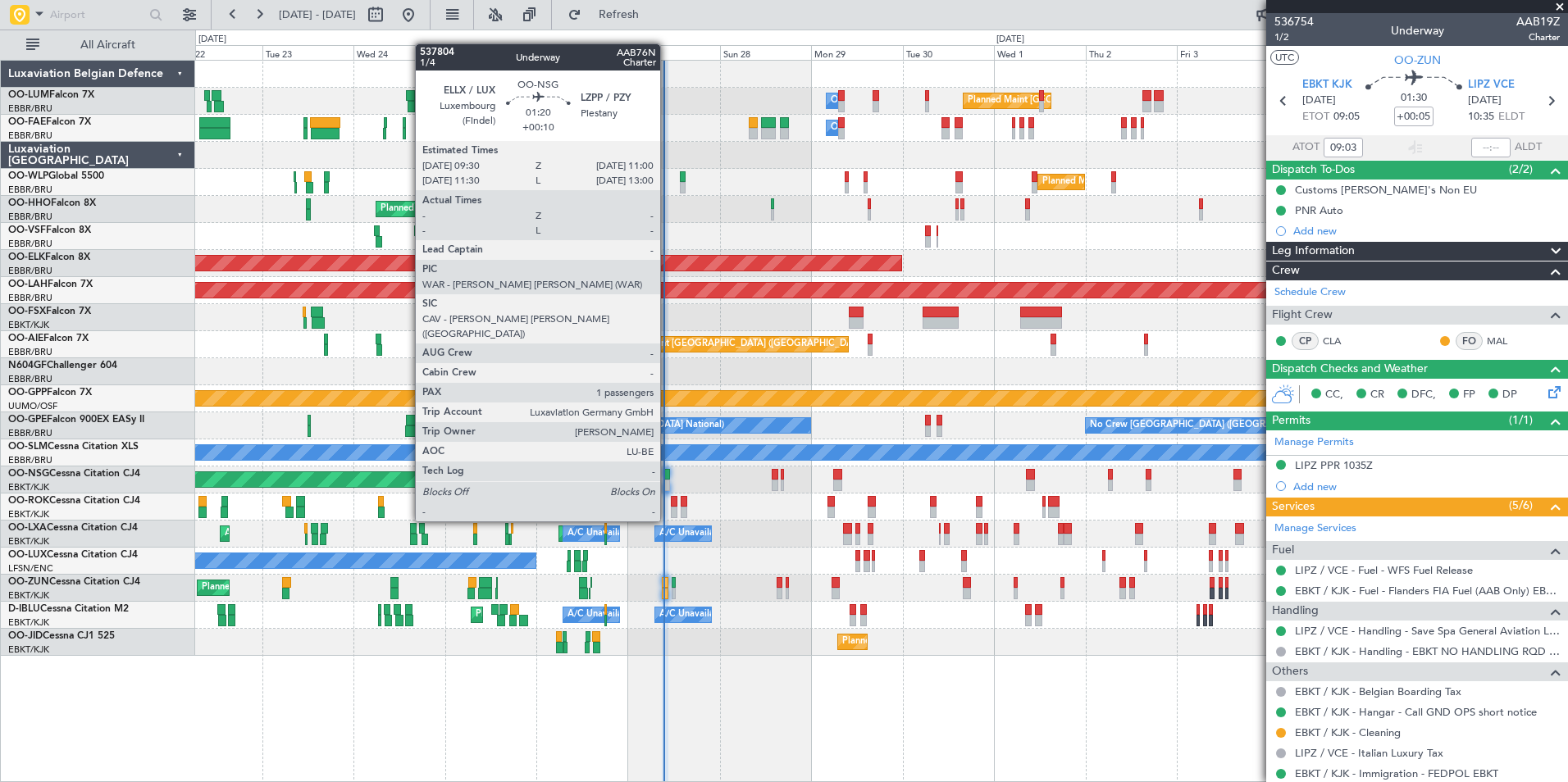
click at [667, 475] on div at bounding box center [666, 474] width 6 height 11
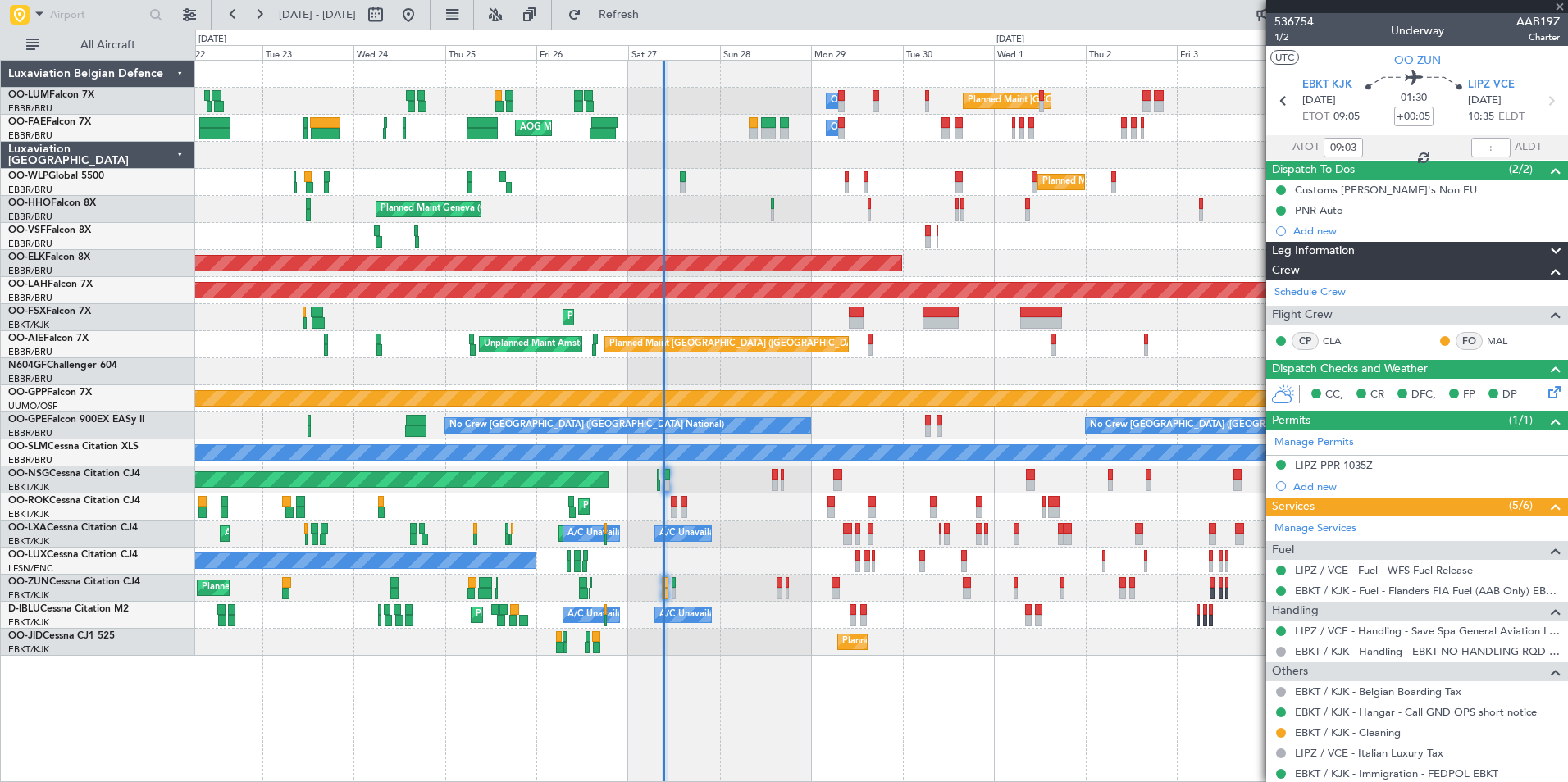
type input "+00:10"
type input "1"
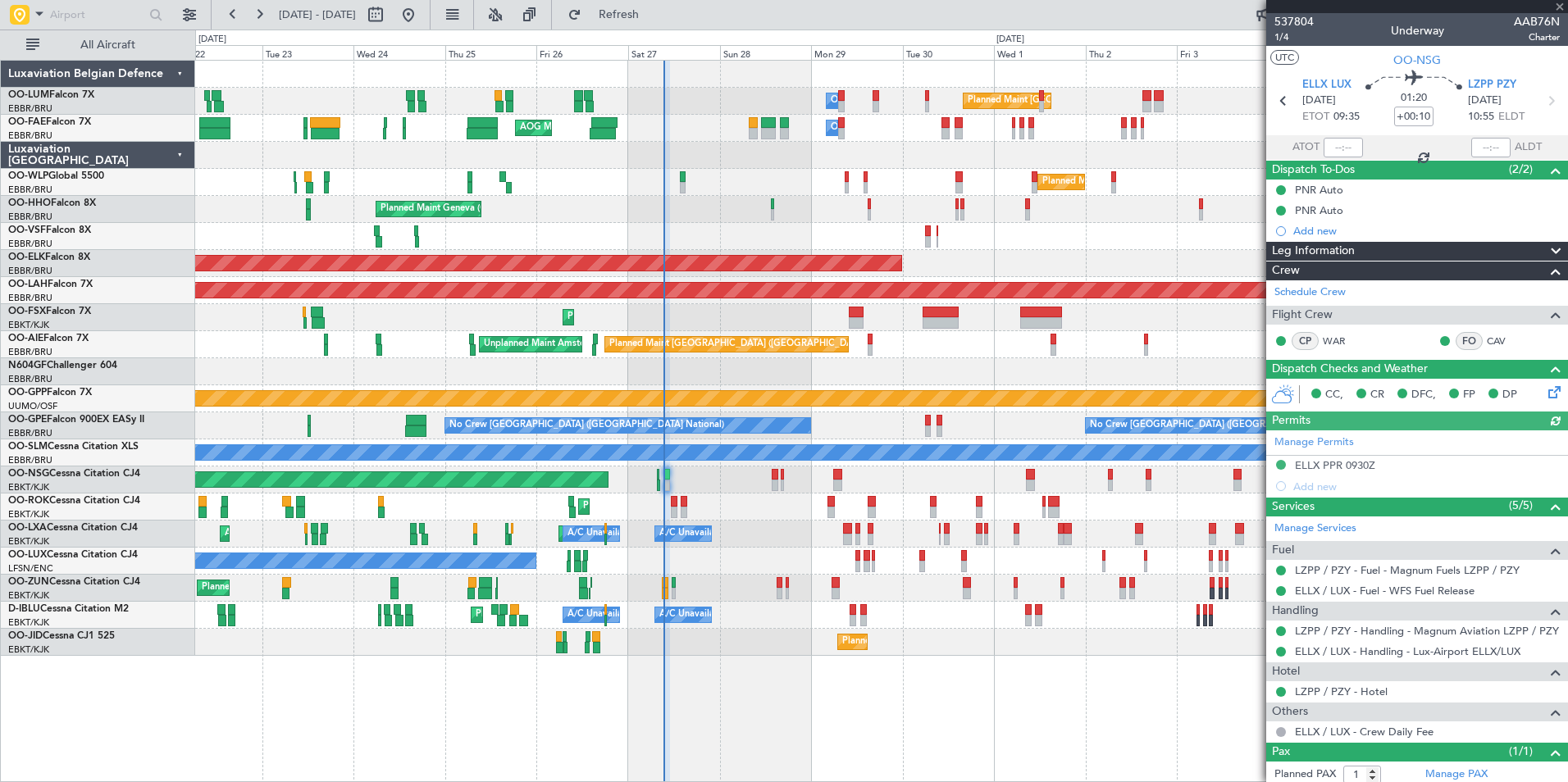
click at [1341, 144] on div at bounding box center [1342, 148] width 39 height 20
click at [1336, 149] on input "text" at bounding box center [1342, 148] width 39 height 20
click at [1340, 150] on input "text" at bounding box center [1342, 148] width 39 height 20
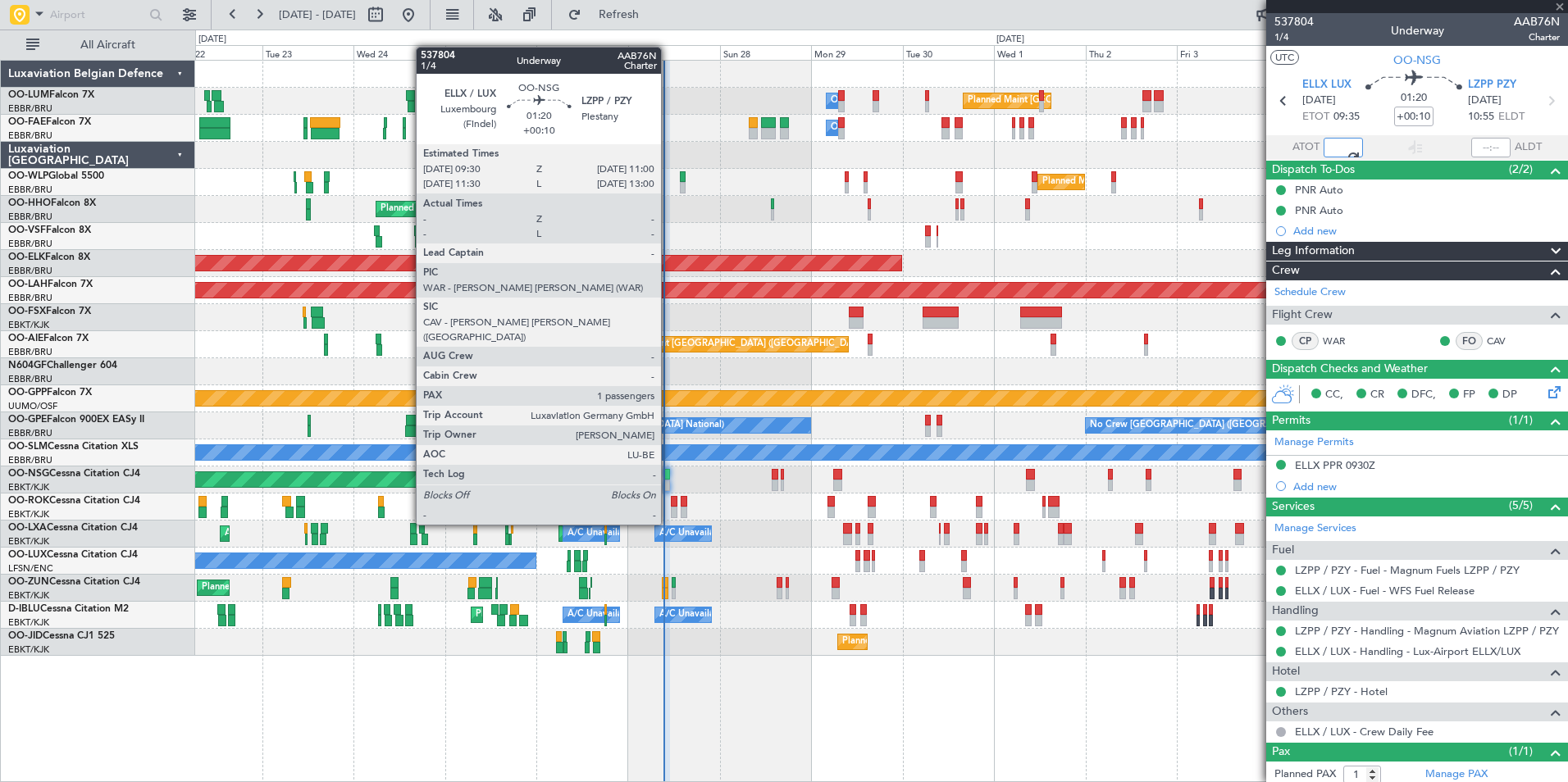
type input "09:14"
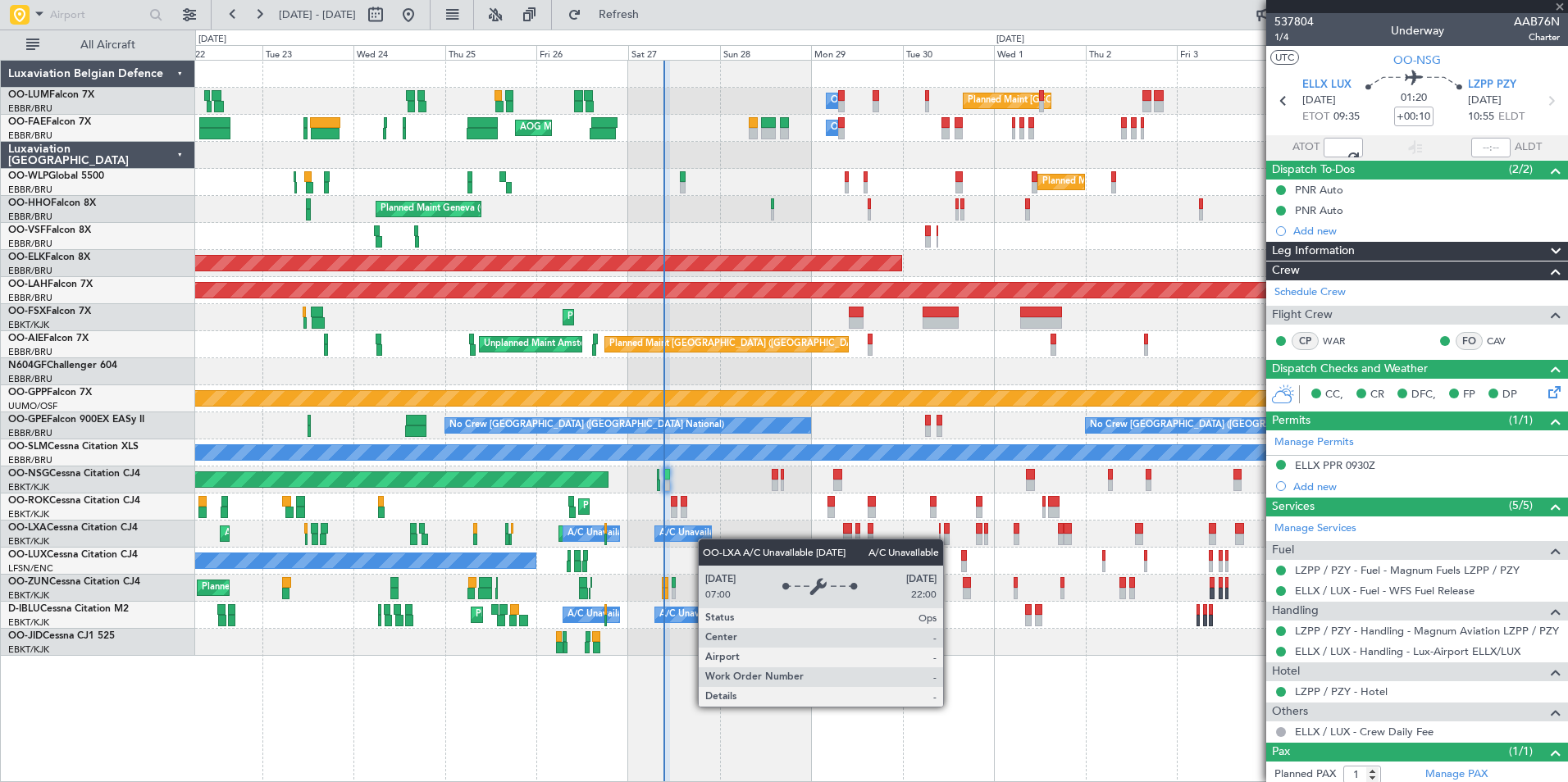
click at [706, 539] on div "A/C Unavailable" at bounding box center [693, 533] width 68 height 25
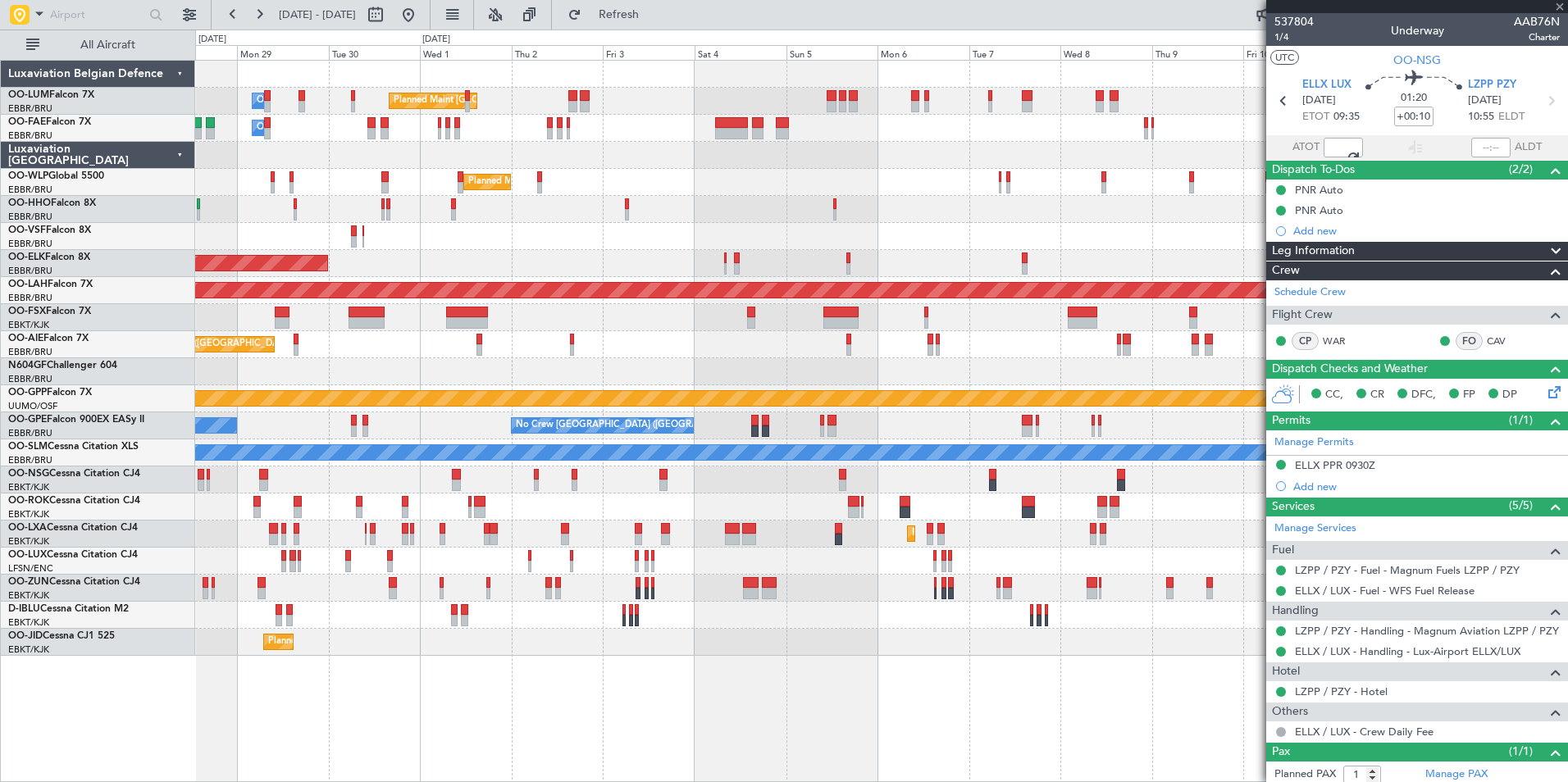
click at [215, 556] on div "Owner Melsbroek Air Base Planned Maint Brussels (Brussels National) Owner Melsb…" at bounding box center [881, 359] width 1372 height 595
click at [540, 480] on div "Owner Melsbroek Air Base Planned Maint Brussels (Brussels National) Owner Melsb…" at bounding box center [881, 359] width 1372 height 595
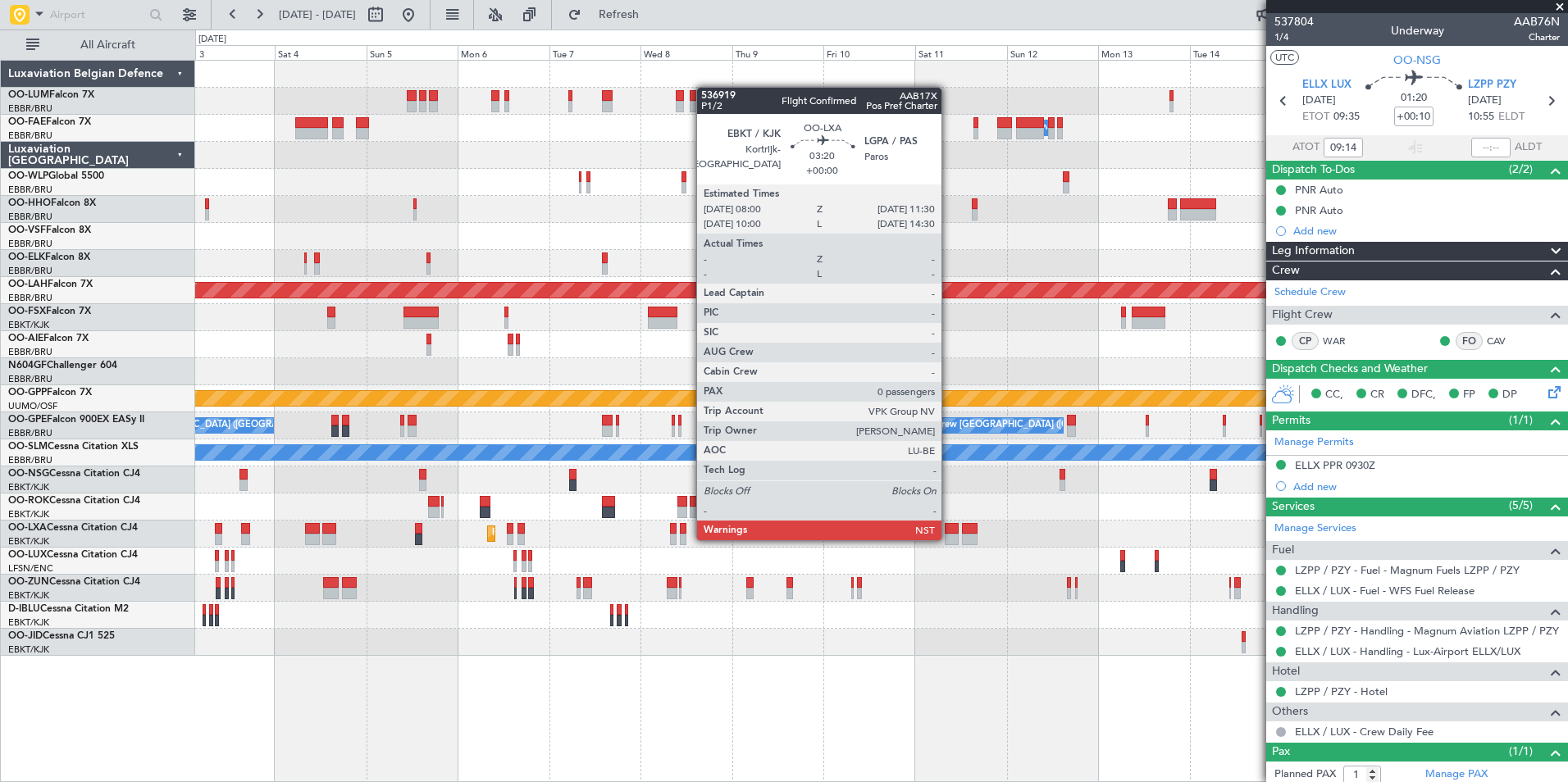
click at [949, 539] on div at bounding box center [952, 539] width 14 height 11
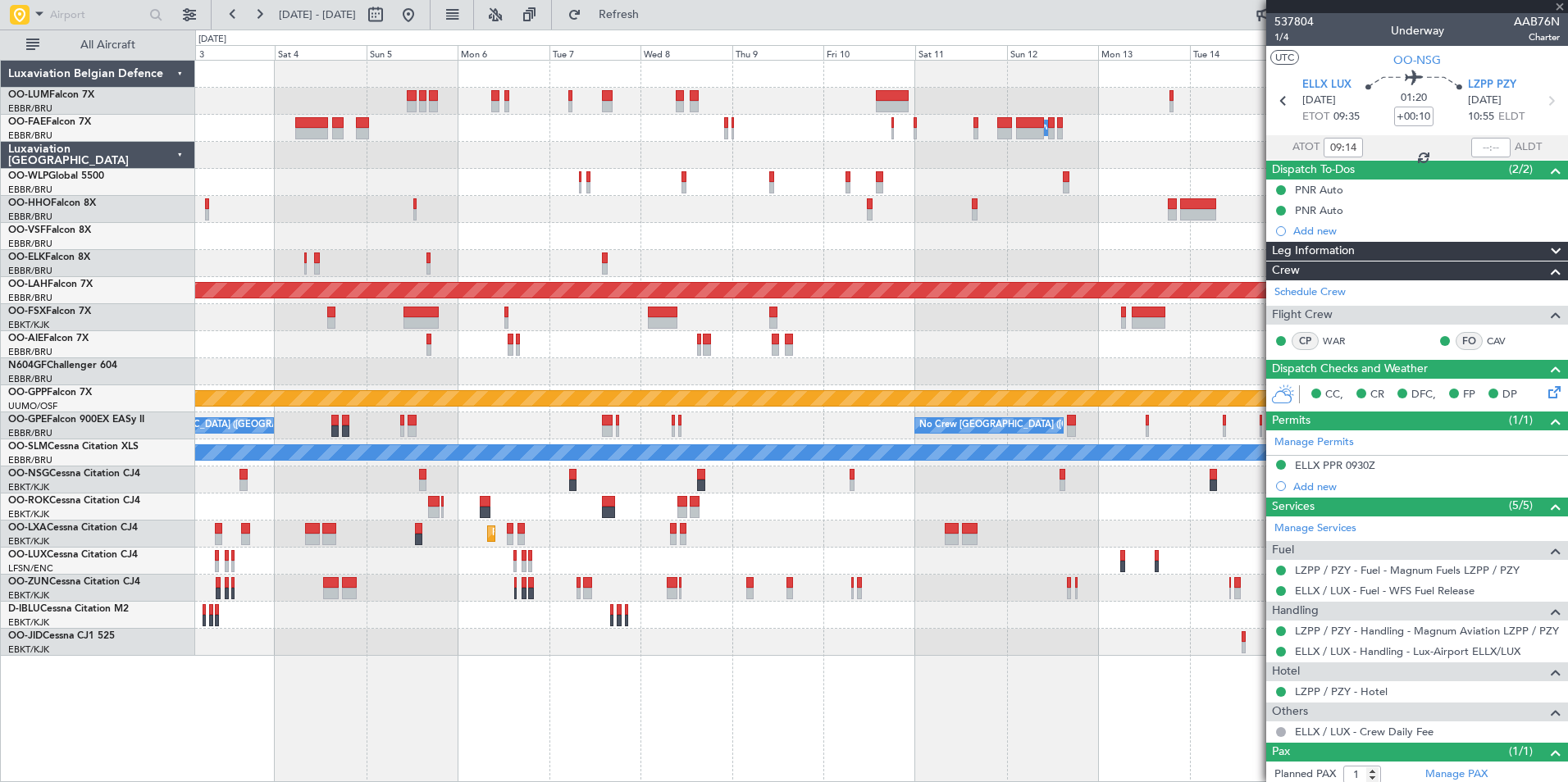
type input "0"
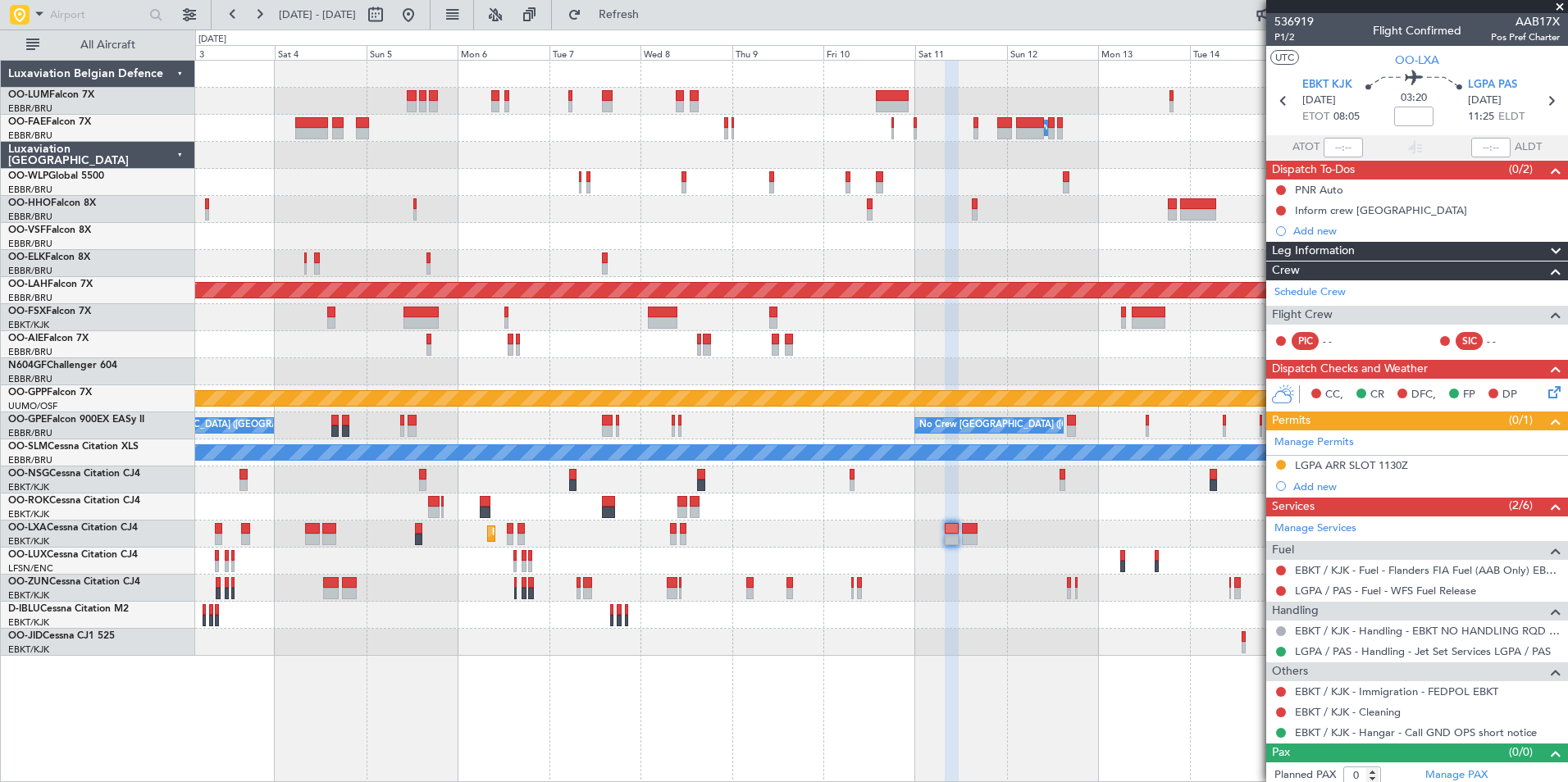
click at [942, 547] on div "Planned Maint Kortrijk-[GEOGRAPHIC_DATA]" at bounding box center [881, 533] width 1372 height 27
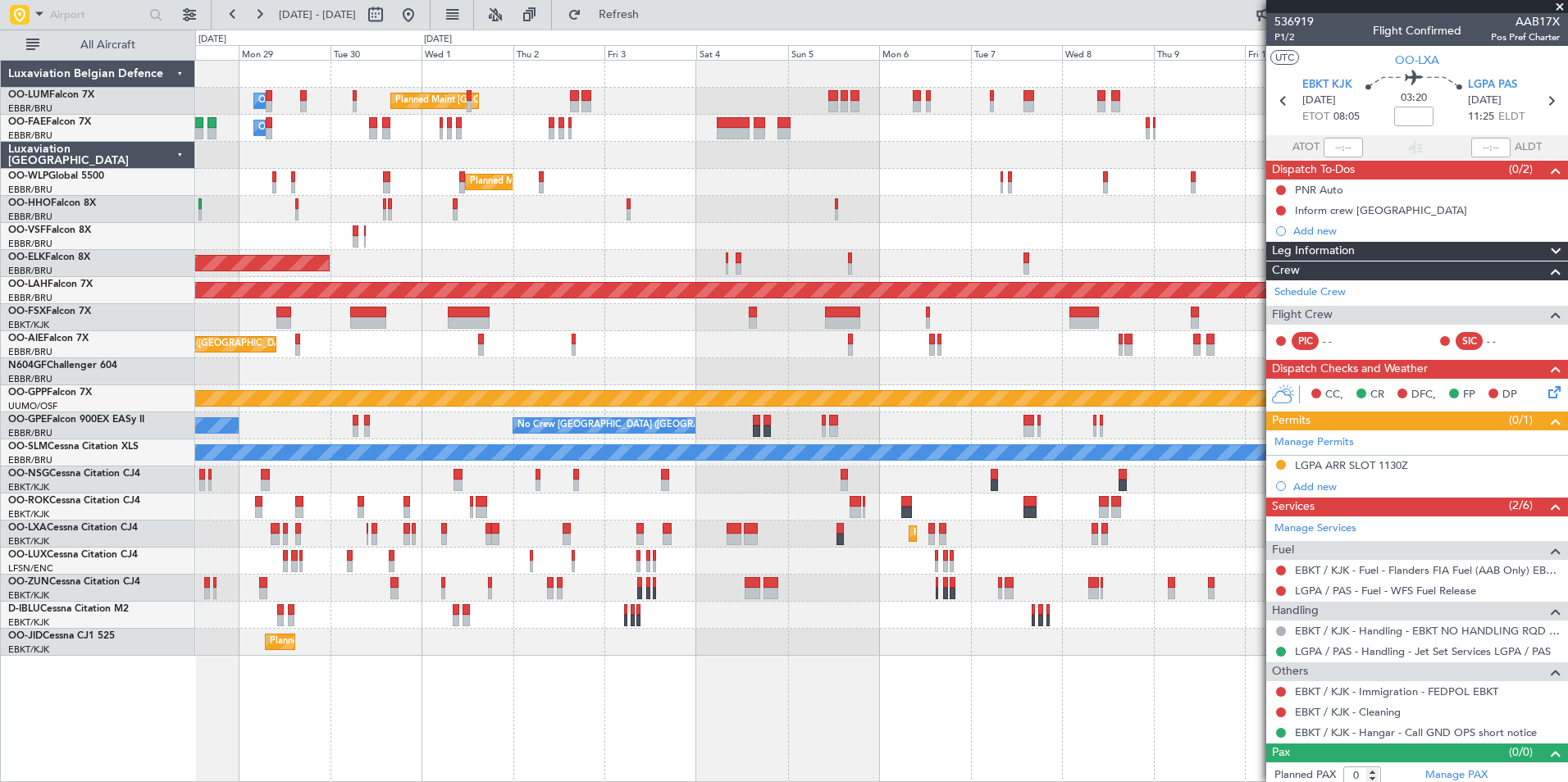
click at [1017, 415] on div "Planned Maint Brussels (Brussels National) Owner Melsbroek Air Base Owner Melsb…" at bounding box center [881, 359] width 1372 height 595
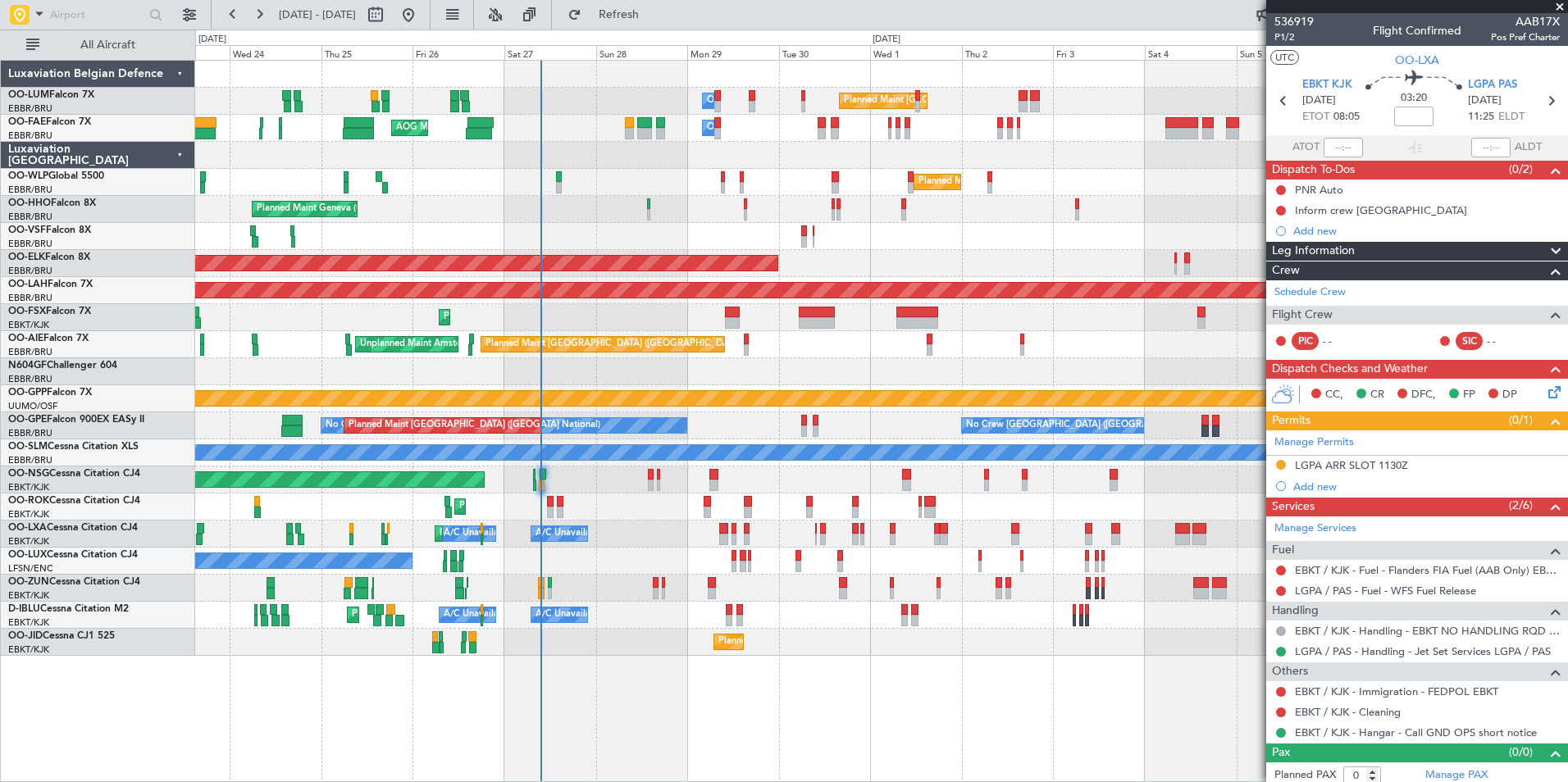
click at [1018, 638] on div "Planned Maint Kortrijk-[GEOGRAPHIC_DATA]" at bounding box center [881, 642] width 1372 height 27
click at [557, 514] on div "Planned Maint Kortrijk-[GEOGRAPHIC_DATA]" at bounding box center [881, 506] width 1372 height 27
